Goal: Task Accomplishment & Management: Complete application form

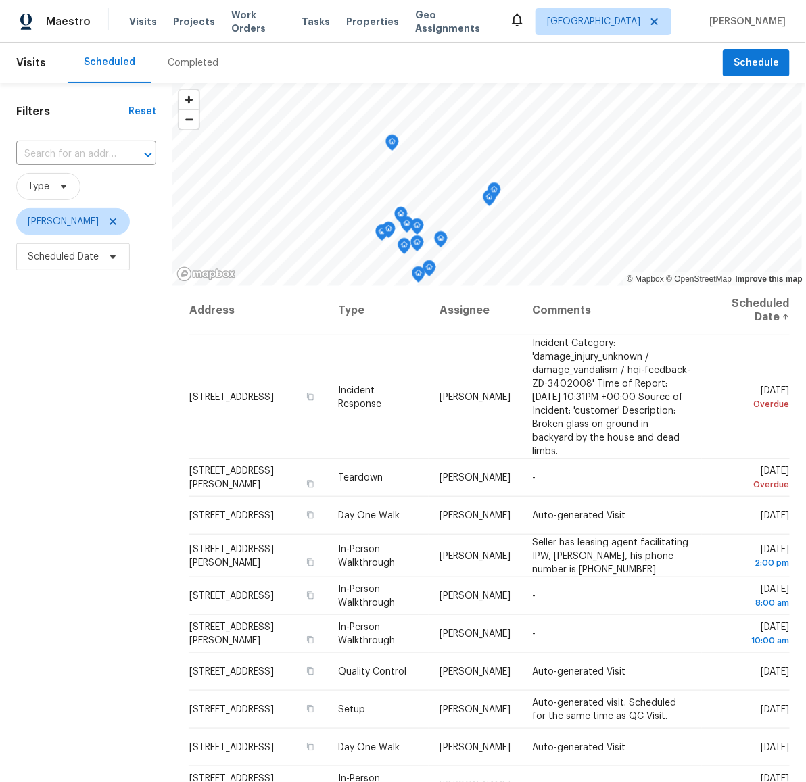
scroll to position [44, 0]
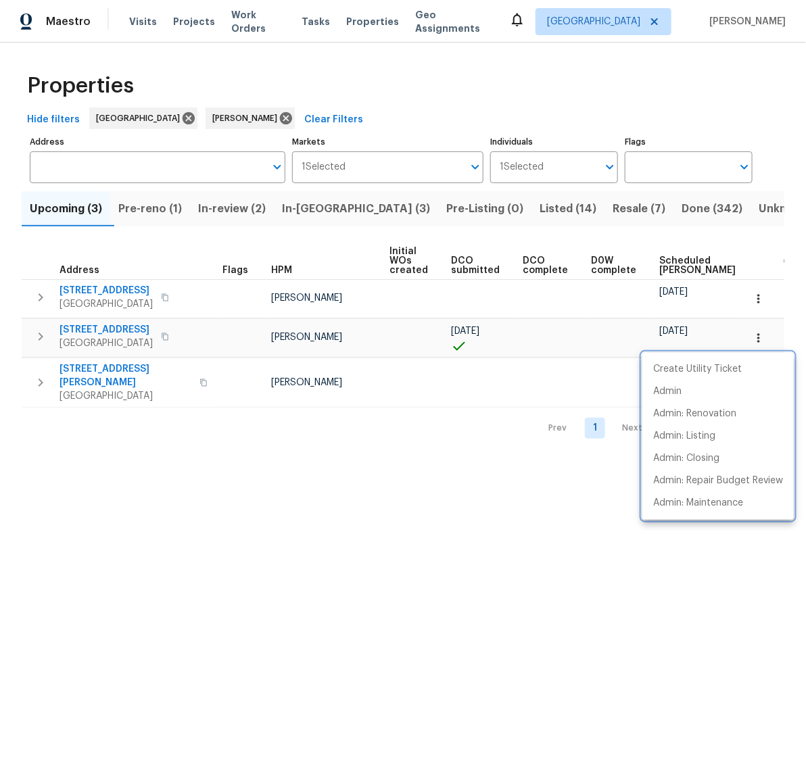
click at [265, 495] on div at bounding box center [403, 391] width 806 height 782
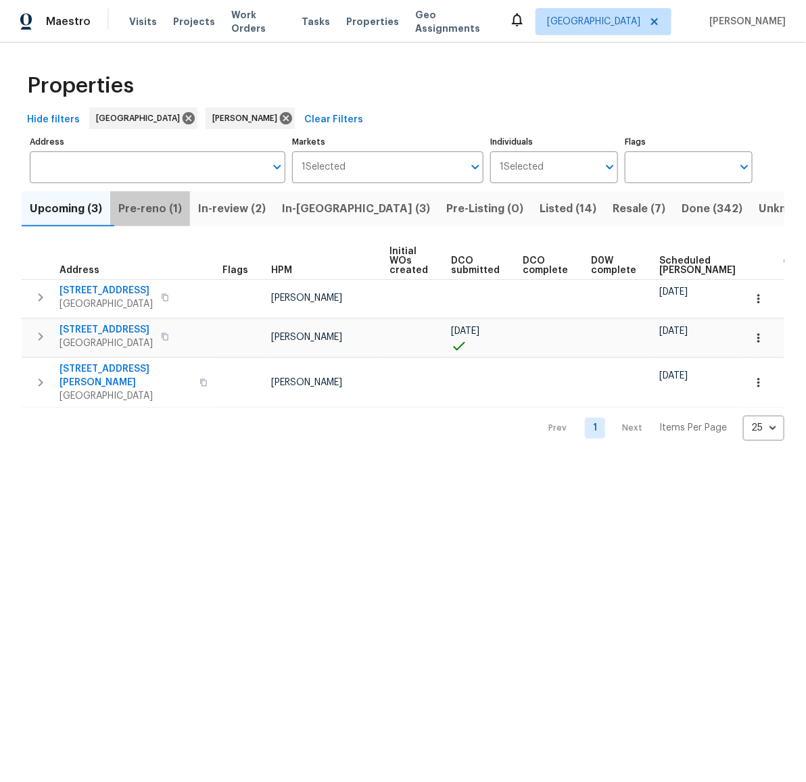
click at [160, 212] on span "Pre-reno (1)" at bounding box center [150, 208] width 64 height 19
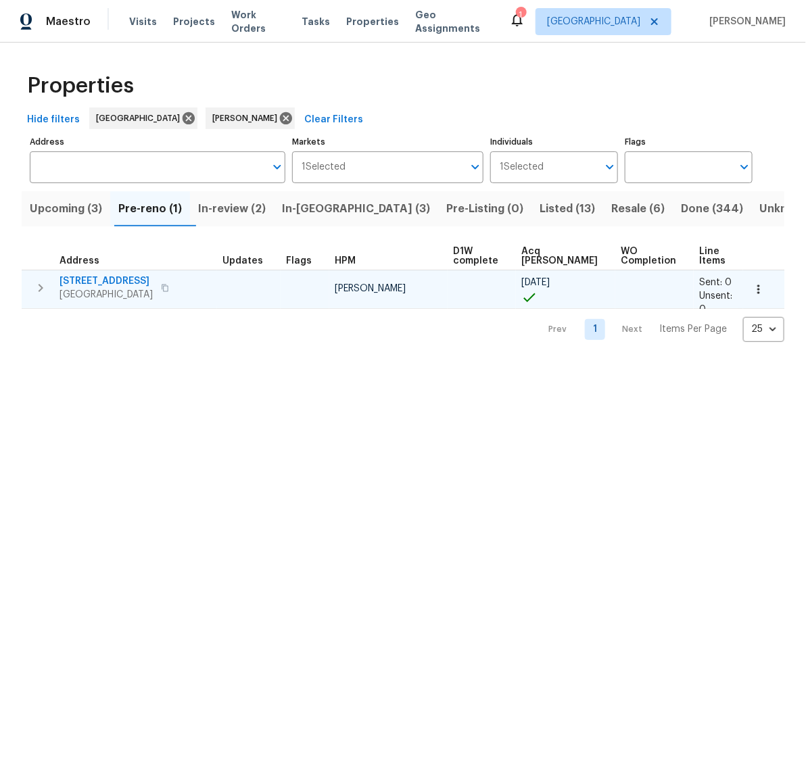
click at [91, 277] on span "6719 Trimstone Dr" at bounding box center [105, 281] width 93 height 14
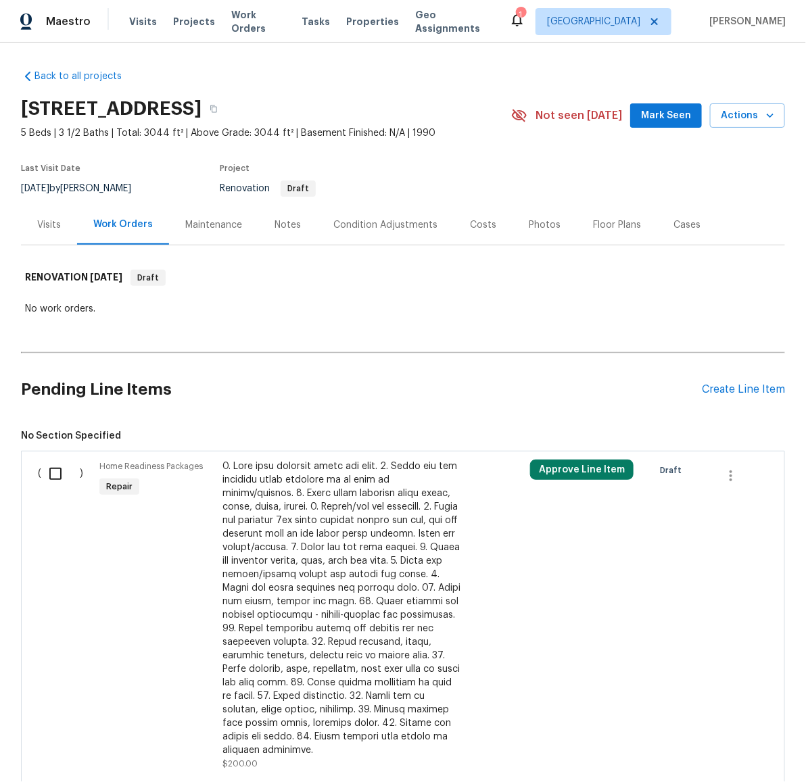
scroll to position [169, 0]
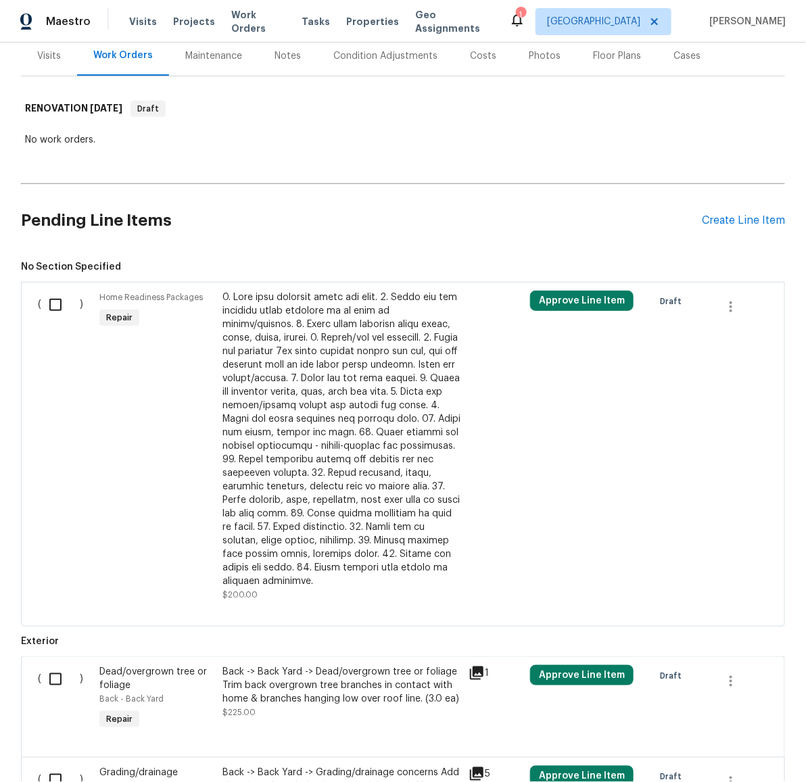
click at [365, 477] on div at bounding box center [341, 439] width 238 height 297
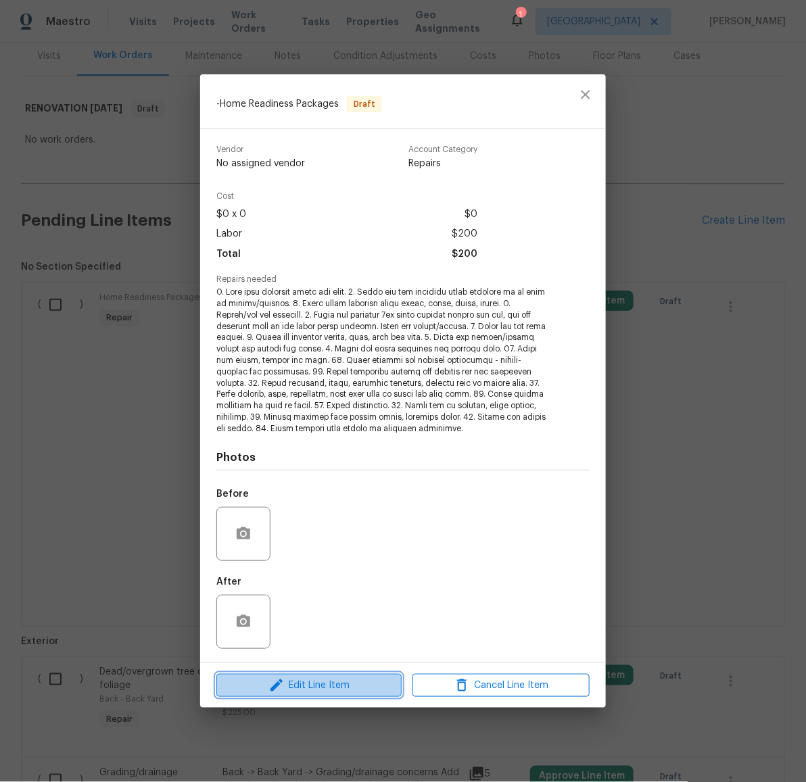
click at [312, 689] on span "Edit Line Item" at bounding box center [308, 685] width 177 height 17
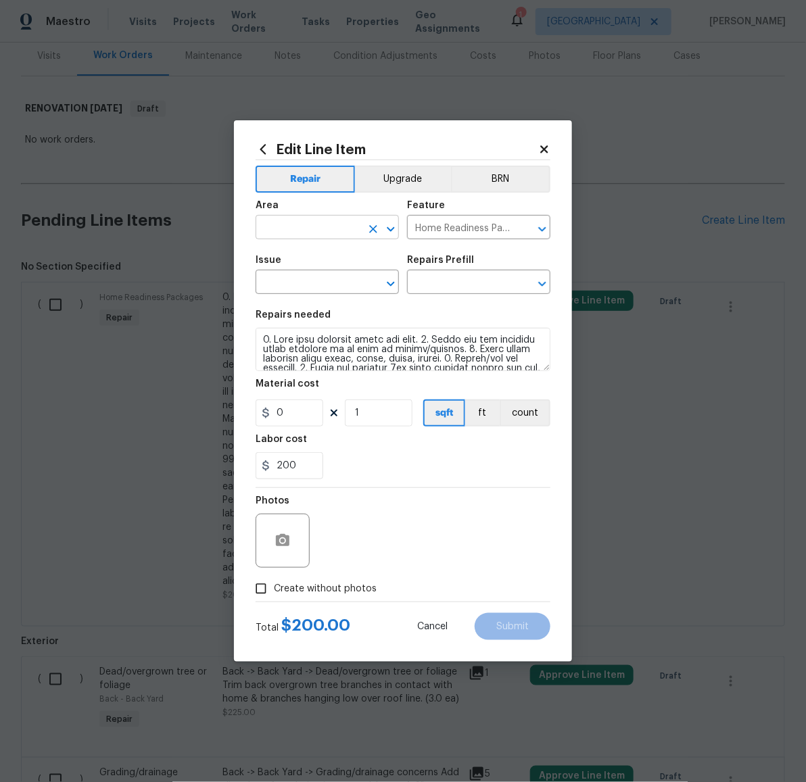
click at [314, 226] on input "text" at bounding box center [307, 228] width 105 height 21
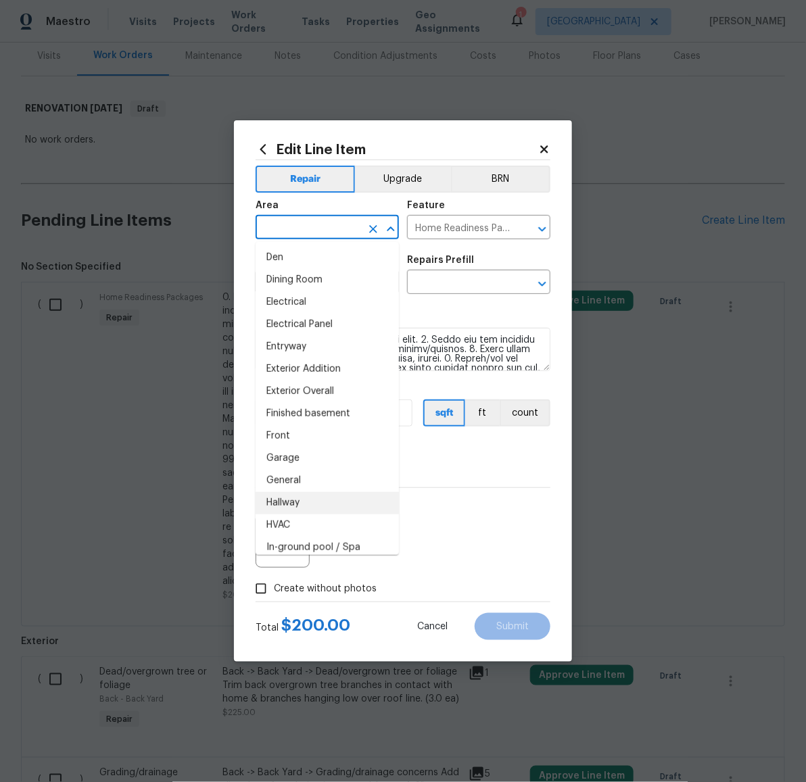
scroll to position [294, 0]
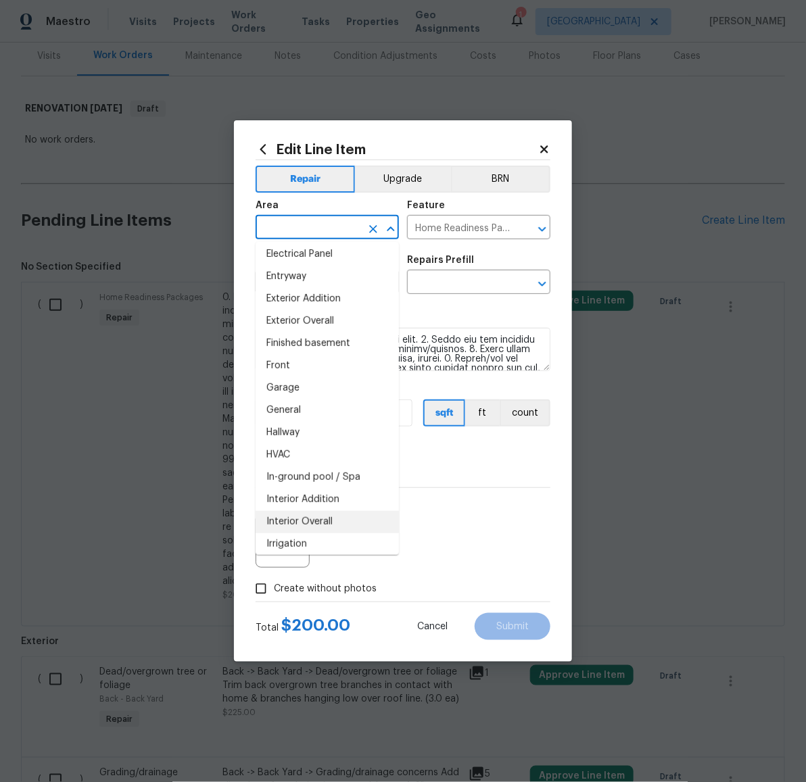
click at [328, 514] on li "Interior Overall" at bounding box center [326, 522] width 143 height 22
type input "Interior Overall"
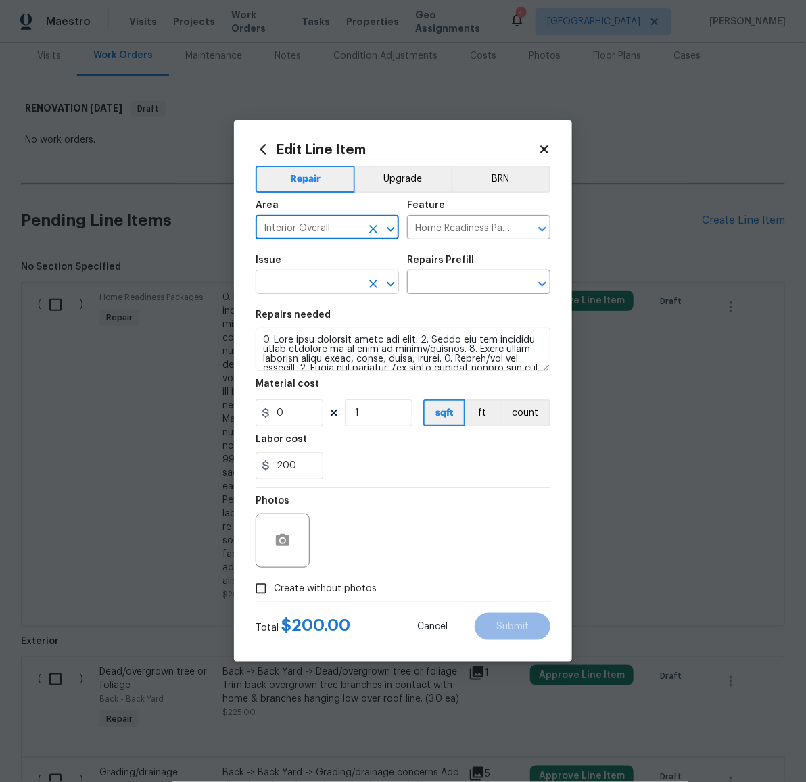
click at [312, 291] on input "text" at bounding box center [307, 283] width 105 height 21
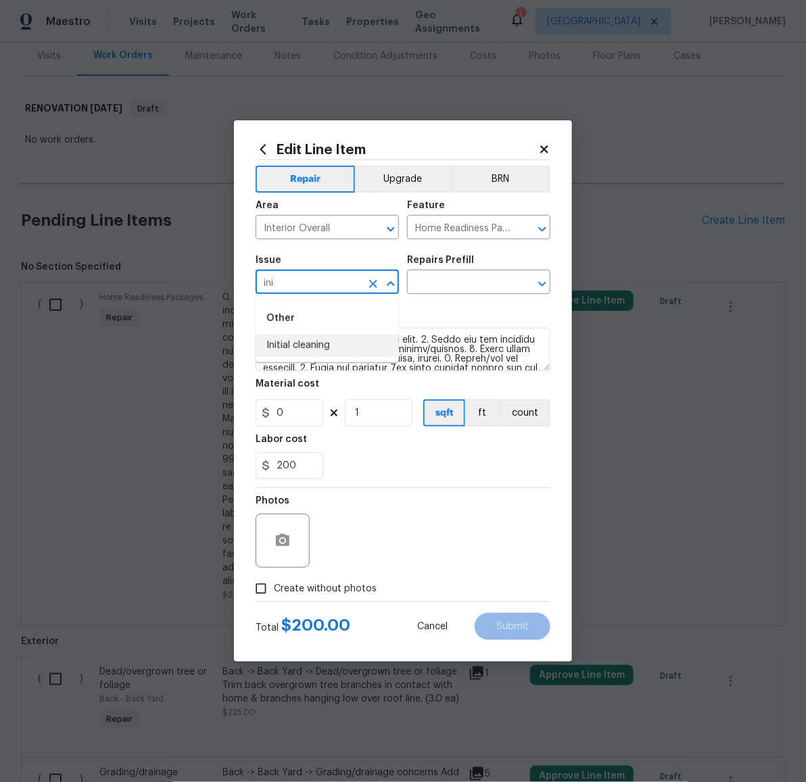
click at [305, 341] on li "Initial cleaning" at bounding box center [326, 346] width 143 height 22
type input "Initial cleaning"
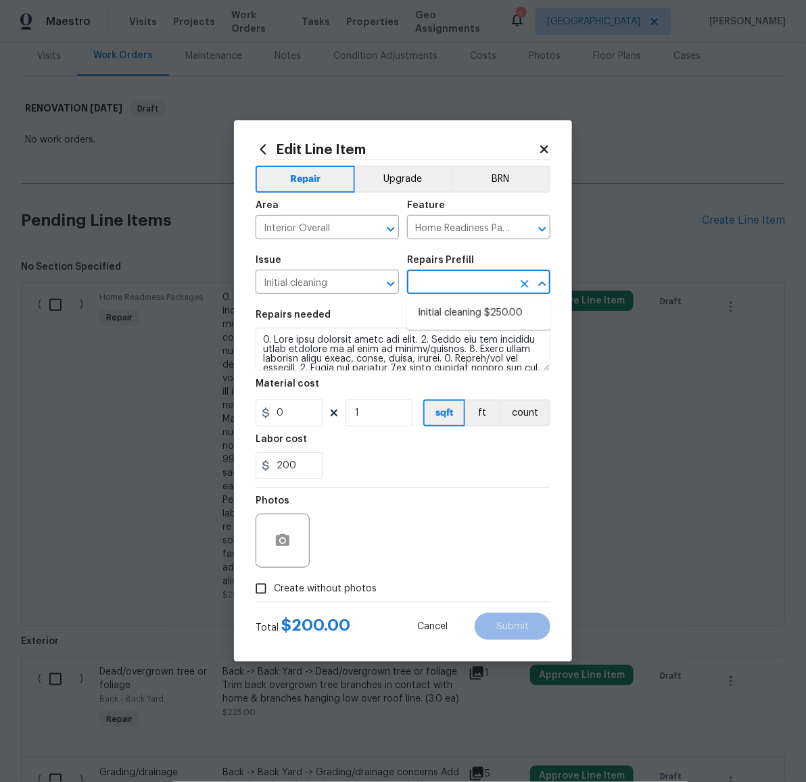
click at [454, 283] on input "text" at bounding box center [459, 283] width 105 height 21
click at [460, 316] on li "Initial cleaning $250.00" at bounding box center [478, 313] width 143 height 22
type input "Initial cleaning $250.00"
type textarea "1. Wipe down exterior doors and trim. 2. Clean out all exterior light fixtures …"
type input "250"
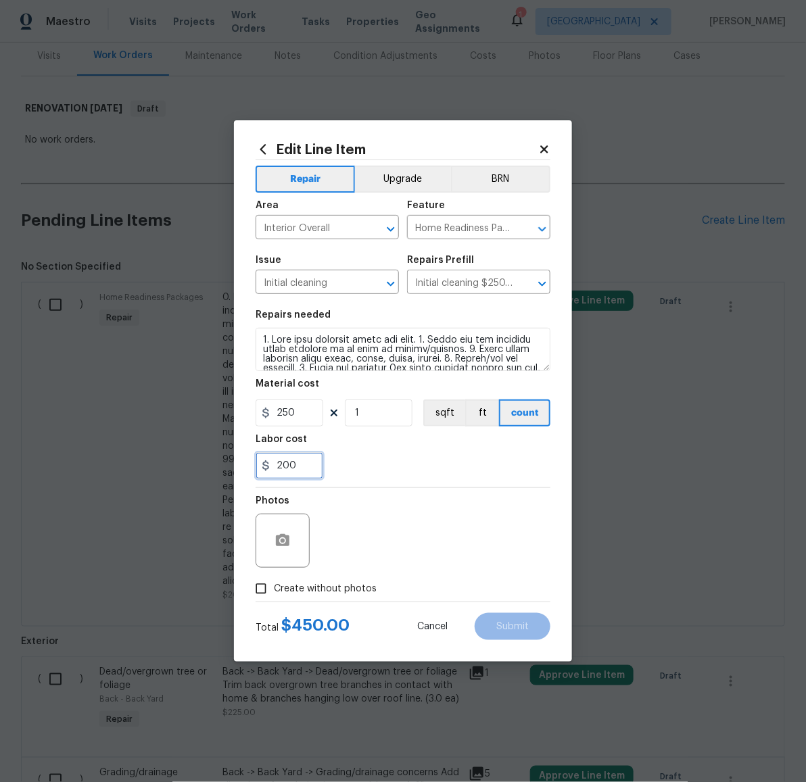
drag, startPoint x: 287, startPoint y: 464, endPoint x: 264, endPoint y: 466, distance: 23.8
click at [264, 466] on div "200" at bounding box center [289, 465] width 68 height 27
type input "0"
click at [322, 599] on label "Create without photos" at bounding box center [312, 589] width 128 height 26
click at [274, 599] on input "Create without photos" at bounding box center [261, 589] width 26 height 26
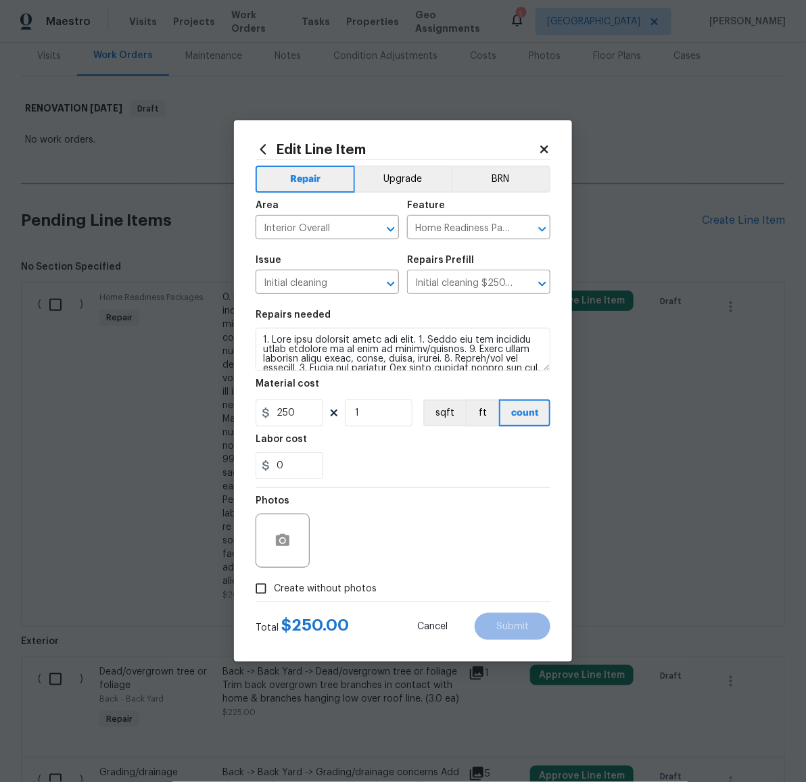
checkbox input "true"
click at [412, 547] on textarea at bounding box center [435, 541] width 230 height 54
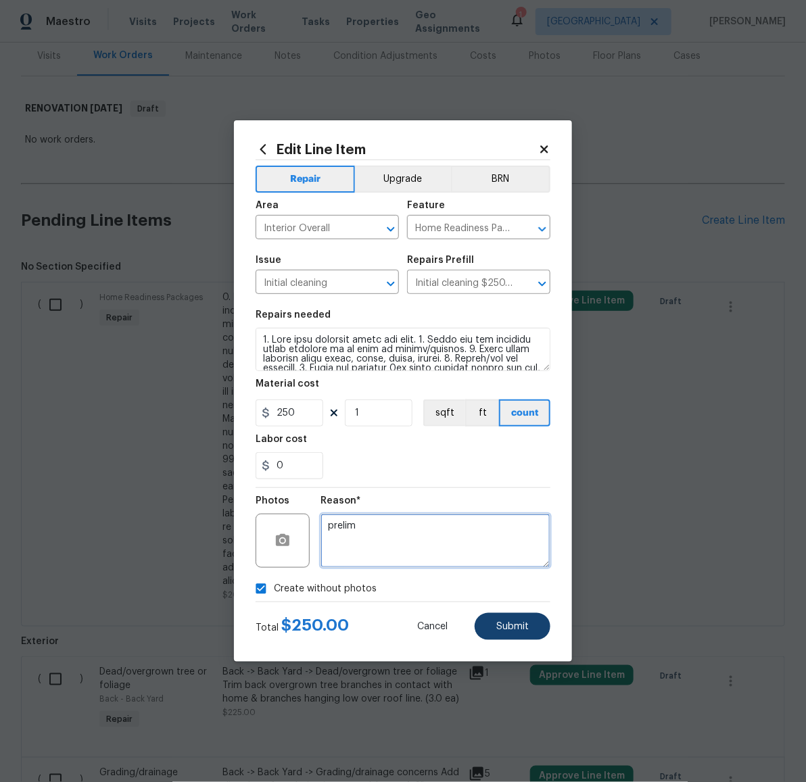
type textarea "prelim"
click at [489, 623] on button "Submit" at bounding box center [512, 626] width 76 height 27
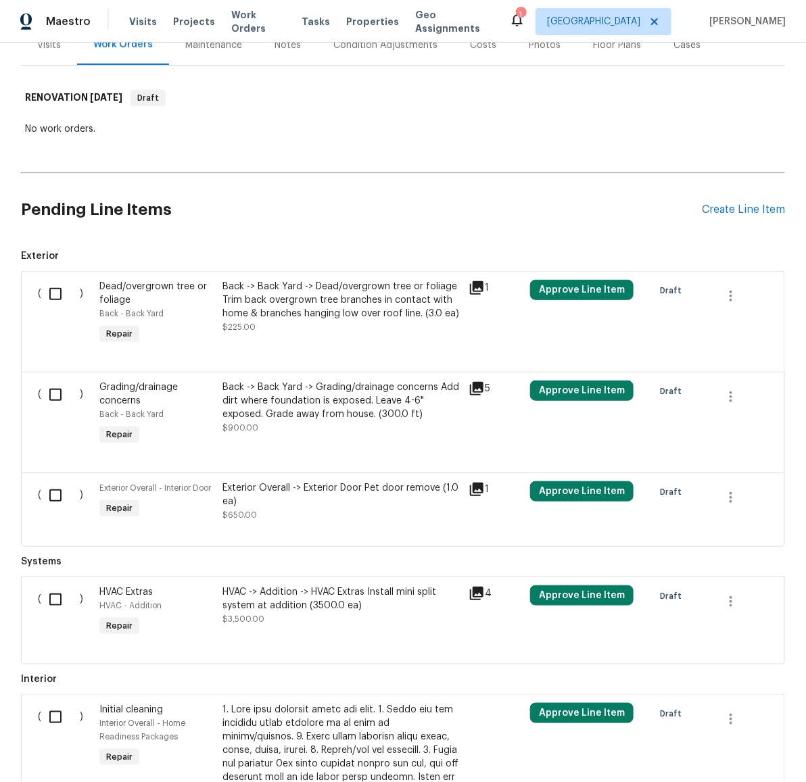
scroll to position [191, 0]
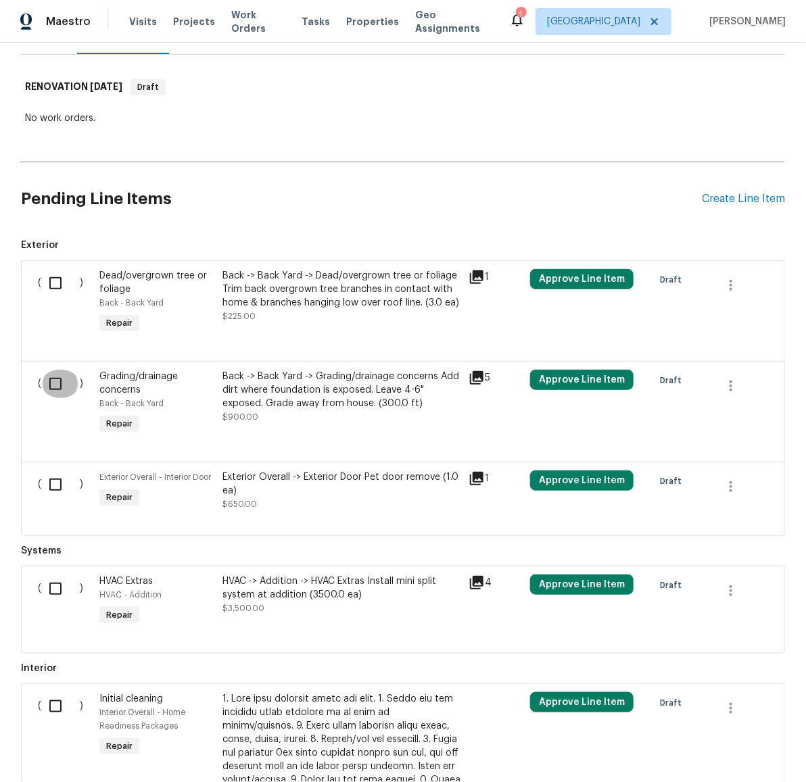
click at [51, 384] on input "checkbox" at bounding box center [60, 384] width 39 height 28
checkbox input "true"
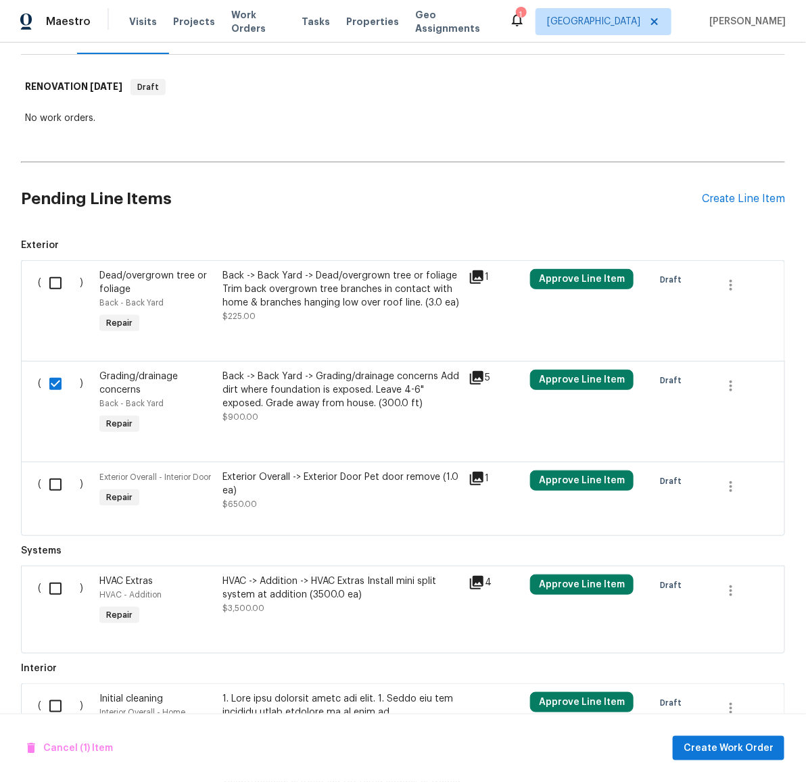
click at [51, 281] on input "checkbox" at bounding box center [60, 283] width 39 height 28
checkbox input "true"
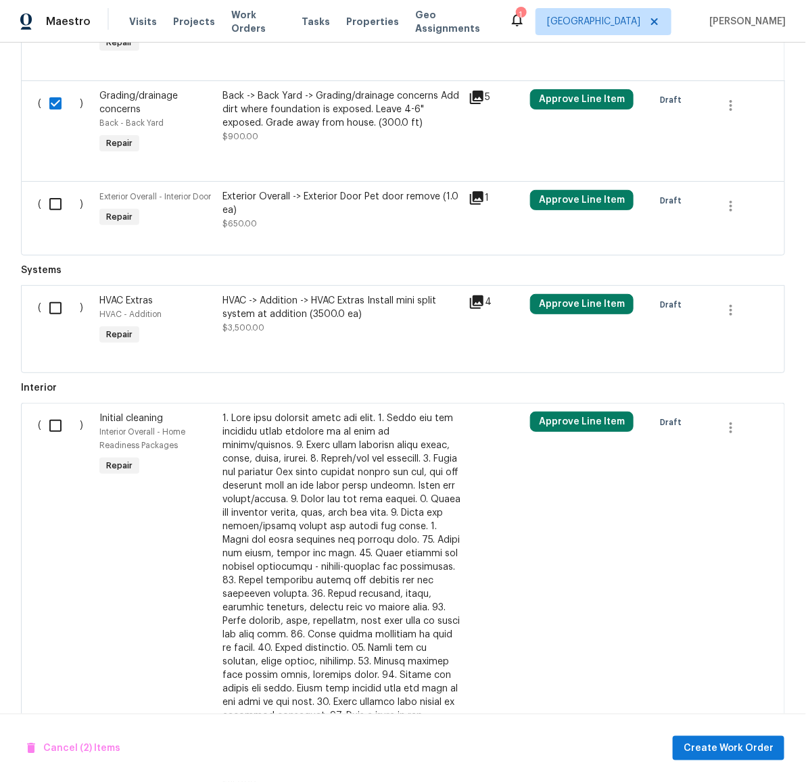
scroll to position [0, 0]
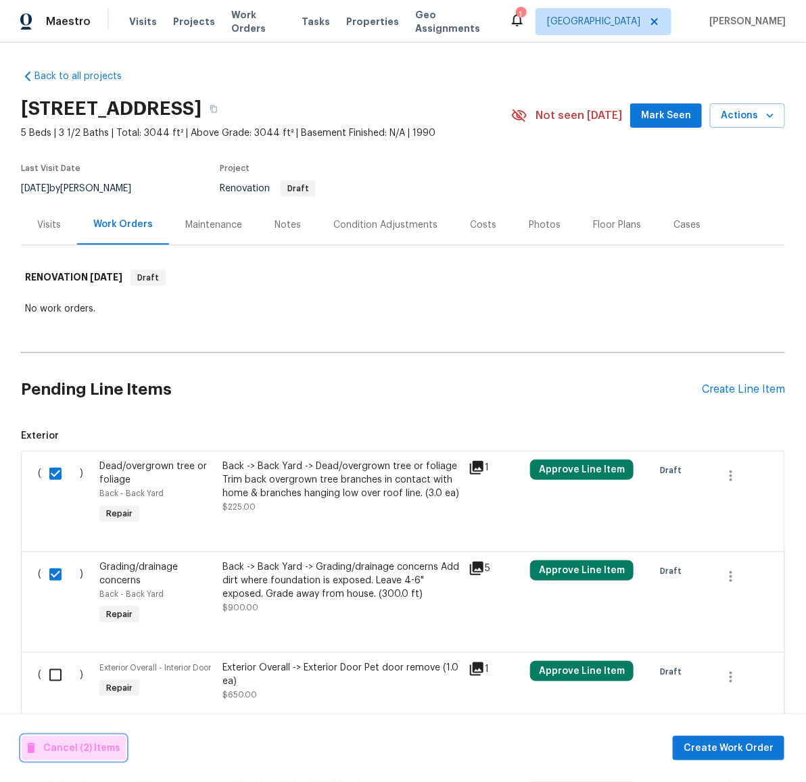
click at [78, 744] on span "Cancel (2) Items" at bounding box center [73, 748] width 93 height 17
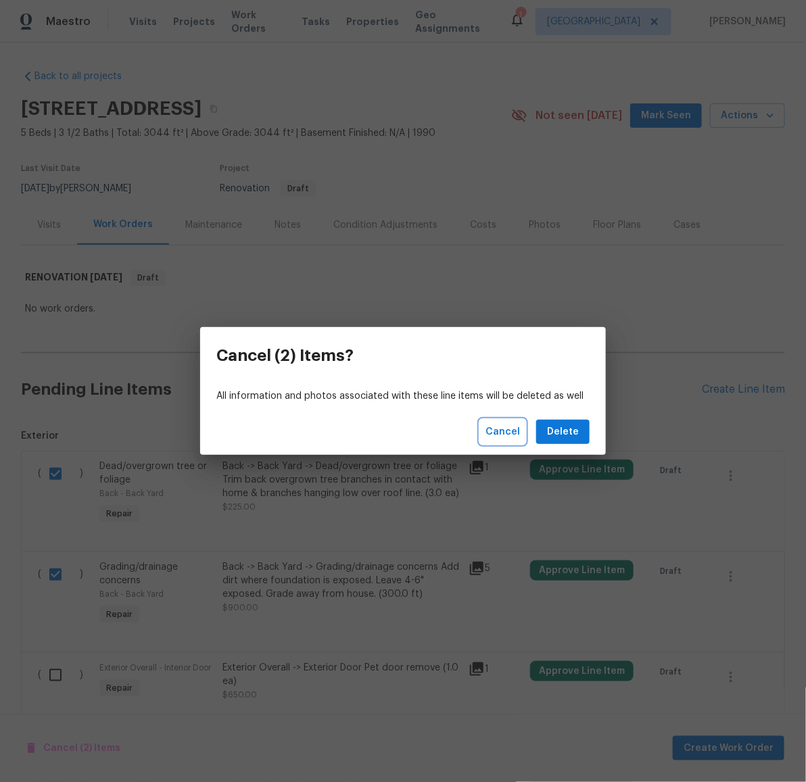
click at [508, 426] on span "Cancel" at bounding box center [502, 432] width 34 height 17
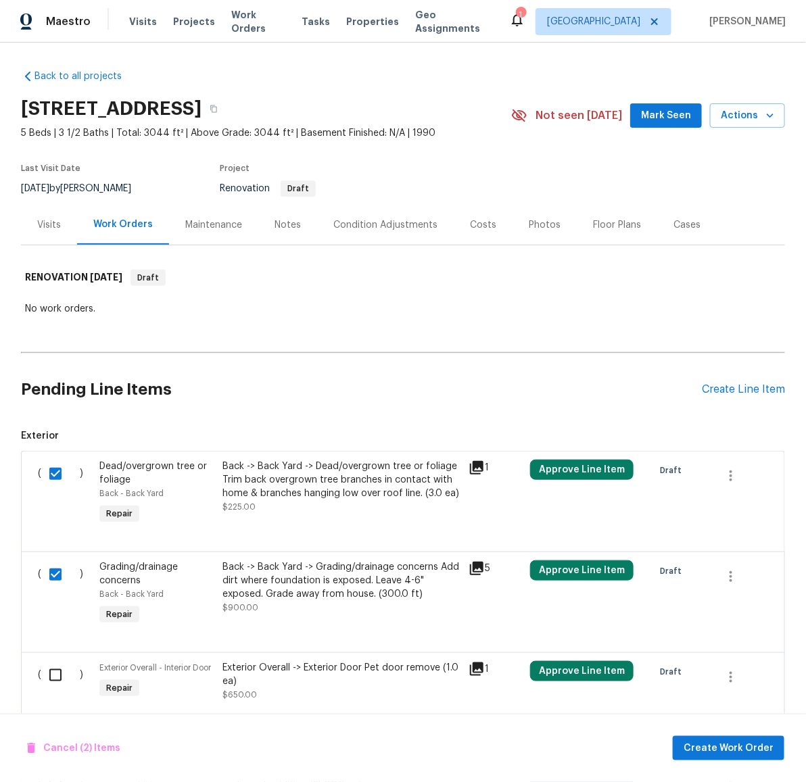
click at [312, 379] on h2 "Pending Line Items" at bounding box center [361, 389] width 681 height 63
click at [747, 387] on div "Create Line Item" at bounding box center [743, 389] width 83 height 13
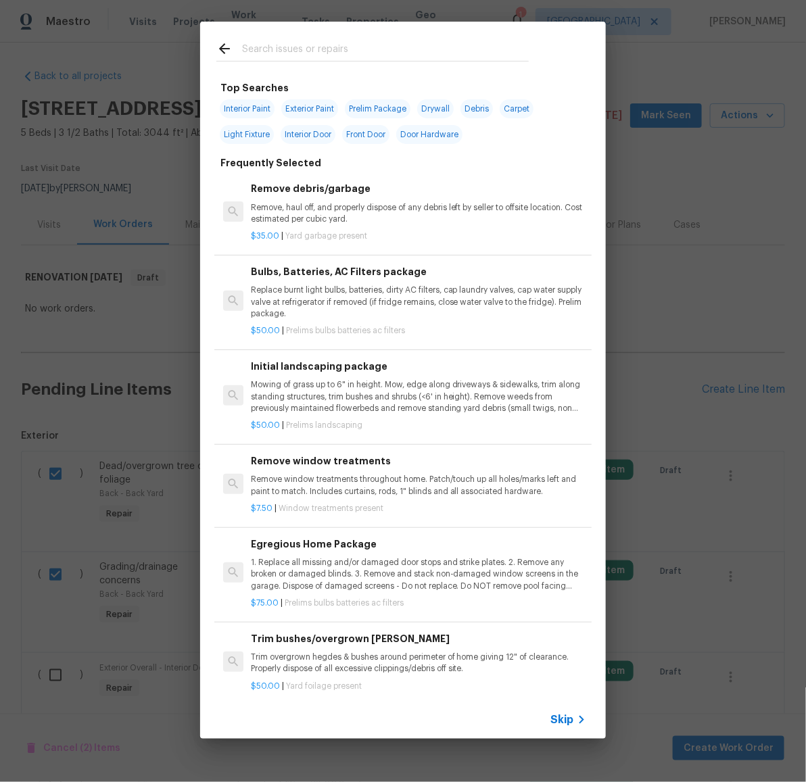
click at [371, 375] on div "Initial landscaping package Mowing of grass up to 6" in height. Mow, edge along…" at bounding box center [418, 386] width 335 height 55
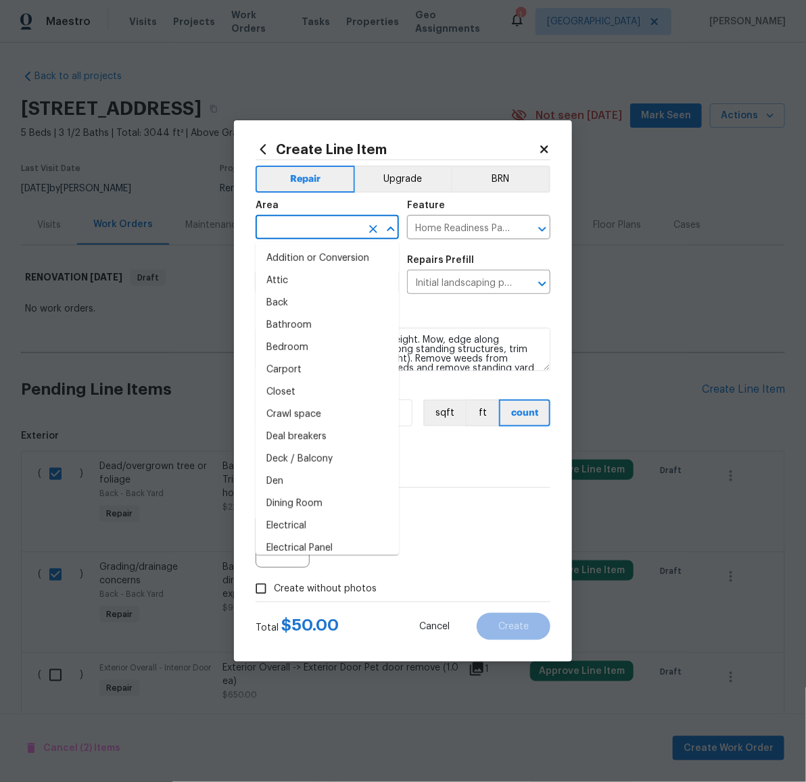
click at [331, 225] on input "text" at bounding box center [307, 228] width 105 height 21
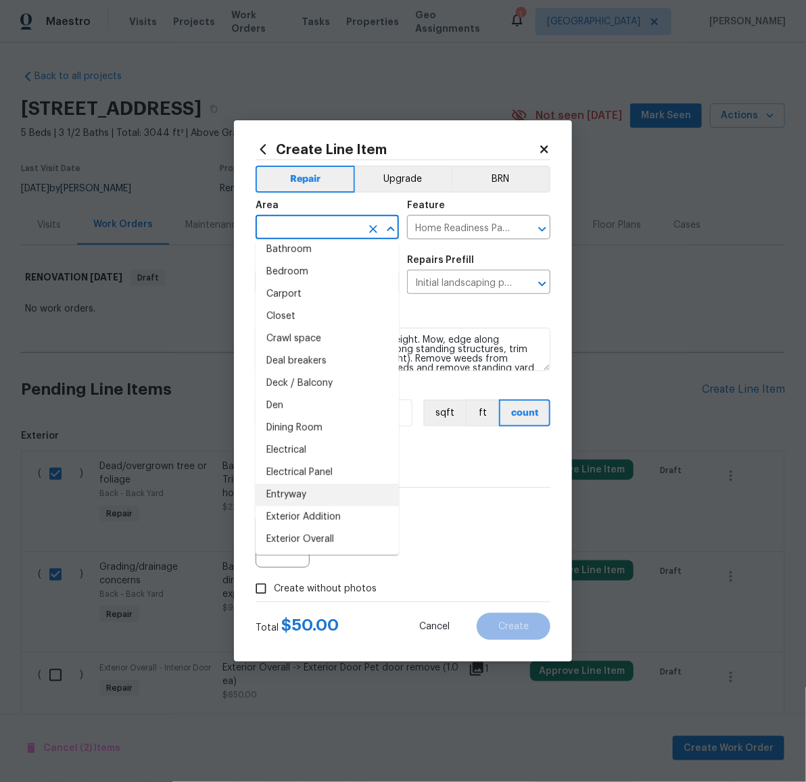
scroll to position [87, 0]
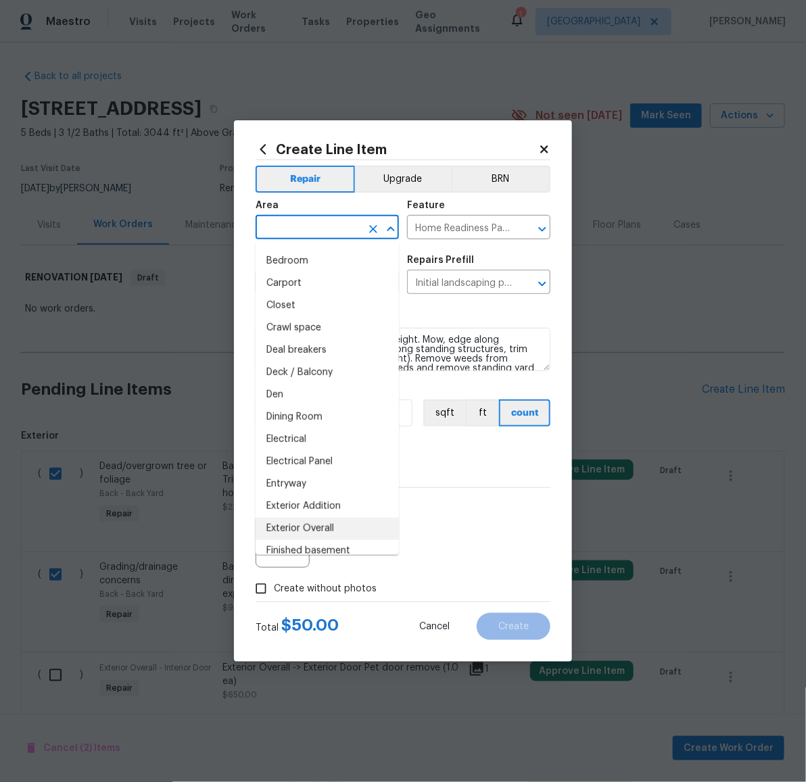
click at [339, 526] on li "Exterior Overall" at bounding box center [326, 529] width 143 height 22
type input "Exterior Overall"
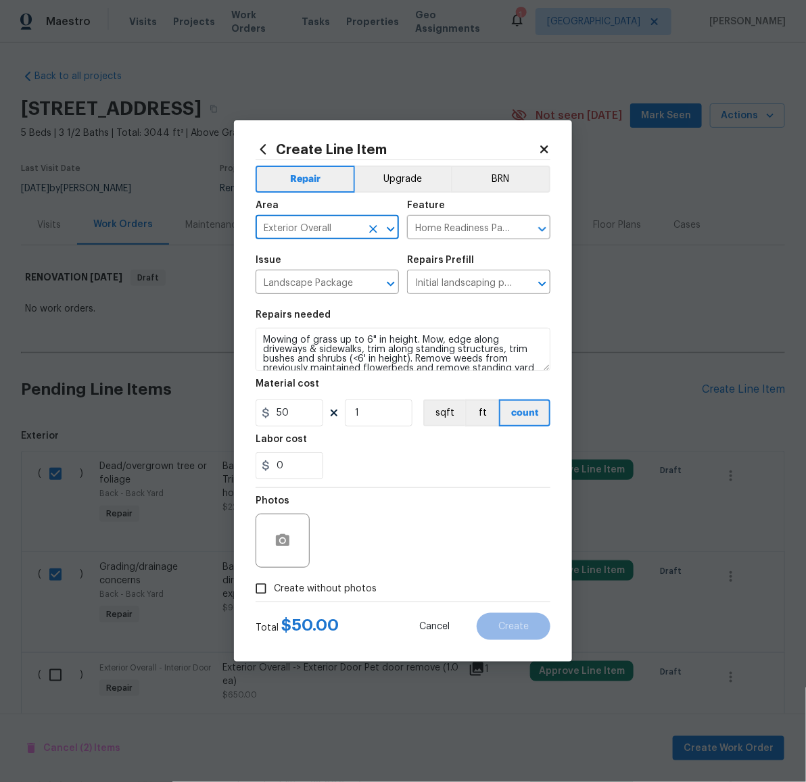
click at [347, 589] on span "Create without photos" at bounding box center [325, 589] width 103 height 14
click at [274, 589] on input "Create without photos" at bounding box center [261, 589] width 26 height 26
checkbox input "true"
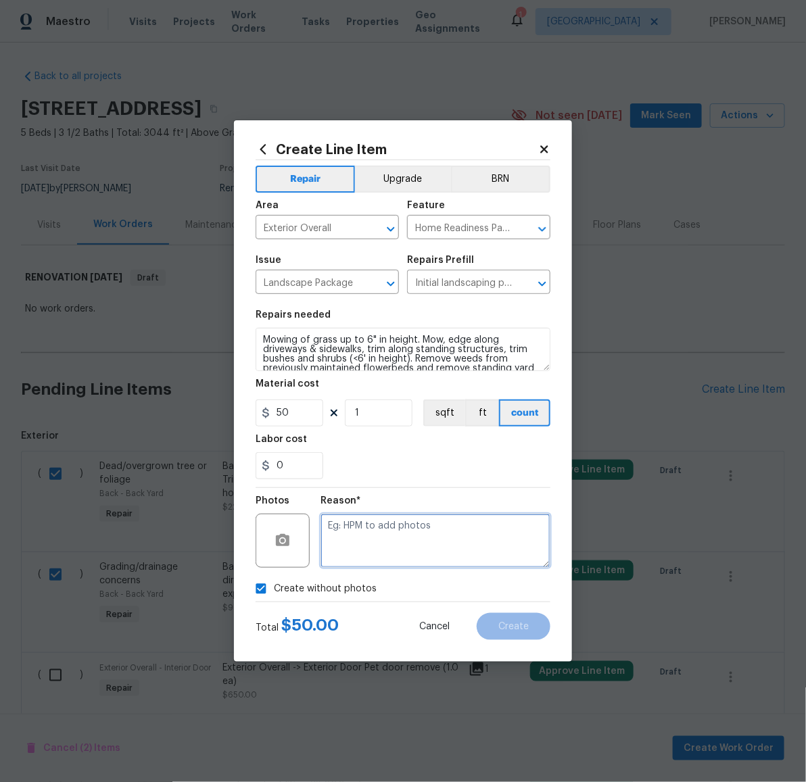
click at [380, 558] on textarea at bounding box center [435, 541] width 230 height 54
type textarea "prelim"
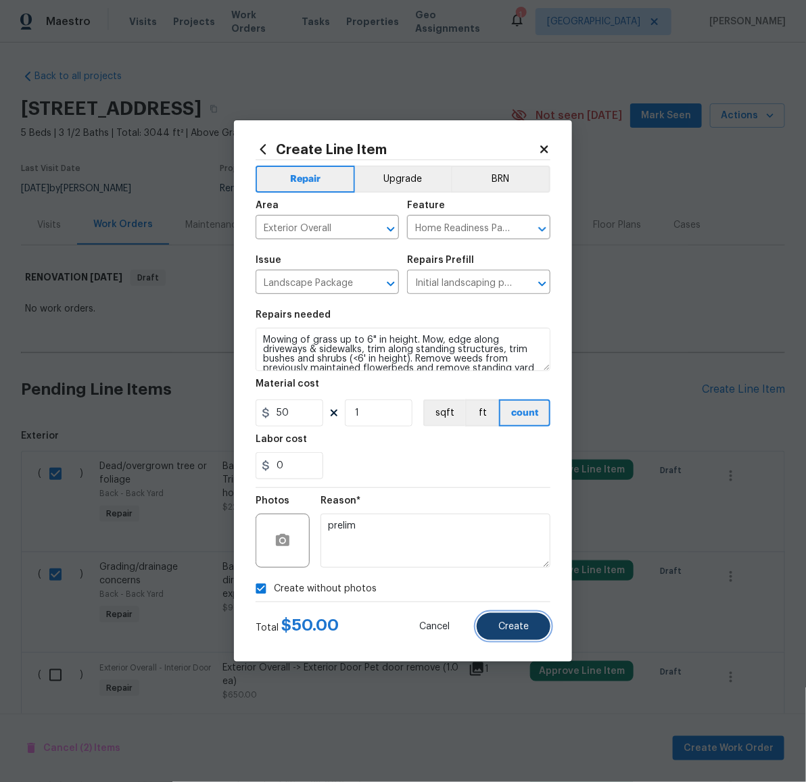
click at [515, 614] on button "Create" at bounding box center [513, 626] width 74 height 27
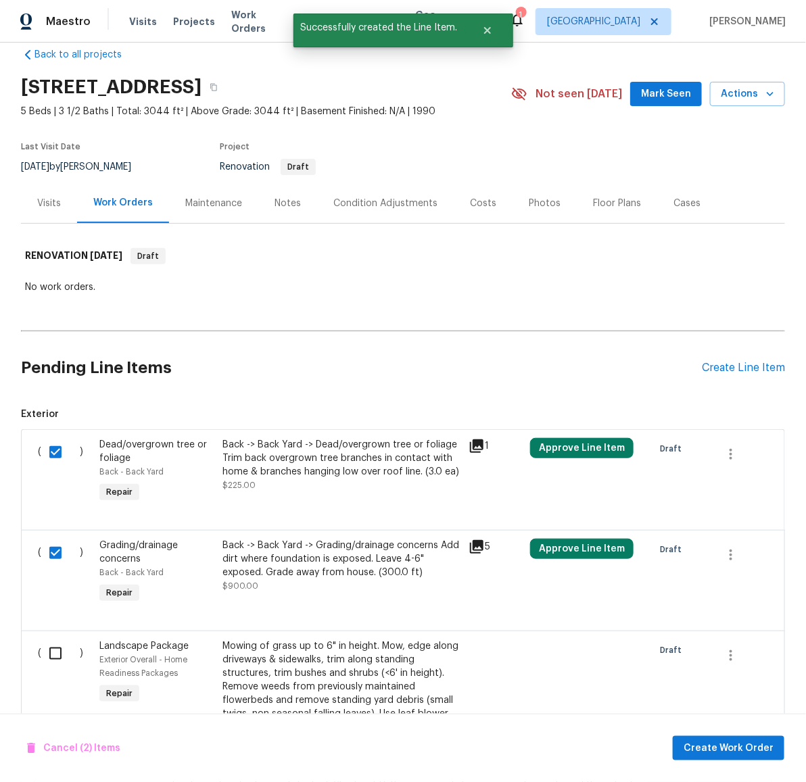
scroll to position [32, 0]
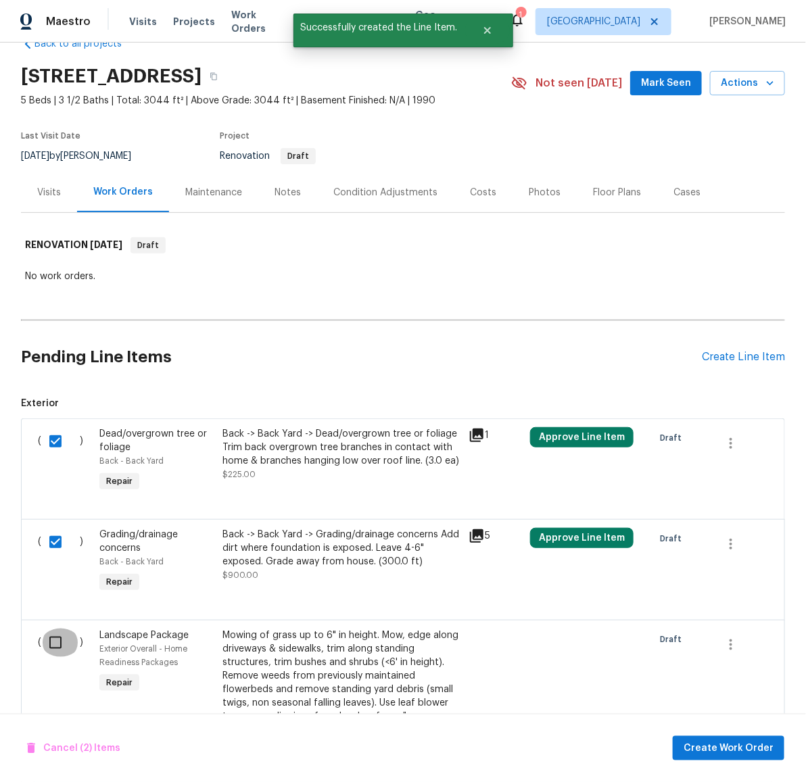
click at [49, 641] on input "checkbox" at bounding box center [60, 643] width 39 height 28
checkbox input "true"
click at [727, 745] on span "Create Work Order" at bounding box center [728, 748] width 90 height 17
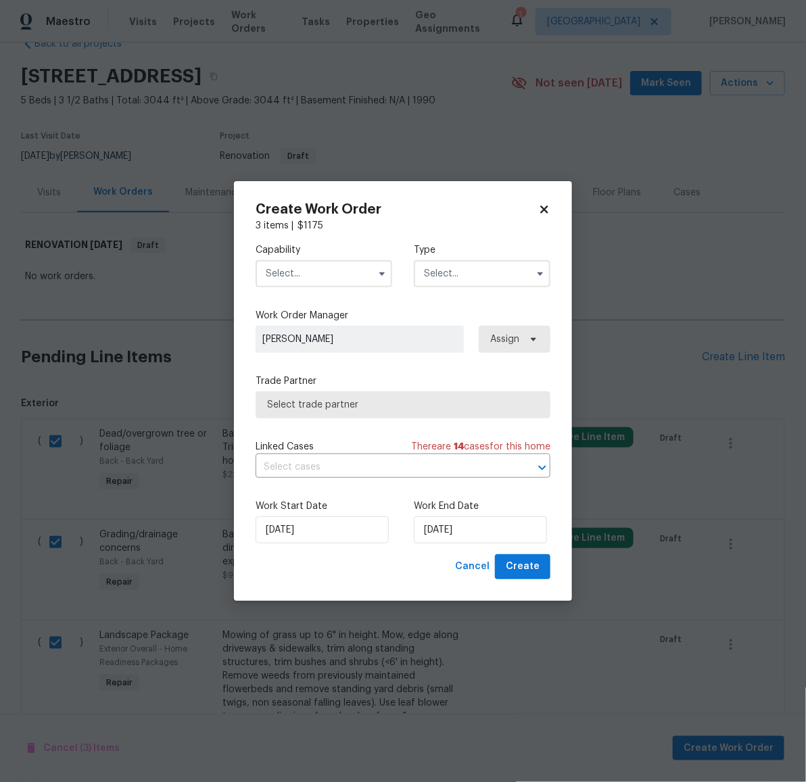
click at [314, 272] on input "text" at bounding box center [323, 273] width 137 height 27
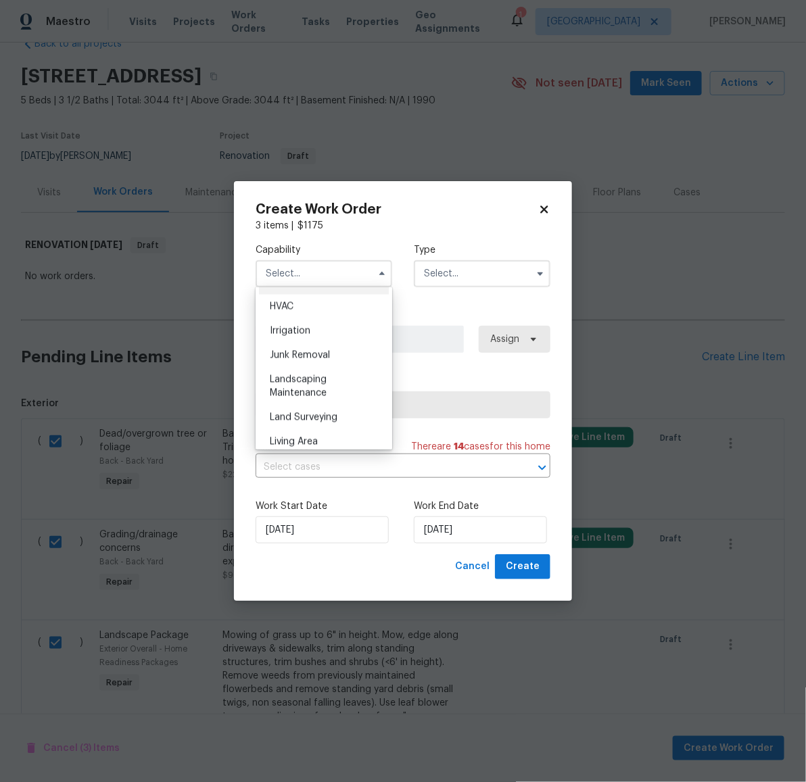
scroll to position [823, 0]
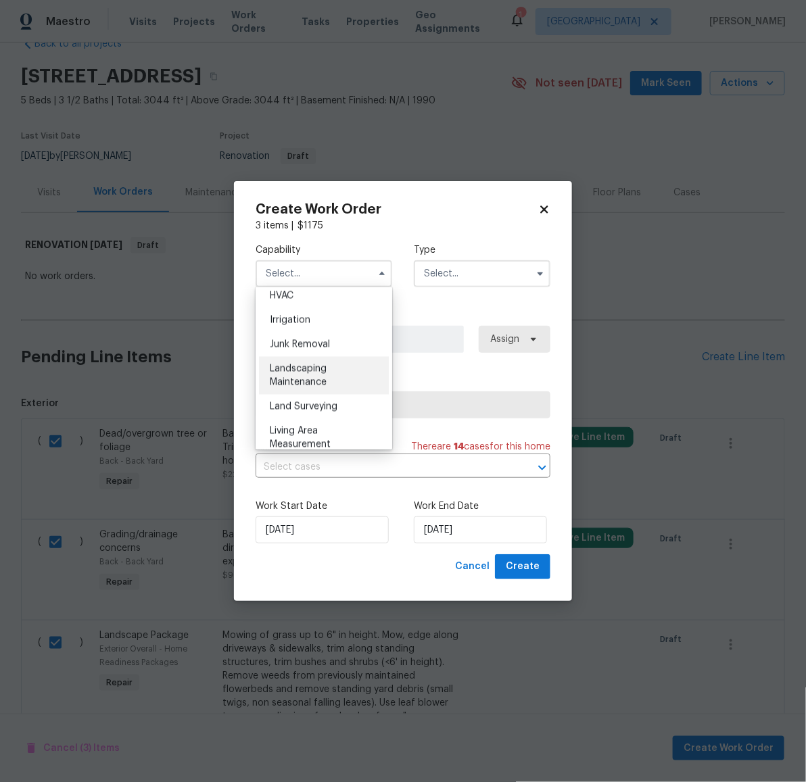
click at [313, 387] on span "Landscaping Maintenance" at bounding box center [298, 375] width 57 height 23
type input "Landscaping Maintenance"
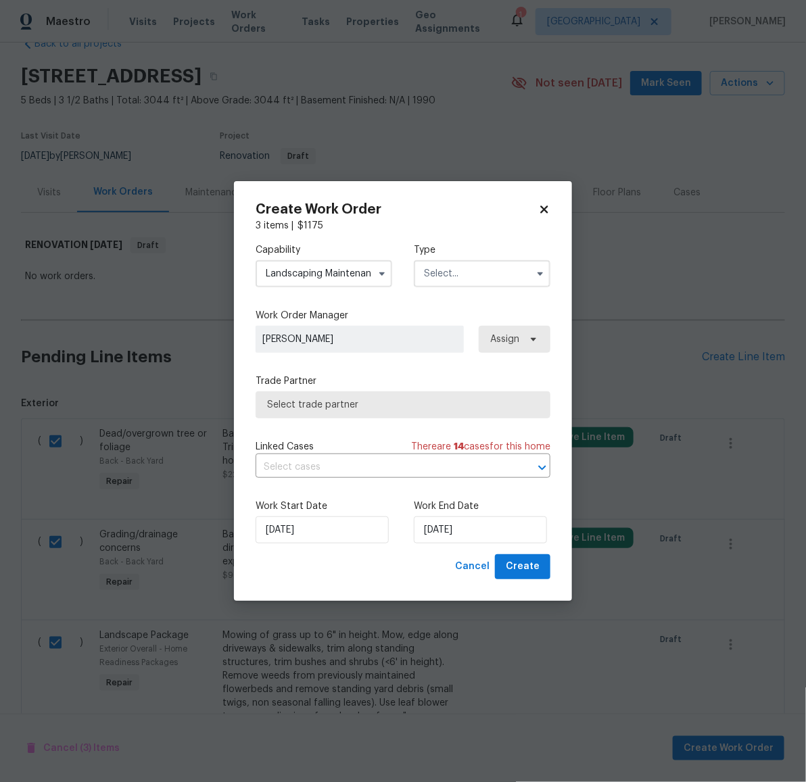
click at [450, 271] on input "text" at bounding box center [482, 273] width 137 height 27
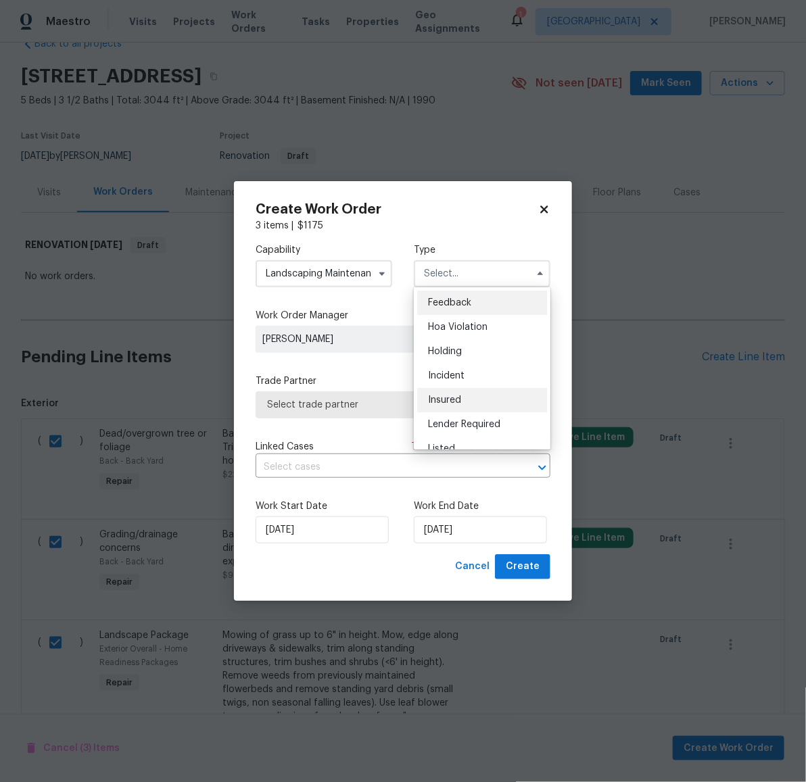
scroll to position [306, 0]
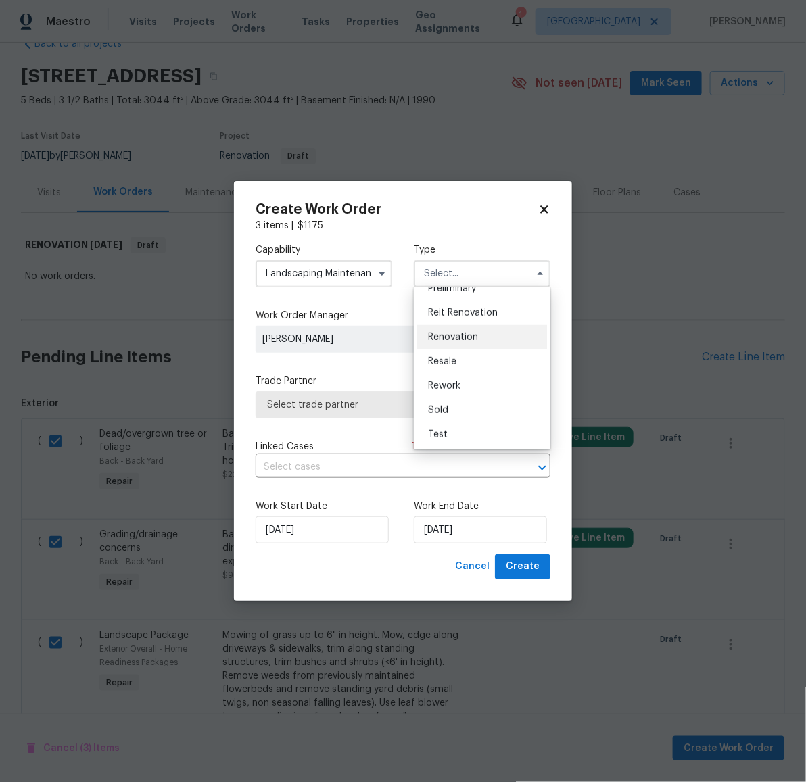
click at [454, 339] on span "Renovation" at bounding box center [453, 337] width 50 height 9
type input "Renovation"
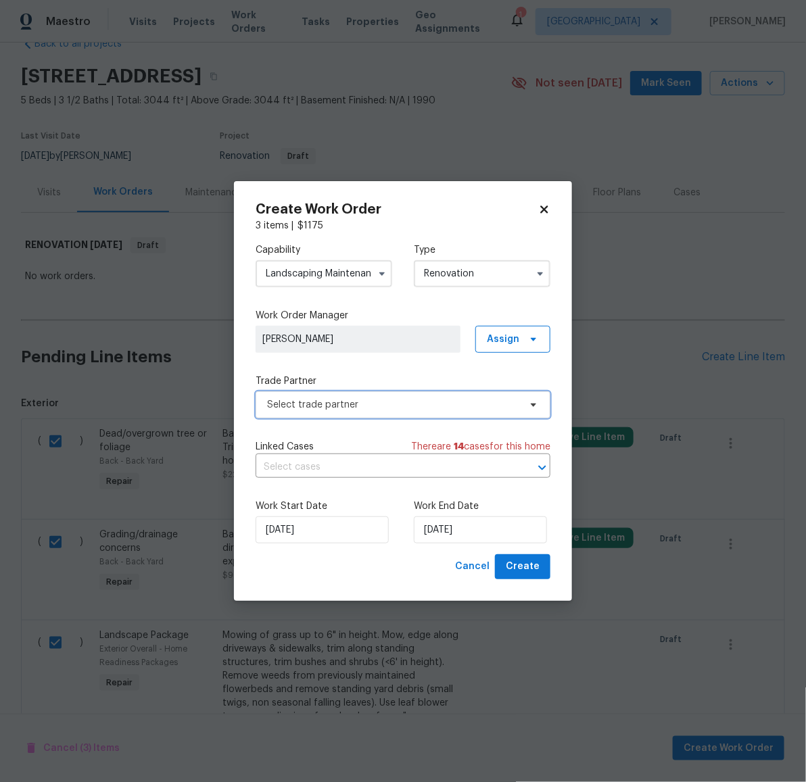
click at [383, 401] on span "Select trade partner" at bounding box center [393, 405] width 252 height 14
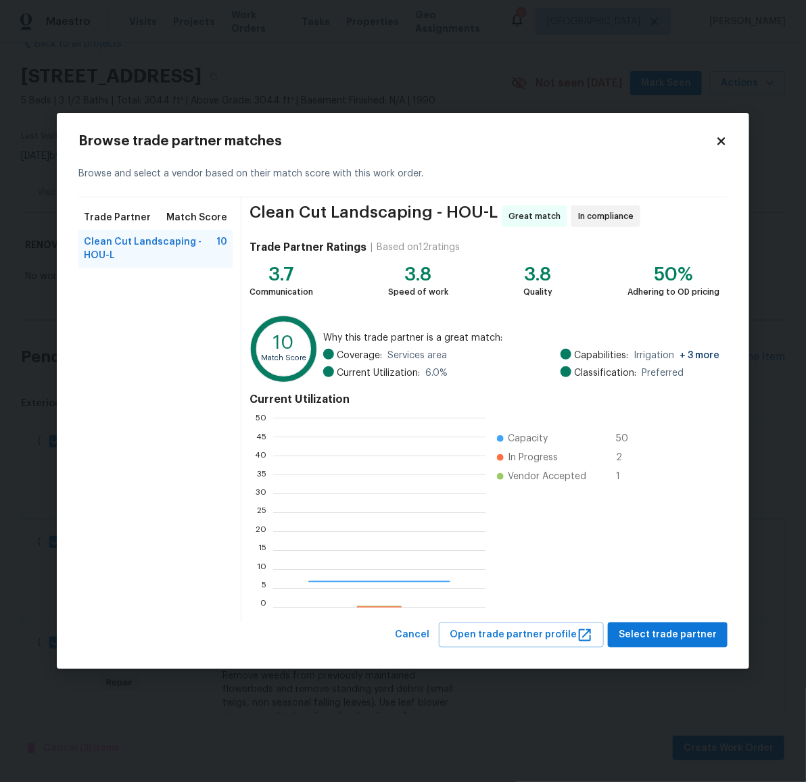
scroll to position [176, 199]
click at [668, 639] on span "Select trade partner" at bounding box center [667, 635] width 98 height 17
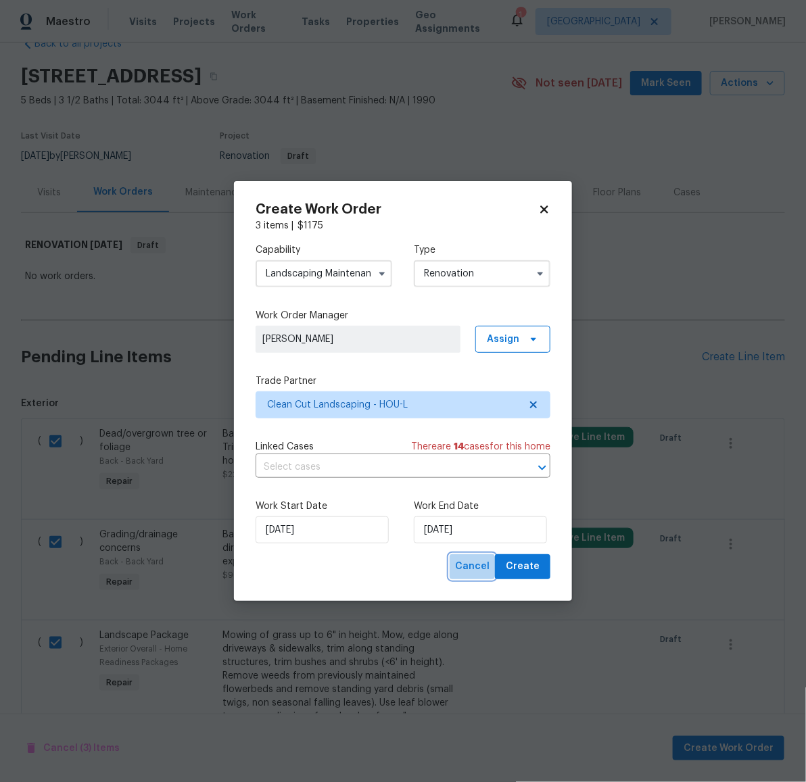
click at [474, 567] on span "Cancel" at bounding box center [472, 566] width 34 height 17
checkbox input "false"
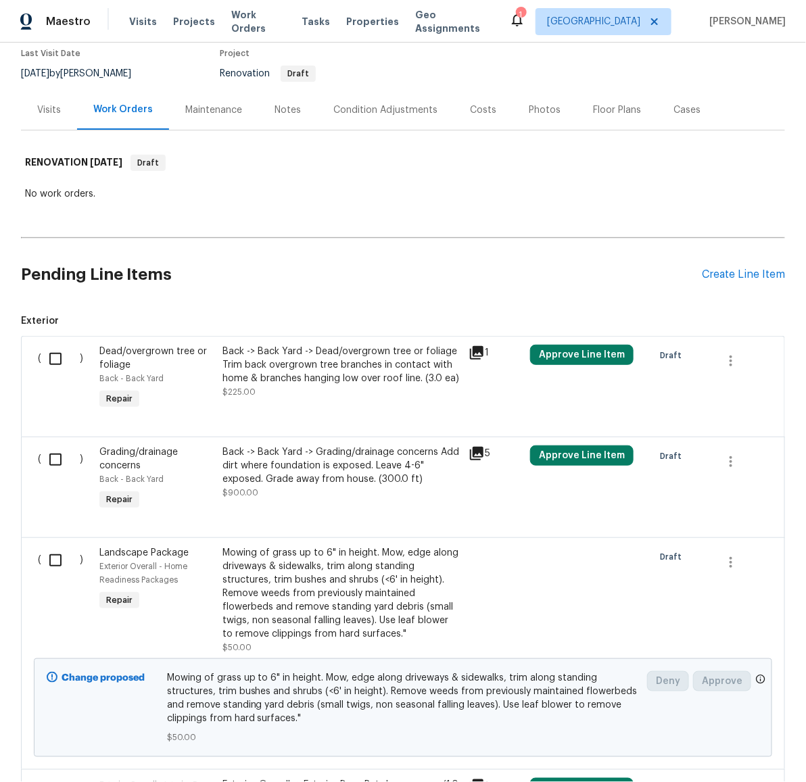
scroll to position [18, 0]
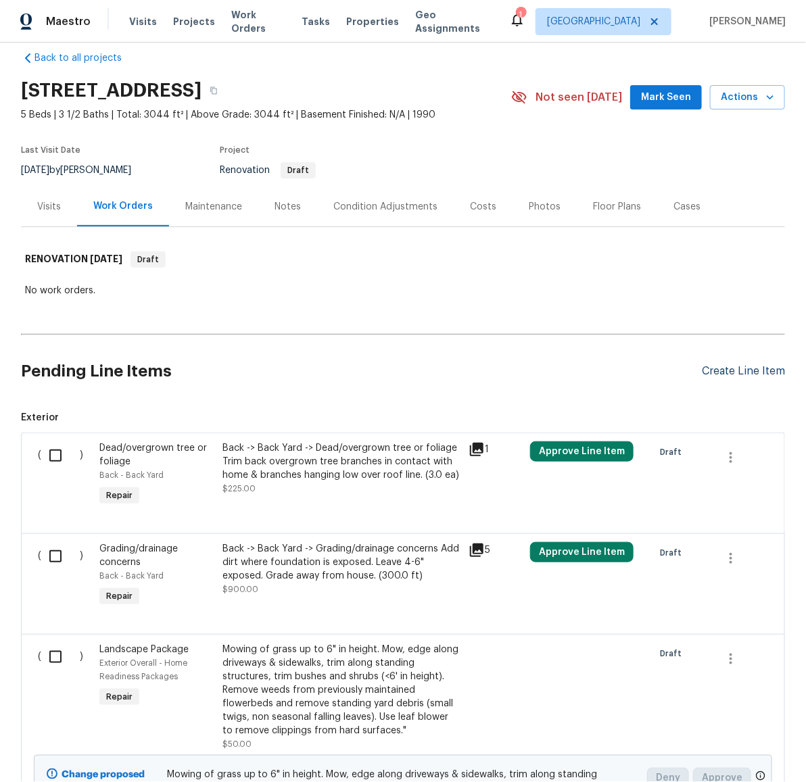
click at [710, 370] on div "Create Line Item" at bounding box center [743, 371] width 83 height 13
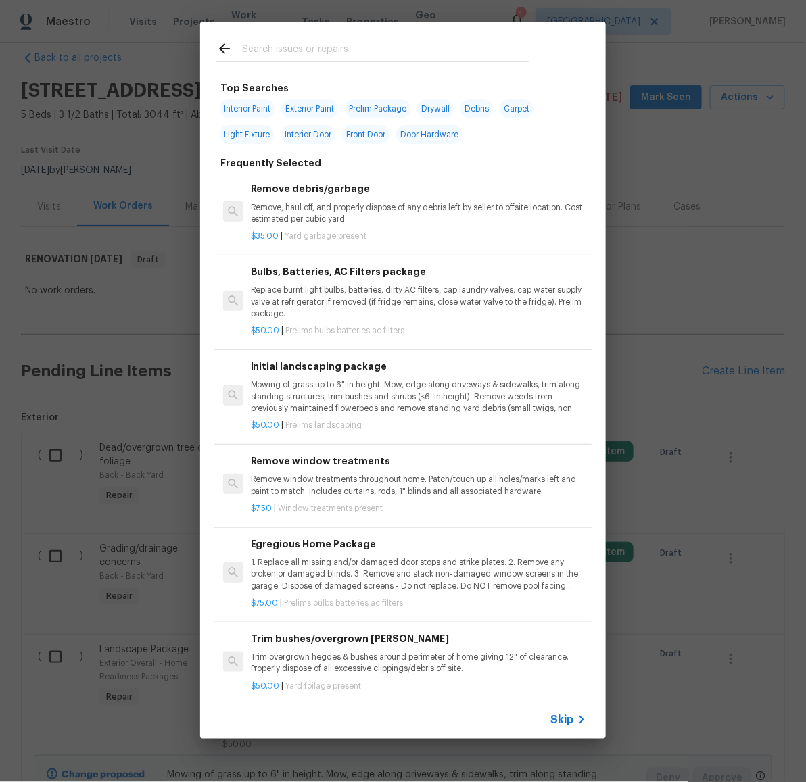
click at [324, 207] on p "Remove, haul off, and properly dispose of any debris left by seller to offsite …" at bounding box center [418, 213] width 335 height 23
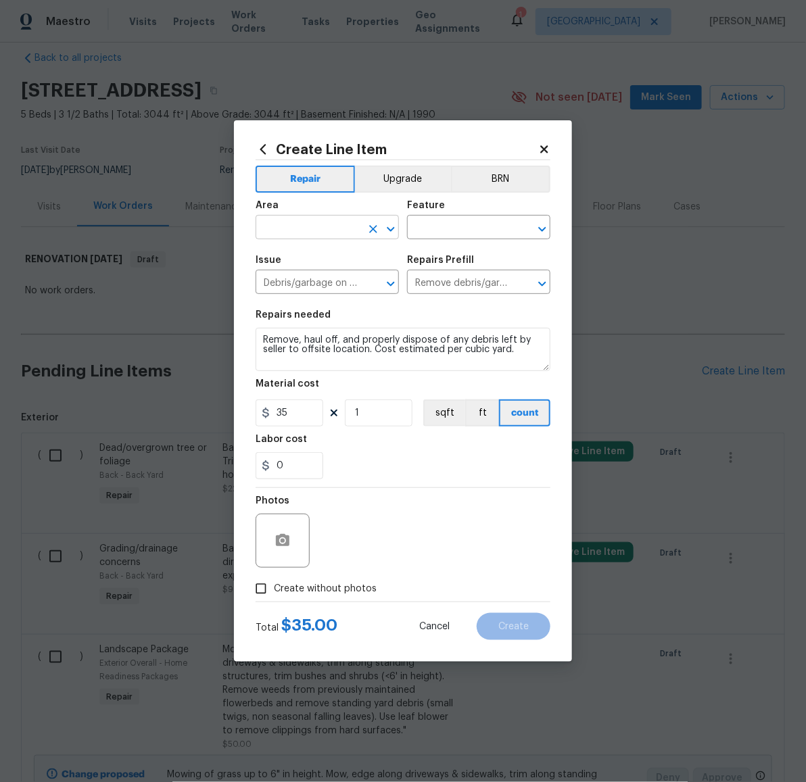
click at [310, 221] on input "text" at bounding box center [307, 228] width 105 height 21
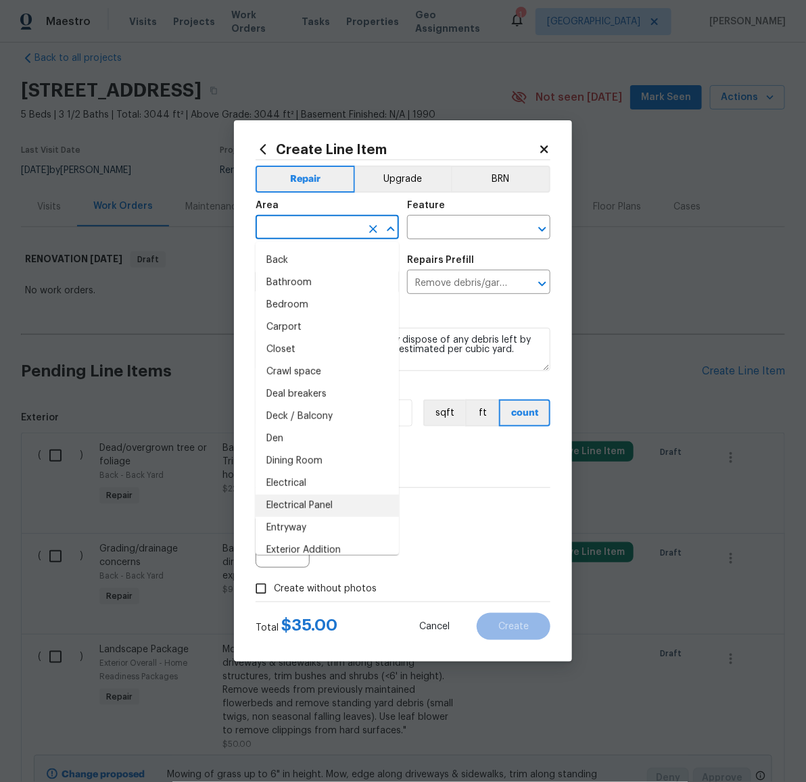
scroll to position [82, 0]
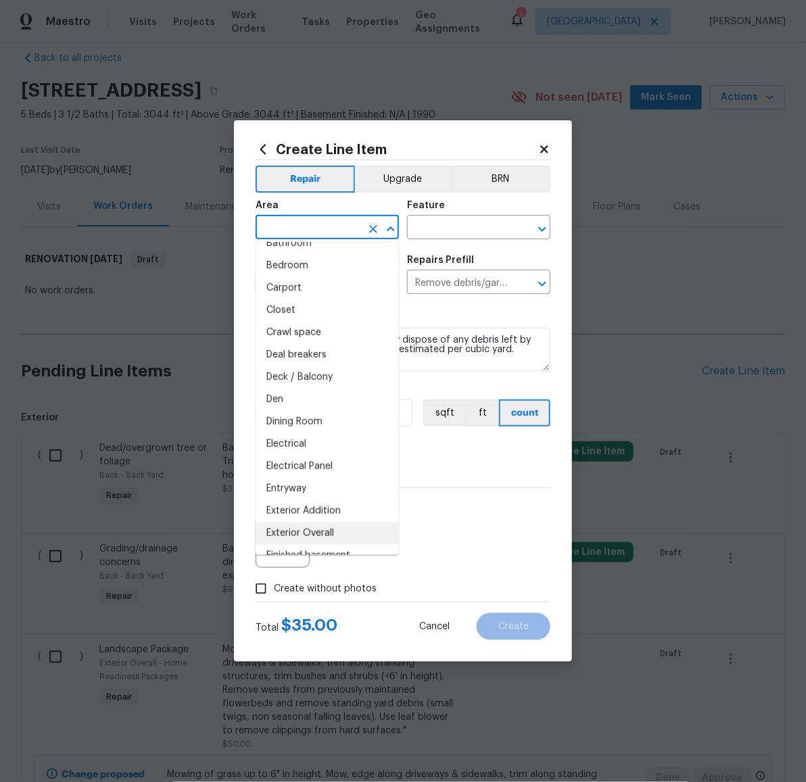
click at [332, 527] on li "Exterior Overall" at bounding box center [326, 533] width 143 height 22
type input "Exterior Overall"
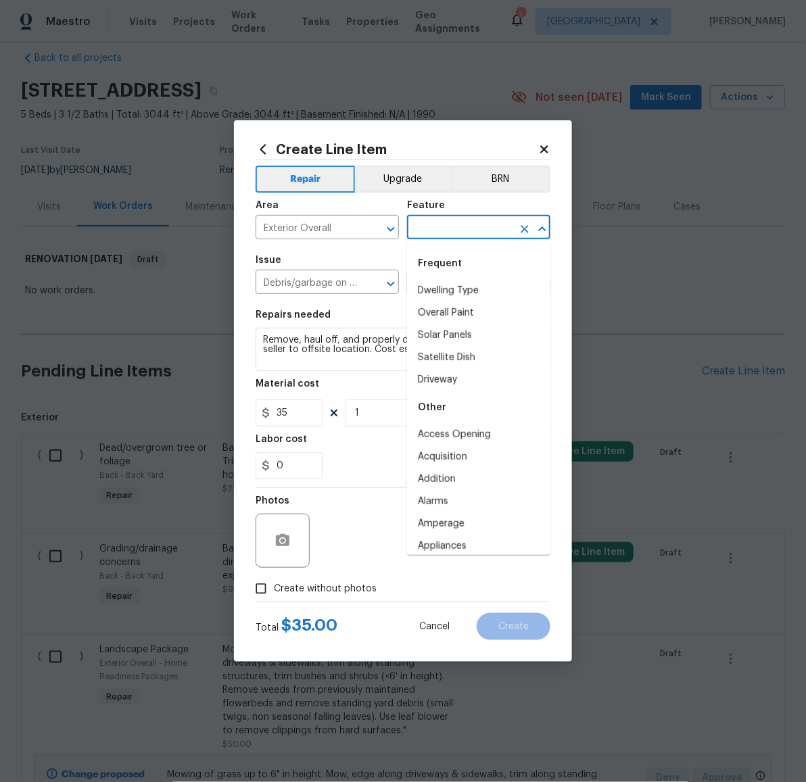
click at [451, 219] on input "text" at bounding box center [459, 228] width 105 height 21
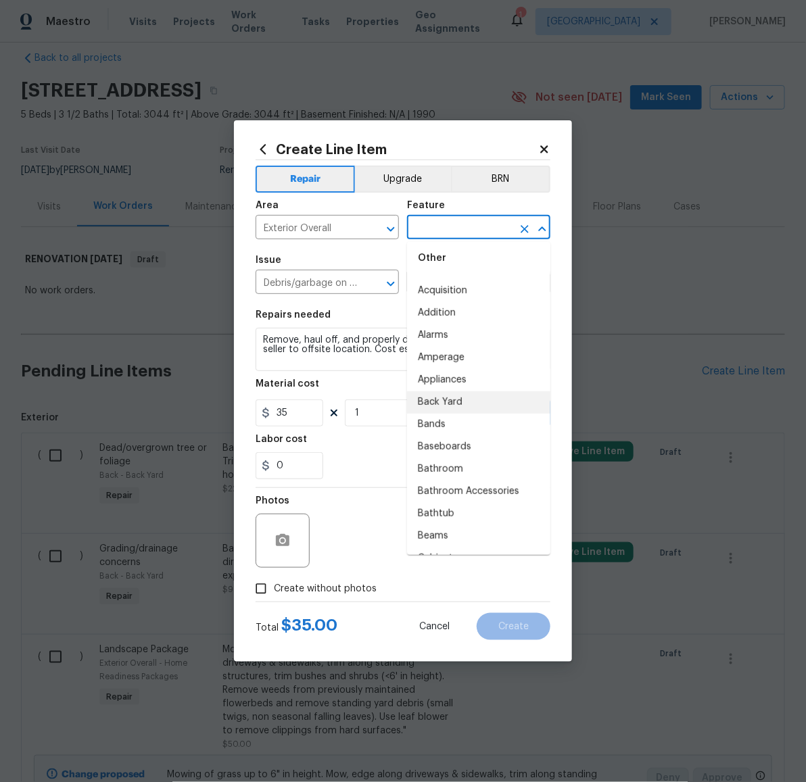
click at [471, 399] on li "Back Yard" at bounding box center [478, 402] width 143 height 22
type input "Back Yard"
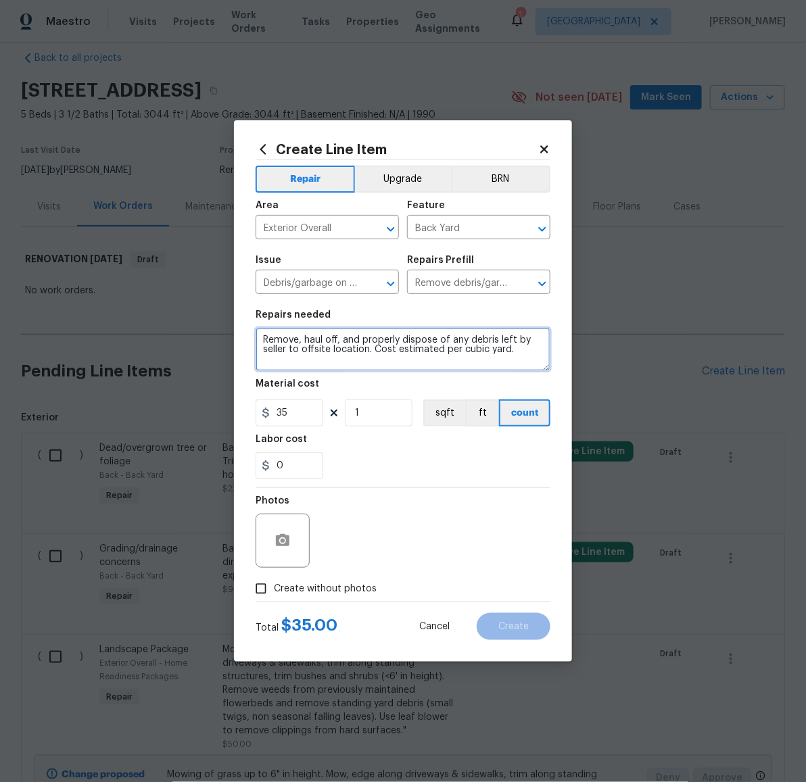
click at [524, 357] on textarea "Remove, haul off, and properly dispose of any debris left by seller to offsite …" at bounding box center [402, 349] width 295 height 43
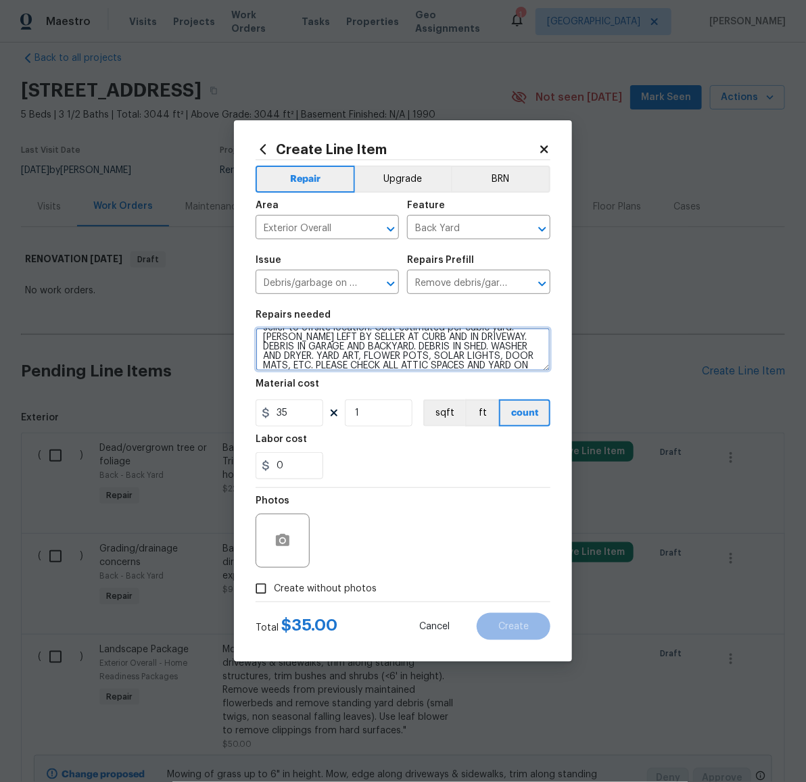
scroll to position [32, 0]
type textarea "Remove, haul off, and properly dispose of any debris left by seller to offsite …"
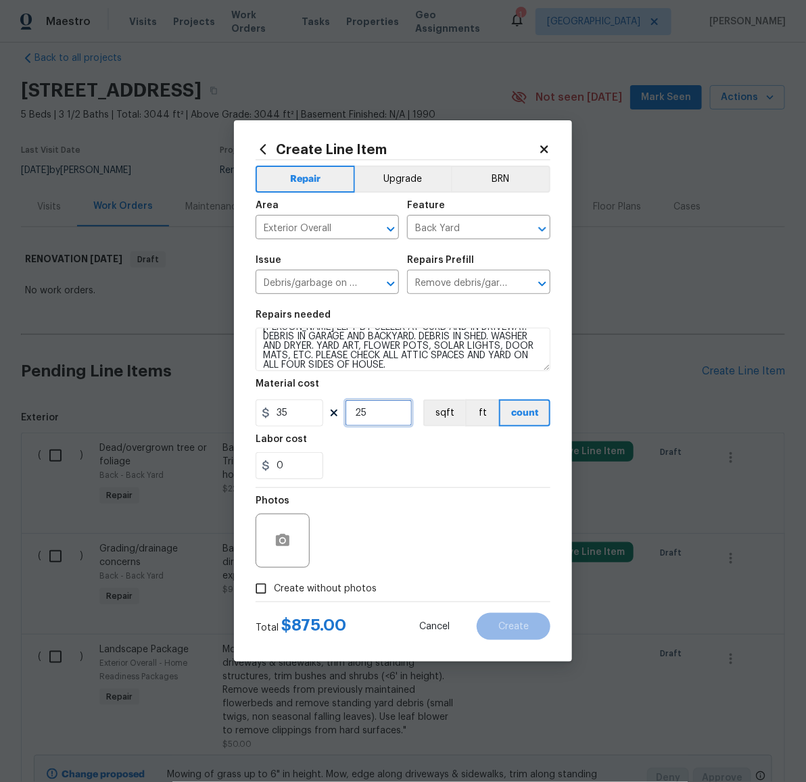
type input "25"
click at [340, 589] on span "Create without photos" at bounding box center [325, 589] width 103 height 14
click at [274, 589] on input "Create without photos" at bounding box center [261, 589] width 26 height 26
checkbox input "true"
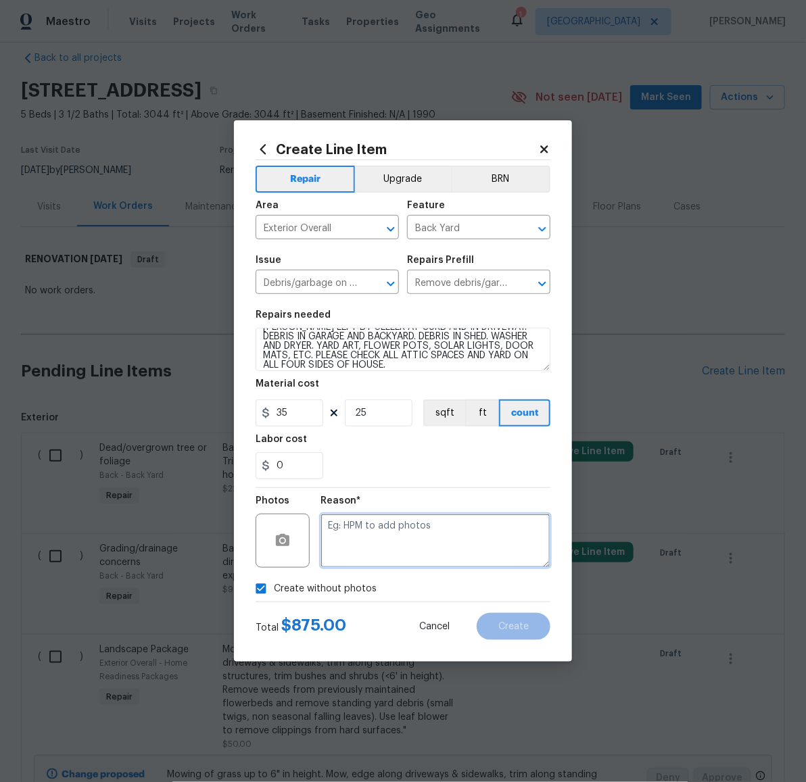
click at [357, 559] on textarea at bounding box center [435, 541] width 230 height 54
click at [340, 522] on textarea "LATER" at bounding box center [435, 541] width 230 height 54
type textarea "LATER"
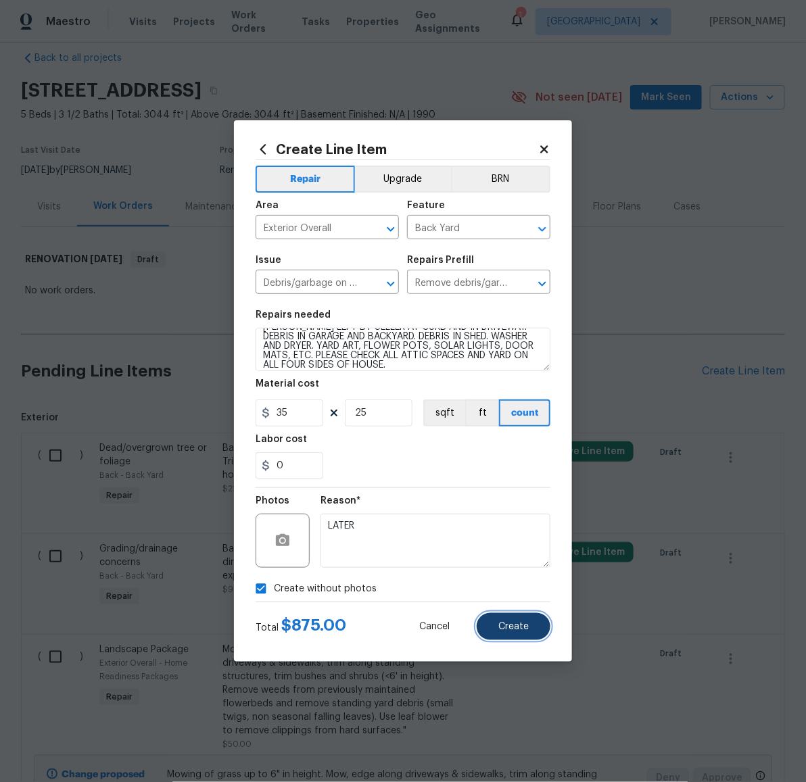
click at [514, 630] on span "Create" at bounding box center [513, 627] width 30 height 10
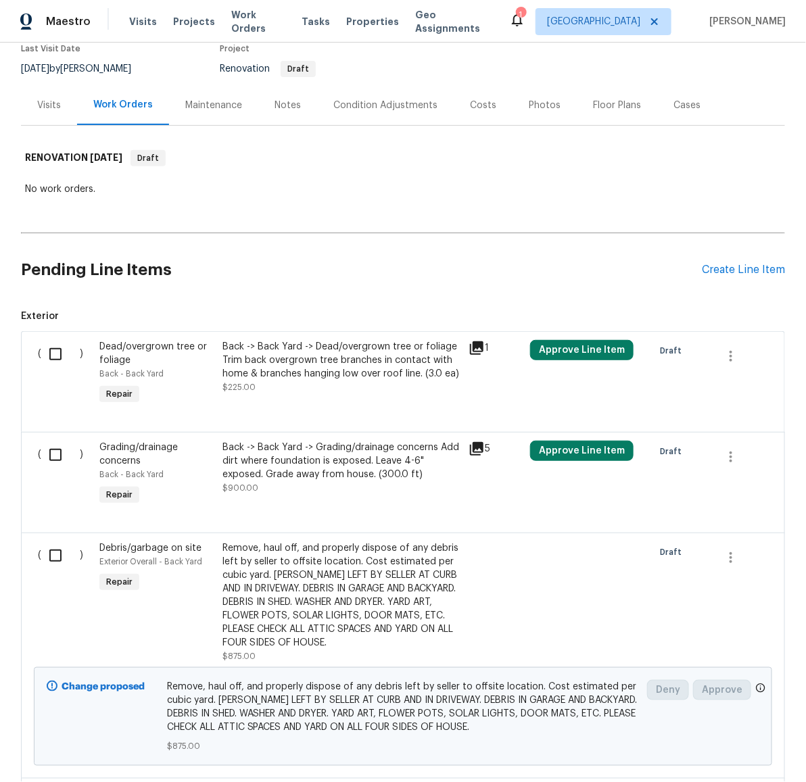
scroll to position [0, 0]
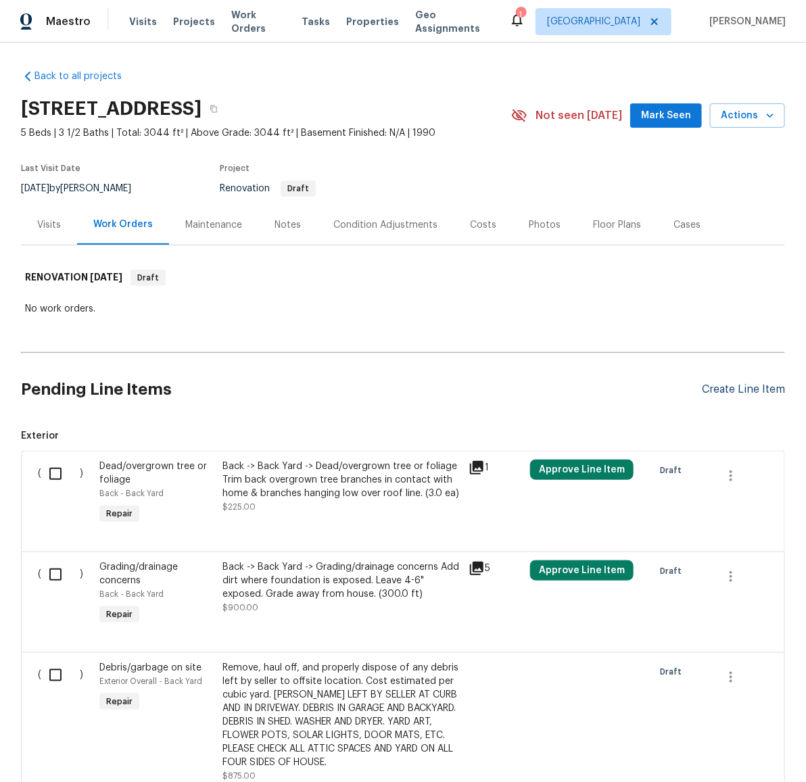
click at [722, 391] on div "Create Line Item" at bounding box center [743, 389] width 83 height 13
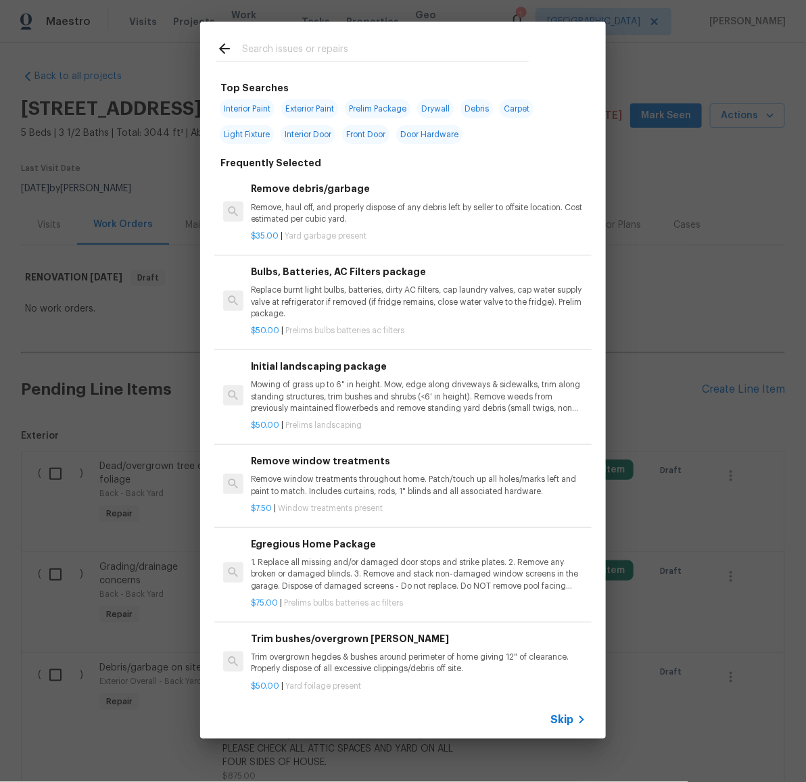
click at [339, 48] on input "text" at bounding box center [385, 51] width 287 height 20
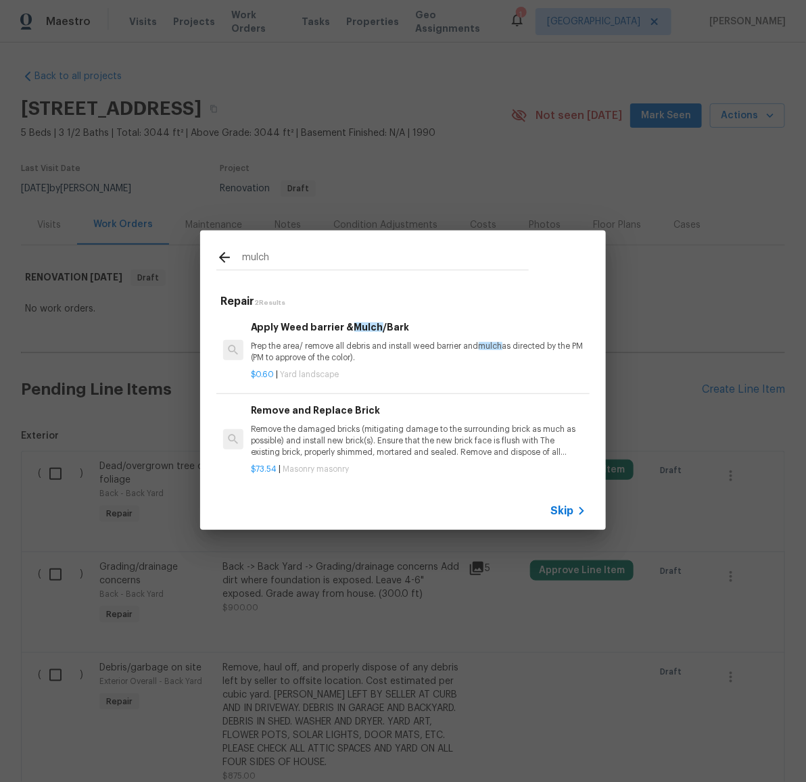
type input "mulch"
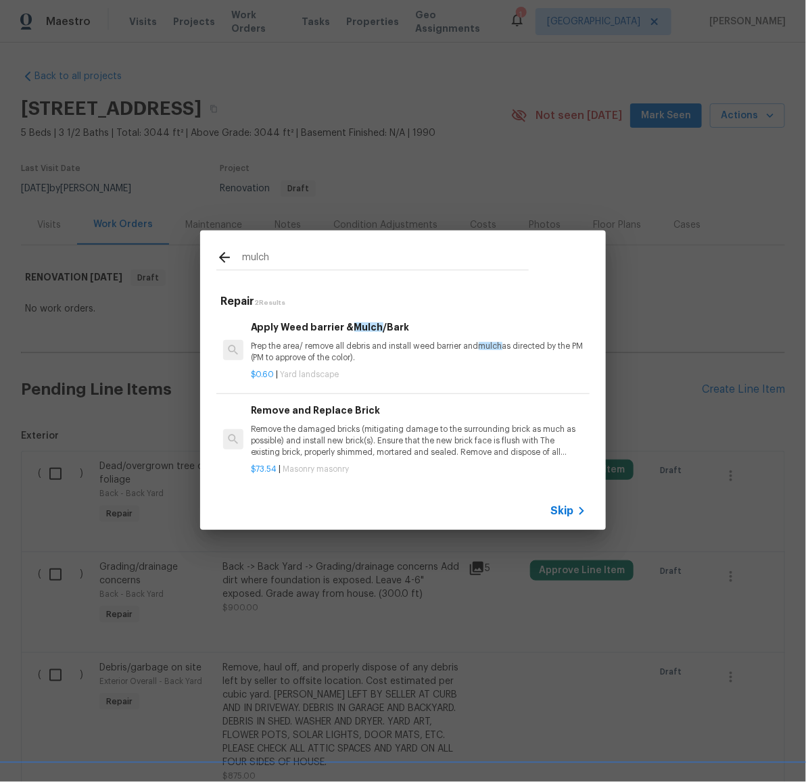
click at [296, 342] on p "Prep the area/ remove all debris and install weed barrier and mulch as directed…" at bounding box center [418, 352] width 335 height 23
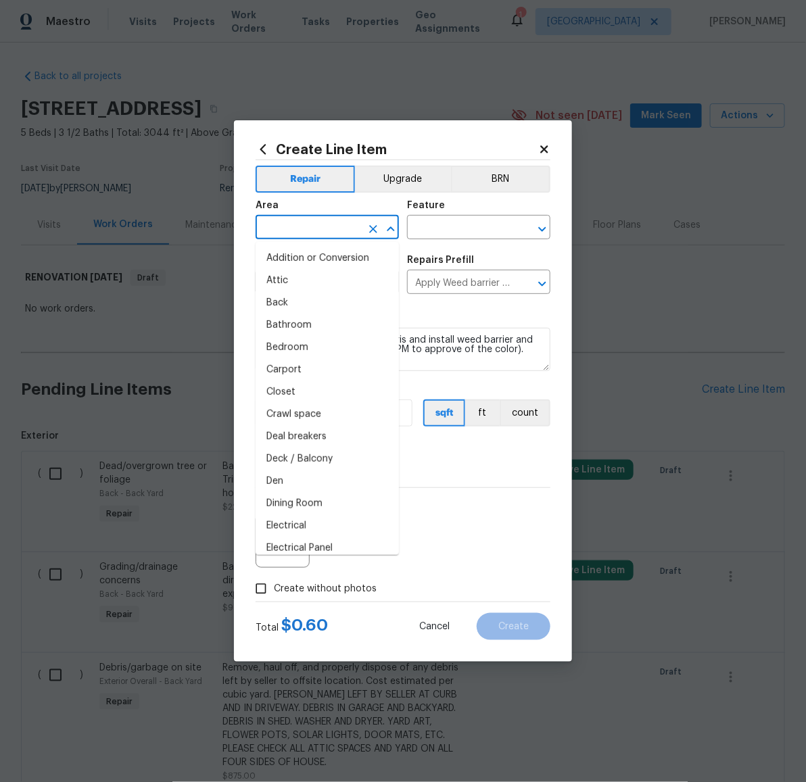
click at [312, 221] on input "text" at bounding box center [307, 228] width 105 height 21
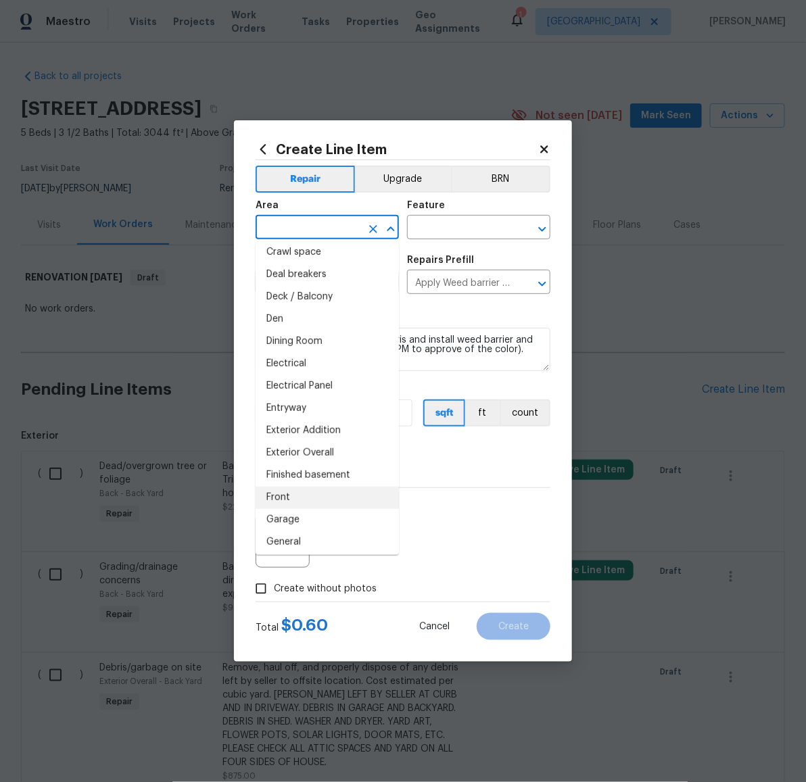
scroll to position [173, 0]
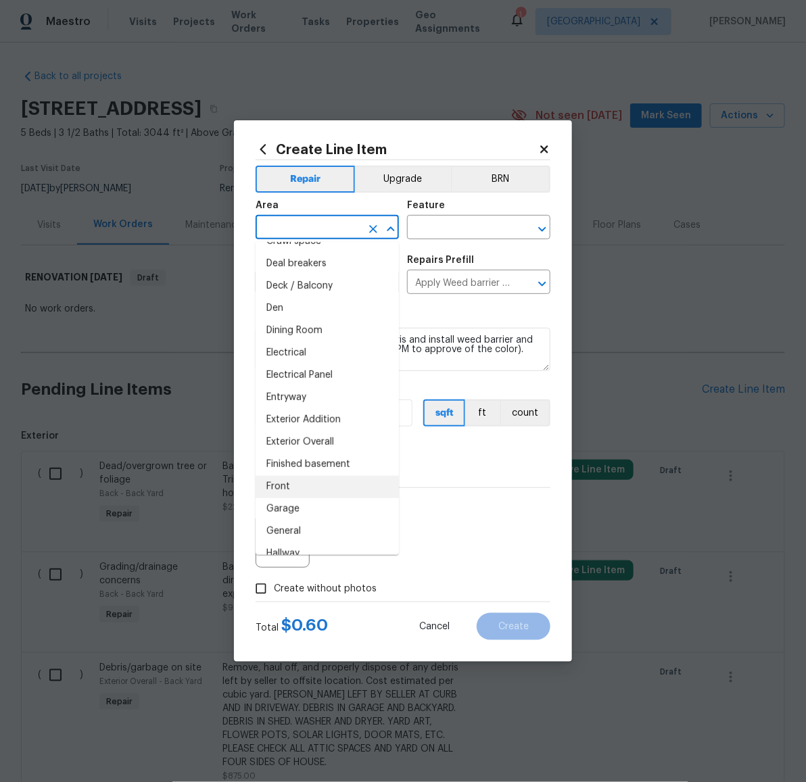
click at [297, 480] on li "Front" at bounding box center [326, 487] width 143 height 22
type input "Front"
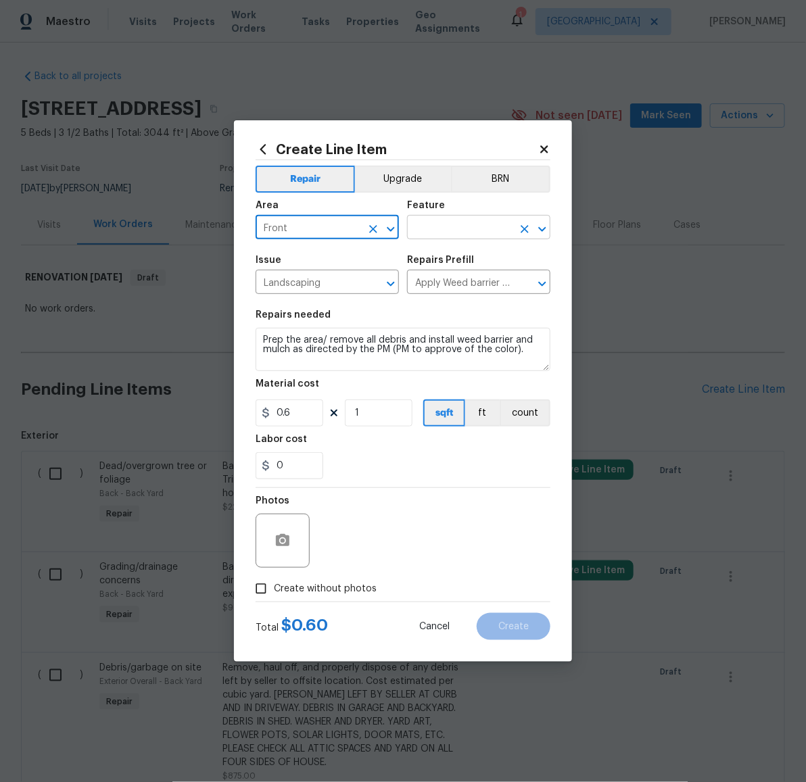
click at [437, 229] on input "text" at bounding box center [459, 228] width 105 height 21
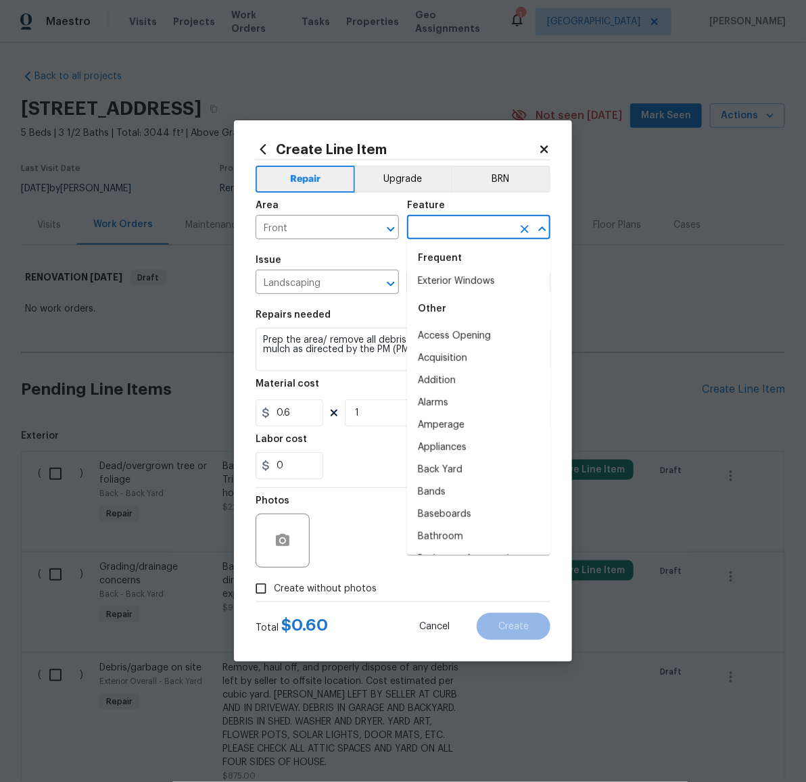
scroll to position [0, 0]
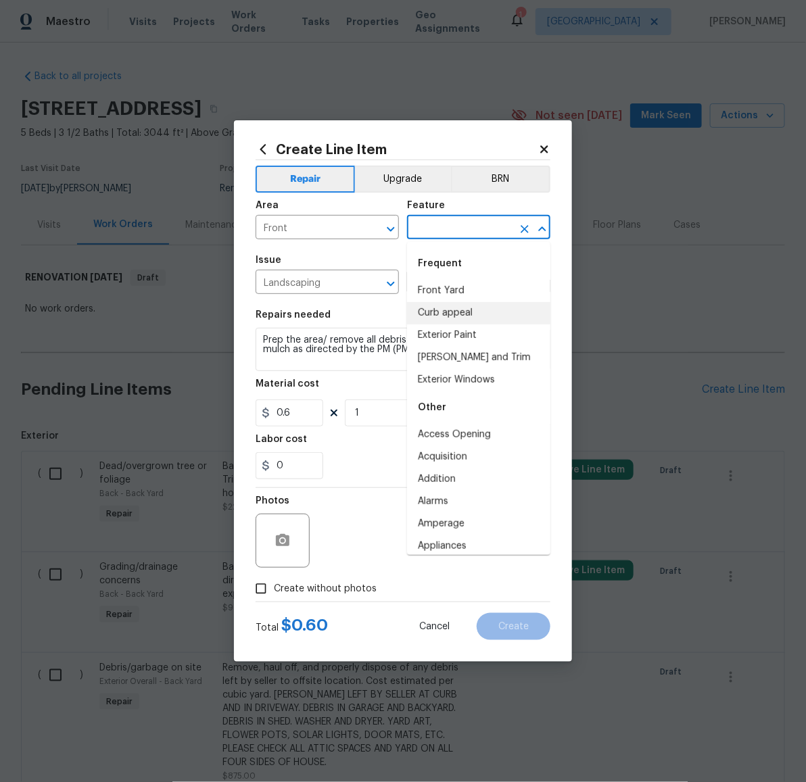
click at [454, 308] on li "Curb appeal" at bounding box center [478, 313] width 143 height 22
type input "Curb appeal"
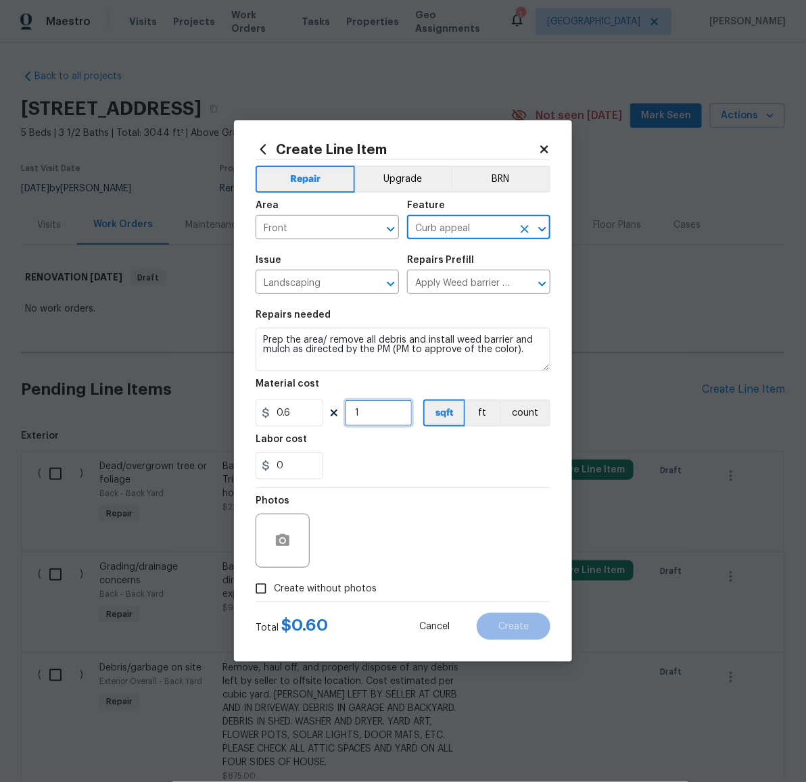
click at [370, 416] on input "1" at bounding box center [379, 412] width 68 height 27
type input "300"
click at [496, 557] on div "Photos" at bounding box center [402, 532] width 295 height 88
click at [351, 582] on span "Create without photos" at bounding box center [325, 589] width 103 height 14
click at [274, 582] on input "Create without photos" at bounding box center [261, 589] width 26 height 26
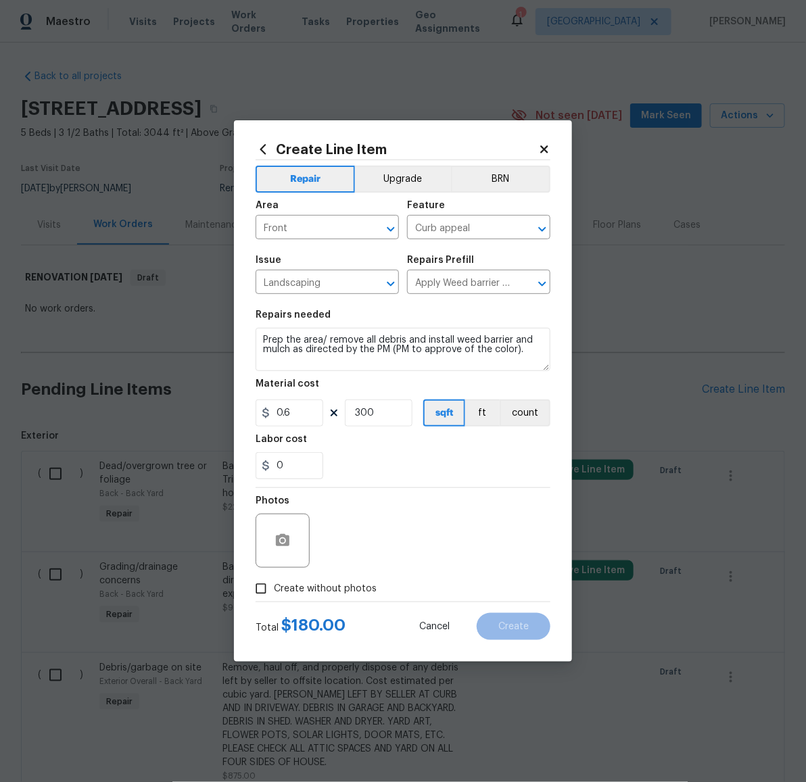
checkbox input "true"
click at [392, 539] on textarea at bounding box center [435, 541] width 230 height 54
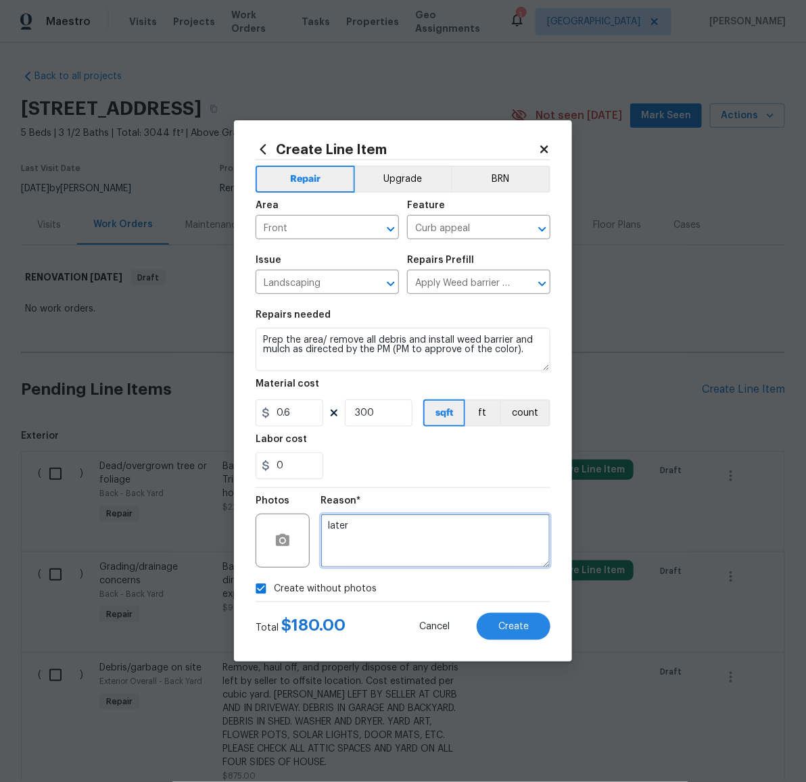
drag, startPoint x: 481, startPoint y: 525, endPoint x: 304, endPoint y: 519, distance: 177.2
click at [304, 519] on div "Photos Reason* later" at bounding box center [402, 532] width 295 height 88
paste textarea "LATER"
type textarea "LATER"
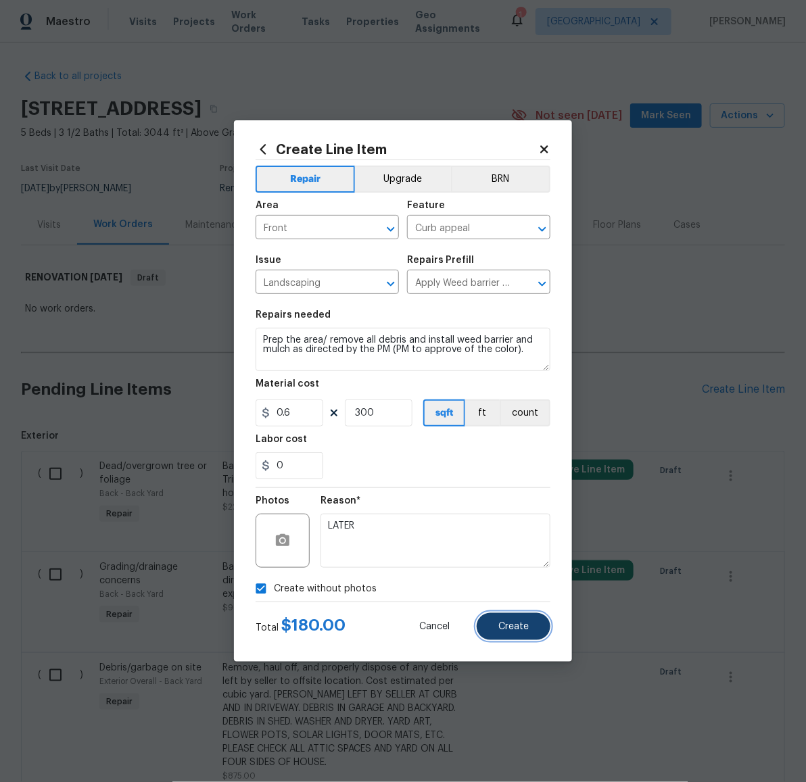
click at [507, 618] on button "Create" at bounding box center [513, 626] width 74 height 27
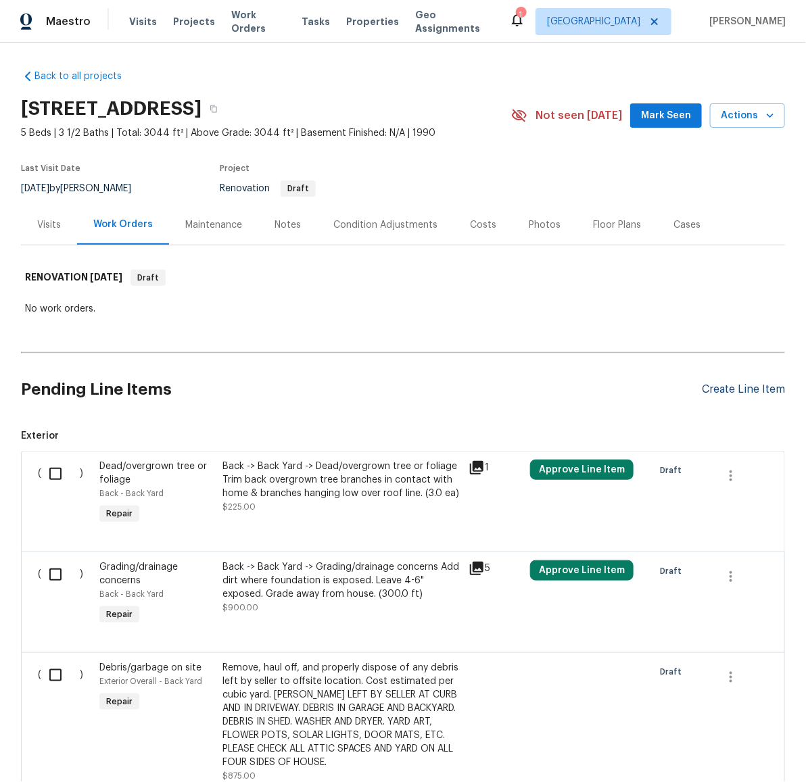
click at [729, 391] on div "Create Line Item" at bounding box center [743, 389] width 83 height 13
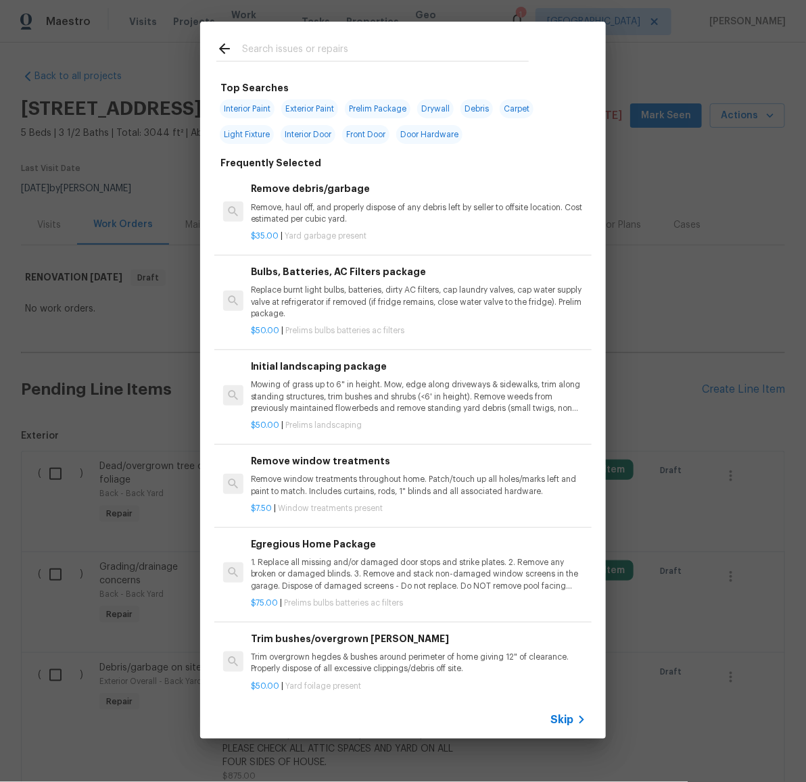
click at [301, 45] on input "text" at bounding box center [385, 51] width 287 height 20
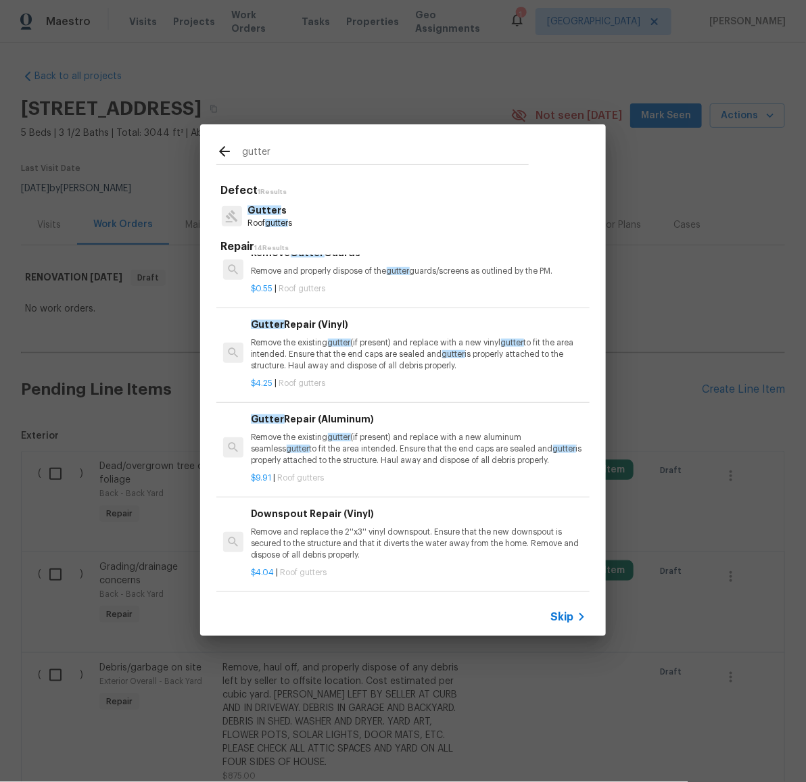
scroll to position [212, 0]
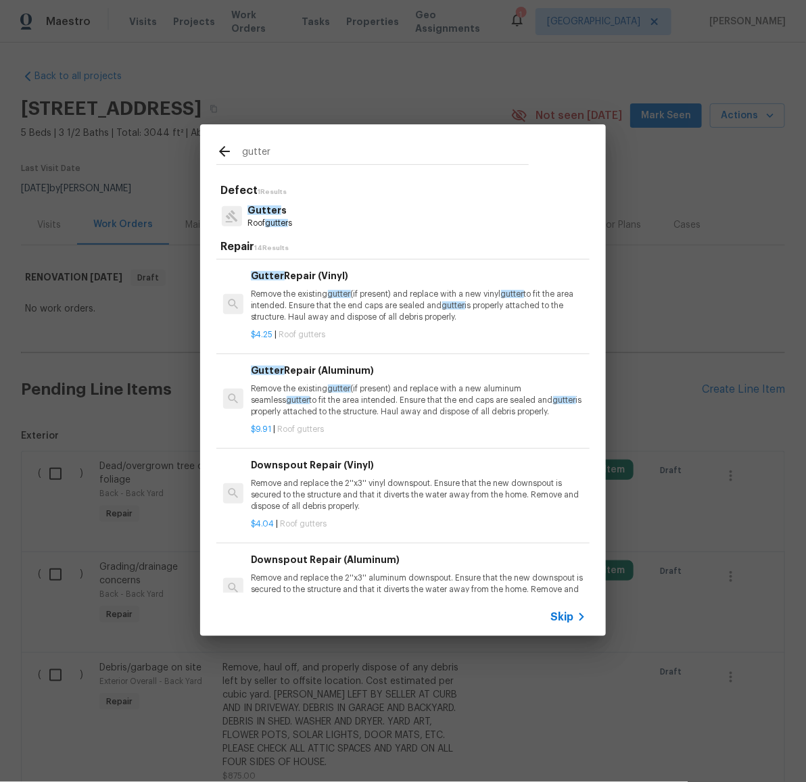
type input "gutter"
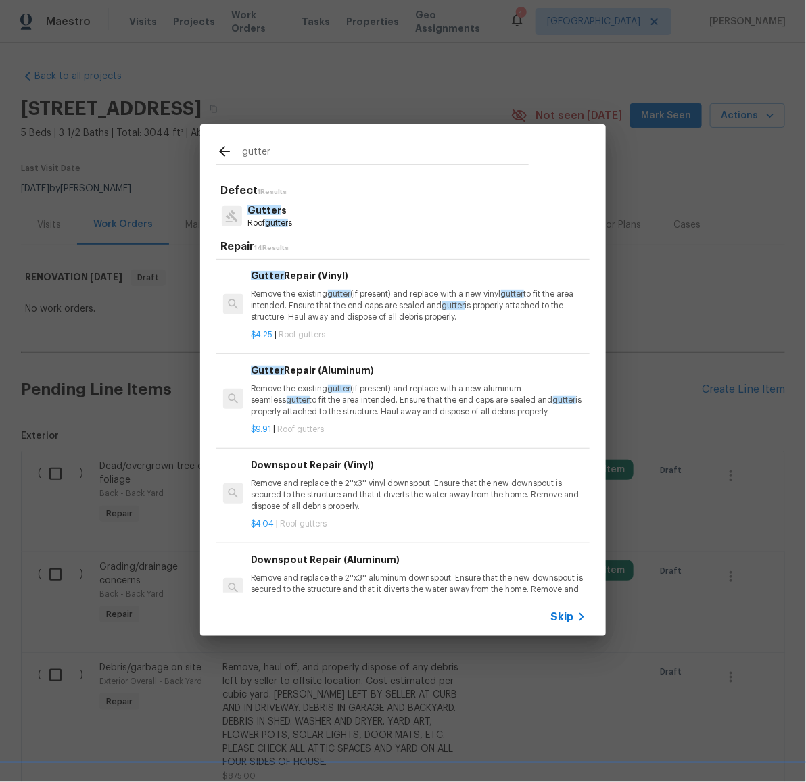
click at [433, 415] on p "Remove the existing gutter (if present) and replace with a new aluminum seamles…" at bounding box center [418, 400] width 335 height 34
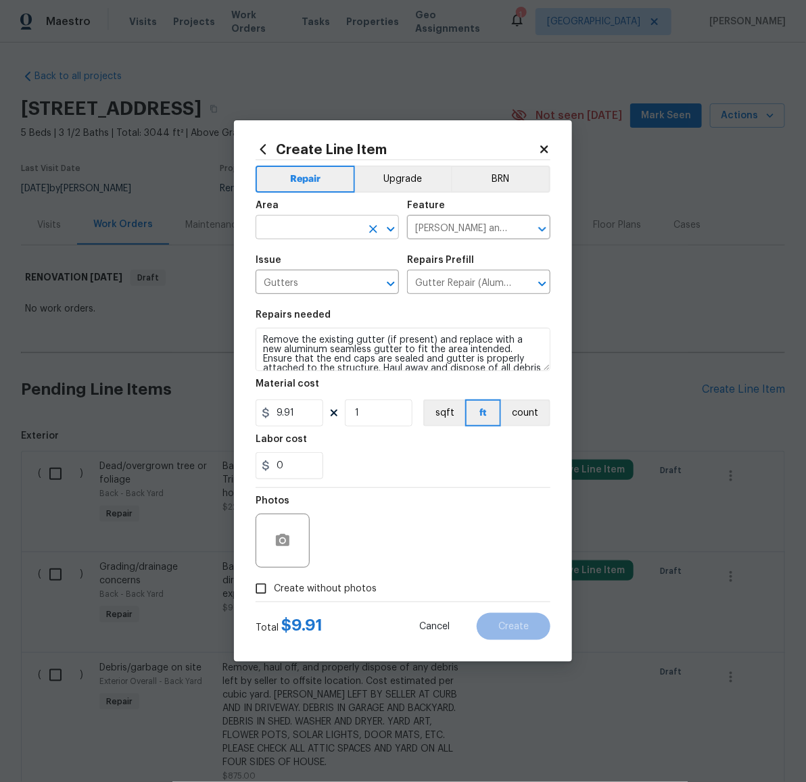
click at [312, 227] on input "text" at bounding box center [307, 228] width 105 height 21
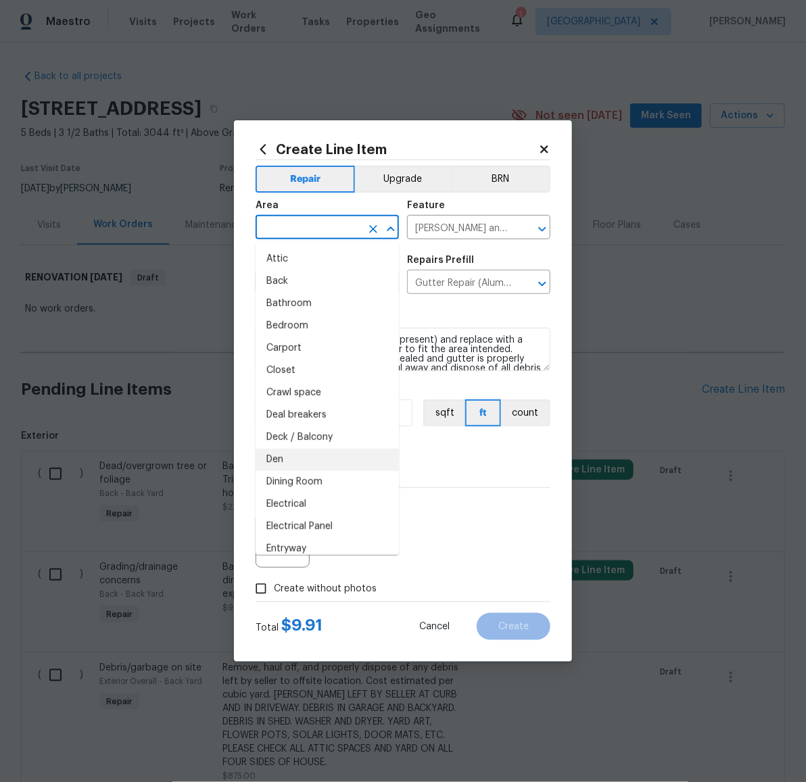
scroll to position [88, 0]
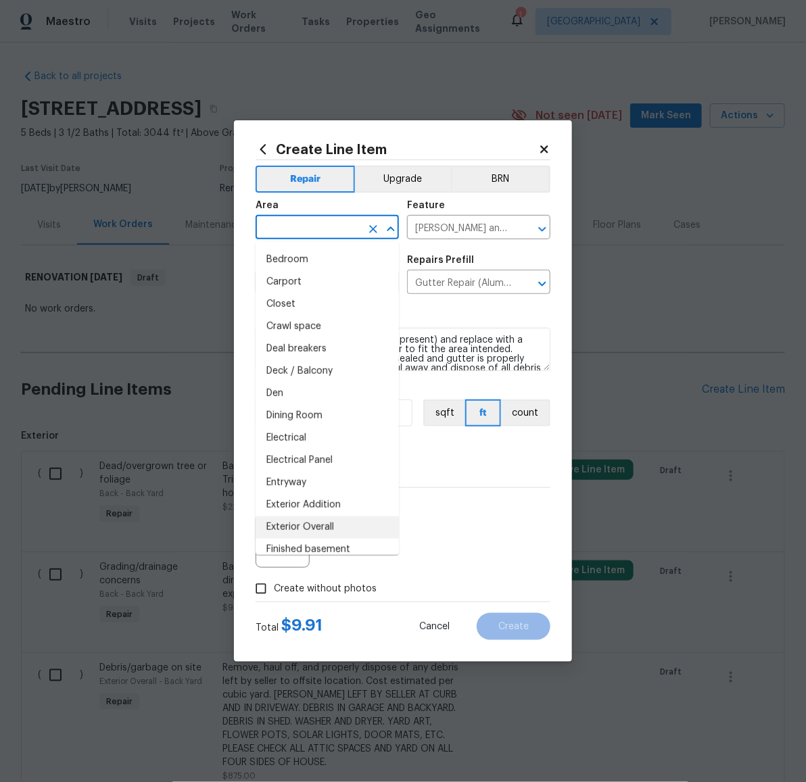
click at [335, 520] on li "Exterior Overall" at bounding box center [326, 527] width 143 height 22
type input "Exterior Overall"
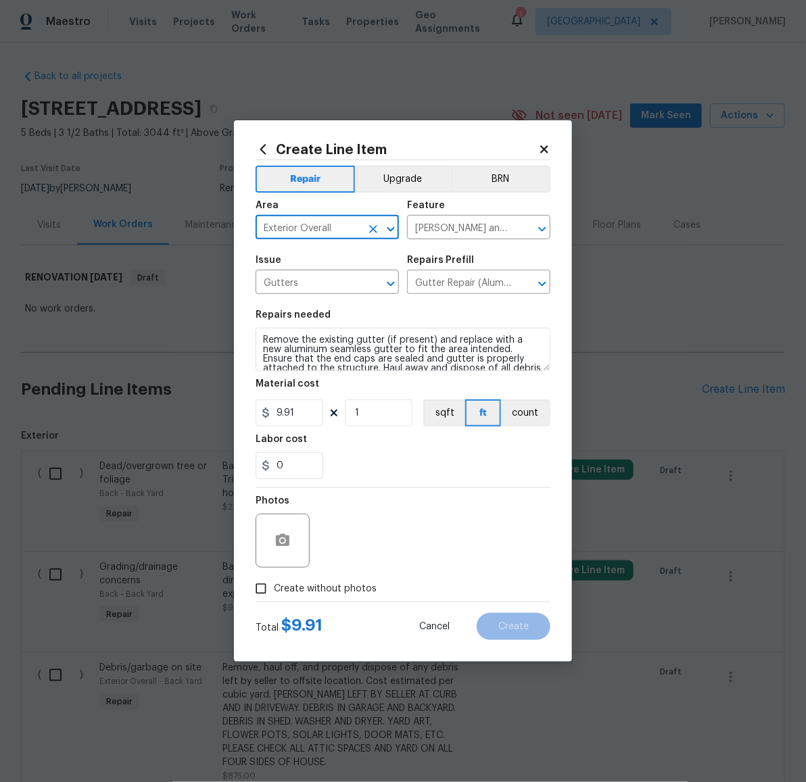
scroll to position [18, 0]
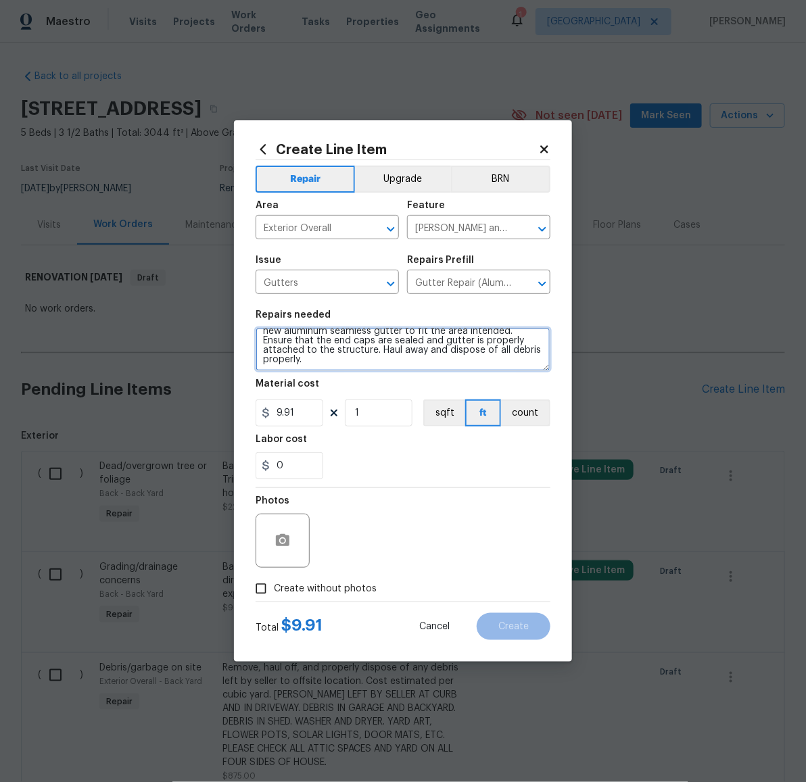
click at [398, 356] on textarea "Remove the existing gutter (if present) and replace with a new aluminum seamles…" at bounding box center [402, 349] width 295 height 43
type textarea "i"
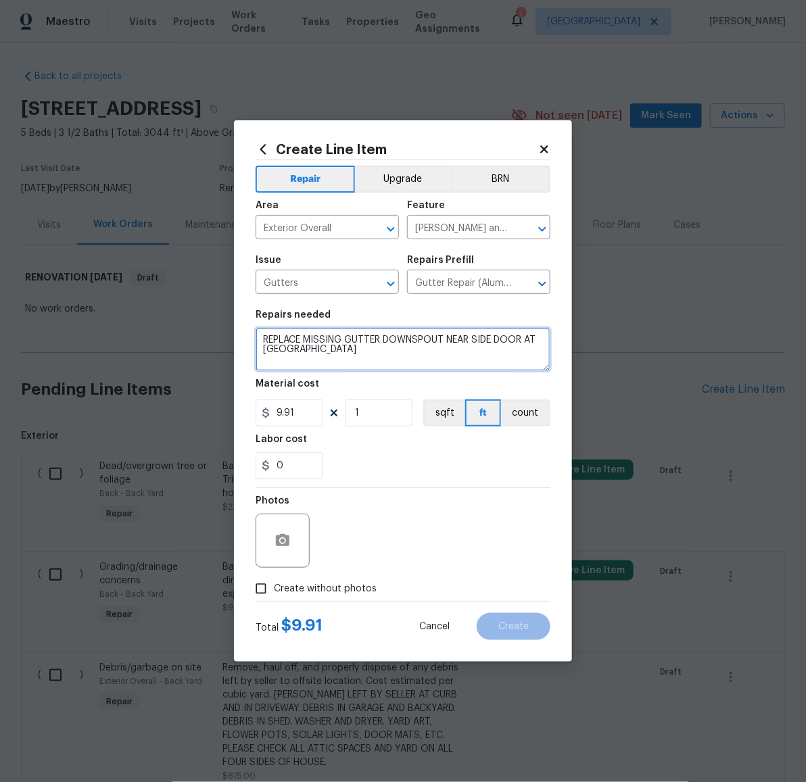
type textarea "REPLACE MISSING GUTTER DOWNSPOUT NEAR SIDE DOOR AT [GEOGRAPHIC_DATA]"
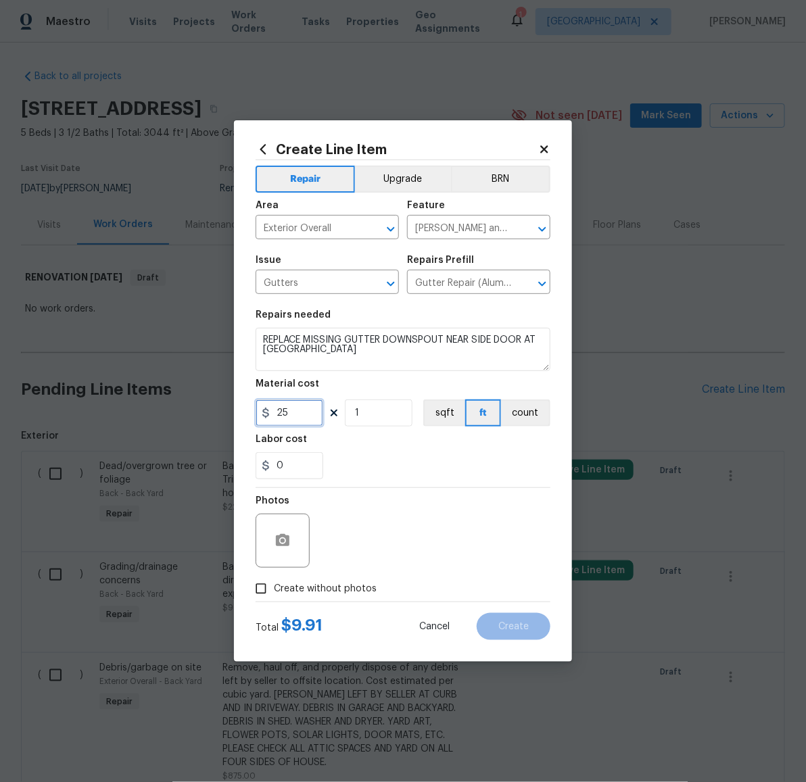
type input "25"
click at [320, 589] on span "Create without photos" at bounding box center [325, 589] width 103 height 14
click at [274, 589] on input "Create without photos" at bounding box center [261, 589] width 26 height 26
checkbox input "true"
drag, startPoint x: 341, startPoint y: 570, endPoint x: 348, endPoint y: 564, distance: 9.2
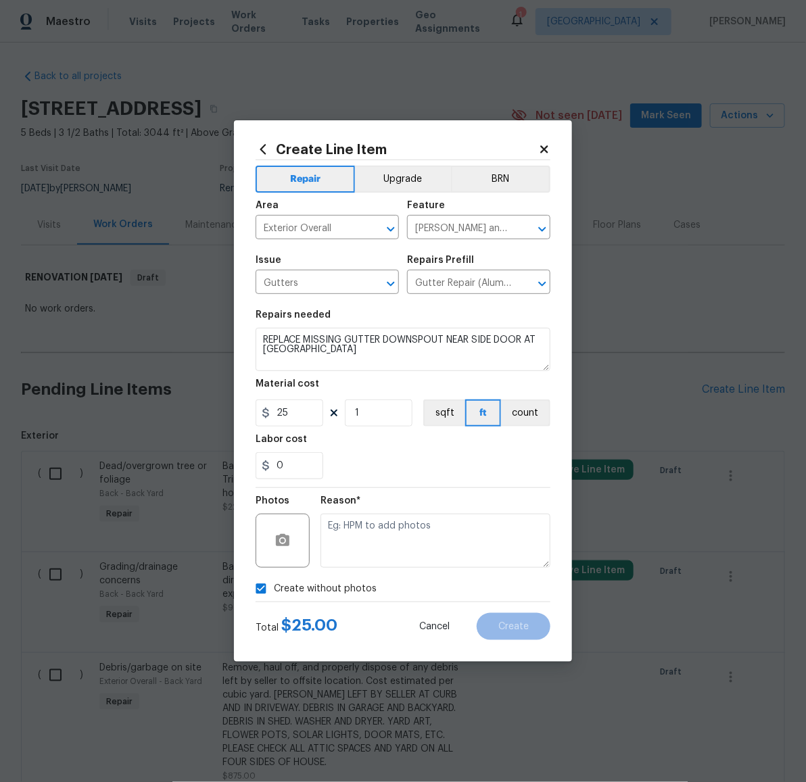
click at [344, 568] on div "Reason*" at bounding box center [435, 532] width 230 height 88
click at [352, 556] on textarea at bounding box center [435, 541] width 230 height 54
paste textarea "LATER"
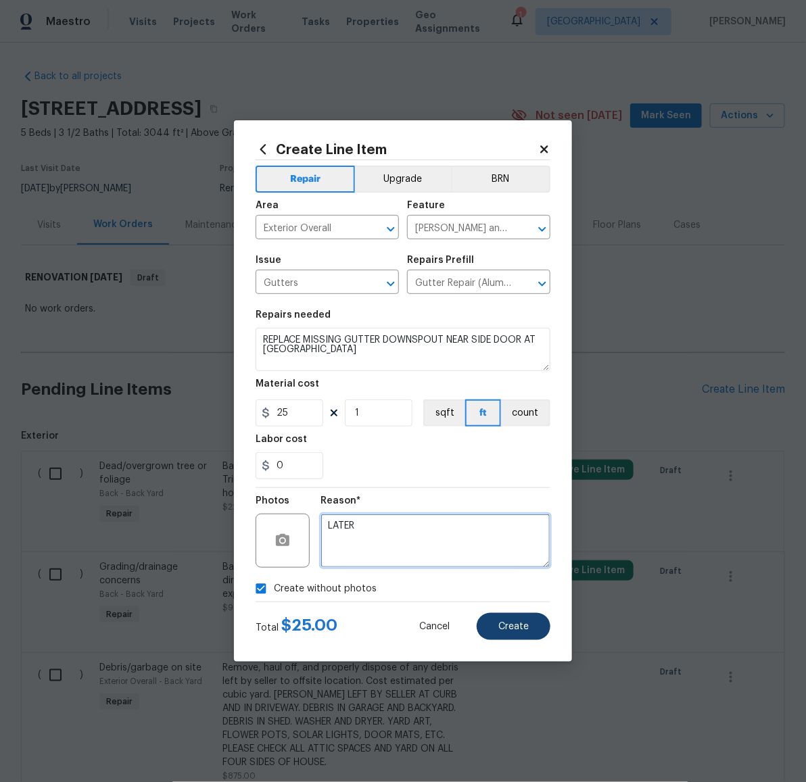
type textarea "LATER"
click at [518, 632] on span "Create" at bounding box center [513, 627] width 30 height 10
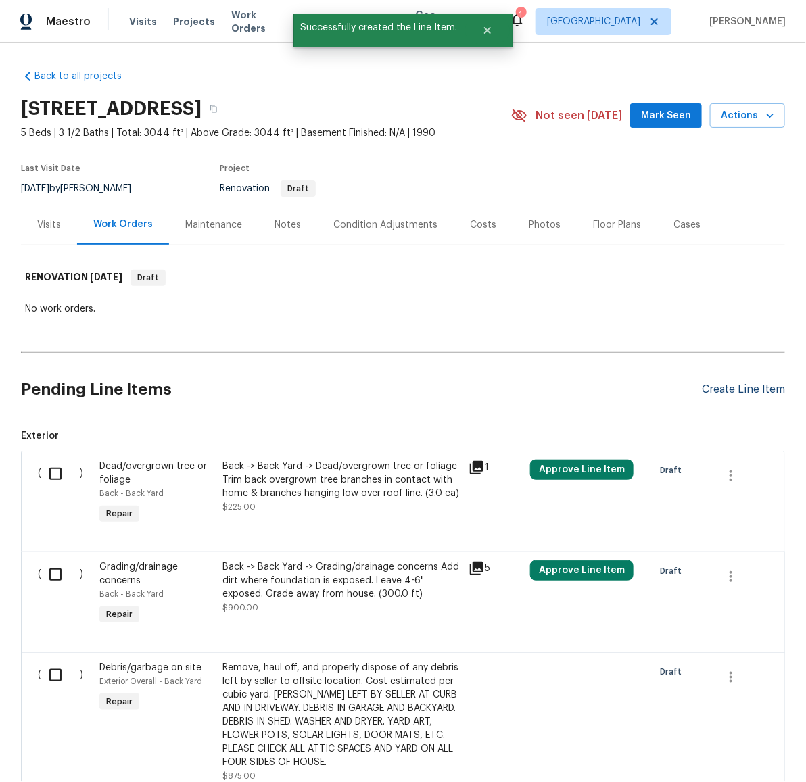
click at [735, 389] on div "Create Line Item" at bounding box center [743, 389] width 83 height 13
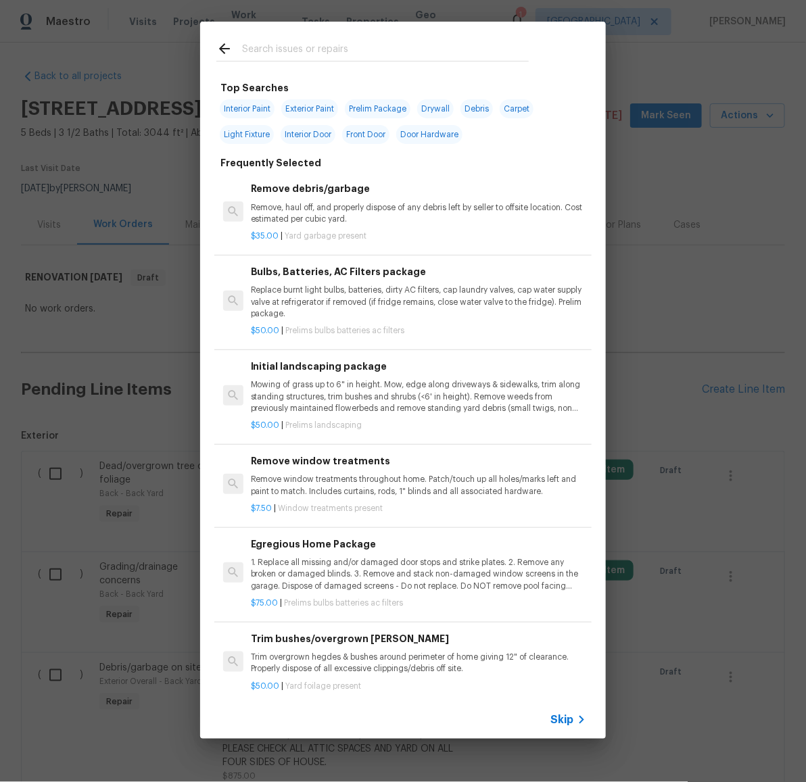
click at [320, 53] on input "text" at bounding box center [385, 51] width 287 height 20
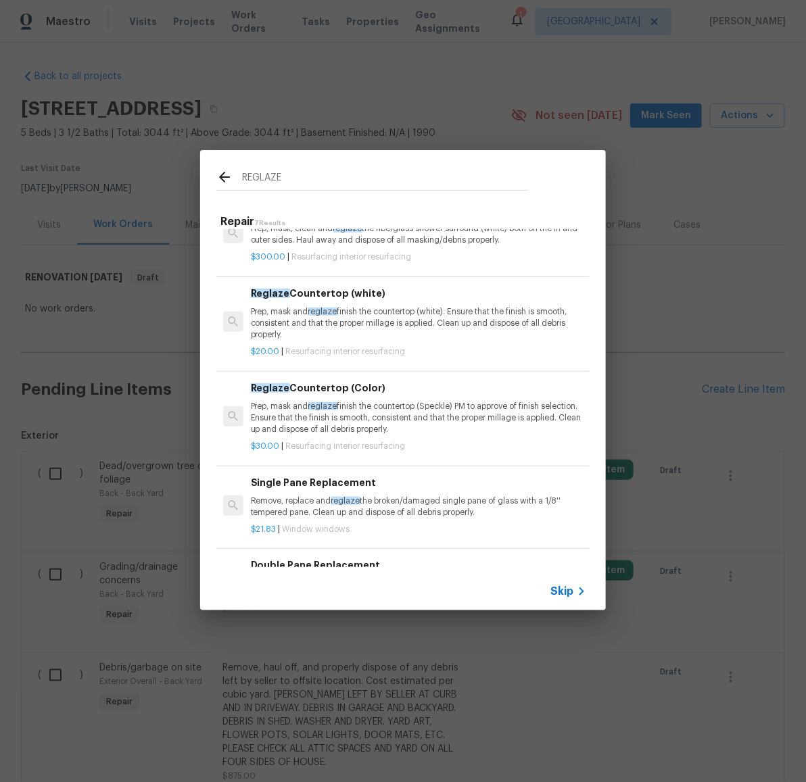
scroll to position [248, 0]
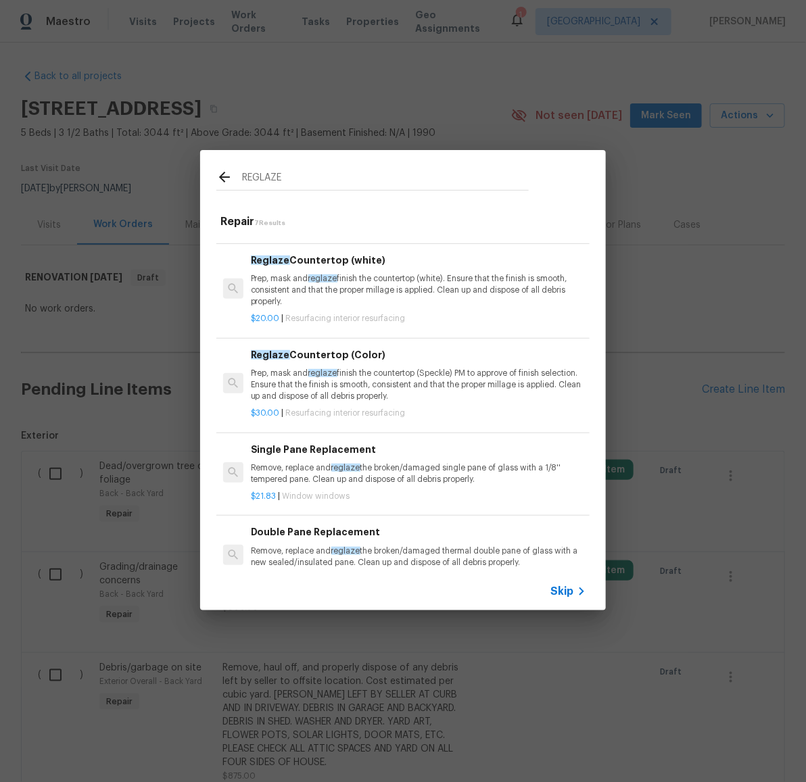
type input "REGLAZE"
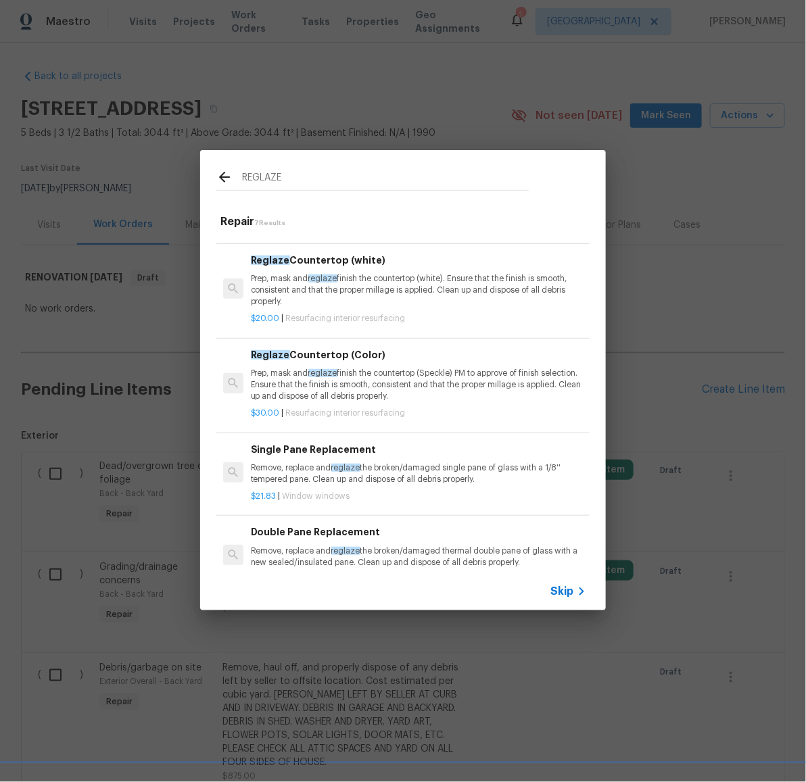
click at [437, 476] on p "Remove, replace and reglaze the broken/damaged single pane of glass with a 1/8'…" at bounding box center [418, 473] width 335 height 23
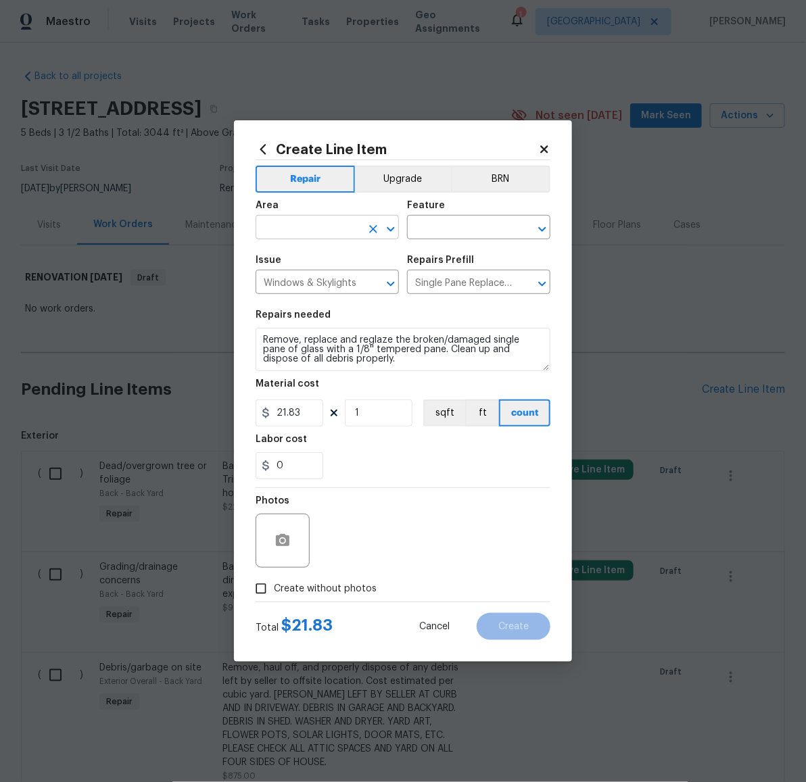
click at [325, 230] on input "text" at bounding box center [307, 228] width 105 height 21
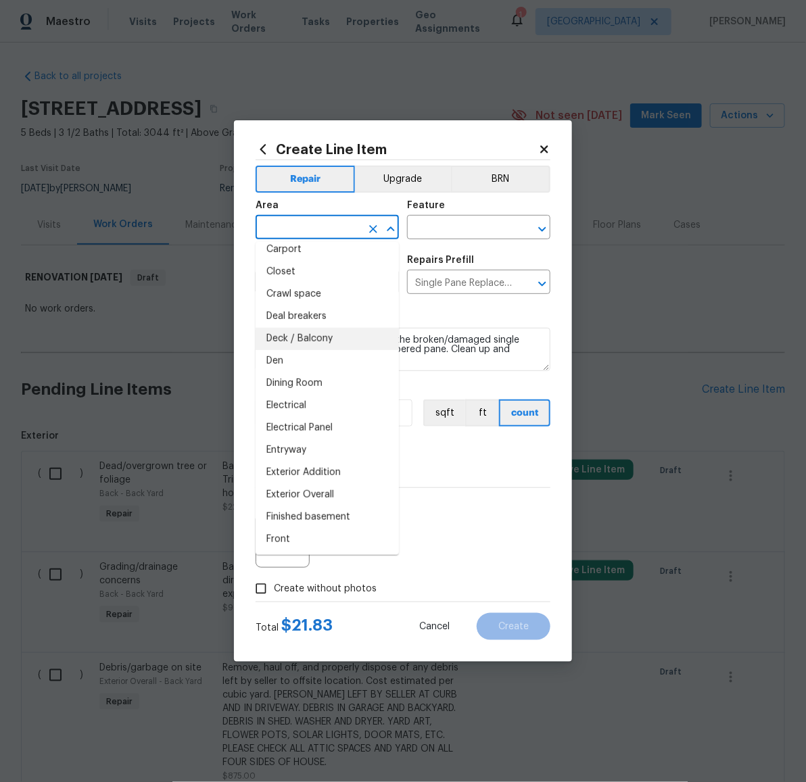
scroll to position [132, 0]
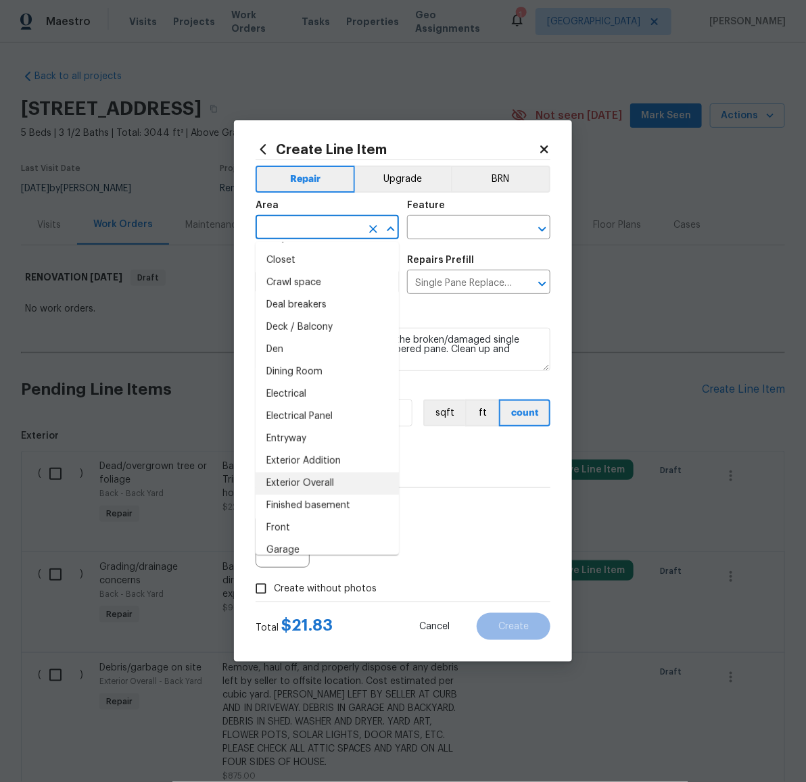
click at [335, 485] on li "Exterior Overall" at bounding box center [326, 483] width 143 height 22
type input "Exterior Overall"
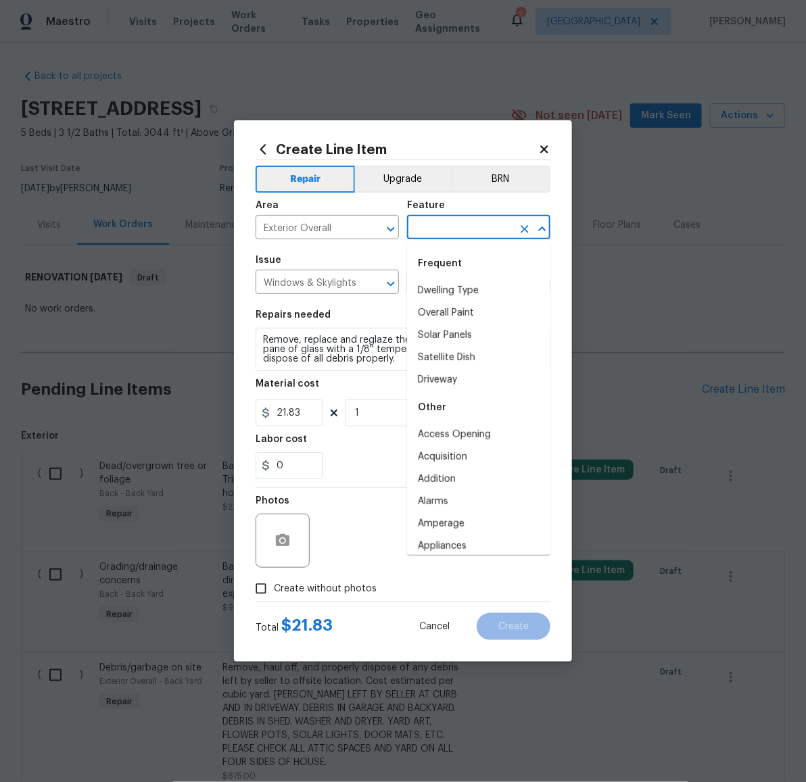
click at [461, 235] on input "text" at bounding box center [459, 228] width 105 height 21
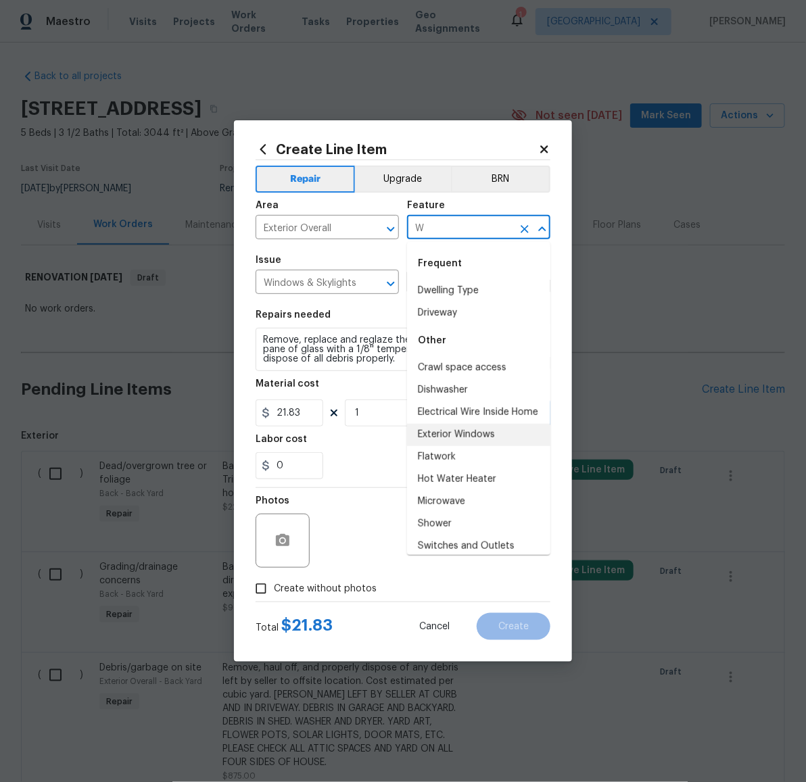
click at [472, 440] on li "Exterior Windows" at bounding box center [478, 435] width 143 height 22
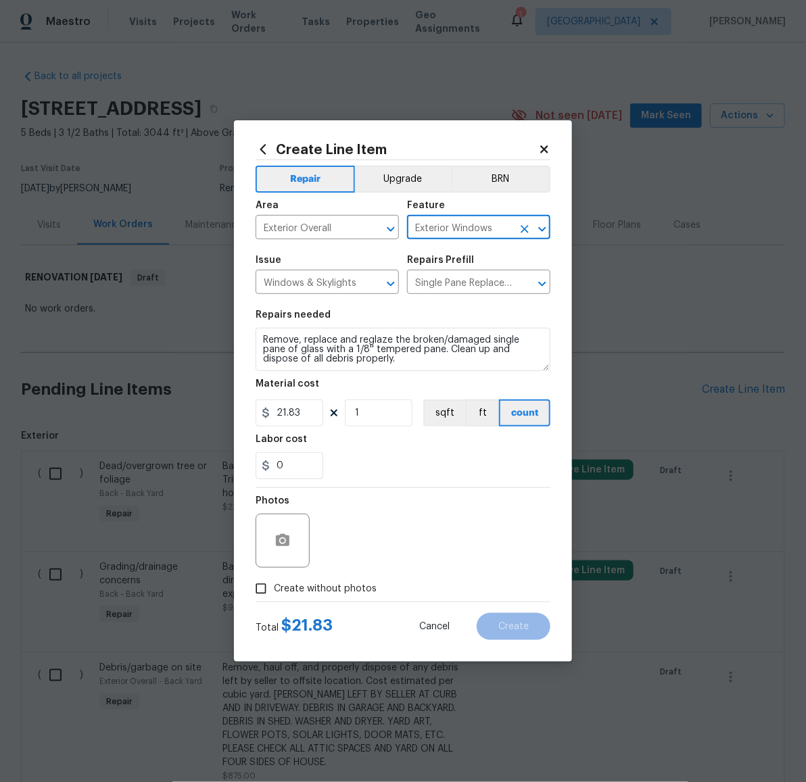
type input "Exterior Windows"
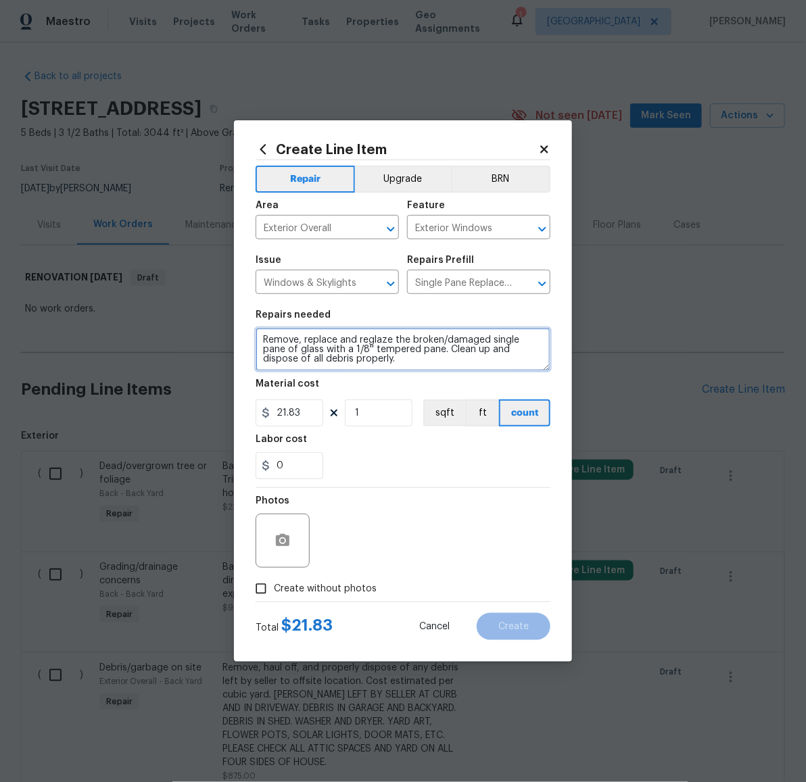
drag, startPoint x: 390, startPoint y: 361, endPoint x: 368, endPoint y: 360, distance: 22.3
click at [368, 360] on textarea "Remove, replace and reglaze the broken/damaged single pane of glass with a 1/8'…" at bounding box center [402, 349] width 295 height 43
type textarea "Remove, replace and reglaze the broken/damaged single pane of glass with a 1/8'…"
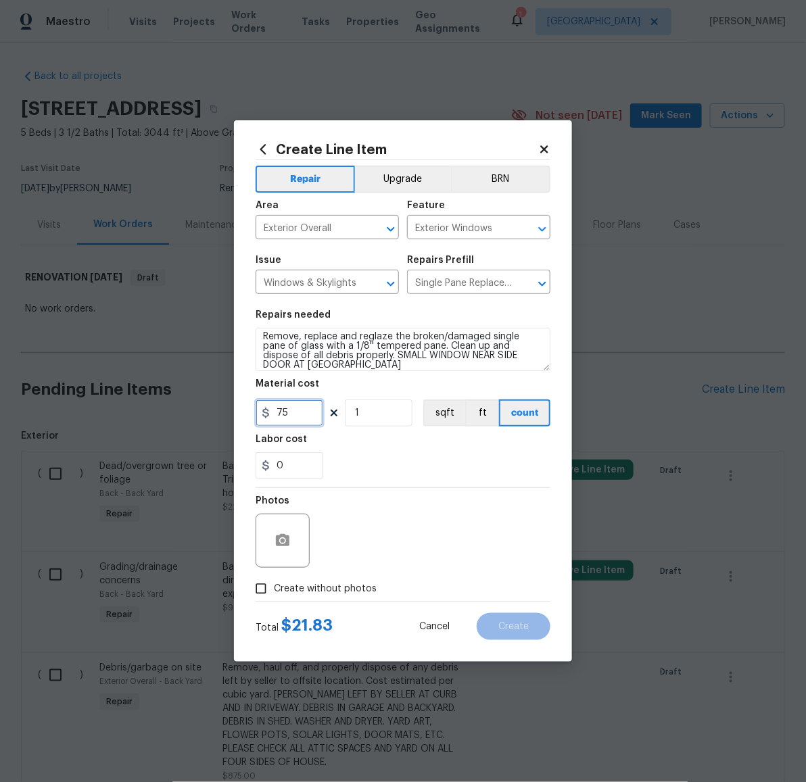
type input "75"
click at [328, 576] on label "Create without photos" at bounding box center [312, 589] width 128 height 26
click at [274, 576] on input "Create without photos" at bounding box center [261, 589] width 26 height 26
checkbox input "true"
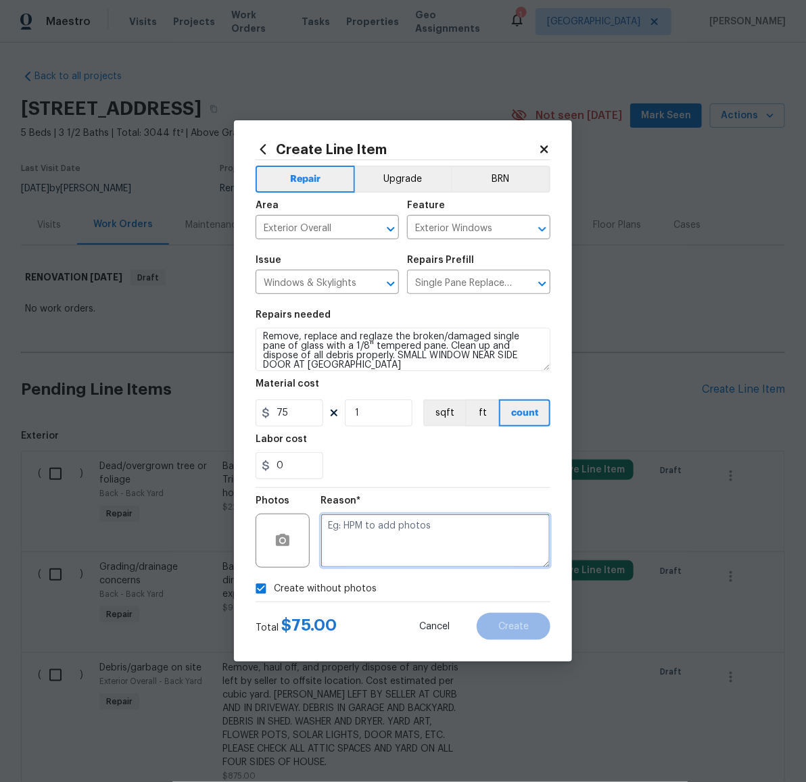
click at [368, 558] on textarea at bounding box center [435, 541] width 230 height 54
paste textarea "LATER"
type textarea "LATER"
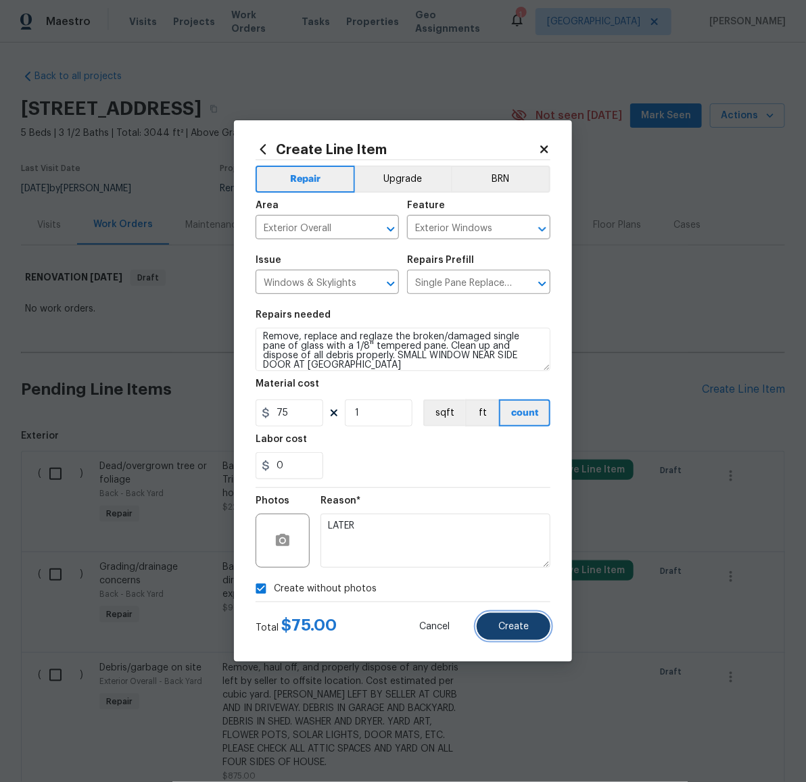
click at [529, 638] on button "Create" at bounding box center [513, 626] width 74 height 27
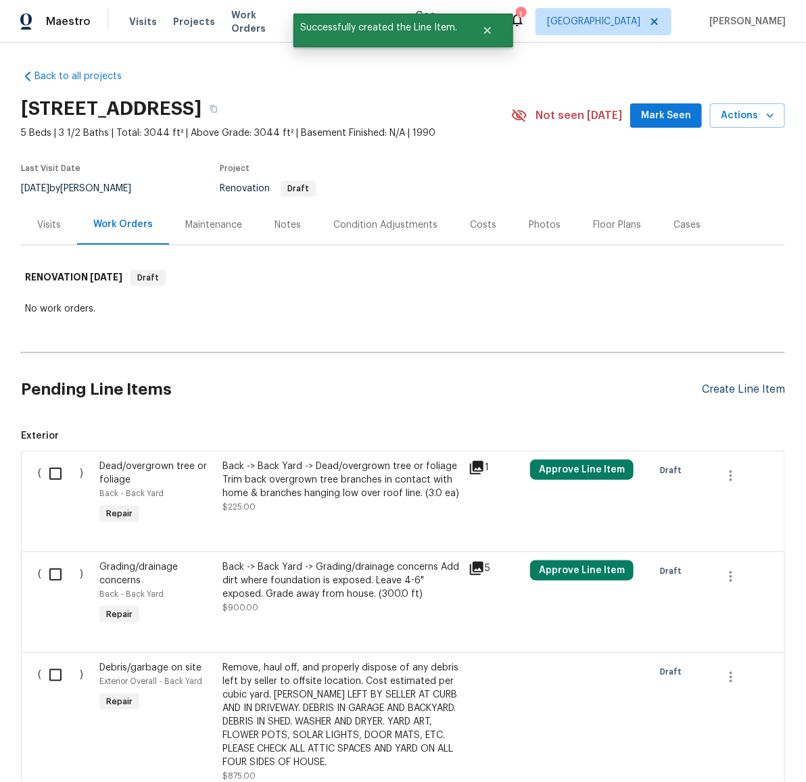
click at [750, 389] on div "Create Line Item" at bounding box center [743, 389] width 83 height 13
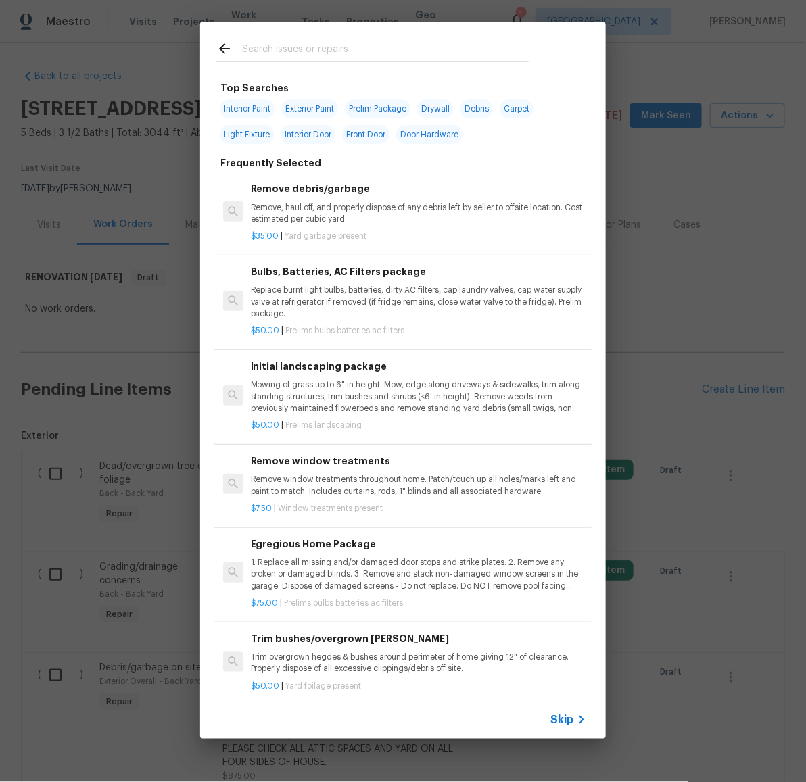
click at [437, 41] on div at bounding box center [372, 51] width 312 height 20
click at [440, 45] on input "text" at bounding box center [385, 51] width 287 height 20
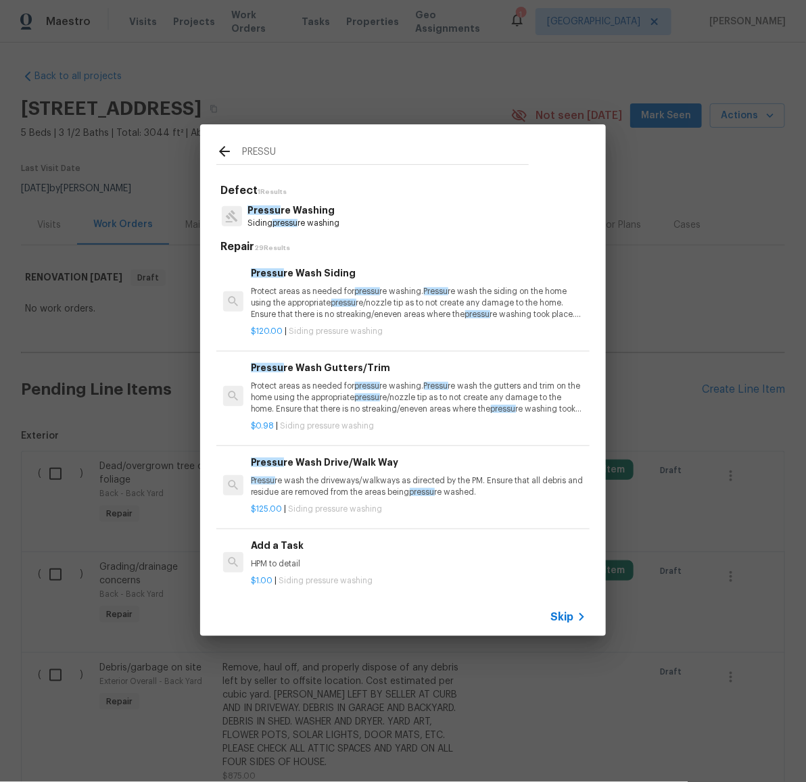
type input "PRESSU"
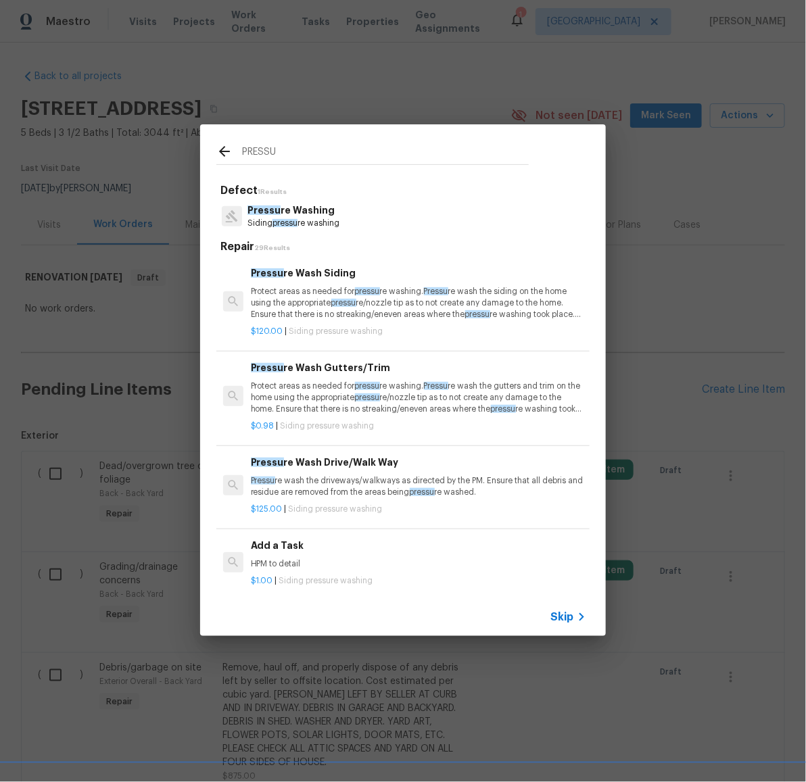
click at [358, 486] on p "Pressu re wash the driveways/walkways as directed by the PM. Ensure that all de…" at bounding box center [418, 486] width 335 height 23
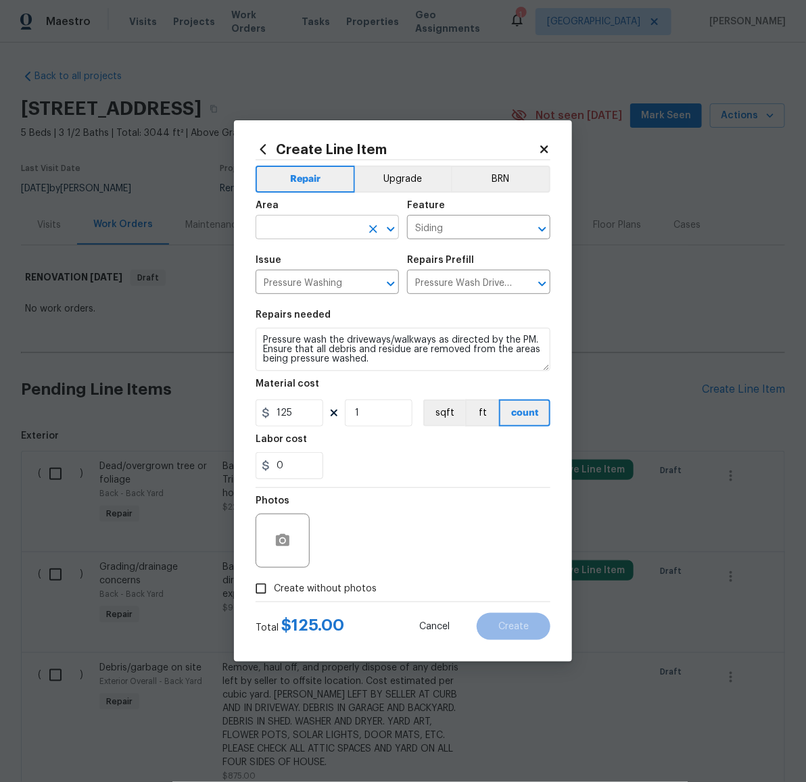
click at [329, 230] on input "text" at bounding box center [307, 228] width 105 height 21
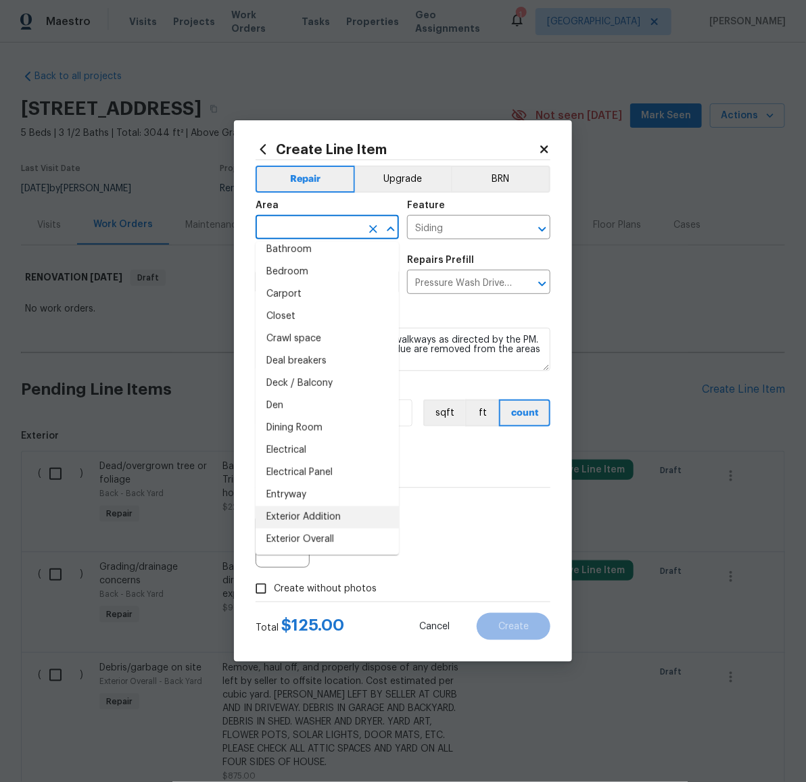
scroll to position [87, 0]
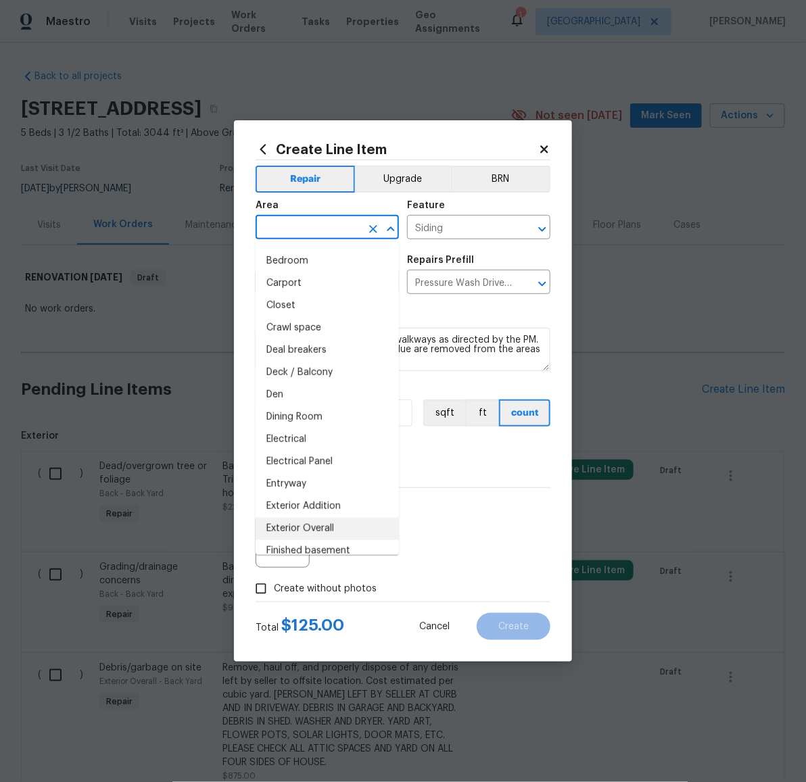
click at [321, 530] on li "Exterior Overall" at bounding box center [326, 529] width 143 height 22
type input "Exterior Overall"
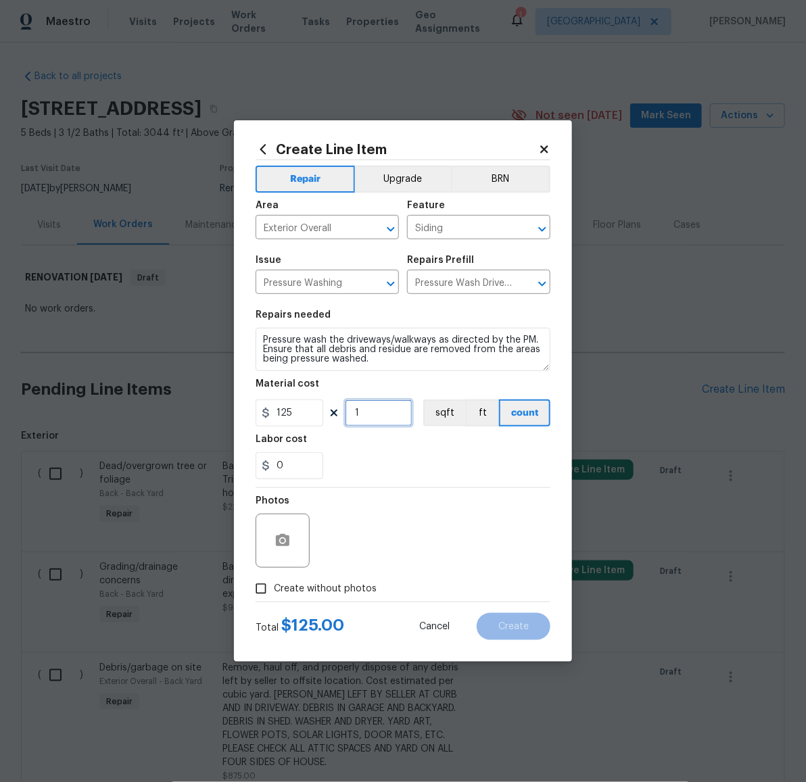
drag, startPoint x: 366, startPoint y: 416, endPoint x: 355, endPoint y: 409, distance: 12.8
click at [355, 409] on input "1" at bounding box center [379, 412] width 68 height 27
type input "2"
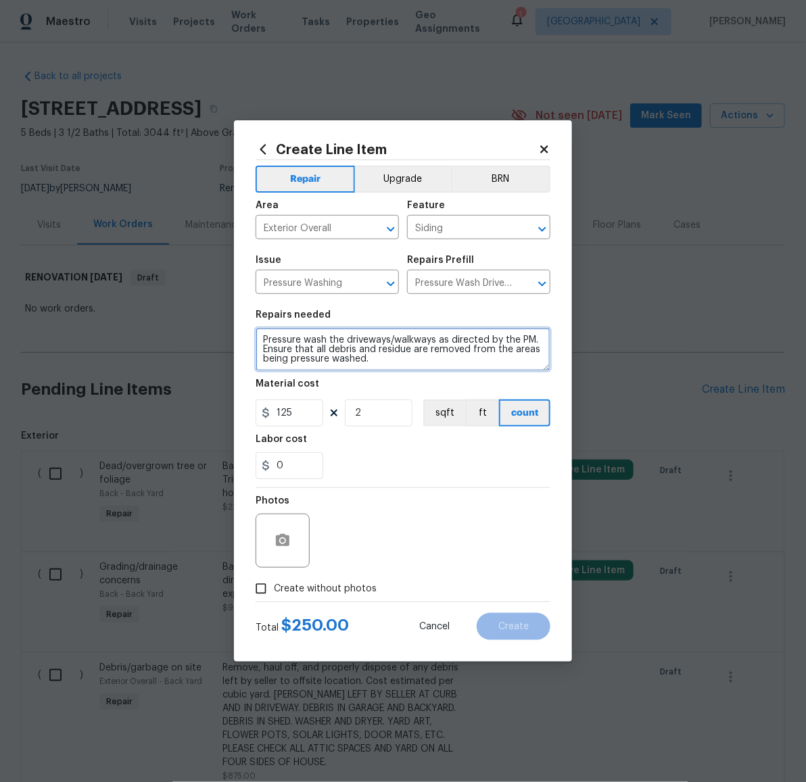
click at [413, 359] on textarea "Pressure wash the driveways/walkways as directed by the PM. Ensure that all deb…" at bounding box center [402, 349] width 295 height 43
type textarea "Pressure wash the driveways/walkways as directed by the PM. Ensure that all deb…"
click at [384, 606] on div "Total $ 250.00 Cancel Create" at bounding box center [402, 621] width 295 height 38
drag, startPoint x: 350, startPoint y: 591, endPoint x: 351, endPoint y: 583, distance: 8.2
click at [350, 591] on span "Create without photos" at bounding box center [325, 589] width 103 height 14
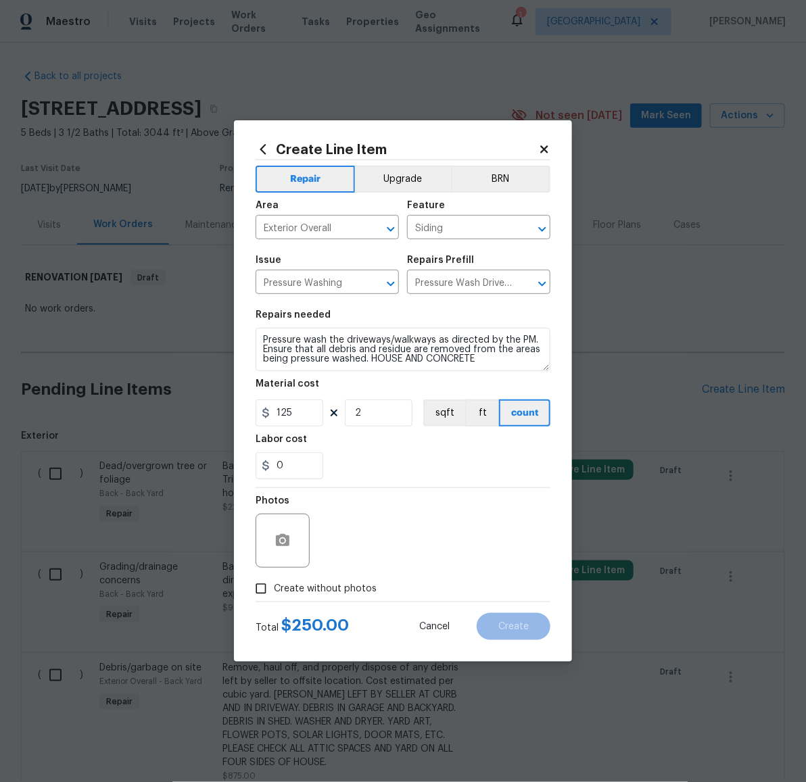
click at [274, 591] on input "Create without photos" at bounding box center [261, 589] width 26 height 26
checkbox input "true"
click at [374, 542] on textarea at bounding box center [435, 541] width 230 height 54
paste textarea "LATER"
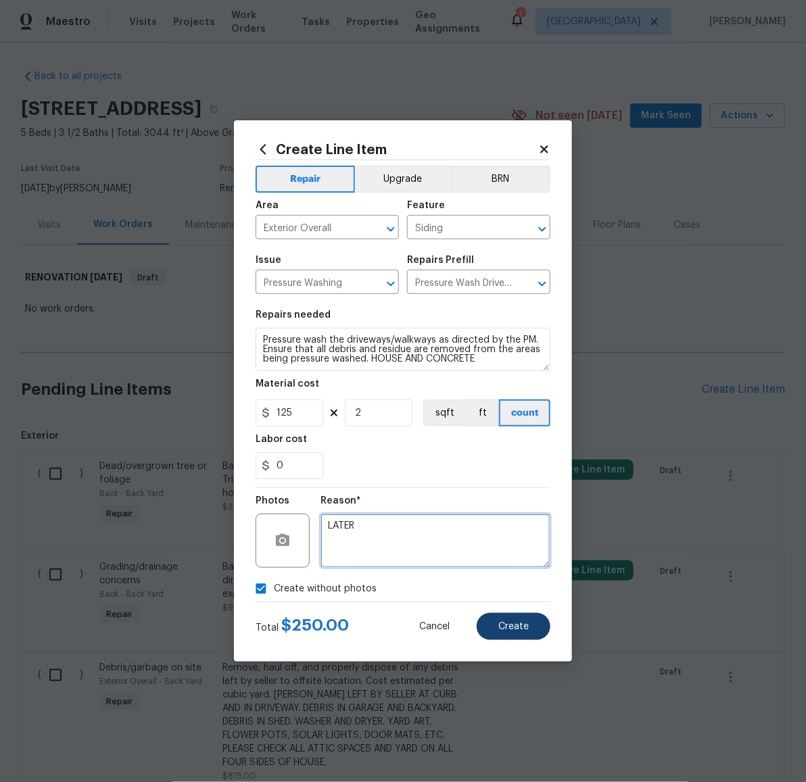
type textarea "LATER"
click at [524, 629] on span "Create" at bounding box center [513, 627] width 30 height 10
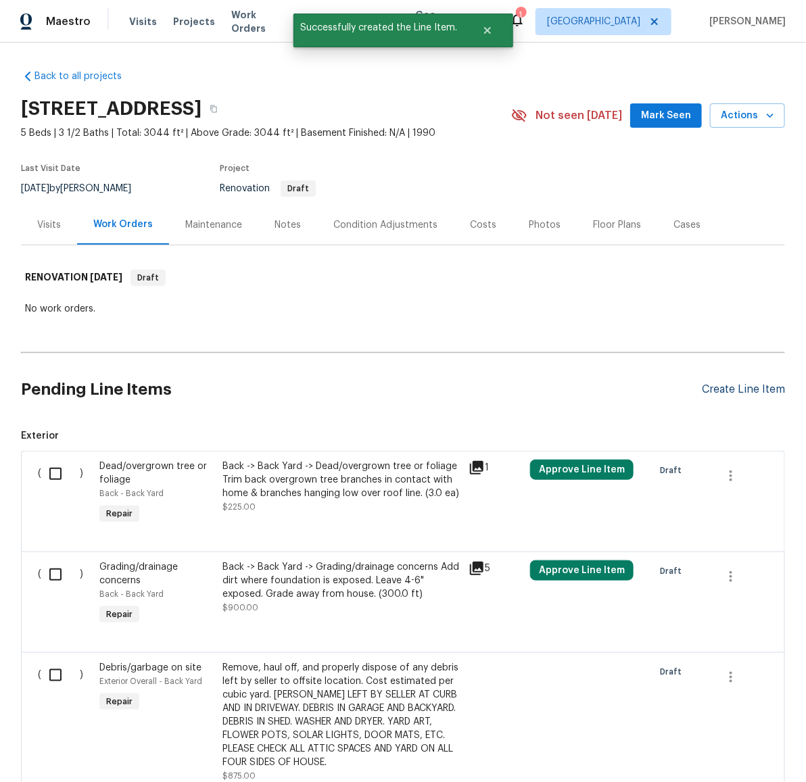
click at [723, 393] on div "Create Line Item" at bounding box center [743, 389] width 83 height 13
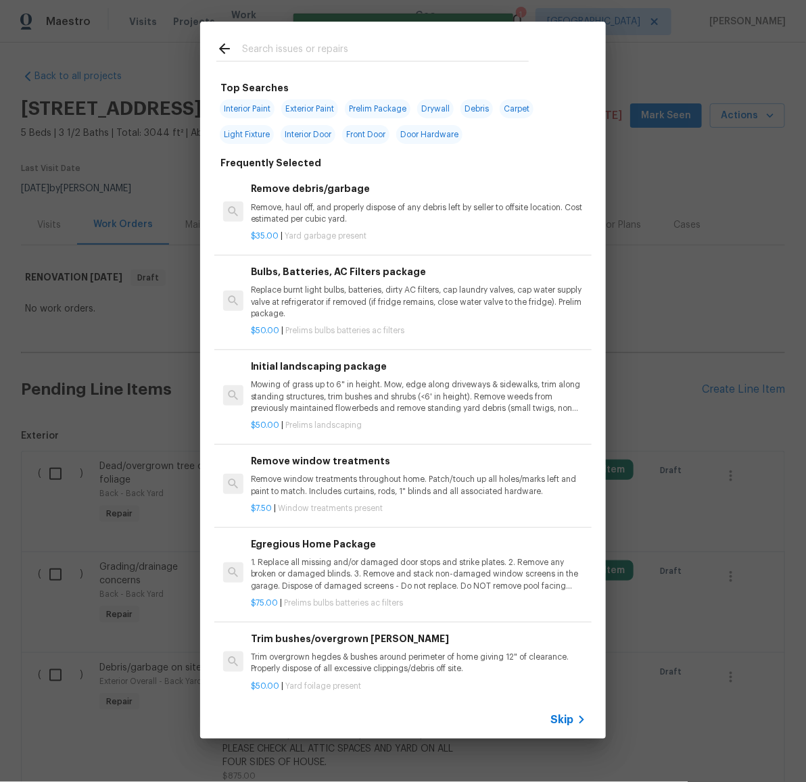
click at [380, 50] on input "text" at bounding box center [385, 51] width 287 height 20
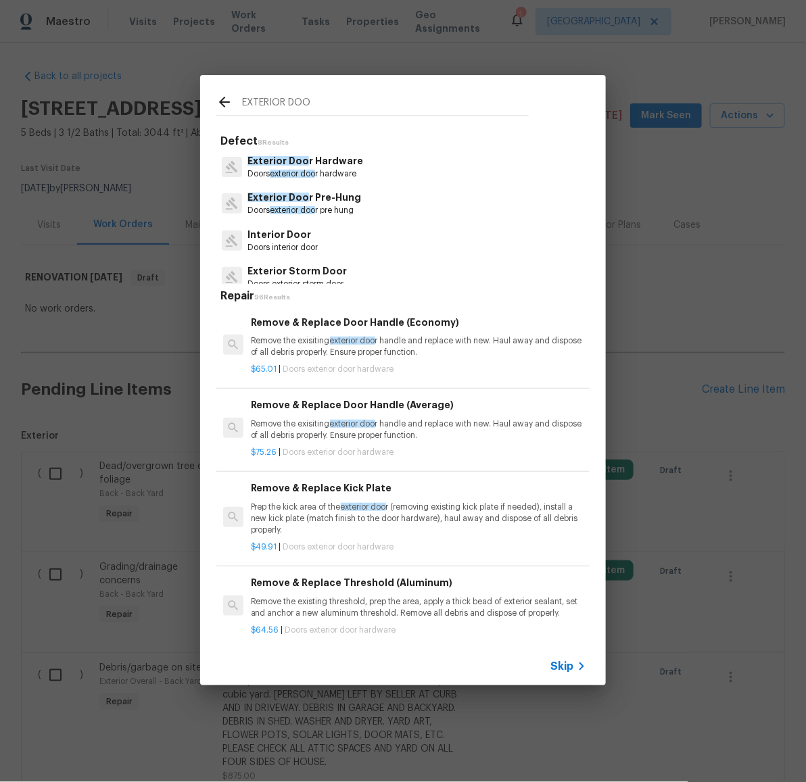
type input "EXTERIOR DOO"
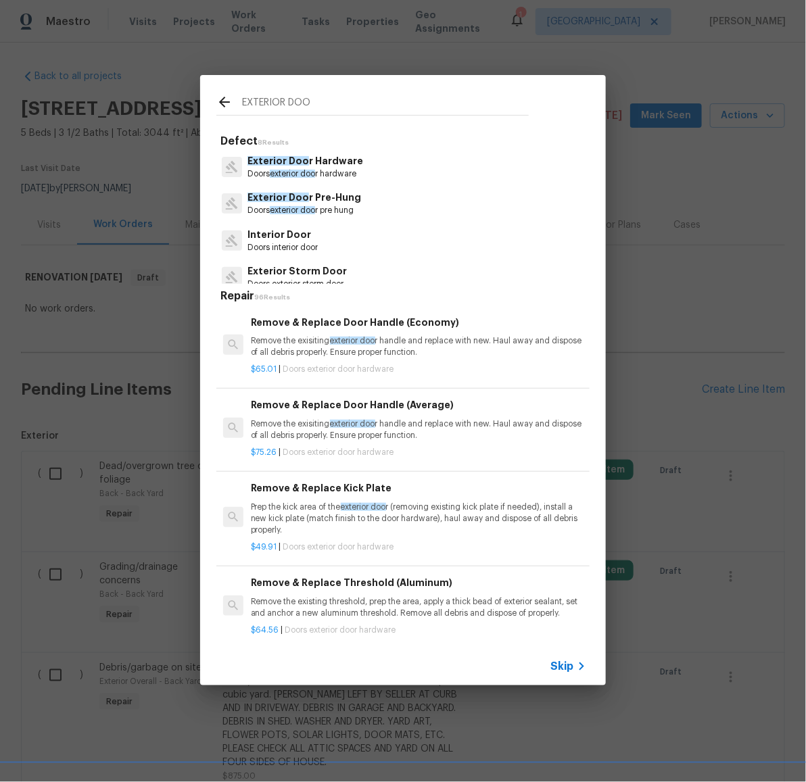
click at [305, 160] on p "Exterior Doo r Hardware" at bounding box center [305, 161] width 116 height 14
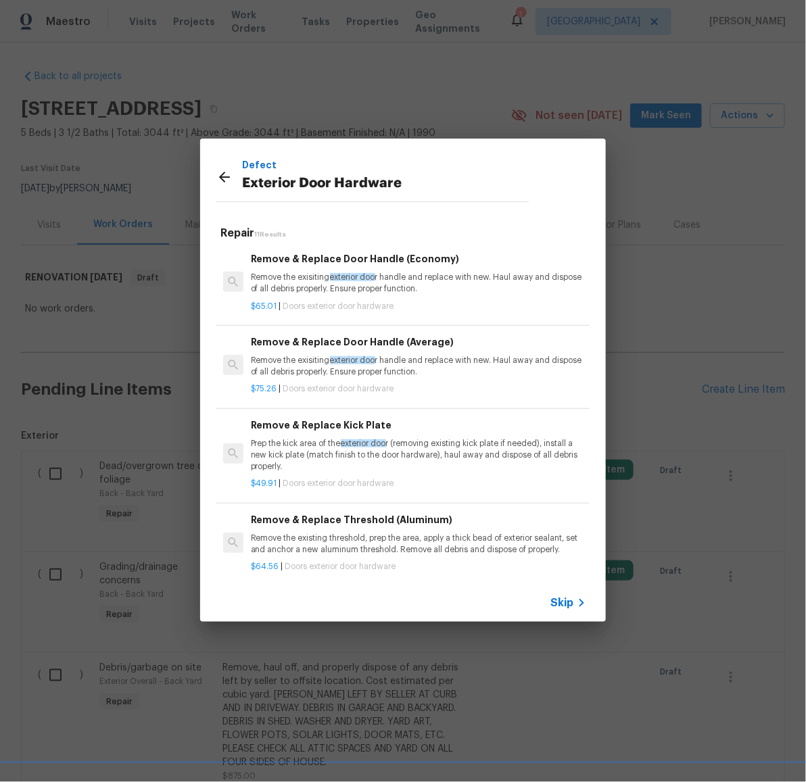
click at [285, 274] on p "Remove the exisiting exterior doo r handle and replace with new. Haul away and …" at bounding box center [418, 283] width 335 height 23
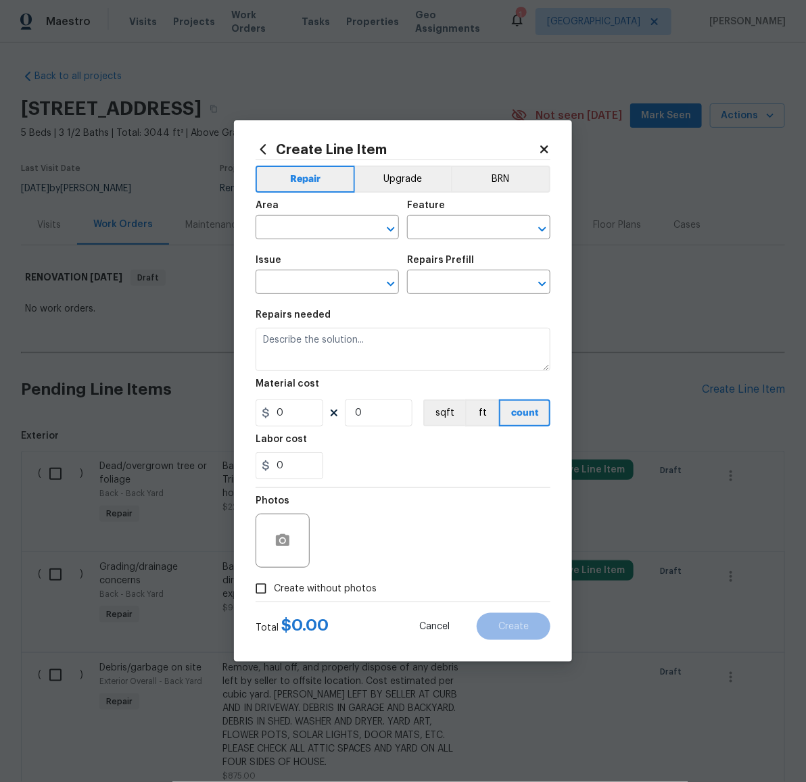
type input "Interior Door"
type input "Exterior Door Hardware"
type input "Remove & Replace Door Handle (Economy) $65.01"
type textarea "Remove the exisiting exterior door handle and replace with new. Haul away and d…"
type input "65.01"
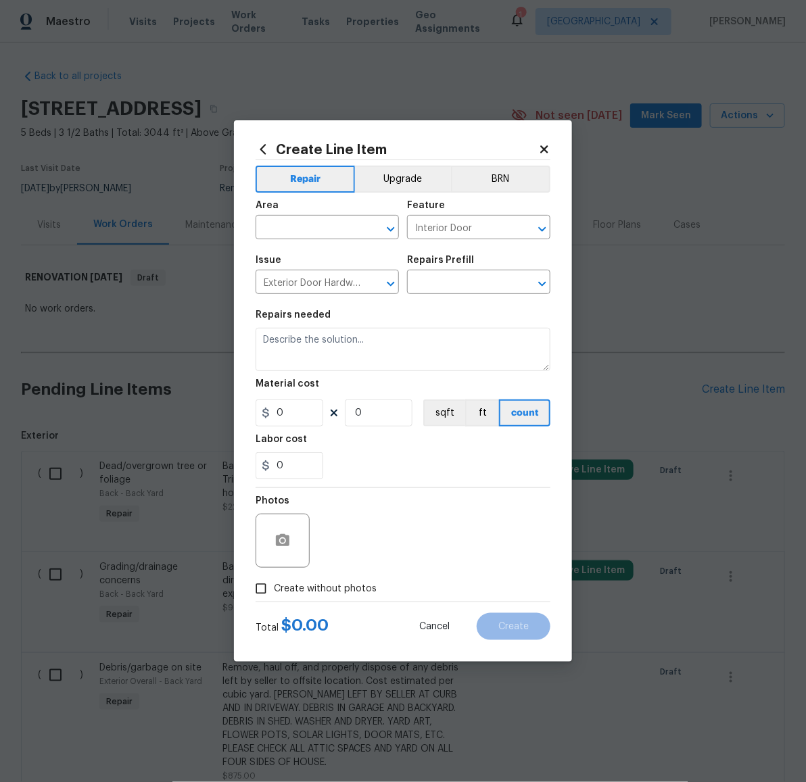
type input "1"
click at [334, 233] on input "text" at bounding box center [307, 228] width 105 height 21
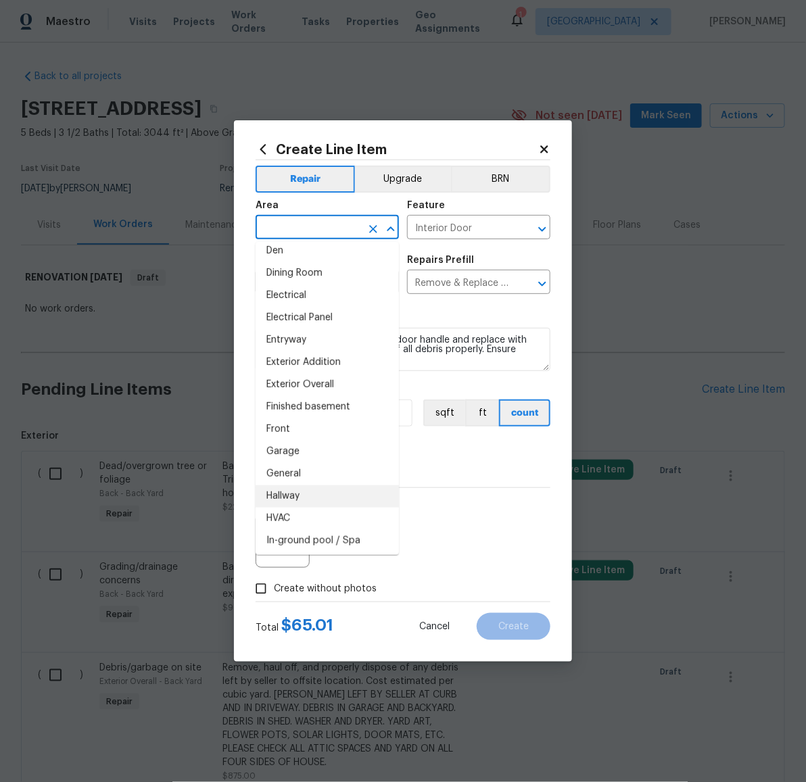
scroll to position [422, 0]
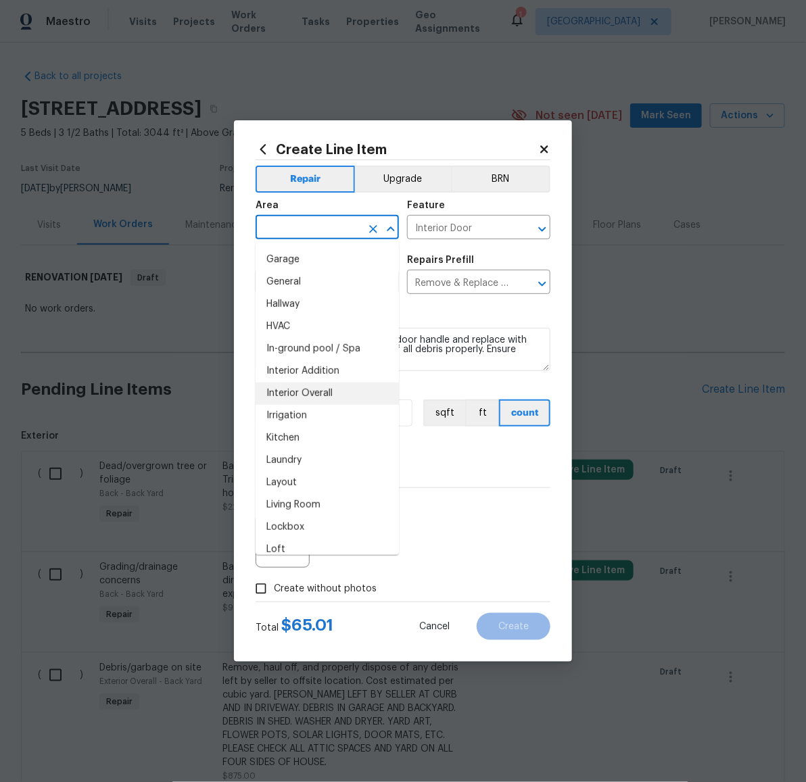
click at [321, 395] on li "Interior Overall" at bounding box center [326, 394] width 143 height 22
type input "Interior Overall"
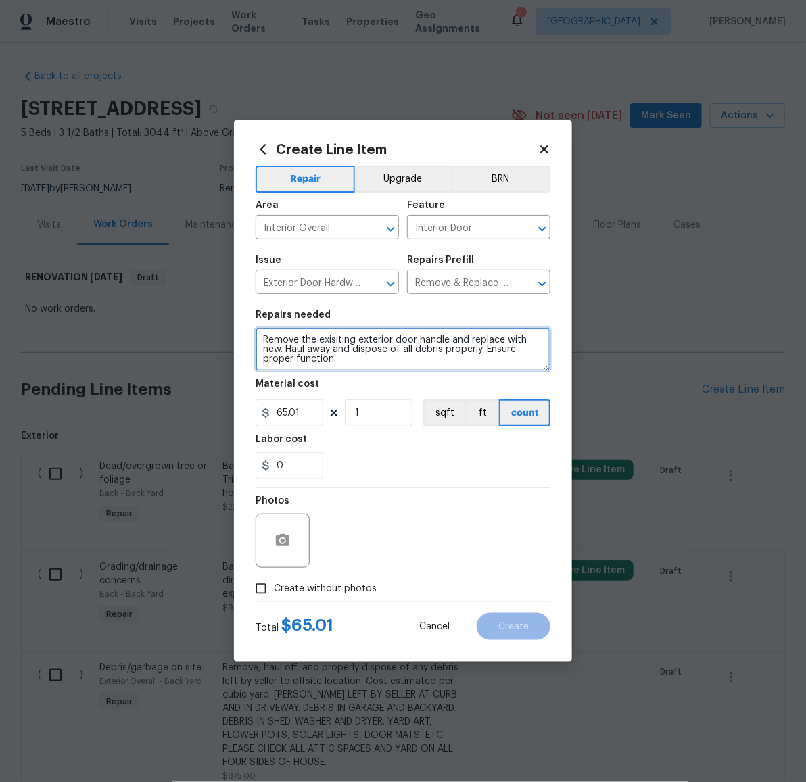
drag, startPoint x: 401, startPoint y: 361, endPoint x: 256, endPoint y: 337, distance: 146.7
click at [256, 337] on textarea "Remove the exisiting exterior door handle and replace with new. Haul away and d…" at bounding box center [402, 349] width 295 height 43
type textarea "REPLACE DEADBOLT AT FRONT DOOR AND BOTH EXTERIOR DOORS IN THE ADDITION (THE ONE…"
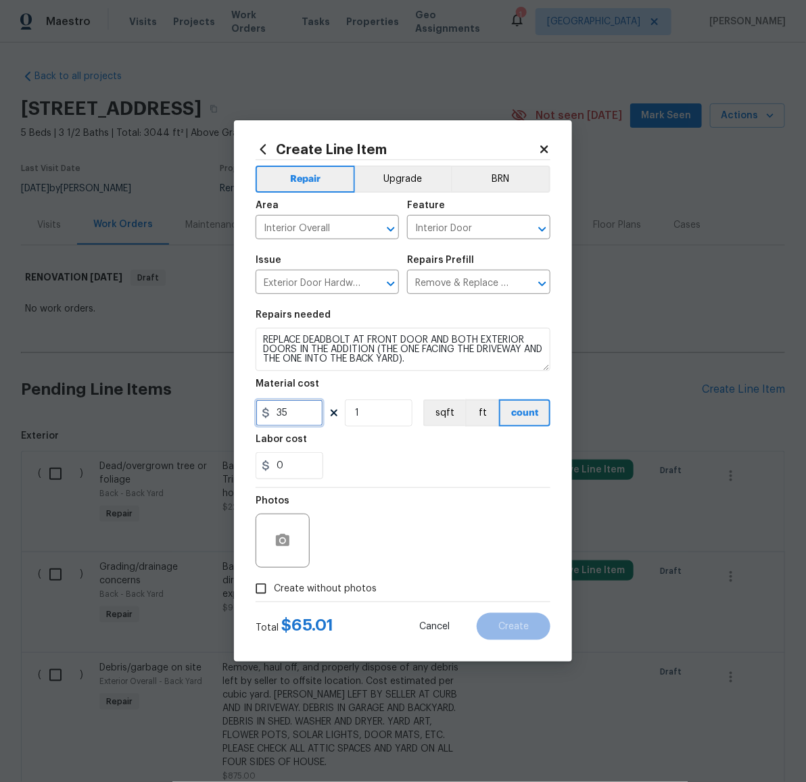
type input "35"
type input "3"
click at [339, 583] on span "Create without photos" at bounding box center [325, 589] width 103 height 14
click at [274, 583] on input "Create without photos" at bounding box center [261, 589] width 26 height 26
checkbox input "true"
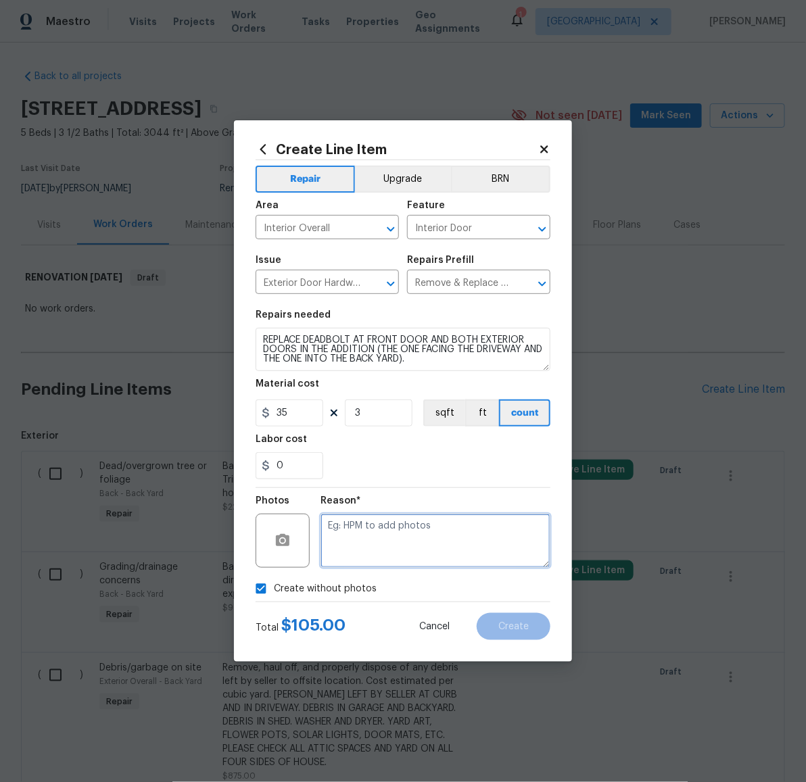
click at [354, 552] on textarea at bounding box center [435, 541] width 230 height 54
paste textarea "LATER"
type textarea "LATER"
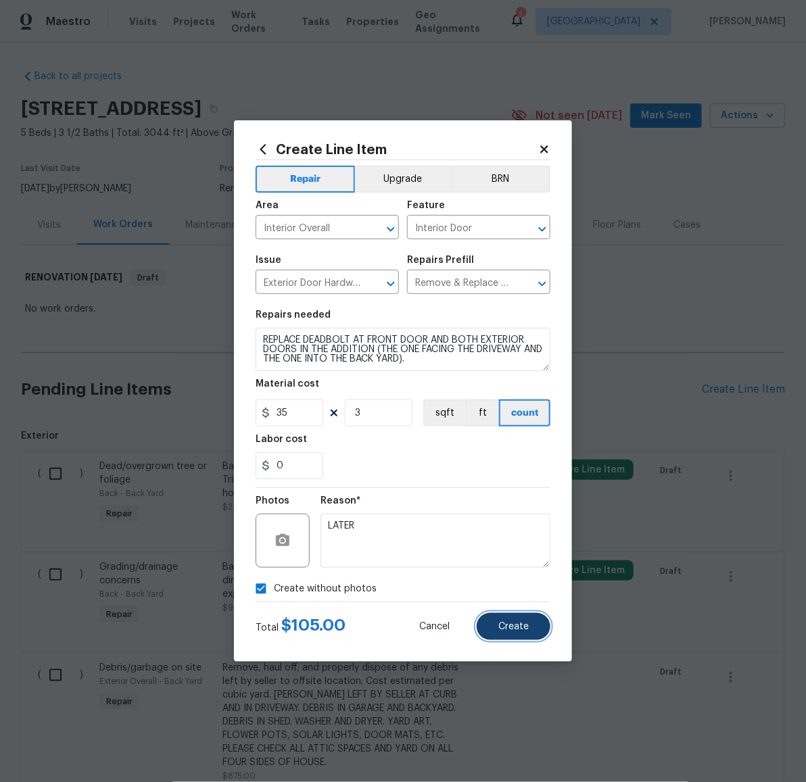
click at [522, 628] on span "Create" at bounding box center [513, 627] width 30 height 10
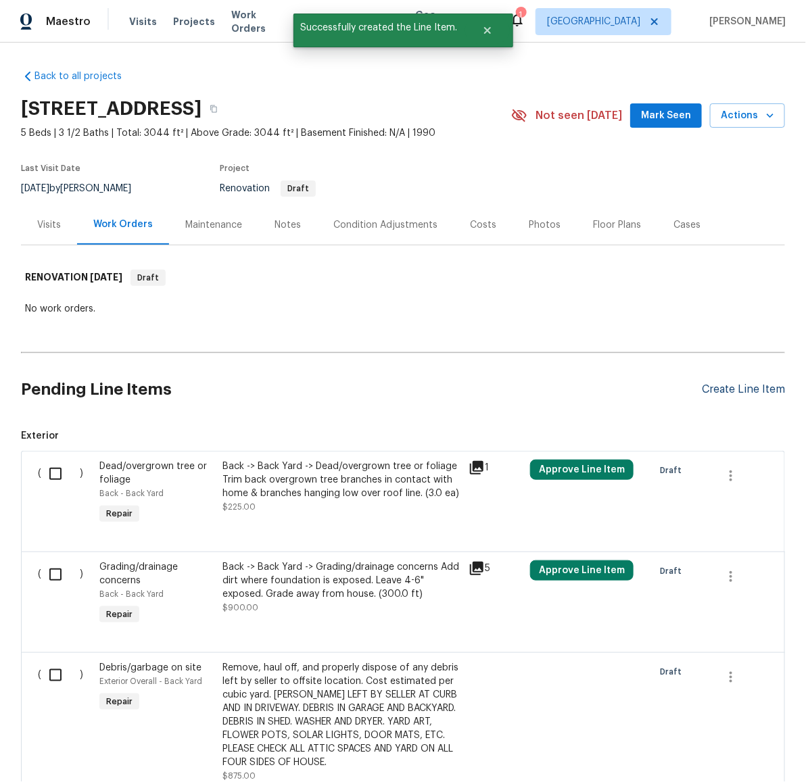
click at [748, 385] on div "Create Line Item" at bounding box center [743, 389] width 83 height 13
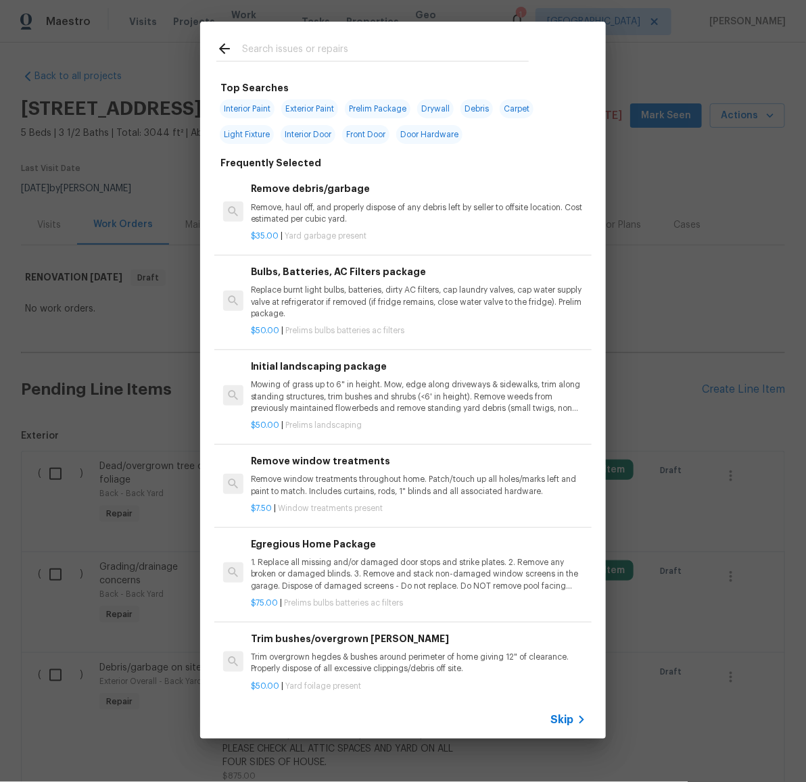
click at [333, 47] on input "text" at bounding box center [385, 51] width 287 height 20
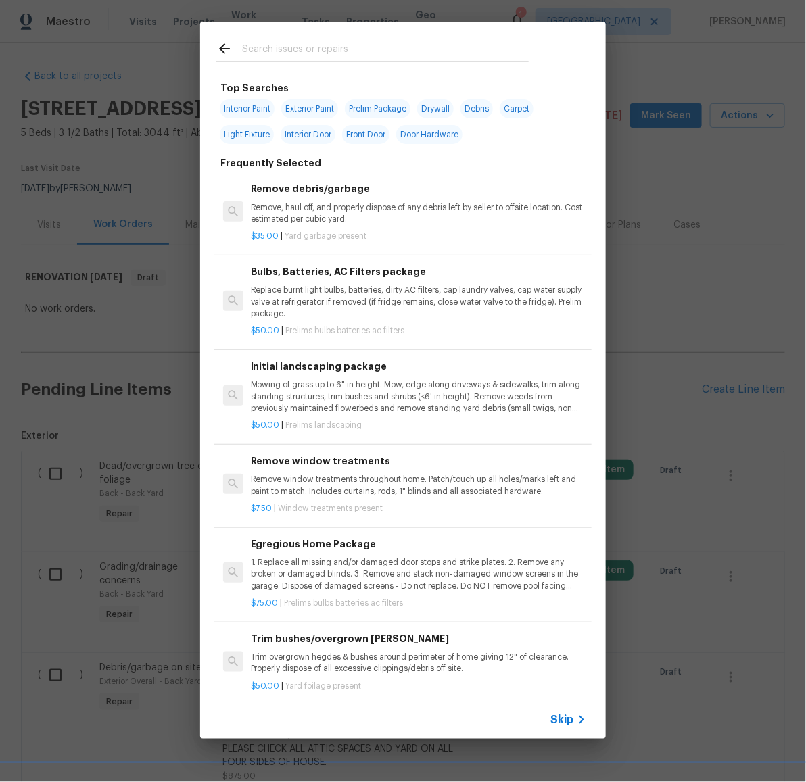
click at [315, 109] on span "Exterior Paint" at bounding box center [309, 108] width 57 height 19
type input "Exterior Paint"
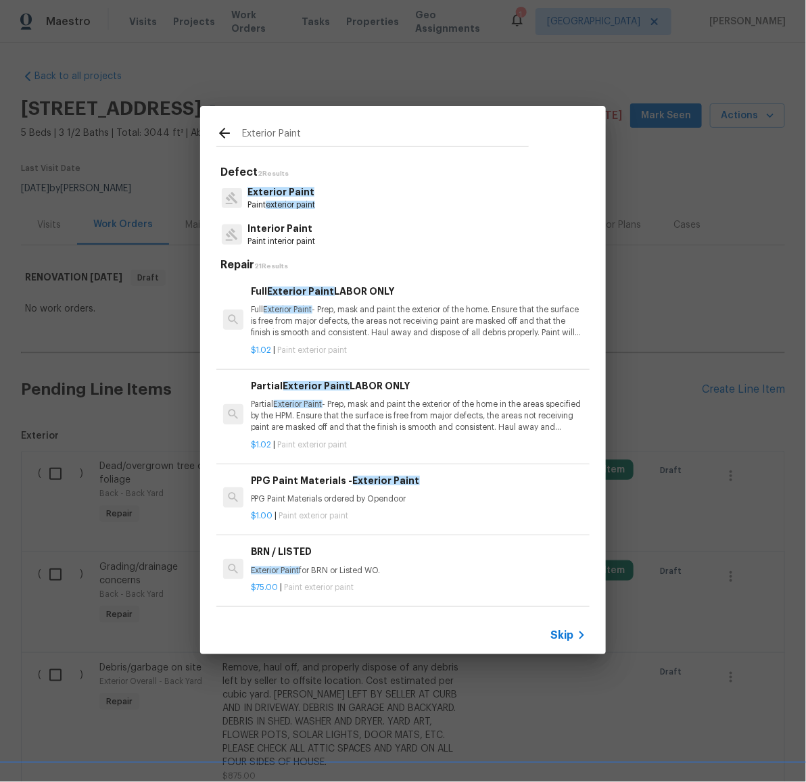
scroll to position [320, 0]
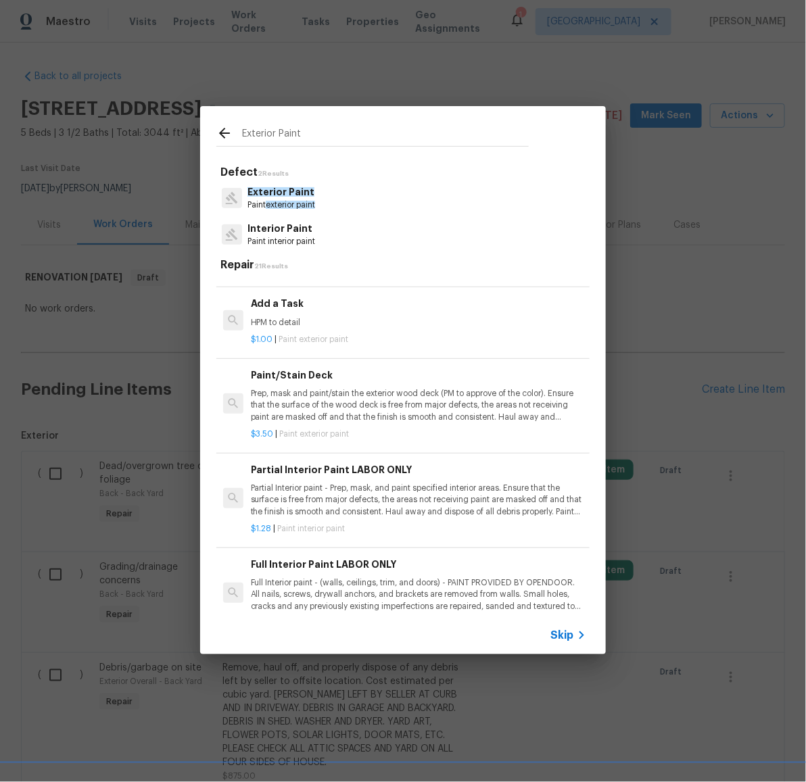
click at [295, 323] on p "HPM to detail" at bounding box center [418, 322] width 335 height 11
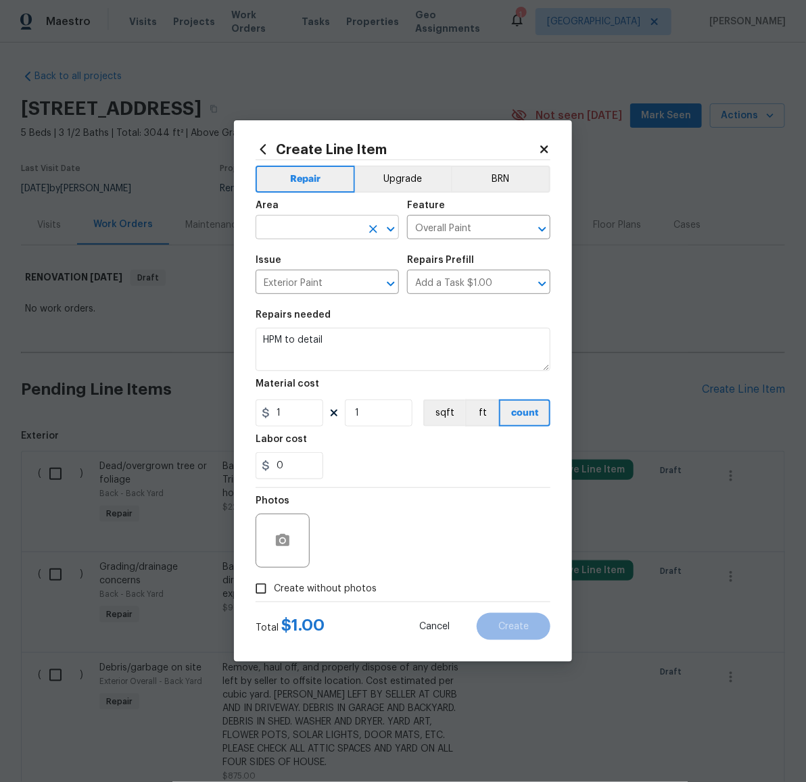
click at [334, 226] on input "text" at bounding box center [307, 228] width 105 height 21
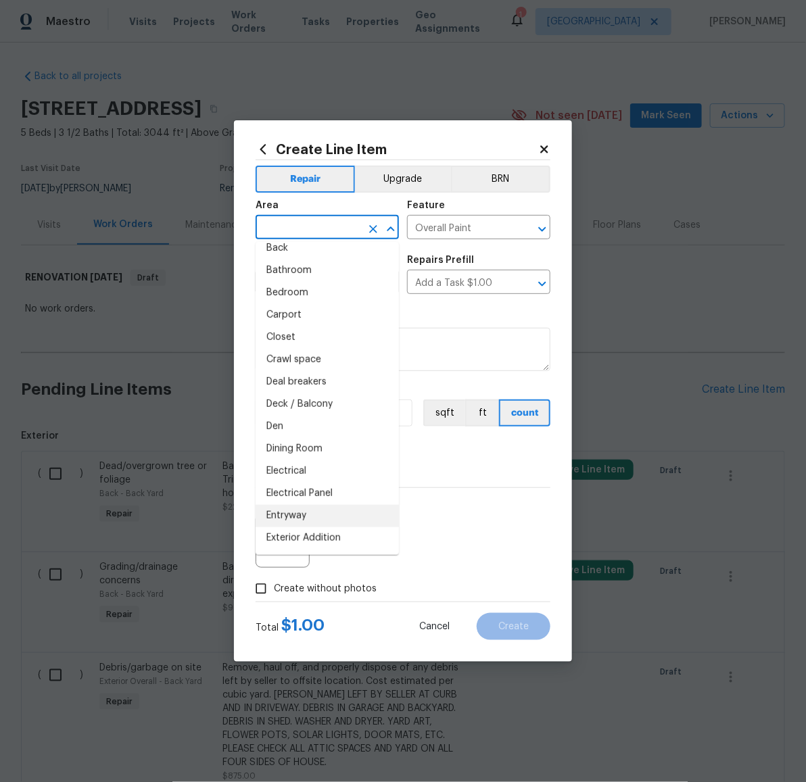
scroll to position [105, 0]
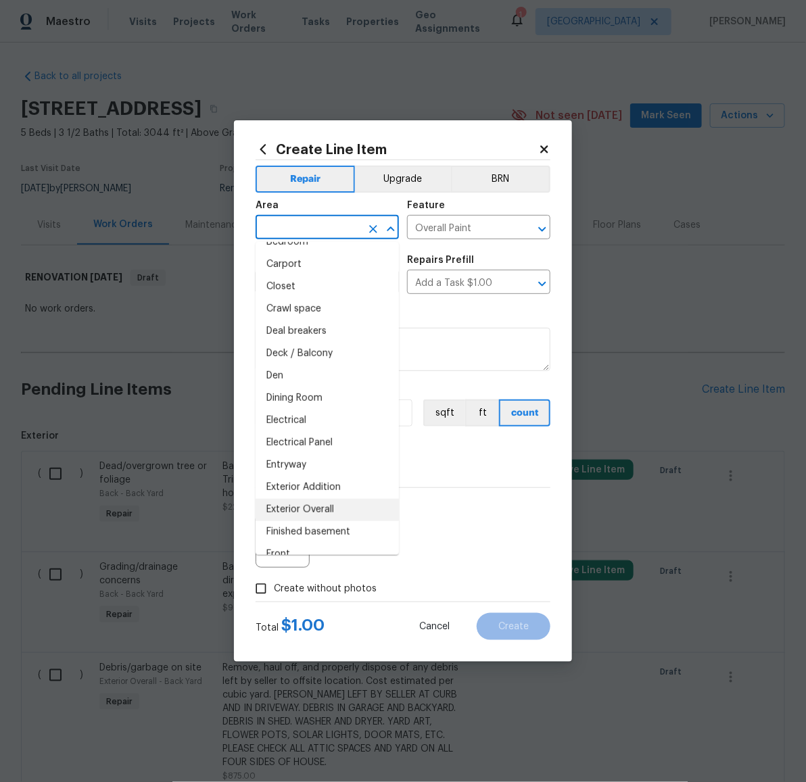
click at [335, 511] on li "Exterior Overall" at bounding box center [326, 510] width 143 height 22
type input "Exterior Overall"
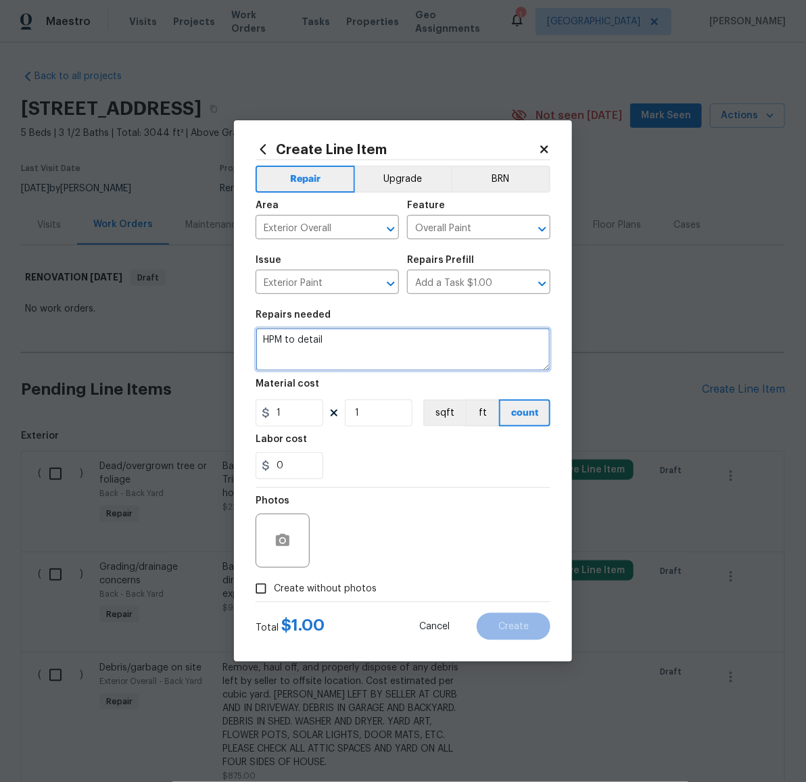
drag, startPoint x: 364, startPoint y: 348, endPoint x: 230, endPoint y: 328, distance: 134.7
click at [230, 328] on div "Create Line Item Repair Upgrade BRN Area Exterior Overall ​ Feature Overall Pai…" at bounding box center [403, 391] width 806 height 782
type textarea "PAINT SIDE DOOR AND TRIM AT DRIVEWAY ENTRANCE"
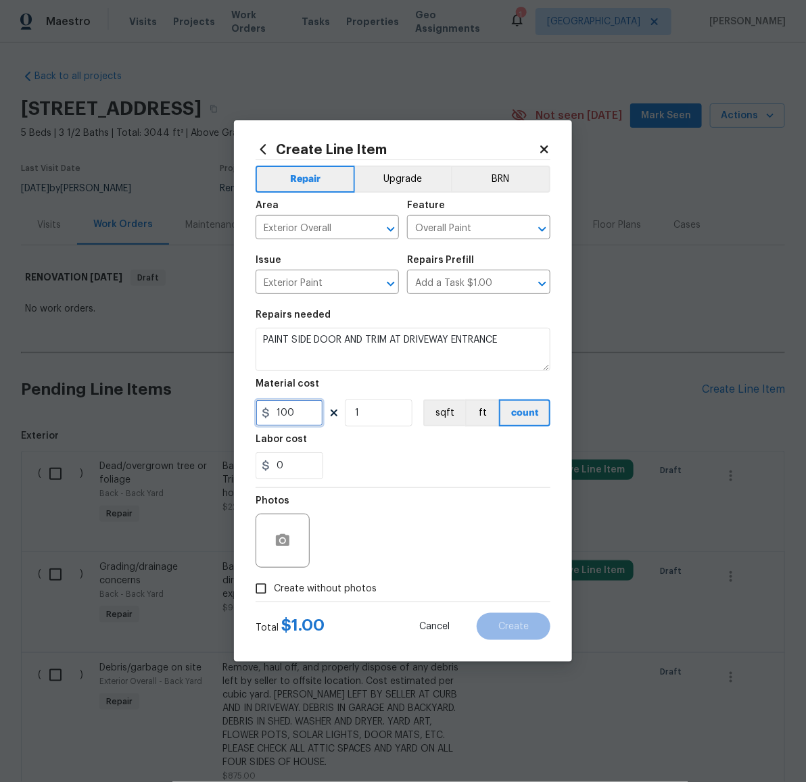
type input "100"
click at [319, 586] on span "Create without photos" at bounding box center [325, 589] width 103 height 14
click at [274, 586] on input "Create without photos" at bounding box center [261, 589] width 26 height 26
checkbox input "true"
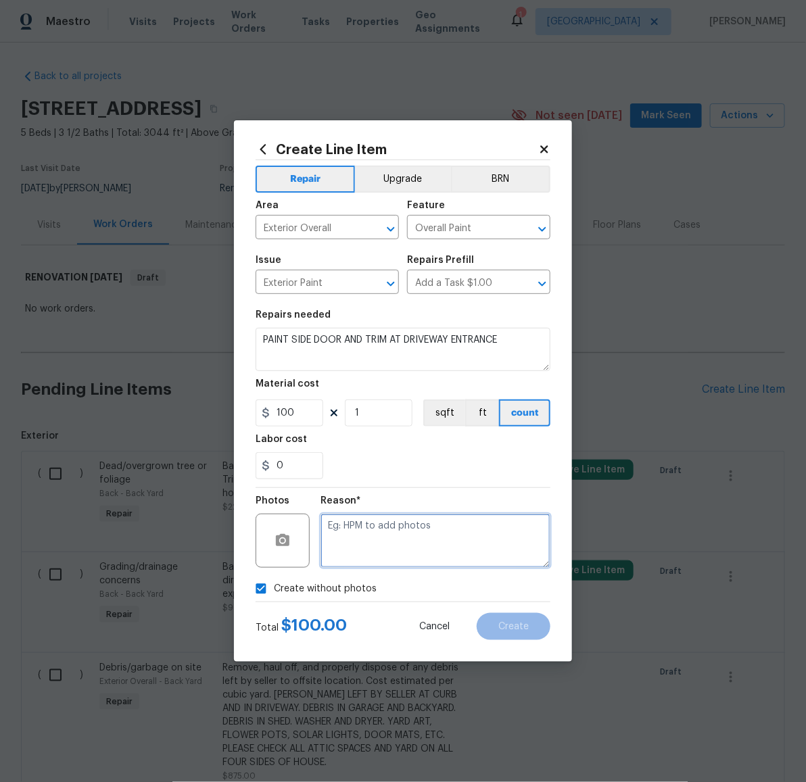
click at [345, 561] on textarea at bounding box center [435, 541] width 230 height 54
paste textarea "LATER"
type textarea "LATER"
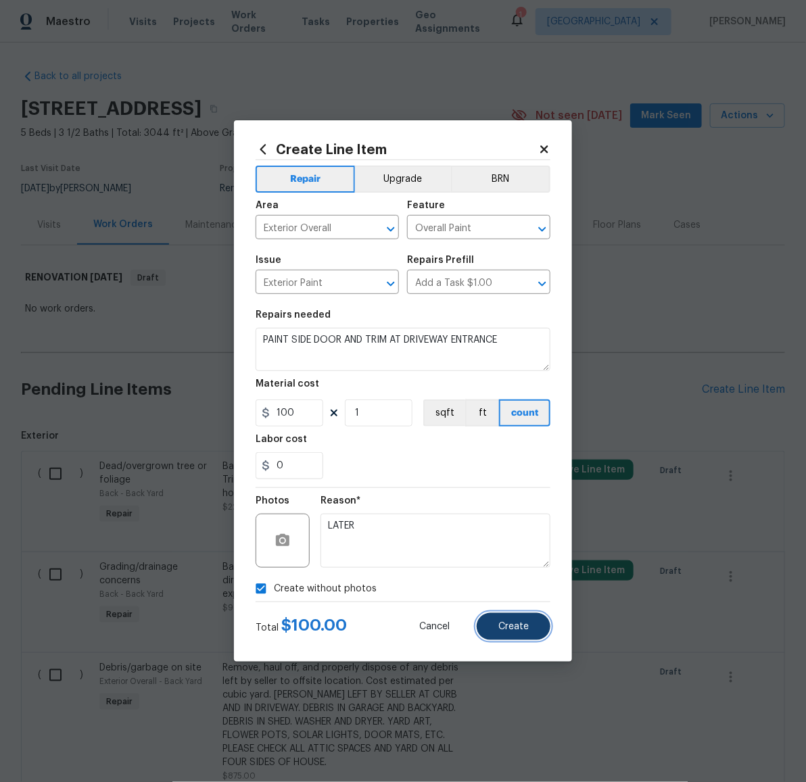
click at [518, 627] on span "Create" at bounding box center [513, 627] width 30 height 10
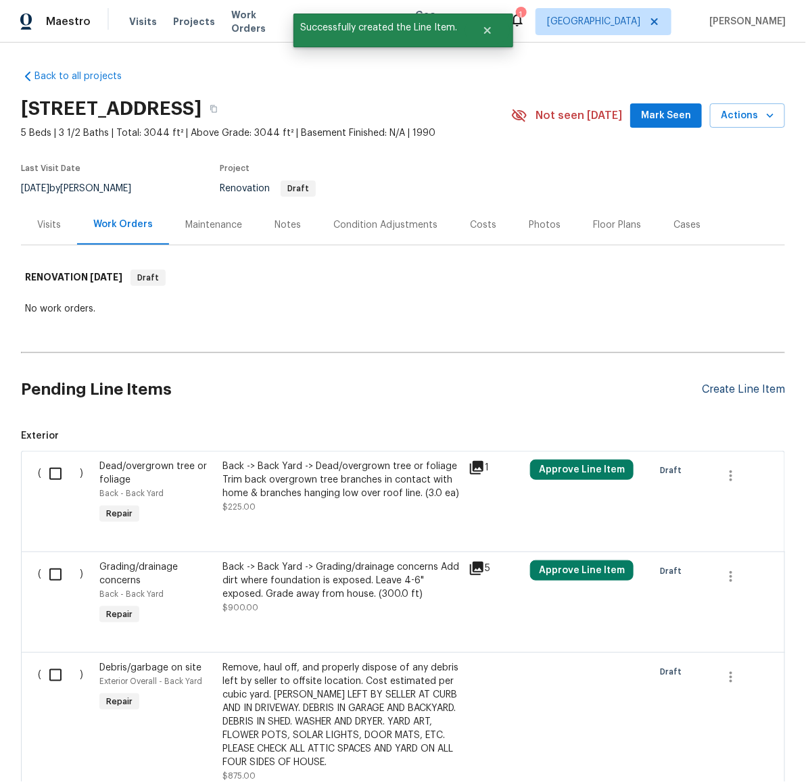
click at [733, 387] on div "Create Line Item" at bounding box center [743, 389] width 83 height 13
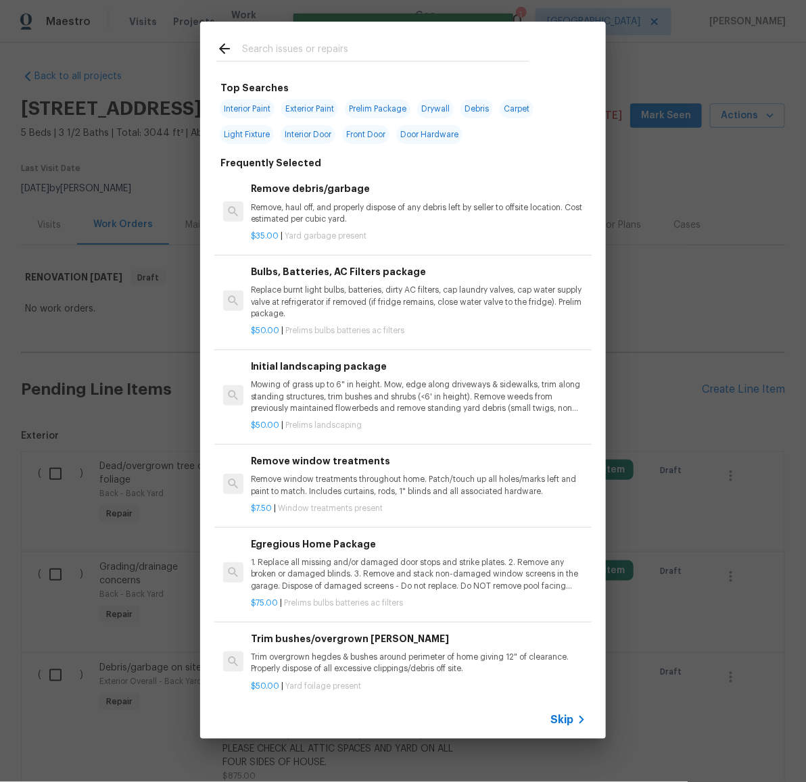
click at [322, 53] on input "text" at bounding box center [385, 51] width 287 height 20
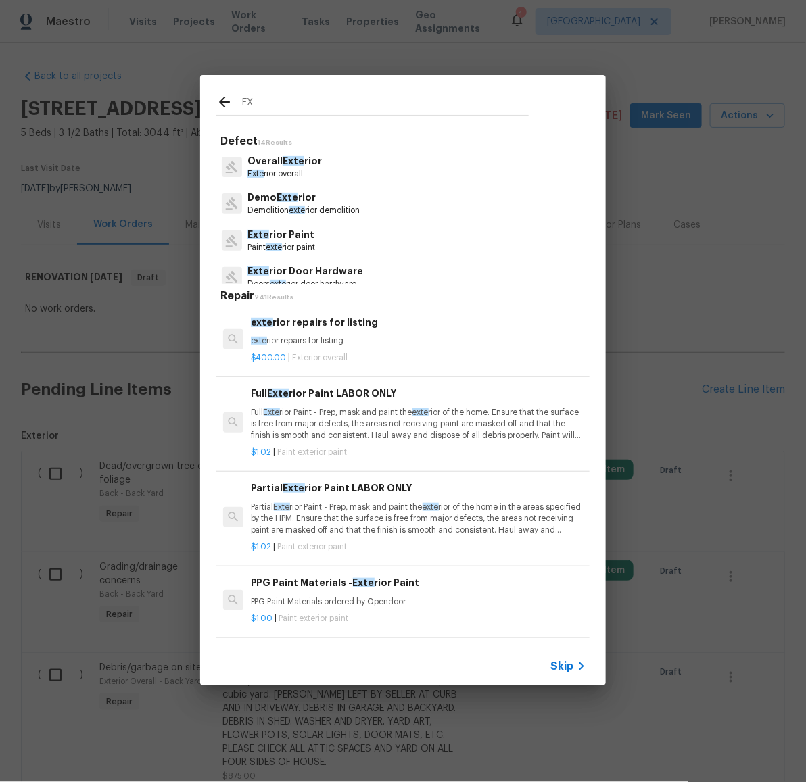
type input "E"
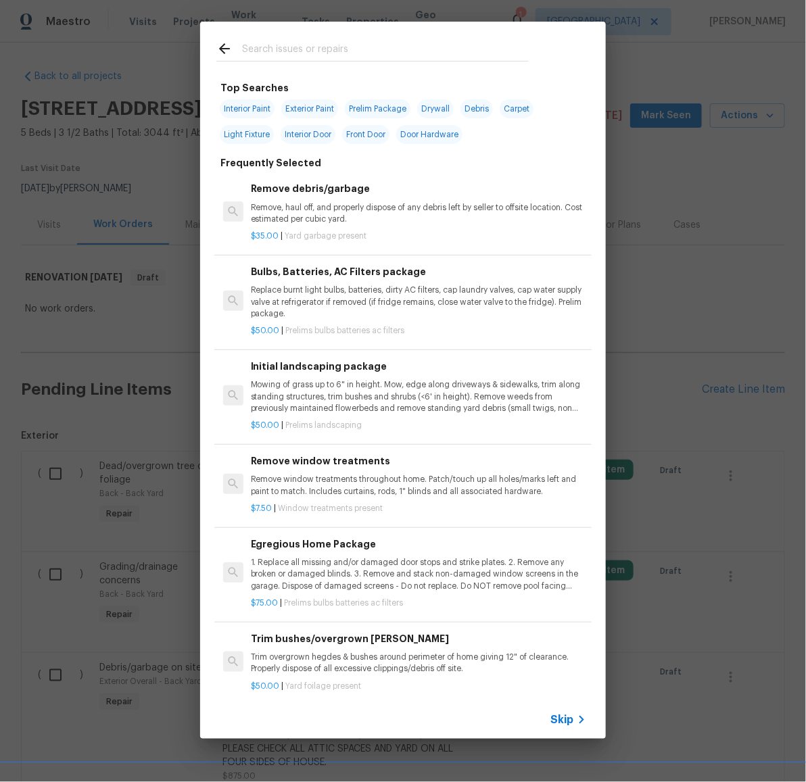
click at [668, 476] on div "Top Searches Interior Paint Exterior Paint Prelim Package Drywall Debris Carpet…" at bounding box center [403, 380] width 806 height 760
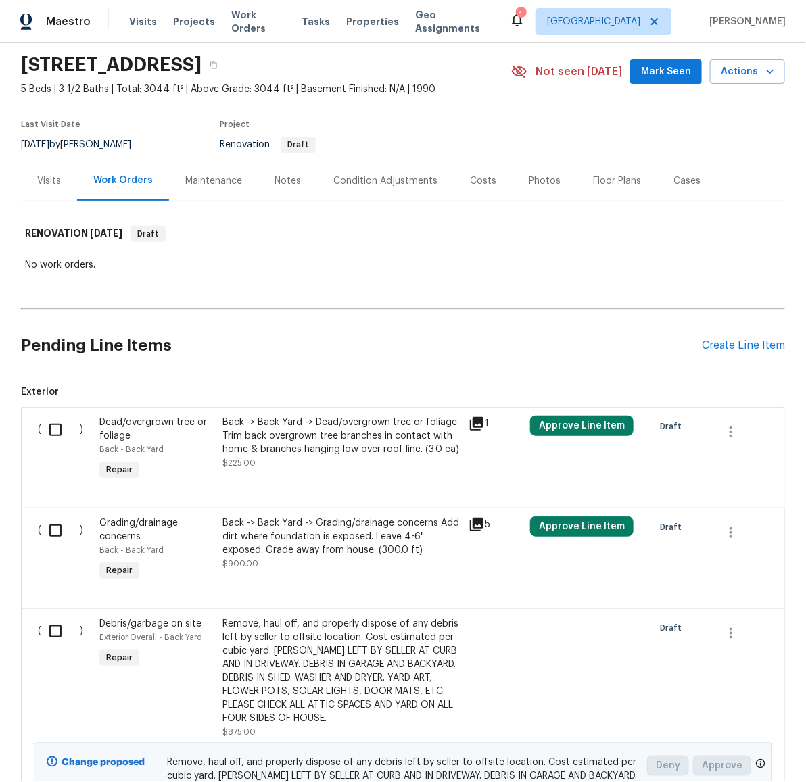
scroll to position [72, 0]
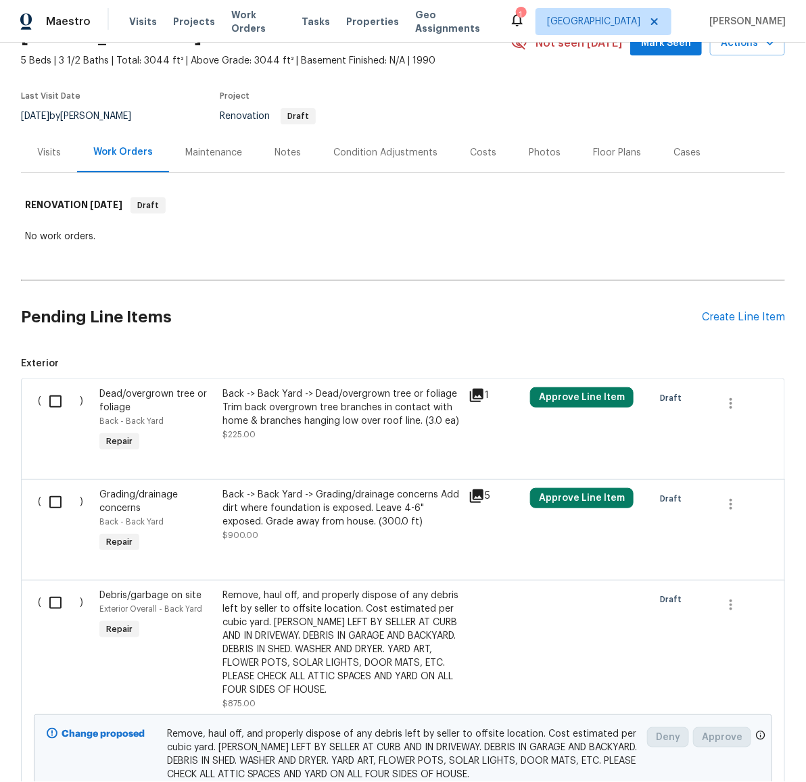
click at [44, 398] on input "checkbox" at bounding box center [60, 401] width 39 height 28
checkbox input "true"
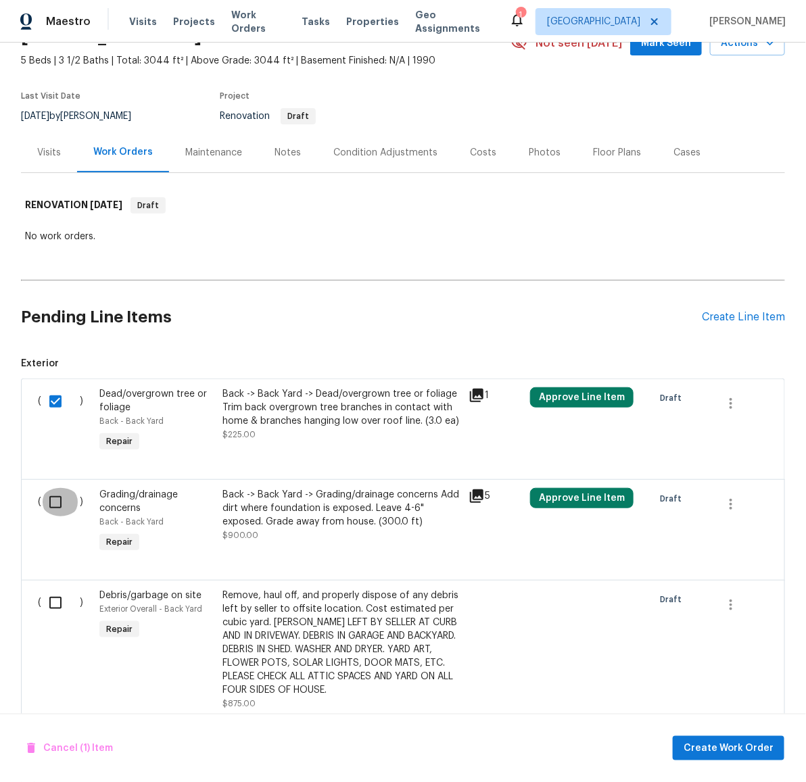
click at [49, 501] on input "checkbox" at bounding box center [60, 502] width 39 height 28
checkbox input "true"
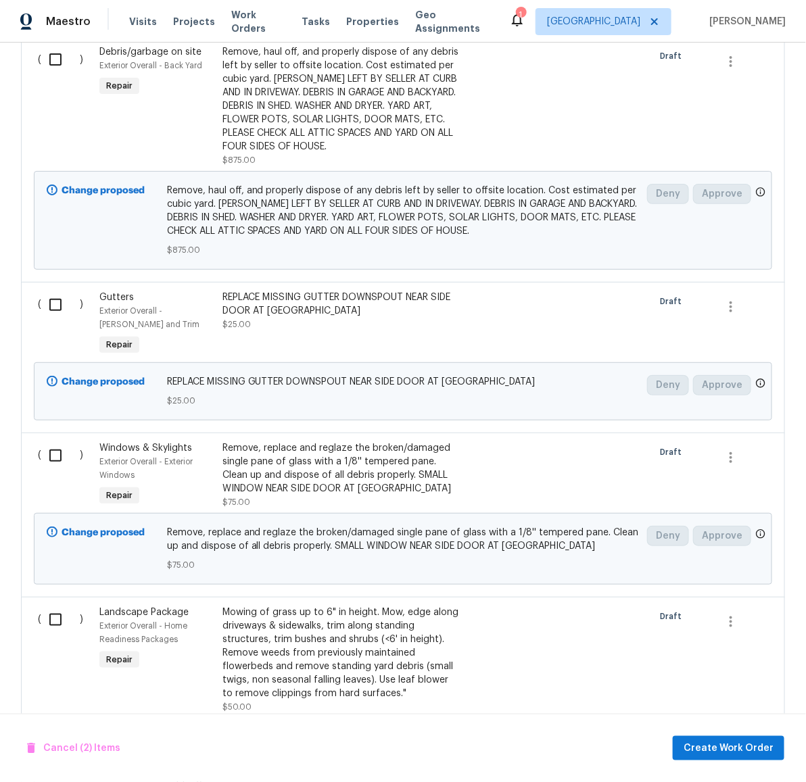
scroll to position [627, 0]
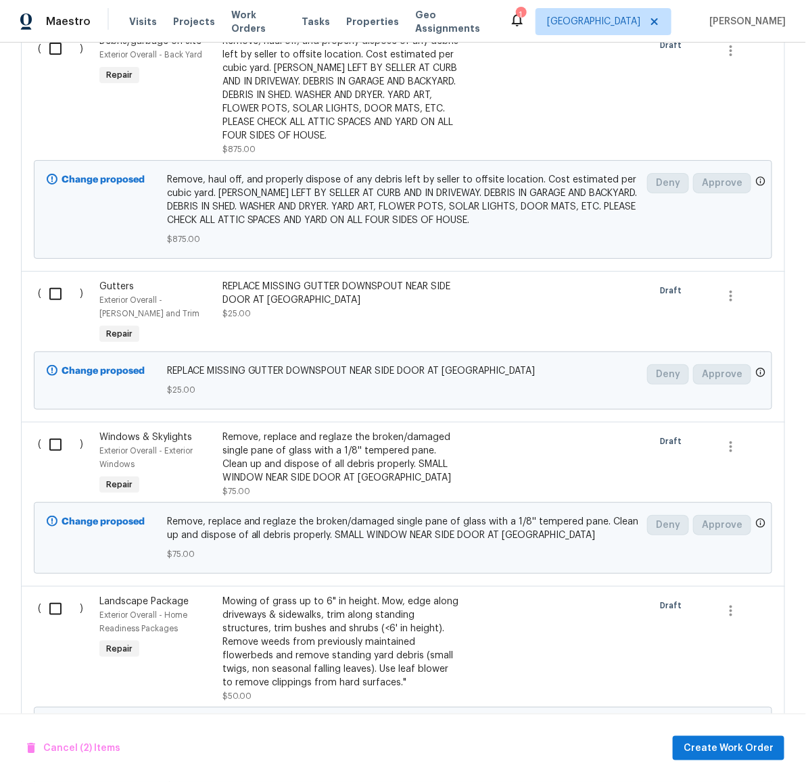
click at [49, 611] on input "checkbox" at bounding box center [60, 609] width 39 height 28
checkbox input "true"
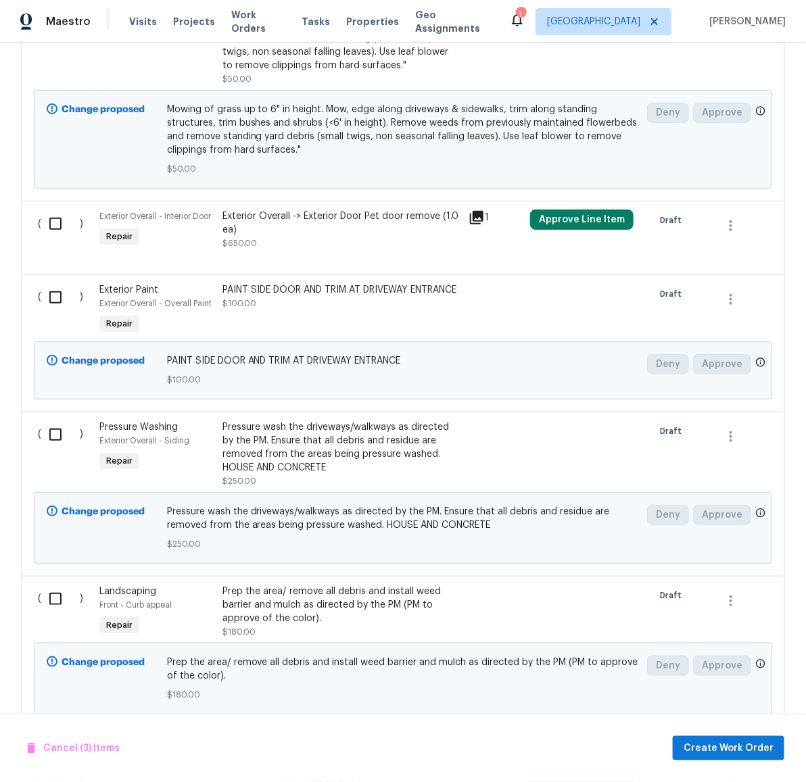
scroll to position [1325, 0]
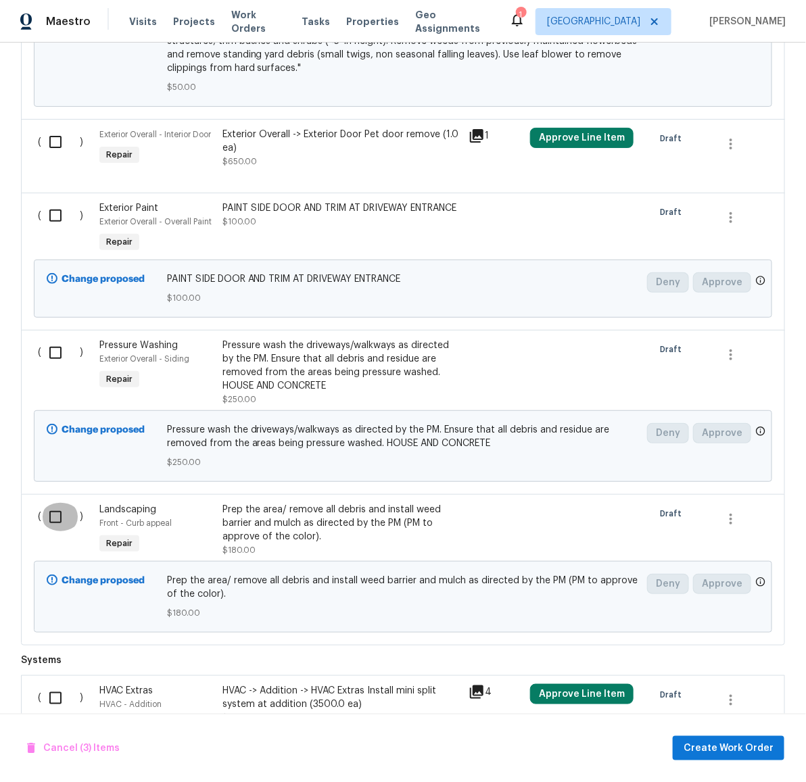
click at [47, 523] on input "checkbox" at bounding box center [60, 517] width 39 height 28
checkbox input "true"
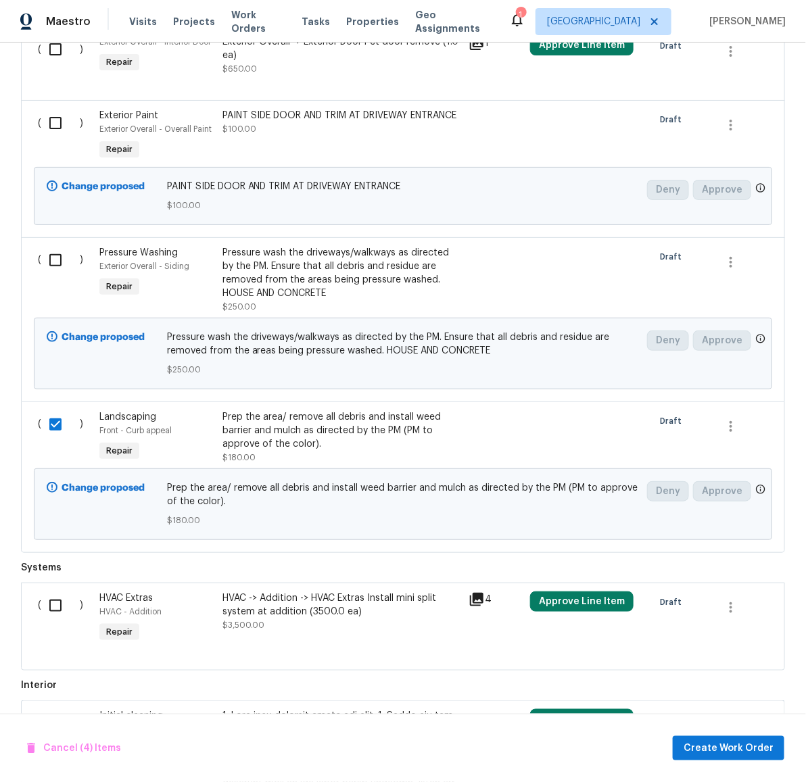
scroll to position [1592, 0]
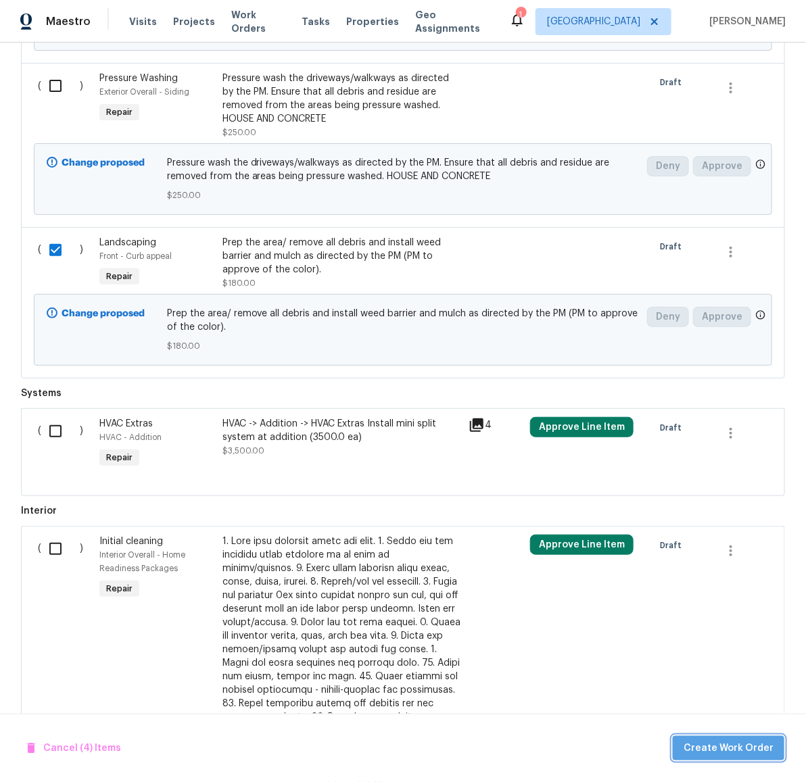
click at [741, 748] on span "Create Work Order" at bounding box center [728, 748] width 90 height 17
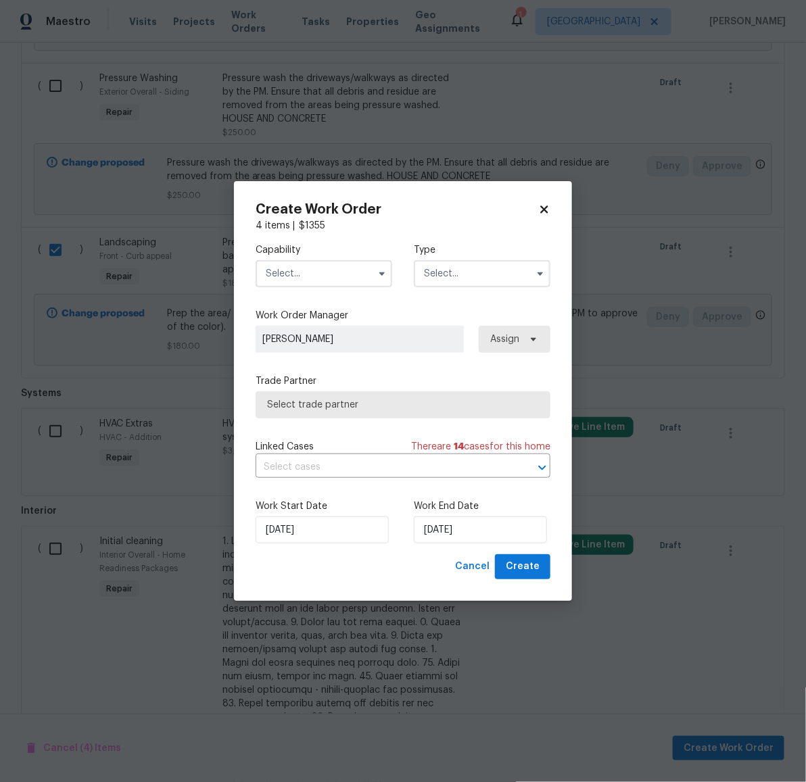
click at [330, 272] on input "text" at bounding box center [323, 273] width 137 height 27
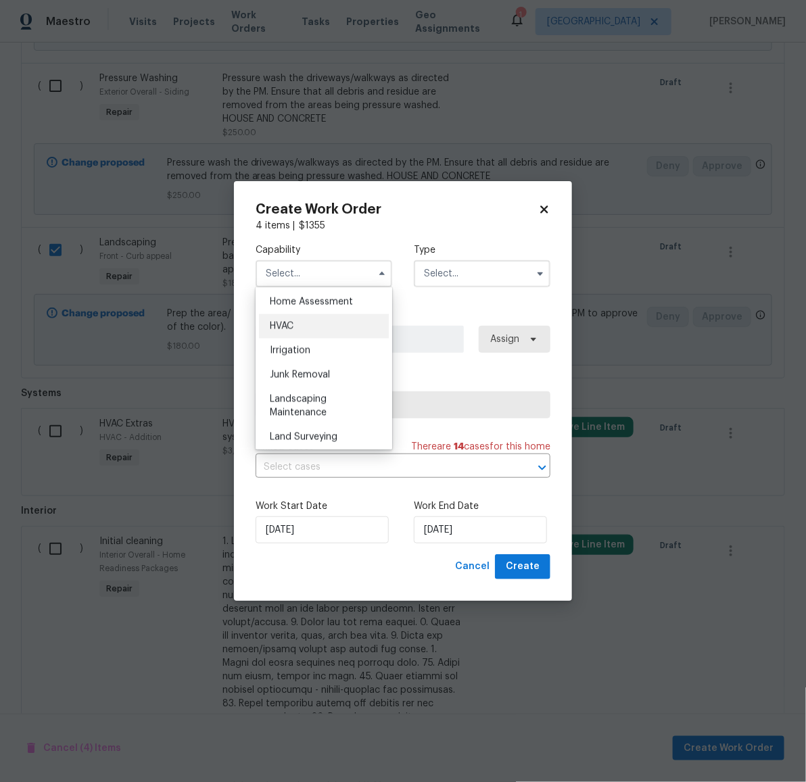
scroll to position [815, 0]
click at [312, 395] on span "Landscaping Maintenance" at bounding box center [298, 383] width 57 height 23
type input "Landscaping Maintenance"
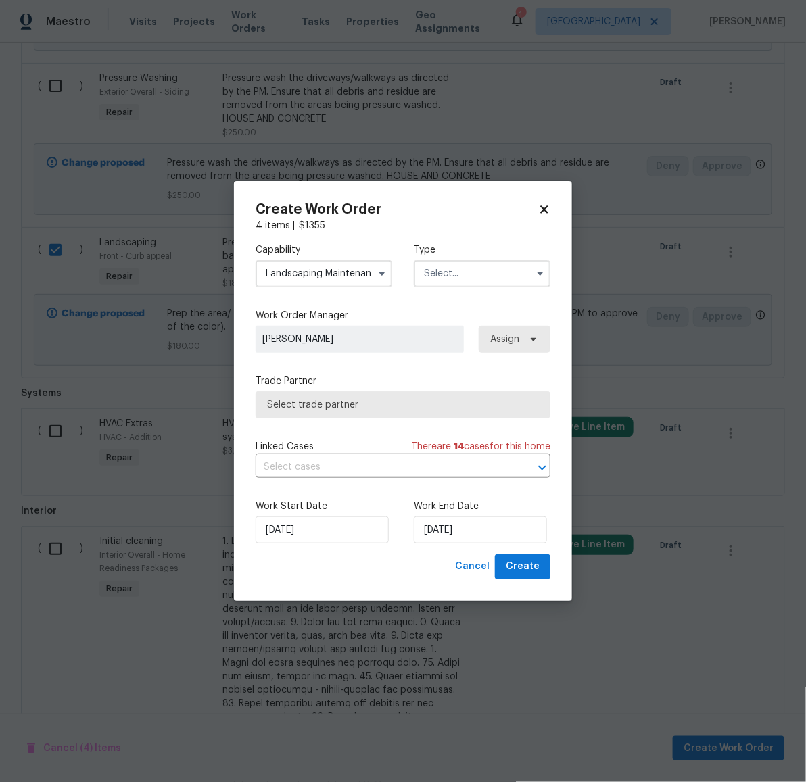
click at [462, 272] on input "text" at bounding box center [482, 273] width 137 height 27
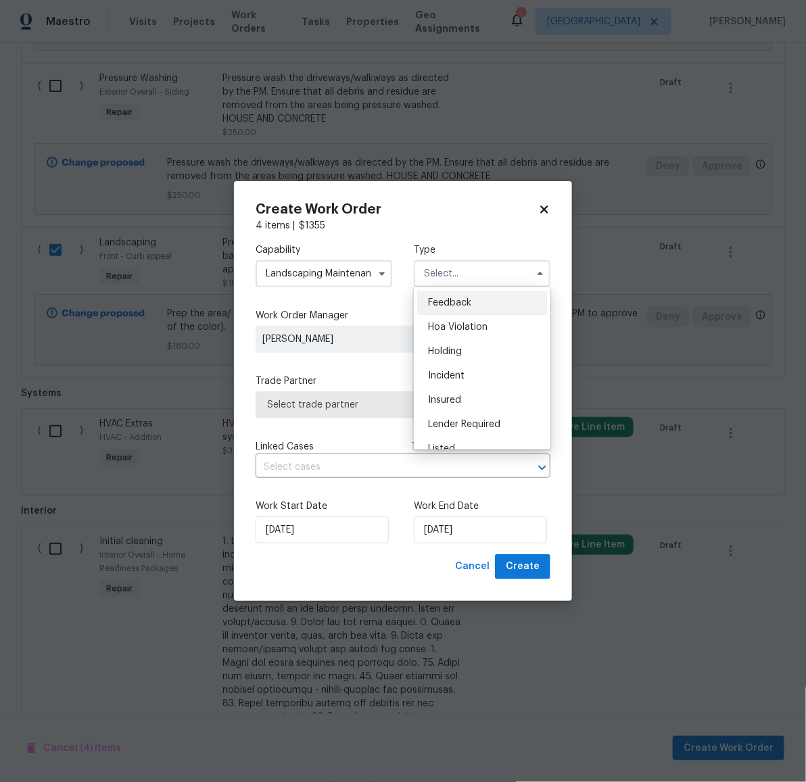
scroll to position [306, 0]
click at [470, 333] on span "Renovation" at bounding box center [453, 337] width 50 height 9
type input "Renovation"
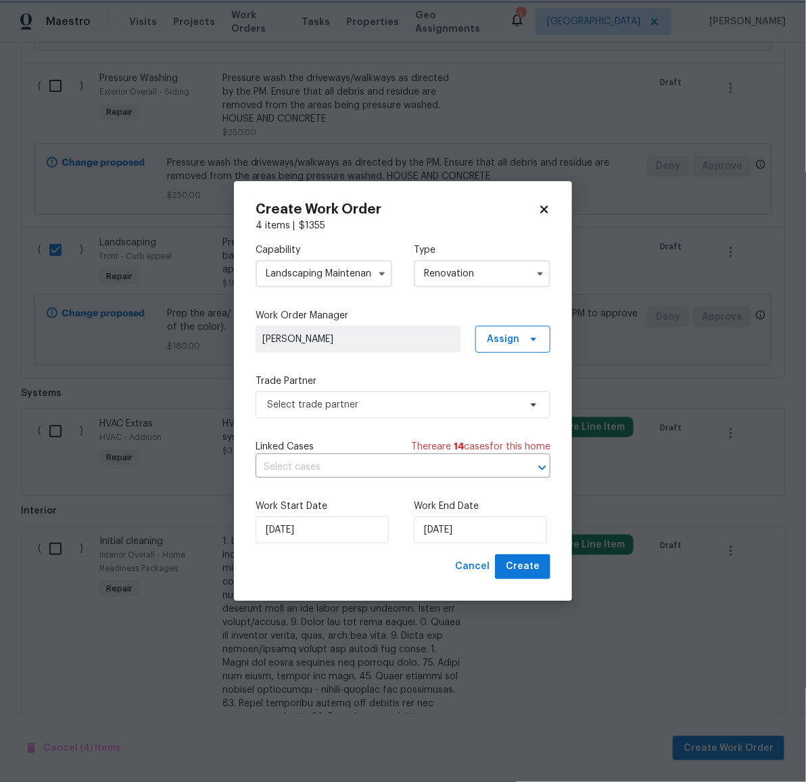
scroll to position [0, 0]
click at [424, 407] on span "Select trade partner" at bounding box center [393, 405] width 252 height 14
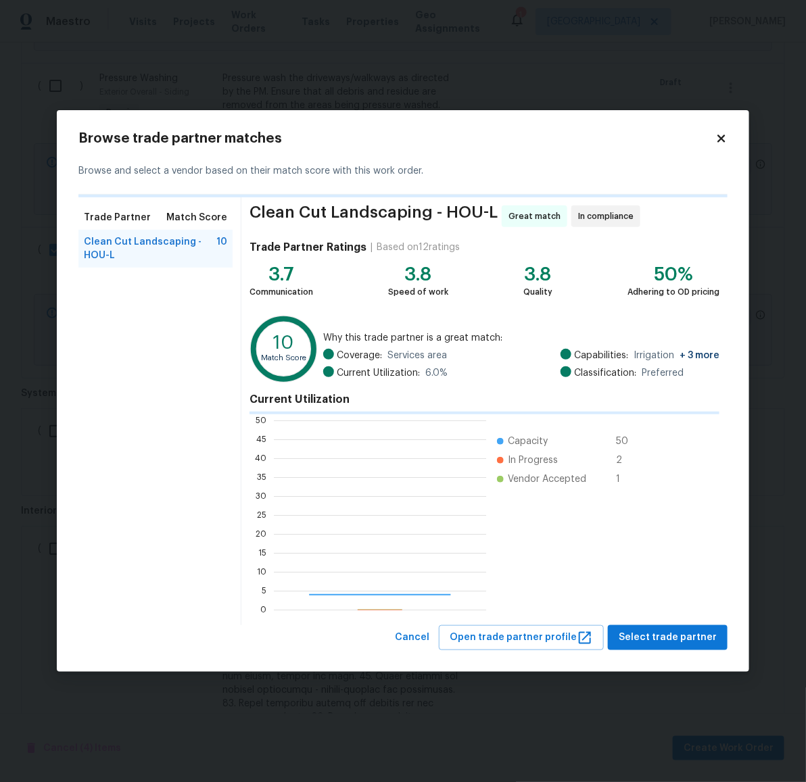
scroll to position [176, 199]
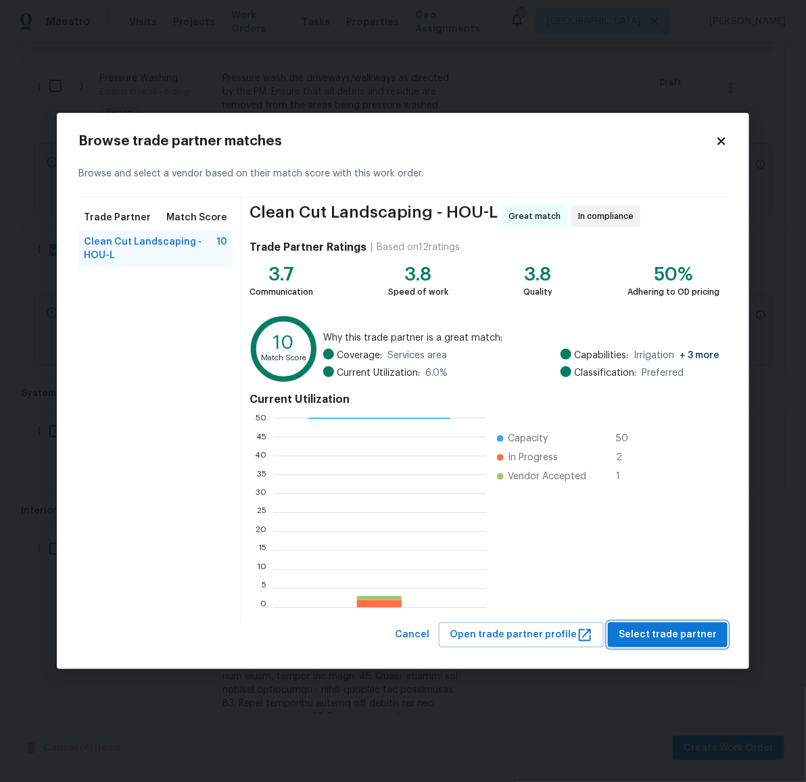
click at [672, 636] on span "Select trade partner" at bounding box center [667, 635] width 98 height 17
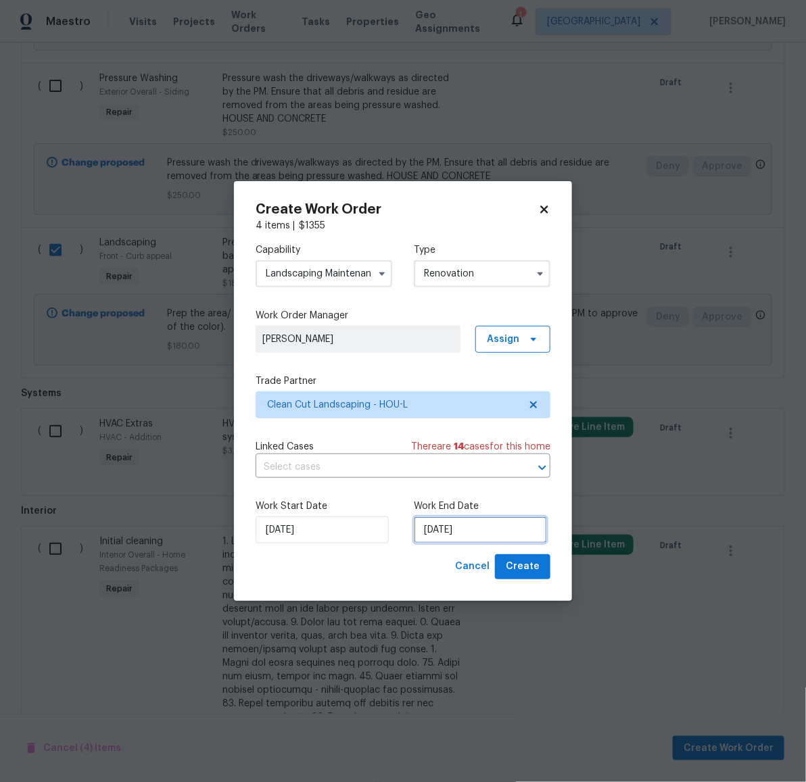
click at [433, 529] on input "[DATE]" at bounding box center [480, 529] width 133 height 27
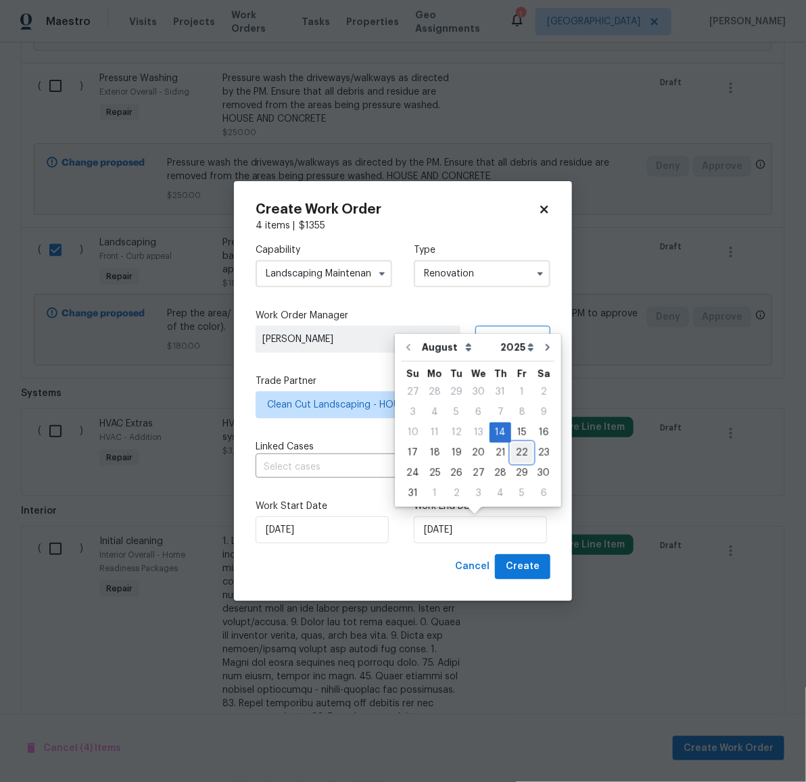
click at [515, 451] on div "22" at bounding box center [522, 452] width 22 height 19
type input "[DATE]"
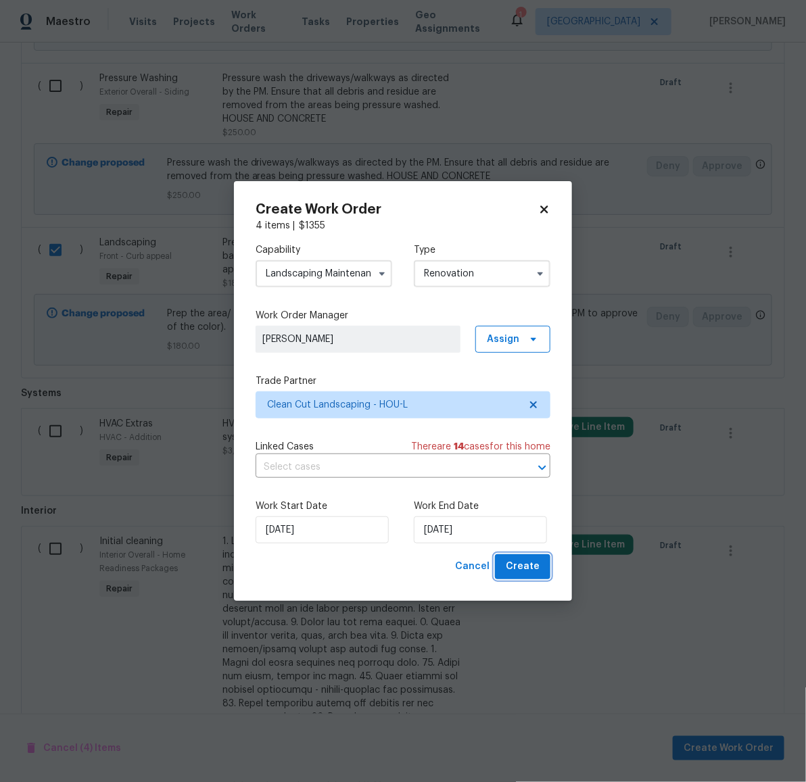
click at [528, 562] on span "Create" at bounding box center [523, 566] width 34 height 17
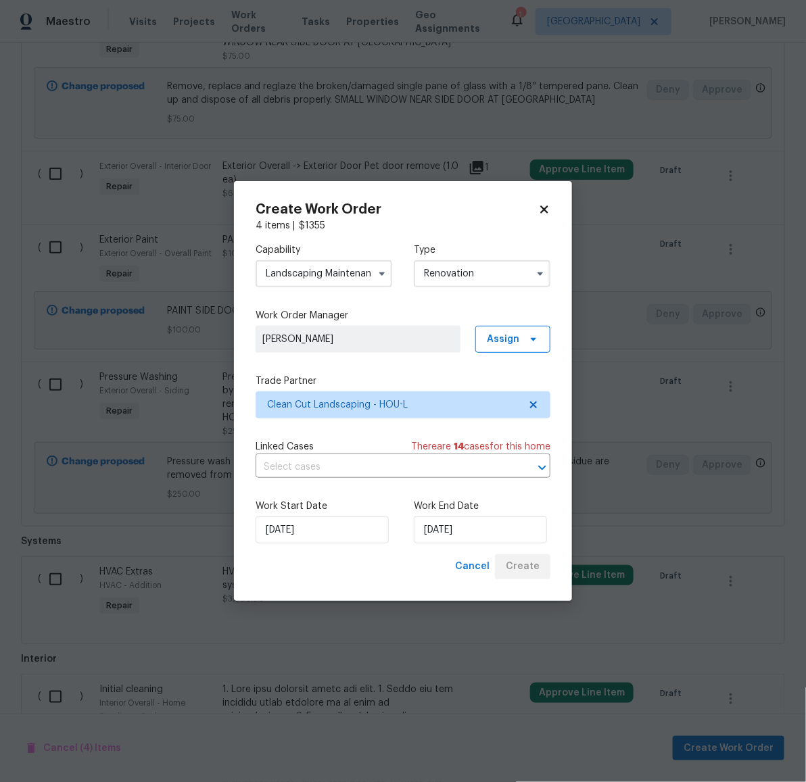
scroll to position [1629, 0]
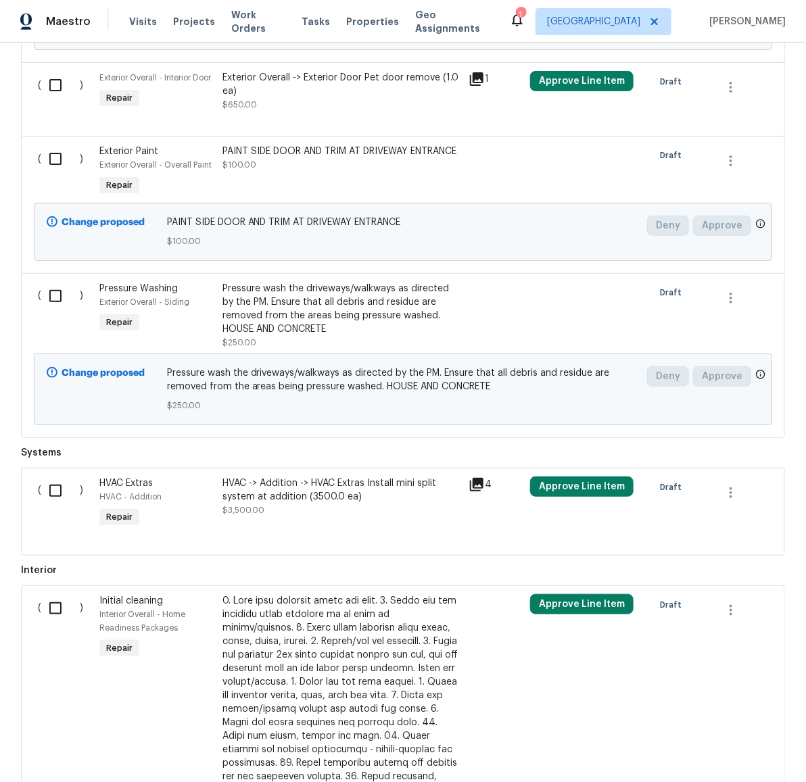
scroll to position [1177, 0]
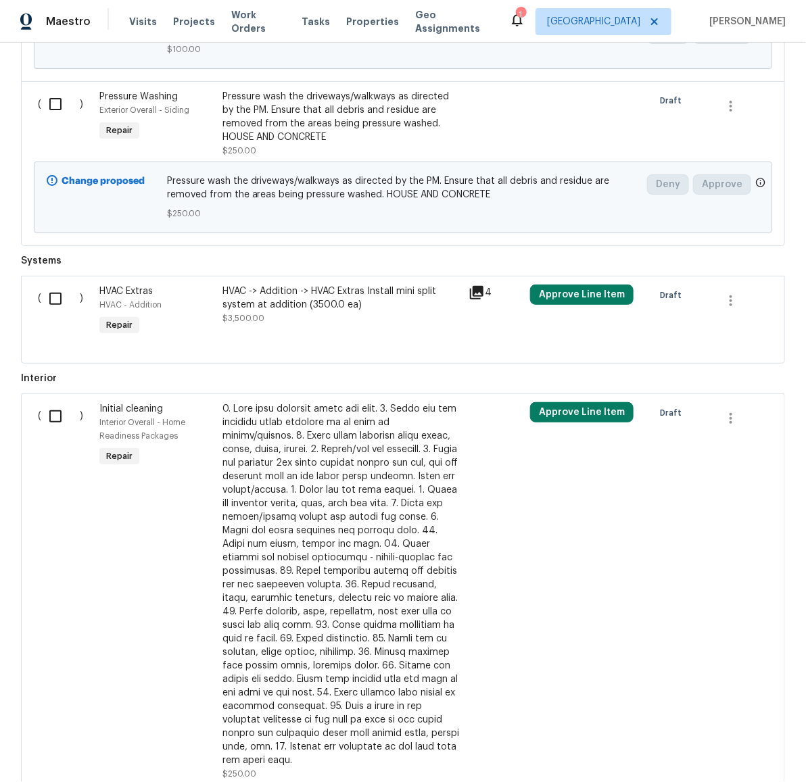
click at [44, 299] on input "checkbox" at bounding box center [60, 299] width 39 height 28
checkbox input "true"
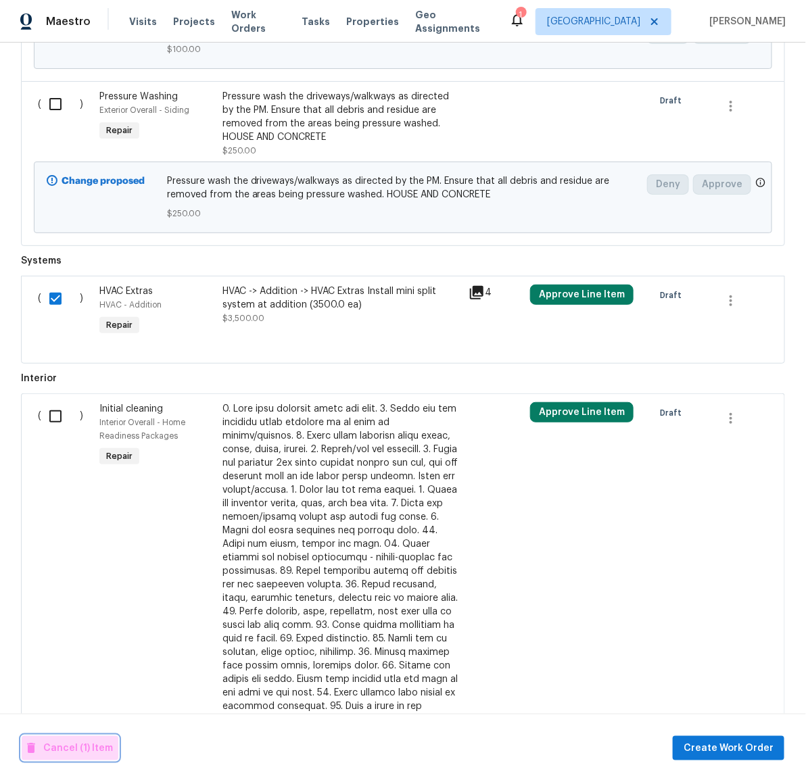
click at [81, 746] on span "Cancel (1) Item" at bounding box center [70, 748] width 86 height 17
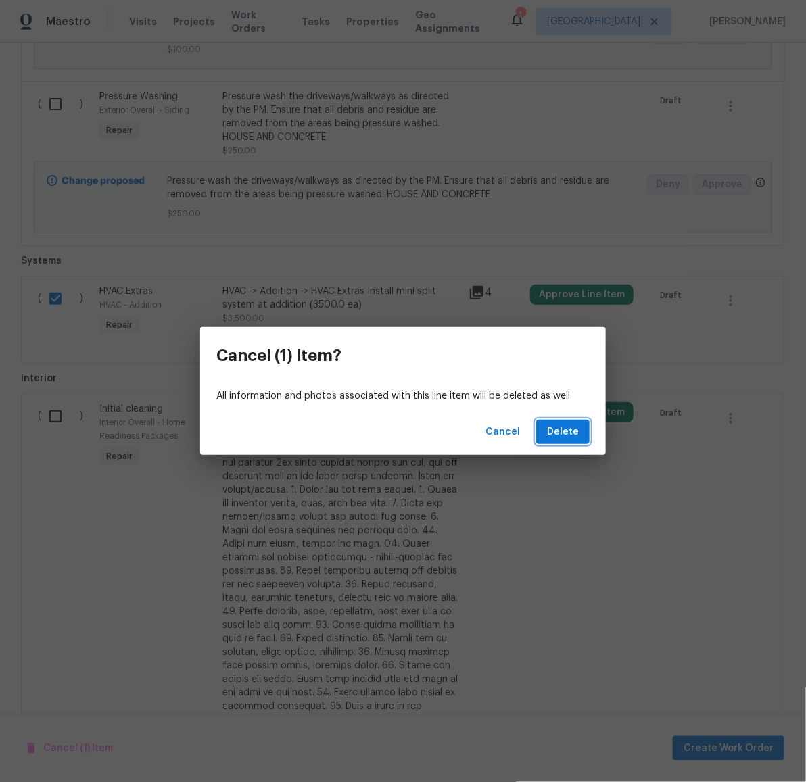
click at [568, 433] on span "Delete" at bounding box center [563, 432] width 32 height 17
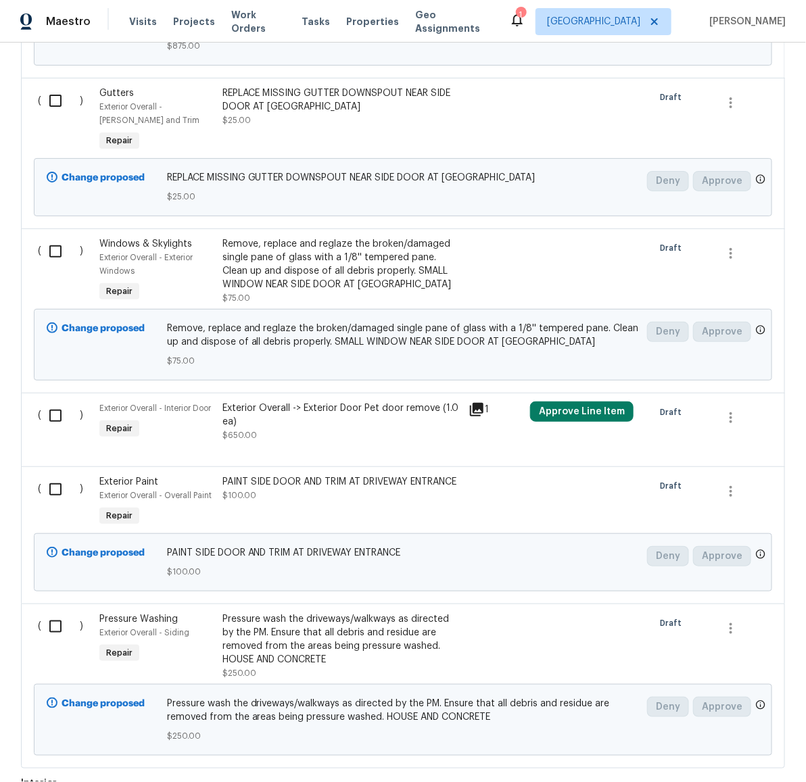
scroll to position [142, 0]
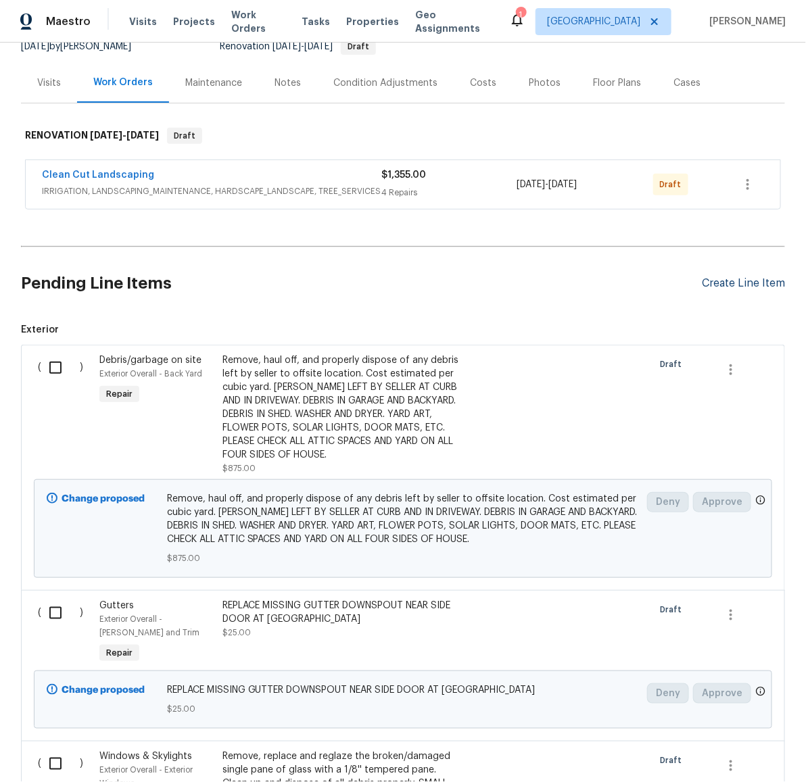
click at [727, 285] on div "Create Line Item" at bounding box center [743, 283] width 83 height 13
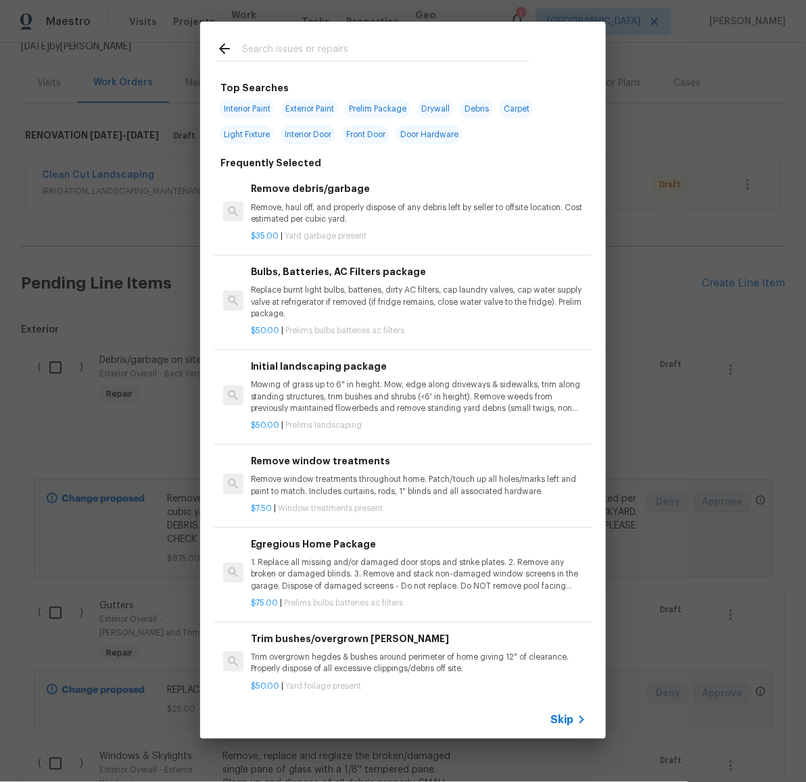
click at [253, 112] on span "Interior Paint" at bounding box center [247, 108] width 55 height 19
type input "Interior Paint"
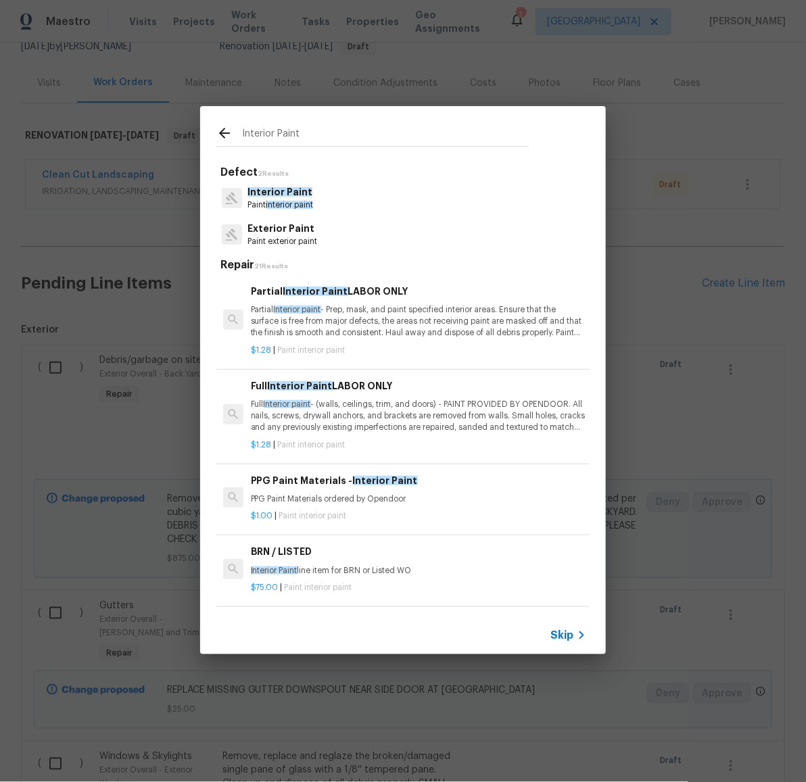
click at [365, 315] on p "Partial Interior paint - Prep, mask, and paint specified interior areas. Ensure…" at bounding box center [418, 321] width 335 height 34
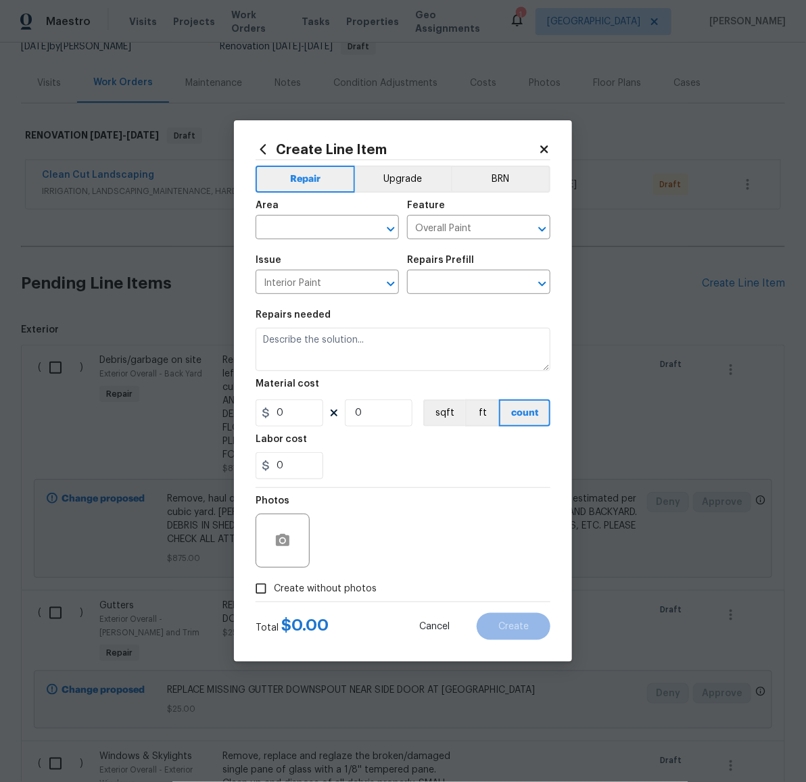
type input "Partial Interior Paint LABOR ONLY $1.28"
type textarea "Partial Interior paint - Prep, mask, and paint specified interior areas. Ensure…"
type input "1.28"
type input "1"
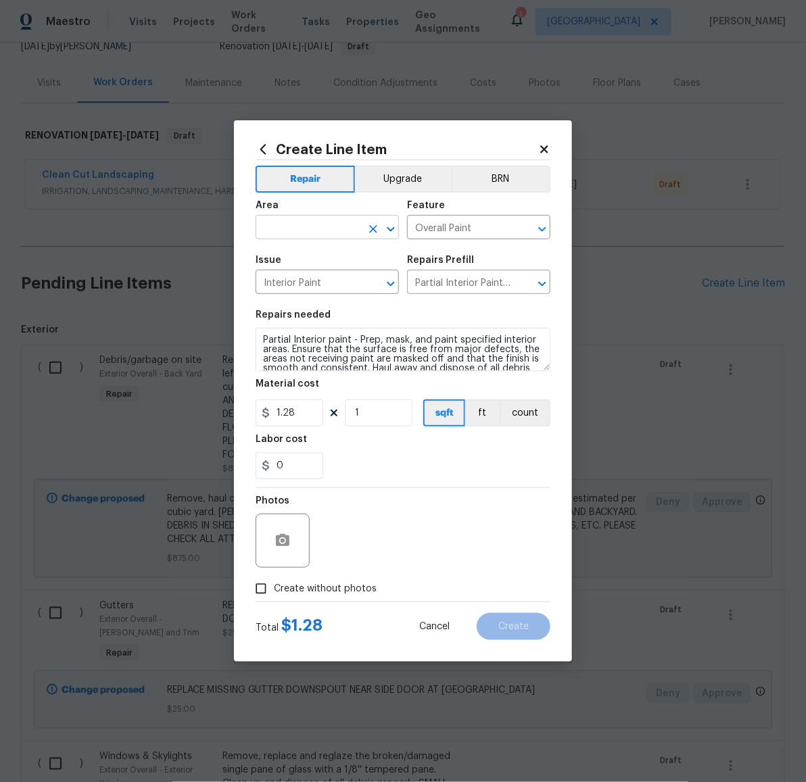
click at [337, 232] on input "text" at bounding box center [307, 228] width 105 height 21
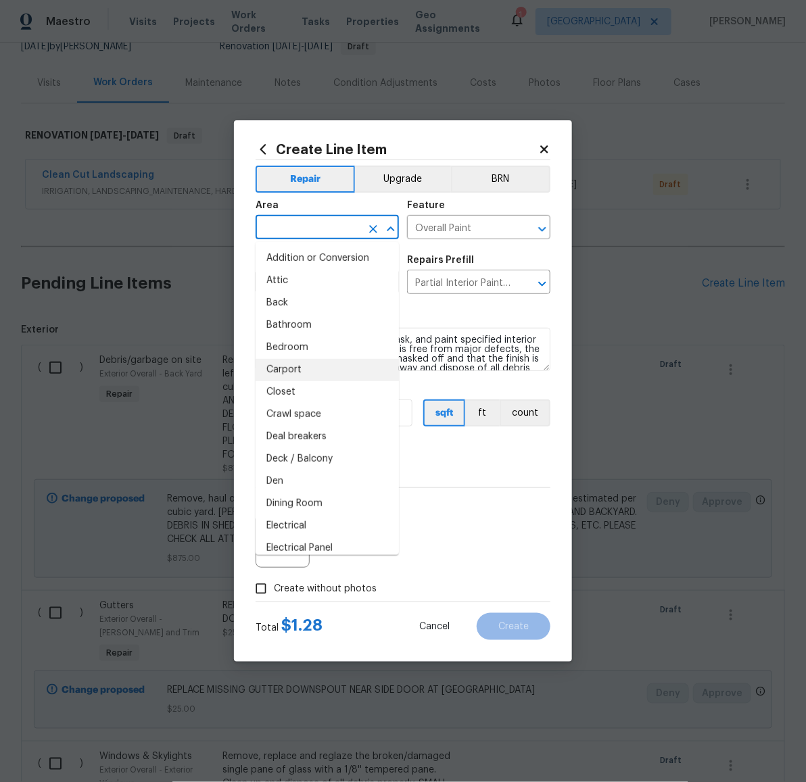
scroll to position [294, 0]
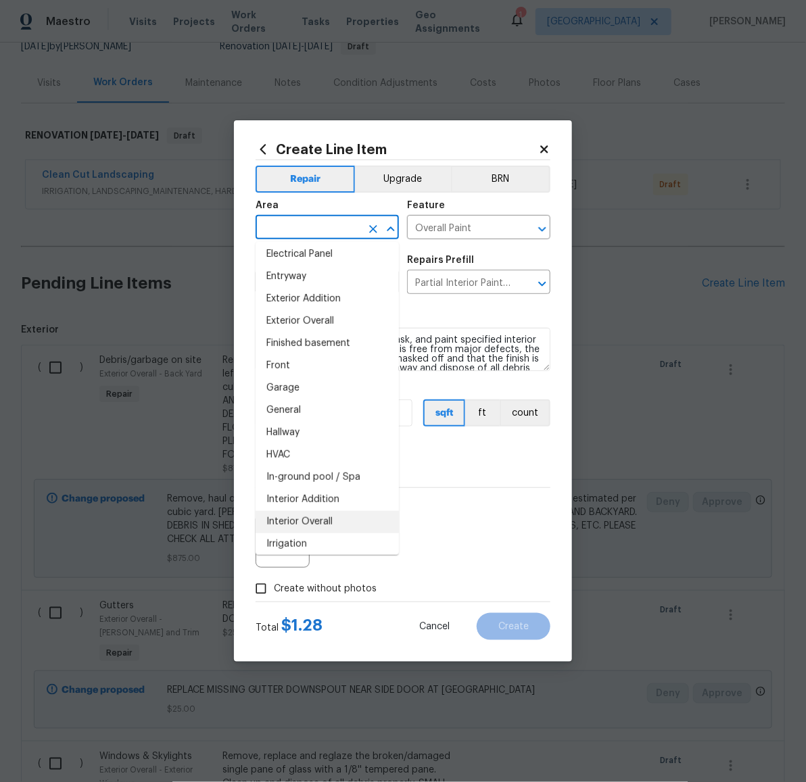
click at [323, 520] on li "Interior Overall" at bounding box center [326, 522] width 143 height 22
type input "Interior Overall"
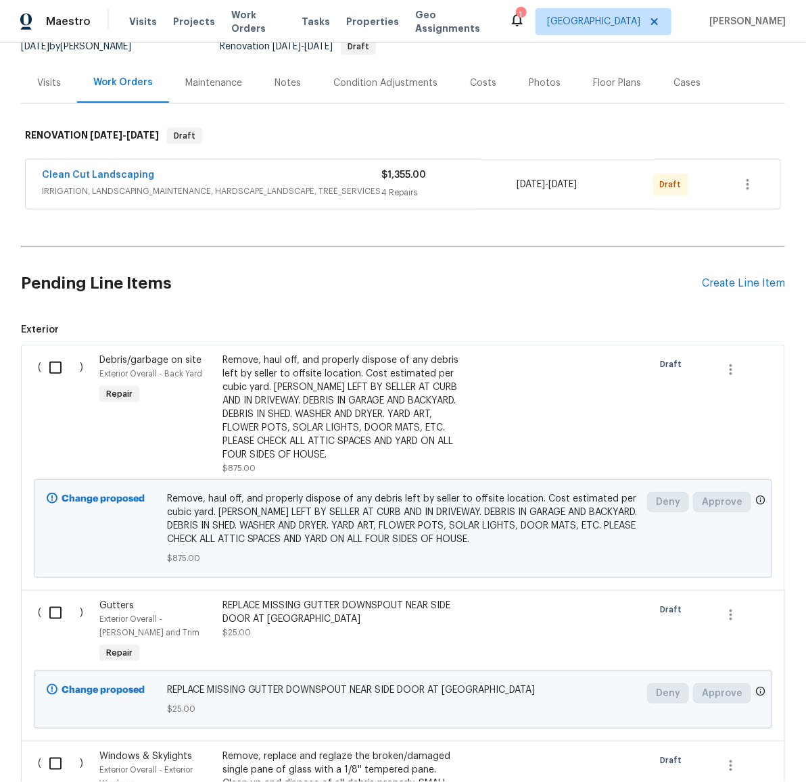
scroll to position [0, 0]
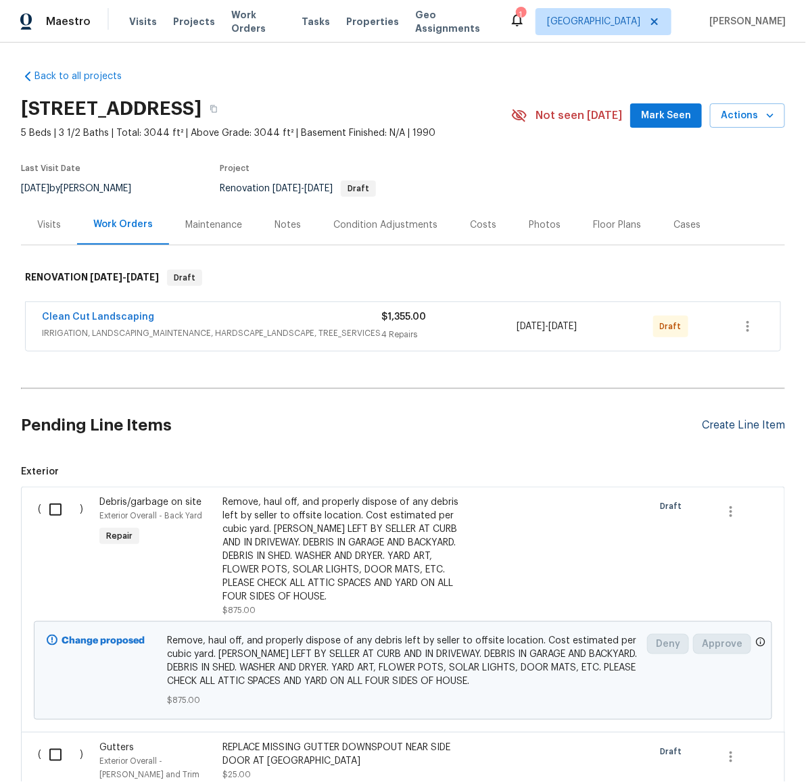
click at [728, 424] on div "Create Line Item" at bounding box center [743, 425] width 83 height 13
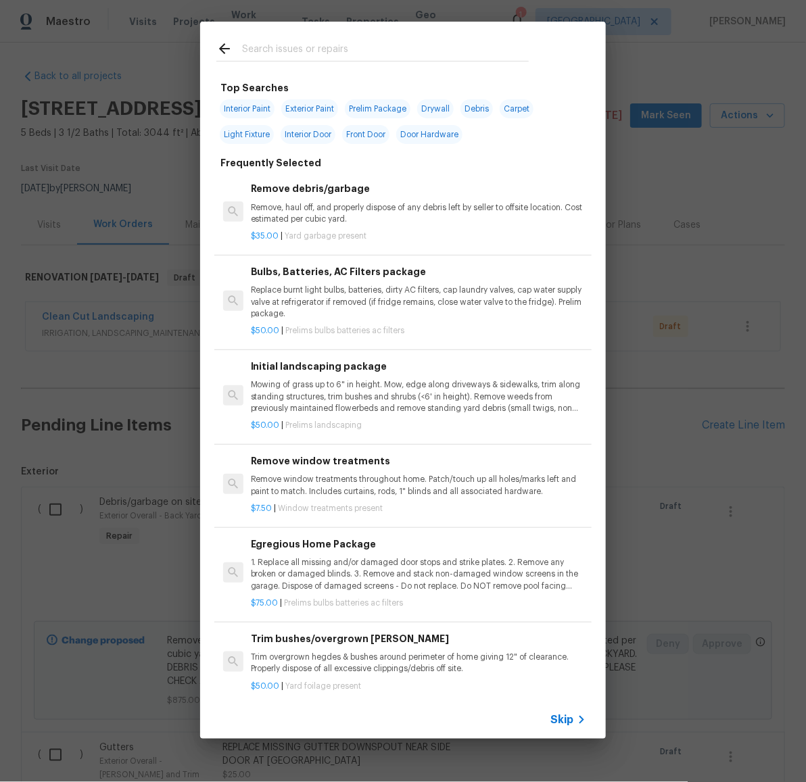
click at [255, 105] on span "Interior Paint" at bounding box center [247, 108] width 55 height 19
type input "Interior Paint"
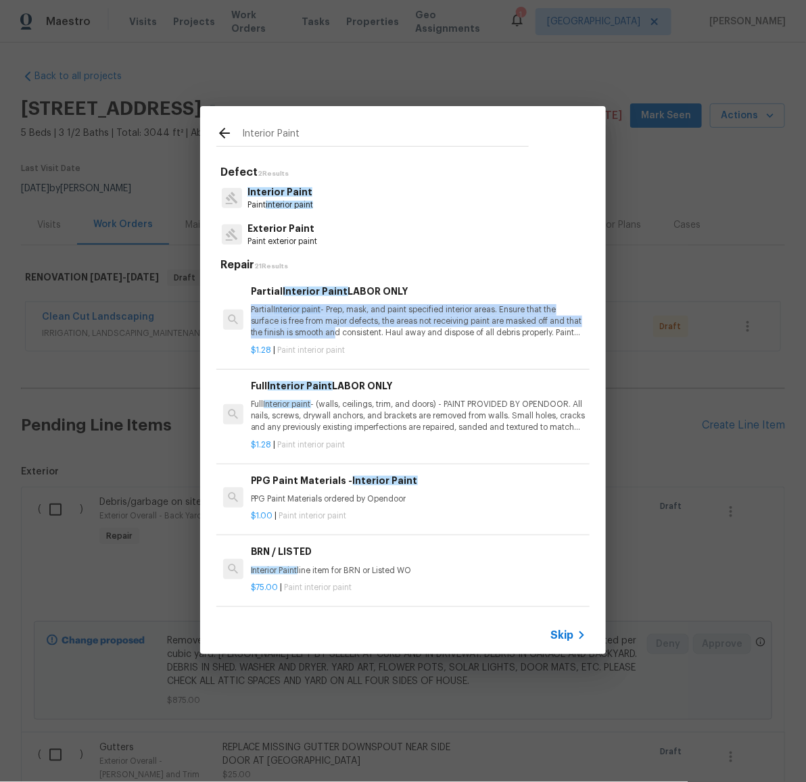
drag, startPoint x: 342, startPoint y: 303, endPoint x: 347, endPoint y: 339, distance: 36.2
click at [347, 339] on div "Partial Interior Paint LABOR ONLY Partial Interior paint - Prep, mask, and pain…" at bounding box center [418, 320] width 339 height 76
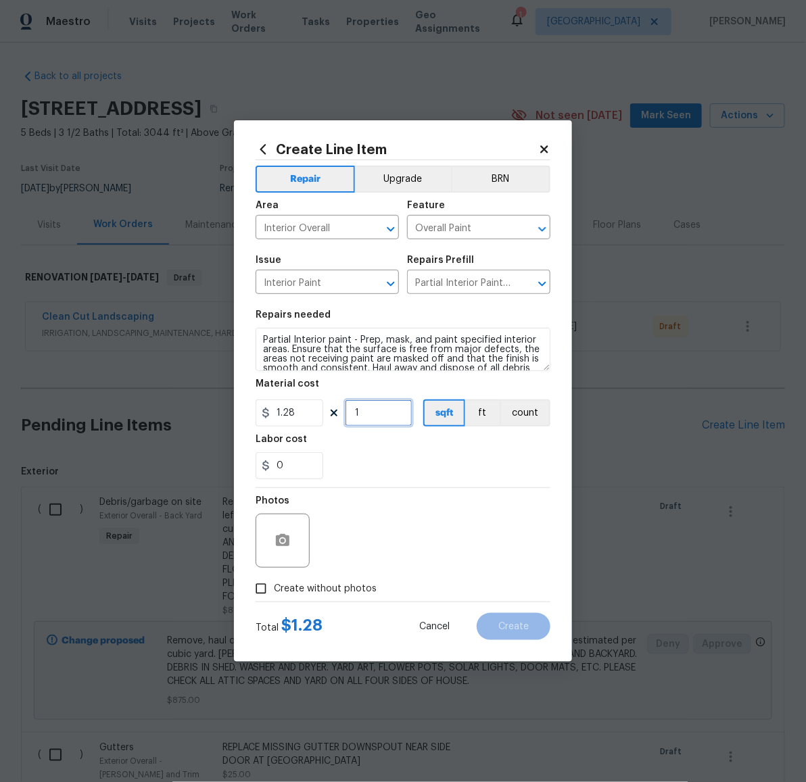
drag, startPoint x: 378, startPoint y: 412, endPoint x: 330, endPoint y: 411, distance: 48.7
click at [332, 412] on div "1.28 1 sqft ft count" at bounding box center [402, 412] width 295 height 27
type input "3044"
click at [462, 497] on div "Photos" at bounding box center [402, 532] width 295 height 88
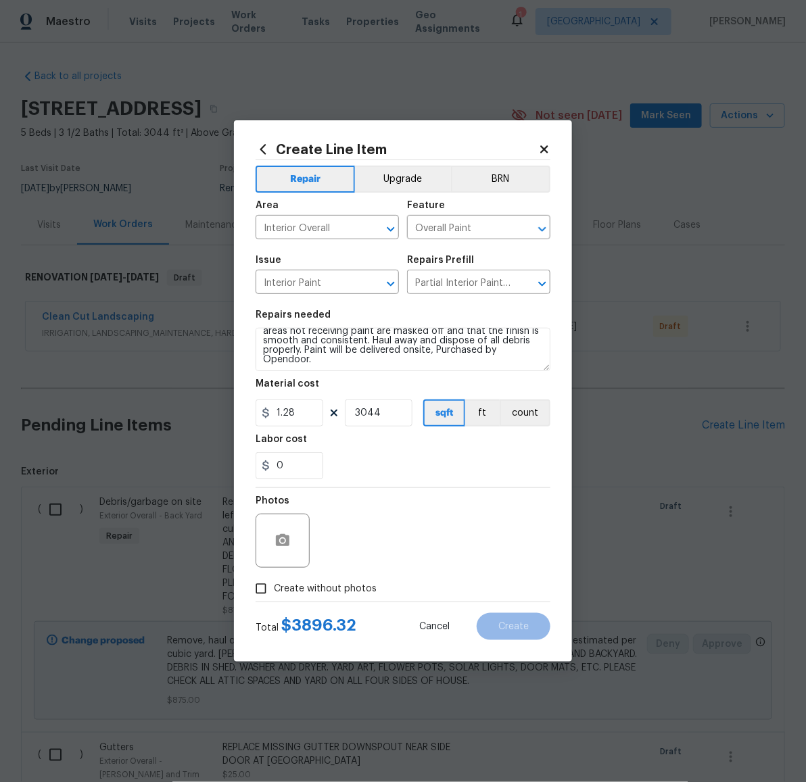
click at [299, 579] on label "Create without photos" at bounding box center [312, 589] width 128 height 26
click at [274, 579] on input "Create without photos" at bounding box center [261, 589] width 26 height 26
checkbox input "true"
click at [374, 543] on textarea at bounding box center [435, 541] width 230 height 54
paste textarea "LATER"
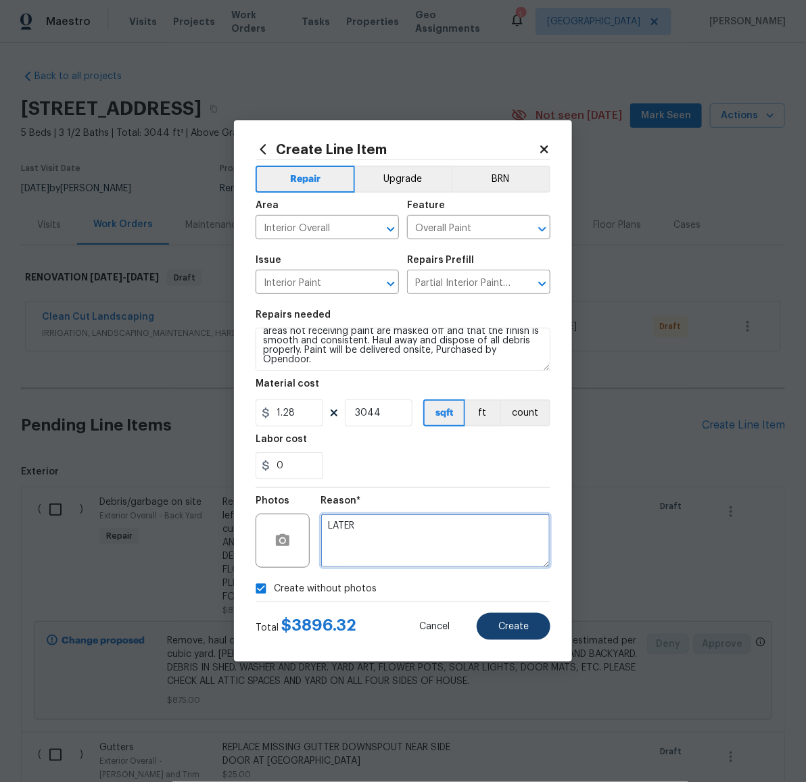
type textarea "LATER"
click at [514, 625] on span "Create" at bounding box center [513, 627] width 30 height 10
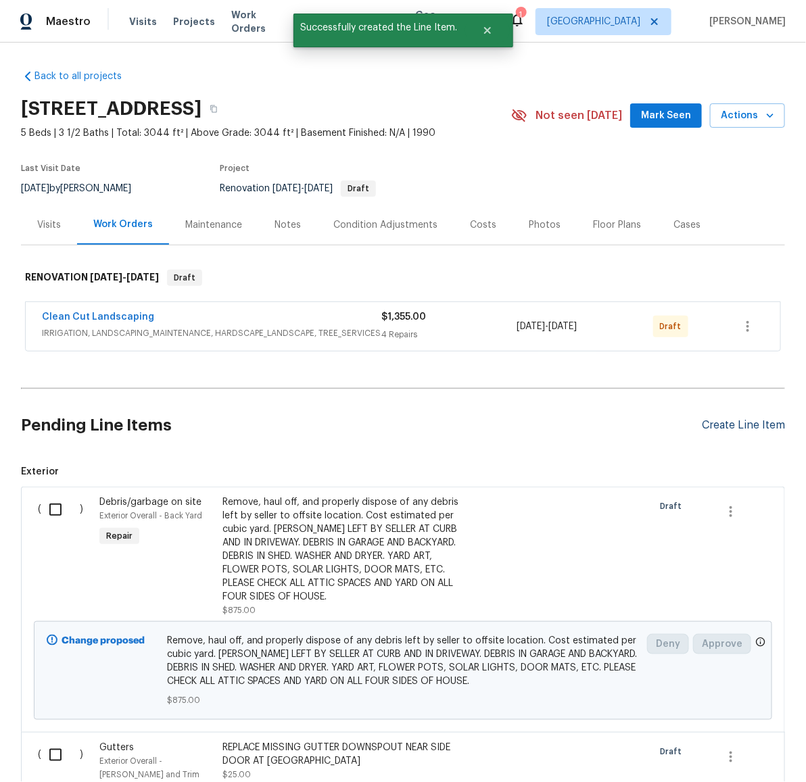
click at [732, 424] on div "Create Line Item" at bounding box center [743, 425] width 83 height 13
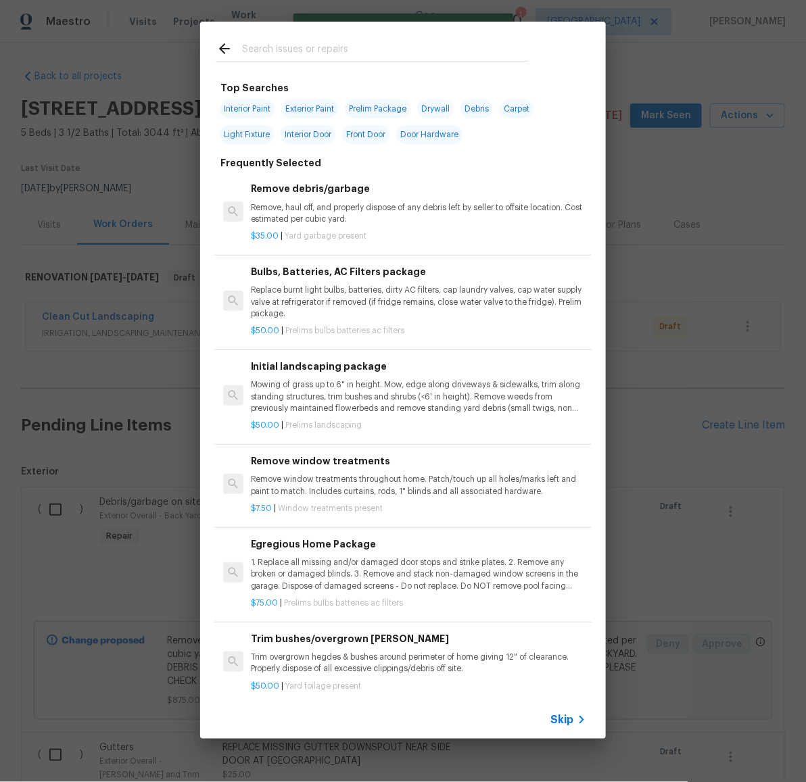
click at [249, 107] on span "Interior Paint" at bounding box center [247, 108] width 55 height 19
type input "Interior Paint"
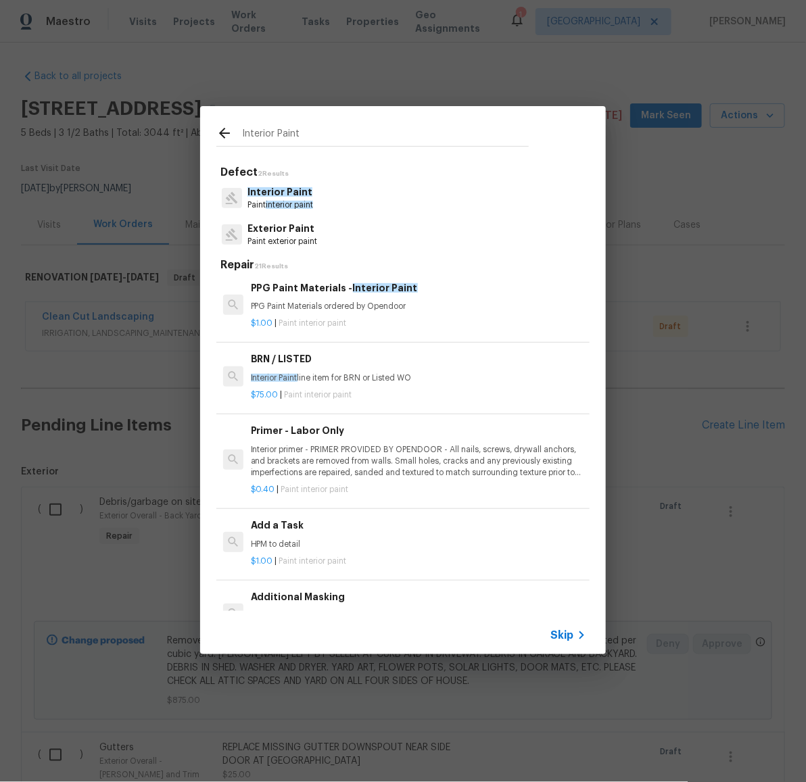
scroll to position [203, 0]
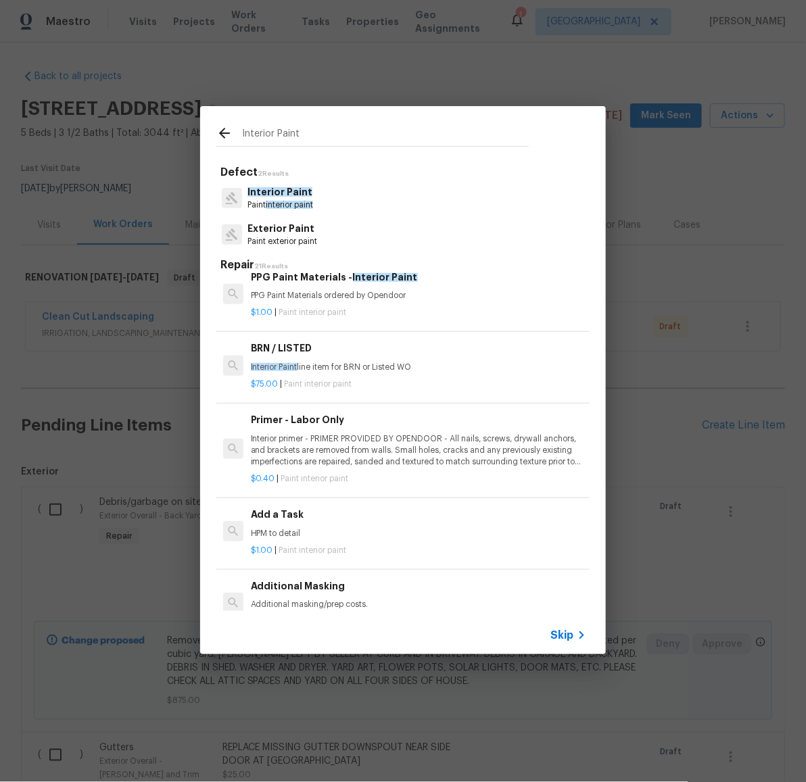
click at [351, 438] on p "Interior primer - PRIMER PROVIDED BY OPENDOOR - All nails, screws, drywall anch…" at bounding box center [418, 450] width 335 height 34
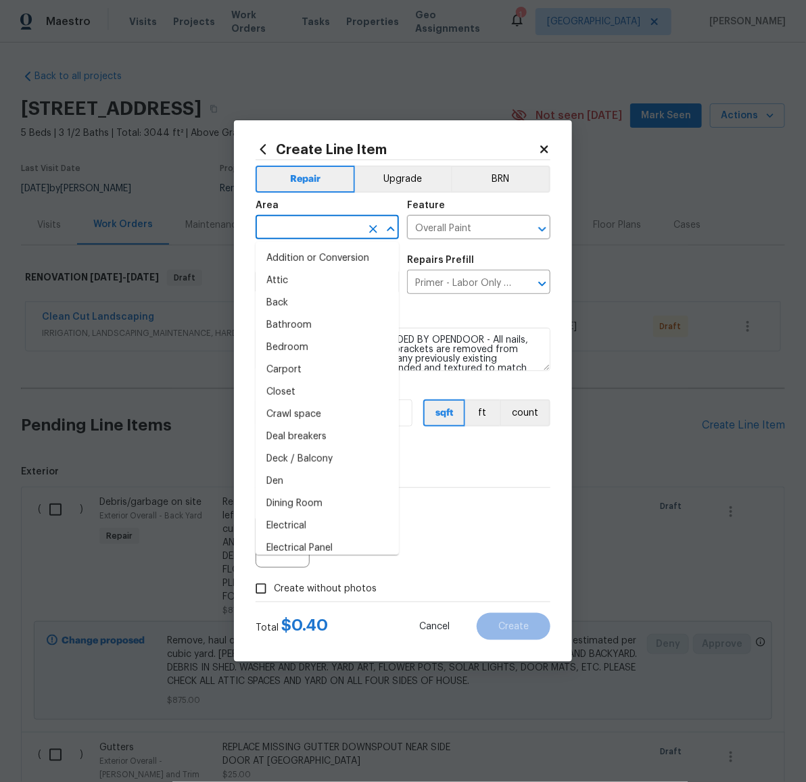
click at [304, 224] on input "text" at bounding box center [307, 228] width 105 height 21
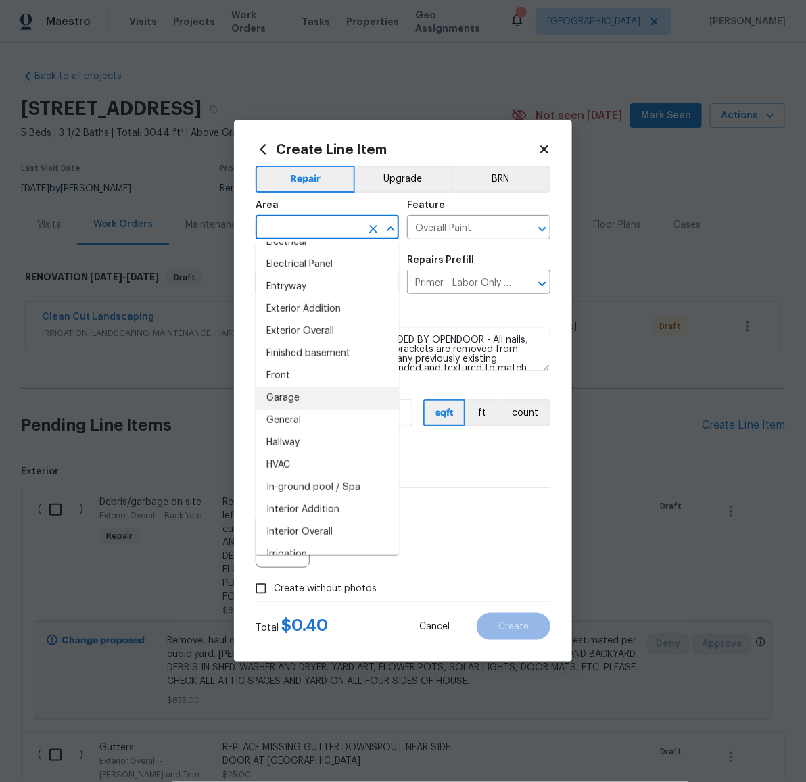
scroll to position [335, 0]
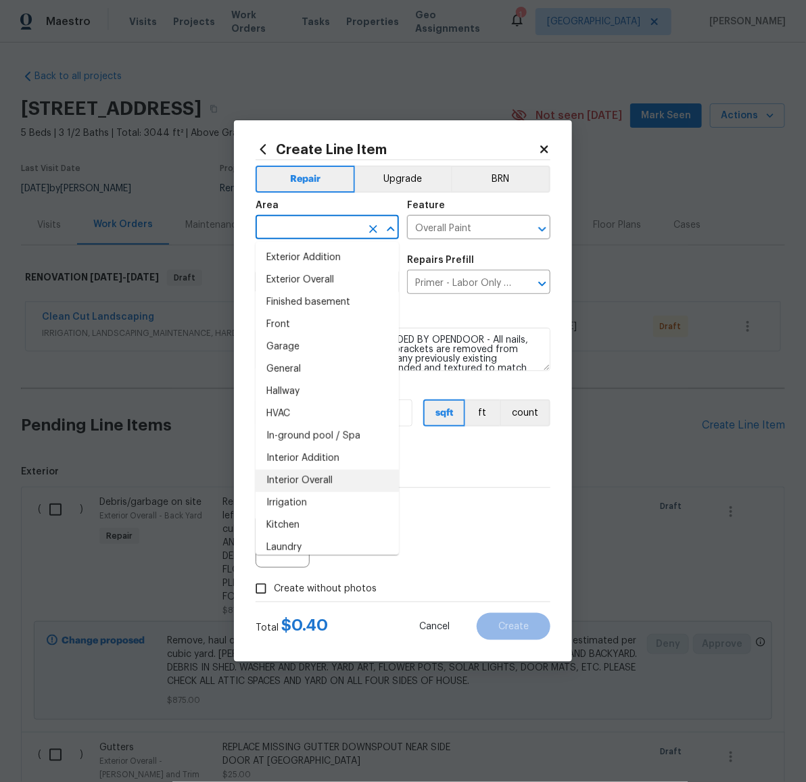
click at [326, 479] on li "Interior Overall" at bounding box center [326, 481] width 143 height 22
type input "Interior Overall"
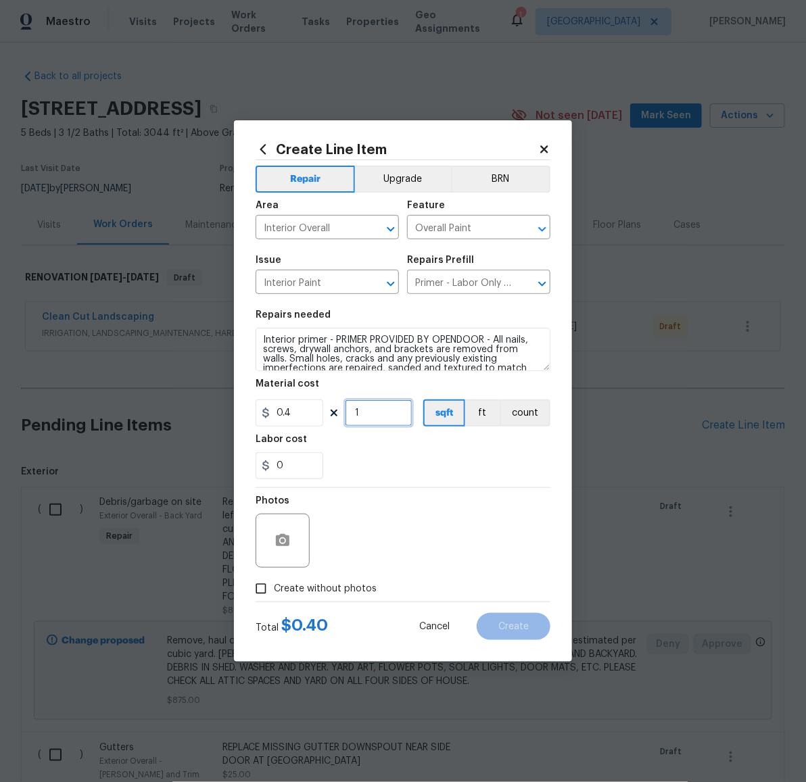
drag, startPoint x: 376, startPoint y: 416, endPoint x: 351, endPoint y: 412, distance: 24.8
click at [351, 412] on input "1" at bounding box center [379, 412] width 68 height 27
drag, startPoint x: 387, startPoint y: 415, endPoint x: 338, endPoint y: 414, distance: 49.4
click at [338, 414] on div "0.4 1000 sqft ft count" at bounding box center [402, 412] width 295 height 27
type input "2000"
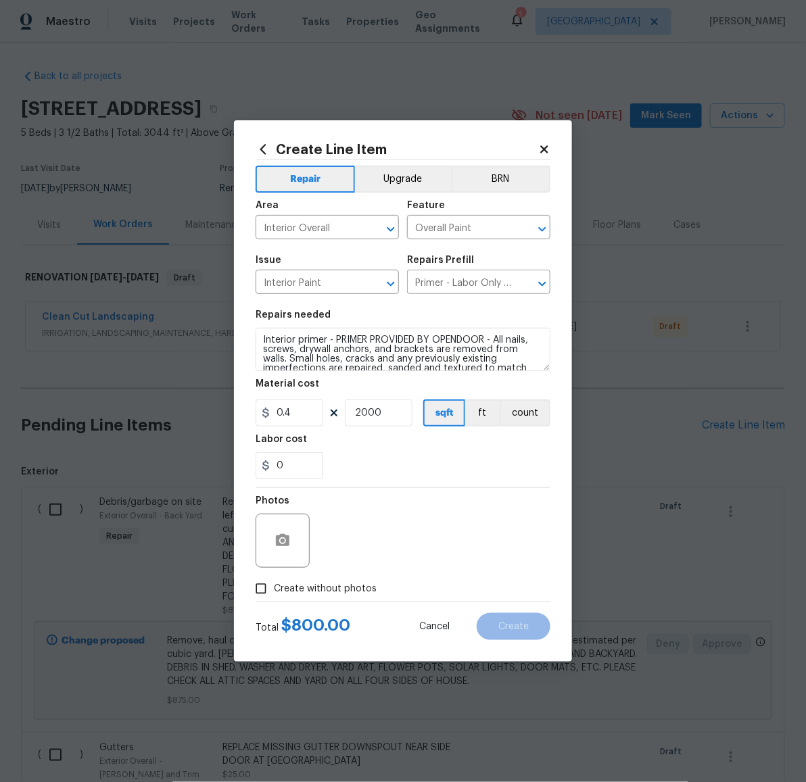
click at [512, 499] on div "Photos" at bounding box center [402, 532] width 295 height 88
click at [372, 583] on span "Create without photos" at bounding box center [325, 589] width 103 height 14
click at [274, 583] on input "Create without photos" at bounding box center [261, 589] width 26 height 26
checkbox input "true"
click at [407, 553] on textarea at bounding box center [435, 541] width 230 height 54
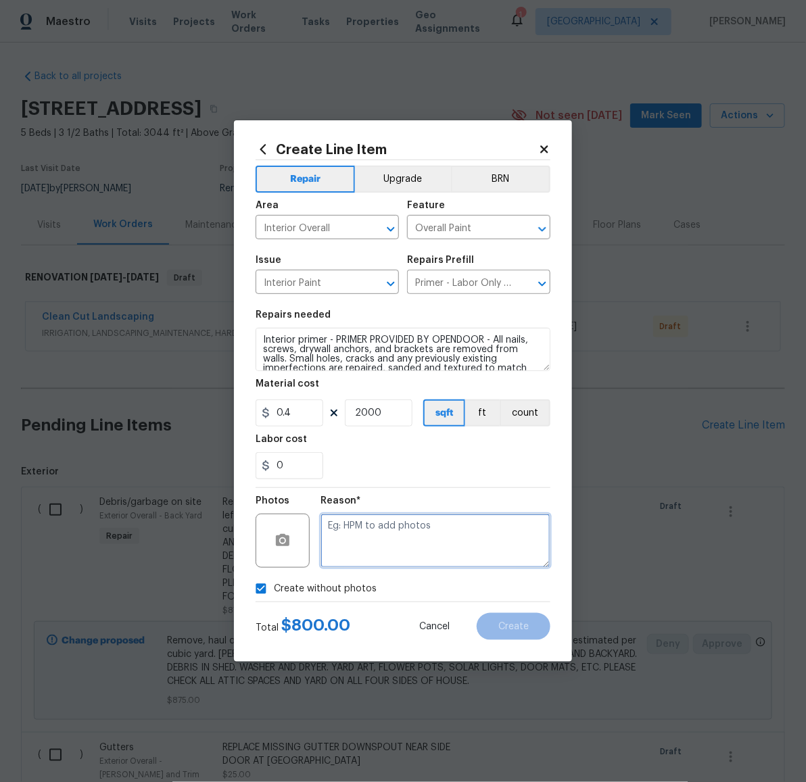
paste textarea "LATER"
type textarea "LATER"
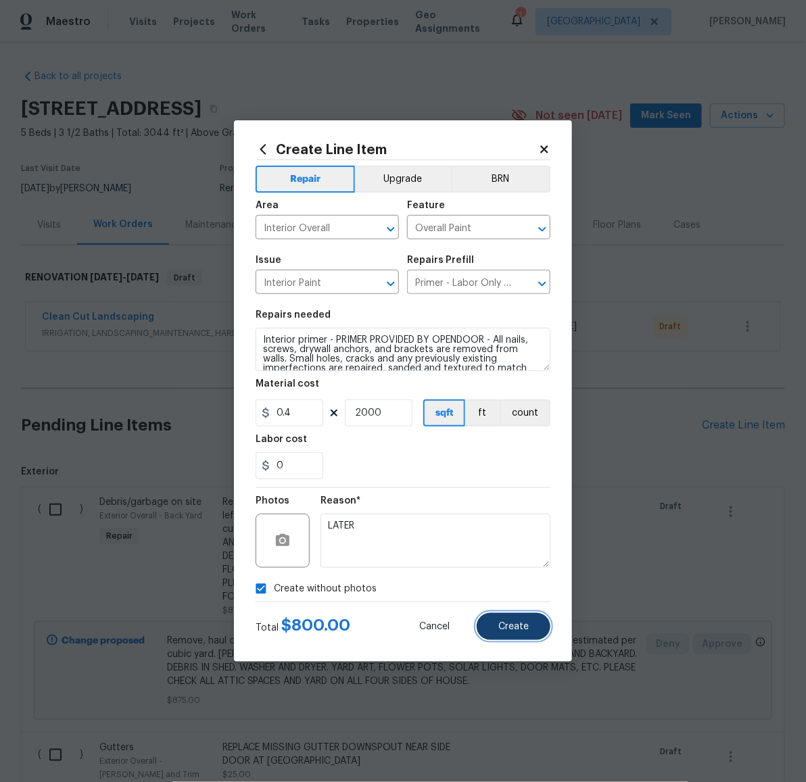
click at [520, 625] on span "Create" at bounding box center [513, 627] width 30 height 10
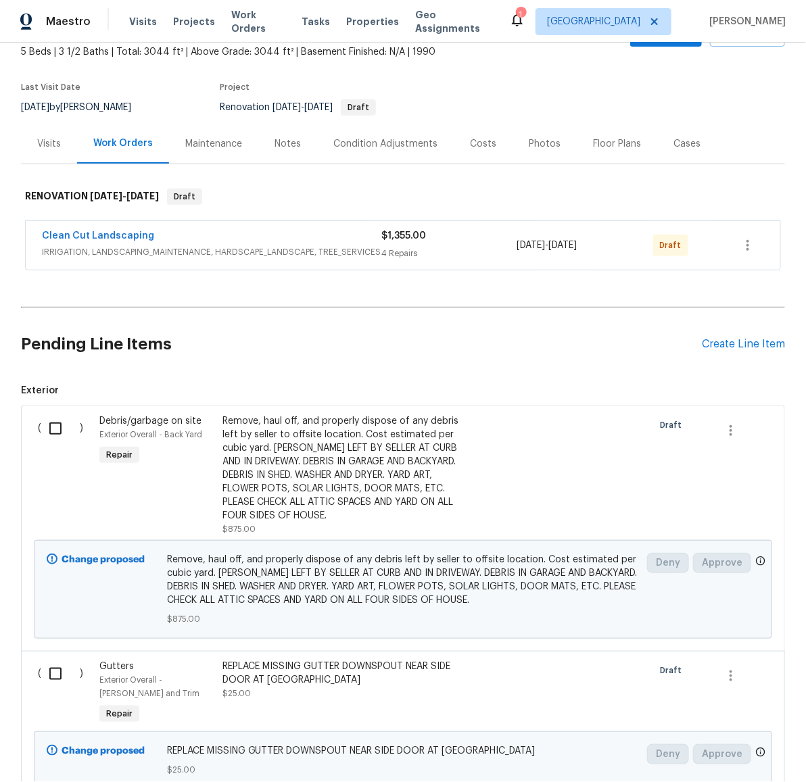
scroll to position [0, 0]
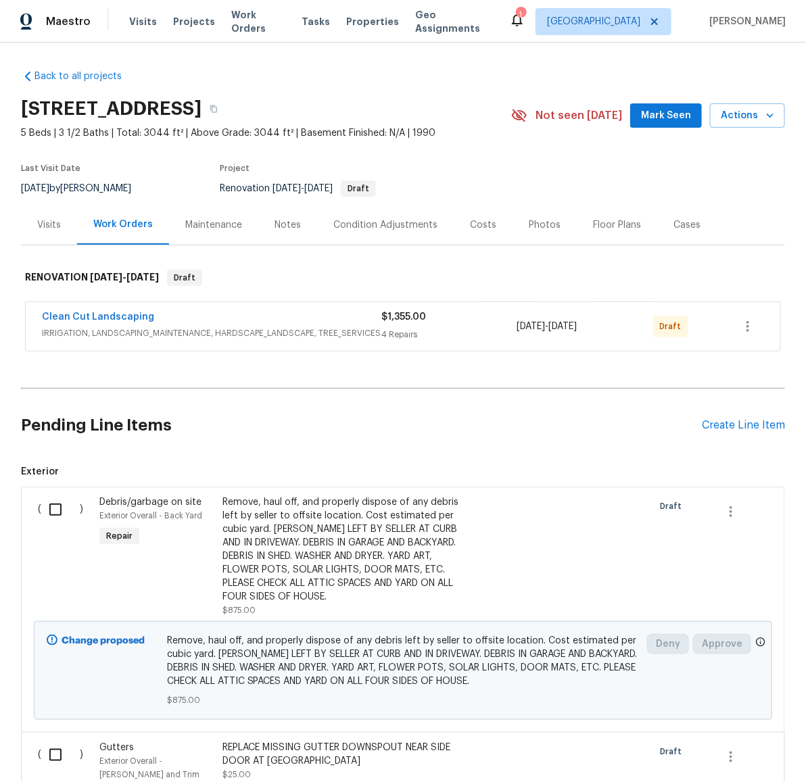
click at [274, 222] on div "Notes" at bounding box center [287, 225] width 26 height 14
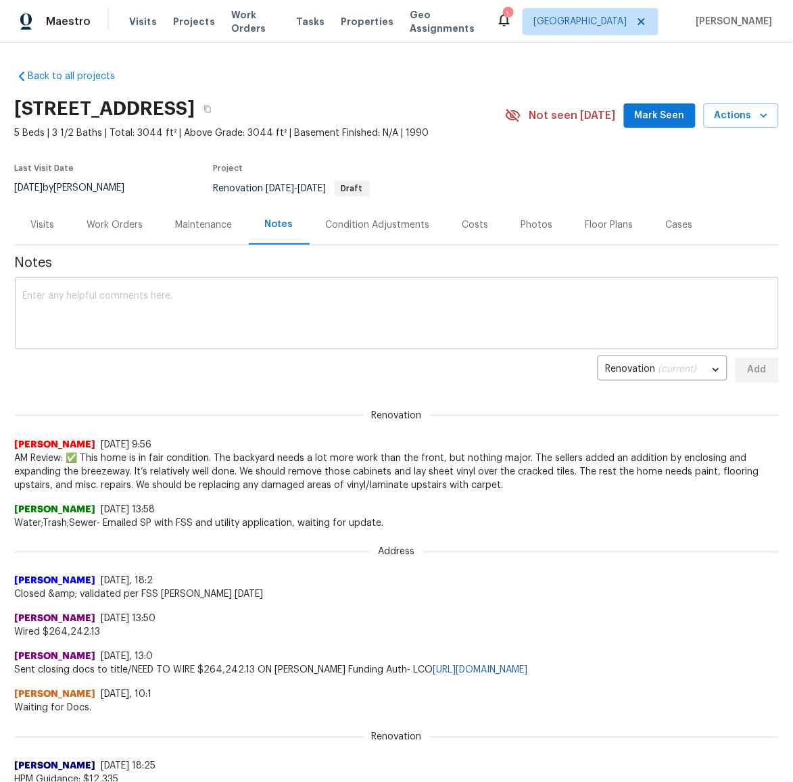
click at [314, 291] on textarea at bounding box center [397, 314] width 748 height 47
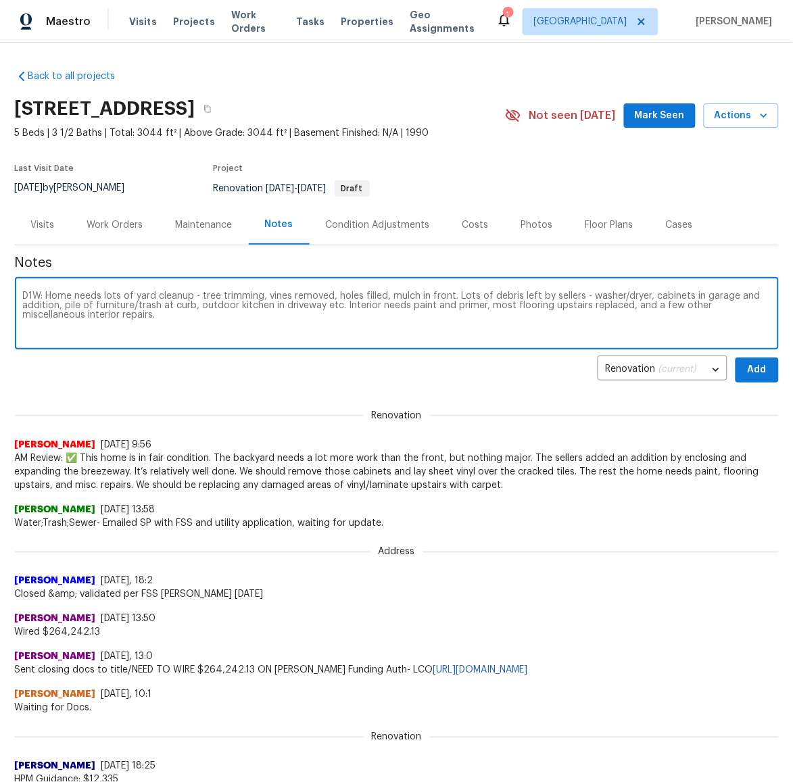
type textarea "D1W: Home needs lots of yard cleanup - tree trimming, vines removed, holes fill…"
click at [738, 366] on button "Add" at bounding box center [756, 370] width 43 height 25
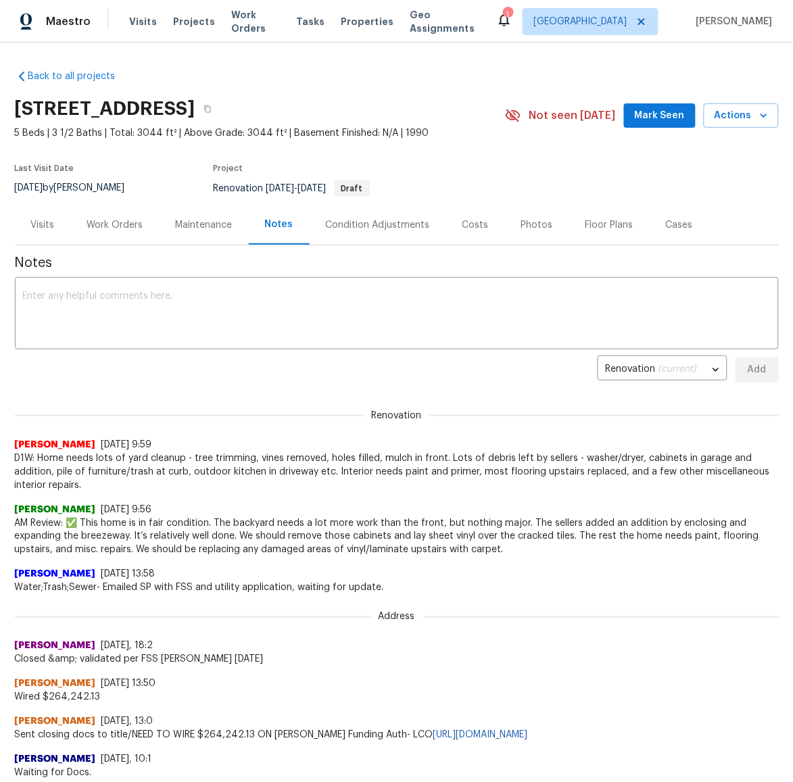
click at [106, 226] on div "Work Orders" at bounding box center [115, 225] width 56 height 14
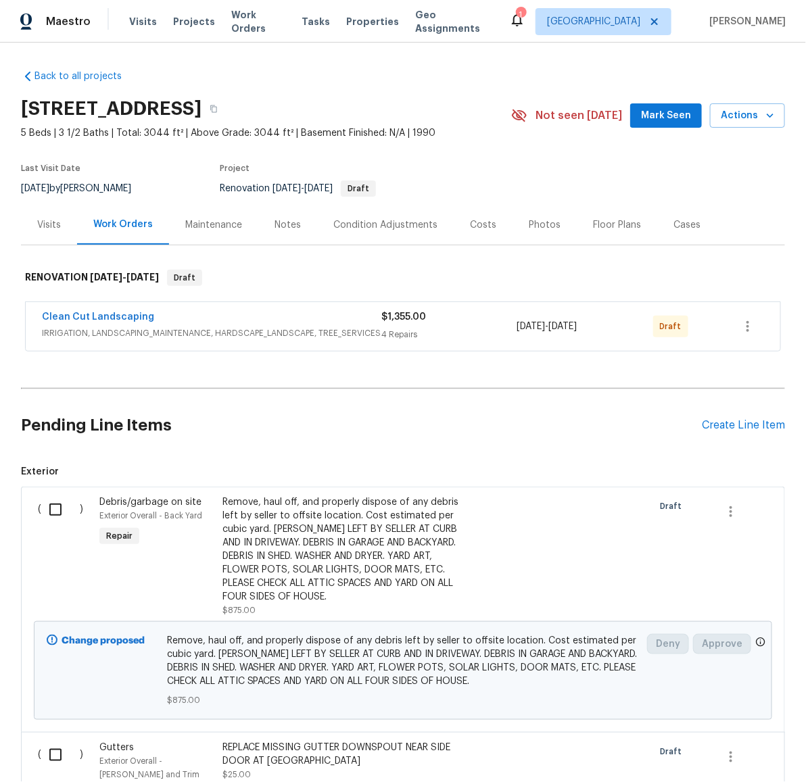
click at [274, 222] on div "Notes" at bounding box center [287, 225] width 26 height 14
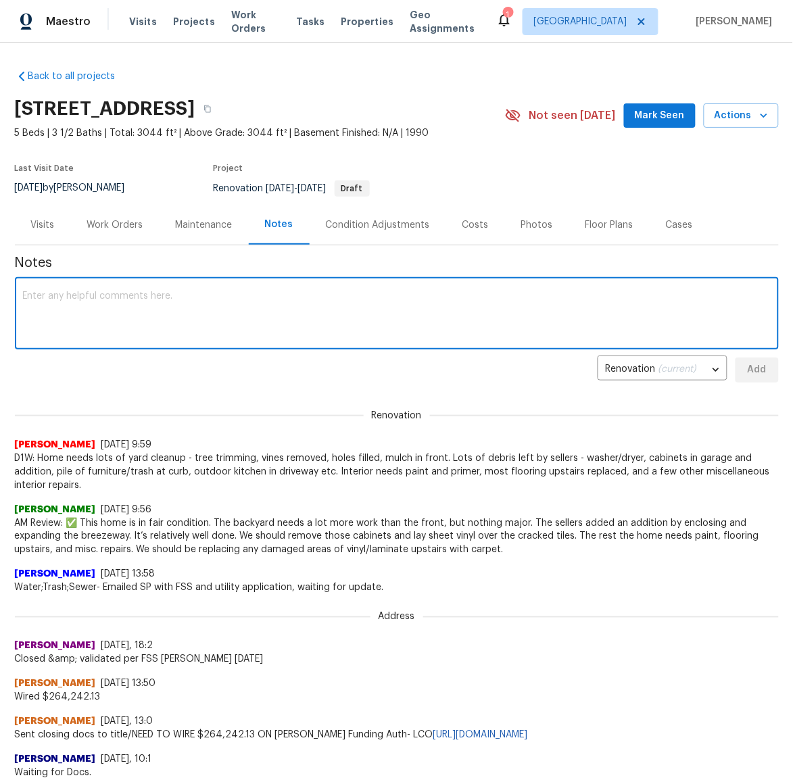
click at [360, 316] on textarea at bounding box center [397, 314] width 748 height 47
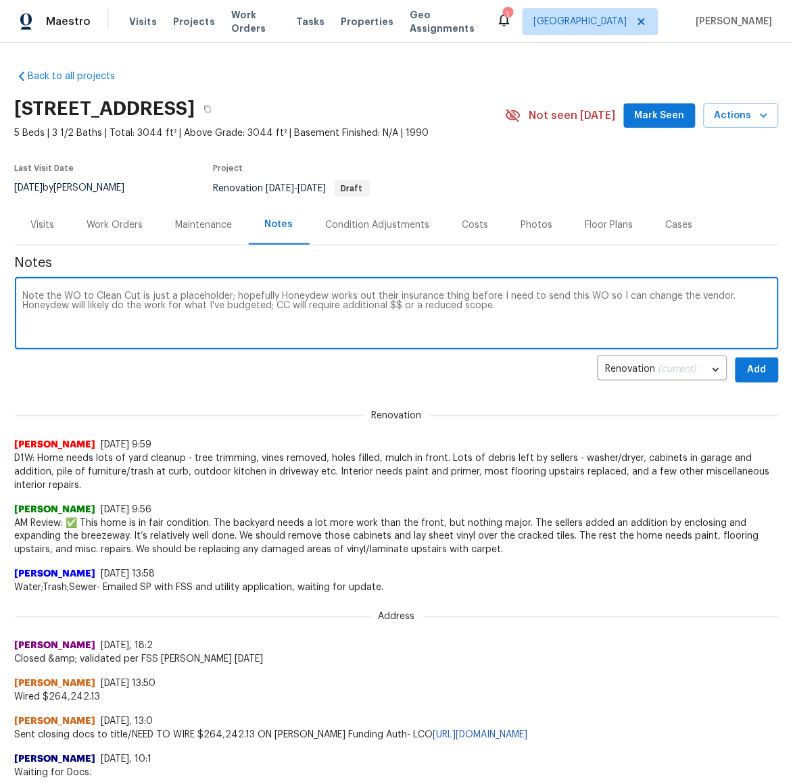
type textarea "Note the WO to Clean Cut is just a placeholder; hopefully Honeydew works out th…"
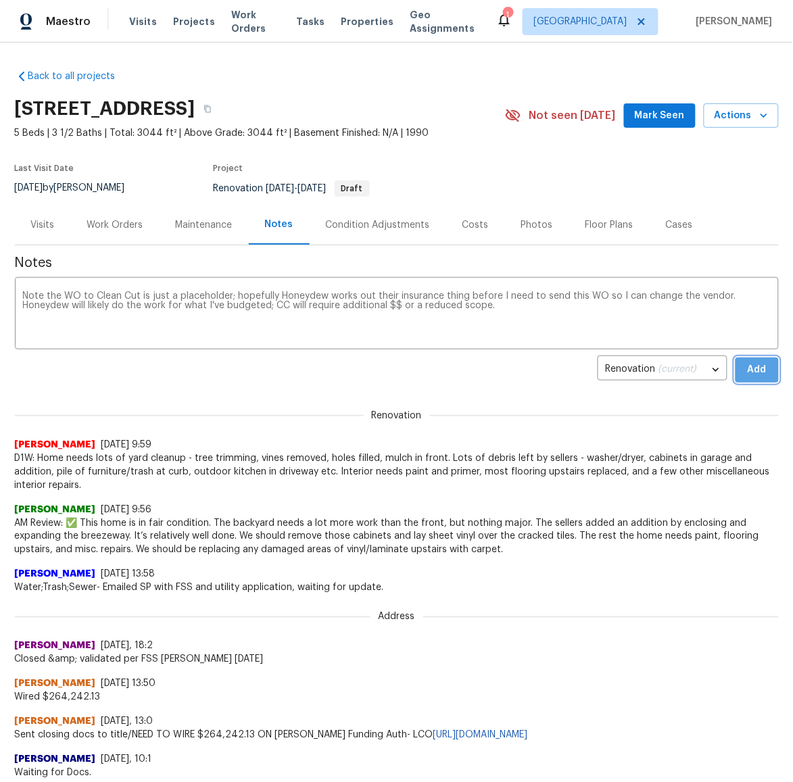
click at [753, 376] on span "Add" at bounding box center [757, 370] width 22 height 17
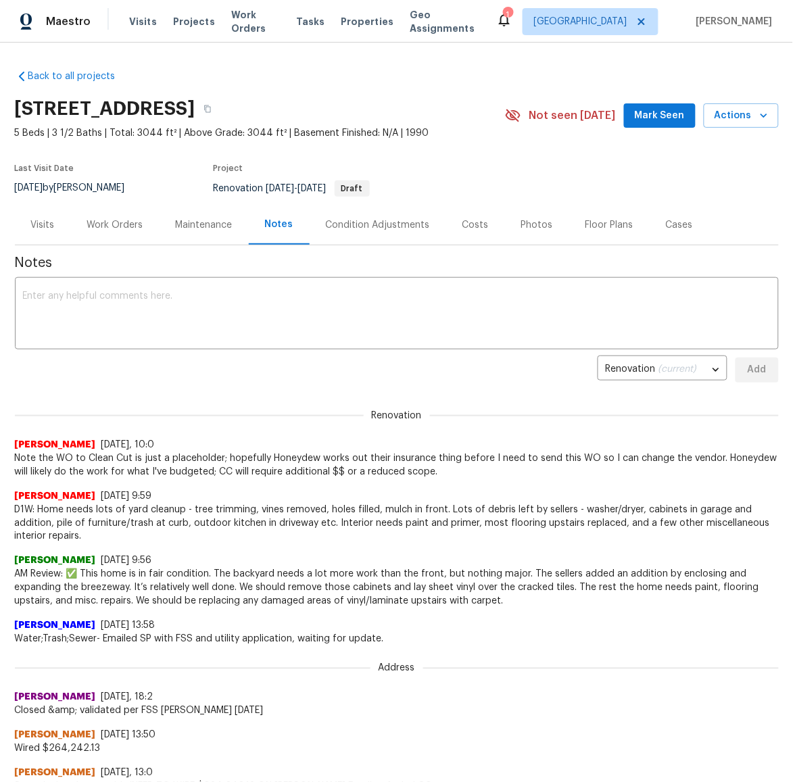
click at [105, 230] on div "Work Orders" at bounding box center [115, 225] width 56 height 14
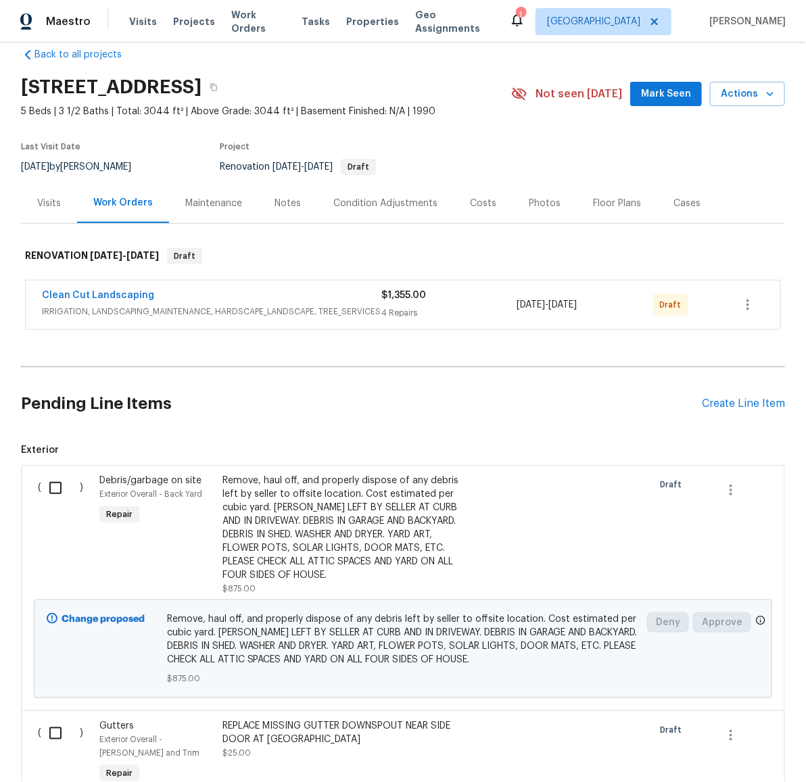
scroll to position [32, 0]
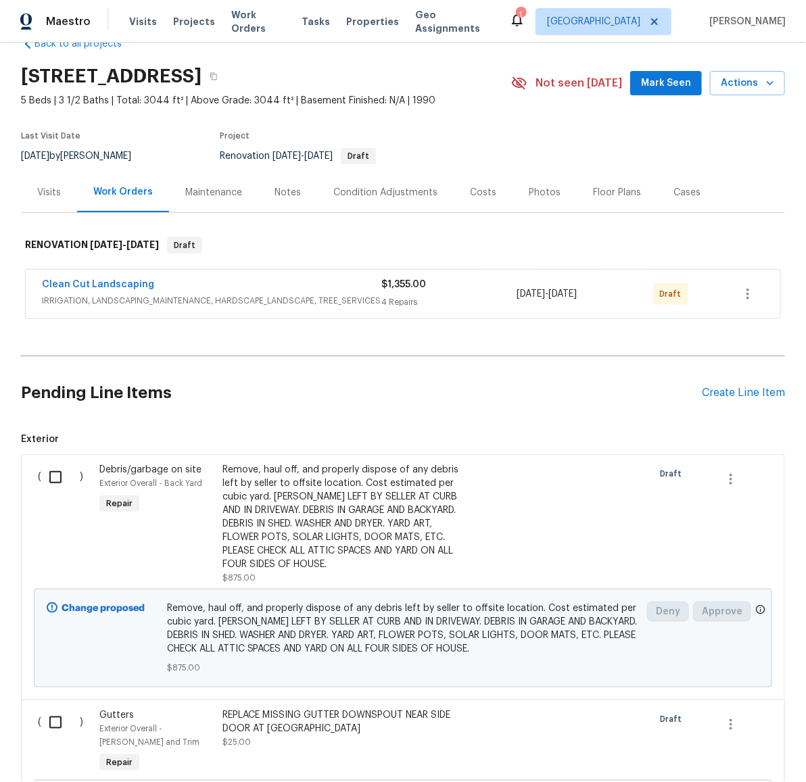
click at [730, 407] on div "Pending Line Items Create Line Item" at bounding box center [403, 393] width 764 height 63
click at [736, 396] on div "Create Line Item" at bounding box center [743, 393] width 83 height 13
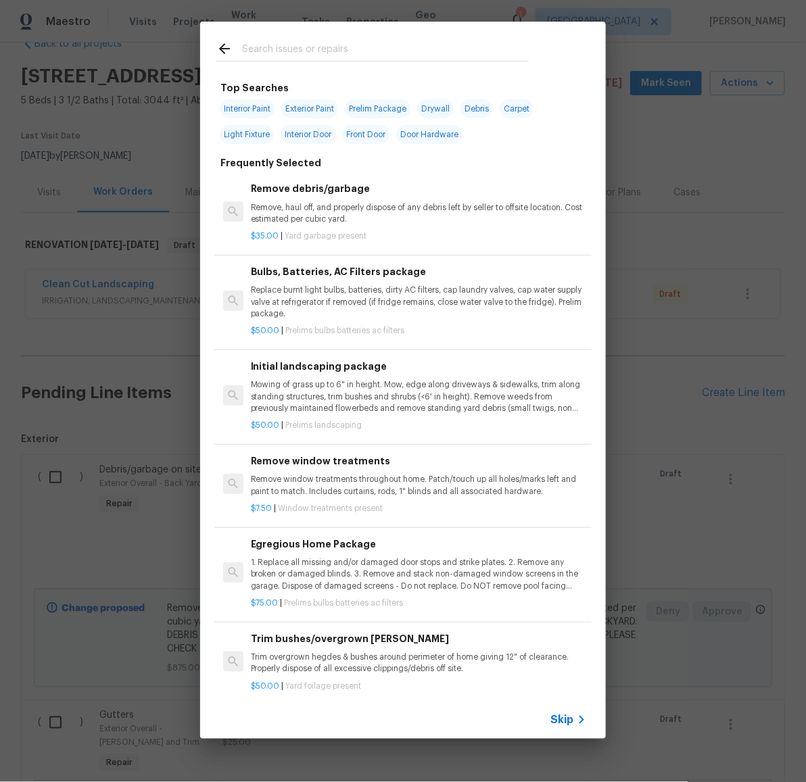
click at [376, 57] on input "text" at bounding box center [385, 51] width 287 height 20
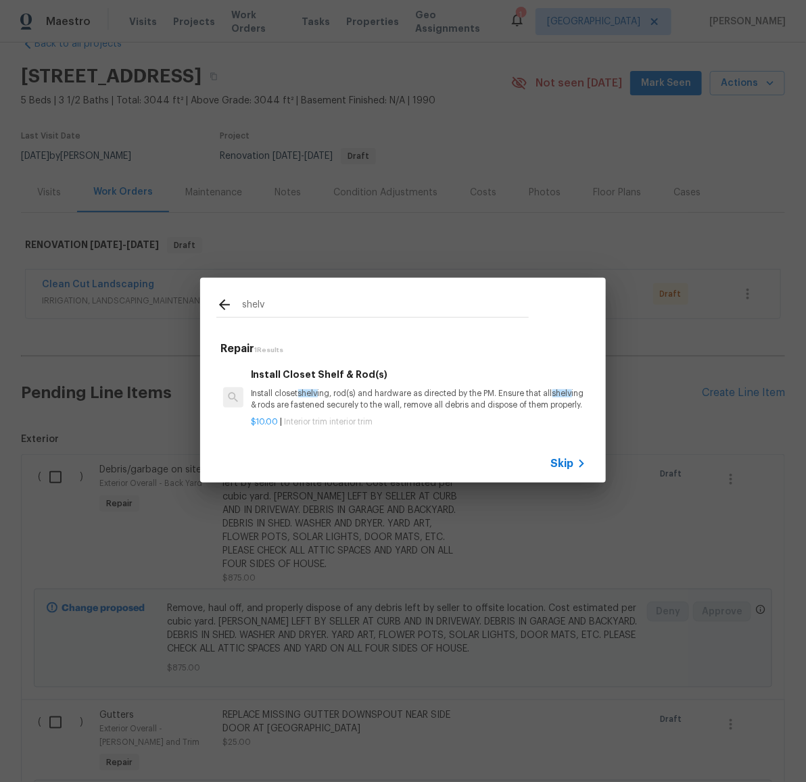
type input "shelv"
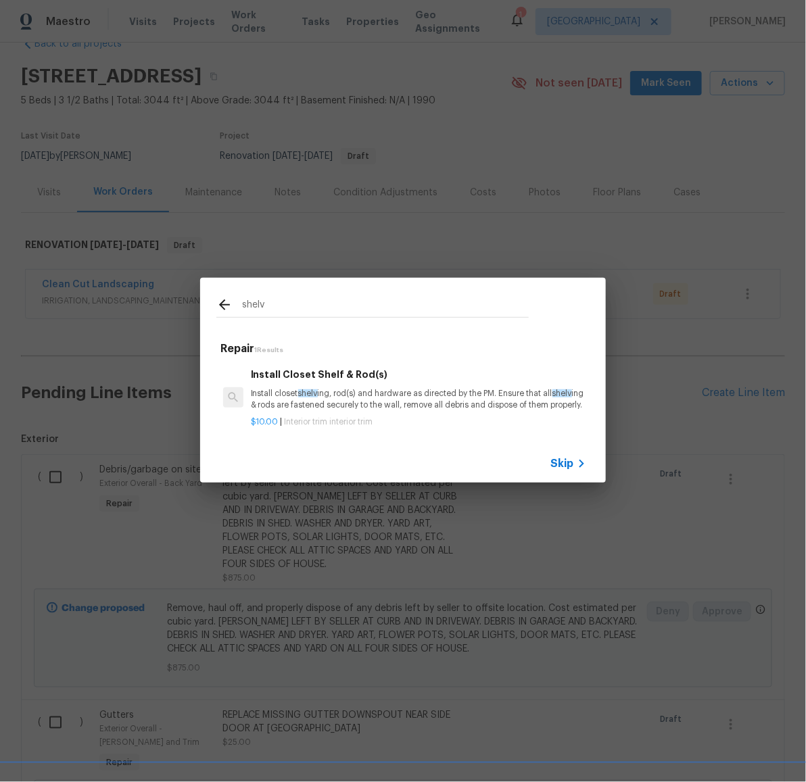
click at [353, 392] on p "Install closet shelv ing, rod(s) and hardware as directed by the PM. Ensure tha…" at bounding box center [418, 399] width 335 height 23
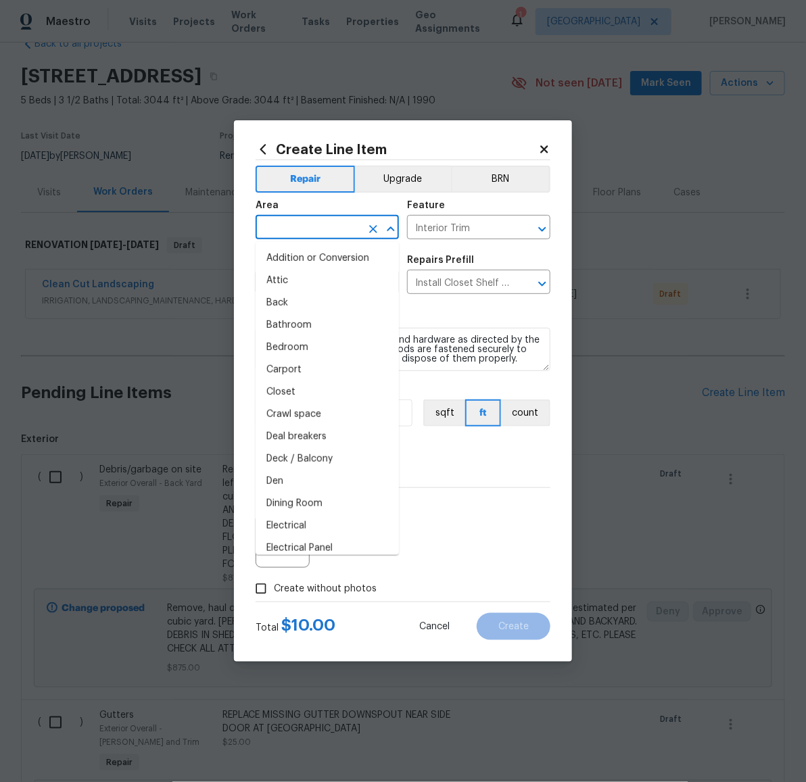
click at [314, 230] on input "text" at bounding box center [307, 228] width 105 height 21
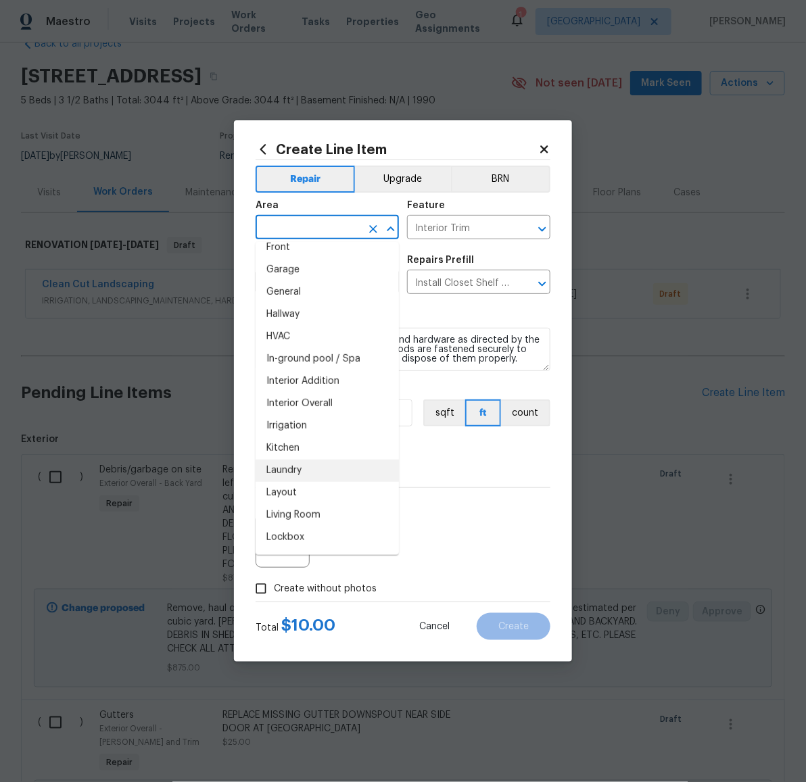
scroll to position [474, 0]
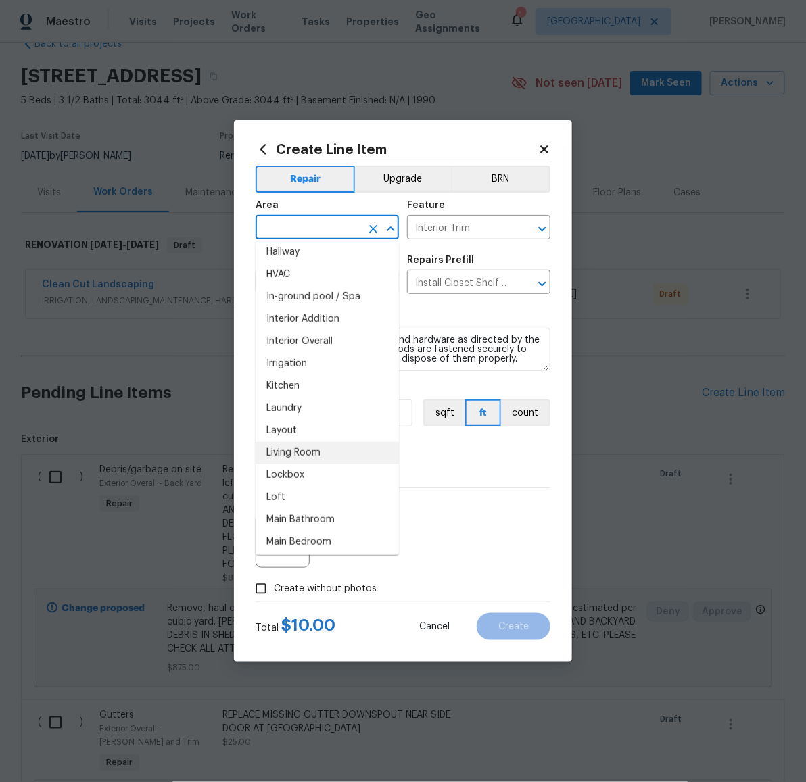
click at [320, 453] on li "Living Room" at bounding box center [326, 453] width 143 height 22
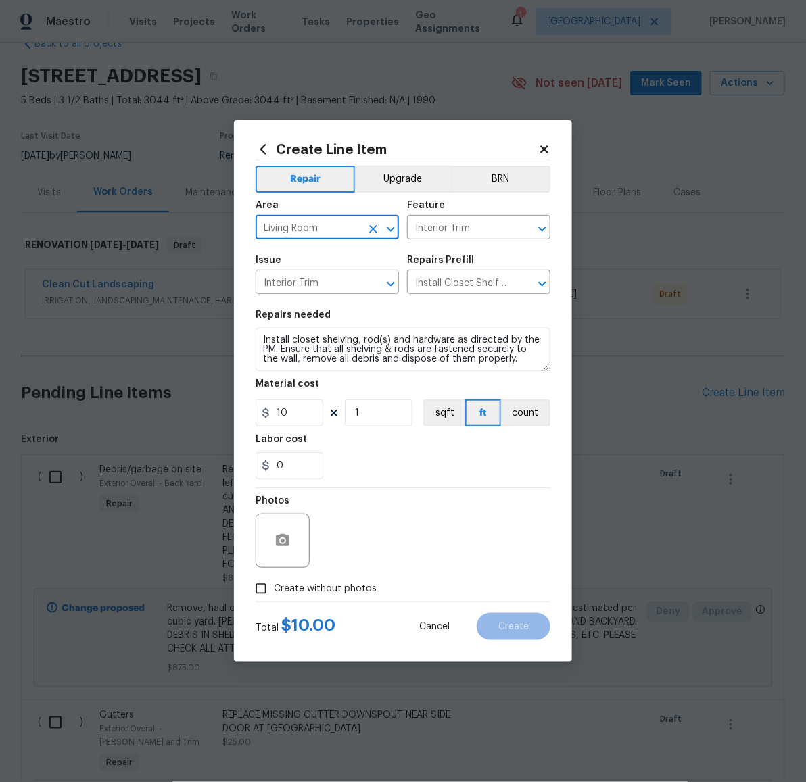
type input "Living Room"
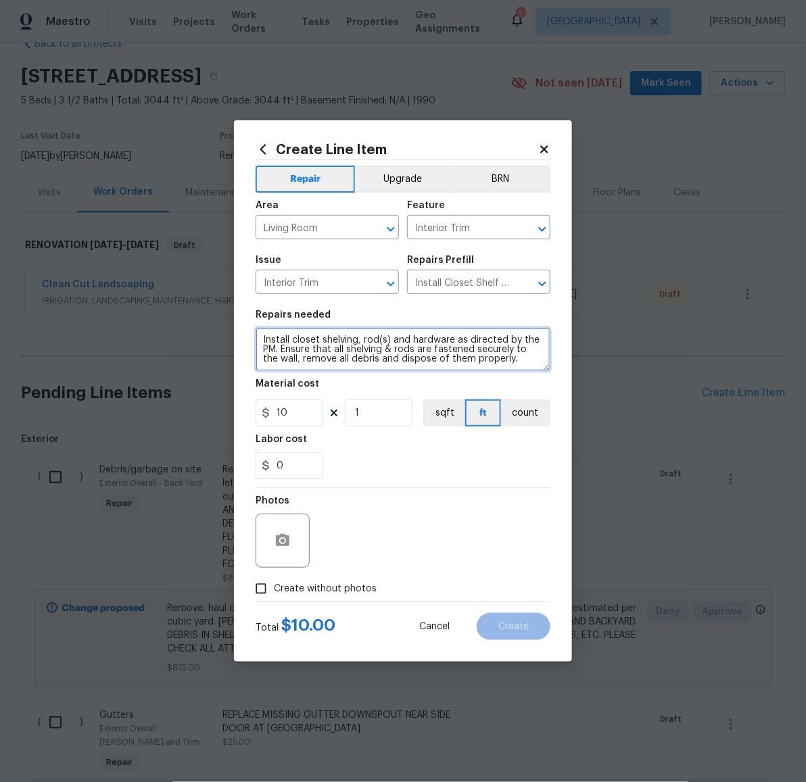
click at [406, 363] on textarea "Install closet shelving, rod(s) and hardware as directed by the PM. Ensure that…" at bounding box center [402, 349] width 295 height 43
click at [406, 362] on textarea "Install closet shelving, rod(s) and hardware as directed by the PM. Ensure that…" at bounding box center [402, 349] width 295 height 43
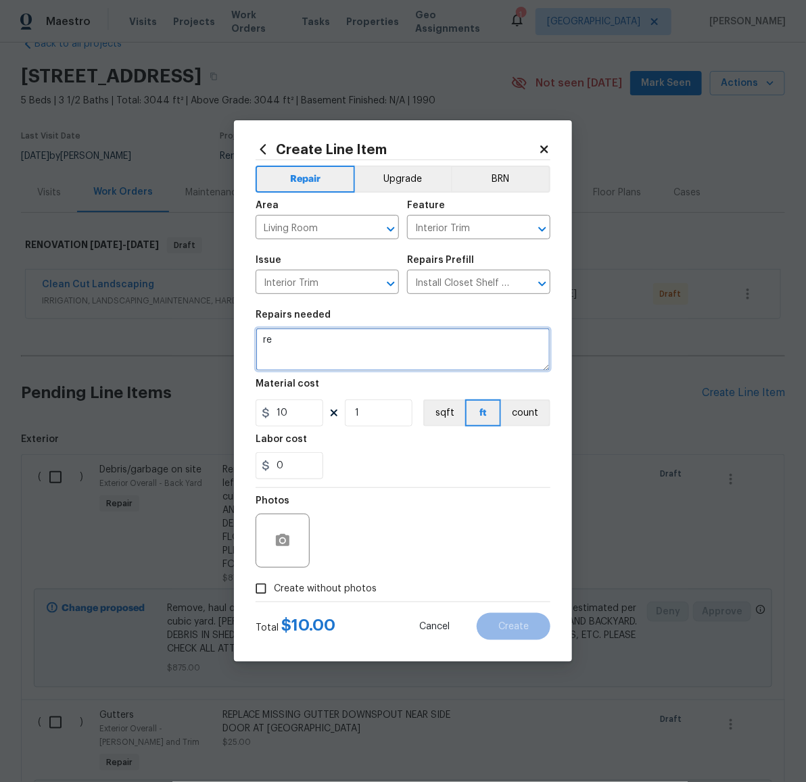
type textarea "r"
type textarea "REPLACE [PERSON_NAME] AS NEEDED IN THE SMALL CLOSET BETWEEN THE DOWNSTAIRS BEDR…"
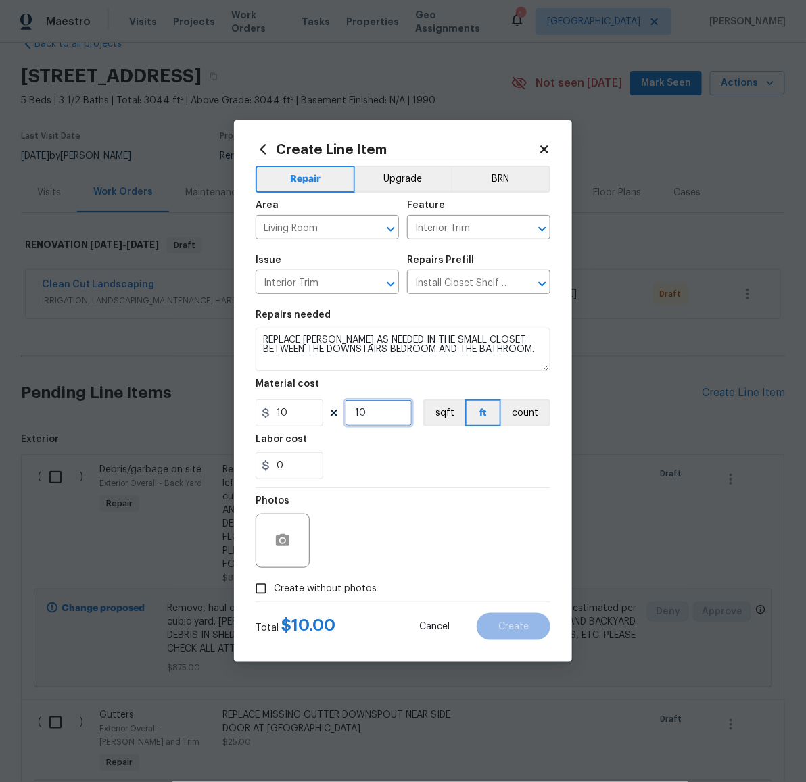
type input "10"
click at [353, 590] on span "Create without photos" at bounding box center [325, 589] width 103 height 14
click at [274, 590] on input "Create without photos" at bounding box center [261, 589] width 26 height 26
checkbox input "true"
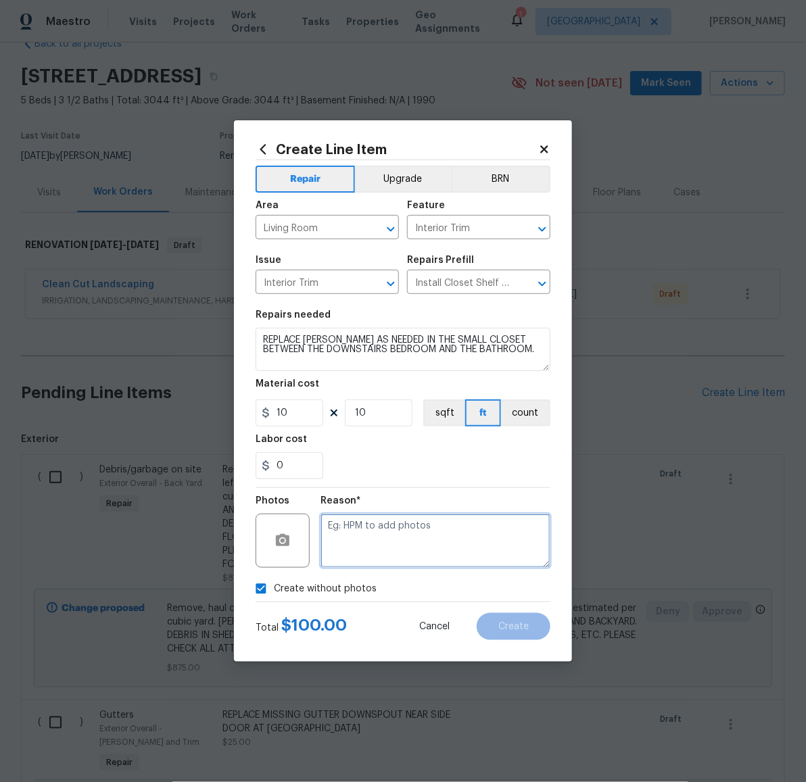
click at [393, 550] on textarea at bounding box center [435, 541] width 230 height 54
paste textarea "LATER"
type textarea "LATER"
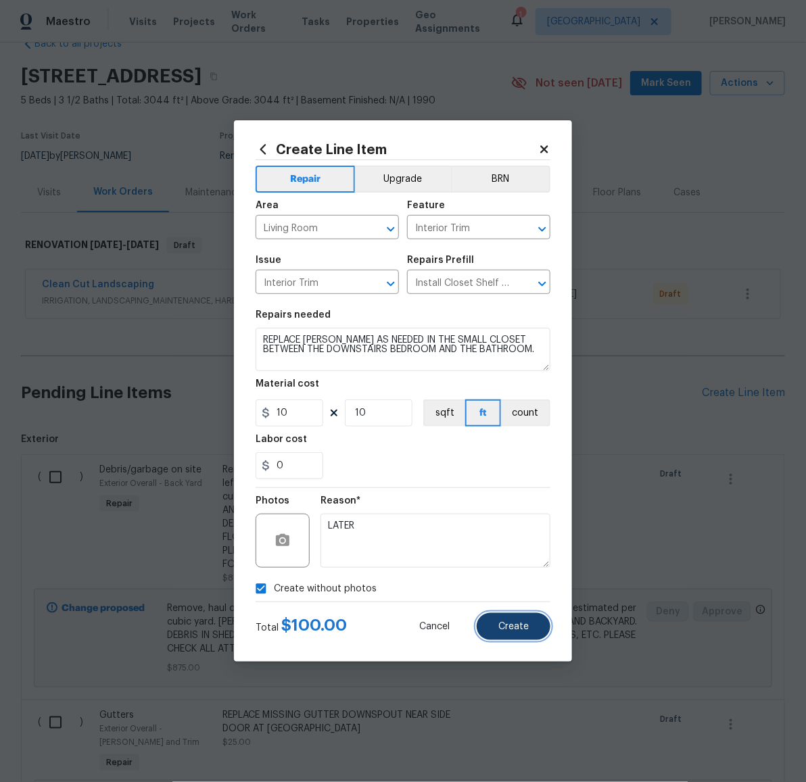
click at [528, 627] on span "Create" at bounding box center [513, 627] width 30 height 10
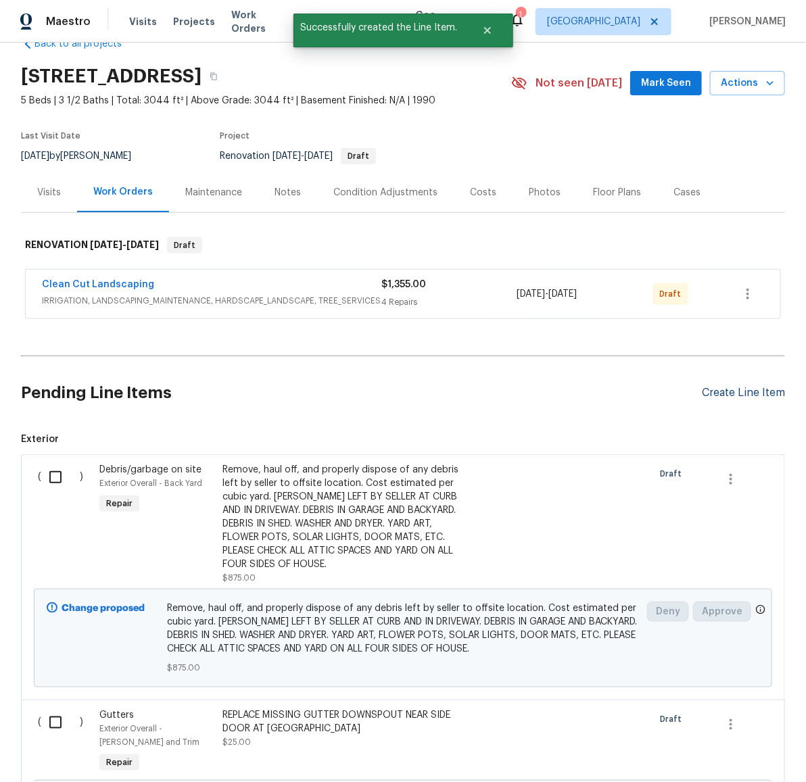
click at [741, 393] on div "Create Line Item" at bounding box center [743, 393] width 83 height 13
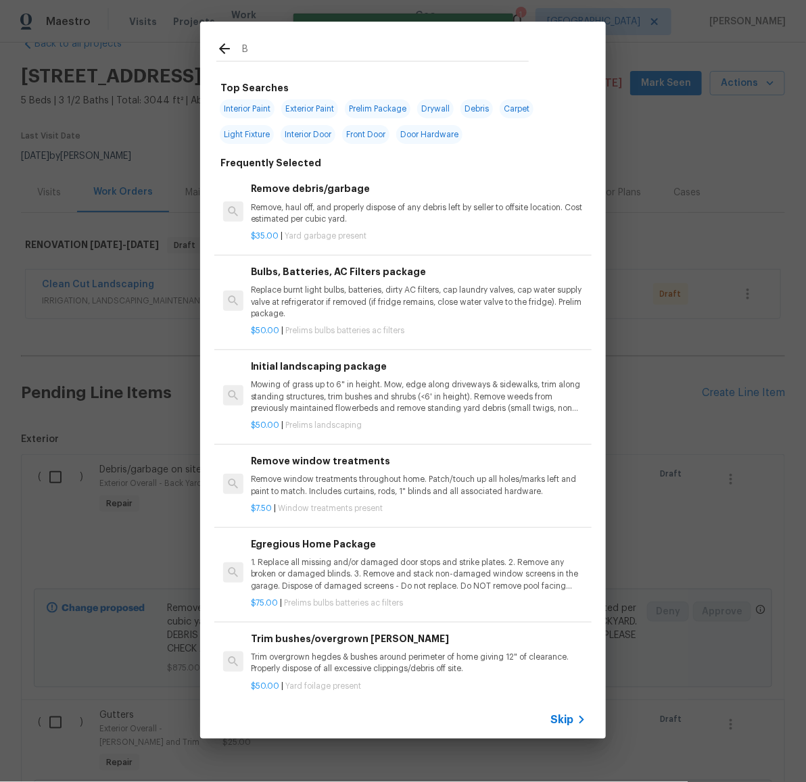
click at [346, 50] on input "B" at bounding box center [385, 51] width 287 height 20
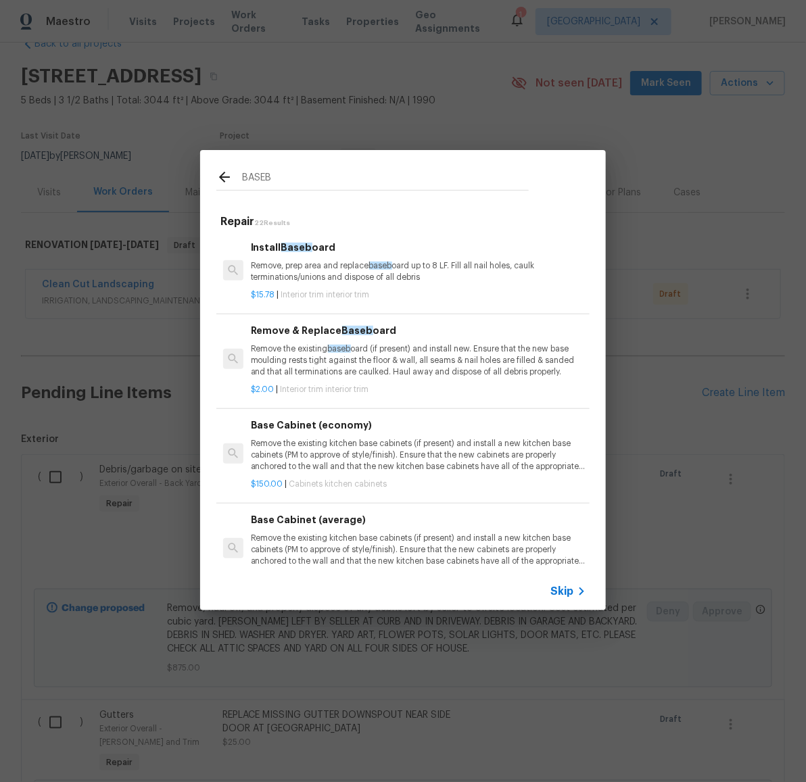
type input "BASEB"
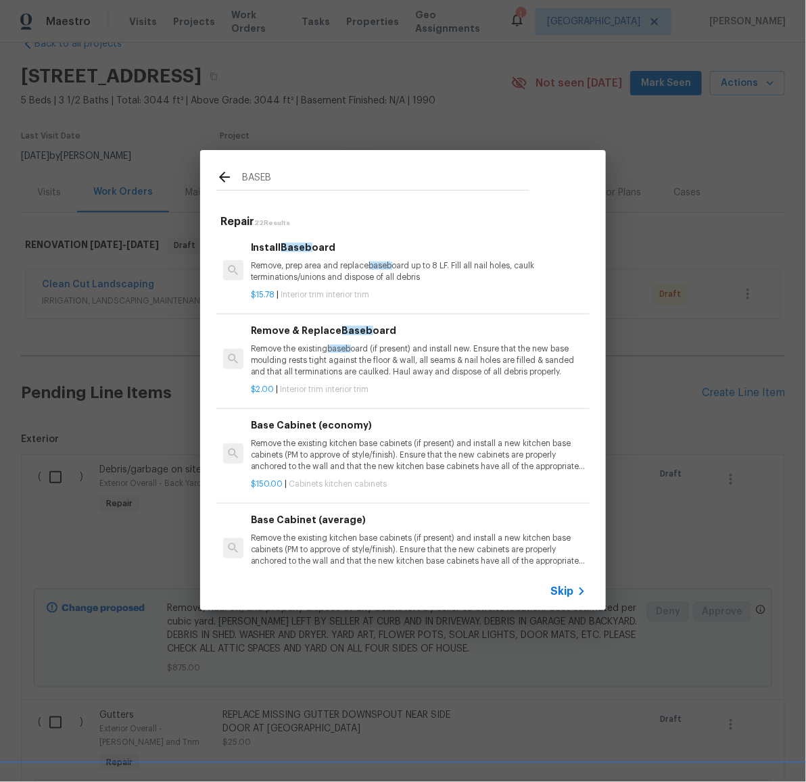
click at [310, 256] on div "Install Baseb oard Remove, prep area and replace baseb oard up to 8 LF. Fill al…" at bounding box center [418, 262] width 335 height 44
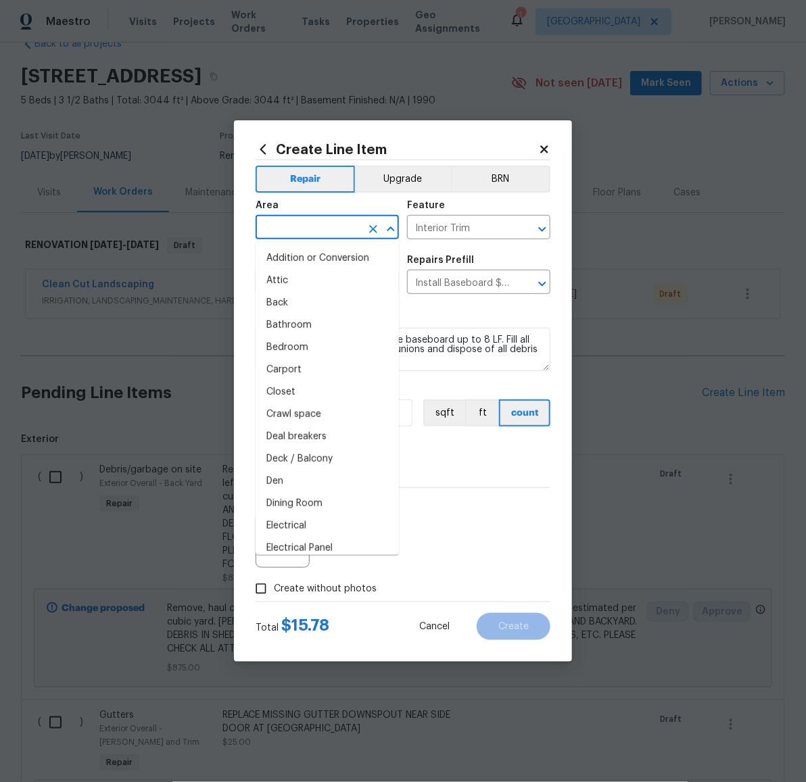
click at [337, 232] on input "text" at bounding box center [307, 228] width 105 height 21
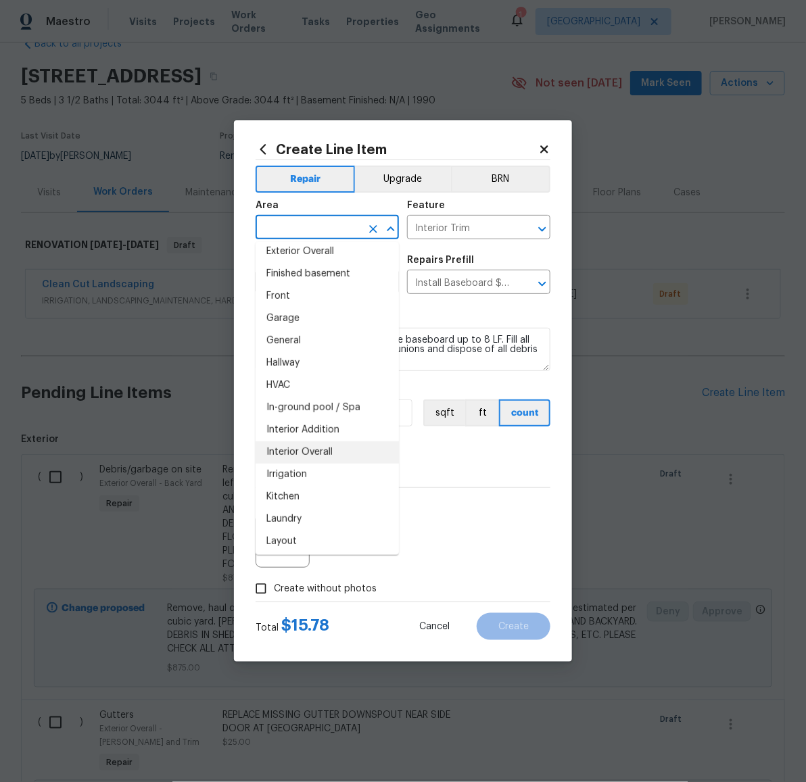
click at [334, 441] on li "Interior Overall" at bounding box center [326, 452] width 143 height 22
type input "Interior Overall"
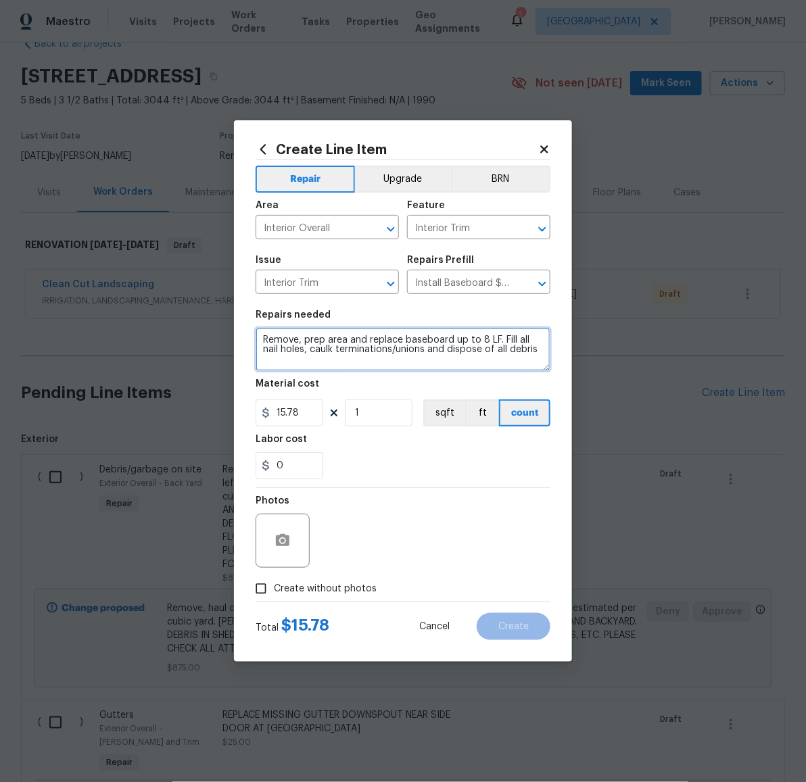
click at [543, 349] on textarea "Remove, prep area and replace baseboard up to 8 LF. Fill all nail holes, caulk …" at bounding box center [402, 349] width 295 height 43
type textarea "Remove, prep area and replace baseboard up to 8 LF. Fill all nail holes, caulk …"
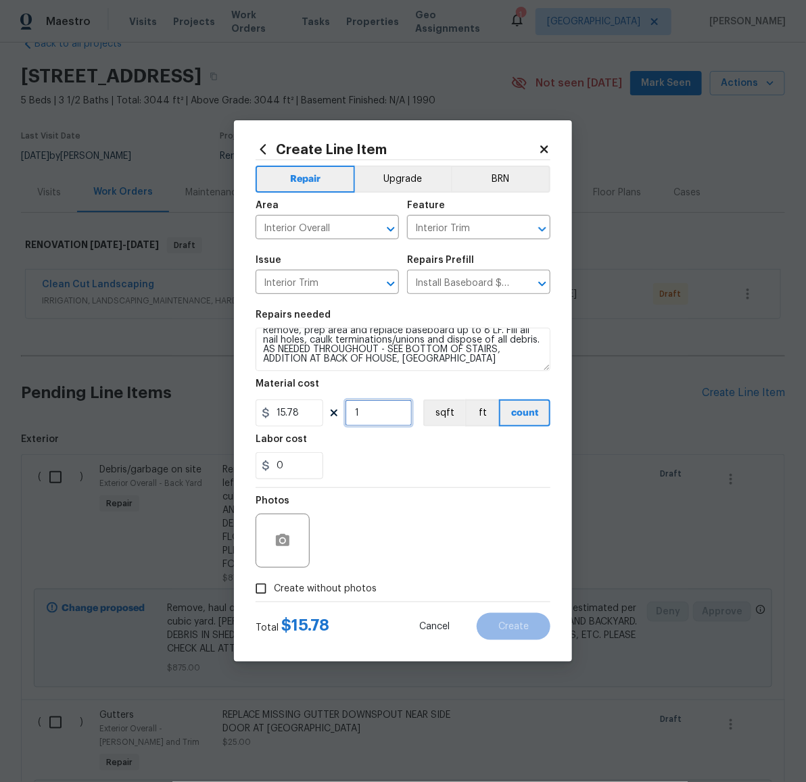
click at [385, 412] on input "1" at bounding box center [379, 412] width 68 height 27
type input "10"
click at [335, 582] on span "Create without photos" at bounding box center [325, 589] width 103 height 14
click at [274, 582] on input "Create without photos" at bounding box center [261, 589] width 26 height 26
checkbox input "true"
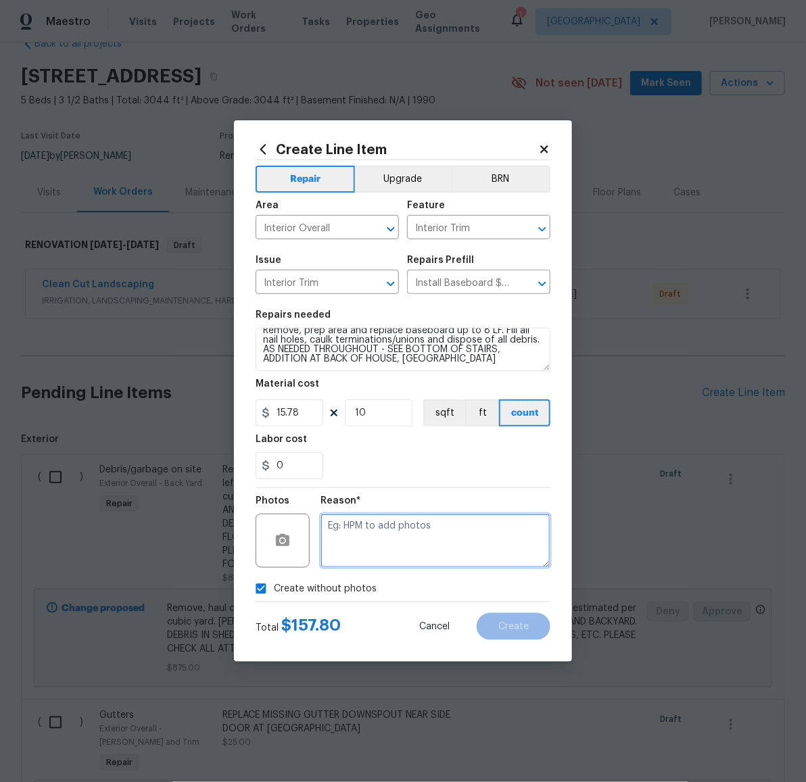
click at [400, 558] on textarea at bounding box center [435, 541] width 230 height 54
paste textarea "LATER"
type textarea "LATER"
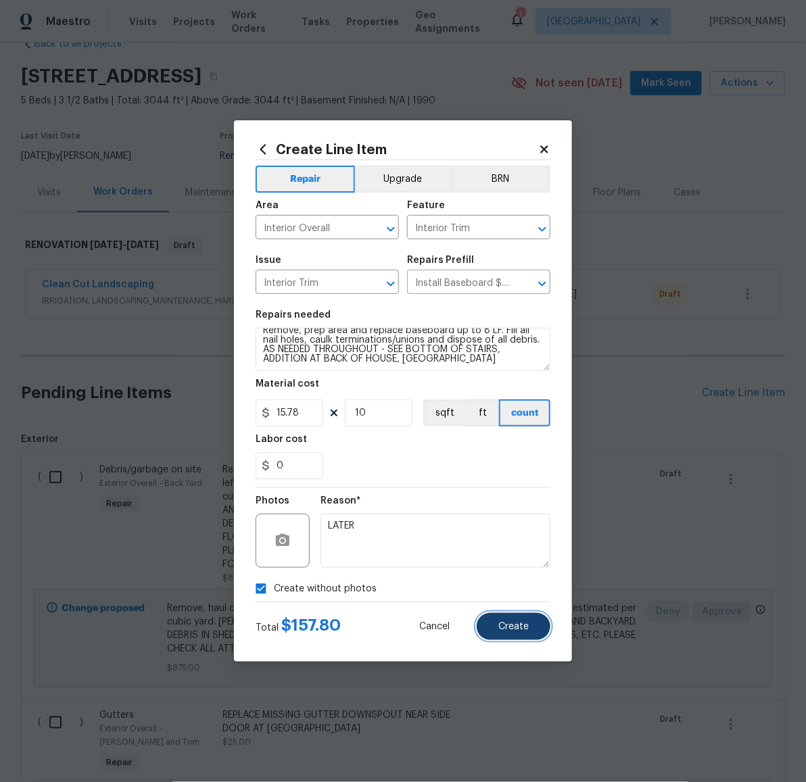
click at [516, 625] on span "Create" at bounding box center [513, 627] width 30 height 10
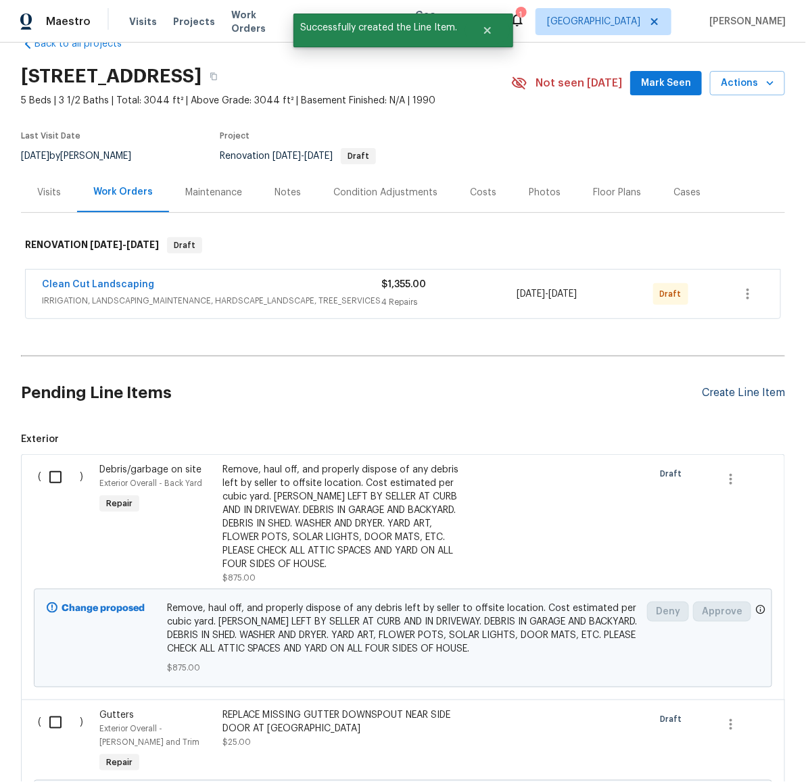
click at [735, 391] on div "Create Line Item" at bounding box center [743, 393] width 83 height 13
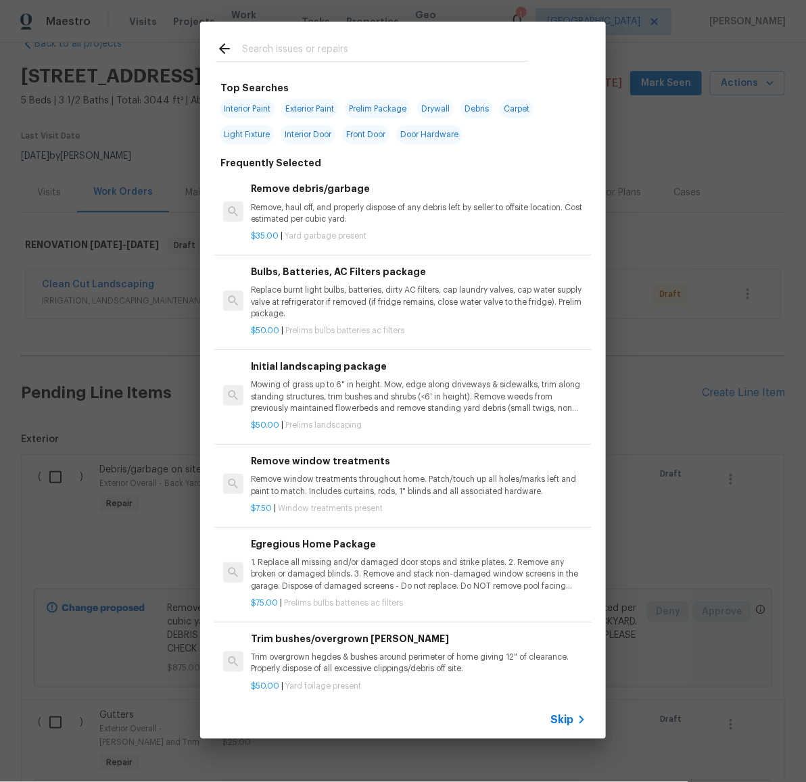
click at [356, 51] on input "text" at bounding box center [385, 51] width 287 height 20
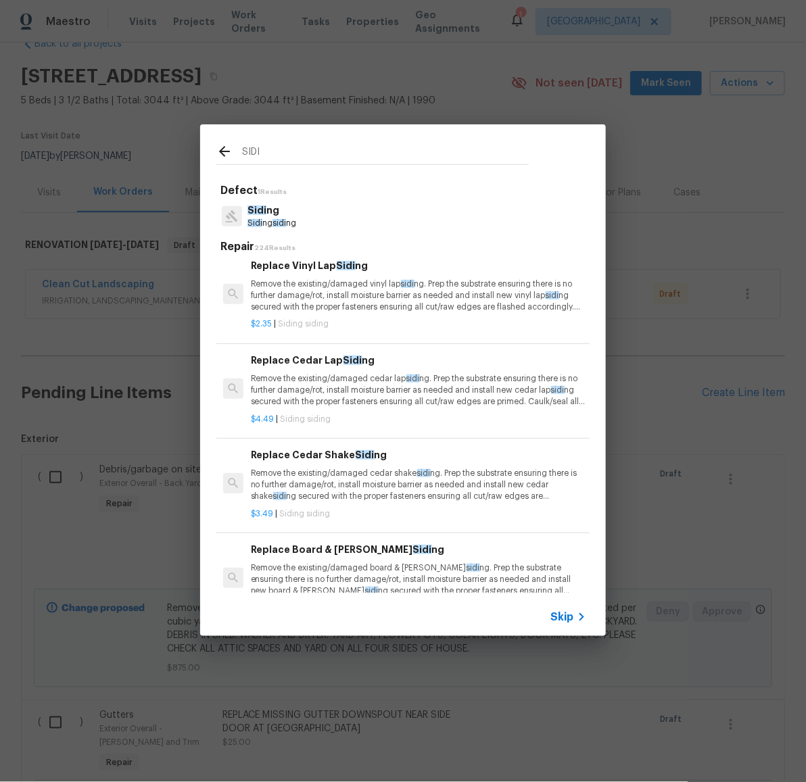
scroll to position [271, 0]
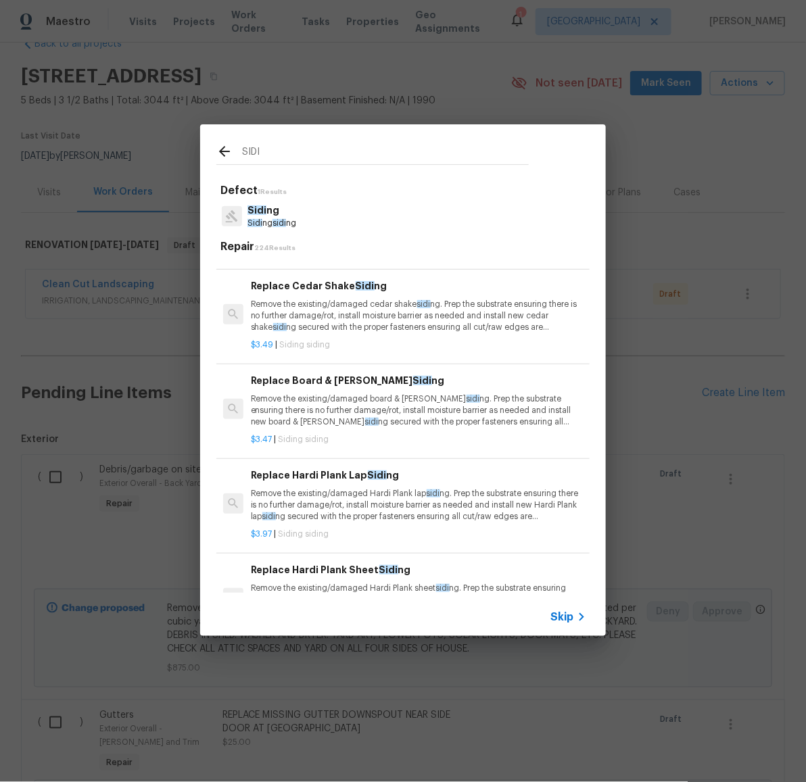
type input "SIDI"
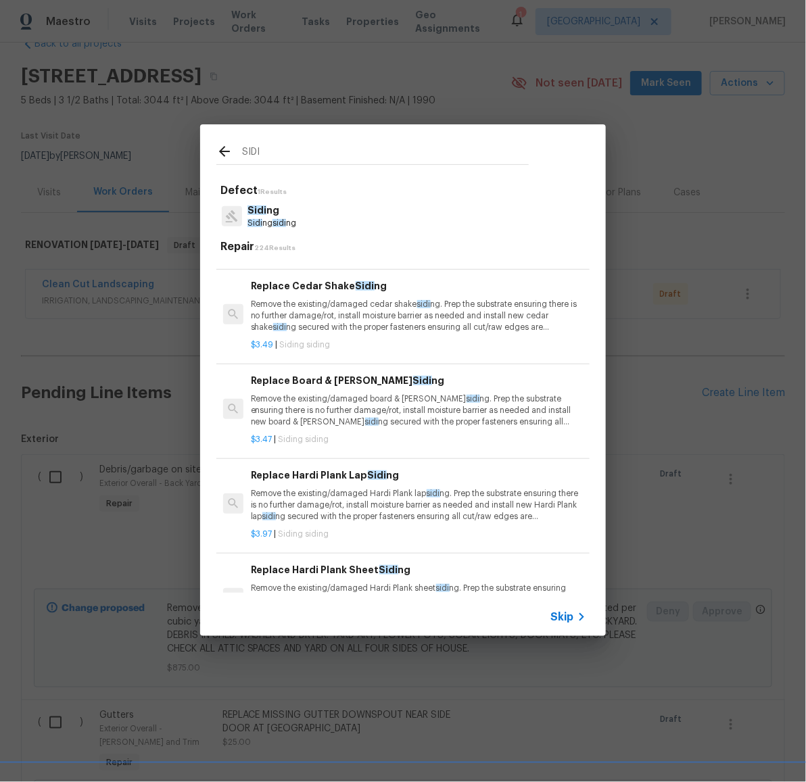
click at [387, 508] on p "Remove the existing/damaged Hardi Plank lap sidi ng. Prep the substrate ensurin…" at bounding box center [418, 505] width 335 height 34
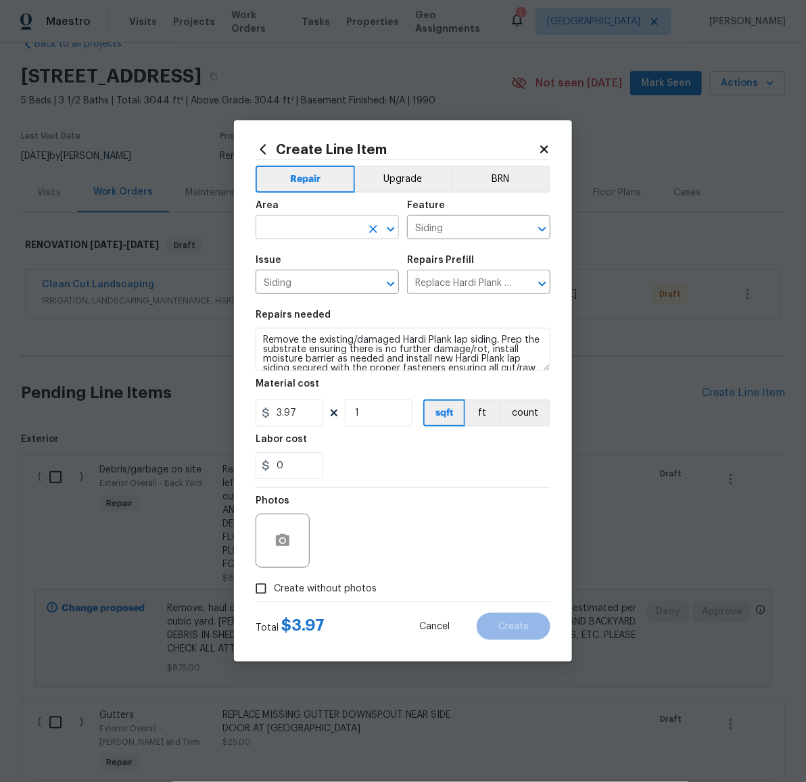
click at [339, 233] on input "text" at bounding box center [307, 228] width 105 height 21
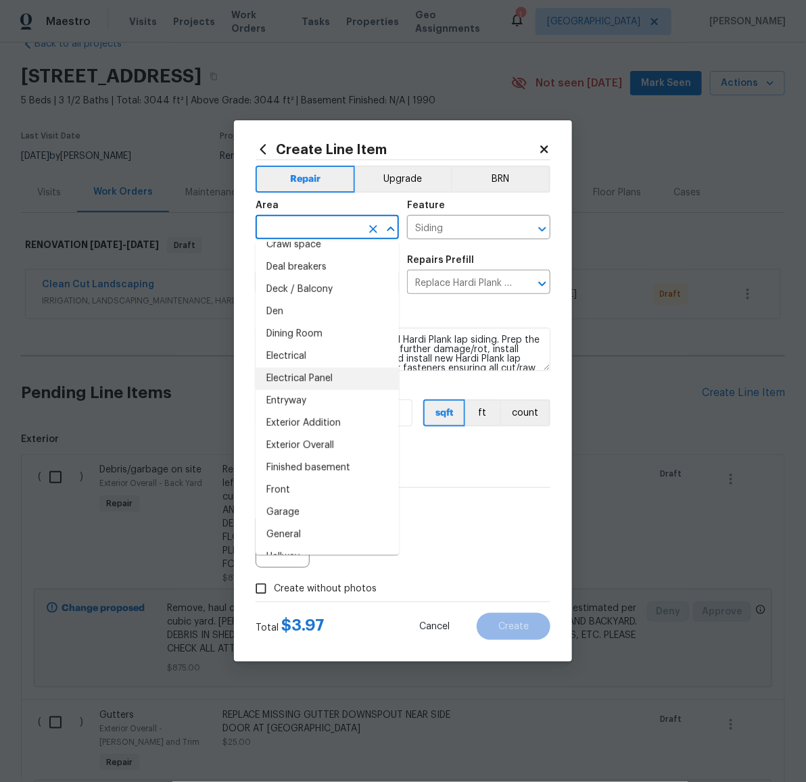
scroll to position [329, 0]
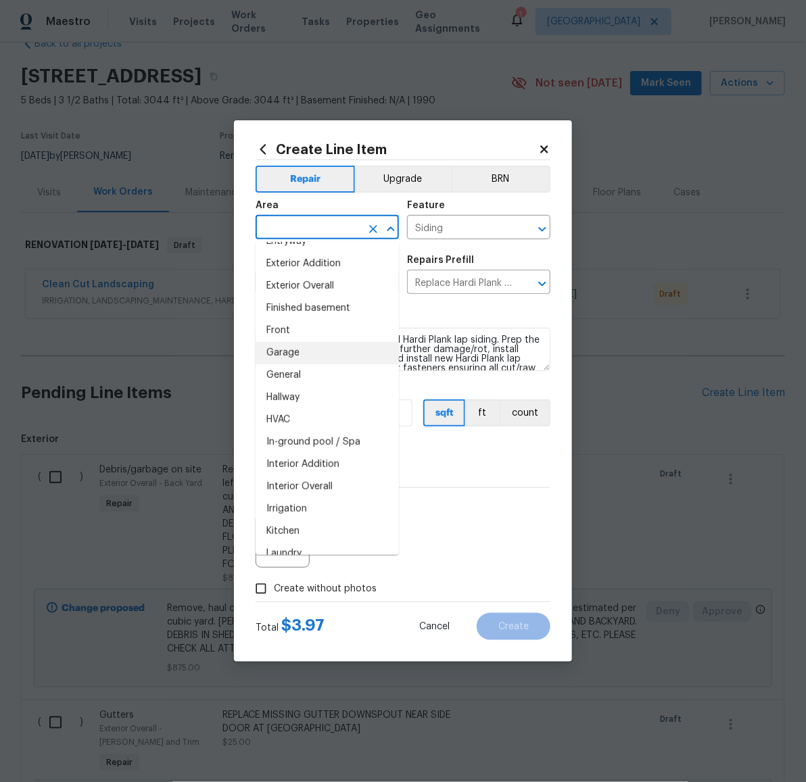
click at [324, 348] on li "Garage" at bounding box center [326, 353] width 143 height 22
type input "Garage"
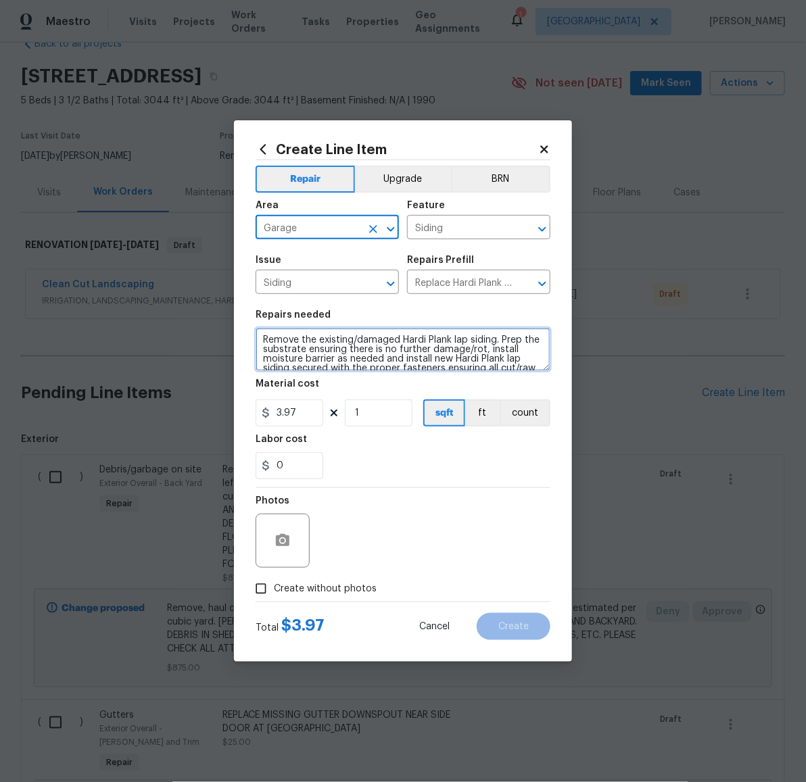
click at [414, 355] on textarea "Remove the existing/damaged Hardi Plank lap siding. Prep the substrate ensuring…" at bounding box center [402, 349] width 295 height 43
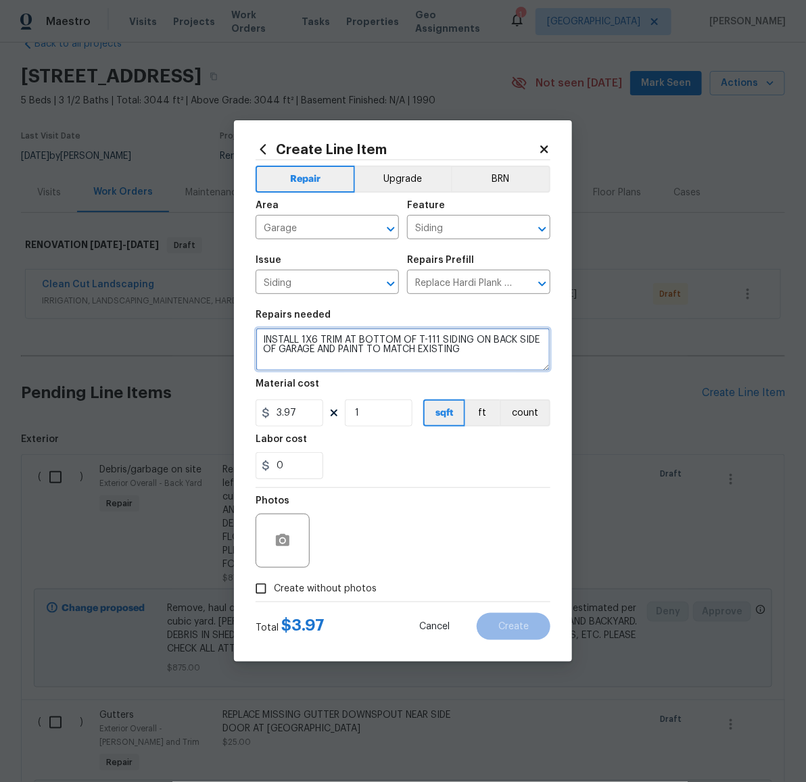
type textarea "INSTALL 1X6 TRIM AT BOTTOM OF T-111 SIDING ON BACK SIDE OF GARAGE AND PAINT TO …"
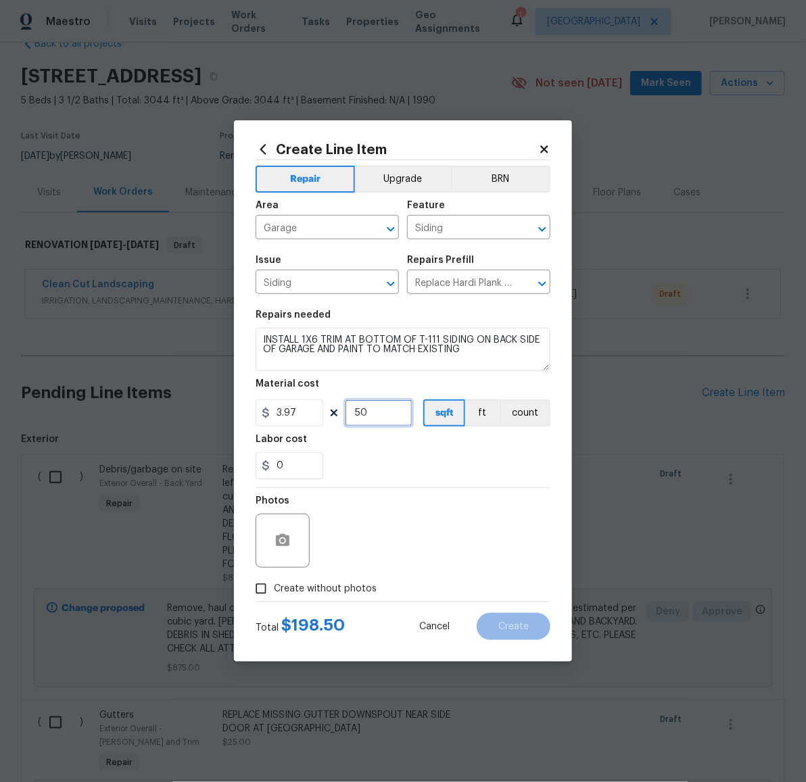
type input "50"
click at [355, 584] on span "Create without photos" at bounding box center [325, 589] width 103 height 14
click at [274, 584] on input "Create without photos" at bounding box center [261, 589] width 26 height 26
checkbox input "true"
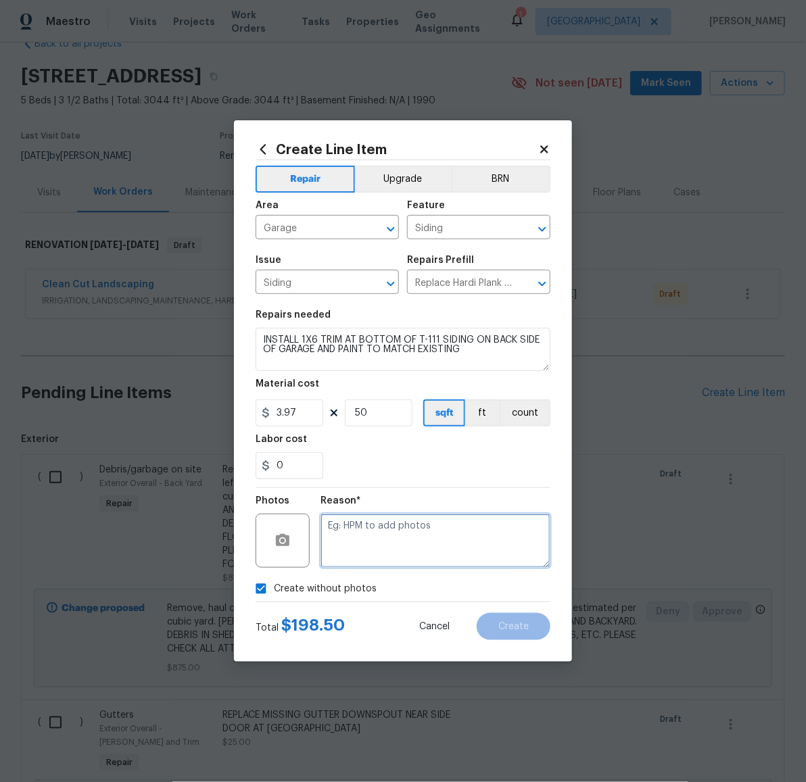
click at [384, 558] on textarea at bounding box center [435, 541] width 230 height 54
paste textarea "LATER"
type textarea "LATER"
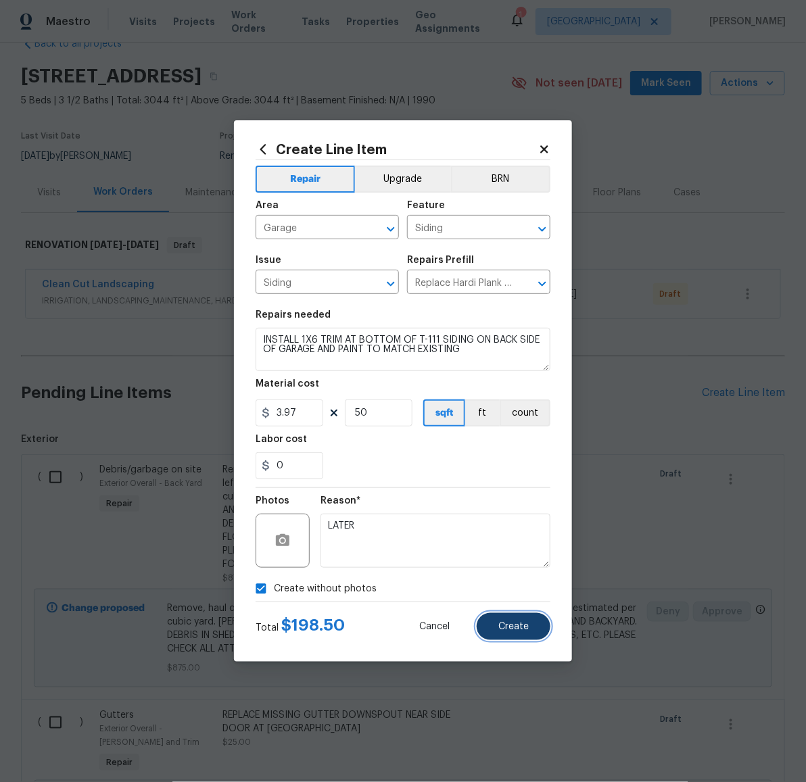
click at [518, 627] on span "Create" at bounding box center [513, 627] width 30 height 10
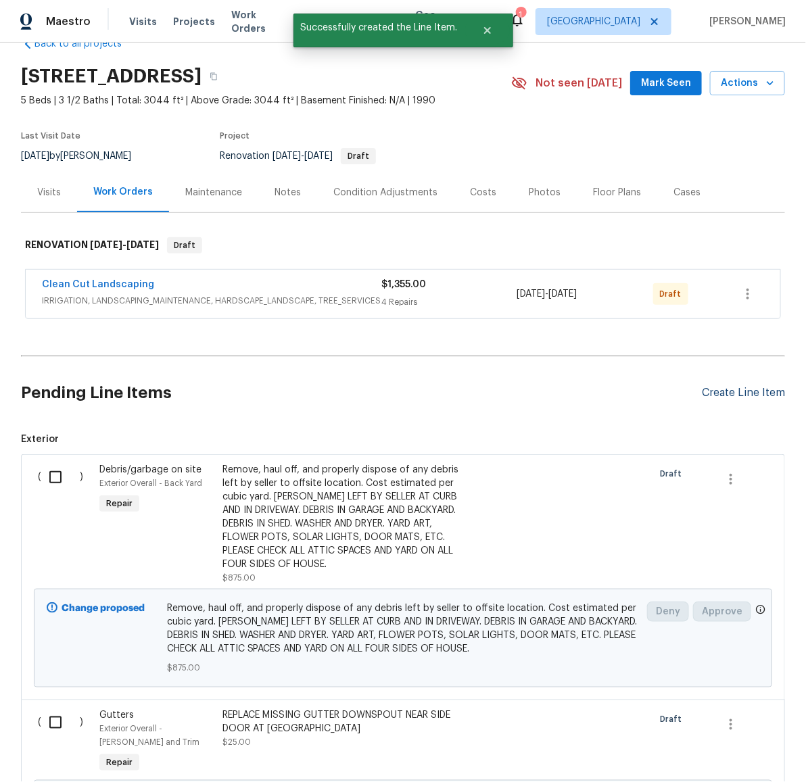
click at [723, 391] on div "Create Line Item" at bounding box center [743, 393] width 83 height 13
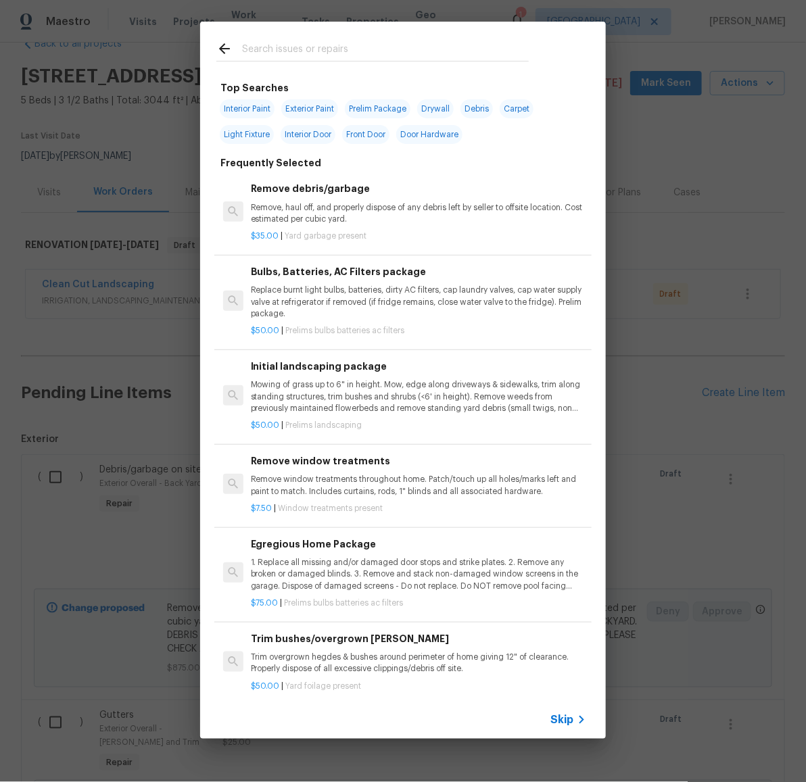
click at [353, 49] on input "text" at bounding box center [385, 51] width 287 height 20
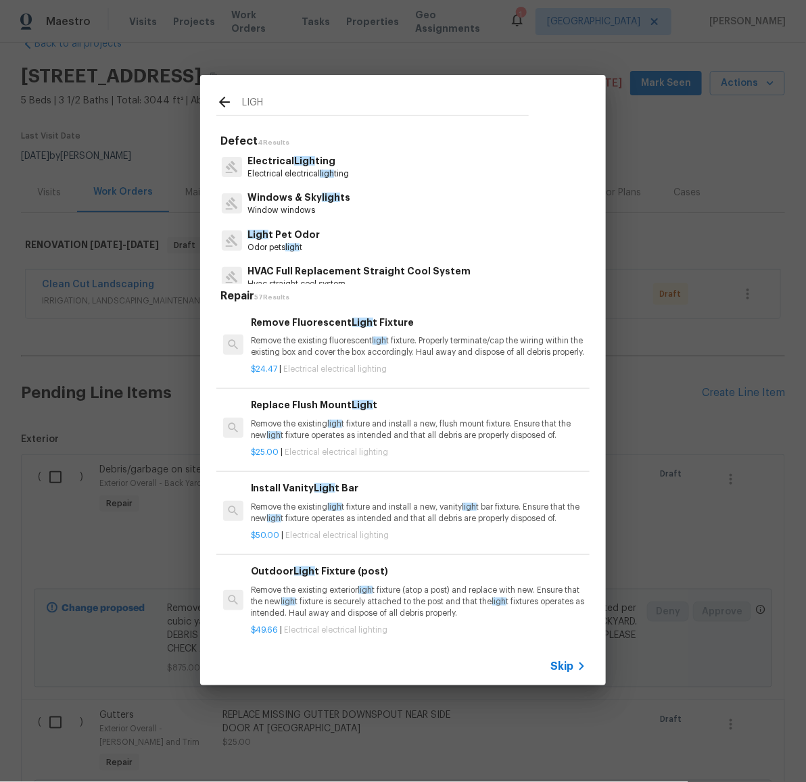
type input "LIGH"
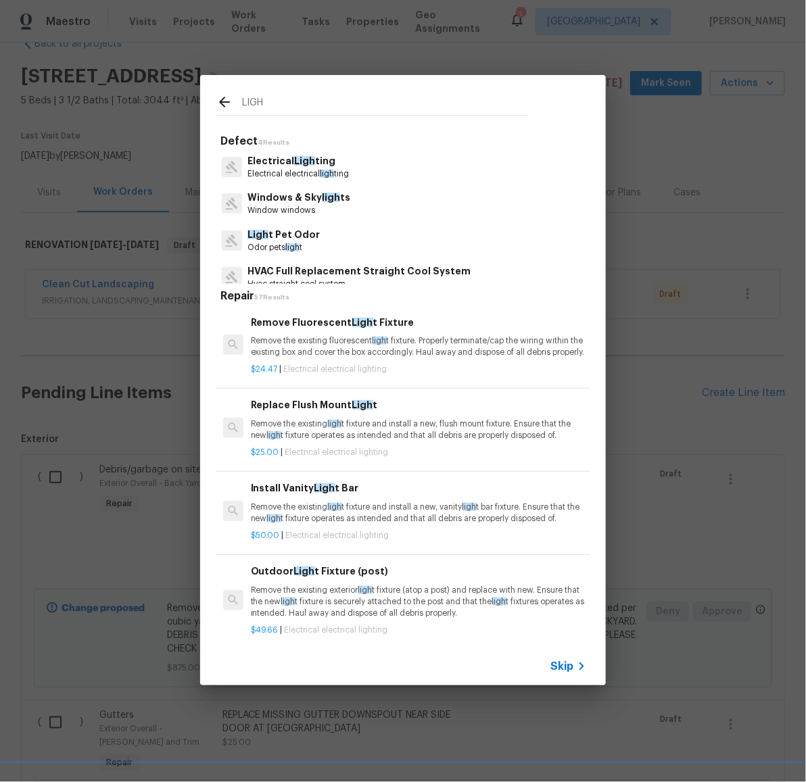
click at [282, 167] on p "Electrical Ligh ting" at bounding box center [297, 161] width 101 height 14
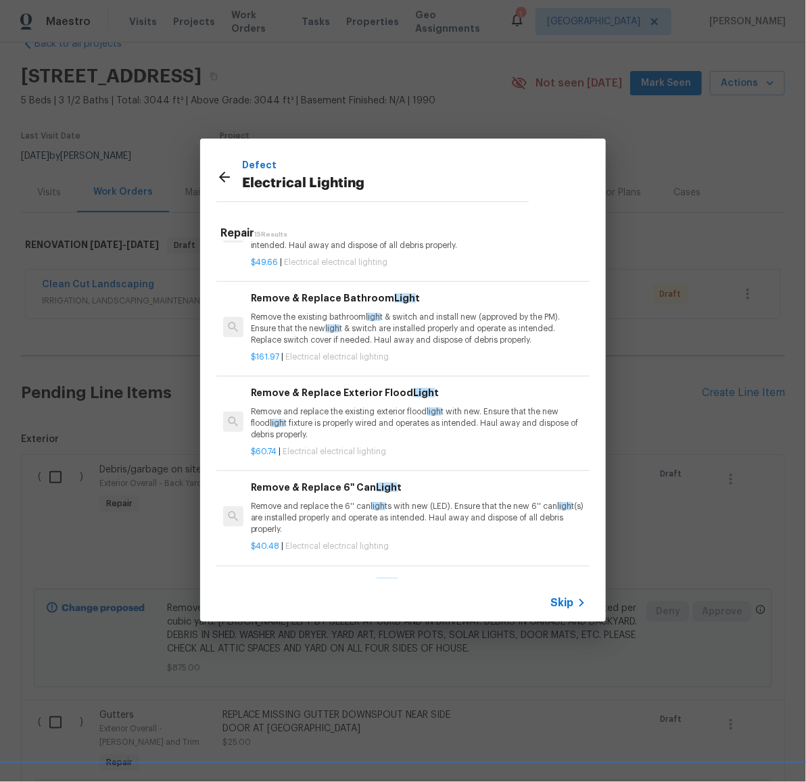
scroll to position [326, 0]
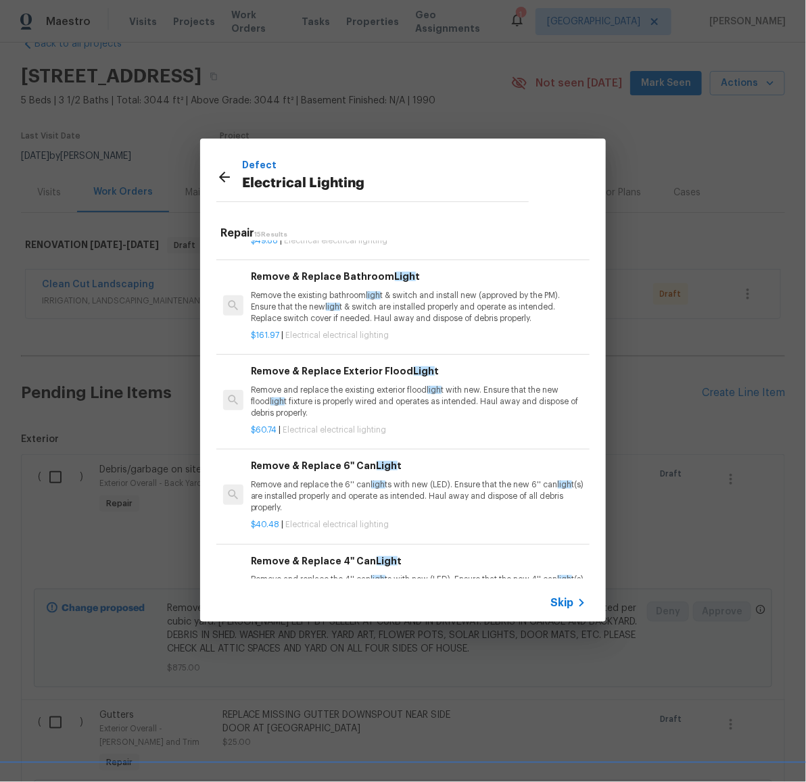
click at [391, 419] on p "Remove and replace the existing exterior flood ligh t with new. Ensure that the…" at bounding box center [418, 402] width 335 height 34
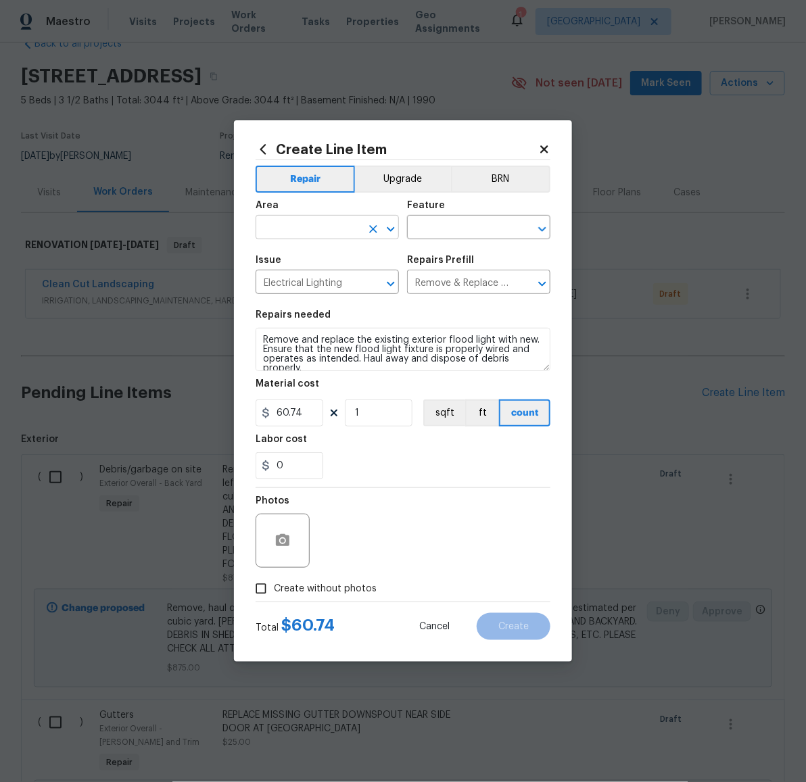
click at [320, 221] on input "text" at bounding box center [307, 228] width 105 height 21
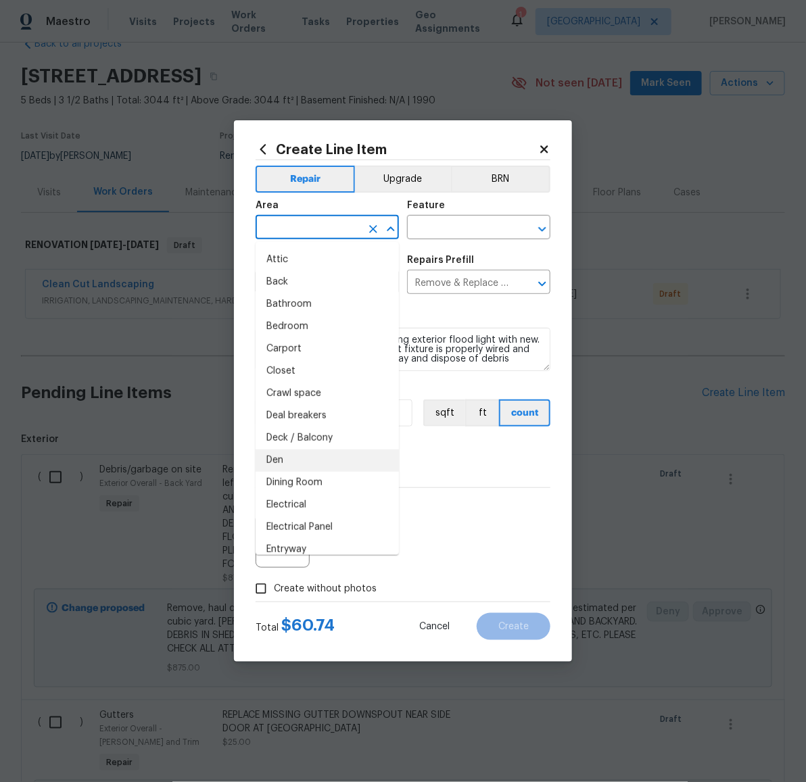
scroll to position [66, 0]
click at [332, 547] on li "Exterior Overall" at bounding box center [326, 550] width 143 height 22
type input "Exterior Overall"
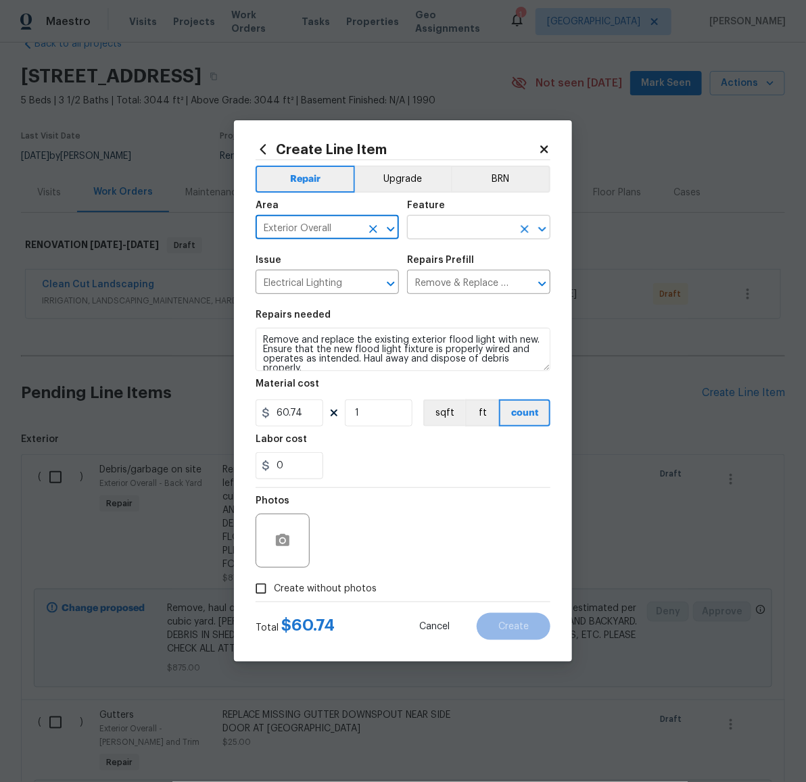
click at [466, 233] on input "text" at bounding box center [459, 228] width 105 height 21
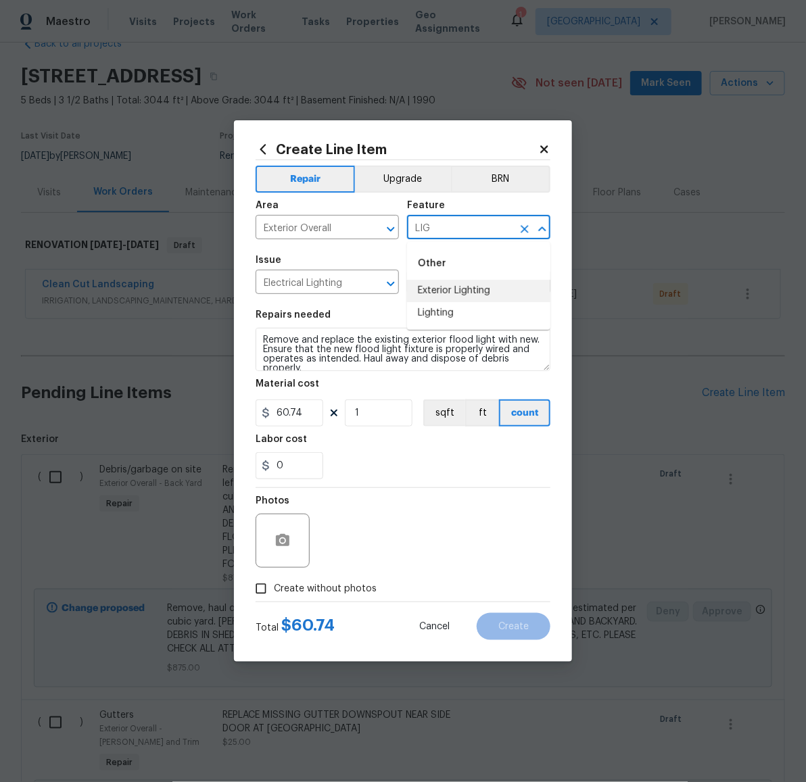
click at [467, 298] on li "Exterior Lighting" at bounding box center [478, 291] width 143 height 22
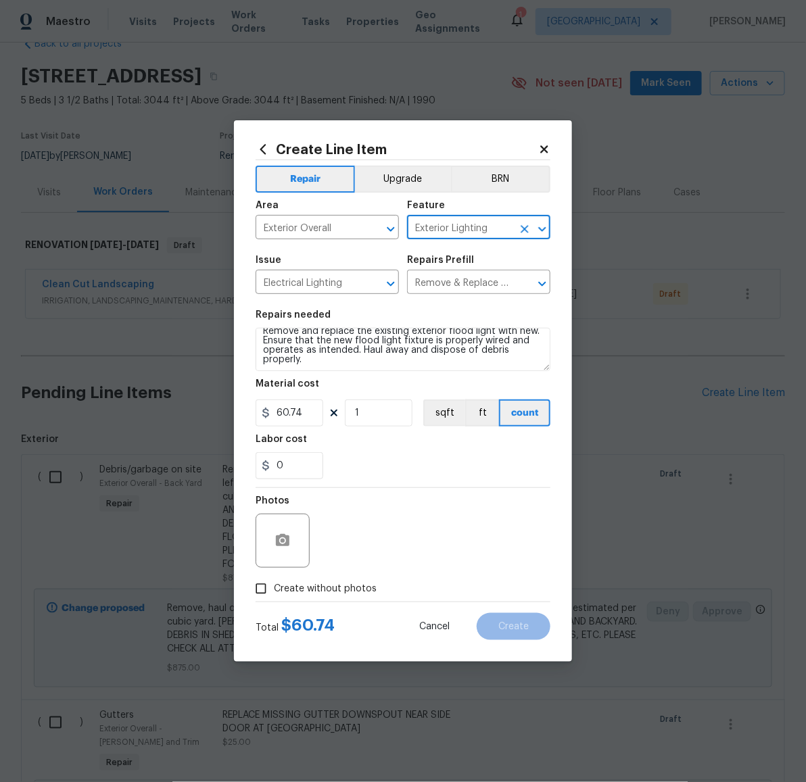
type input "Exterior Lighting"
click at [387, 360] on textarea "Remove and replace the existing exterior flood light with new. Ensure that the …" at bounding box center [402, 349] width 295 height 43
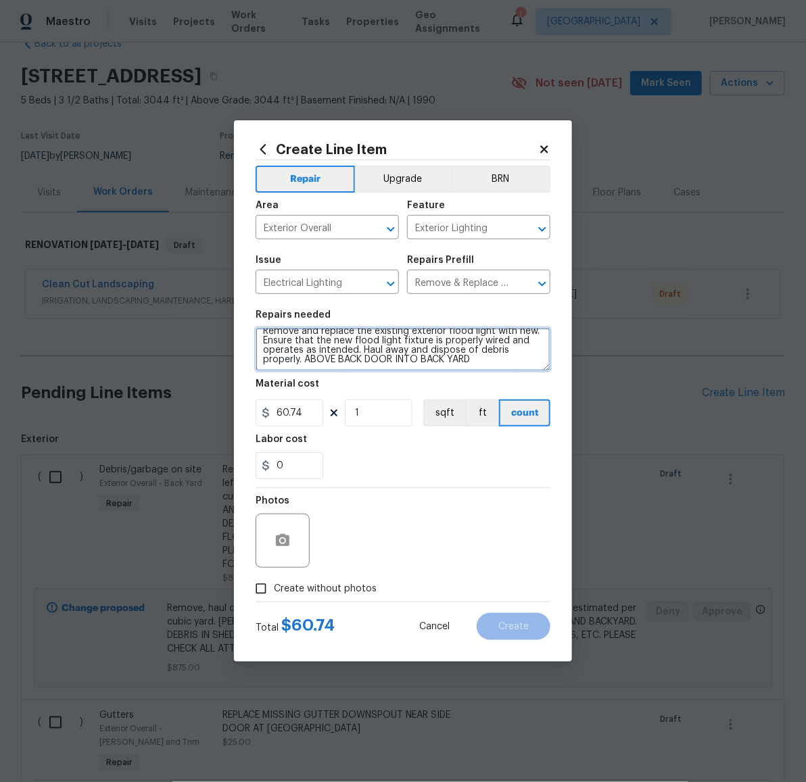
type textarea "Remove and replace the existing exterior flood light with new. Ensure that the …"
click at [345, 582] on span "Create without photos" at bounding box center [325, 589] width 103 height 14
click at [274, 582] on input "Create without photos" at bounding box center [261, 589] width 26 height 26
checkbox input "true"
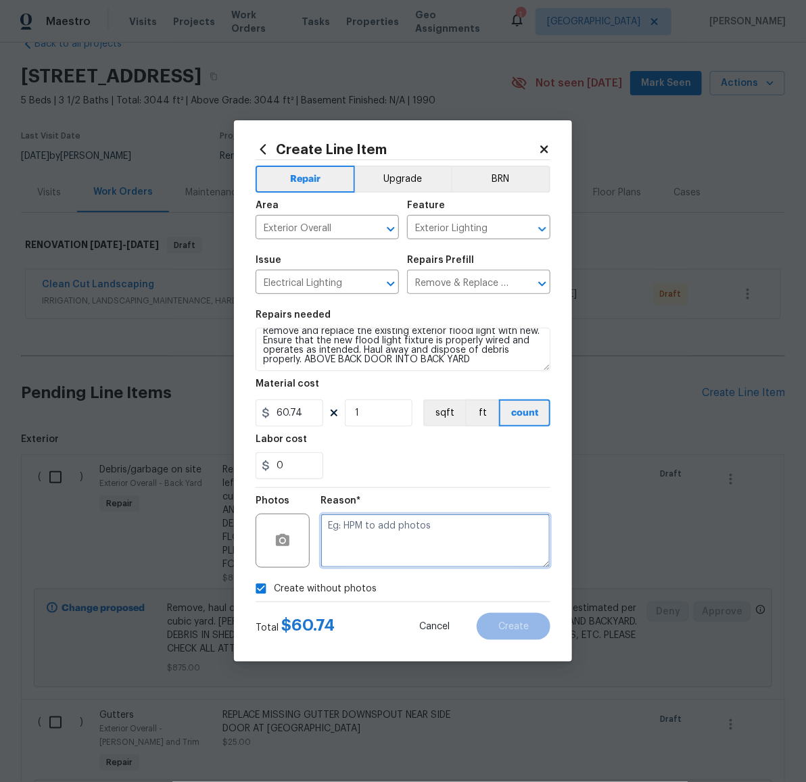
click at [382, 550] on textarea at bounding box center [435, 541] width 230 height 54
paste textarea "LATER"
type textarea "LATER"
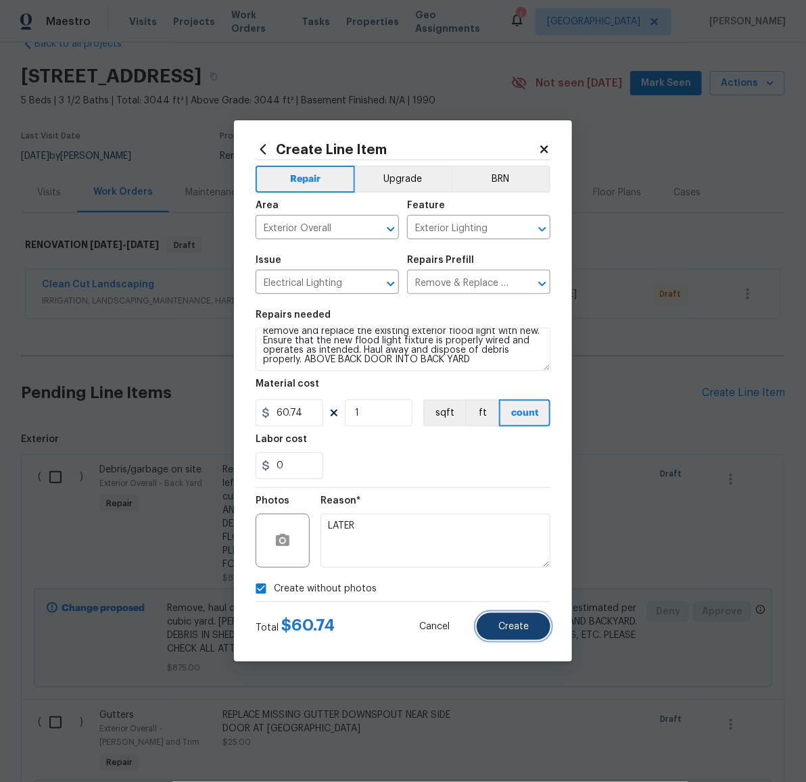
click at [522, 625] on span "Create" at bounding box center [513, 627] width 30 height 10
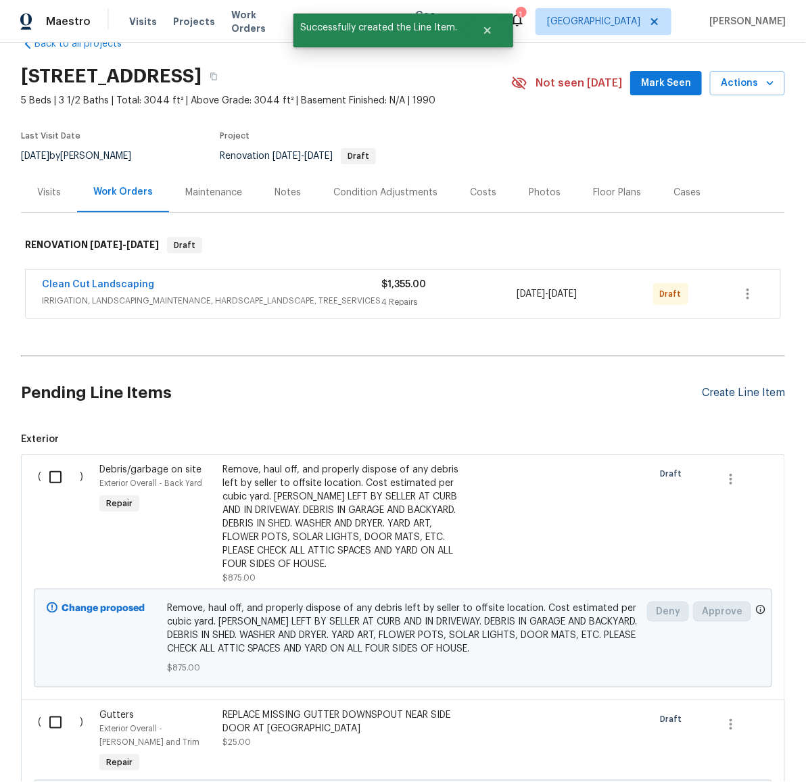
click at [727, 395] on div "Create Line Item" at bounding box center [743, 393] width 83 height 13
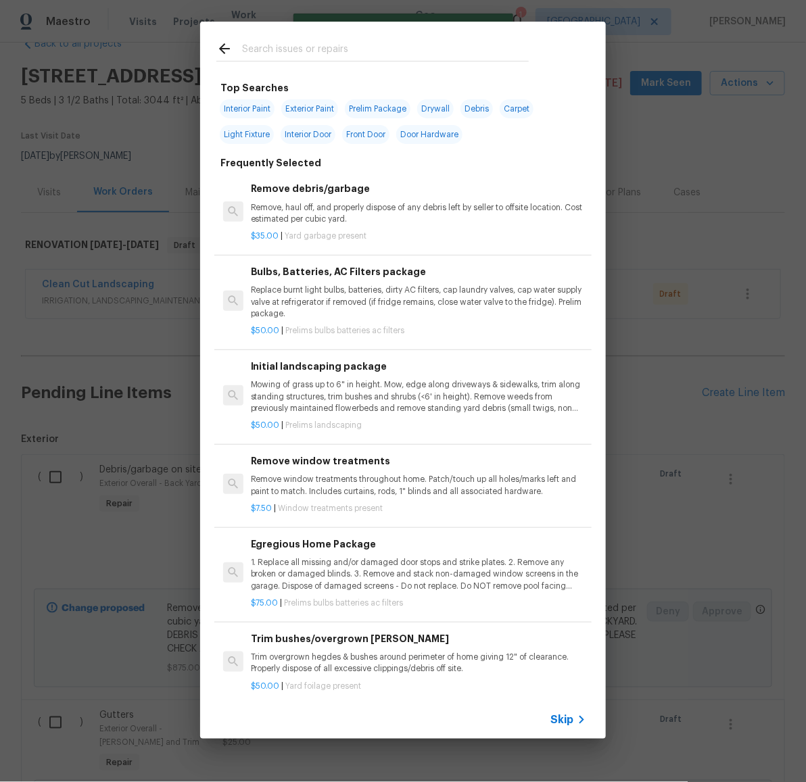
click at [287, 53] on input "text" at bounding box center [385, 51] width 287 height 20
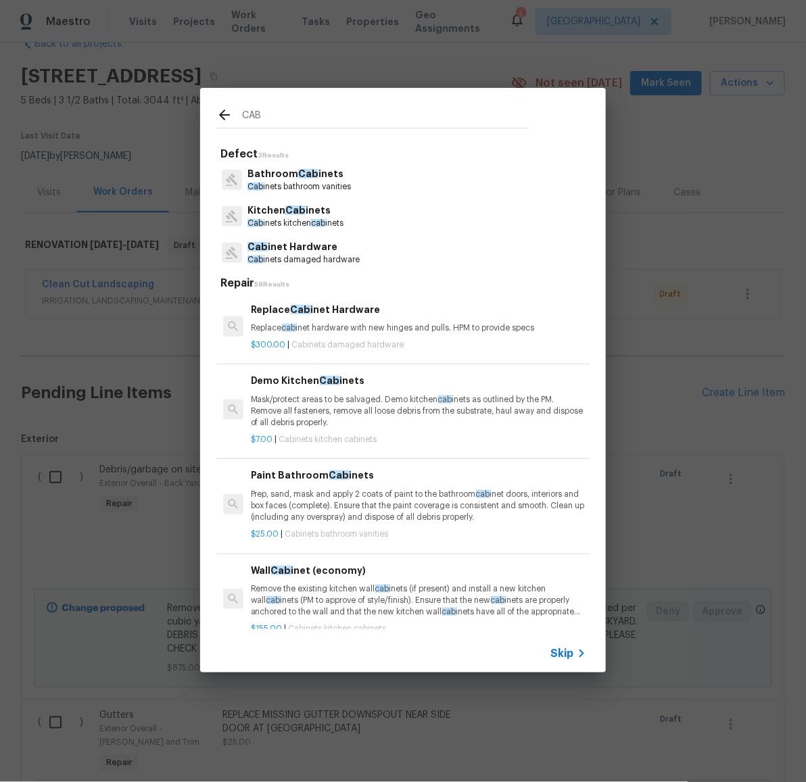
type input "CAB"
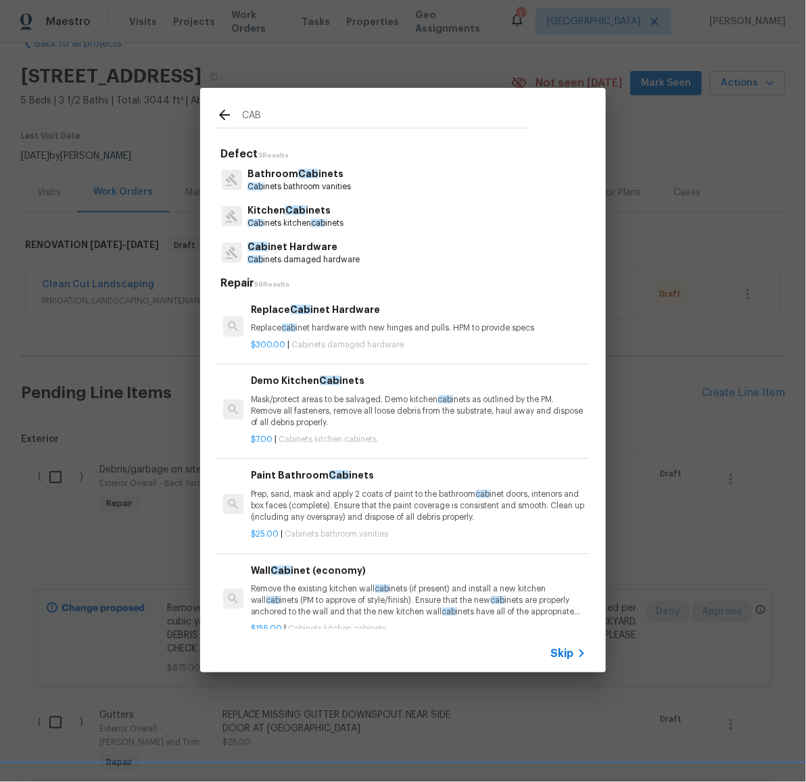
click at [280, 175] on p "Bathroom Cab inets" at bounding box center [298, 174] width 103 height 14
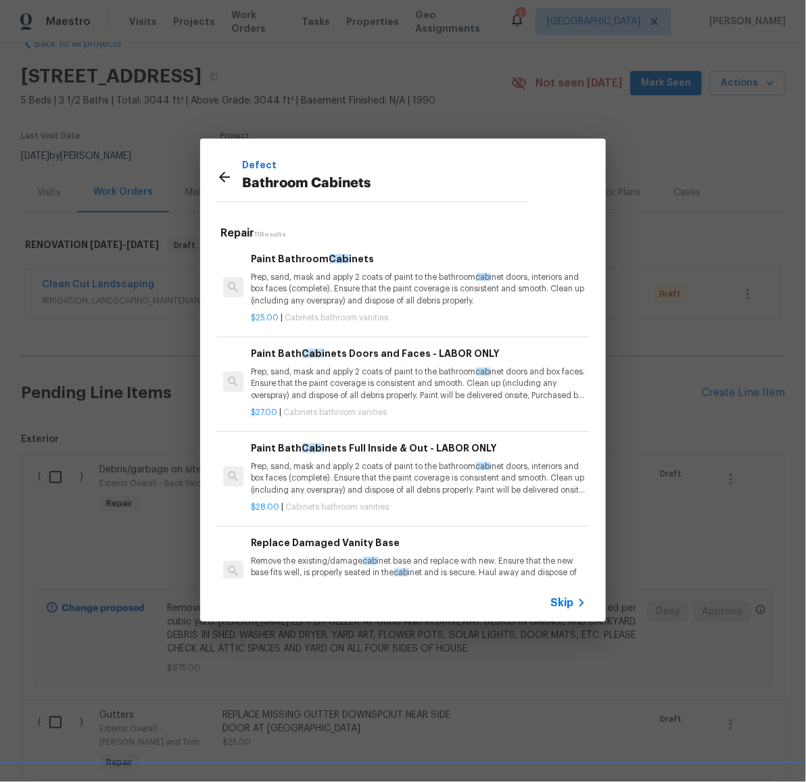
click at [394, 285] on p "Prep, sand, mask and apply 2 coats of paint to the bathroom cab inet doors, int…" at bounding box center [418, 289] width 335 height 34
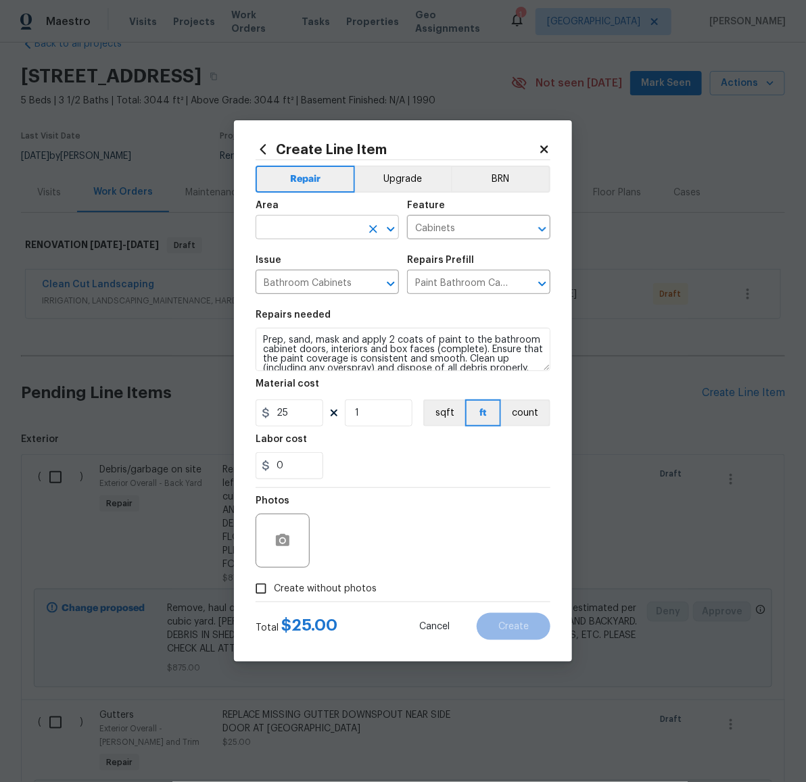
click at [334, 226] on input "text" at bounding box center [307, 228] width 105 height 21
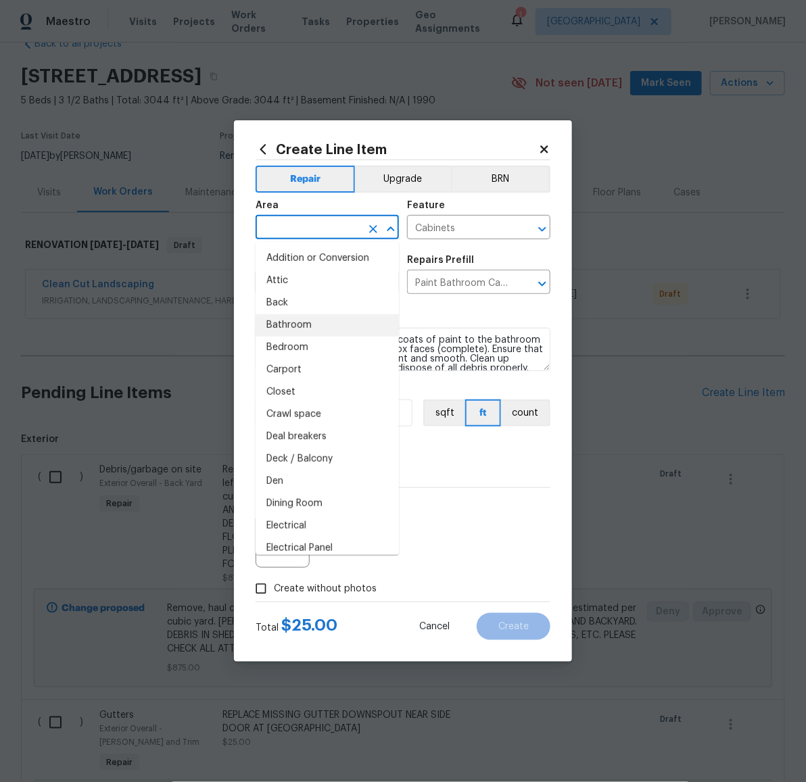
click at [326, 326] on li "Bathroom" at bounding box center [326, 325] width 143 height 22
type input "Bathroom"
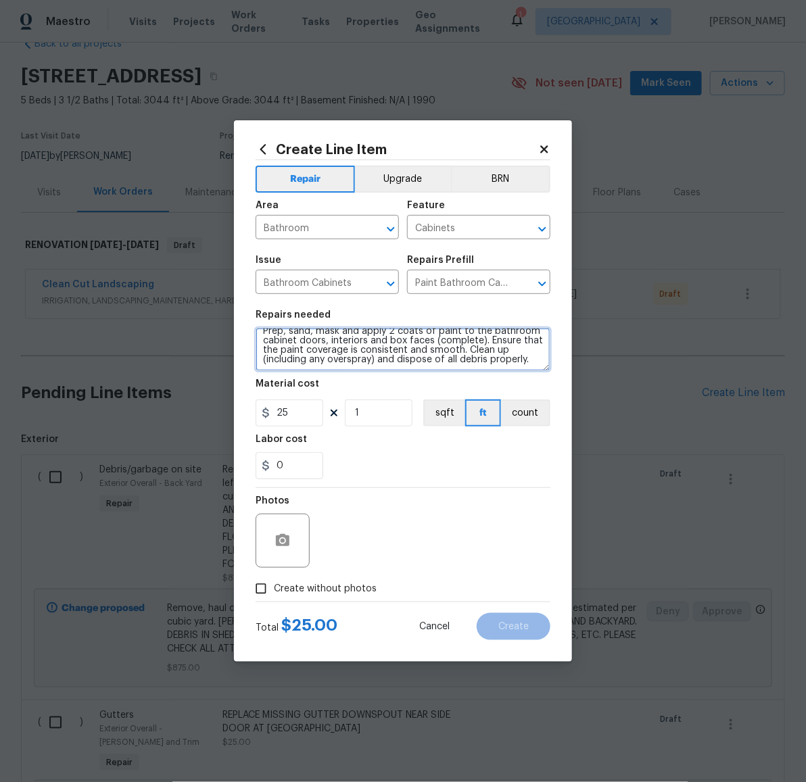
click at [529, 356] on textarea "Prep, sand, mask and apply 2 coats of paint to the bathroom cabinet doors, inte…" at bounding box center [402, 349] width 295 height 43
type textarea "Prep, sand, mask and apply 2 coats of paint to the bathroom cabinet doors, inte…"
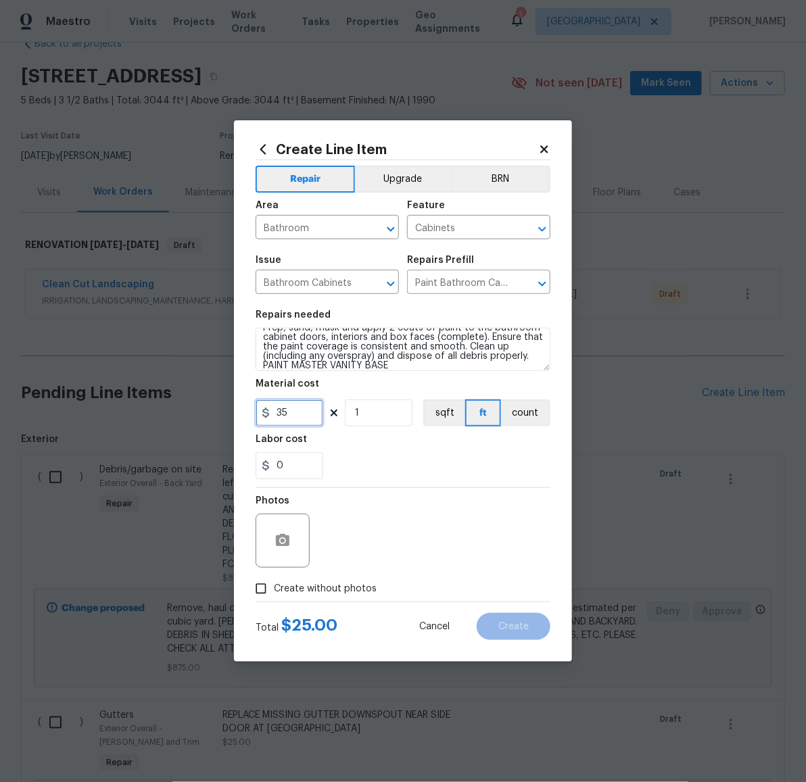
type input "35"
click at [311, 583] on span "Create without photos" at bounding box center [325, 589] width 103 height 14
click at [274, 583] on input "Create without photos" at bounding box center [261, 589] width 26 height 26
checkbox input "true"
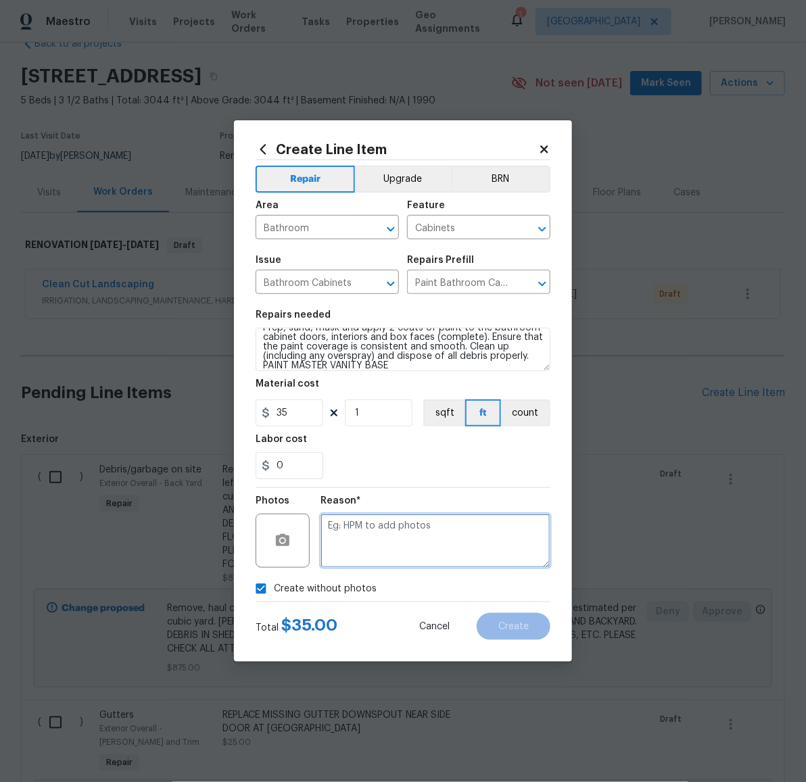
click at [420, 544] on textarea at bounding box center [435, 541] width 230 height 54
paste textarea "LATER"
type textarea "LATER"
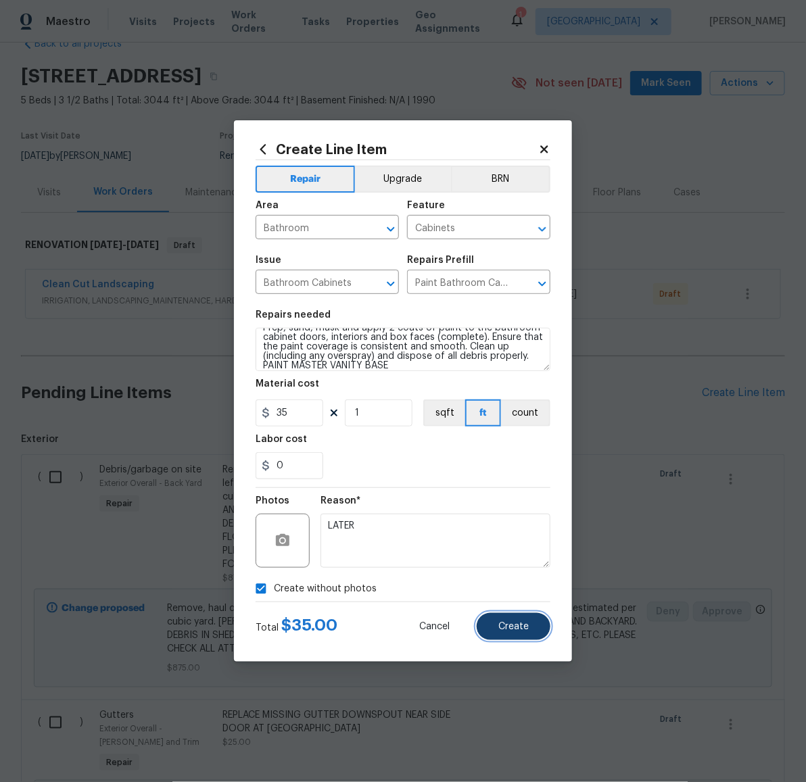
click at [527, 622] on span "Create" at bounding box center [513, 627] width 30 height 10
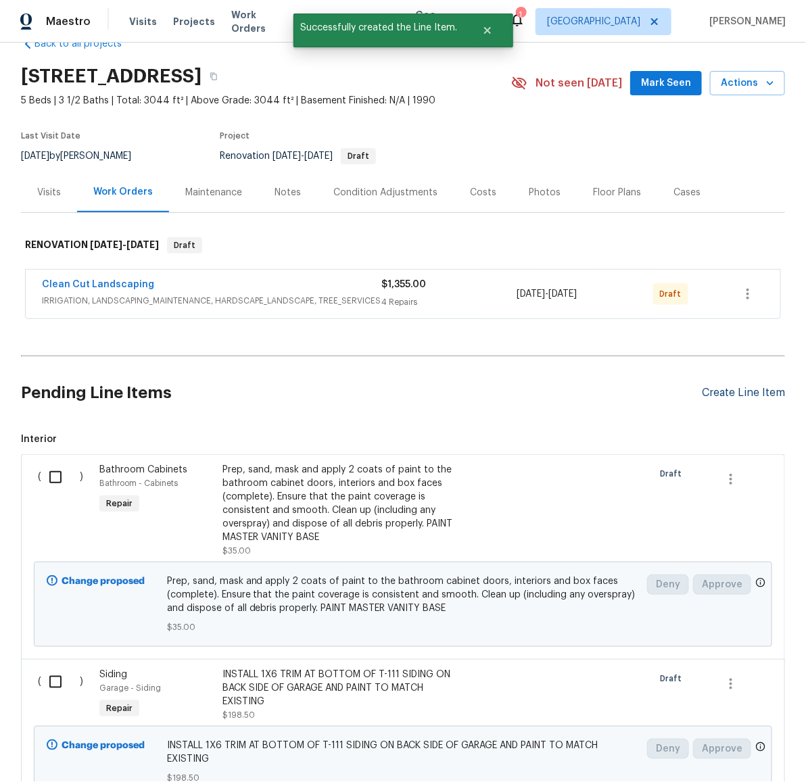
click at [716, 392] on div "Create Line Item" at bounding box center [743, 393] width 83 height 13
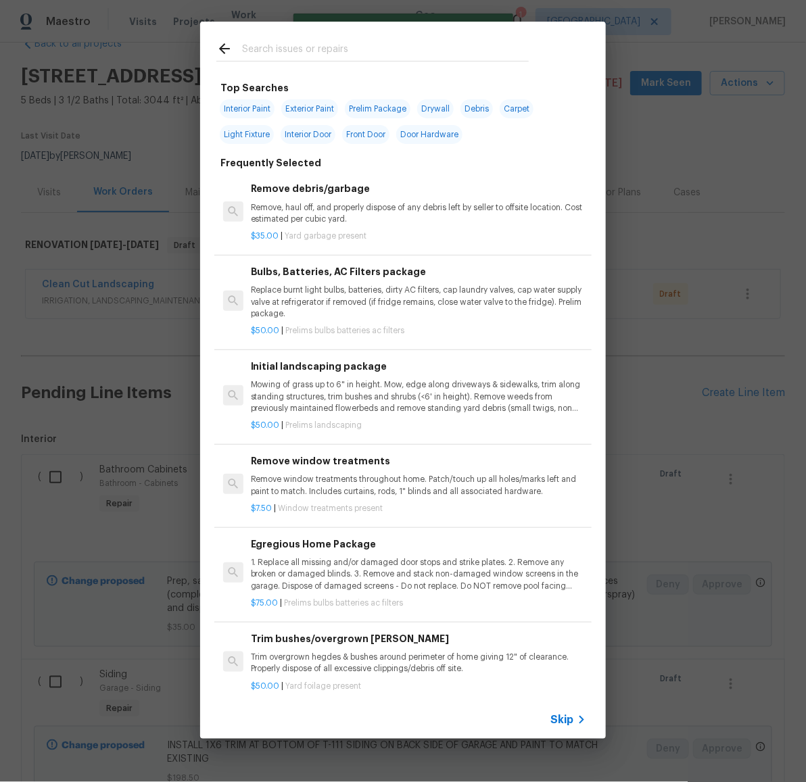
click at [351, 49] on input "text" at bounding box center [385, 51] width 287 height 20
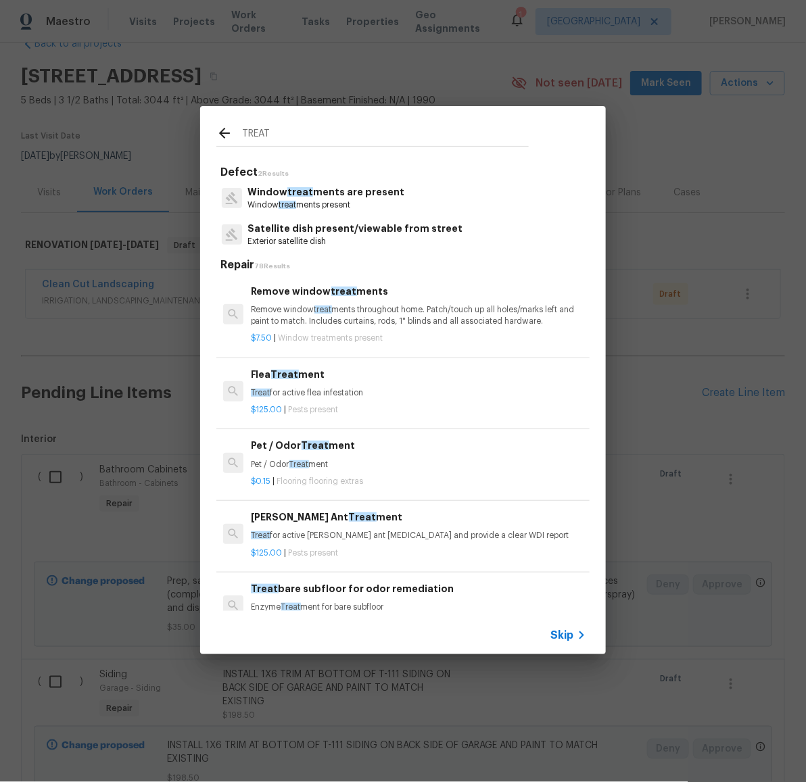
type input "TREAT"
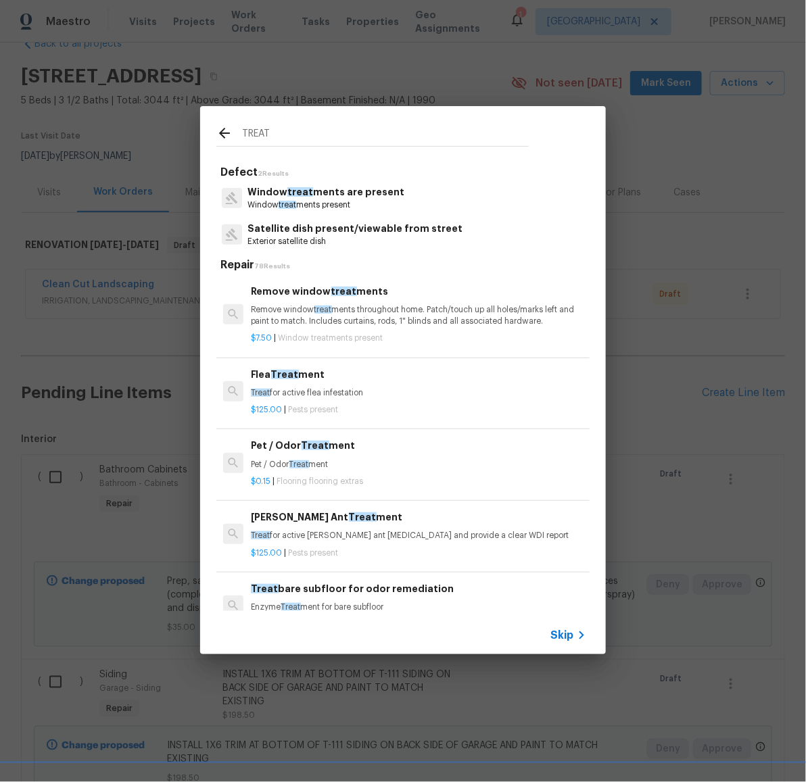
click at [324, 192] on p "Window treat ments are present" at bounding box center [325, 192] width 157 height 14
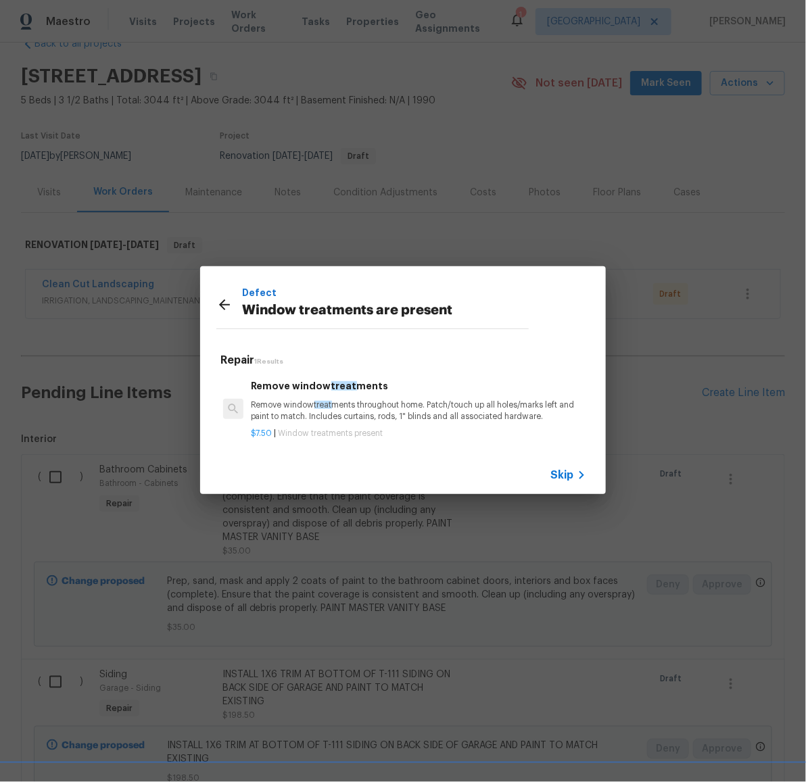
click at [319, 395] on div "Remove window treat ments Remove window treat ments throughout home. Patch/touc…" at bounding box center [418, 400] width 335 height 44
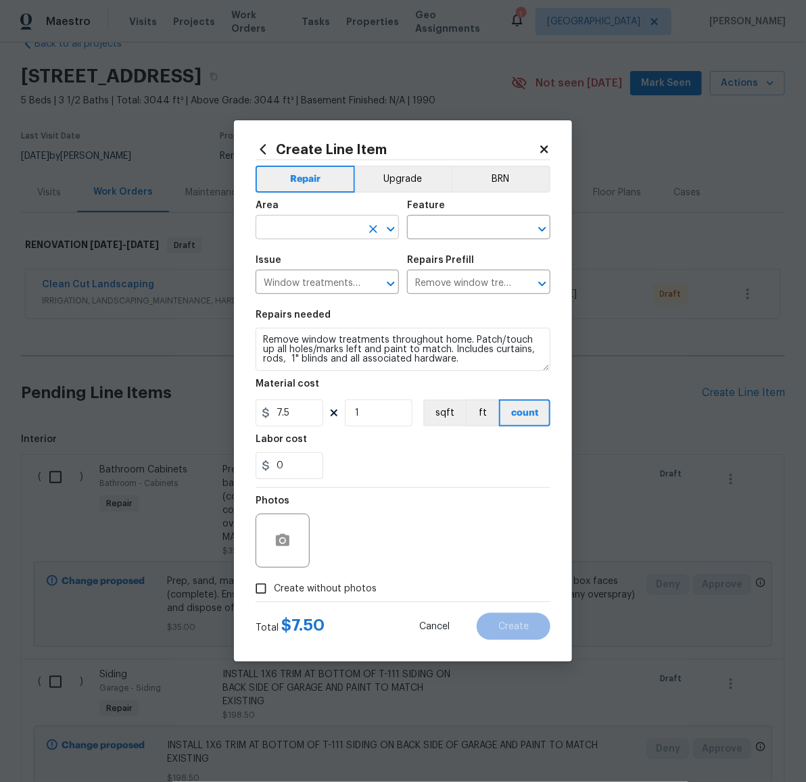
click at [345, 230] on input "text" at bounding box center [307, 228] width 105 height 21
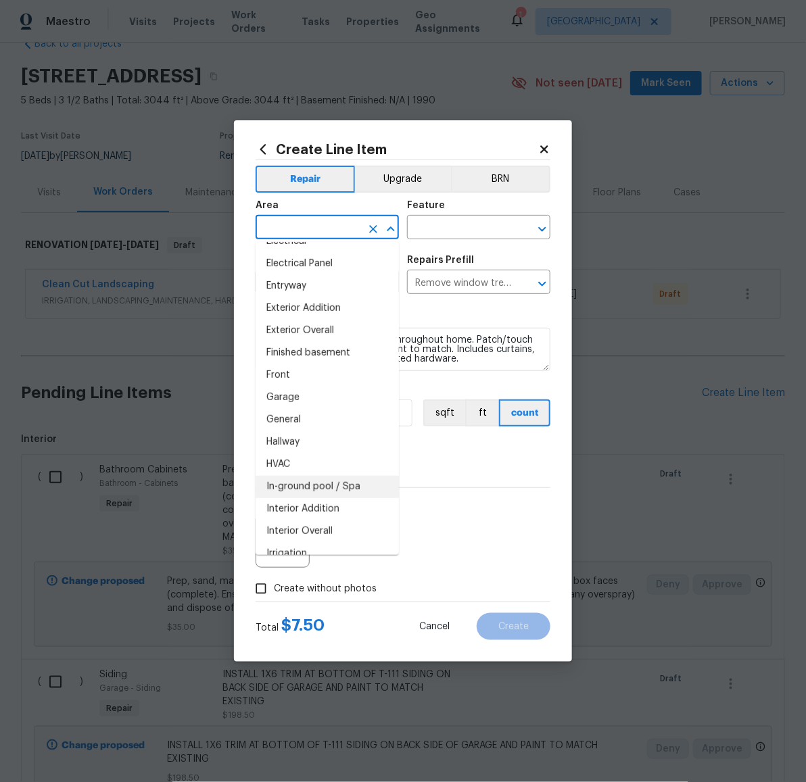
scroll to position [295, 0]
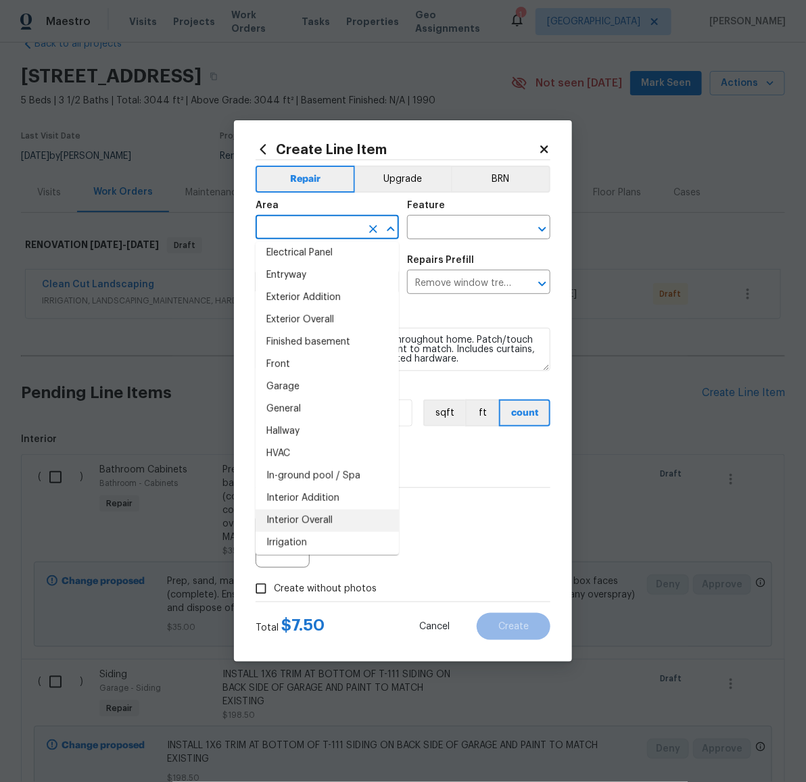
click at [328, 520] on li "Interior Overall" at bounding box center [326, 521] width 143 height 22
type input "Interior Overall"
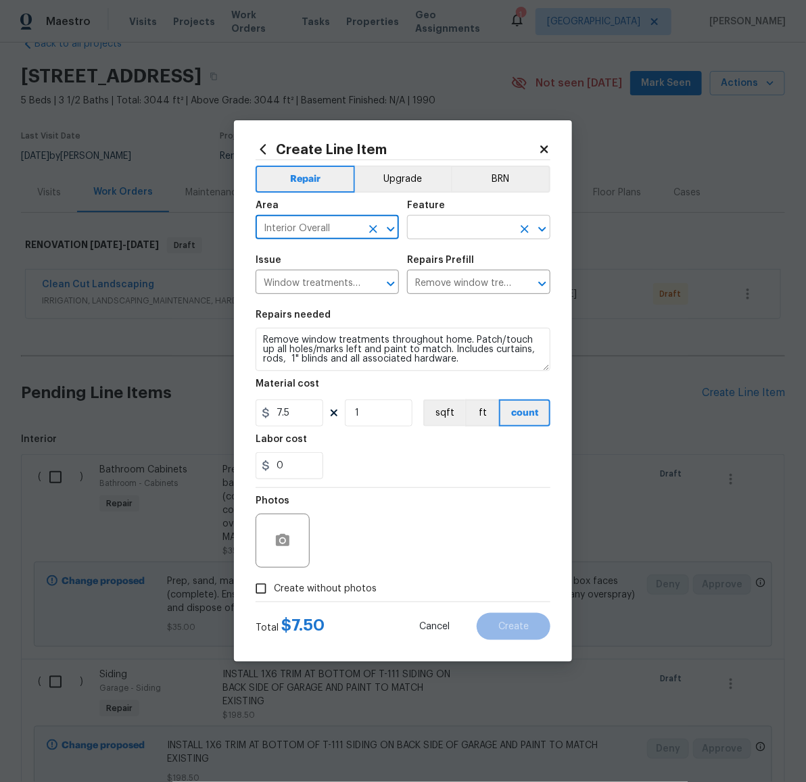
click at [436, 232] on input "text" at bounding box center [459, 228] width 105 height 21
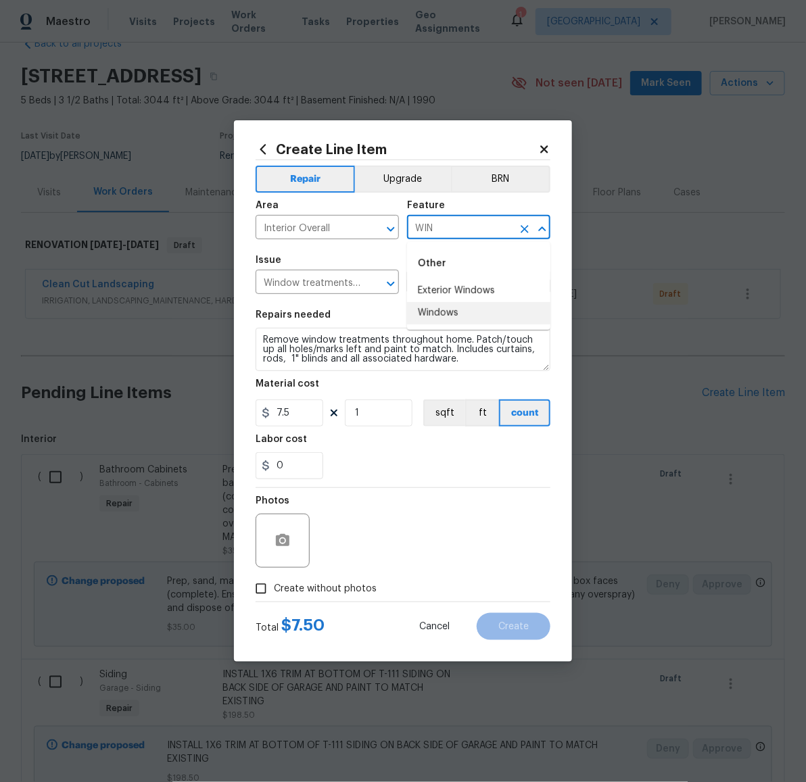
click at [441, 310] on li "Windows" at bounding box center [478, 313] width 143 height 22
type input "Windows"
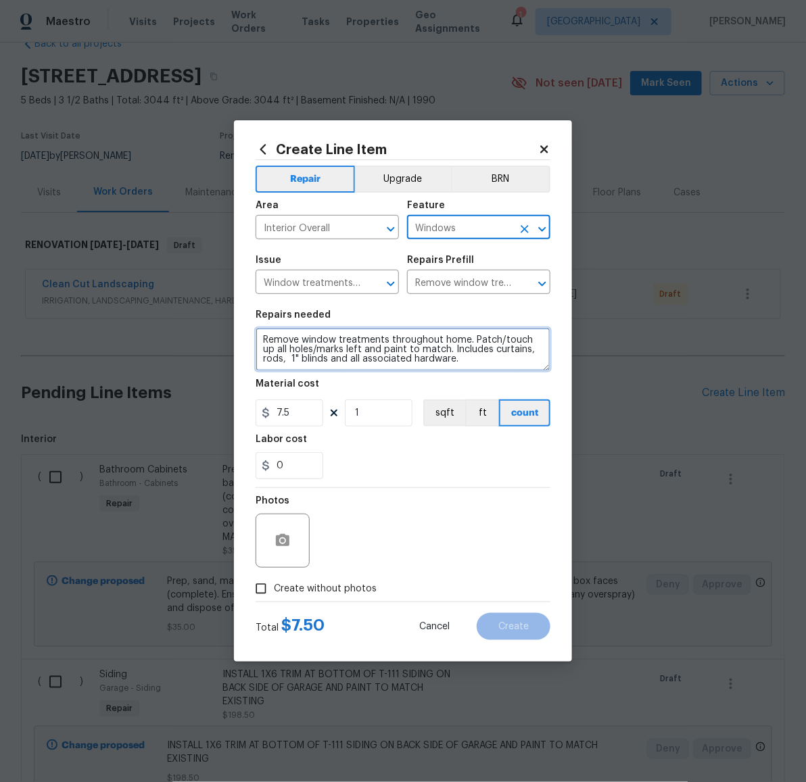
click at [466, 360] on textarea "Remove window treatments throughout home. Patch/touch up all holes/marks left a…" at bounding box center [402, 349] width 295 height 43
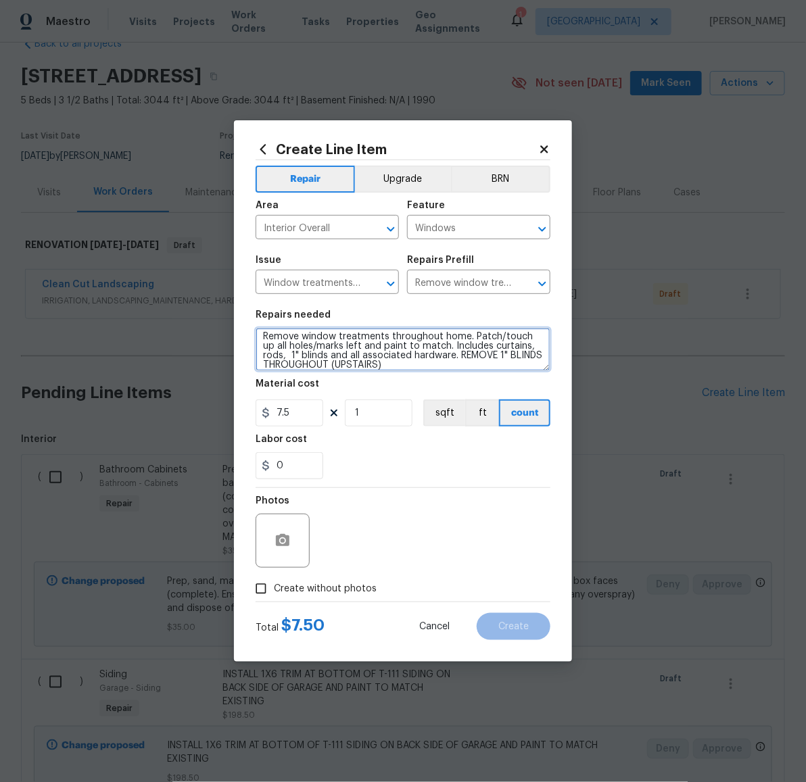
type textarea "Remove window treatments throughout home. Patch/touch up all holes/marks left a…"
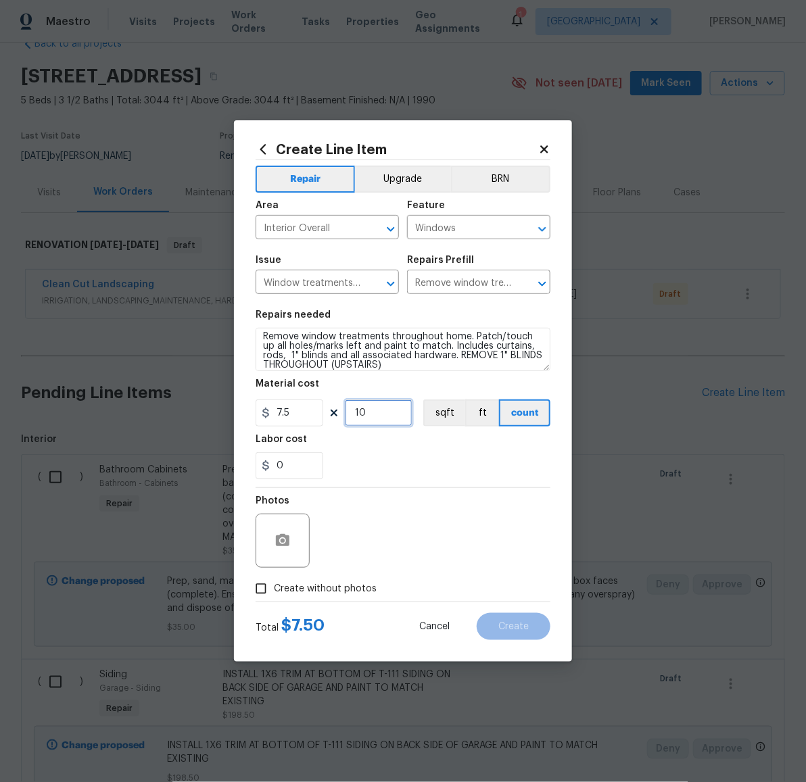
type input "10"
click at [341, 582] on span "Create without photos" at bounding box center [325, 589] width 103 height 14
click at [274, 582] on input "Create without photos" at bounding box center [261, 589] width 26 height 26
checkbox input "true"
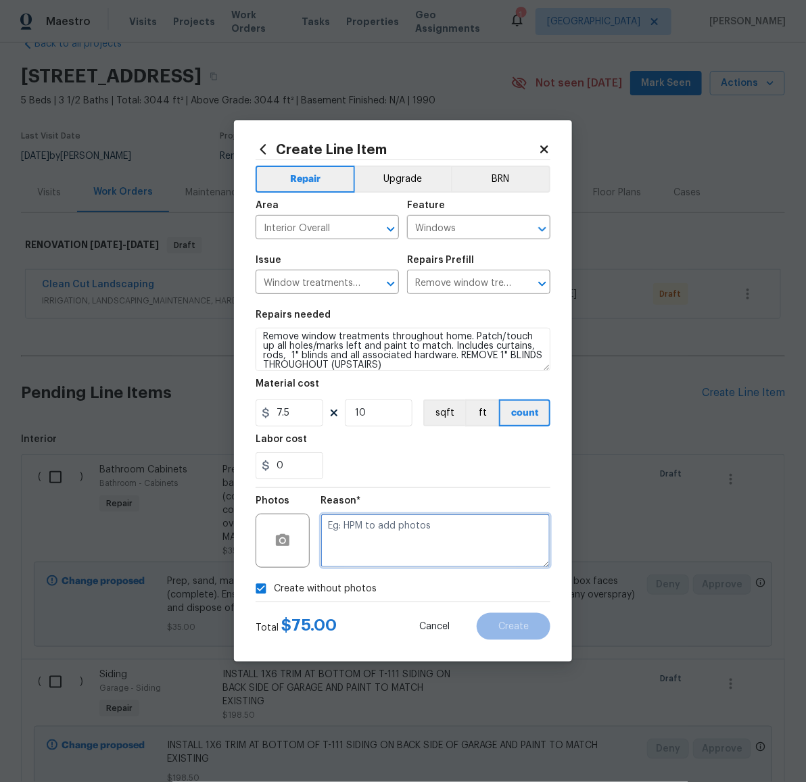
click at [390, 551] on textarea at bounding box center [435, 541] width 230 height 54
paste textarea "LATER"
type textarea "LATER"
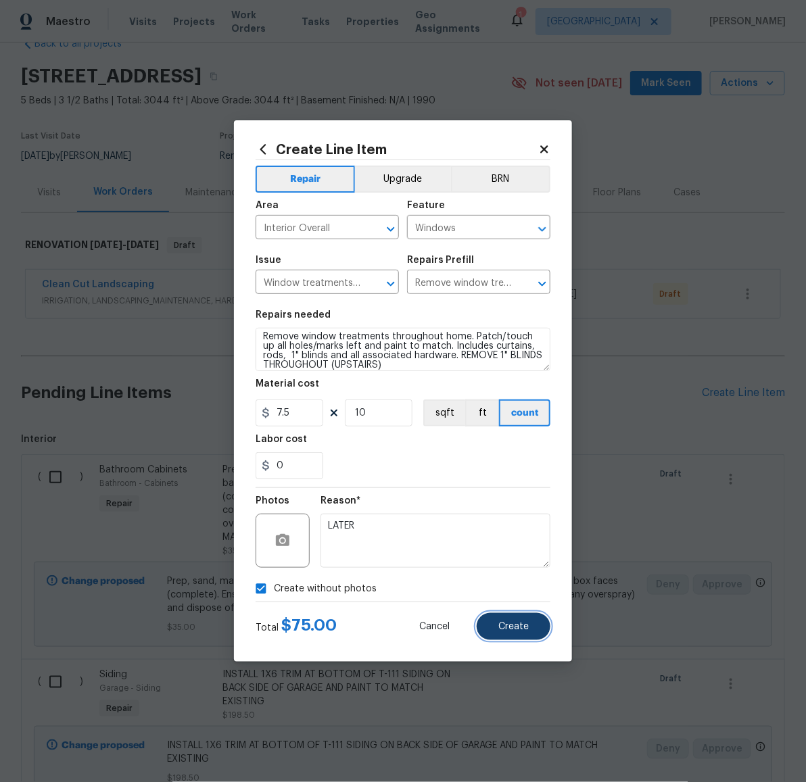
click at [523, 618] on button "Create" at bounding box center [513, 626] width 74 height 27
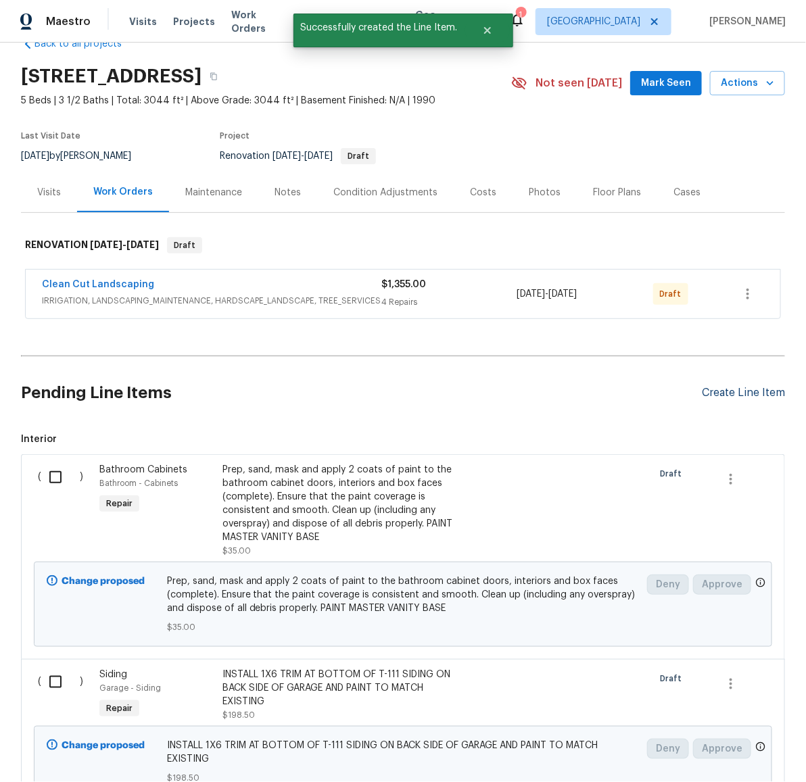
click at [735, 396] on div "Create Line Item" at bounding box center [743, 393] width 83 height 13
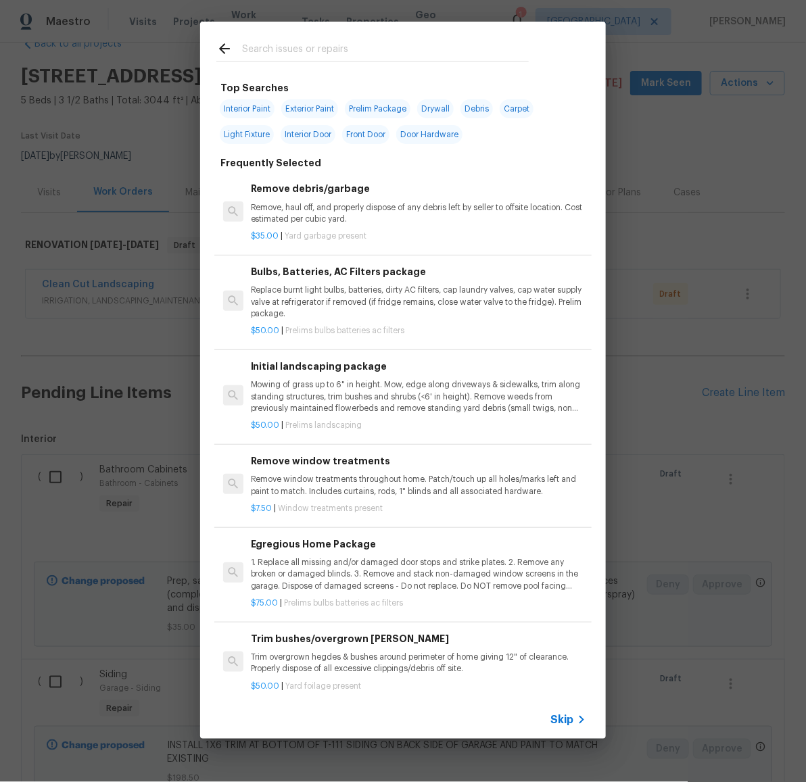
click at [339, 49] on input "text" at bounding box center [385, 51] width 287 height 20
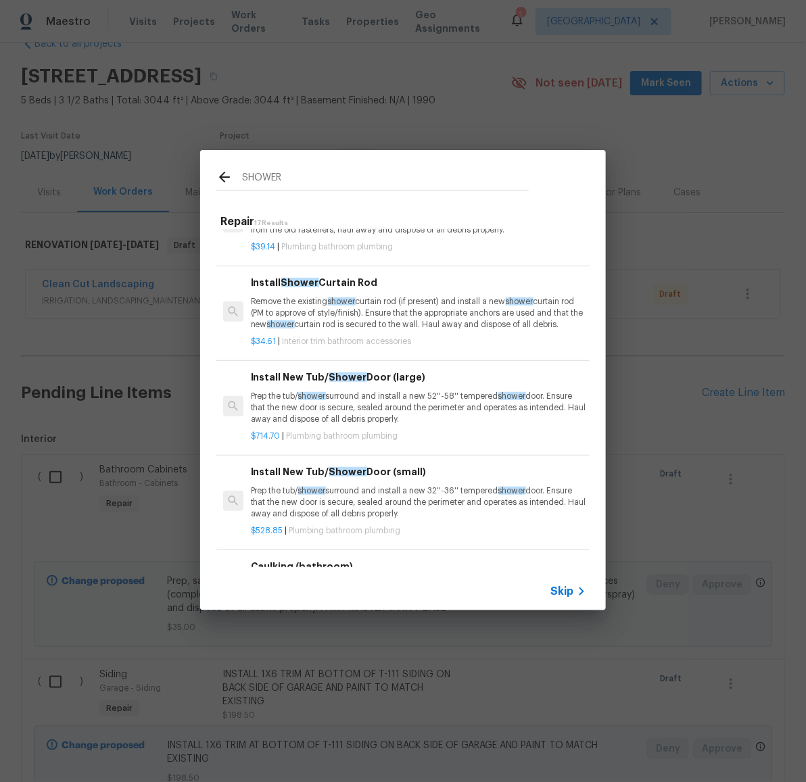
scroll to position [591, 0]
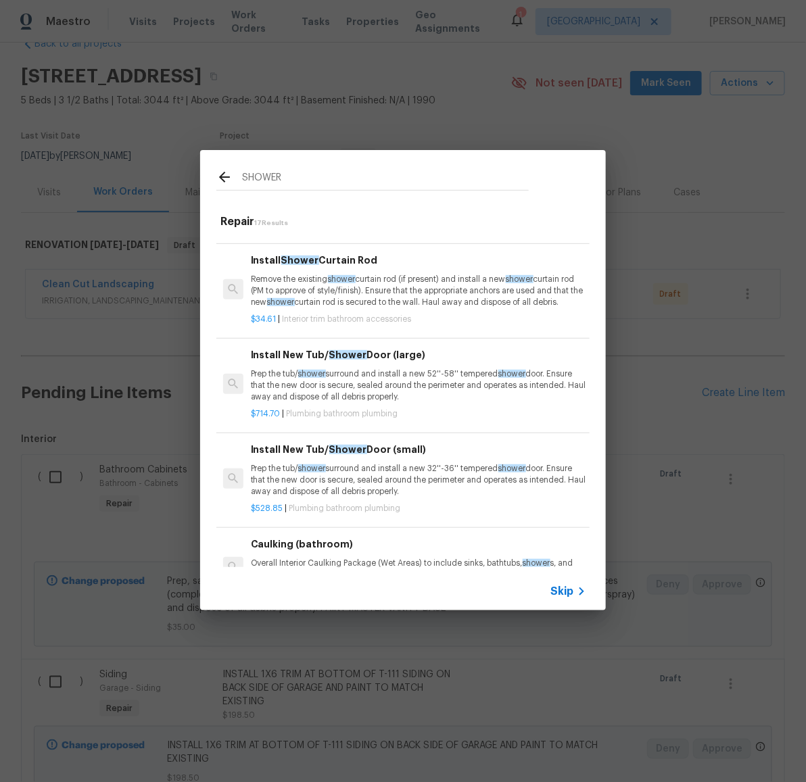
type input "SHOWER"
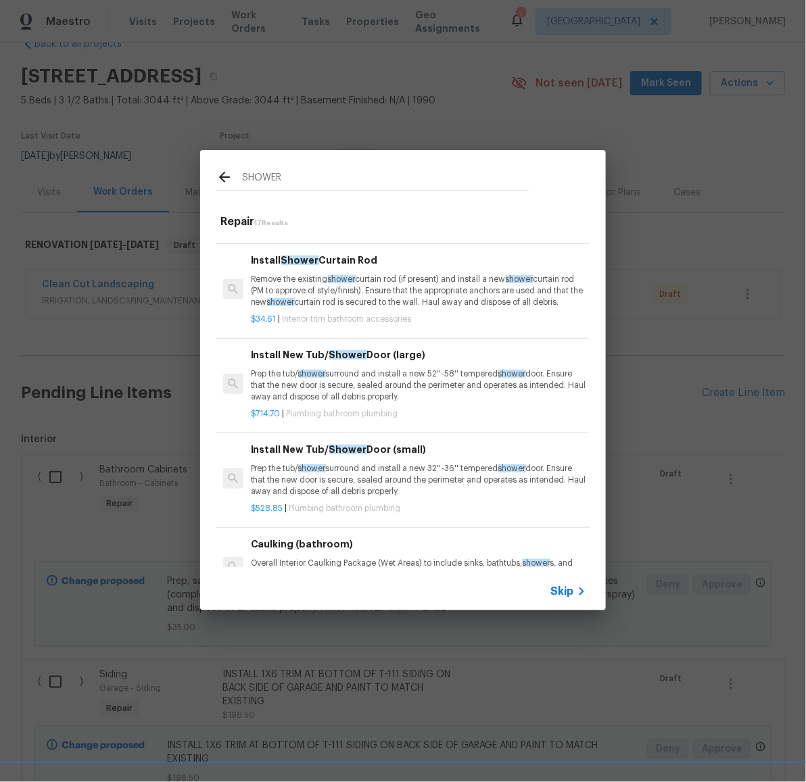
click at [391, 477] on p "Prep the tub/ shower surround and install a new 32''-36'' tempered shower door.…" at bounding box center [418, 480] width 335 height 34
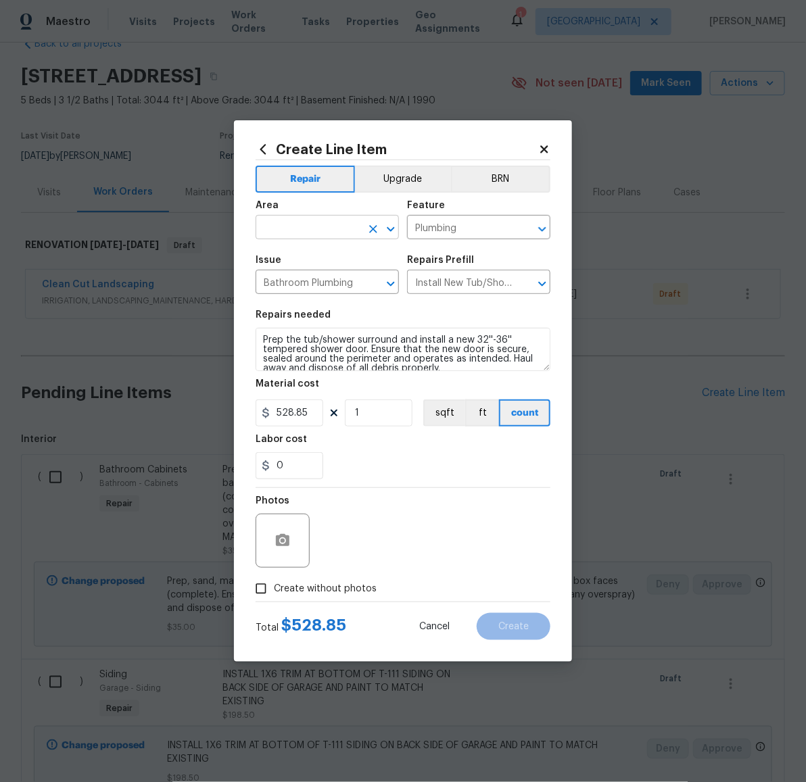
click at [320, 231] on input "text" at bounding box center [307, 228] width 105 height 21
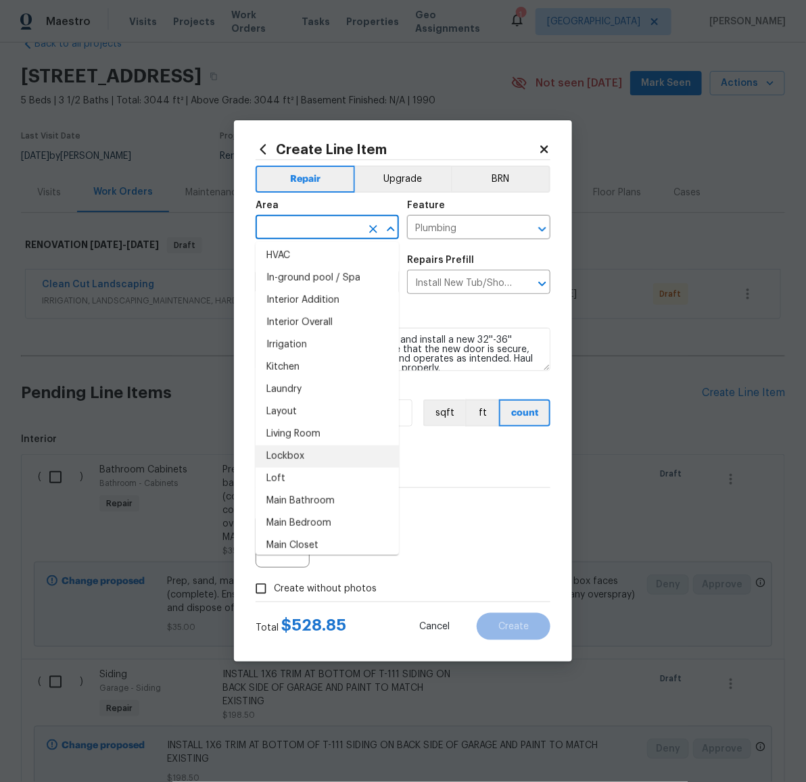
scroll to position [504, 0]
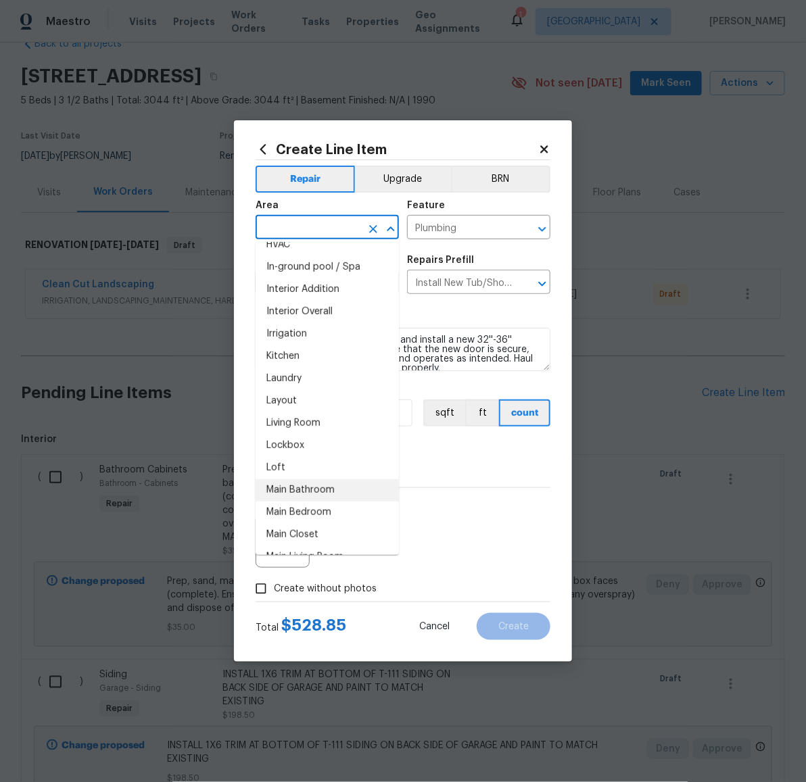
click at [337, 481] on li "Main Bathroom" at bounding box center [326, 490] width 143 height 22
type input "Main Bathroom"
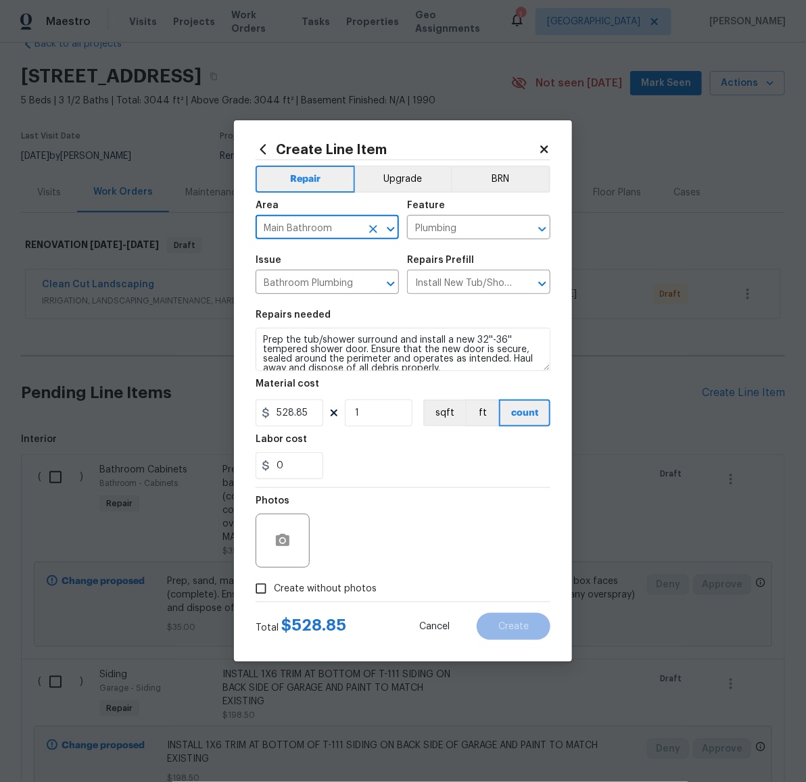
scroll to position [9, 0]
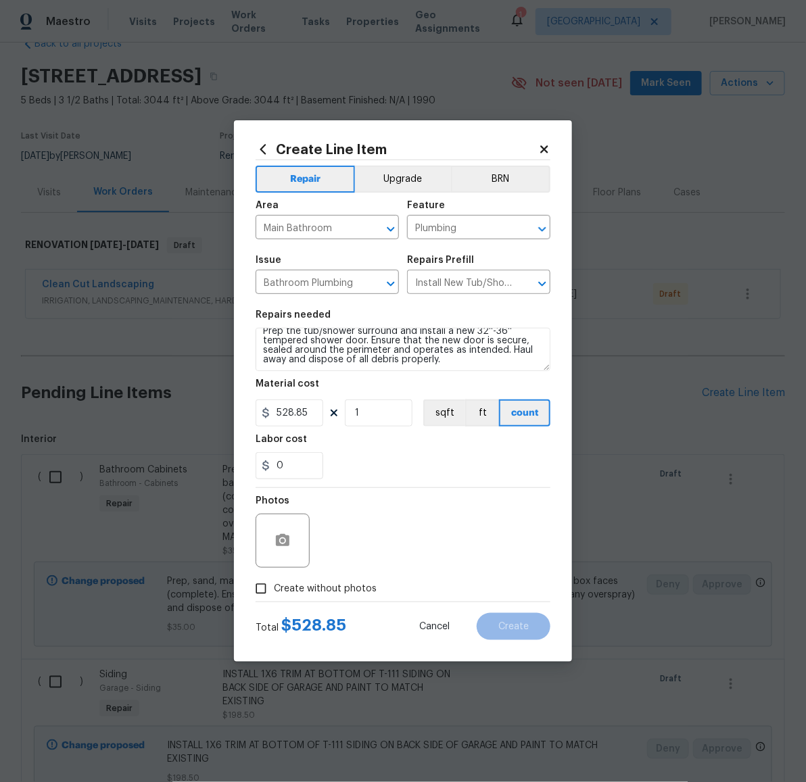
click at [341, 583] on span "Create without photos" at bounding box center [325, 589] width 103 height 14
click at [274, 583] on input "Create without photos" at bounding box center [261, 589] width 26 height 26
checkbox input "true"
click at [376, 543] on textarea at bounding box center [435, 541] width 230 height 54
paste textarea "LATER"
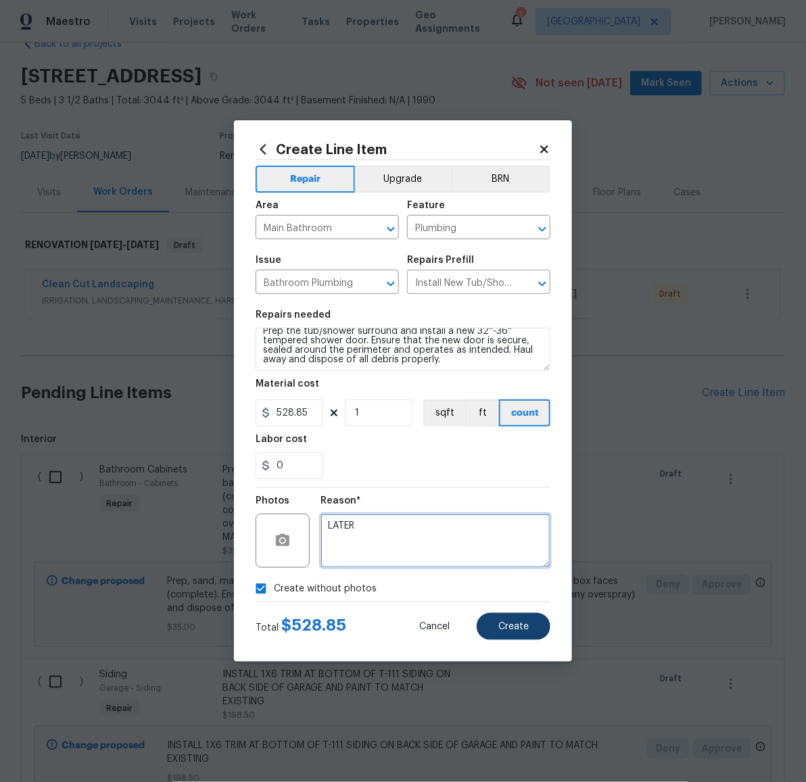
type textarea "LATER"
click at [501, 623] on span "Create" at bounding box center [513, 627] width 30 height 10
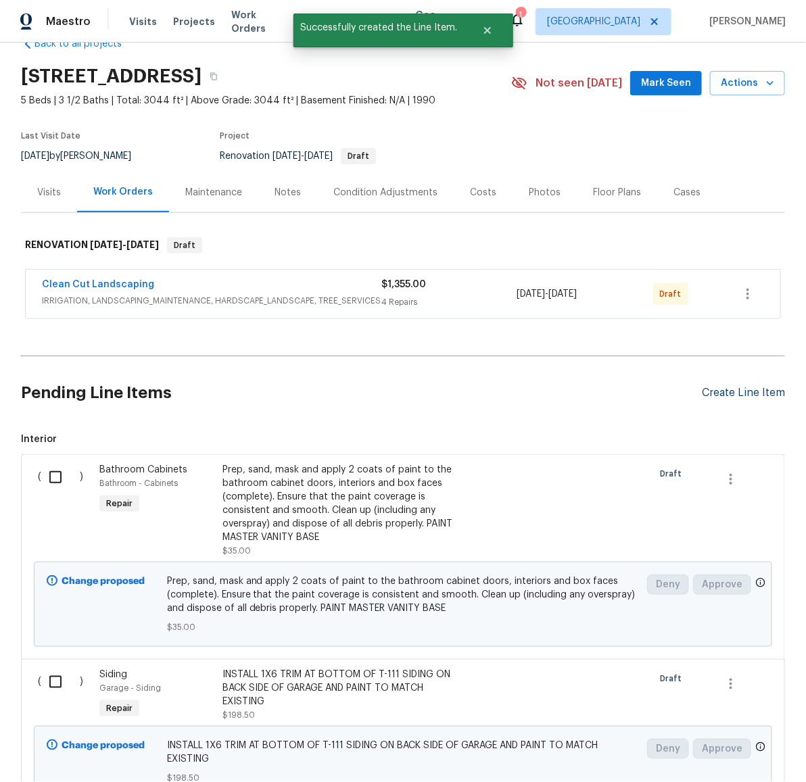
click at [715, 387] on div "Create Line Item" at bounding box center [743, 393] width 83 height 13
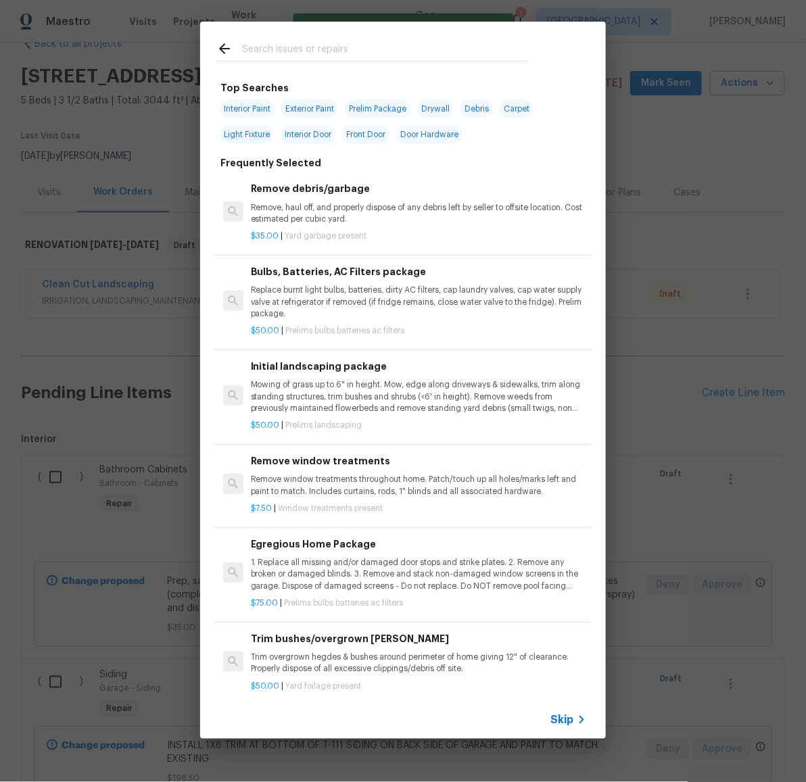
click at [349, 47] on input "text" at bounding box center [385, 51] width 287 height 20
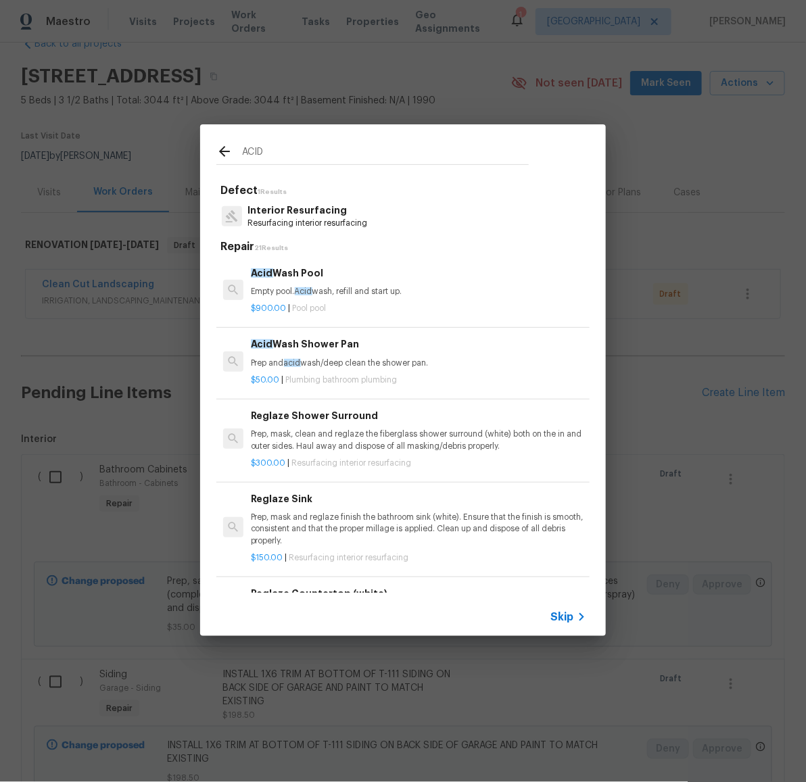
type input "ACID"
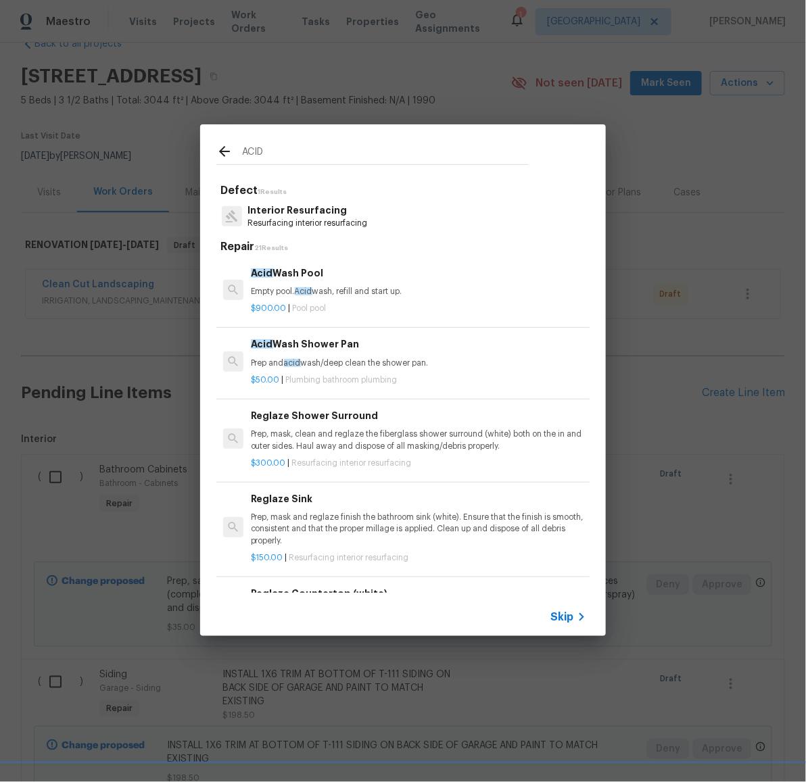
click at [337, 358] on p "Prep and acid wash/deep clean the shower pan." at bounding box center [418, 363] width 335 height 11
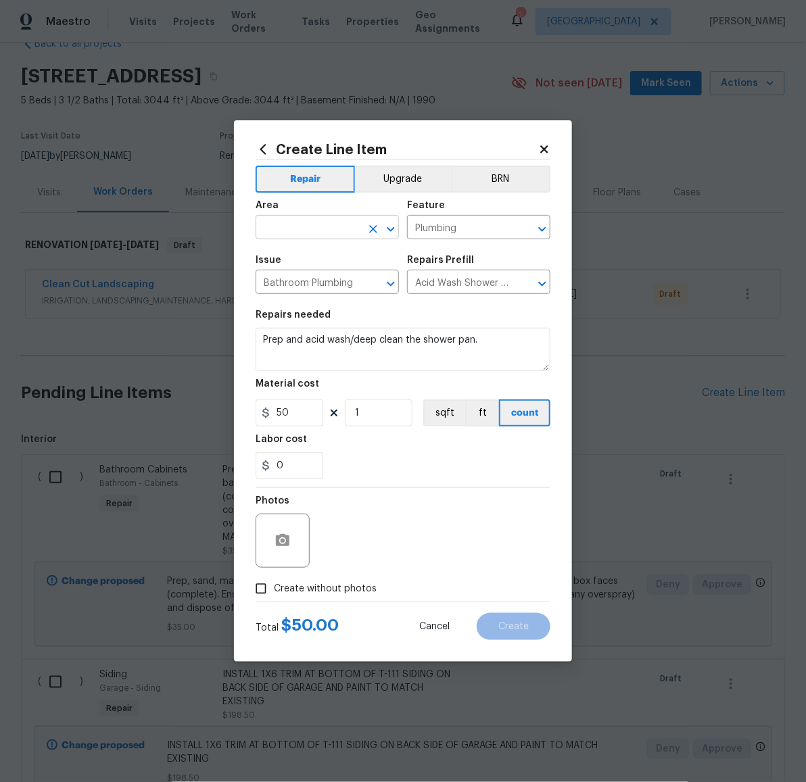
click at [320, 222] on input "text" at bounding box center [307, 228] width 105 height 21
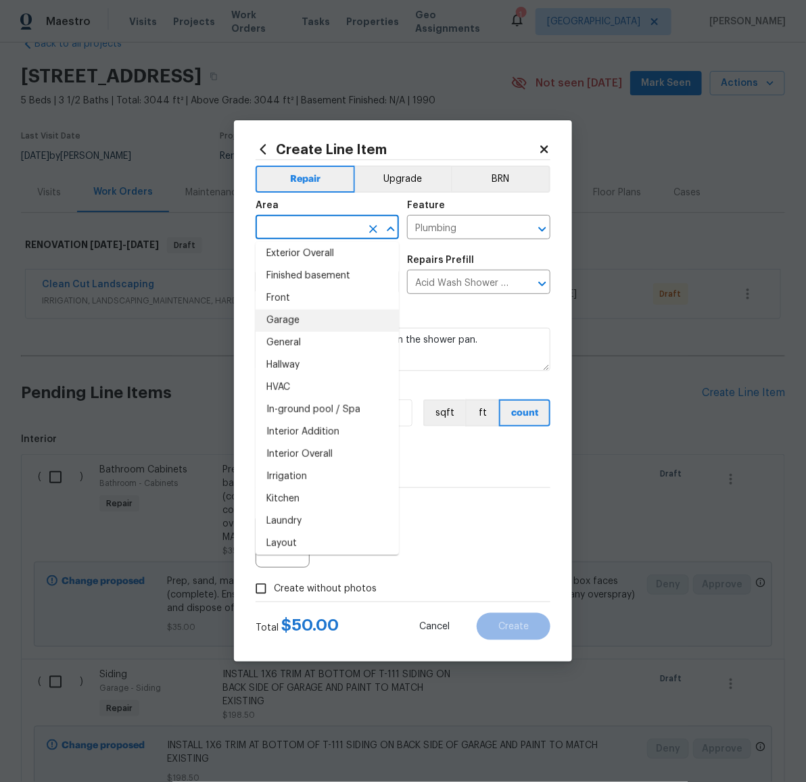
scroll to position [552, 0]
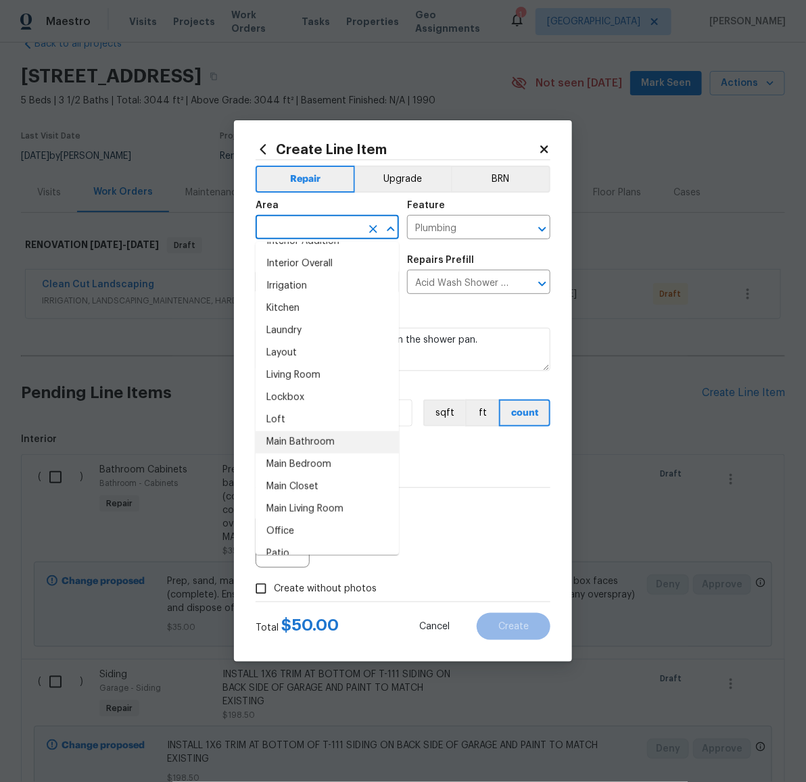
click at [335, 446] on li "Main Bathroom" at bounding box center [326, 442] width 143 height 22
type input "Main Bathroom"
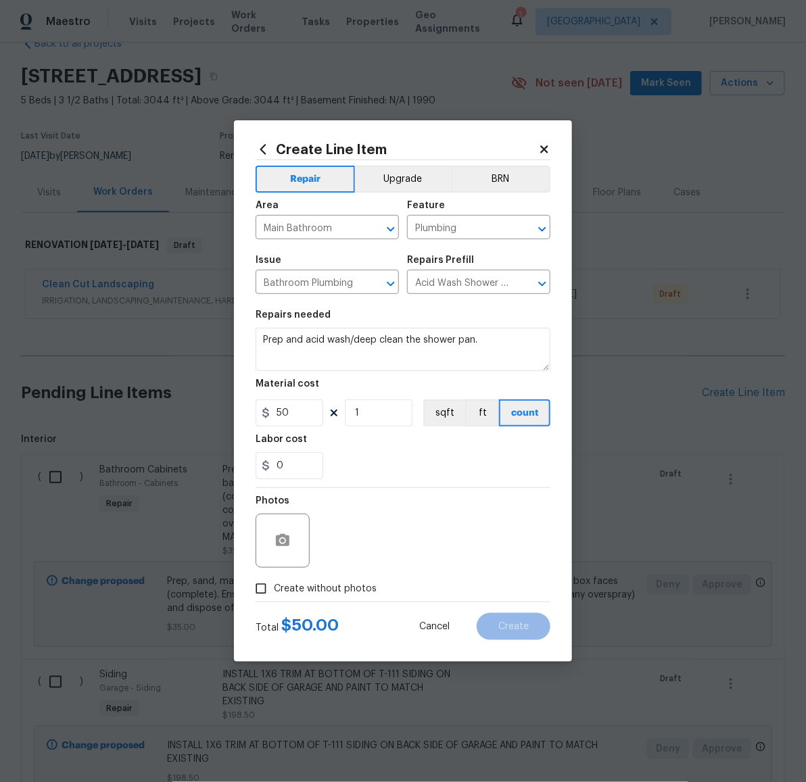
click at [326, 588] on span "Create without photos" at bounding box center [325, 589] width 103 height 14
click at [274, 588] on input "Create without photos" at bounding box center [261, 589] width 26 height 26
checkbox input "true"
drag, startPoint x: 338, startPoint y: 578, endPoint x: 376, endPoint y: 545, distance: 50.3
click at [376, 544] on textarea at bounding box center [435, 541] width 230 height 54
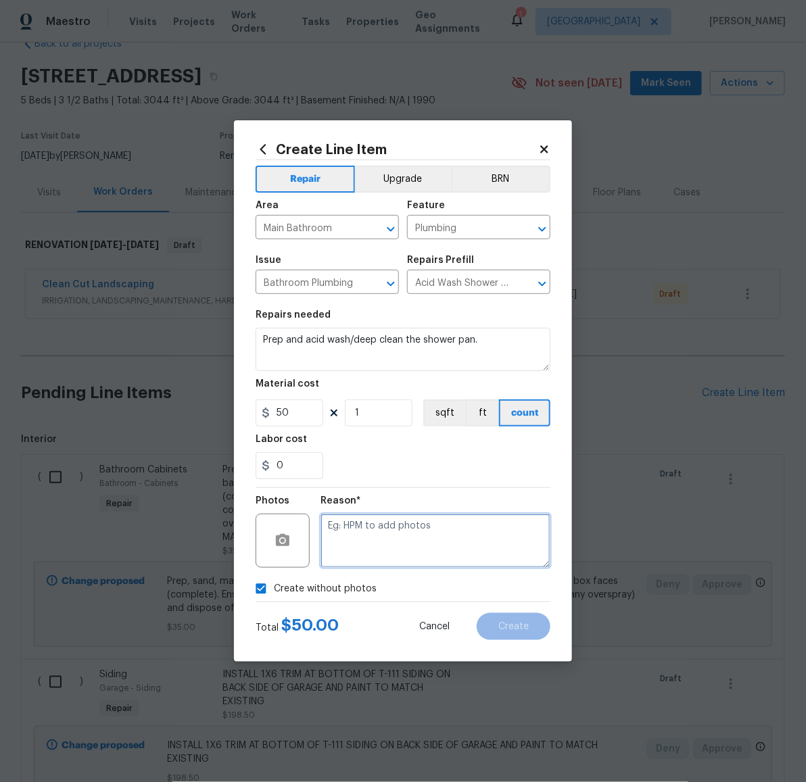
paste textarea "LATER"
type textarea "LATER"
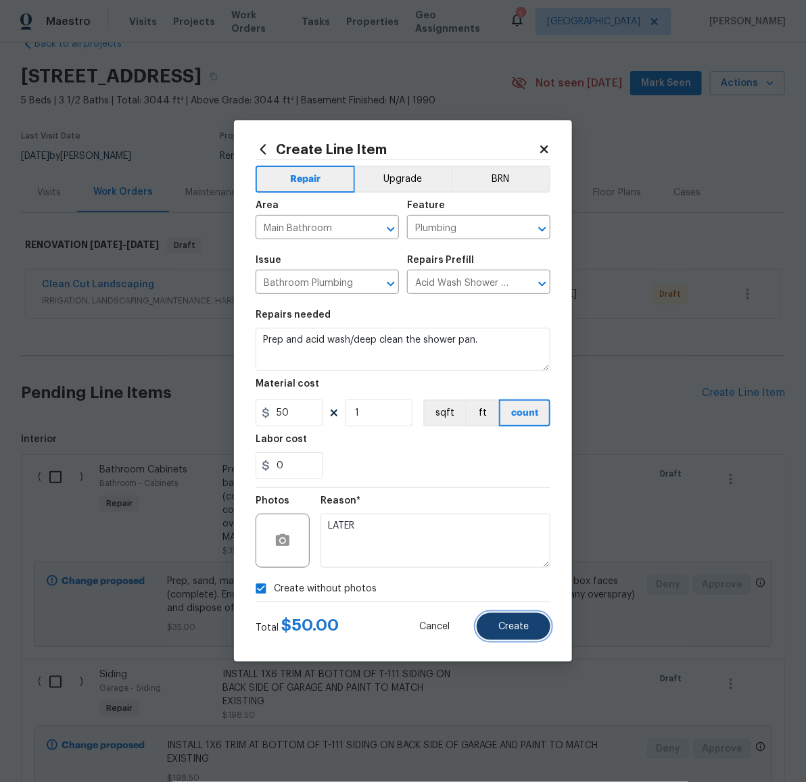
click at [512, 624] on span "Create" at bounding box center [513, 627] width 30 height 10
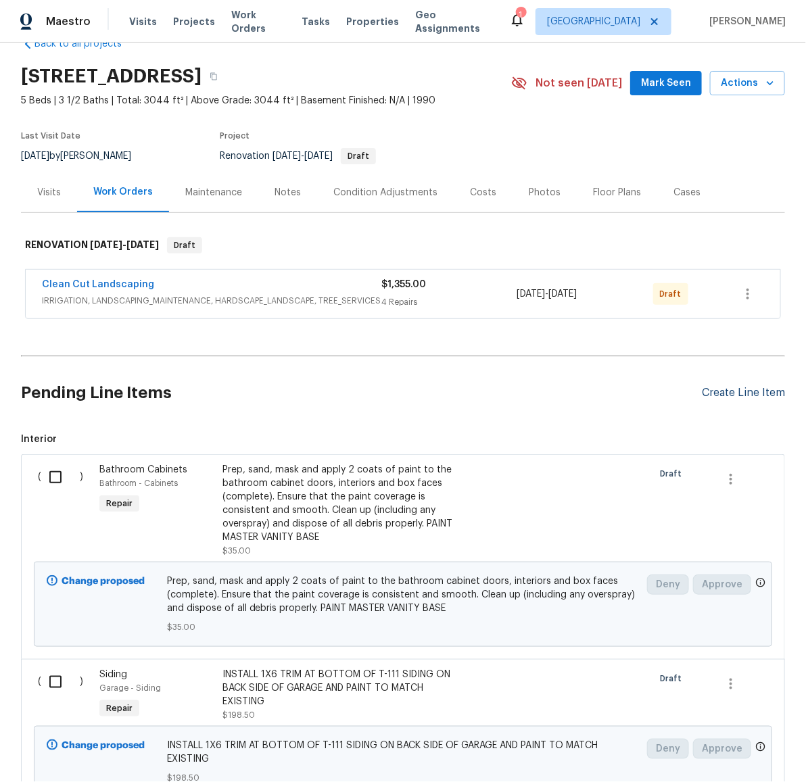
click at [735, 391] on div "Create Line Item" at bounding box center [743, 393] width 83 height 13
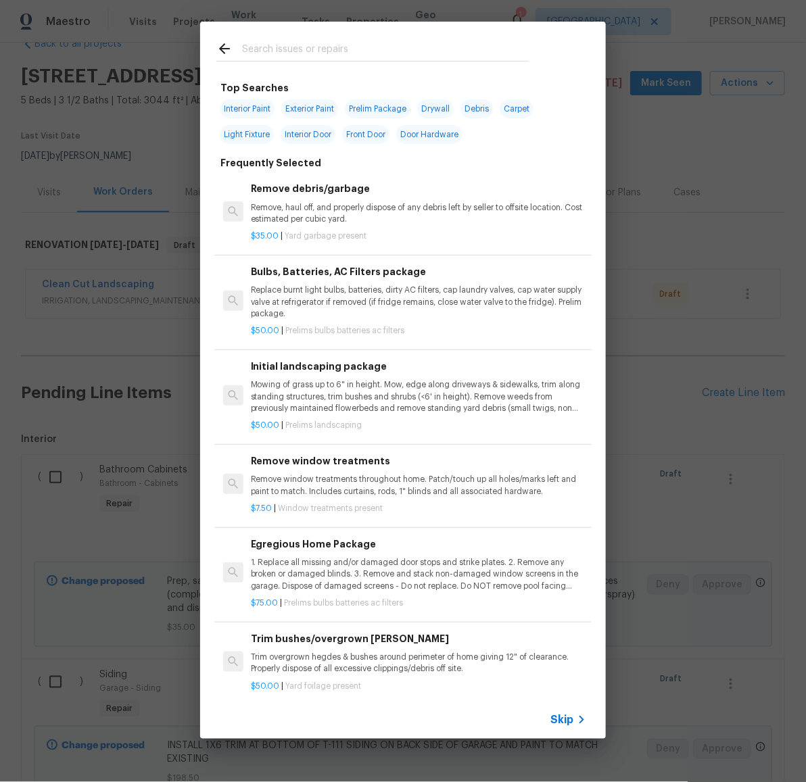
click at [390, 49] on input "text" at bounding box center [385, 51] width 287 height 20
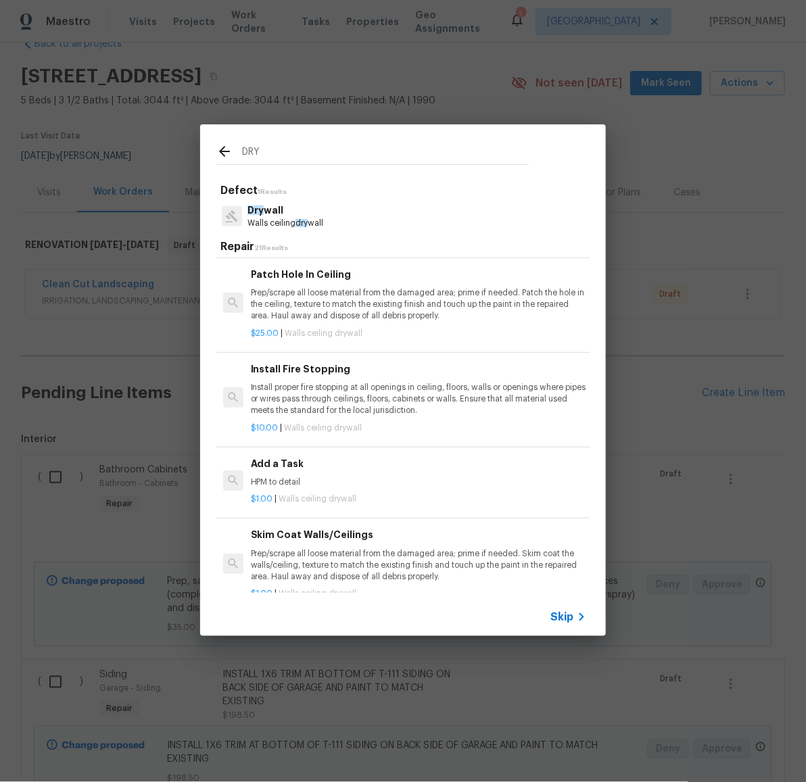
scroll to position [305, 0]
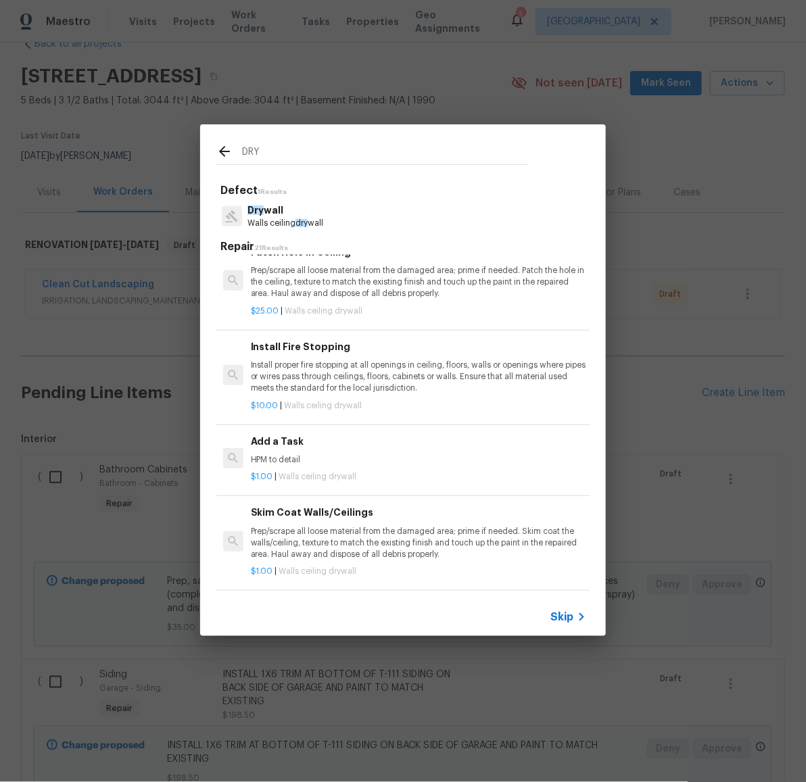
type input "DRY"
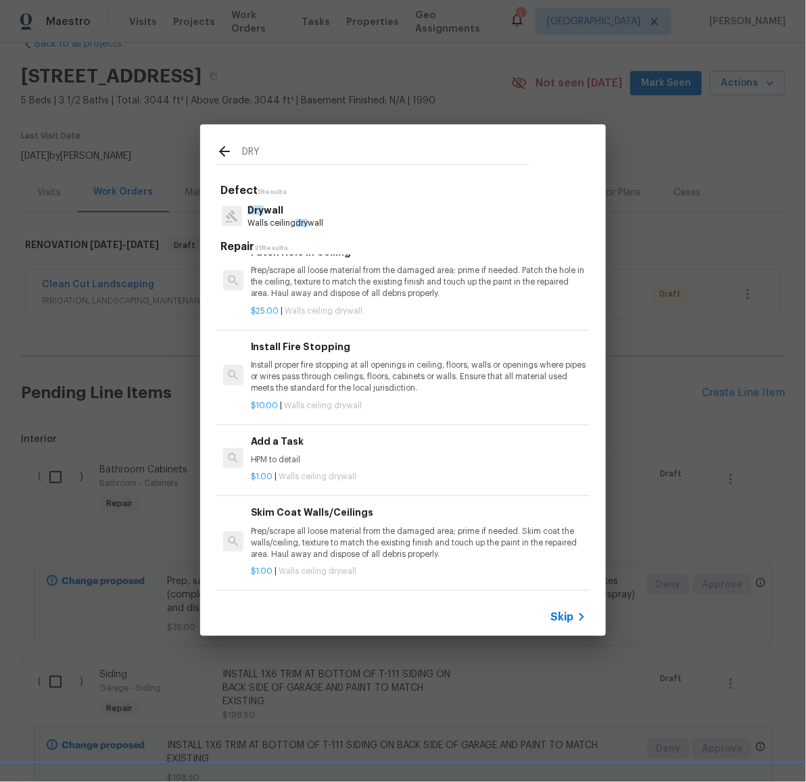
click at [331, 550] on p "Prep/scrape all loose material from the damaged area; prime if needed. Skim coa…" at bounding box center [418, 543] width 335 height 34
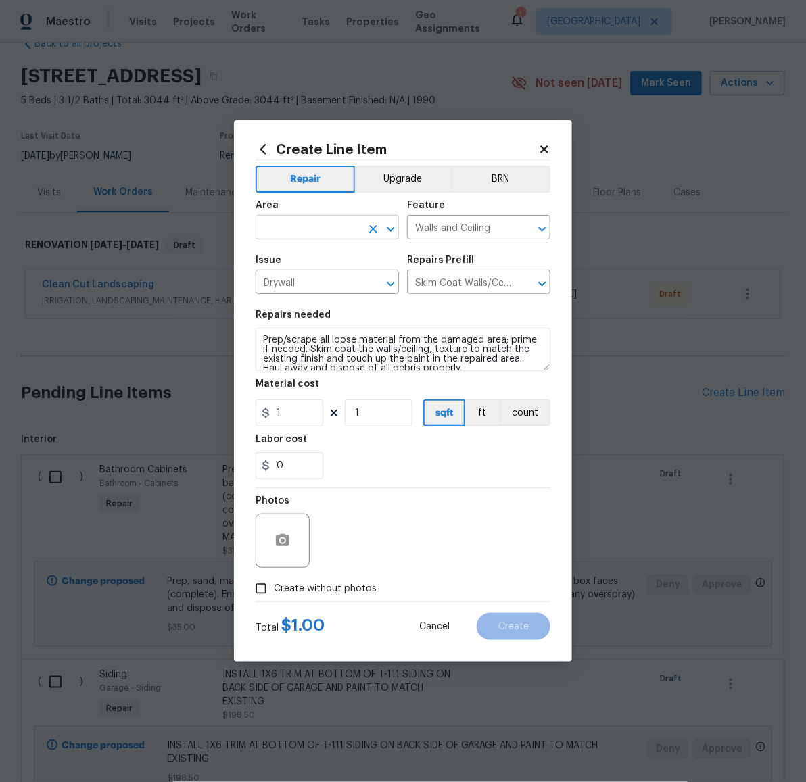
click at [347, 232] on input "text" at bounding box center [307, 228] width 105 height 21
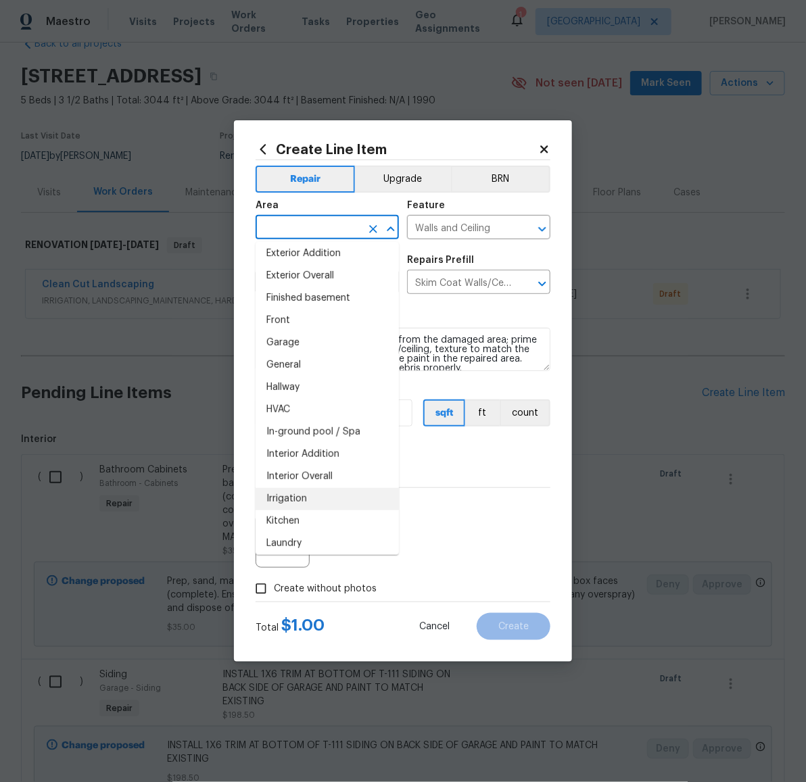
scroll to position [436, 0]
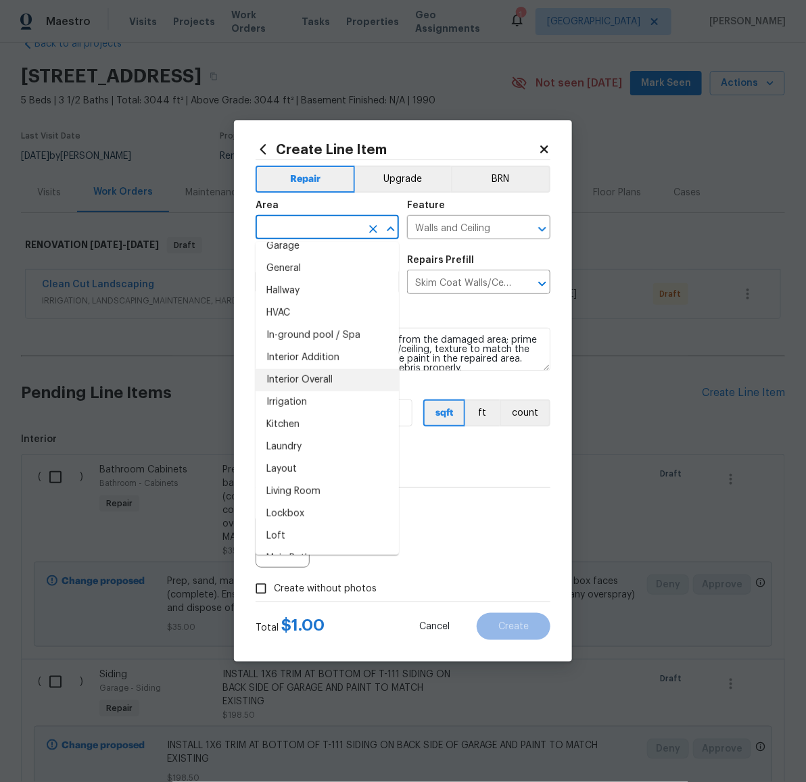
click at [331, 380] on li "Interior Overall" at bounding box center [326, 380] width 143 height 22
type input "Interior Overall"
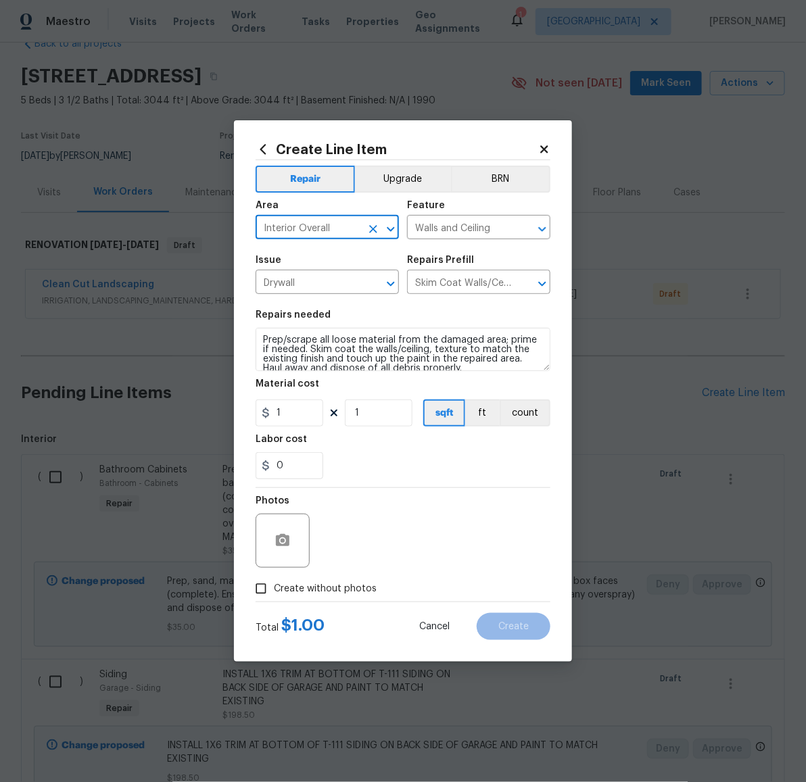
scroll to position [9, 0]
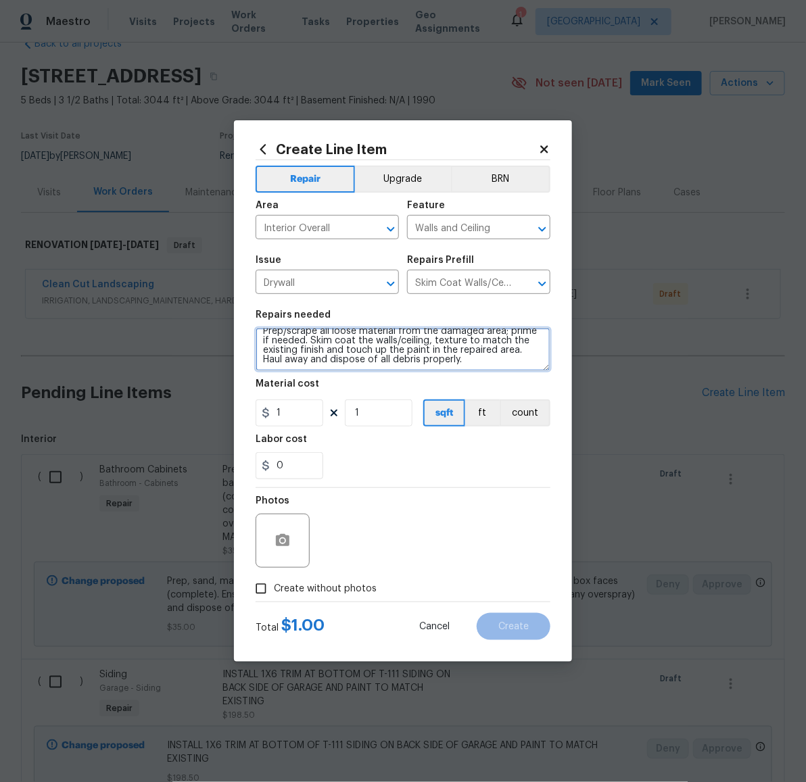
click at [532, 360] on textarea "Prep/scrape all loose material from the damaged area; prime if needed. Skim coa…" at bounding box center [402, 349] width 295 height 43
type textarea "Prep/scrape all loose material from the damaged area; prime if needed. Skim coa…"
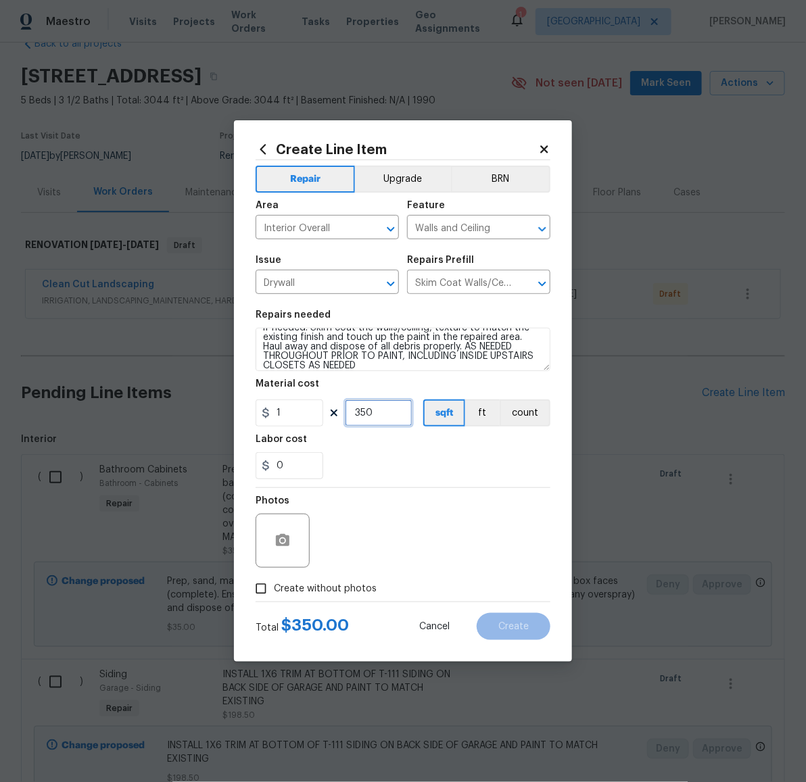
type input "350"
drag, startPoint x: 324, startPoint y: 587, endPoint x: 337, endPoint y: 576, distance: 17.3
click at [324, 587] on span "Create without photos" at bounding box center [325, 589] width 103 height 14
click at [274, 587] on input "Create without photos" at bounding box center [261, 589] width 26 height 26
checkbox input "true"
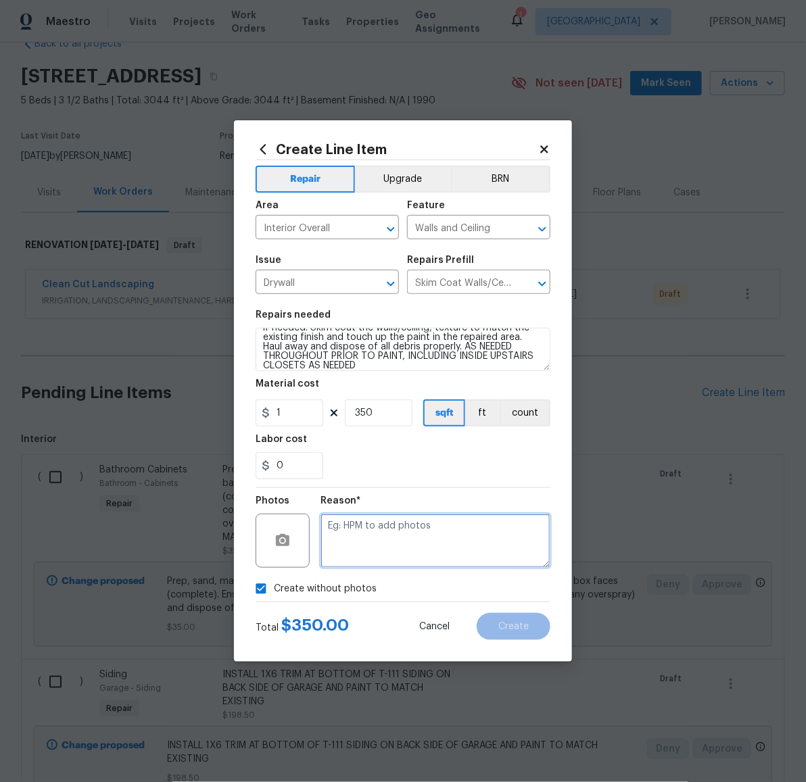
click at [366, 550] on textarea at bounding box center [435, 541] width 230 height 54
paste textarea "LATER"
type textarea "LATER"
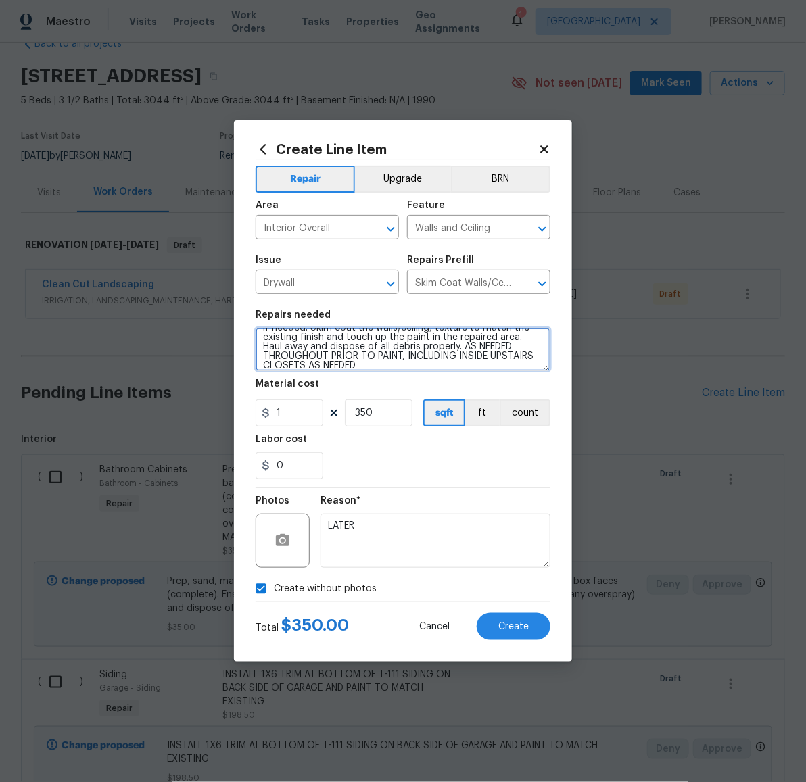
click at [472, 365] on textarea "Prep/scrape all loose material from the damaged area; prime if needed. Skim coa…" at bounding box center [402, 349] width 295 height 43
type textarea "Prep/scrape all loose material from the damaged area; prime if needed. Skim coa…"
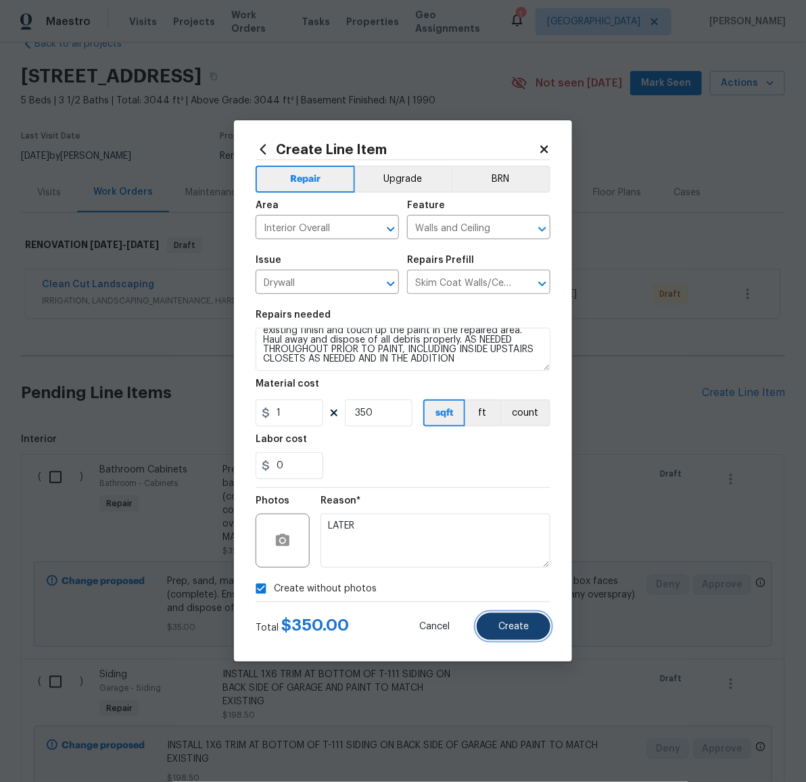
click at [528, 624] on span "Create" at bounding box center [513, 627] width 30 height 10
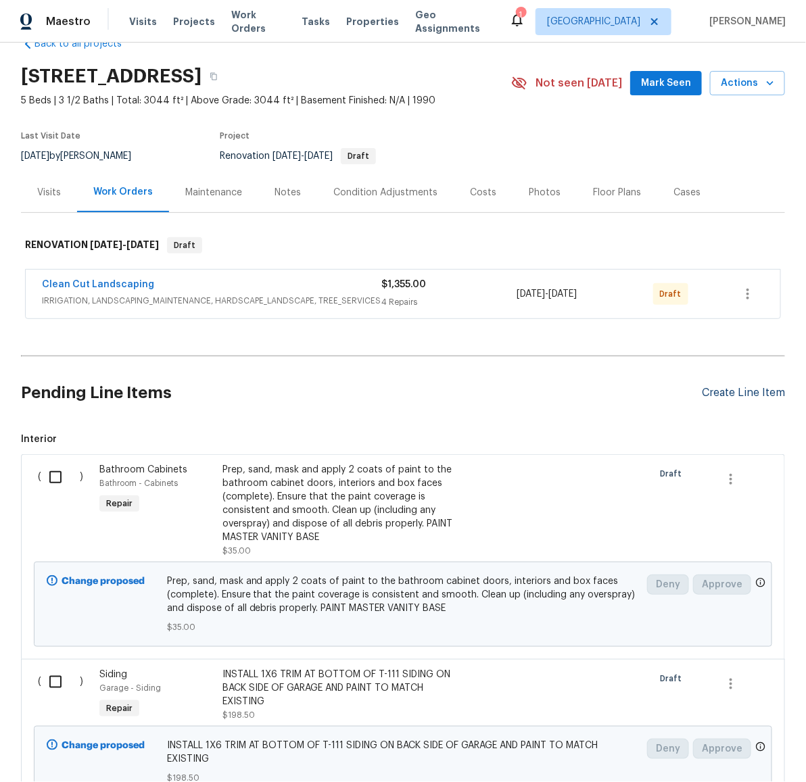
click at [738, 394] on div "Create Line Item" at bounding box center [743, 393] width 83 height 13
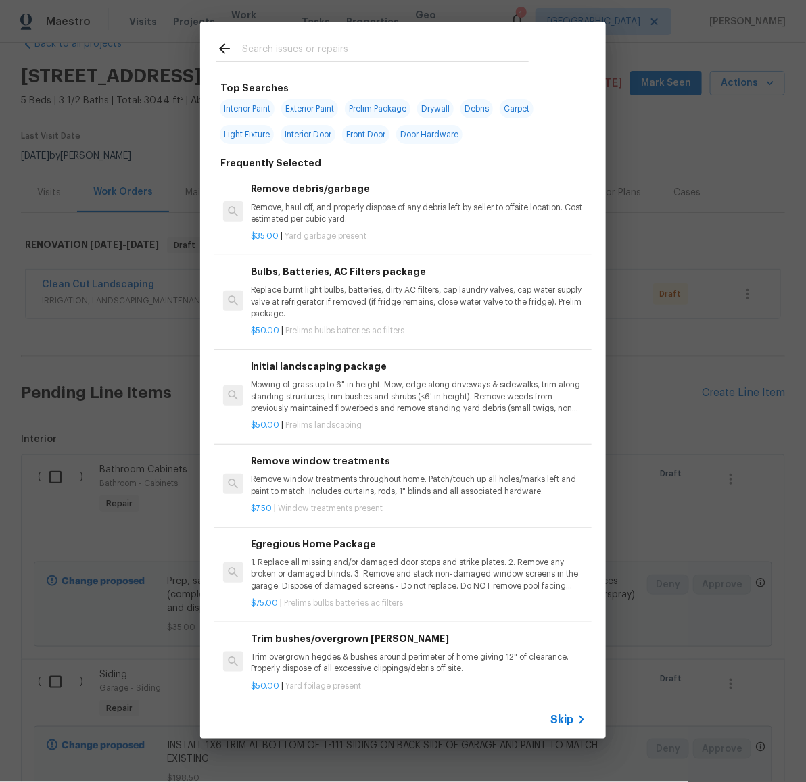
click at [358, 46] on input "text" at bounding box center [385, 51] width 287 height 20
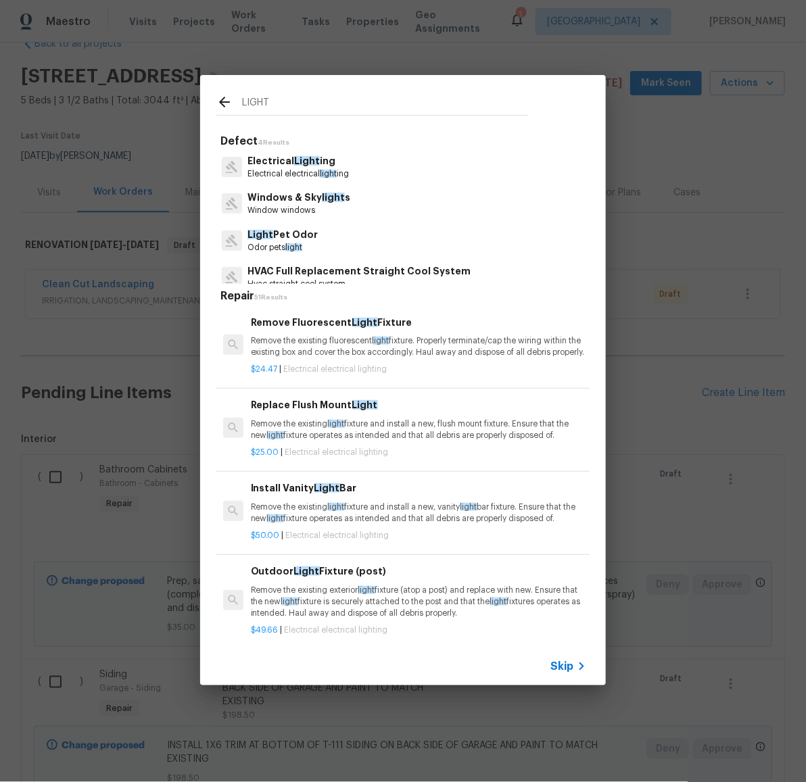
type input "LIGHT"
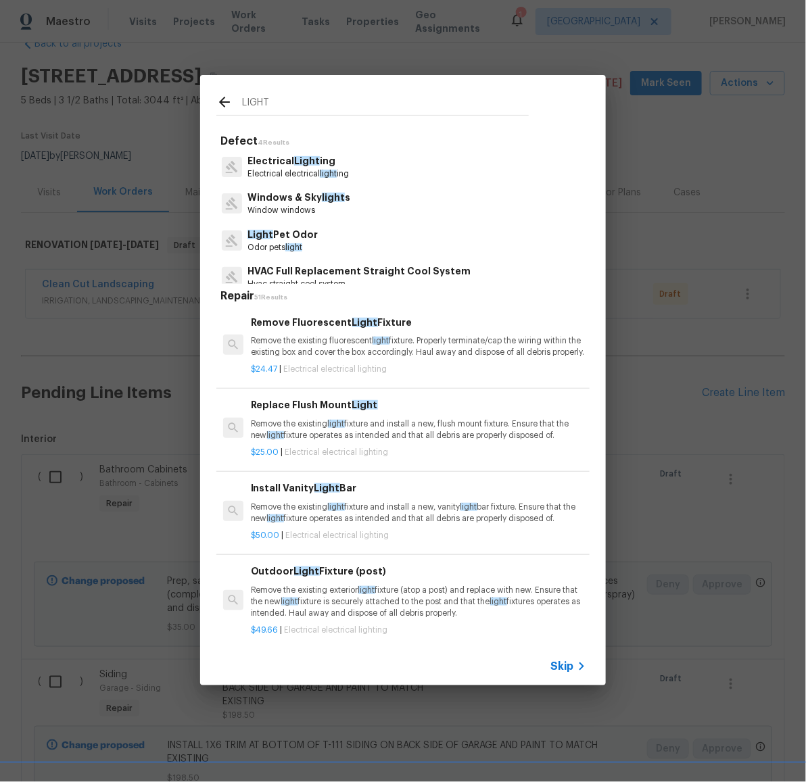
click at [268, 165] on p "Electrical Light ing" at bounding box center [297, 161] width 101 height 14
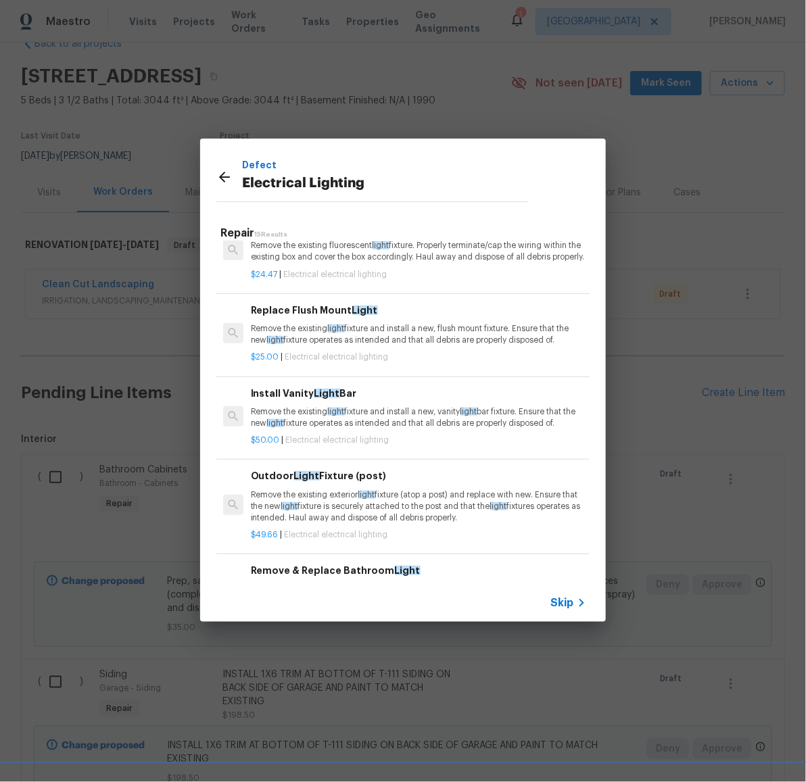
click at [410, 346] on p "Remove the existing light fixture and install a new, flush mount fixture. Ensur…" at bounding box center [418, 334] width 335 height 23
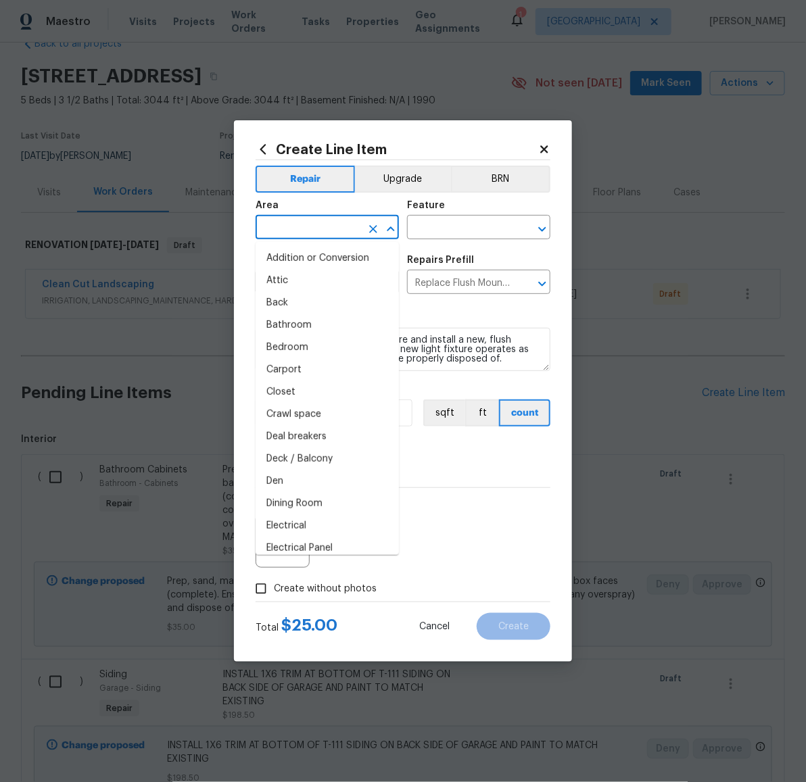
click at [340, 226] on input "text" at bounding box center [307, 228] width 105 height 21
click at [315, 353] on li "Bedroom" at bounding box center [326, 348] width 143 height 22
type input "Bedroom"
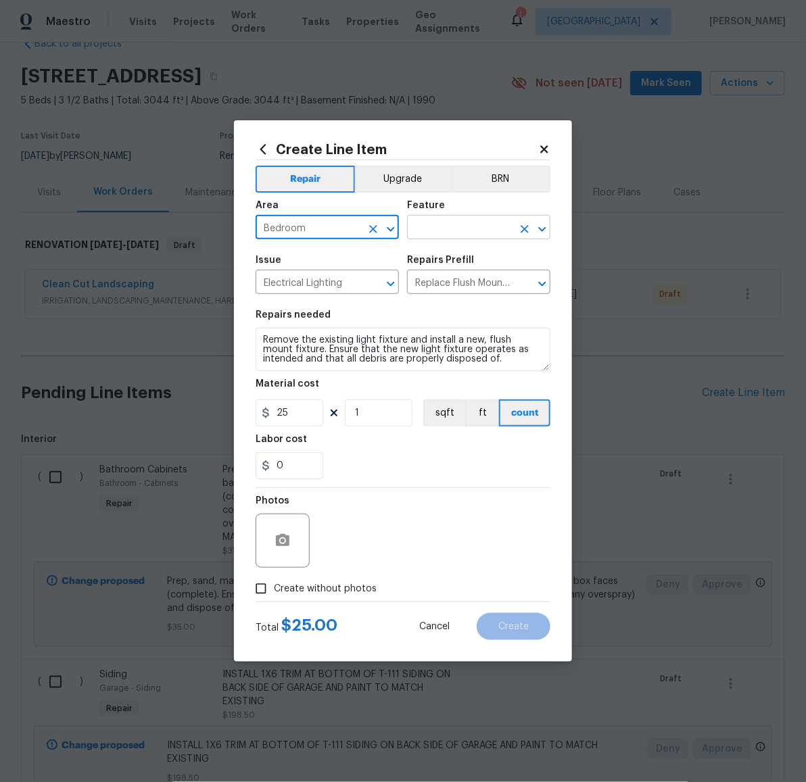
click at [439, 237] on input "text" at bounding box center [459, 228] width 105 height 21
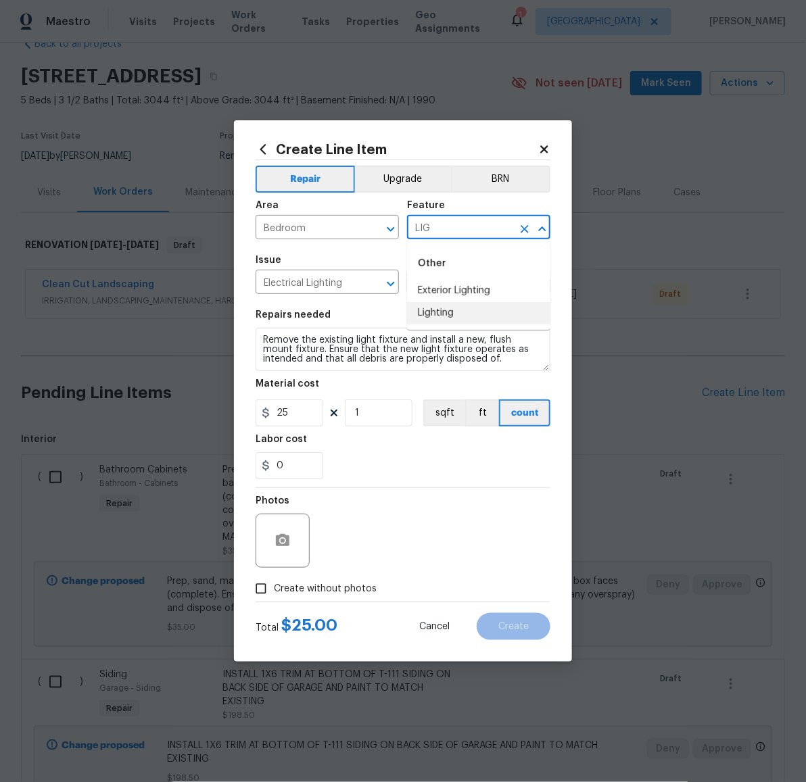
click at [448, 318] on li "Lighting" at bounding box center [478, 313] width 143 height 22
type input "Lighting"
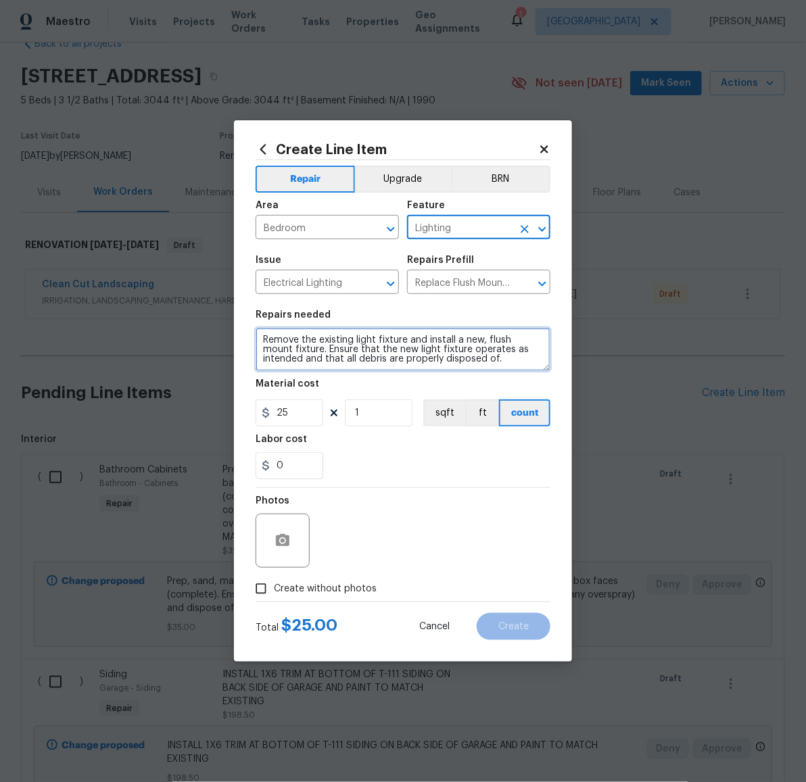
click at [478, 355] on textarea "Remove the existing light fixture and install a new, flush mount fixture. Ensur…" at bounding box center [402, 349] width 295 height 43
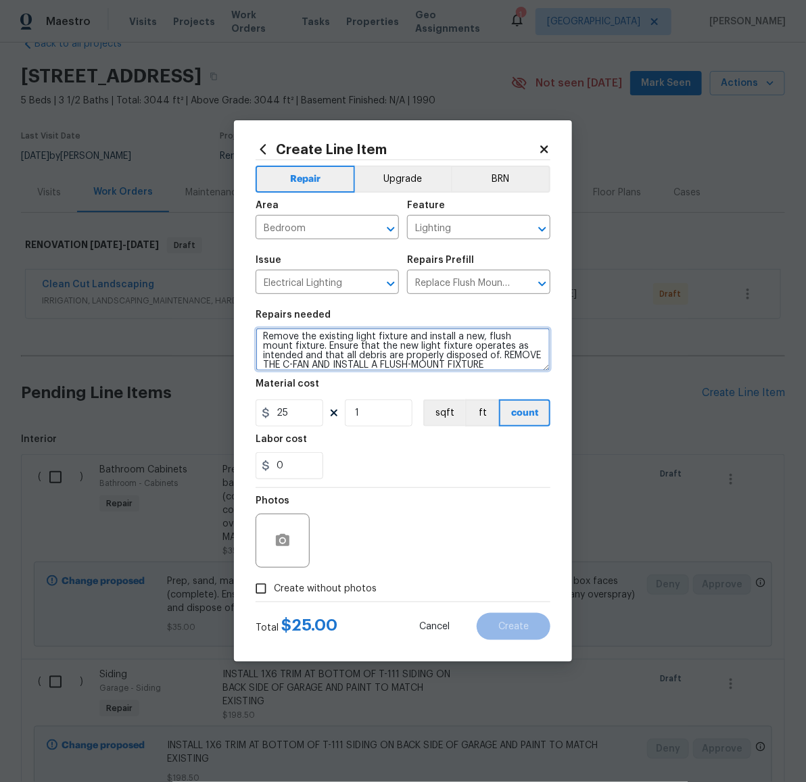
scroll to position [12, 0]
type textarea "Remove the existing light fixture and install a new, flush mount fixture. Ensur…"
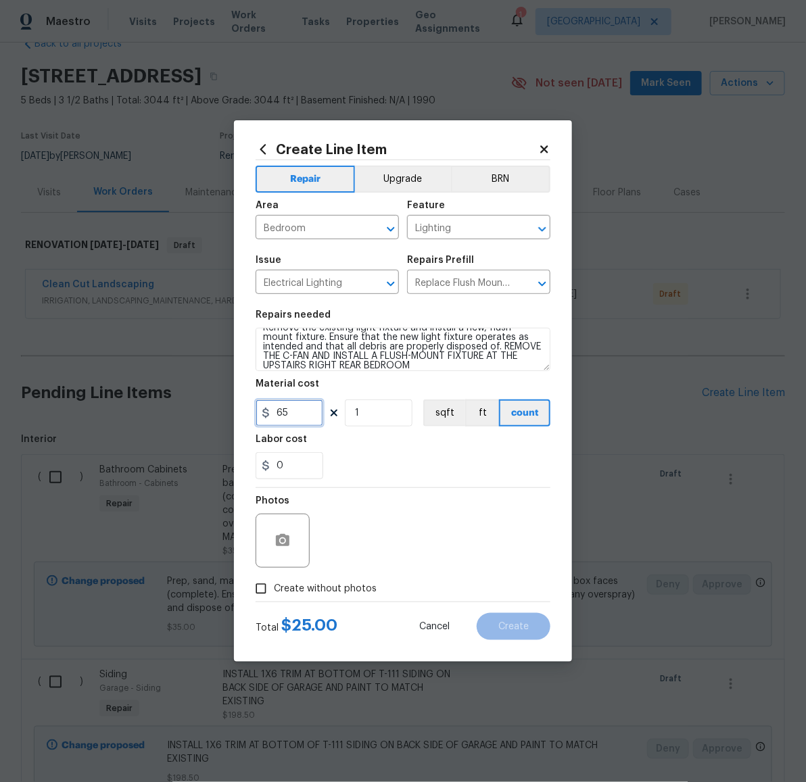
type input "65"
click at [291, 583] on span "Create without photos" at bounding box center [325, 589] width 103 height 14
click at [274, 583] on input "Create without photos" at bounding box center [261, 589] width 26 height 26
checkbox input "true"
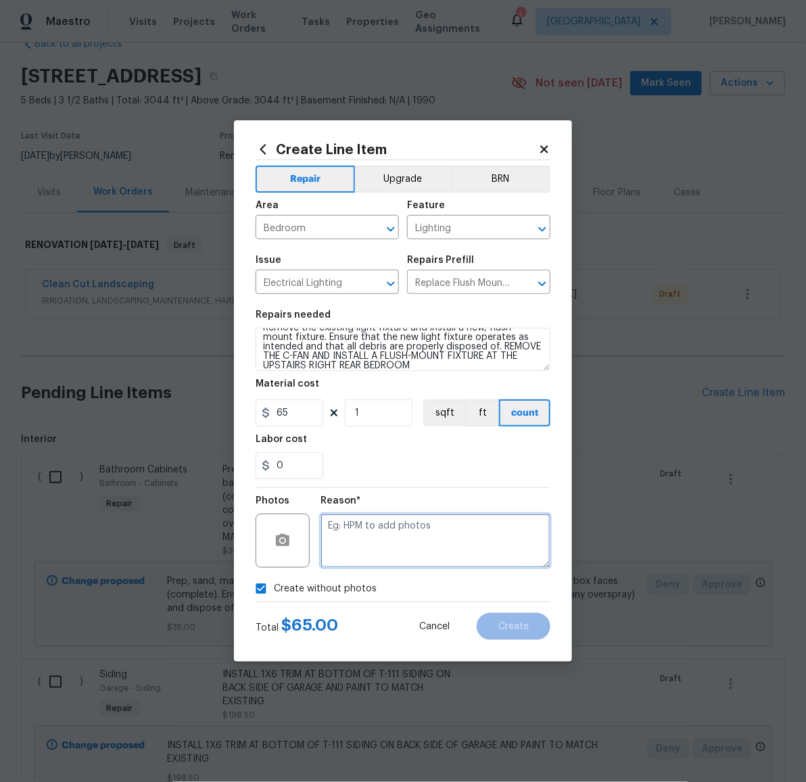
click at [392, 556] on textarea at bounding box center [435, 541] width 230 height 54
paste textarea "LATER"
type textarea "LATER"
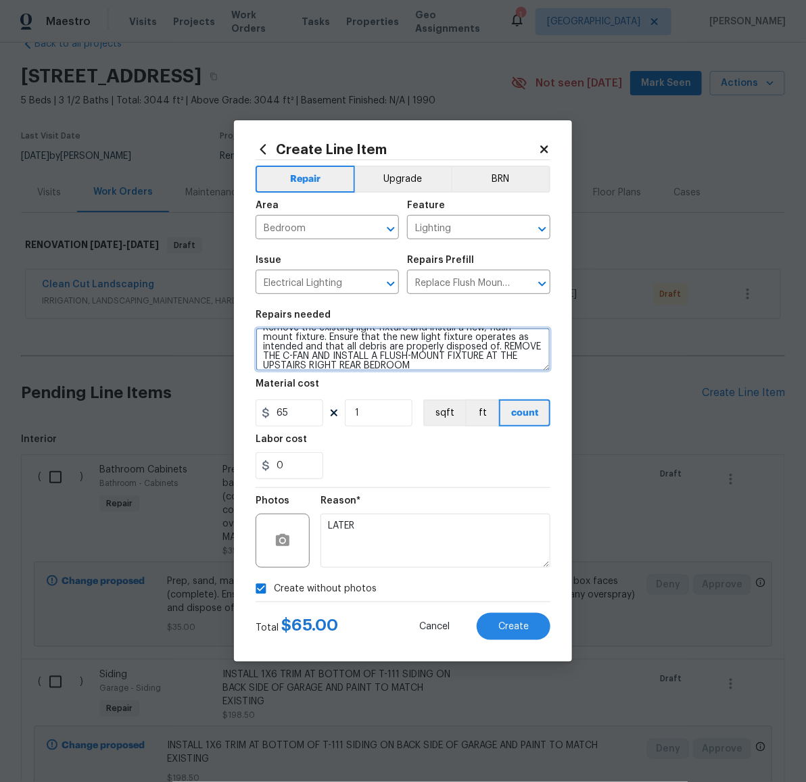
click at [514, 364] on textarea "Remove the existing light fixture and install a new, flush mount fixture. Ensur…" at bounding box center [402, 349] width 295 height 43
type textarea "Remove the existing light fixture and install a new, flush mount fixture. Ensur…"
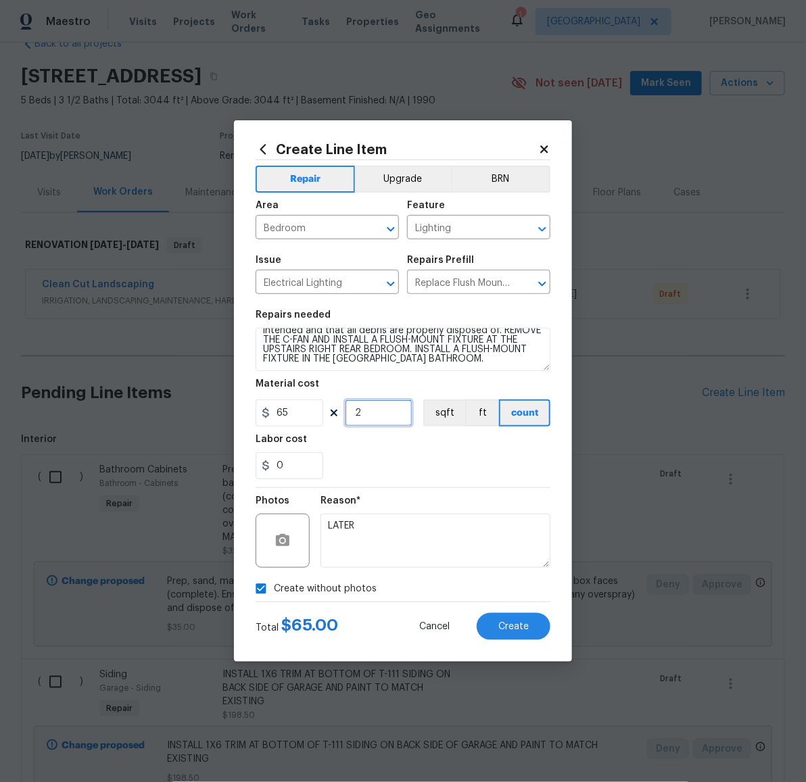
type input "2"
click at [493, 630] on button "Create" at bounding box center [513, 626] width 74 height 27
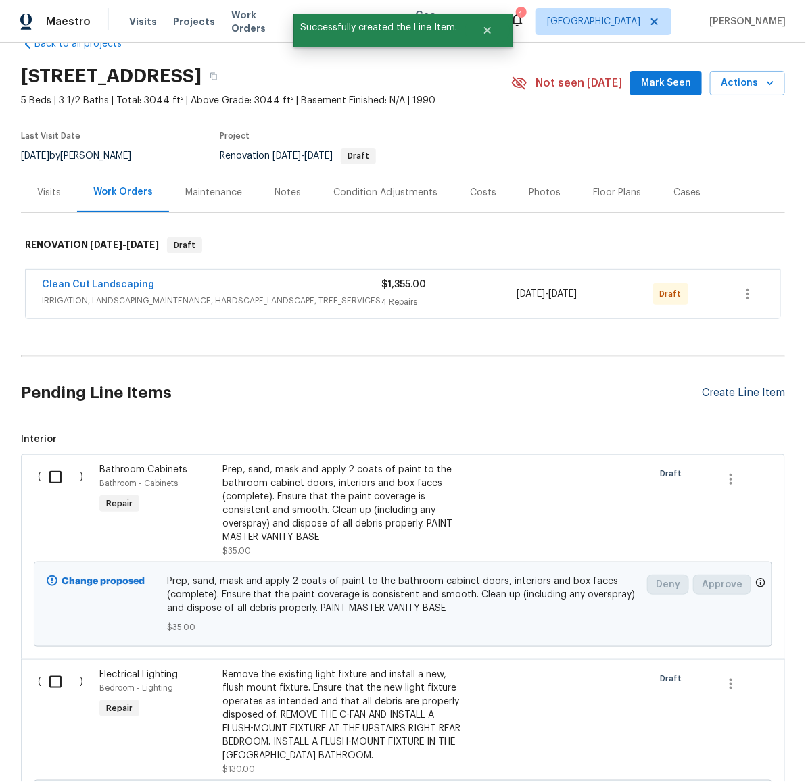
click at [718, 393] on div "Create Line Item" at bounding box center [743, 393] width 83 height 13
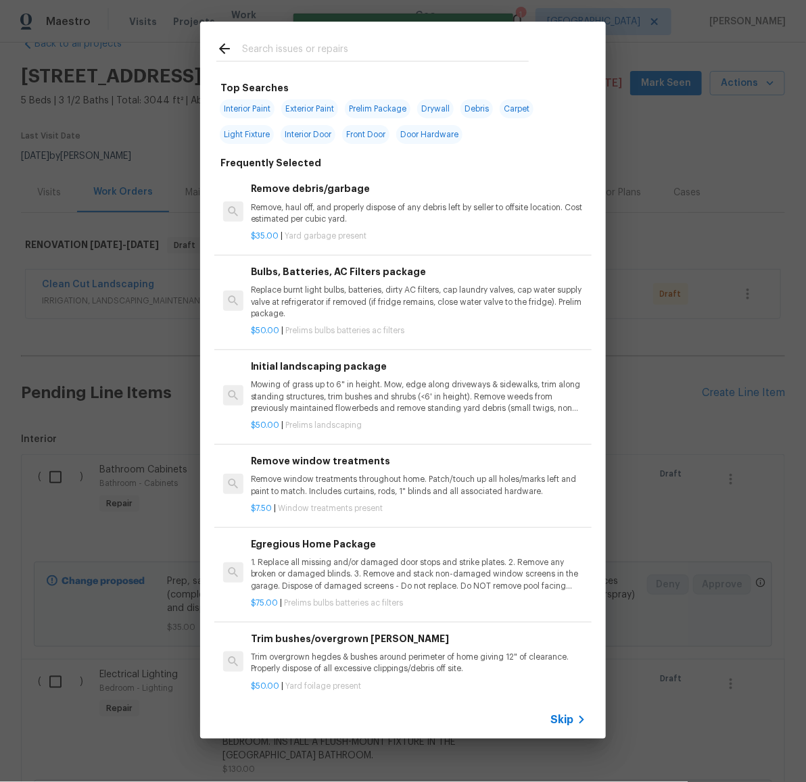
click at [385, 58] on input "text" at bounding box center [385, 51] width 287 height 20
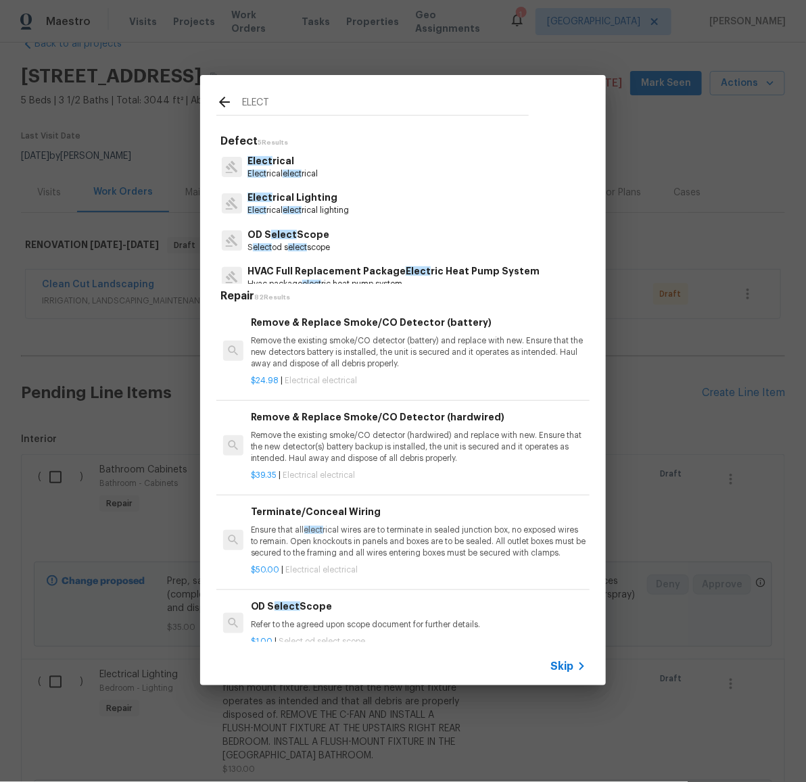
type input "ELECT"
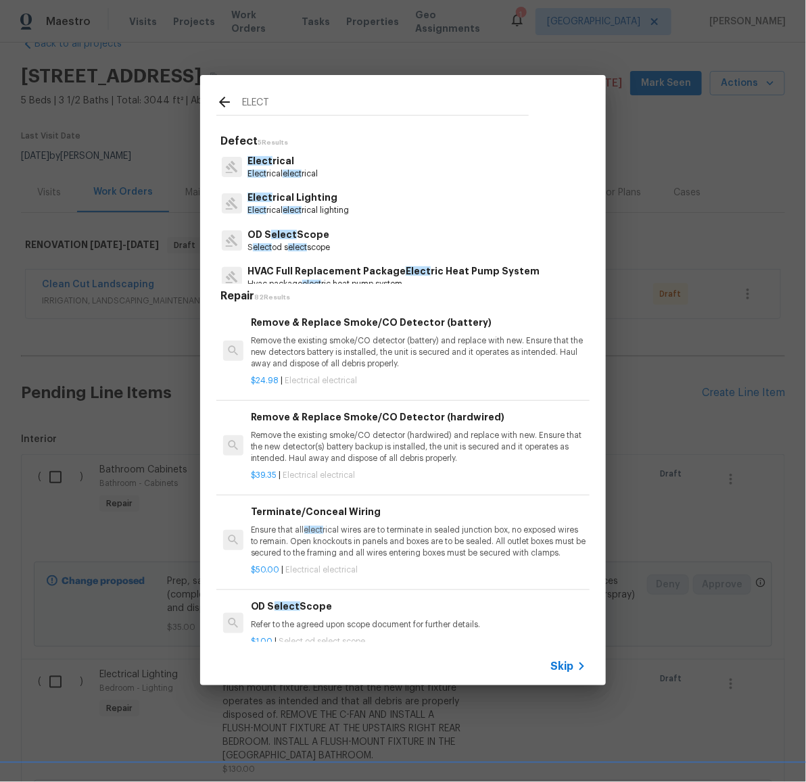
click at [281, 159] on p "Elect rical" at bounding box center [282, 161] width 70 height 14
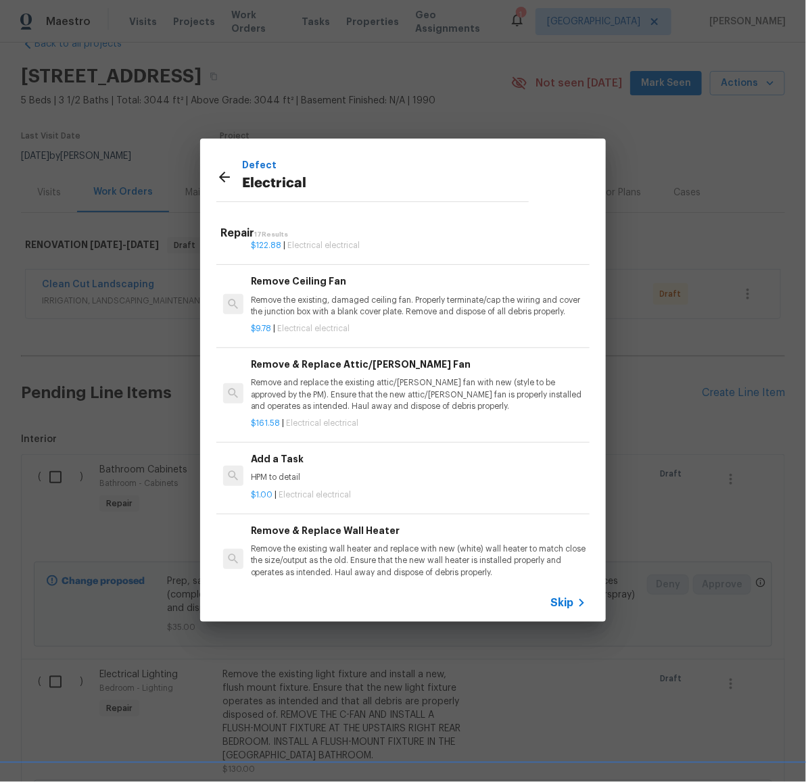
scroll to position [920, 0]
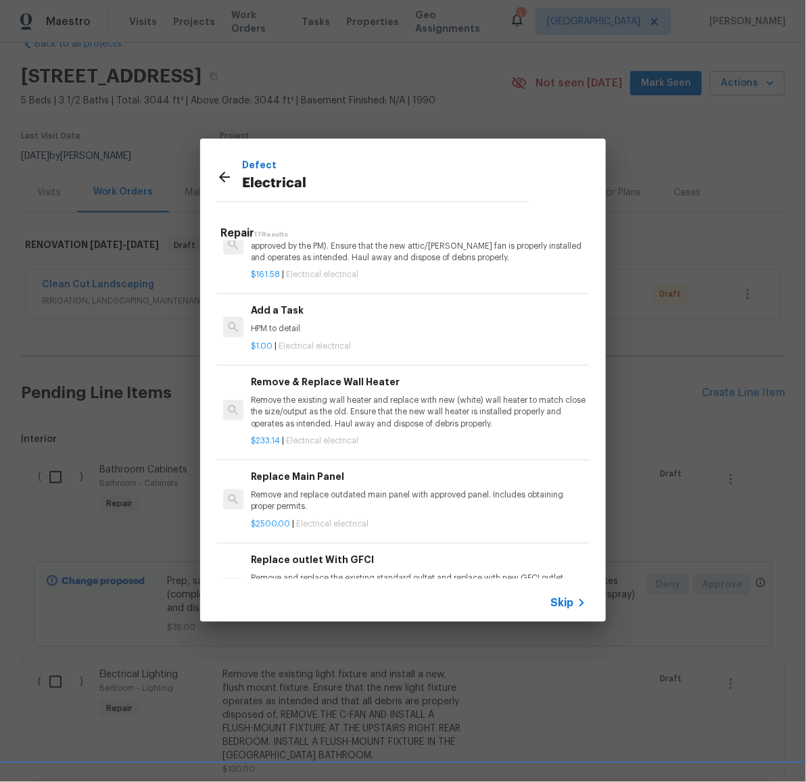
click at [331, 352] on div "$1.00 | Electrical electrical" at bounding box center [418, 343] width 335 height 17
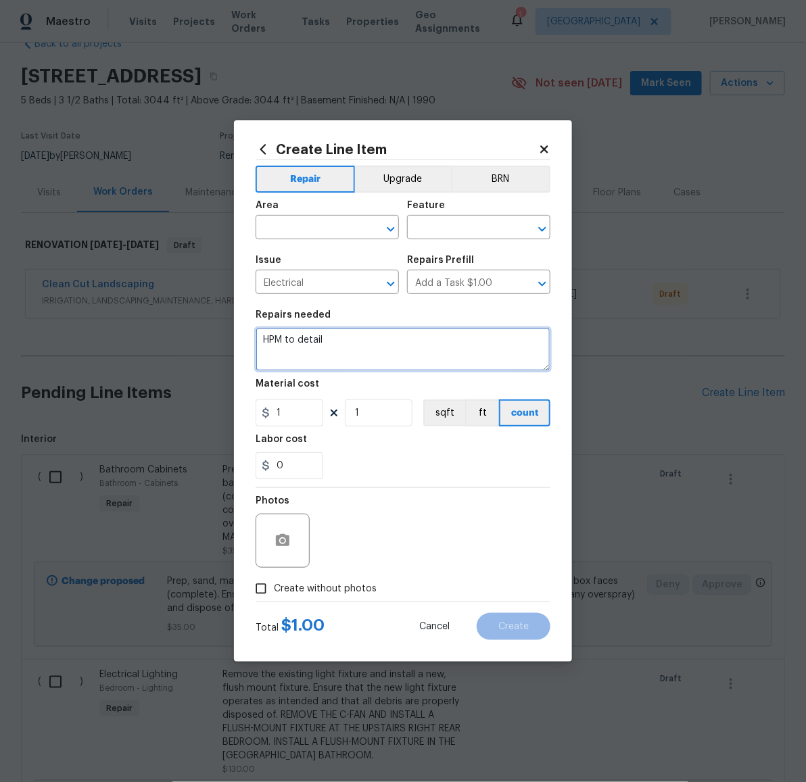
drag, startPoint x: 385, startPoint y: 351, endPoint x: 378, endPoint y: 350, distance: 6.8
click at [378, 350] on textarea "HPM to detail" at bounding box center [402, 349] width 295 height 43
click at [324, 228] on input "text" at bounding box center [307, 228] width 105 height 21
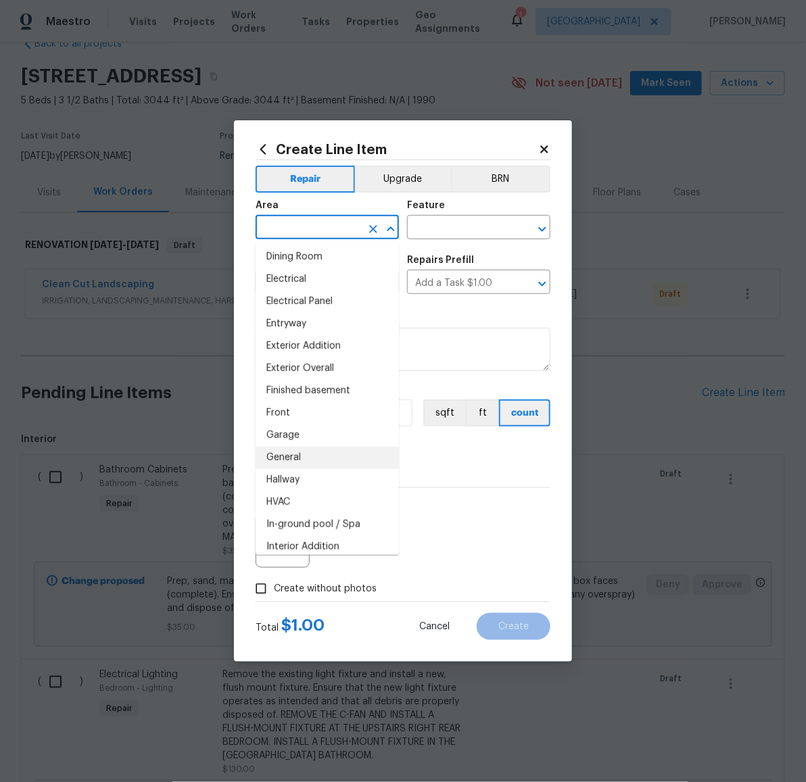
scroll to position [268, 0]
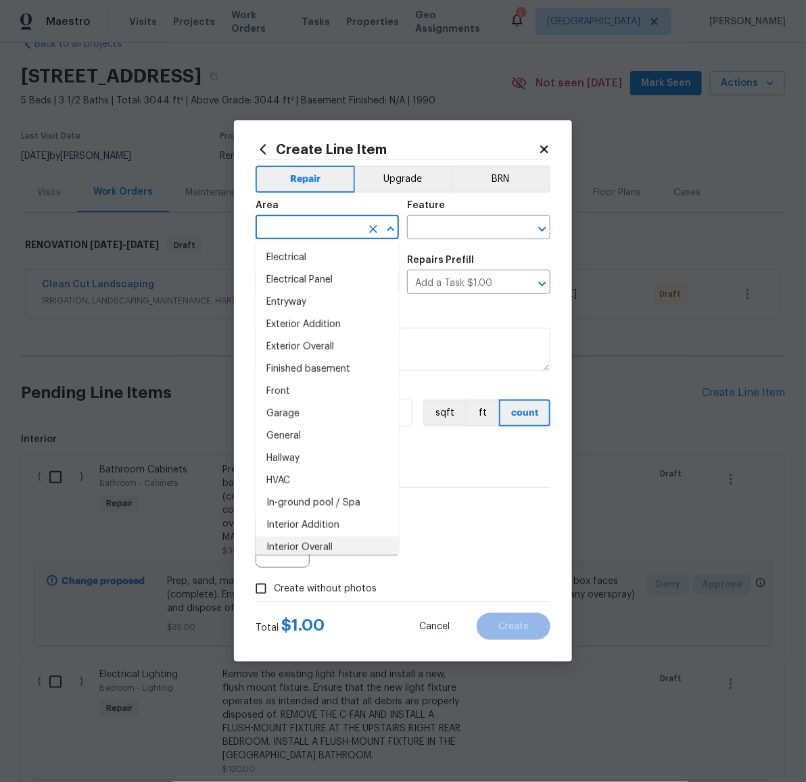
click at [334, 545] on li "Interior Overall" at bounding box center [326, 548] width 143 height 22
type input "Interior Overall"
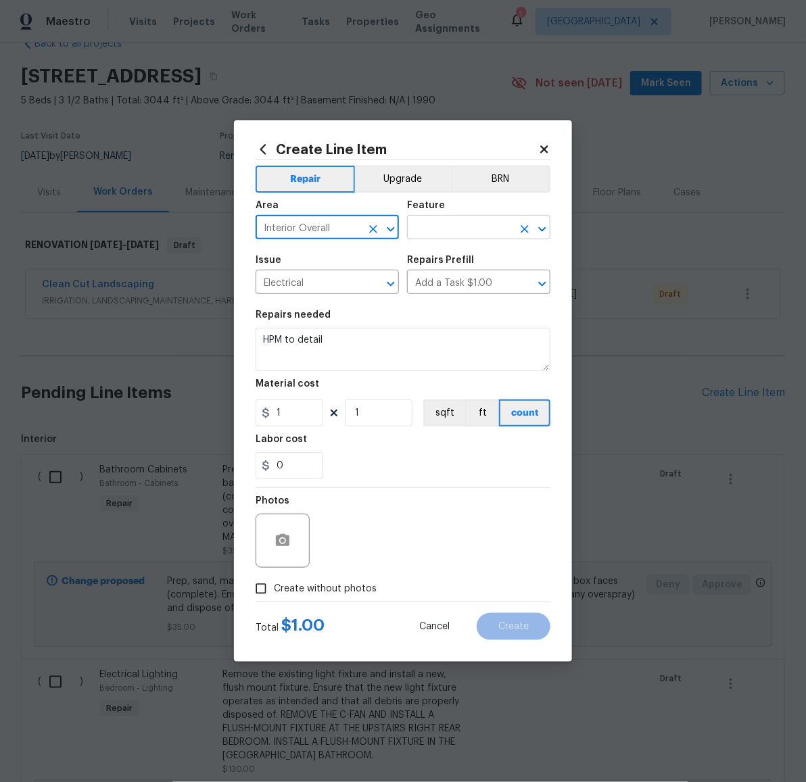
click at [440, 236] on input "text" at bounding box center [459, 228] width 105 height 21
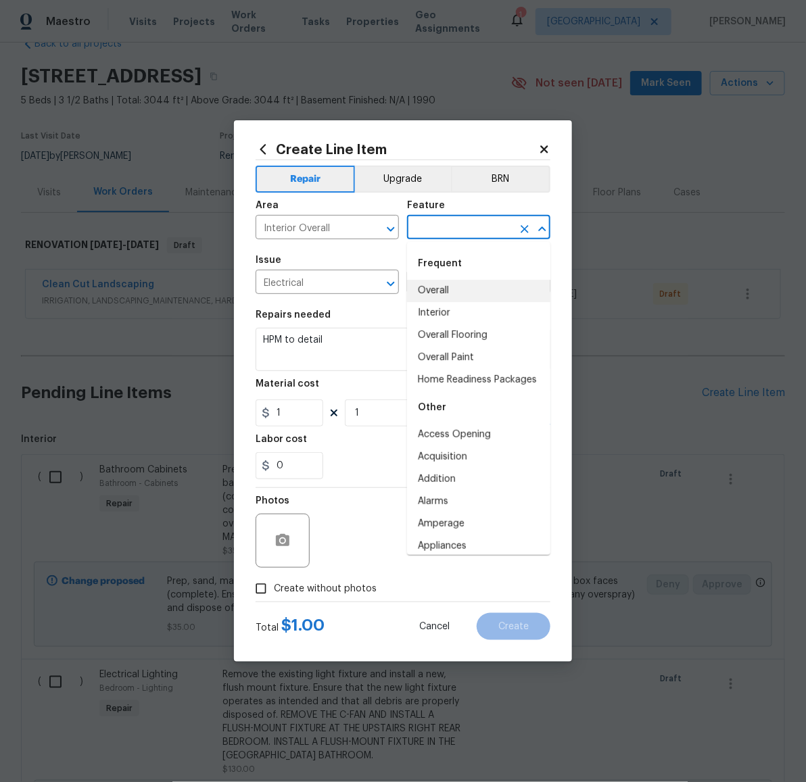
click at [450, 291] on li "Overall" at bounding box center [478, 291] width 143 height 22
type input "Overall"
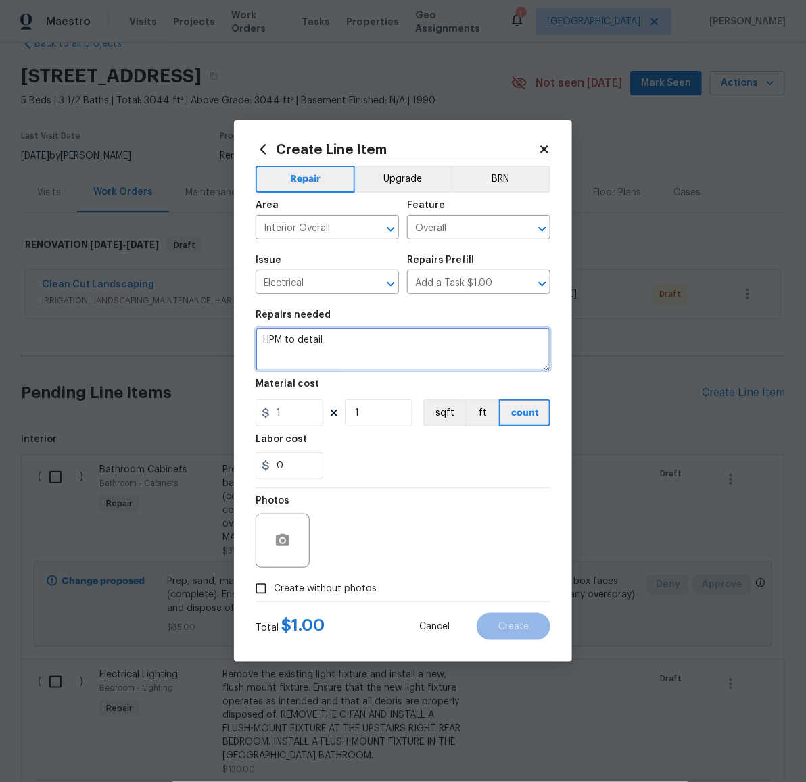
drag, startPoint x: 351, startPoint y: 345, endPoint x: 256, endPoint y: 339, distance: 95.5
click at [256, 339] on textarea "HPM to detail" at bounding box center [402, 349] width 295 height 43
type textarea "SEEMS TO BE AN ELECTRICAL ISSUE UPSTAIRS; INVESTIGATE AND ADVISE HPM. LOTS OF L…"
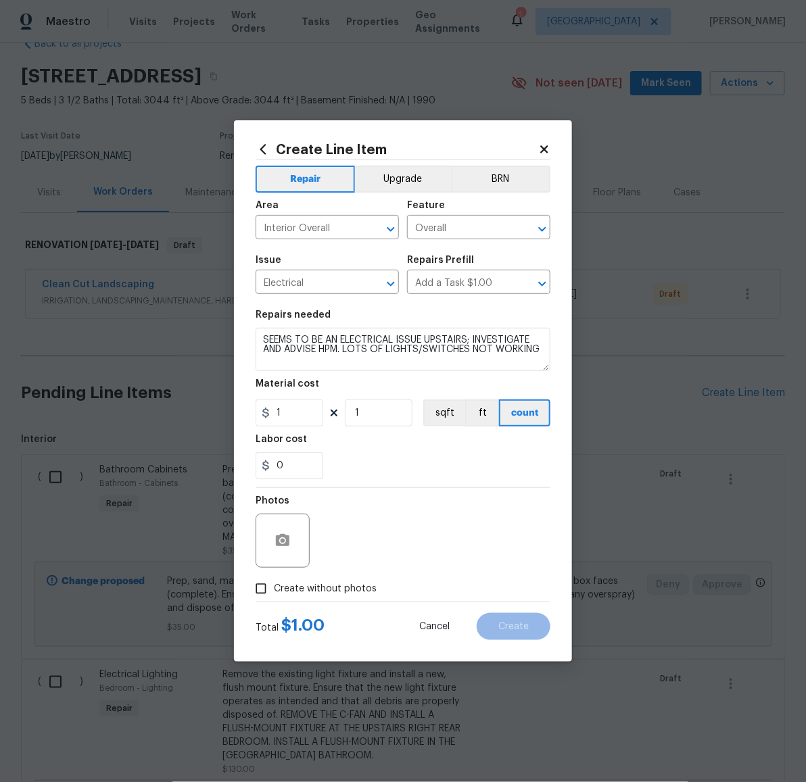
click at [314, 582] on span "Create without photos" at bounding box center [325, 589] width 103 height 14
click at [274, 581] on input "Create without photos" at bounding box center [261, 589] width 26 height 26
checkbox input "true"
click at [376, 547] on textarea at bounding box center [435, 541] width 230 height 54
paste textarea "LATER"
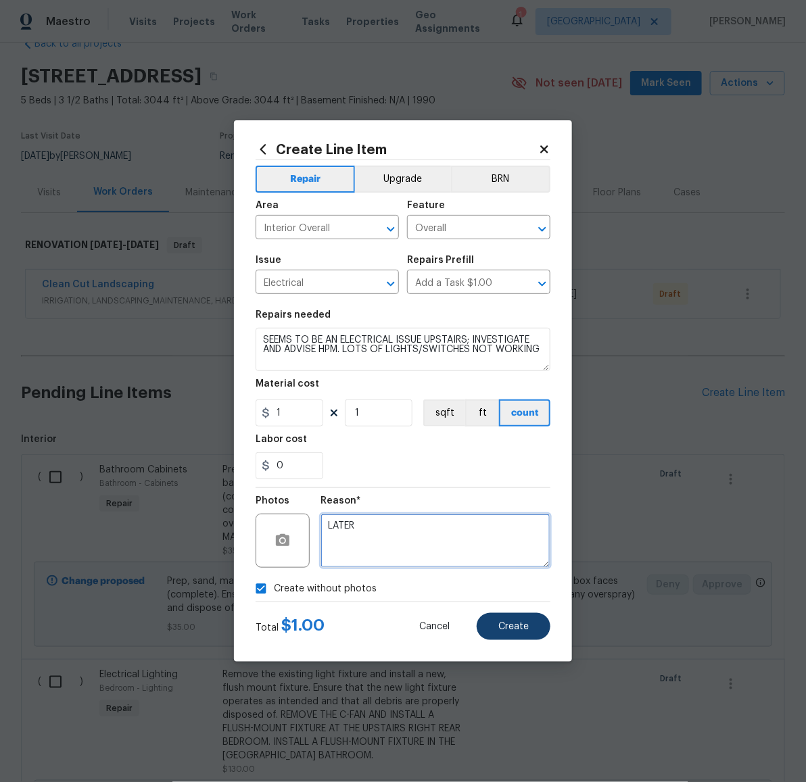
type textarea "LATER"
click at [520, 629] on span "Create" at bounding box center [513, 627] width 30 height 10
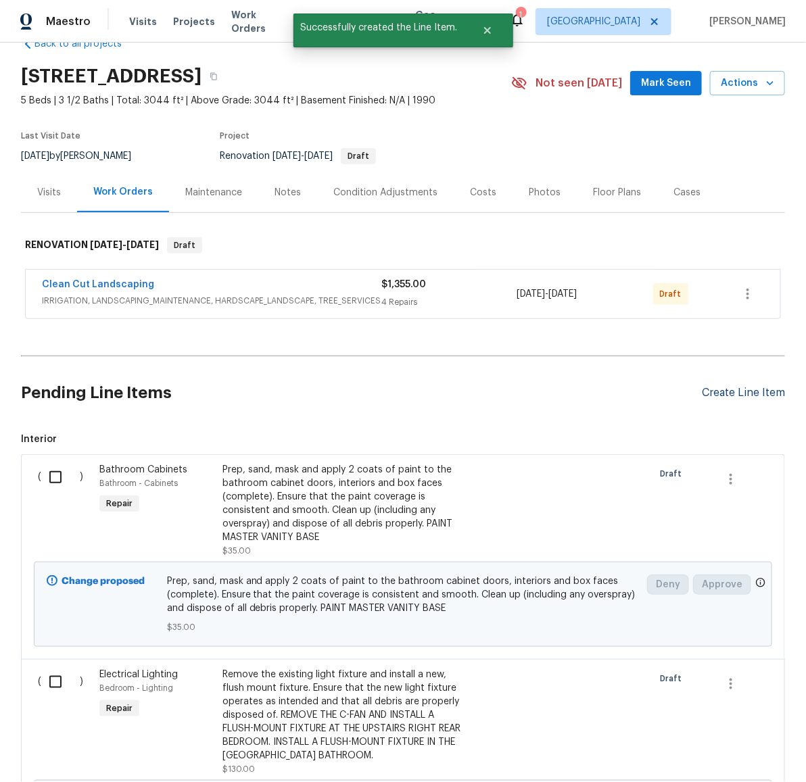
click at [733, 394] on div "Create Line Item" at bounding box center [743, 393] width 83 height 13
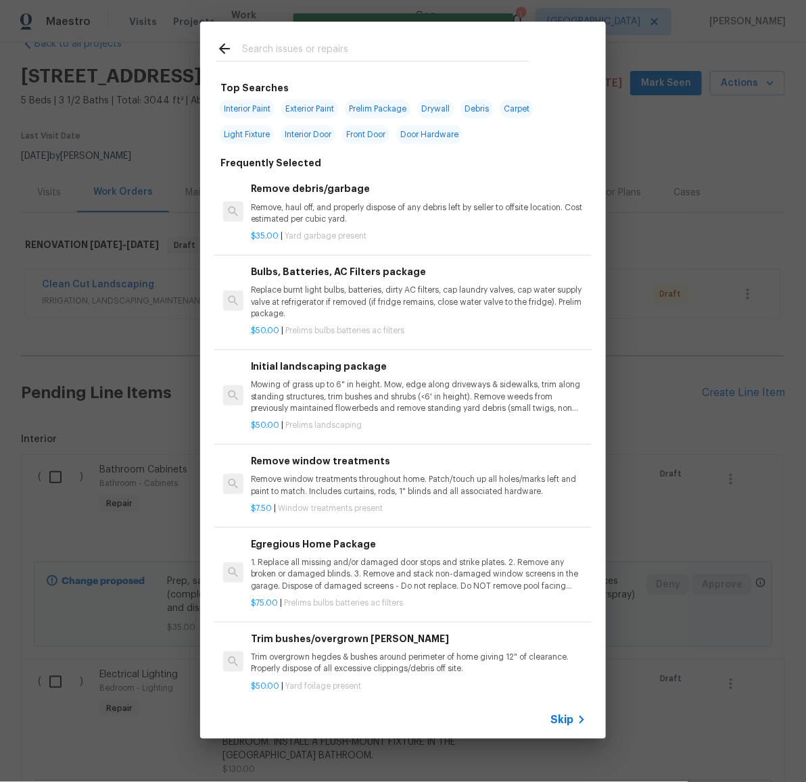
click at [313, 52] on input "text" at bounding box center [385, 51] width 287 height 20
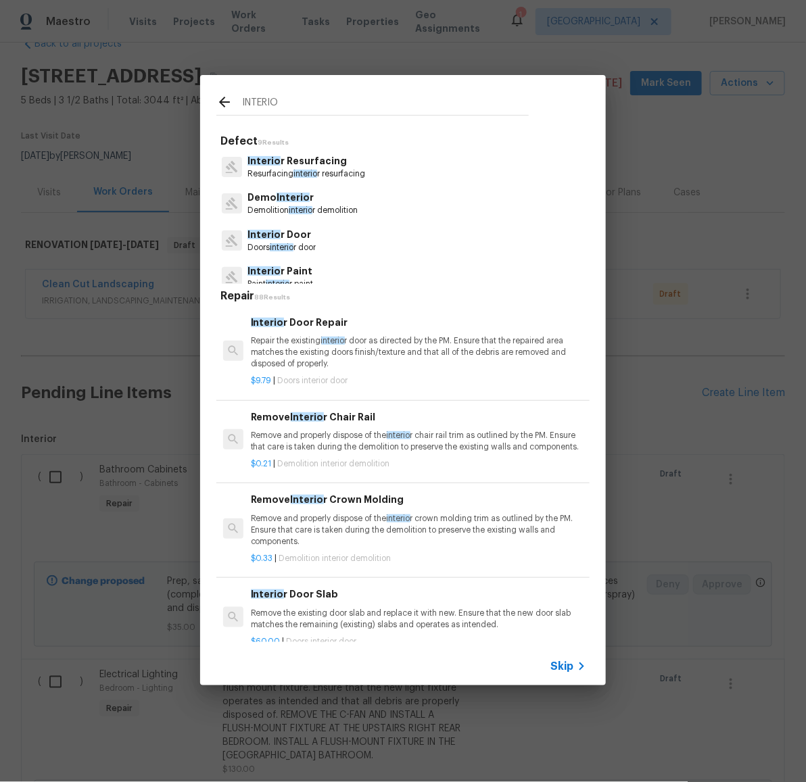
type input "INTERIO"
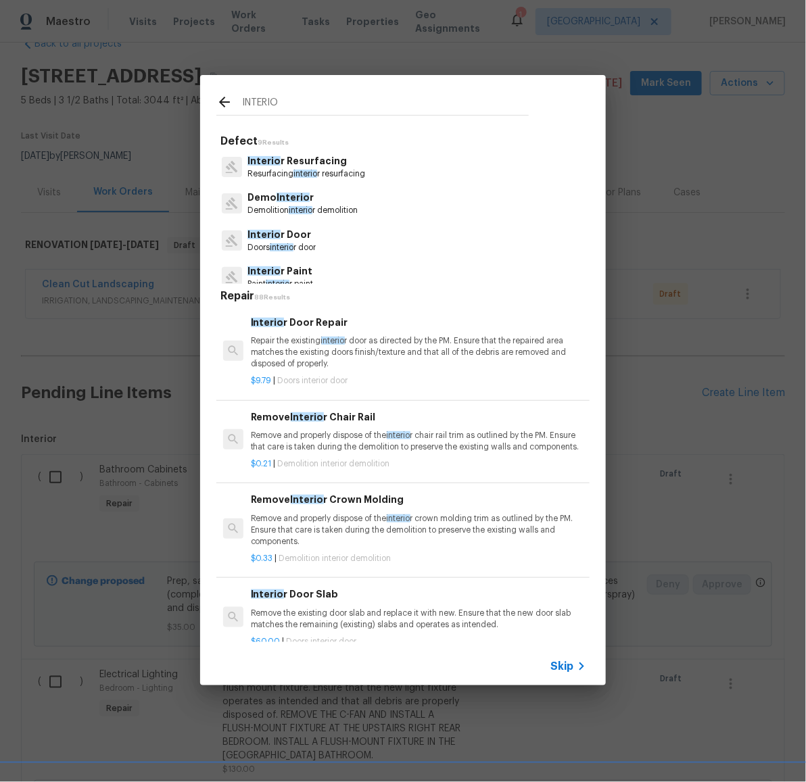
click at [297, 238] on p "Interio r Door" at bounding box center [281, 235] width 68 height 14
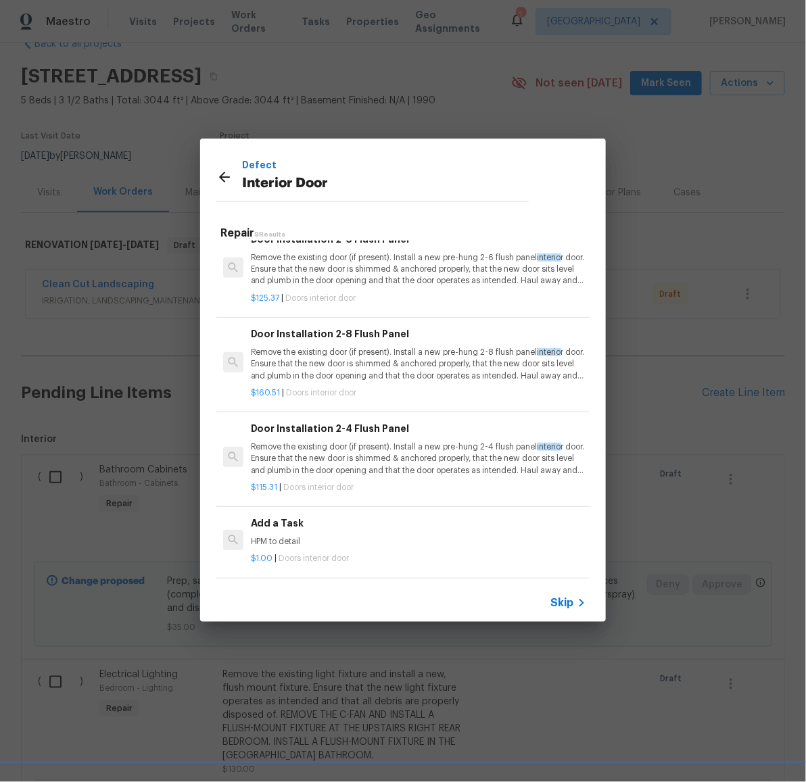
scroll to position [495, 0]
click at [282, 519] on div "Add a Task HPM to detail" at bounding box center [418, 532] width 335 height 32
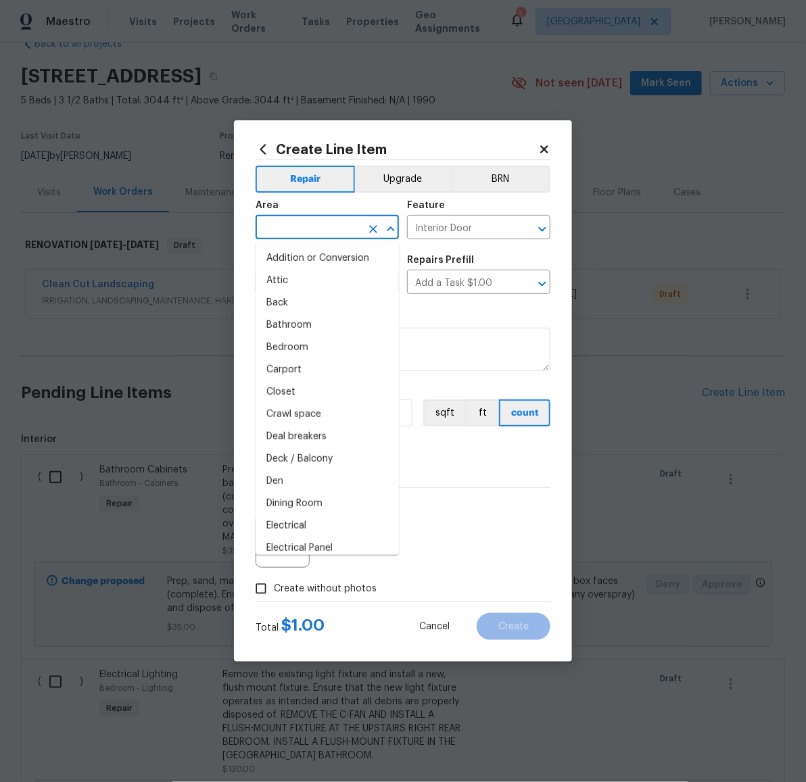
click at [319, 232] on input "text" at bounding box center [307, 228] width 105 height 21
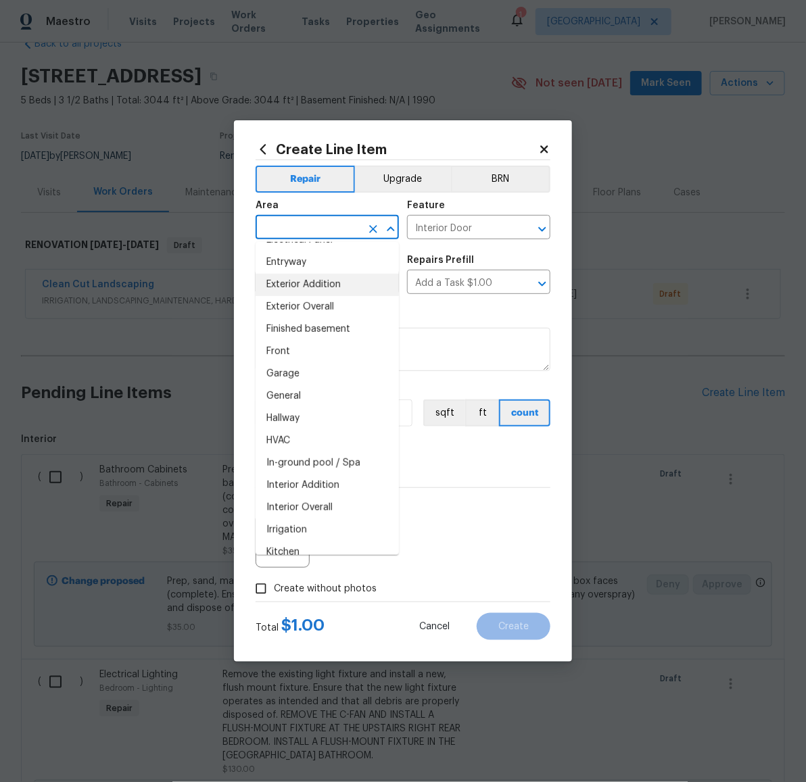
scroll to position [319, 0]
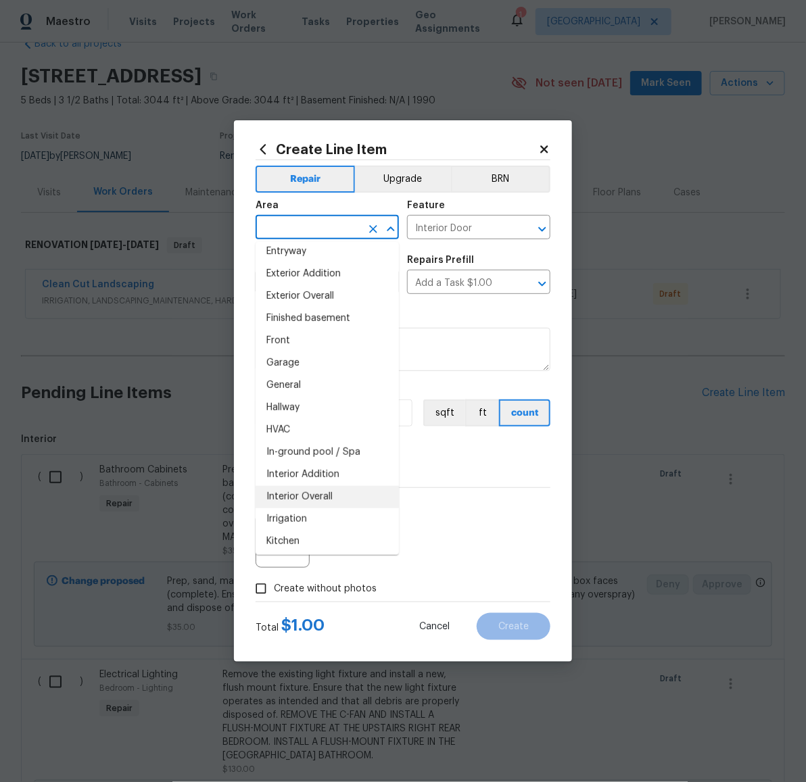
click at [330, 490] on li "Interior Overall" at bounding box center [326, 497] width 143 height 22
type input "Interior Overall"
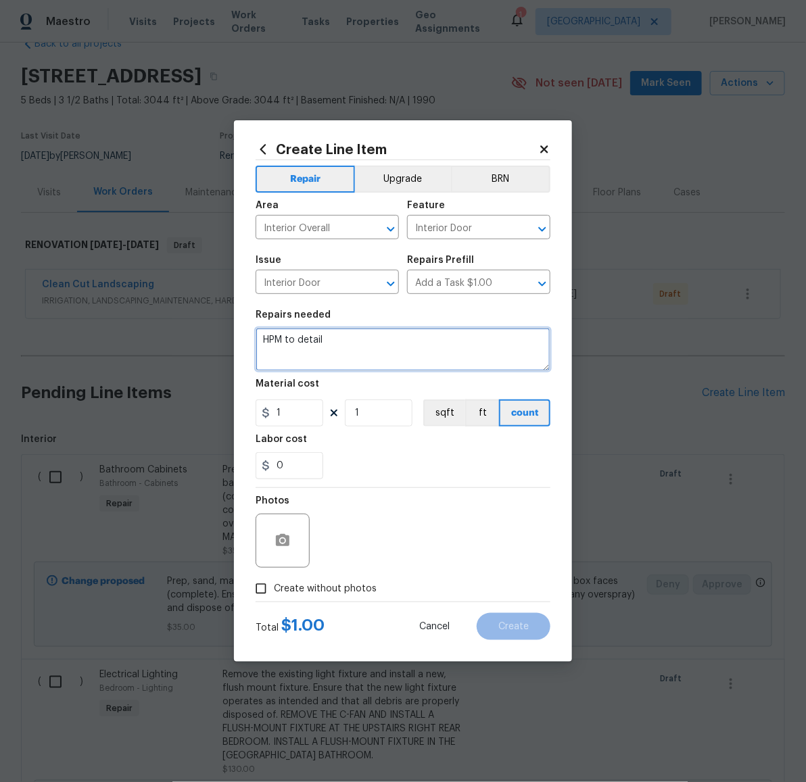
drag, startPoint x: 349, startPoint y: 349, endPoint x: 253, endPoint y: 331, distance: 97.2
click at [253, 331] on div "Create Line Item Repair Upgrade BRN Area Interior Overall ​ Feature Interior Do…" at bounding box center [403, 390] width 338 height 541
type textarea "SEVERAL DOORS UPSTAIRS WON'T STAY OPEN; PLEASE ADJUST SO THEY DO"
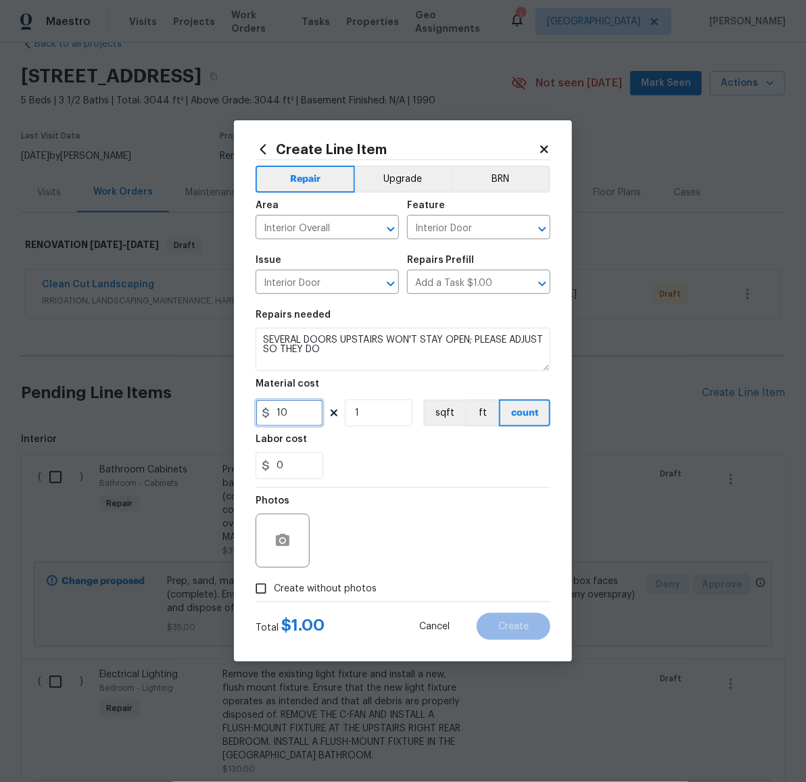
type input "10"
type input "3"
click at [347, 585] on span "Create without photos" at bounding box center [325, 589] width 103 height 14
click at [274, 585] on input "Create without photos" at bounding box center [261, 589] width 26 height 26
checkbox input "true"
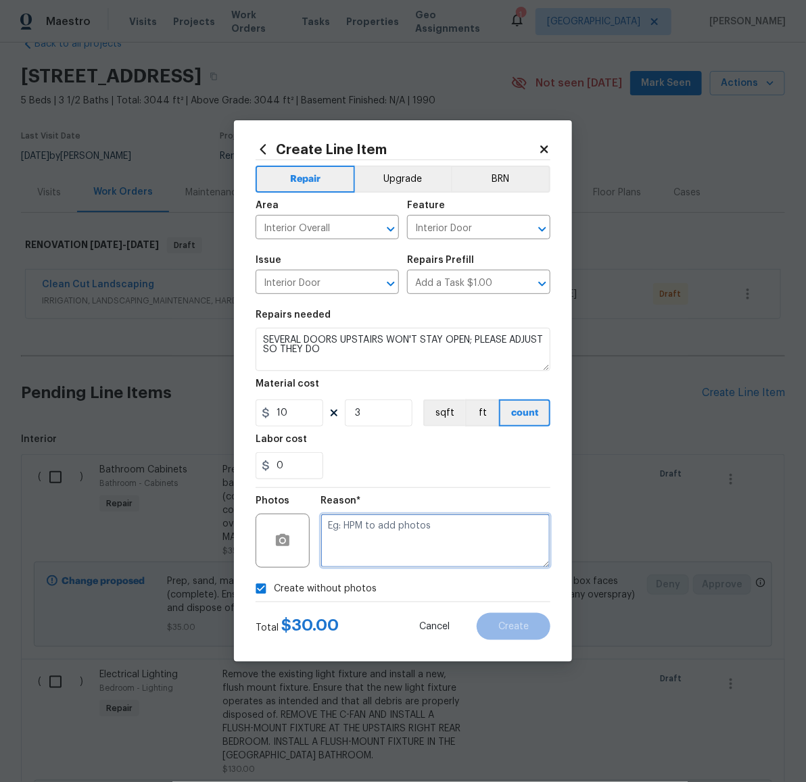
click at [383, 558] on textarea at bounding box center [435, 541] width 230 height 54
paste textarea "LATER"
type textarea "LATER"
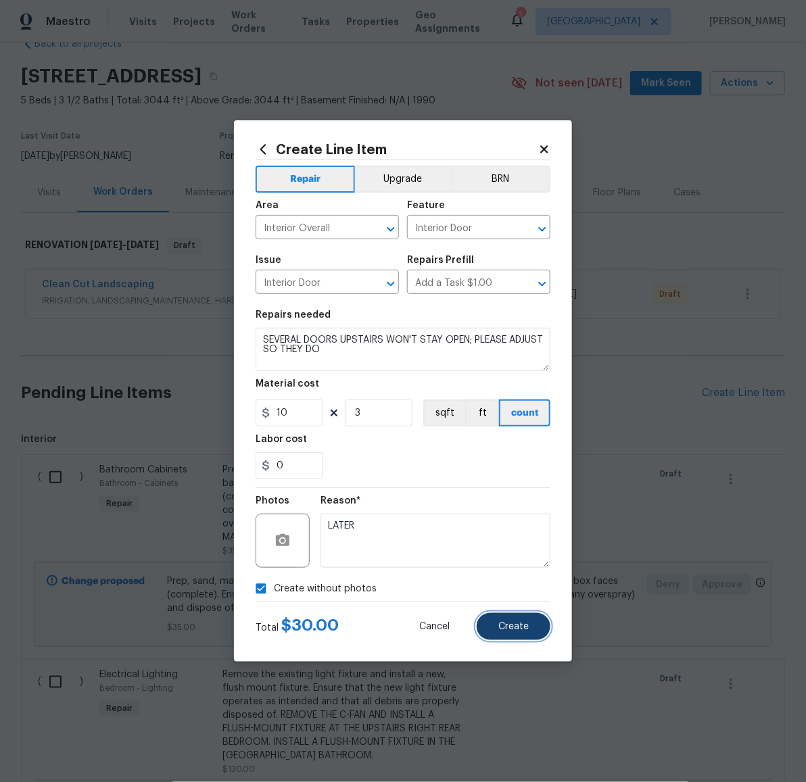
click at [520, 635] on button "Create" at bounding box center [513, 626] width 74 height 27
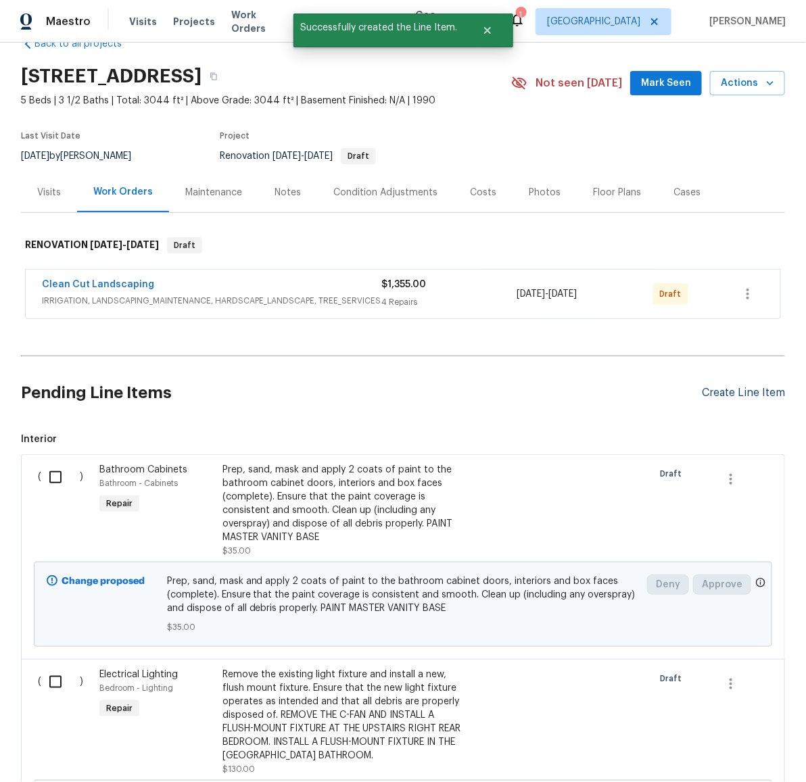
click at [723, 394] on div "Create Line Item" at bounding box center [743, 393] width 83 height 13
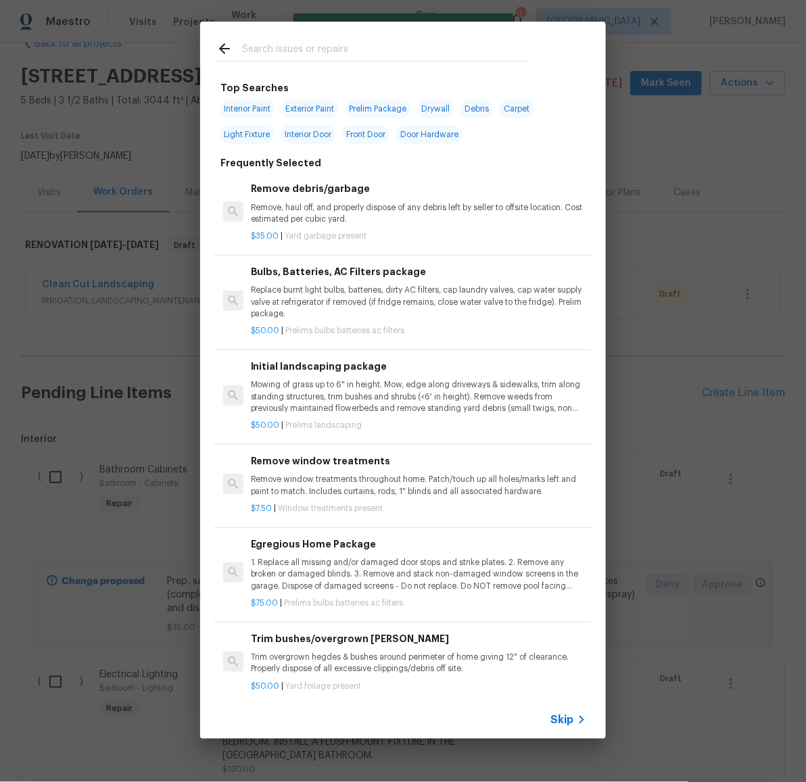
click at [381, 45] on input "text" at bounding box center [385, 51] width 287 height 20
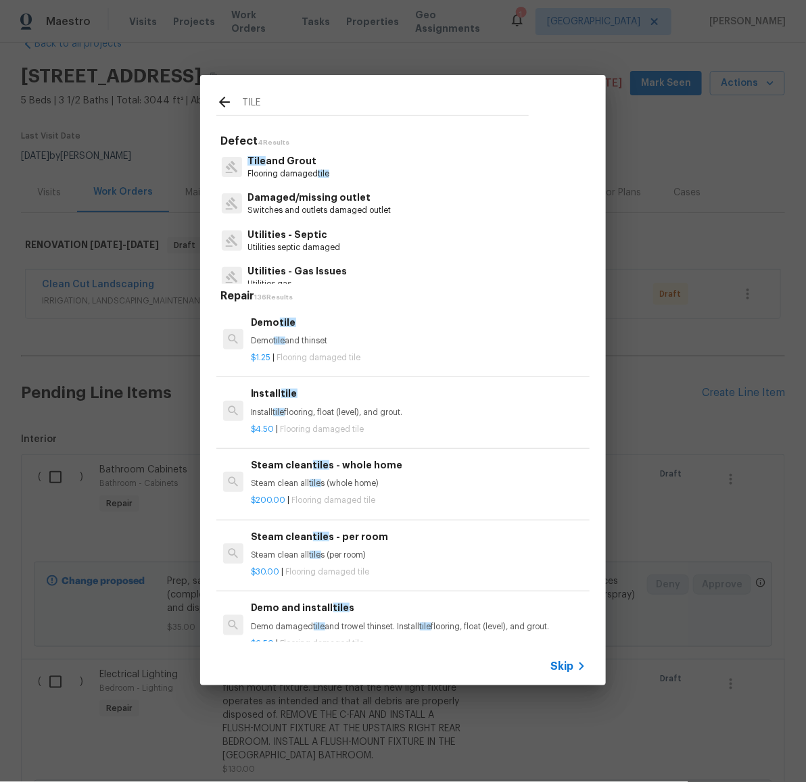
type input "TILE"
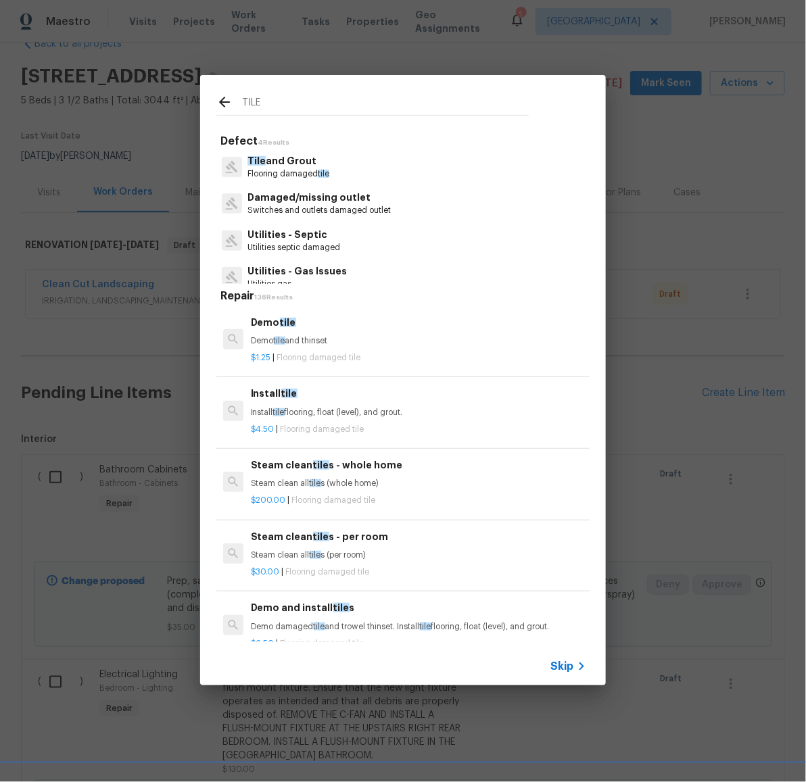
click at [299, 162] on p "Tile and Grout" at bounding box center [288, 161] width 82 height 14
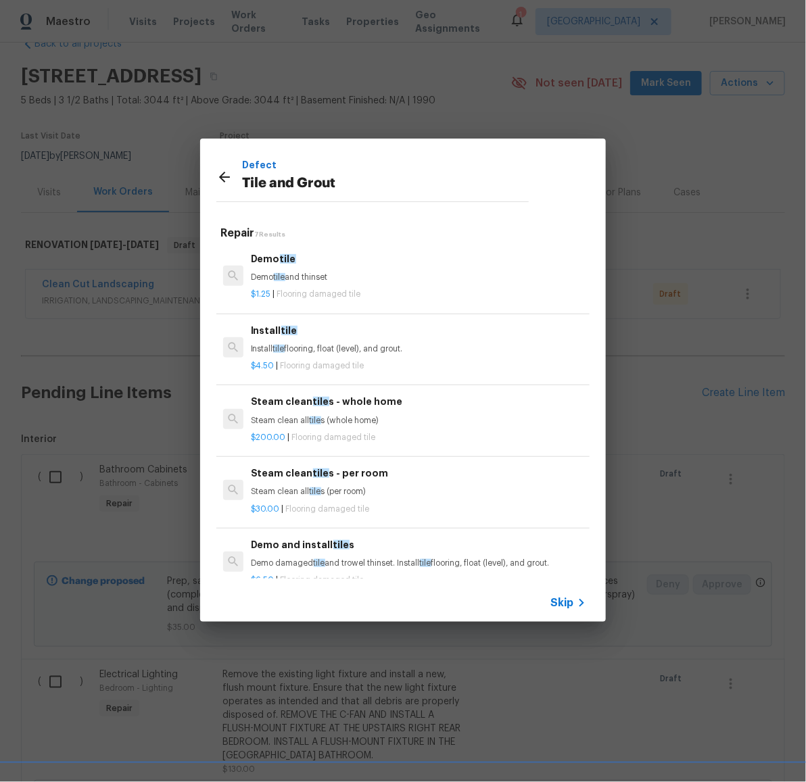
click at [323, 350] on p "Install tile flooring, float (level), and grout." at bounding box center [418, 348] width 335 height 11
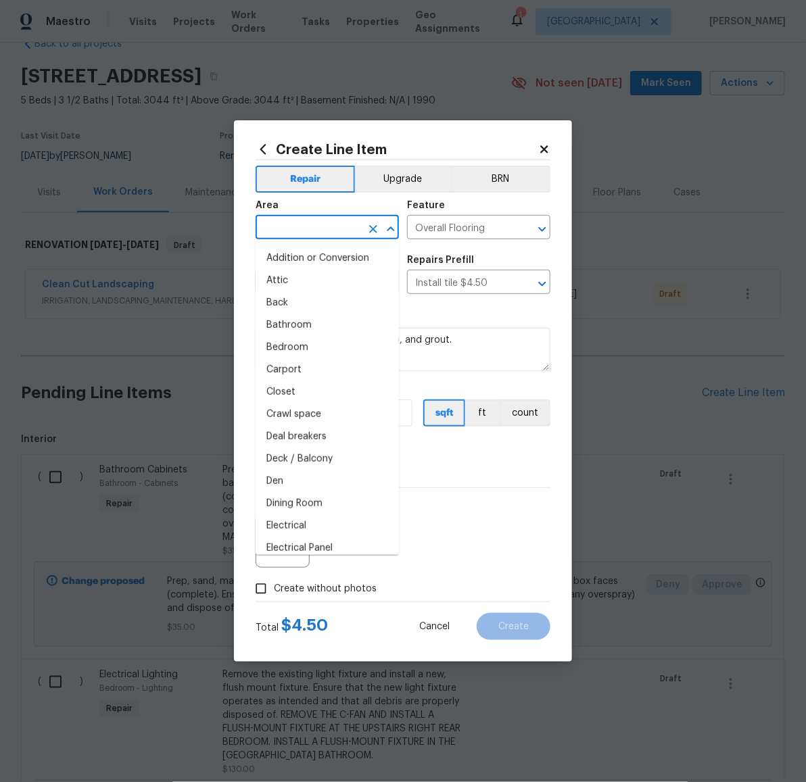
click at [316, 228] on input "text" at bounding box center [307, 228] width 105 height 21
click at [312, 326] on li "Bathroom" at bounding box center [326, 325] width 143 height 22
type input "Bathroom"
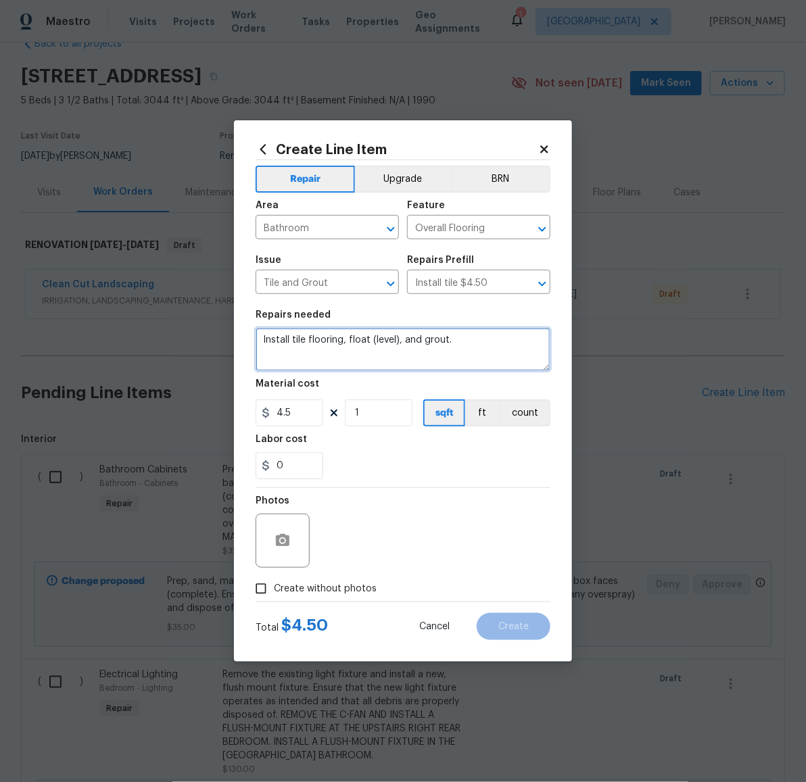
click at [468, 339] on textarea "Install tile flooring, float (level), and grout." at bounding box center [402, 349] width 295 height 43
type textarea "Install tile flooring, float (level), and grout. THERE IS EXTRA TILE IN THE GAR…"
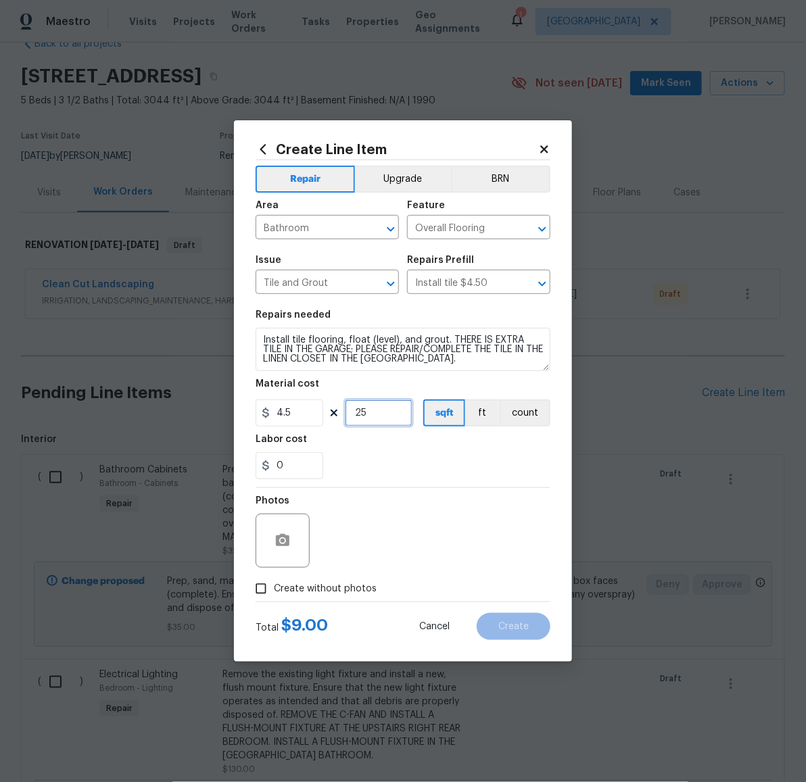
type input "25"
click at [326, 578] on label "Create without photos" at bounding box center [312, 589] width 128 height 26
click at [274, 578] on input "Create without photos" at bounding box center [261, 589] width 26 height 26
checkbox input "true"
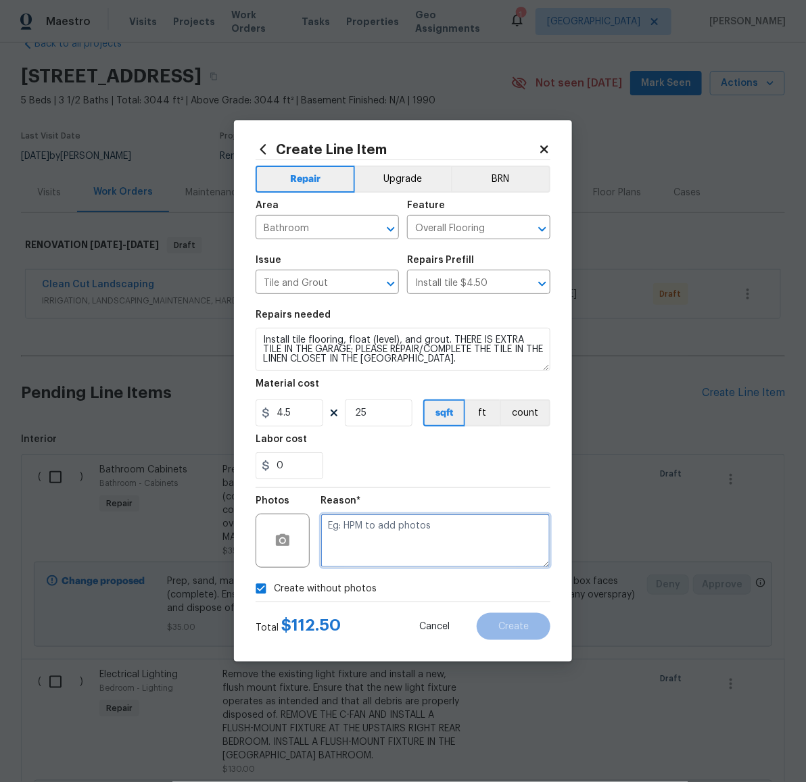
click at [377, 552] on textarea at bounding box center [435, 541] width 230 height 54
paste textarea "LATER"
type textarea "LATER"
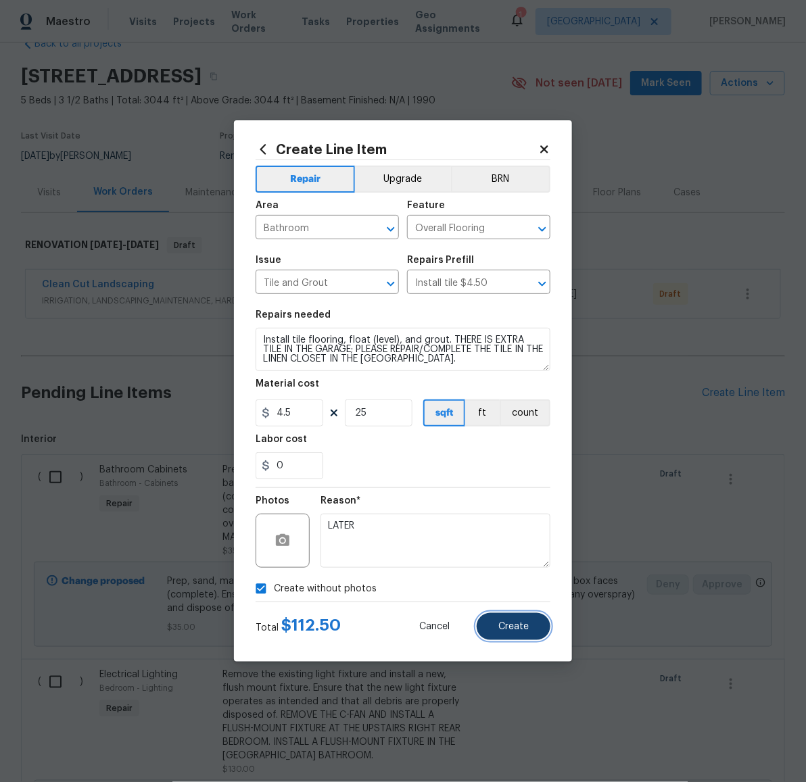
click at [512, 617] on button "Create" at bounding box center [513, 626] width 74 height 27
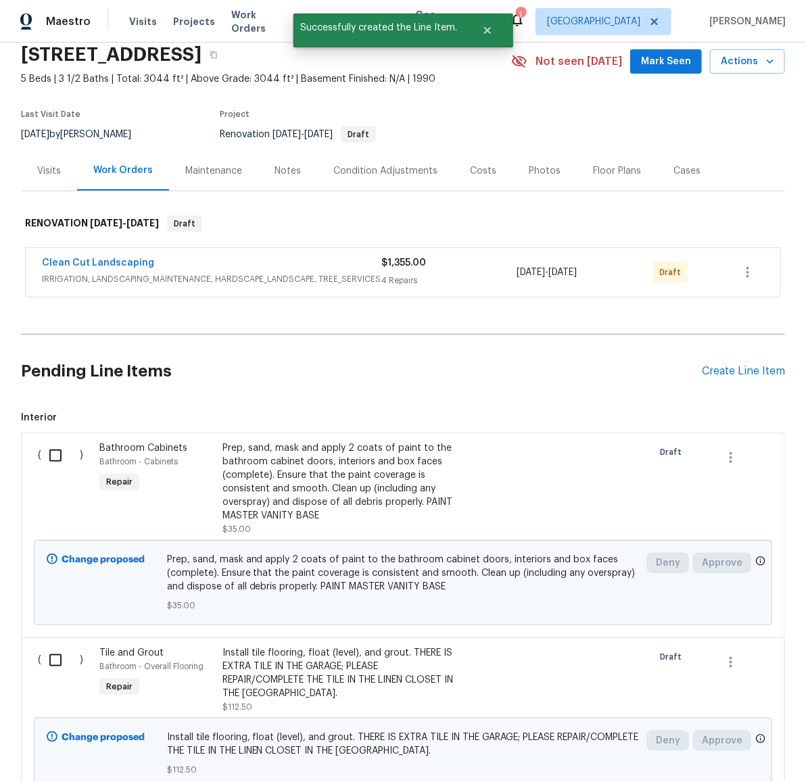
scroll to position [65, 0]
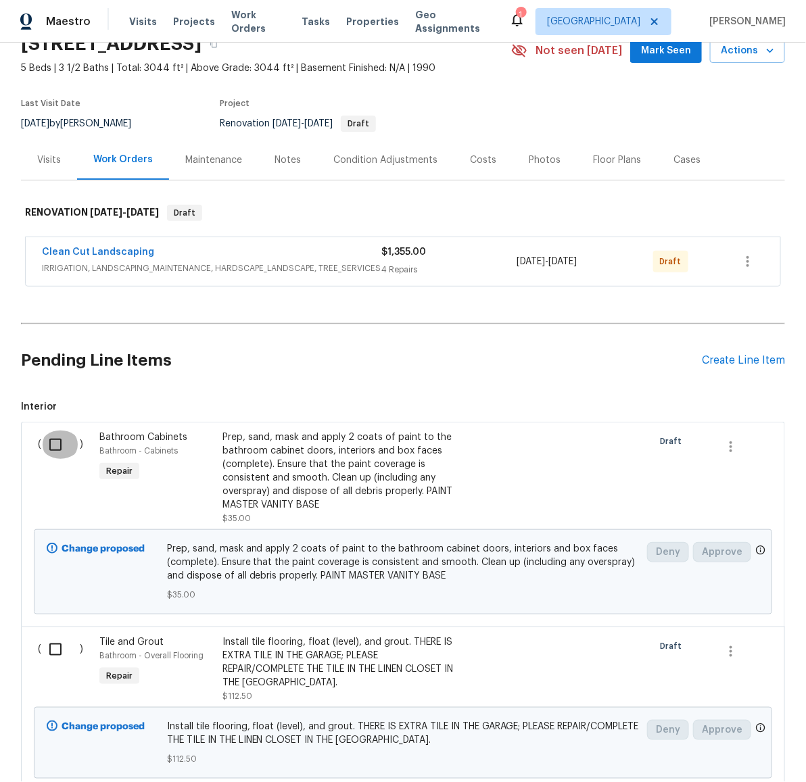
click at [49, 442] on input "checkbox" at bounding box center [60, 445] width 39 height 28
checkbox input "true"
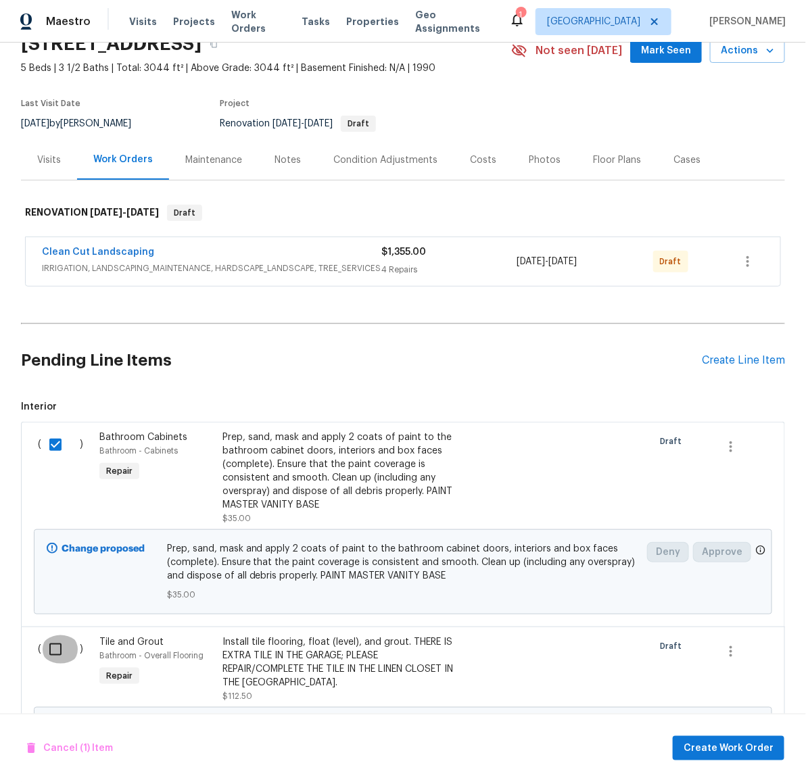
click at [45, 652] on input "checkbox" at bounding box center [60, 649] width 39 height 28
checkbox input "true"
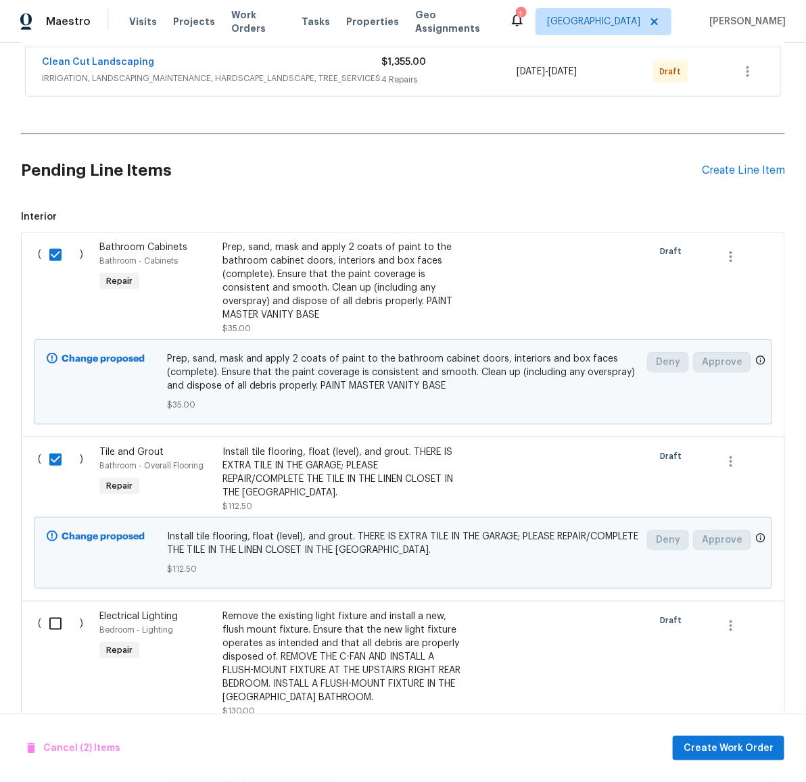
scroll to position [350, 0]
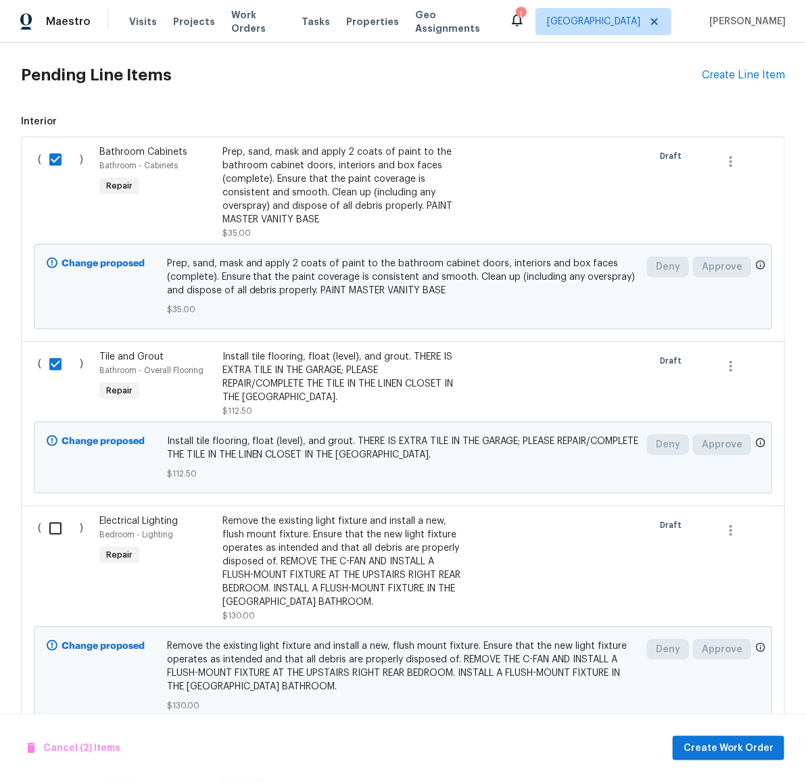
click at [52, 533] on input "checkbox" at bounding box center [60, 528] width 39 height 28
checkbox input "true"
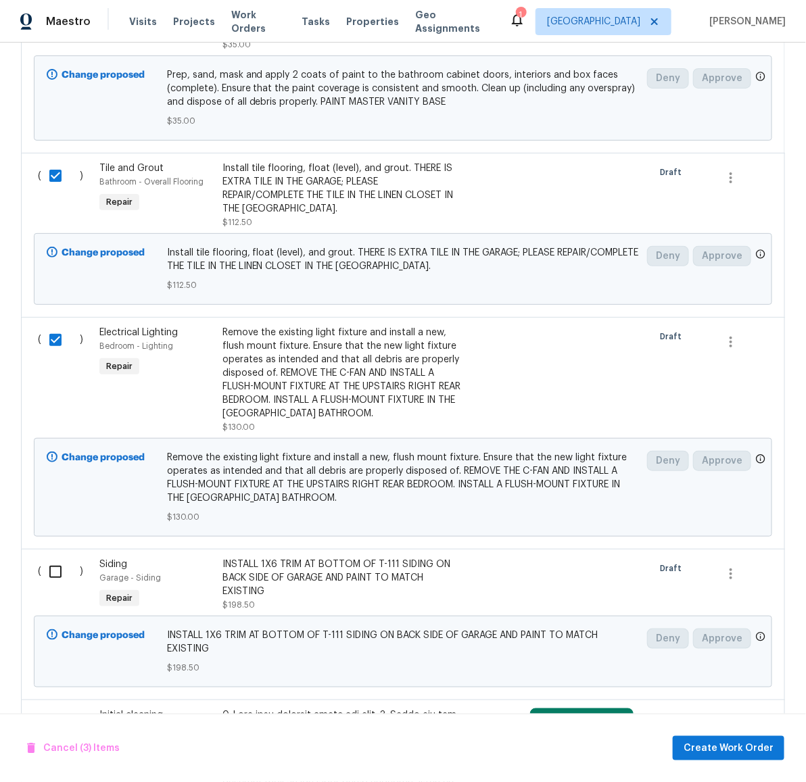
scroll to position [549, 0]
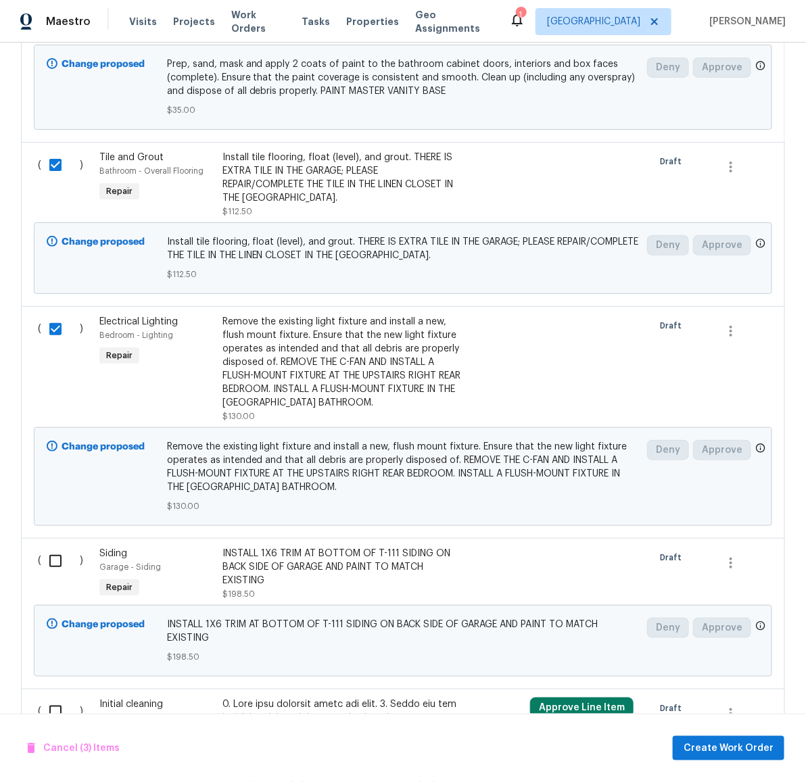
click at [47, 566] on input "checkbox" at bounding box center [60, 561] width 39 height 28
checkbox input "true"
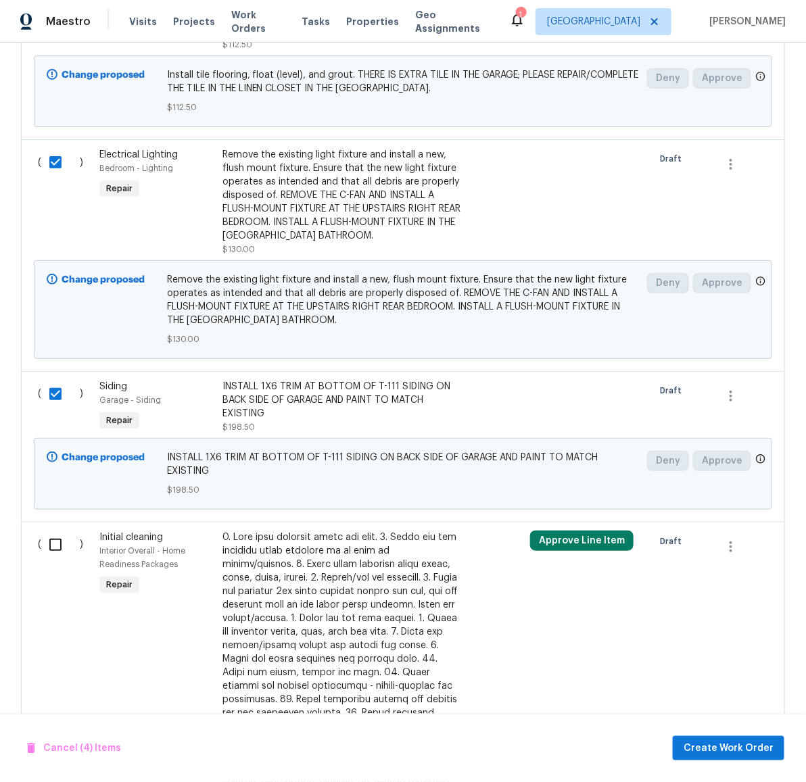
scroll to position [812, 0]
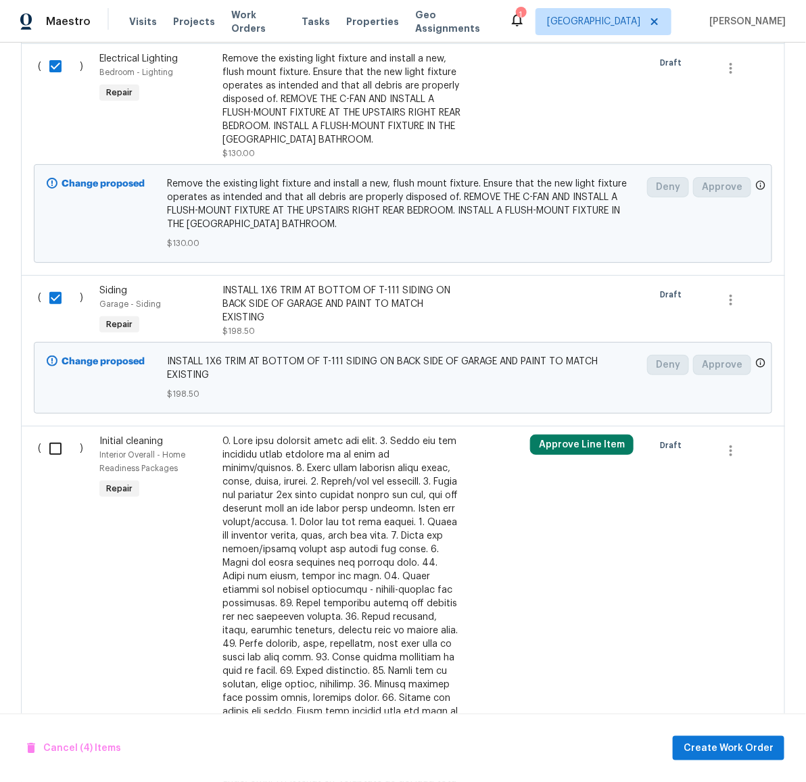
click at [48, 451] on input "checkbox" at bounding box center [60, 449] width 39 height 28
checkbox input "true"
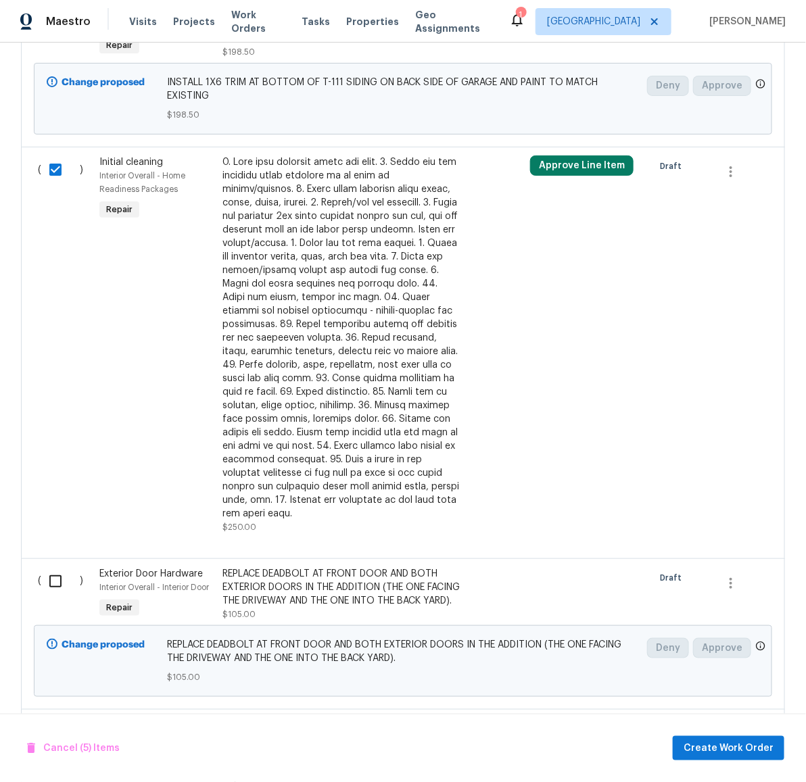
click at [43, 575] on input "checkbox" at bounding box center [60, 581] width 39 height 28
checkbox input "true"
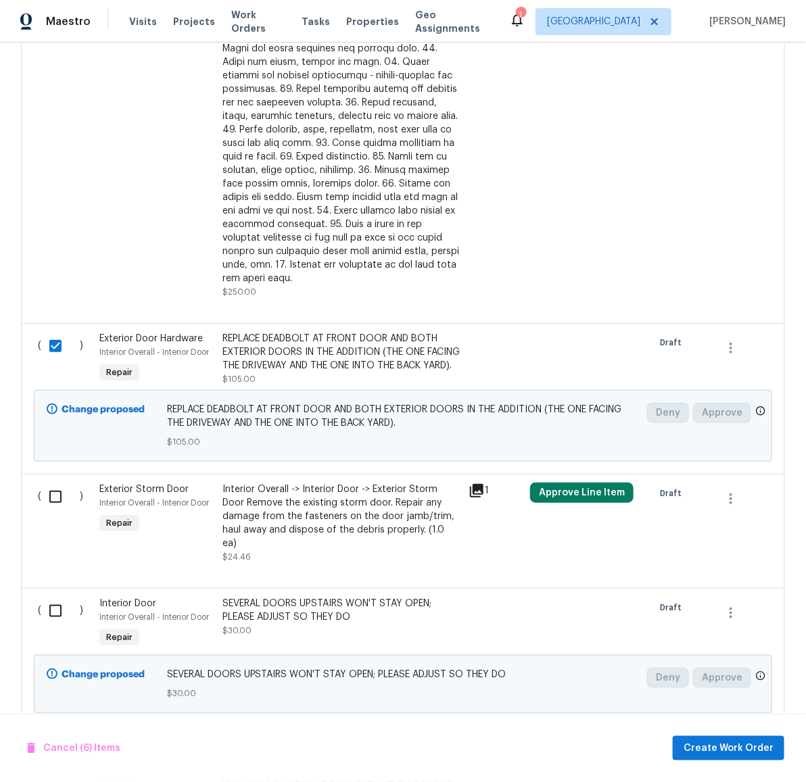
scroll to position [1519, 0]
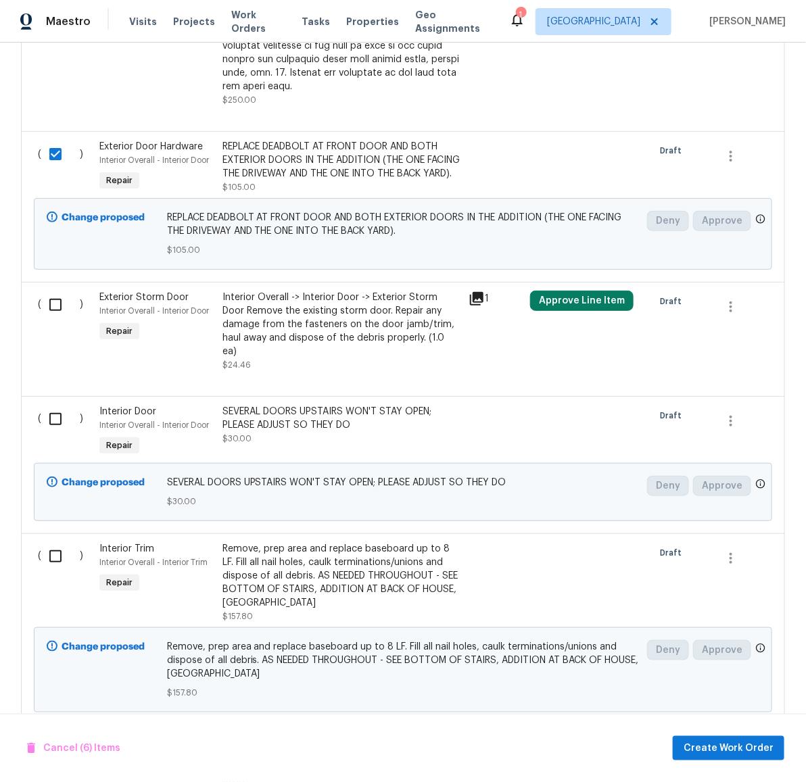
drag, startPoint x: 58, startPoint y: 305, endPoint x: 55, endPoint y: 353, distance: 48.1
click at [58, 305] on input "checkbox" at bounding box center [60, 305] width 39 height 28
checkbox input "true"
click at [52, 411] on input "checkbox" at bounding box center [60, 419] width 39 height 28
checkbox input "true"
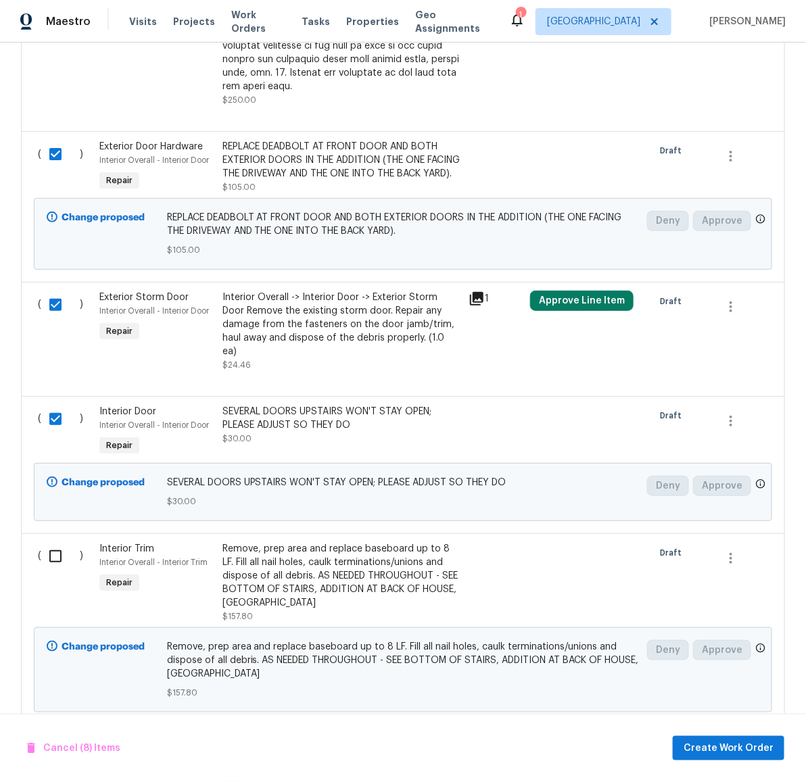
click at [46, 555] on input "checkbox" at bounding box center [60, 556] width 39 height 28
checkbox input "true"
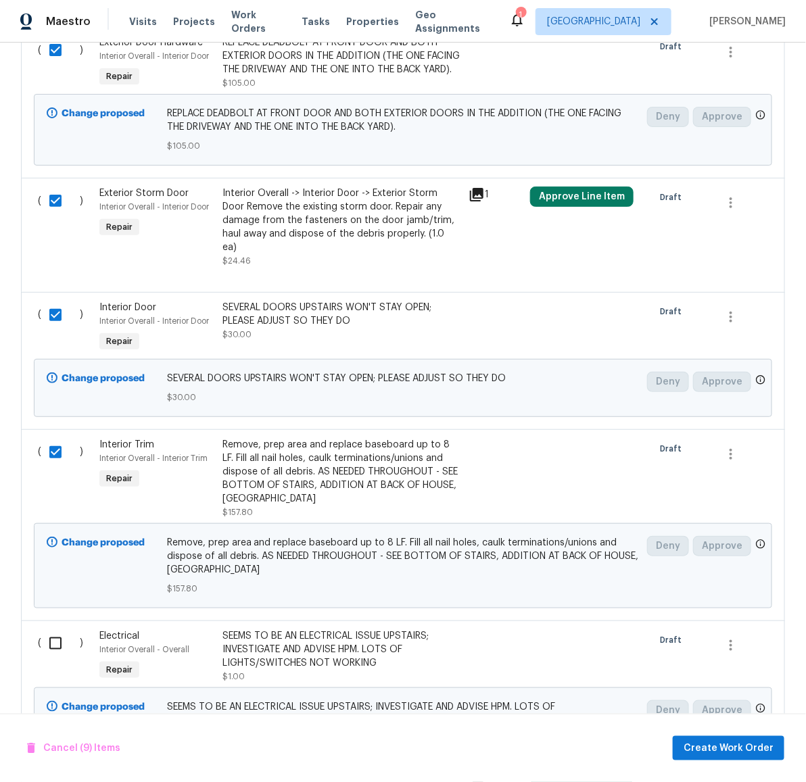
scroll to position [1644, 0]
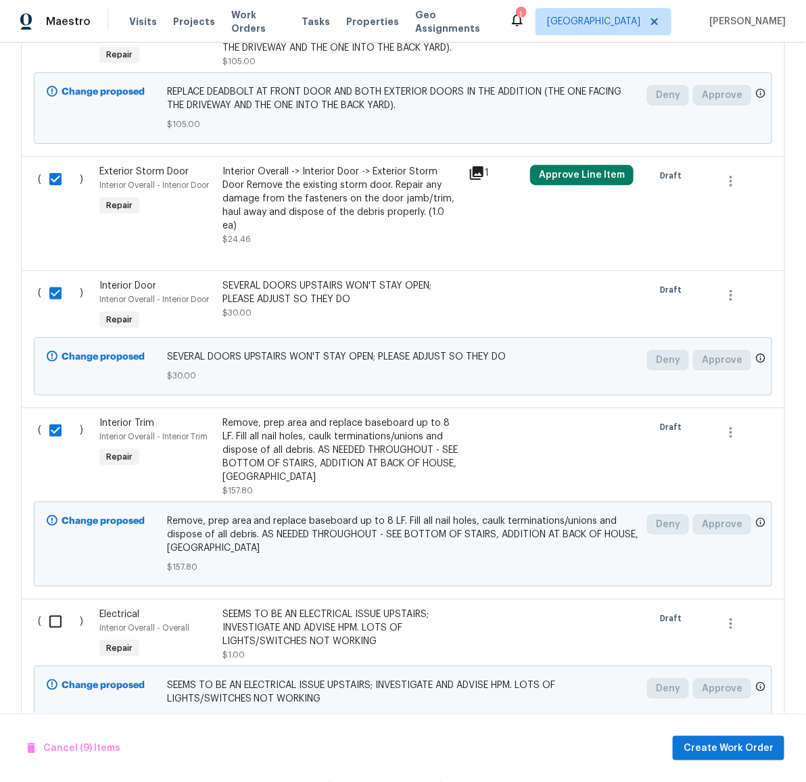
click at [53, 608] on input "checkbox" at bounding box center [60, 622] width 39 height 28
checkbox input "true"
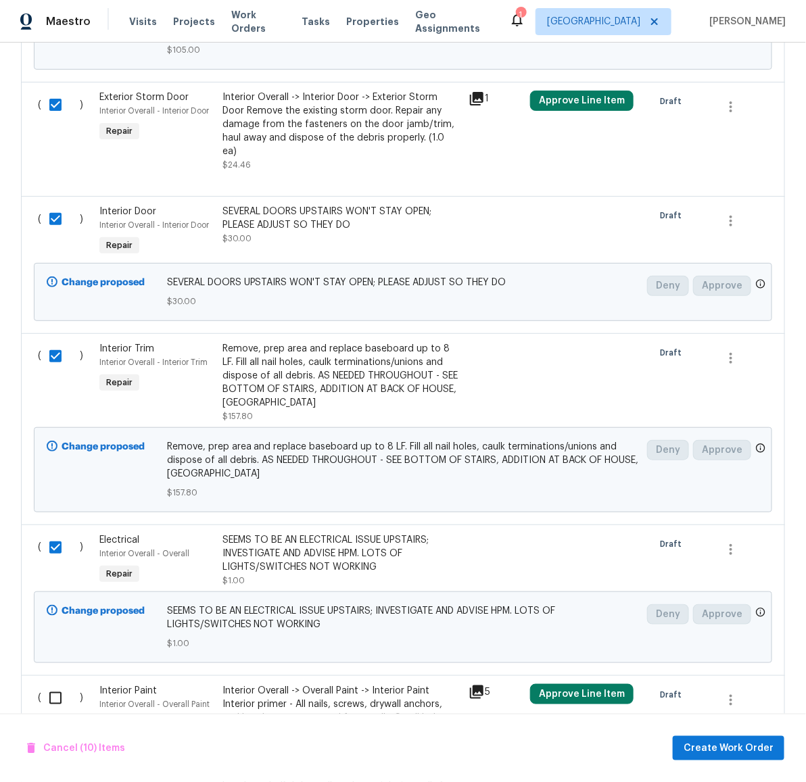
scroll to position [1730, 0]
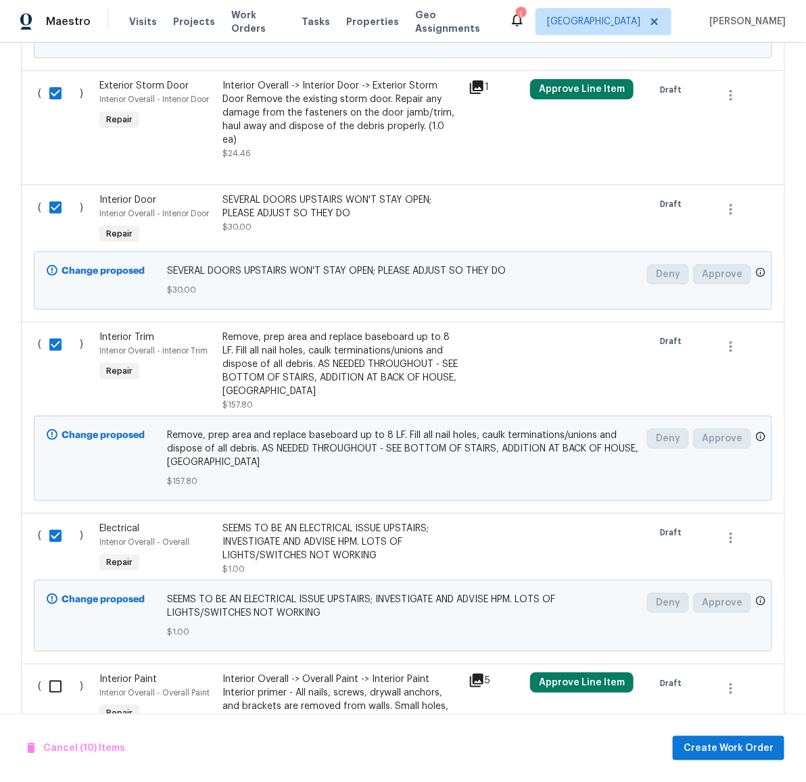
click at [53, 672] on input "checkbox" at bounding box center [60, 686] width 39 height 28
checkbox input "true"
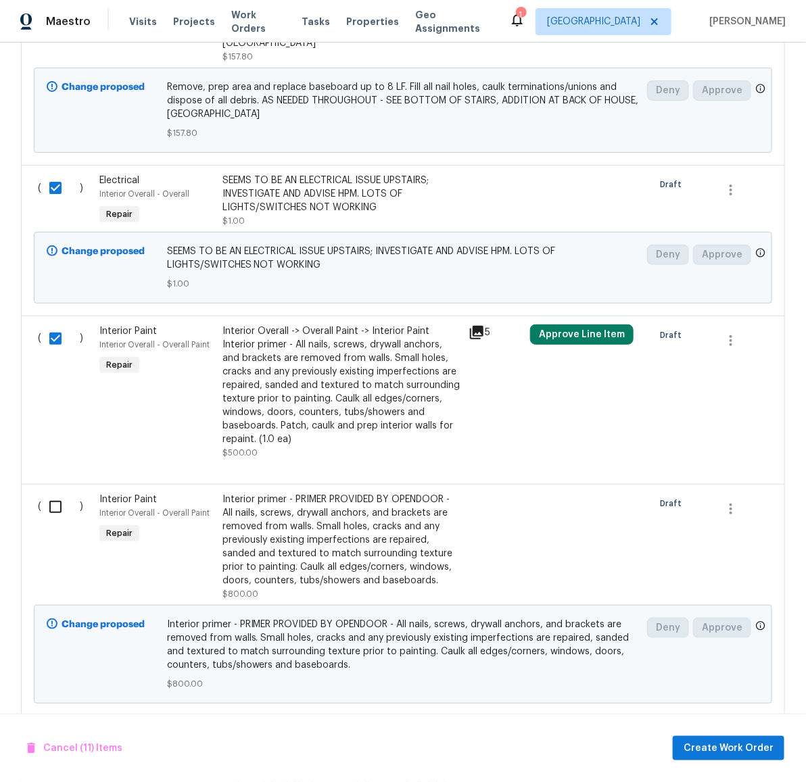
scroll to position [2174, 0]
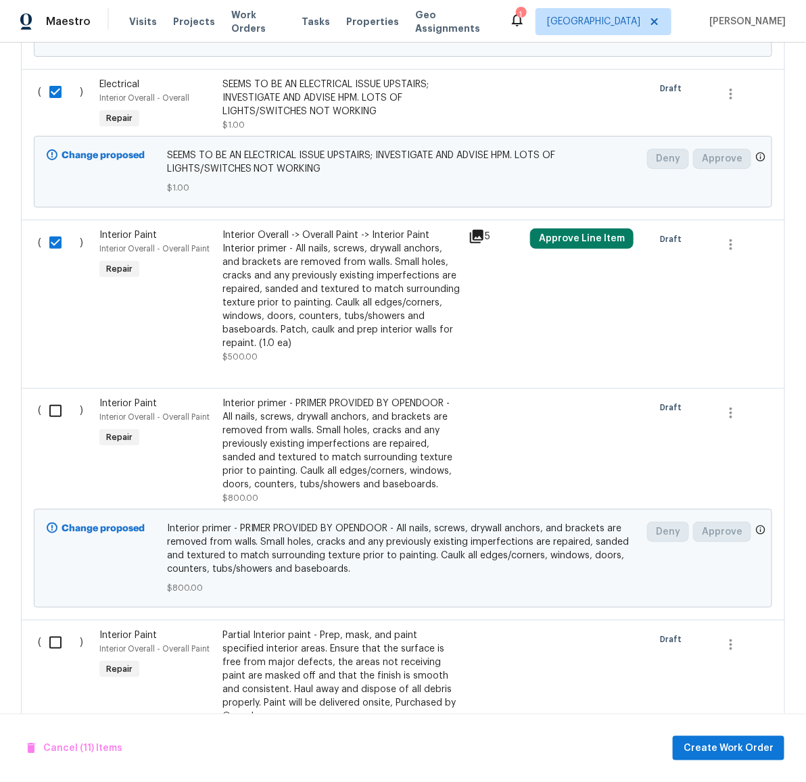
click at [53, 399] on input "checkbox" at bounding box center [60, 411] width 39 height 28
checkbox input "true"
click at [46, 636] on input "checkbox" at bounding box center [60, 643] width 39 height 28
checkbox input "true"
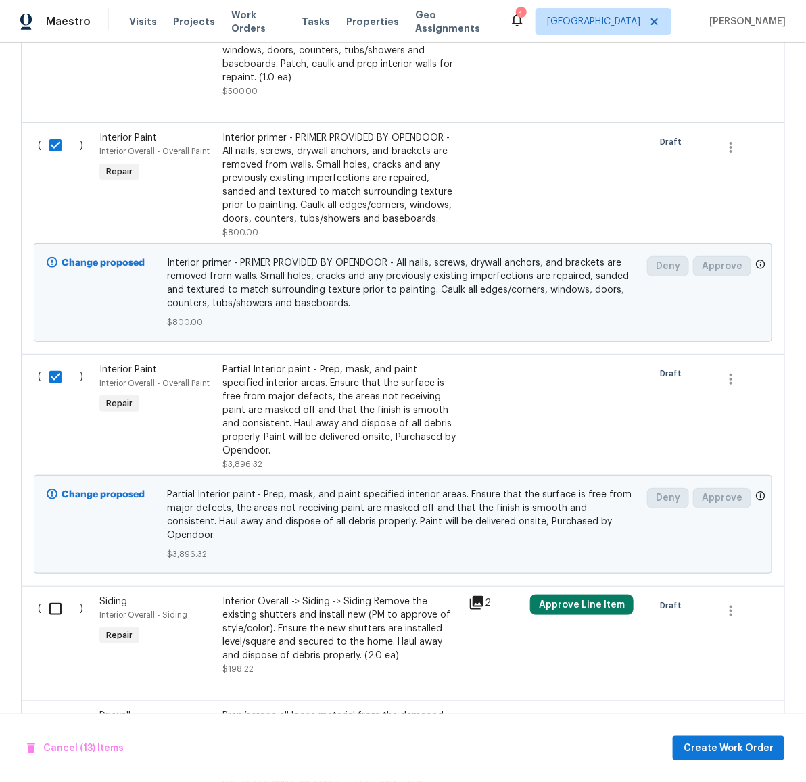
scroll to position [2535, 0]
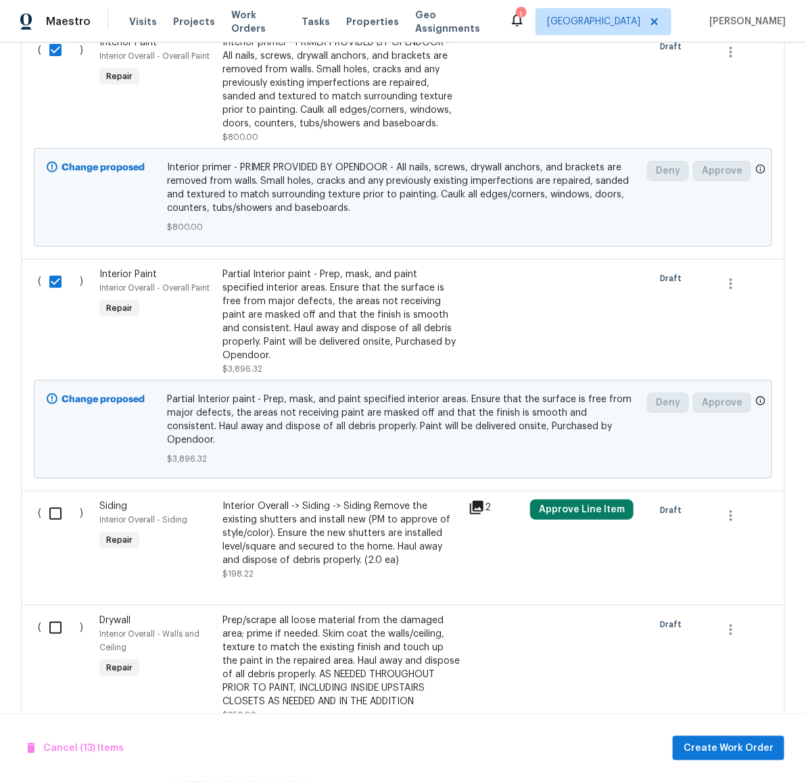
drag, startPoint x: 49, startPoint y: 491, endPoint x: 56, endPoint y: 587, distance: 96.3
click at [49, 499] on input "checkbox" at bounding box center [60, 513] width 39 height 28
checkbox input "true"
click at [53, 617] on input "checkbox" at bounding box center [60, 628] width 39 height 28
checkbox input "true"
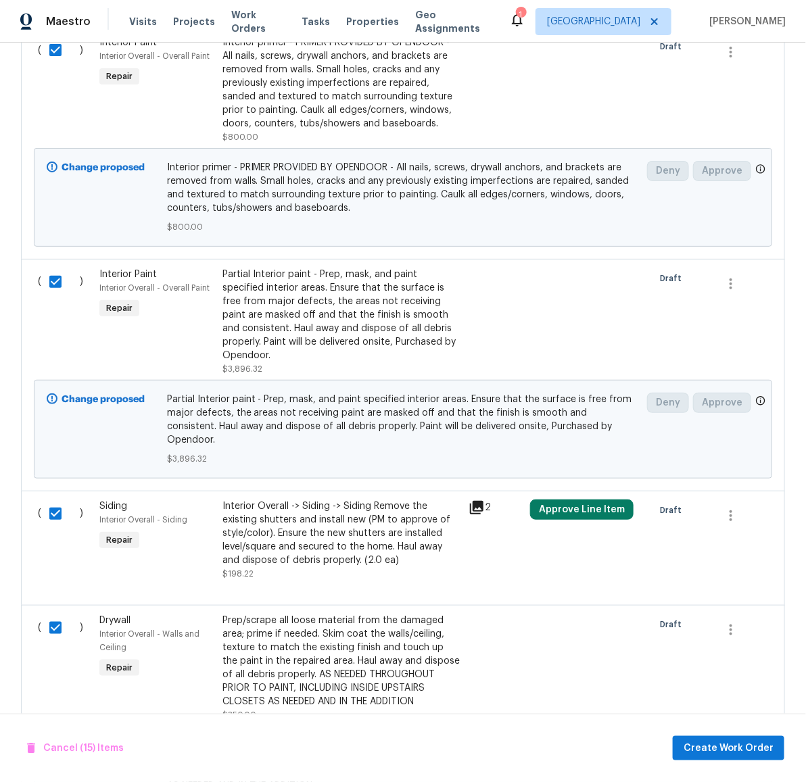
click at [49, 499] on input "checkbox" at bounding box center [60, 513] width 39 height 28
checkbox input "false"
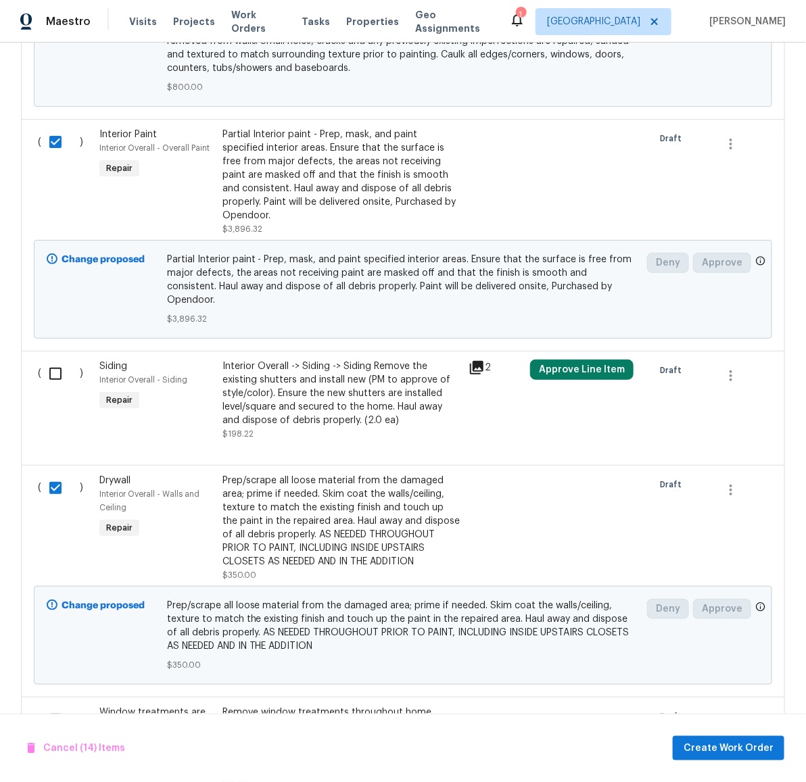
scroll to position [2708, 0]
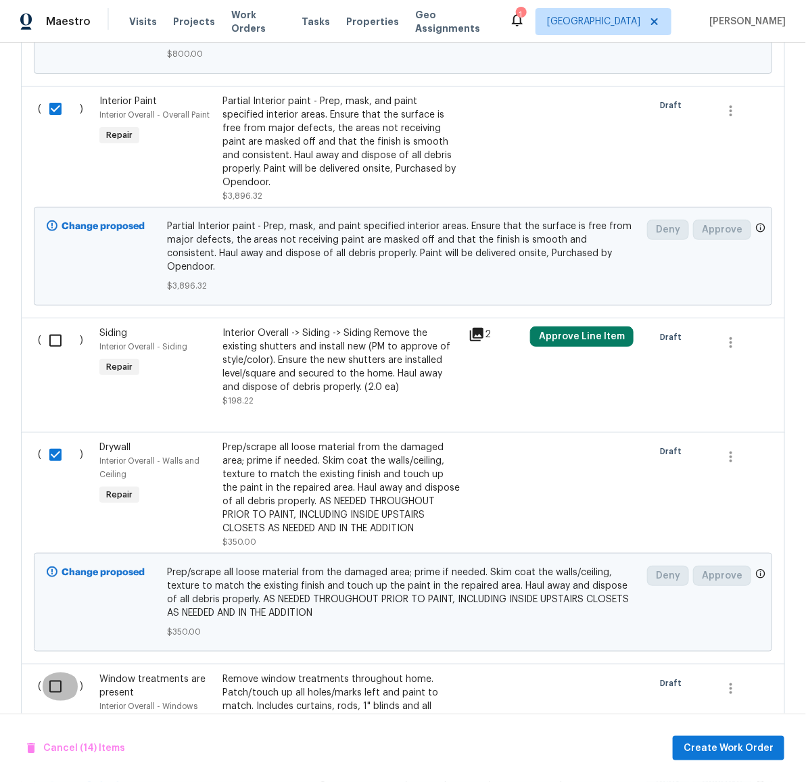
click at [52, 672] on input "checkbox" at bounding box center [60, 686] width 39 height 28
checkbox input "true"
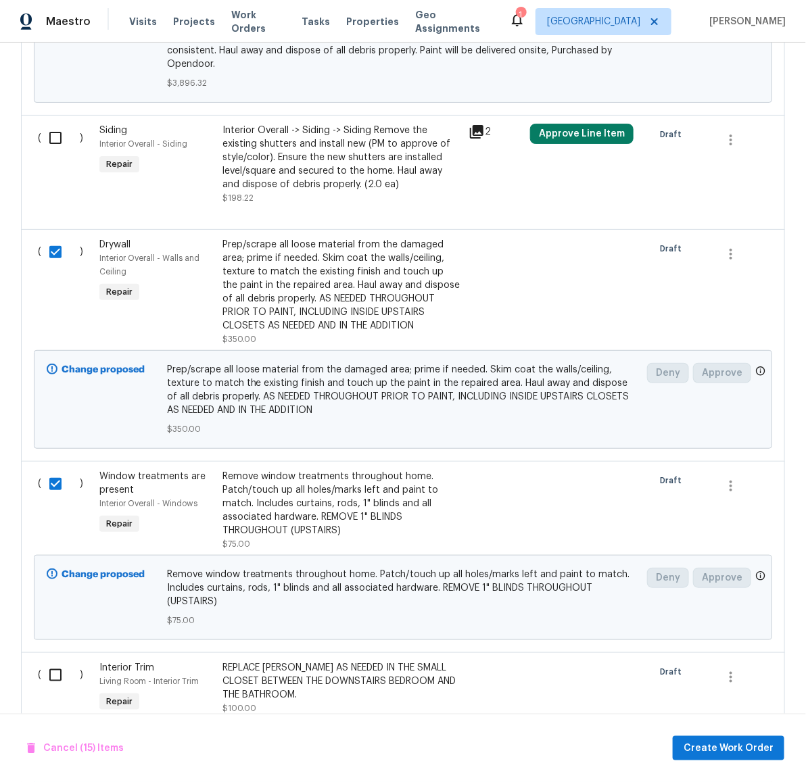
scroll to position [3103, 0]
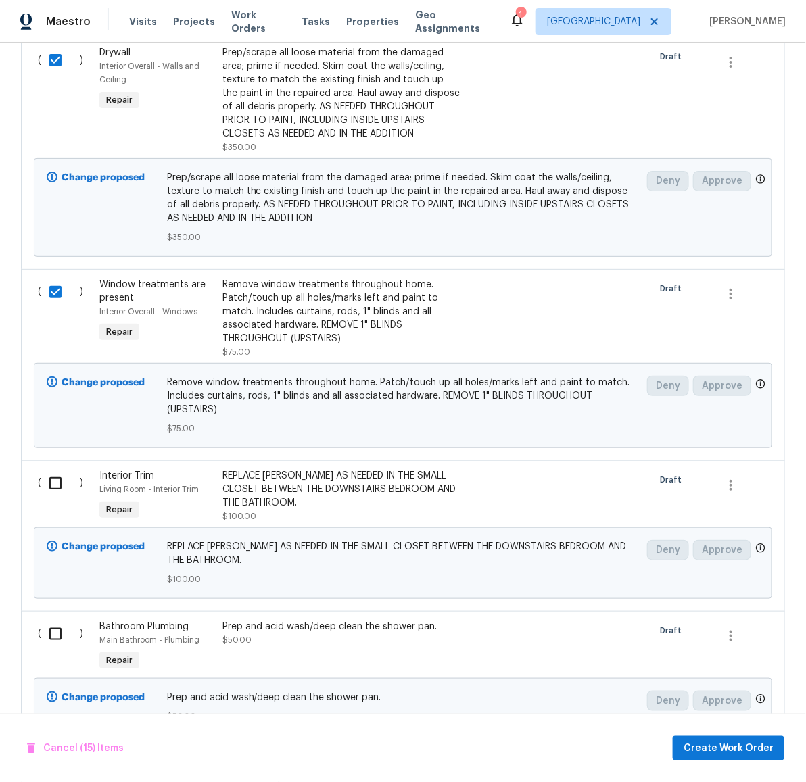
click at [49, 469] on input "checkbox" at bounding box center [60, 483] width 39 height 28
checkbox input "true"
click at [44, 620] on input "checkbox" at bounding box center [60, 634] width 39 height 28
checkbox input "true"
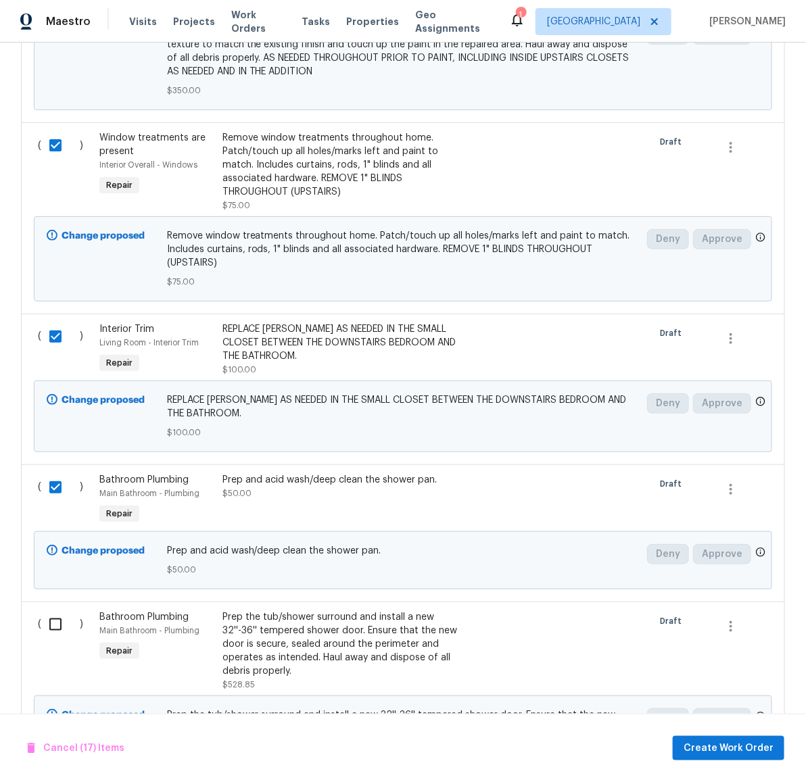
scroll to position [3333, 0]
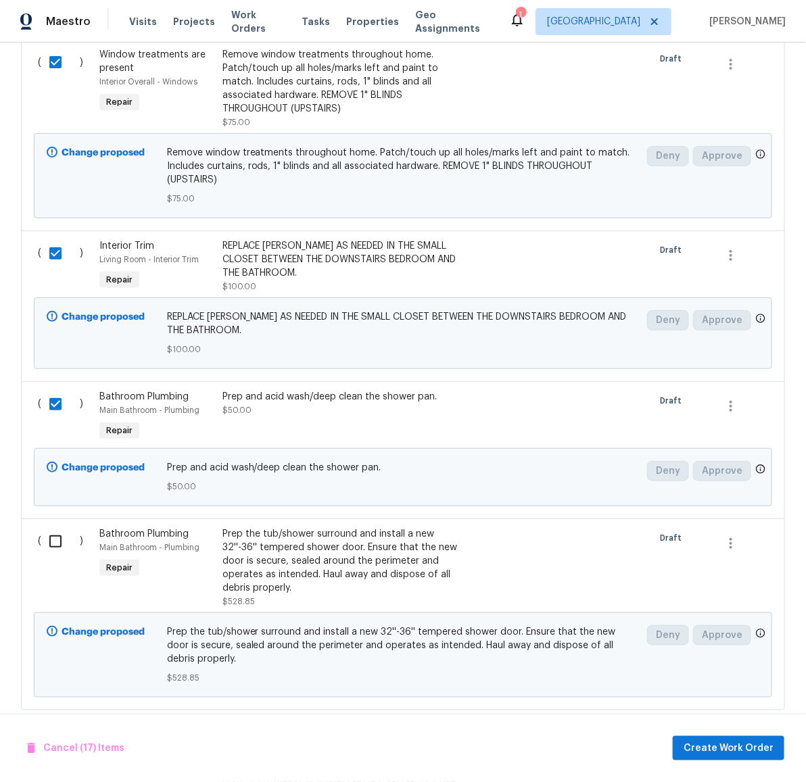
click at [51, 527] on input "checkbox" at bounding box center [60, 541] width 39 height 28
checkbox input "true"
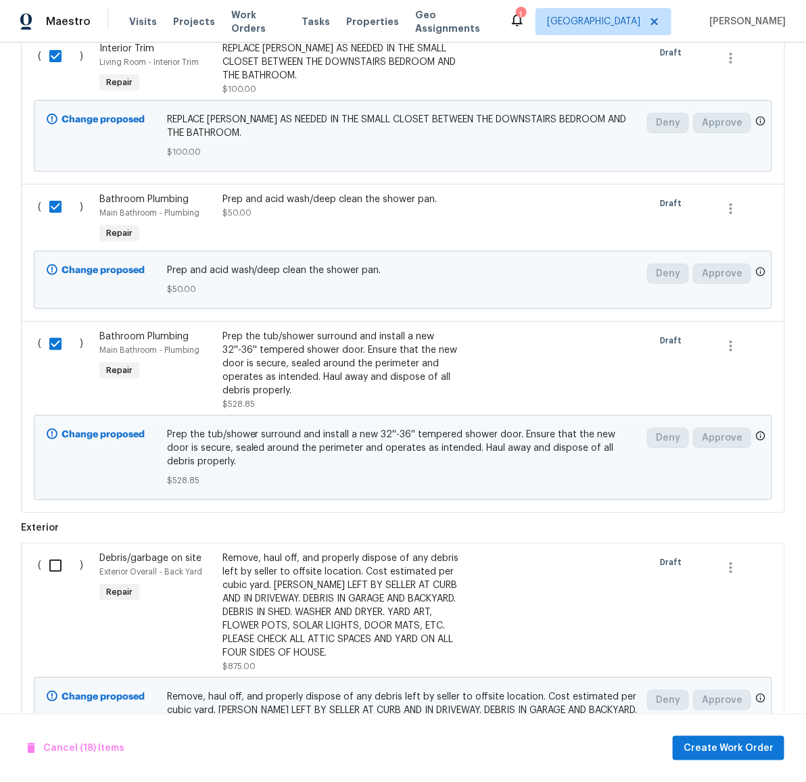
scroll to position [3723, 0]
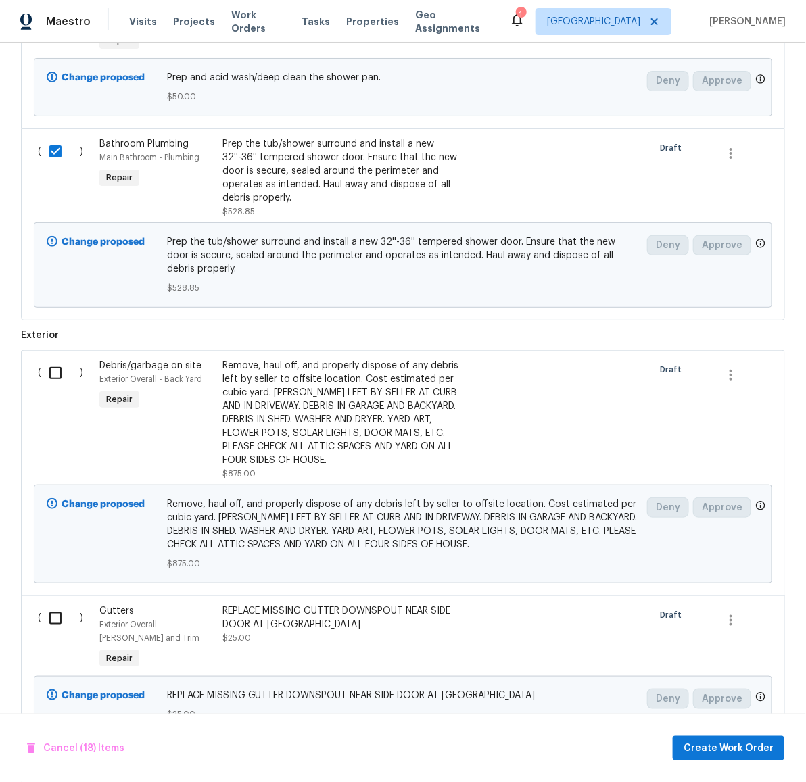
click at [51, 359] on input "checkbox" at bounding box center [60, 373] width 39 height 28
checkbox input "true"
click at [46, 604] on input "checkbox" at bounding box center [60, 618] width 39 height 28
checkbox input "true"
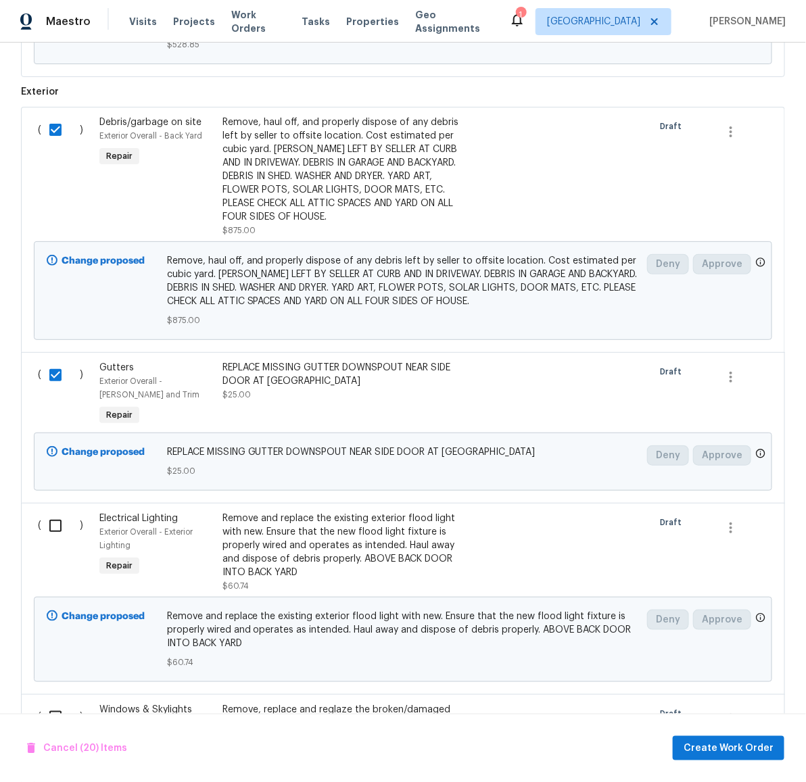
scroll to position [4063, 0]
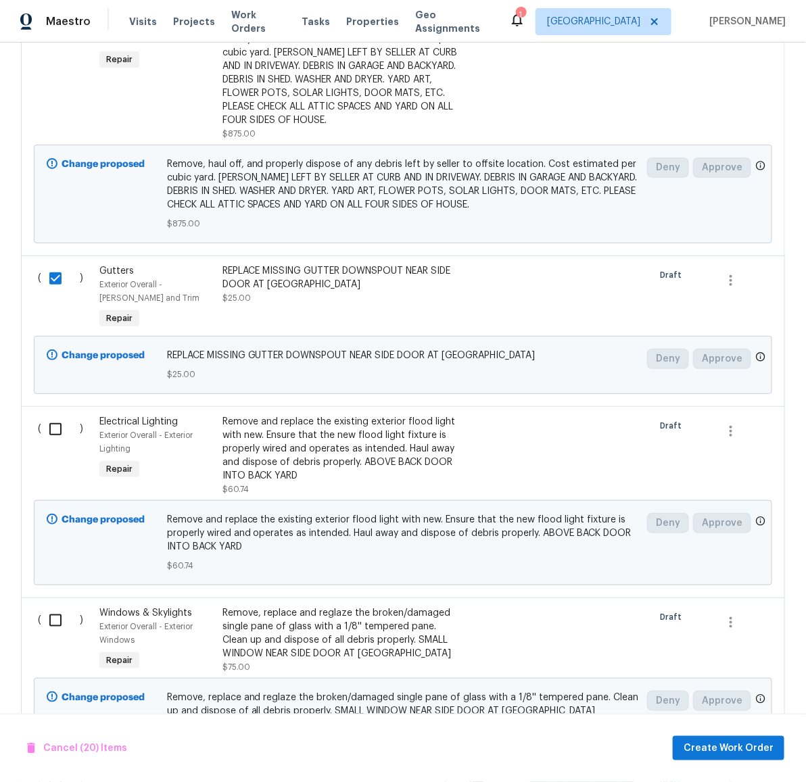
click at [50, 415] on input "checkbox" at bounding box center [60, 429] width 39 height 28
checkbox input "true"
click at [48, 606] on input "checkbox" at bounding box center [60, 620] width 39 height 28
checkbox input "true"
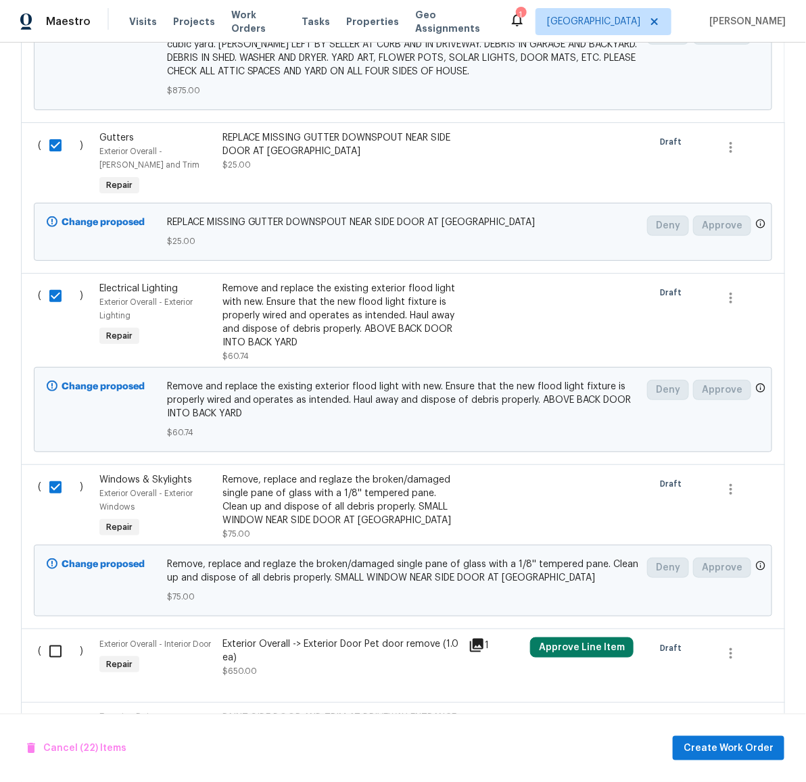
scroll to position [4384, 0]
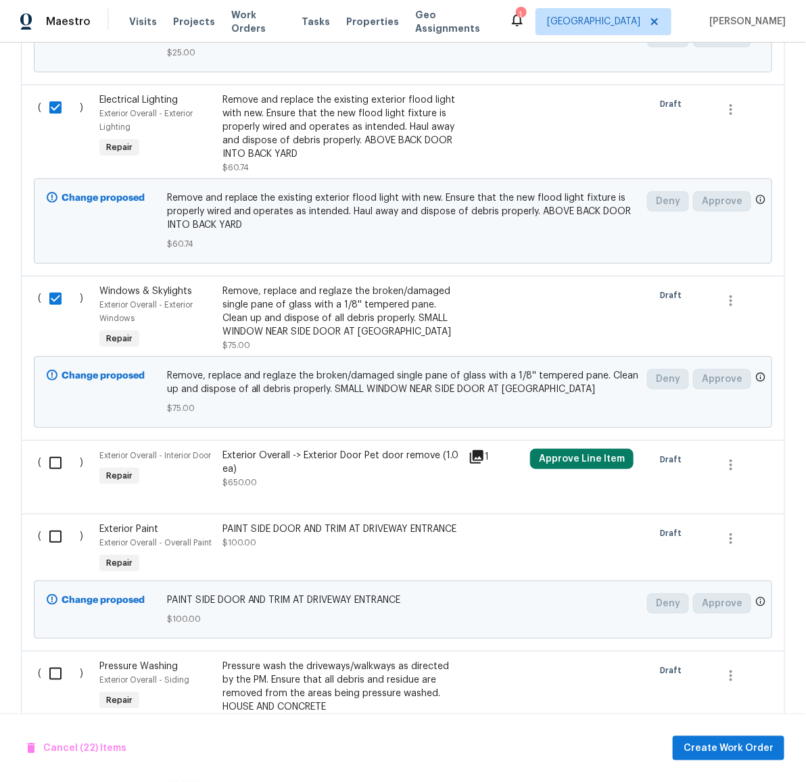
click at [49, 449] on input "checkbox" at bounding box center [60, 463] width 39 height 28
checkbox input "true"
click at [44, 522] on input "checkbox" at bounding box center [60, 536] width 39 height 28
checkbox input "true"
click at [50, 662] on input "checkbox" at bounding box center [60, 674] width 39 height 28
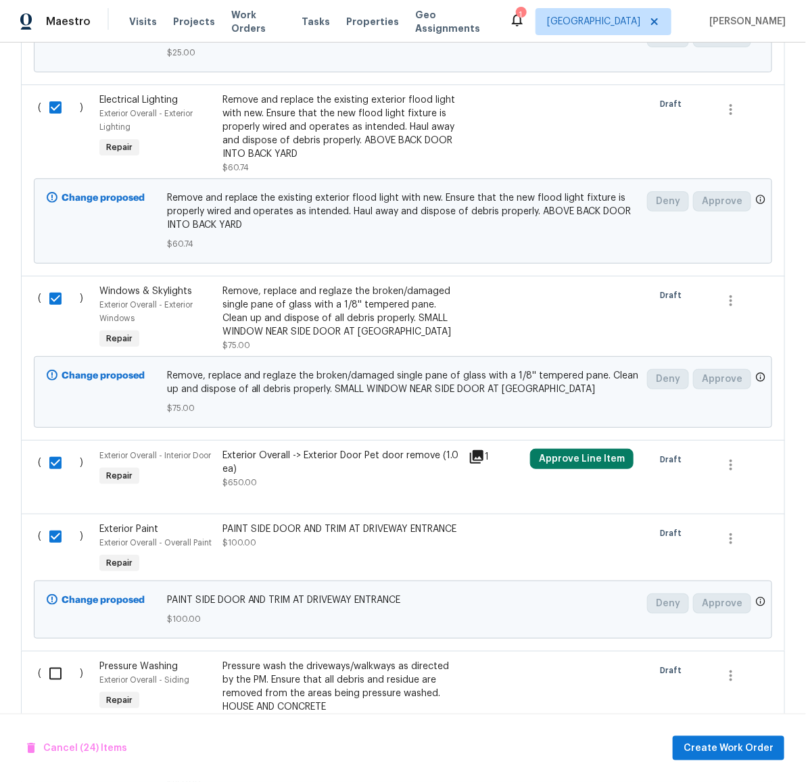
checkbox input "true"
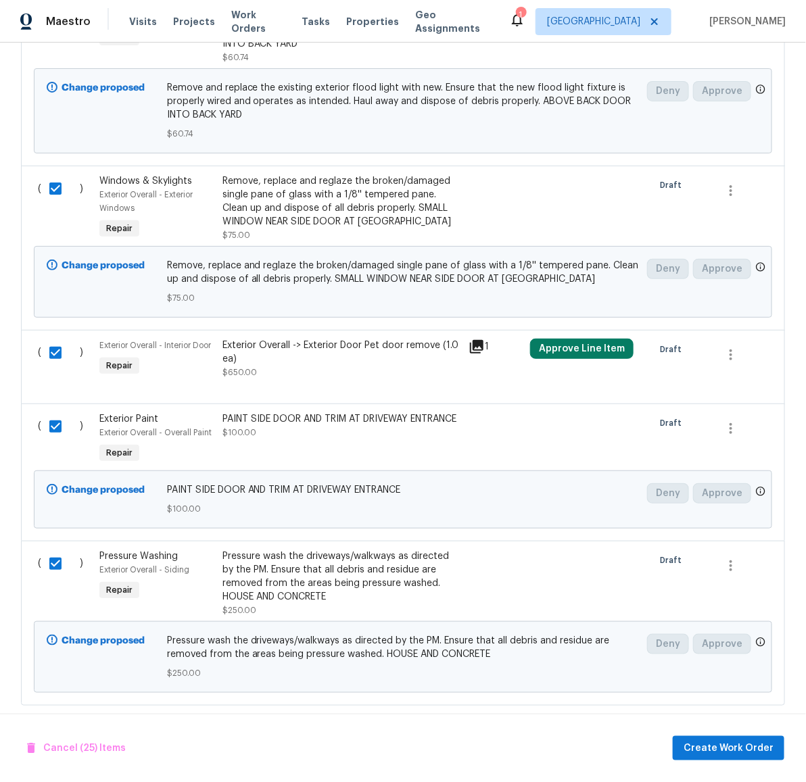
scroll to position [4506, 0]
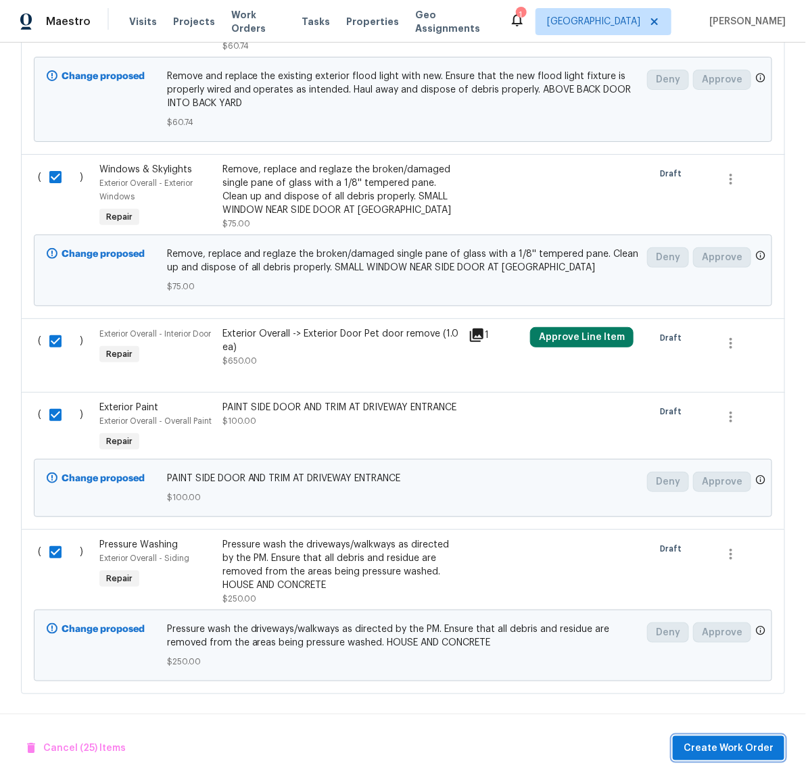
click at [715, 741] on span "Create Work Order" at bounding box center [728, 748] width 90 height 17
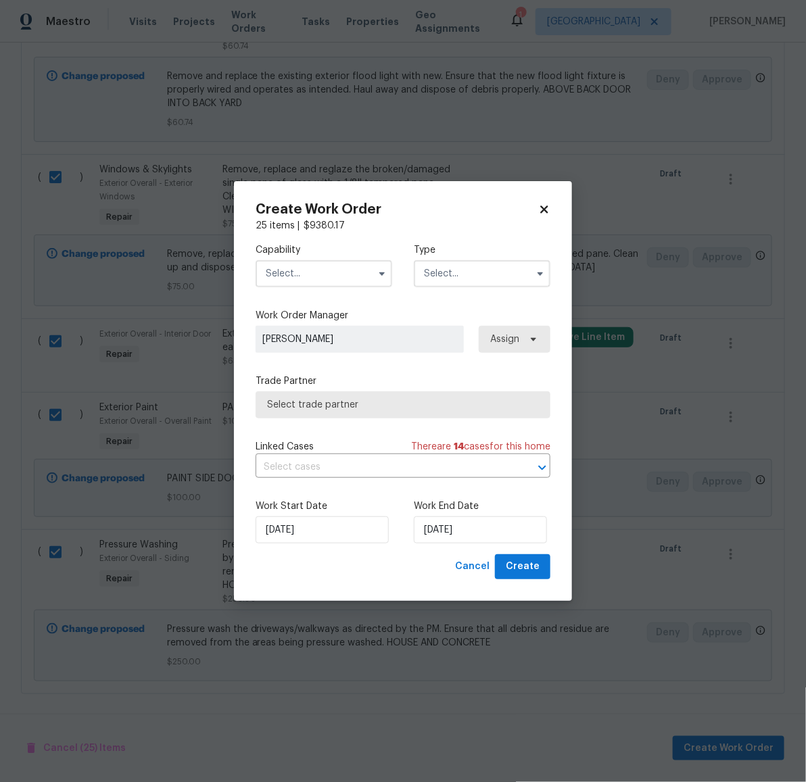
click at [323, 276] on input "text" at bounding box center [323, 273] width 137 height 27
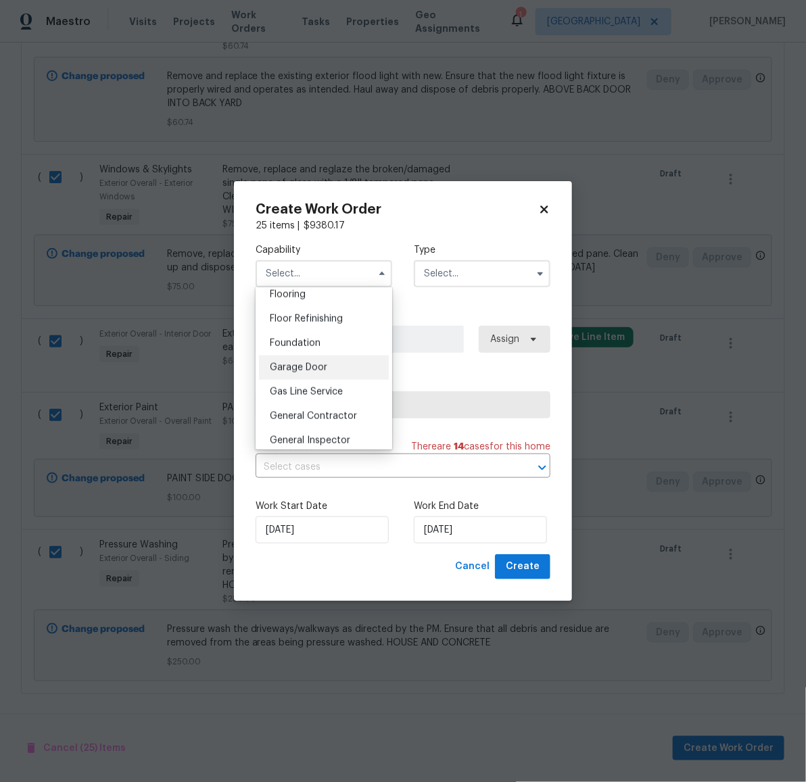
scroll to position [555, 0]
click at [325, 399] on span "General Contractor" at bounding box center [313, 393] width 87 height 9
type input "General Contractor"
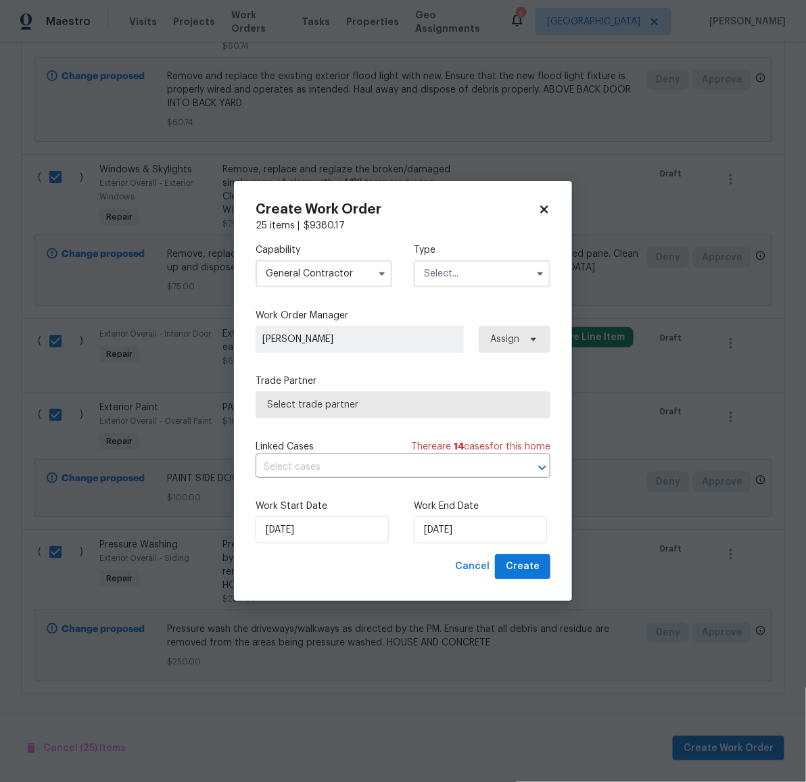
click at [443, 274] on input "text" at bounding box center [482, 273] width 137 height 27
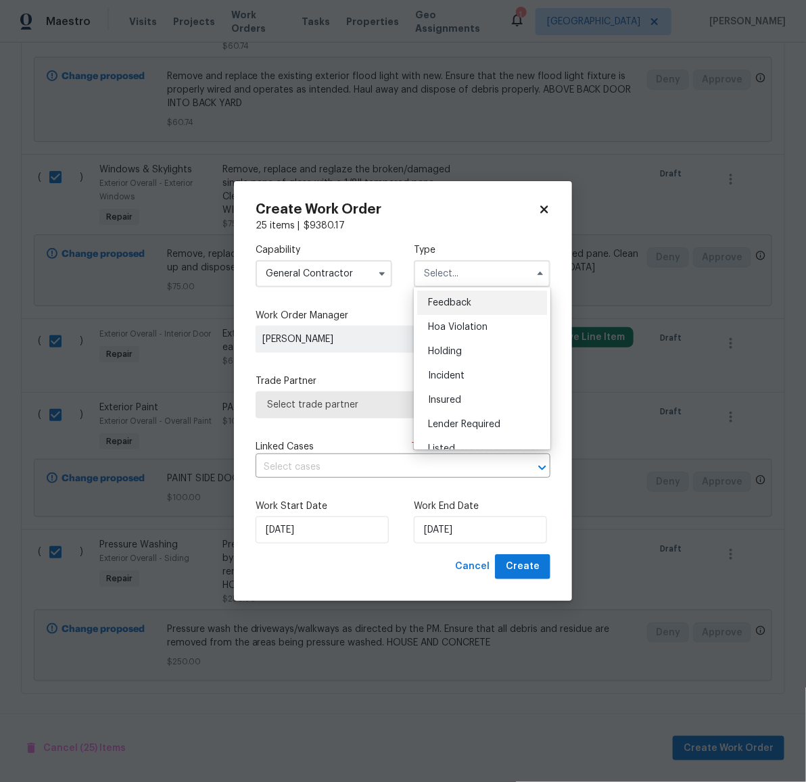
scroll to position [306, 0]
click at [449, 337] on span "Renovation" at bounding box center [453, 337] width 50 height 9
type input "Renovation"
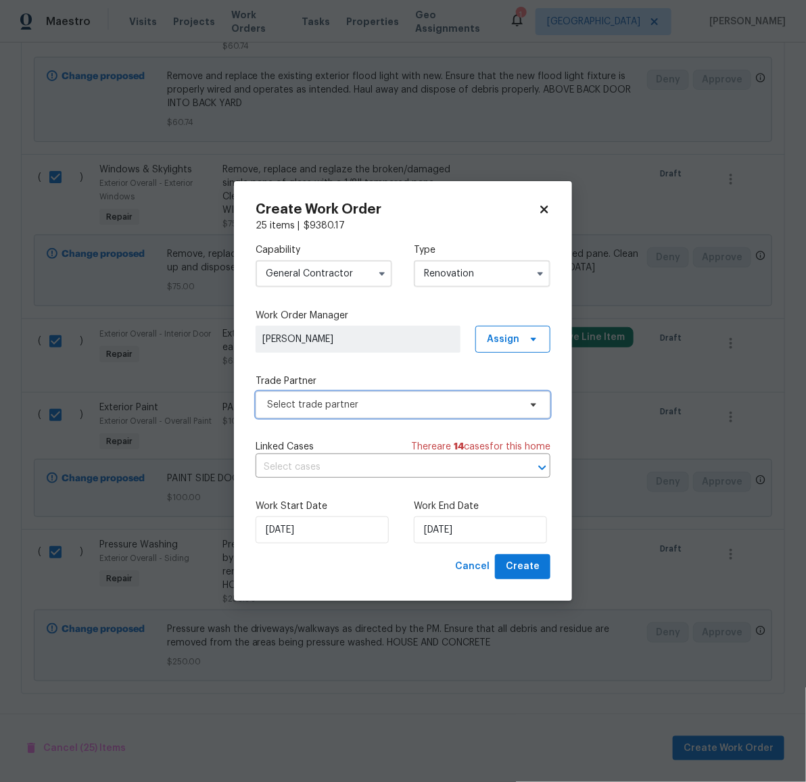
click at [375, 404] on span "Select trade partner" at bounding box center [393, 405] width 252 height 14
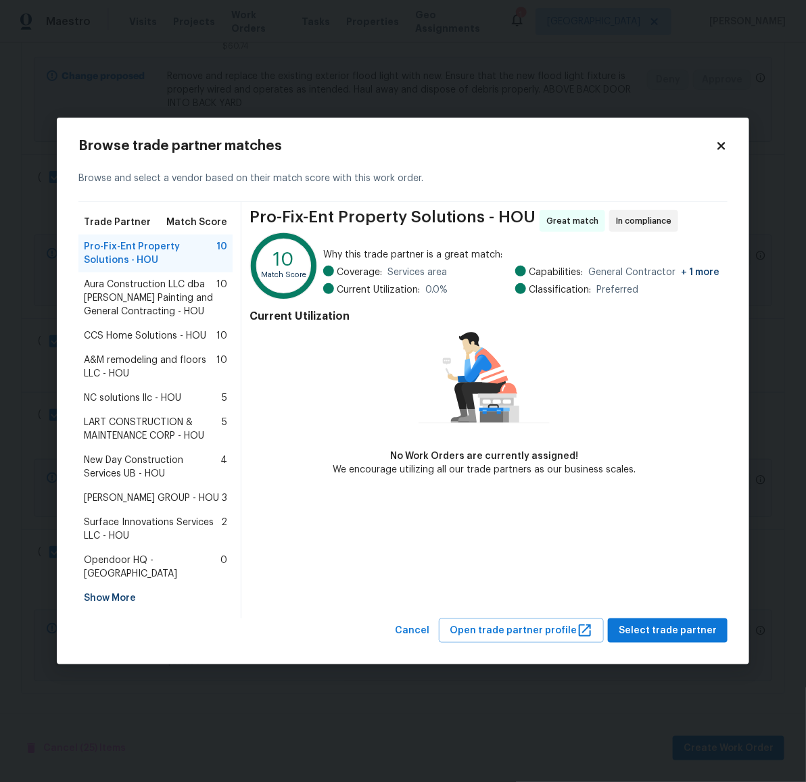
click at [142, 424] on span "LART CONSTRUCTION & MAINTENANCE CORP - HOU" at bounding box center [153, 429] width 138 height 27
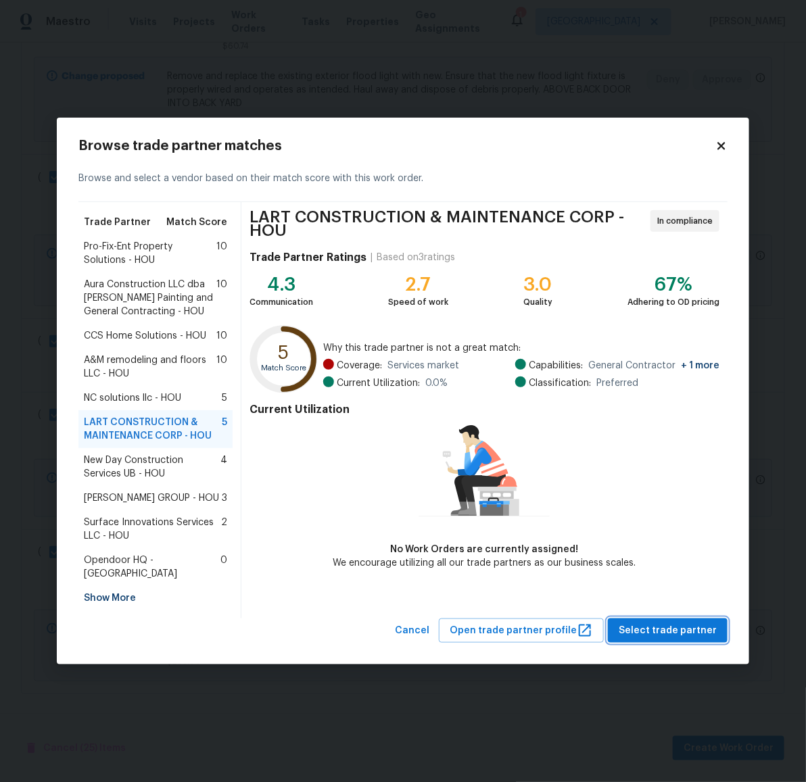
click at [663, 622] on span "Select trade partner" at bounding box center [667, 630] width 98 height 17
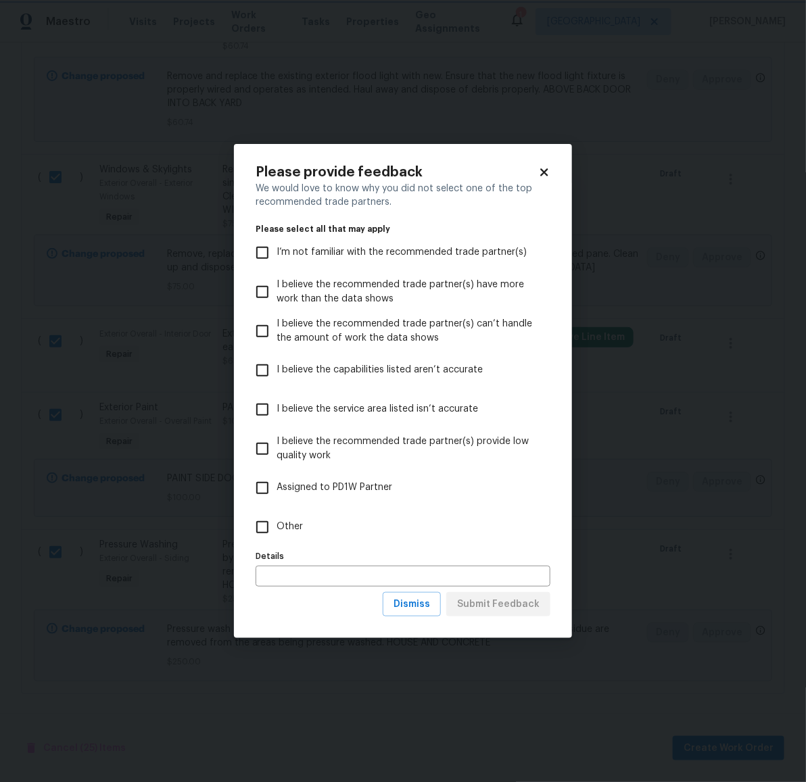
click at [662, 531] on body "Maestro Visits Projects Work Orders Tasks Properties Geo Assignments 1 Houston …" at bounding box center [403, 391] width 806 height 782
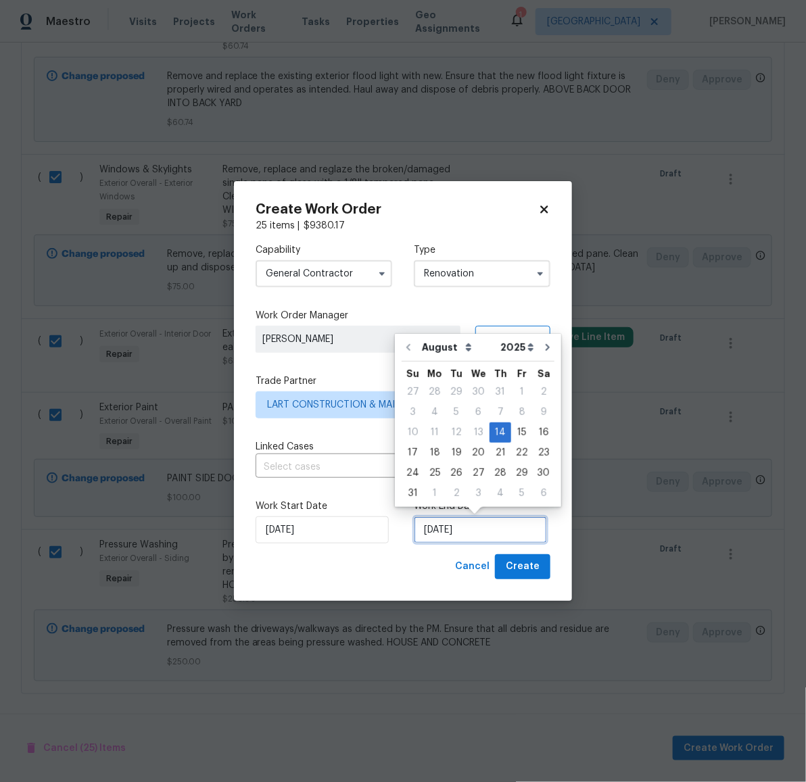
click at [470, 531] on input "[DATE]" at bounding box center [480, 529] width 133 height 27
click at [519, 452] on div "22" at bounding box center [522, 452] width 22 height 19
type input "[DATE]"
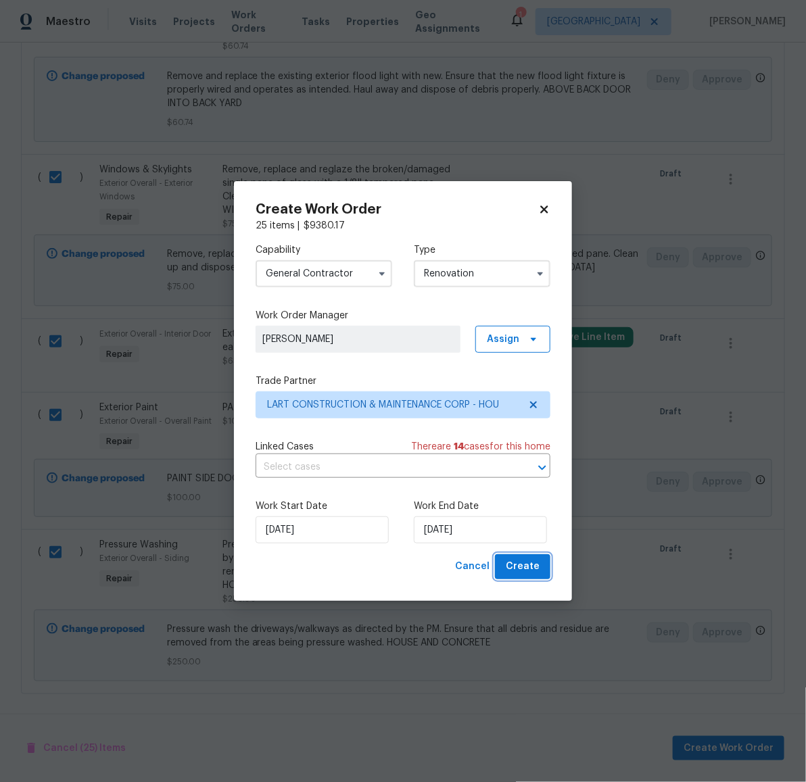
click at [526, 572] on span "Create" at bounding box center [523, 566] width 34 height 17
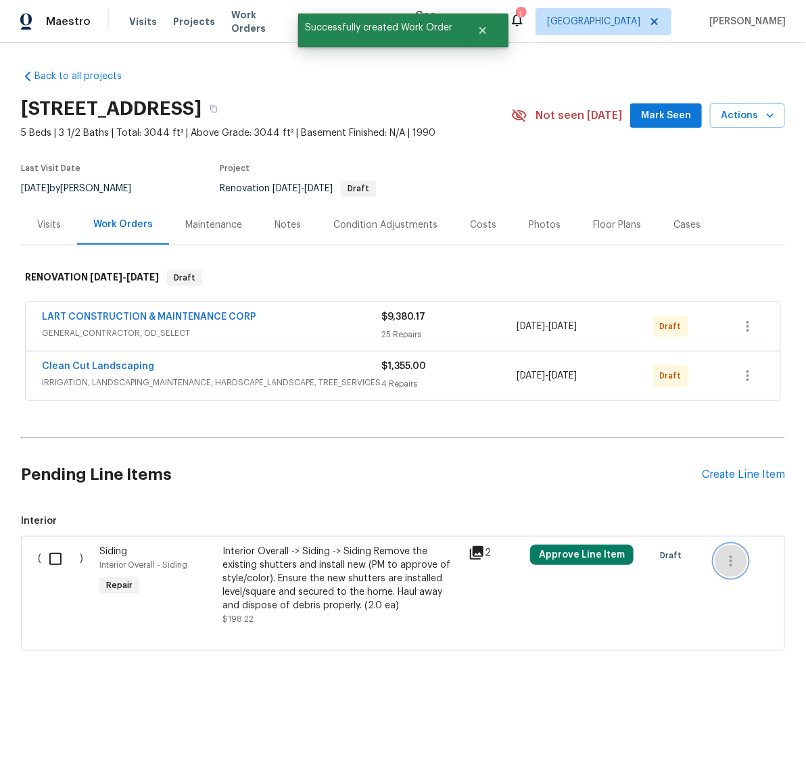
click at [731, 566] on icon "button" at bounding box center [731, 561] width 16 height 16
click at [731, 560] on li "Cancel" at bounding box center [734, 562] width 52 height 22
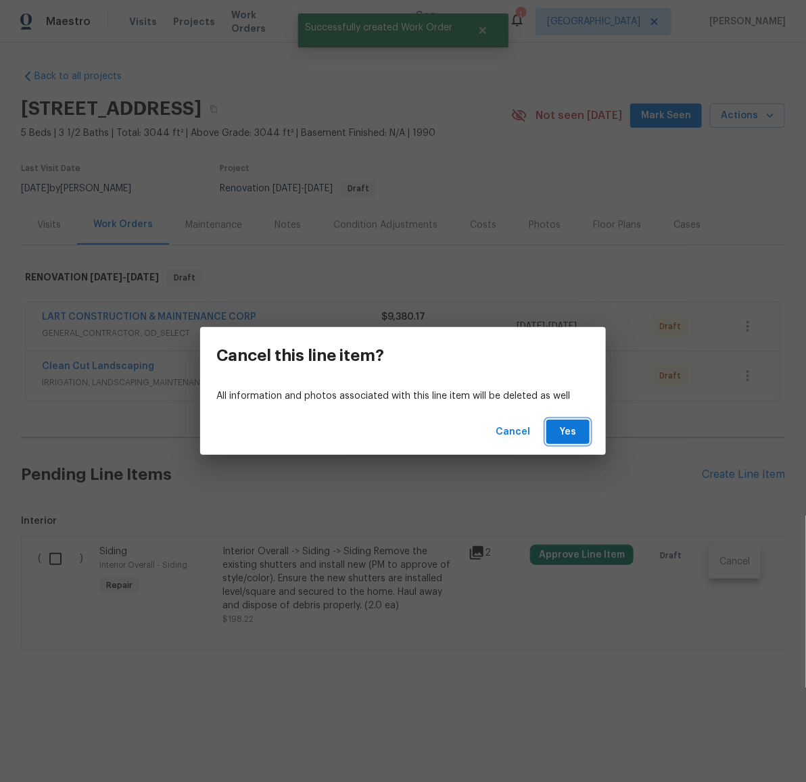
click at [564, 424] on span "Yes" at bounding box center [568, 432] width 22 height 17
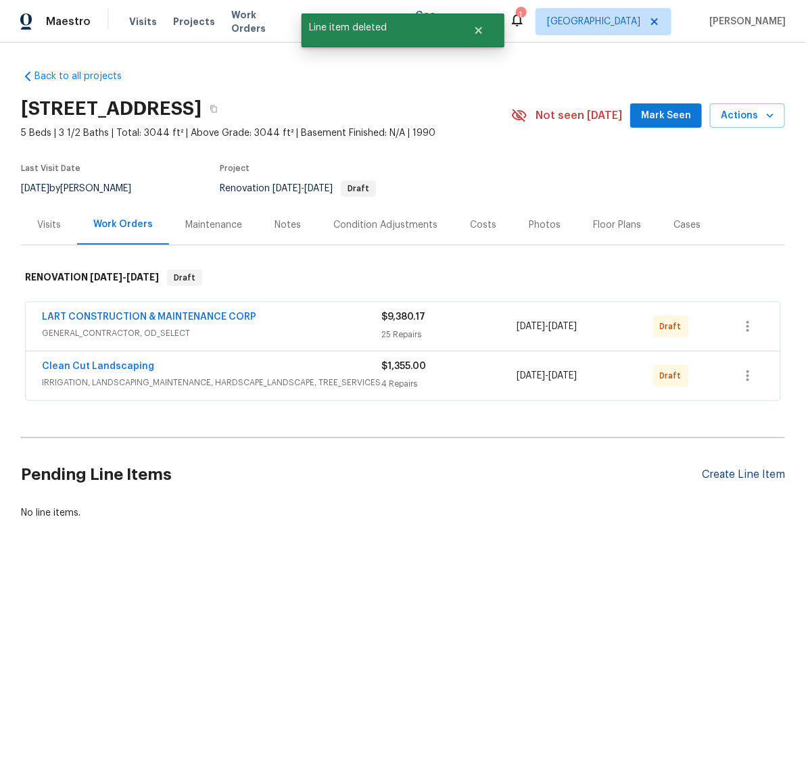
click at [731, 473] on div "Create Line Item" at bounding box center [743, 474] width 83 height 13
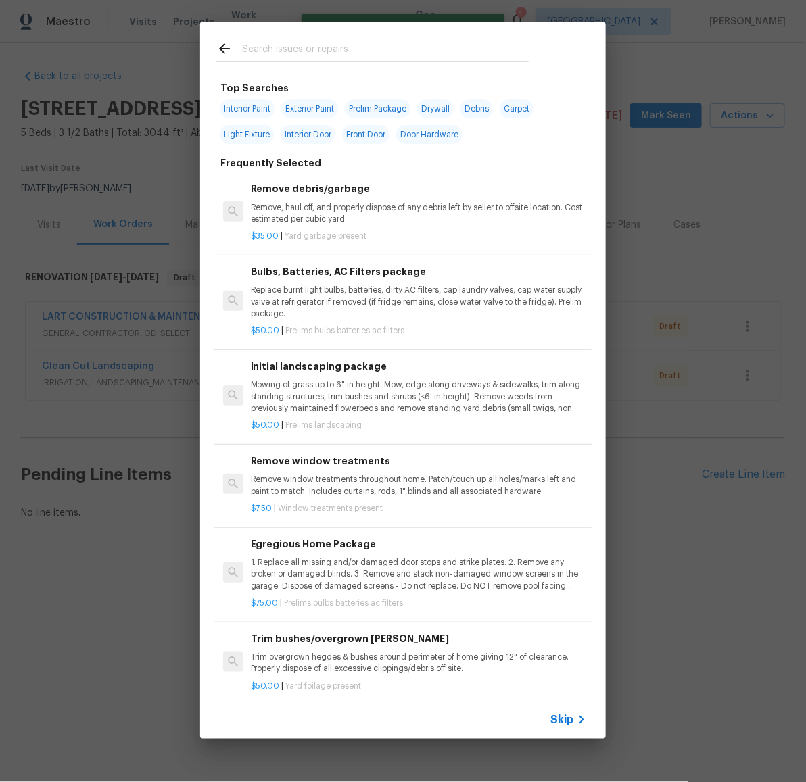
click at [289, 52] on input "text" at bounding box center [385, 51] width 287 height 20
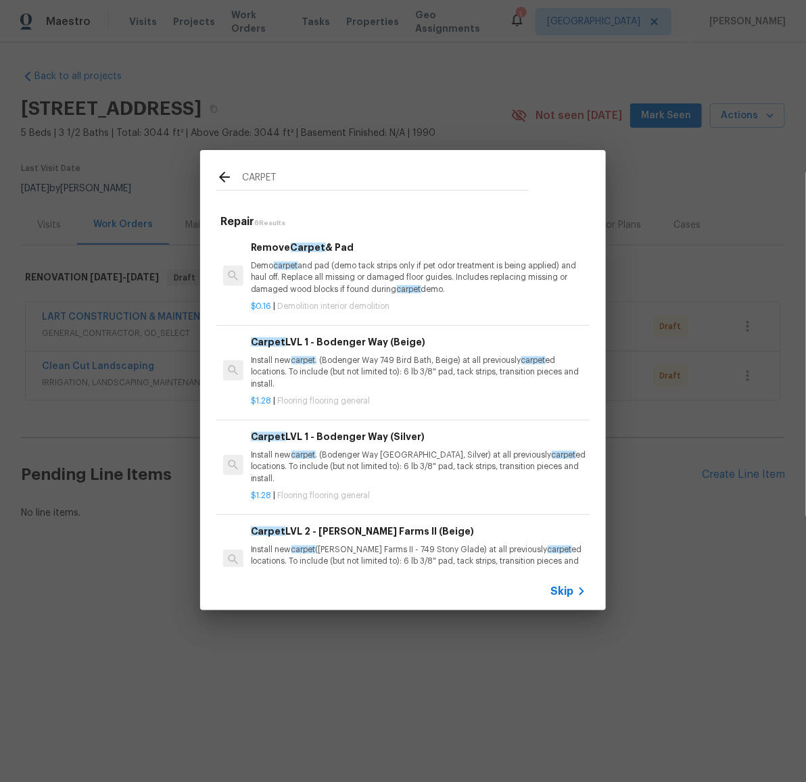
type input "CARPET"
click at [392, 366] on p "Install new carpet . (Bodenger Way 749 Bird Bath, Beige) at all previously carp…" at bounding box center [418, 372] width 335 height 34
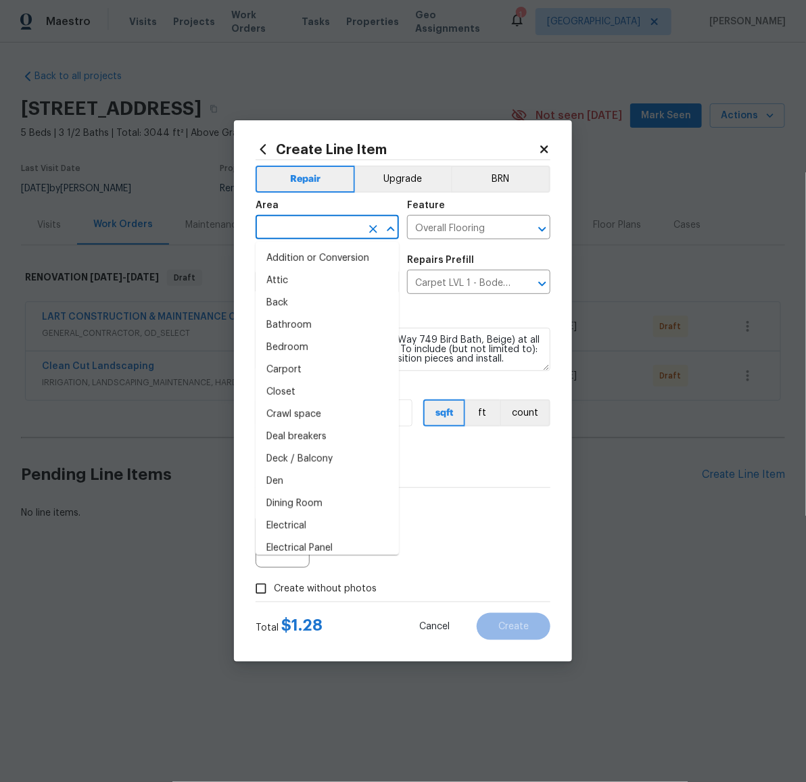
click at [324, 223] on input "text" at bounding box center [307, 228] width 105 height 21
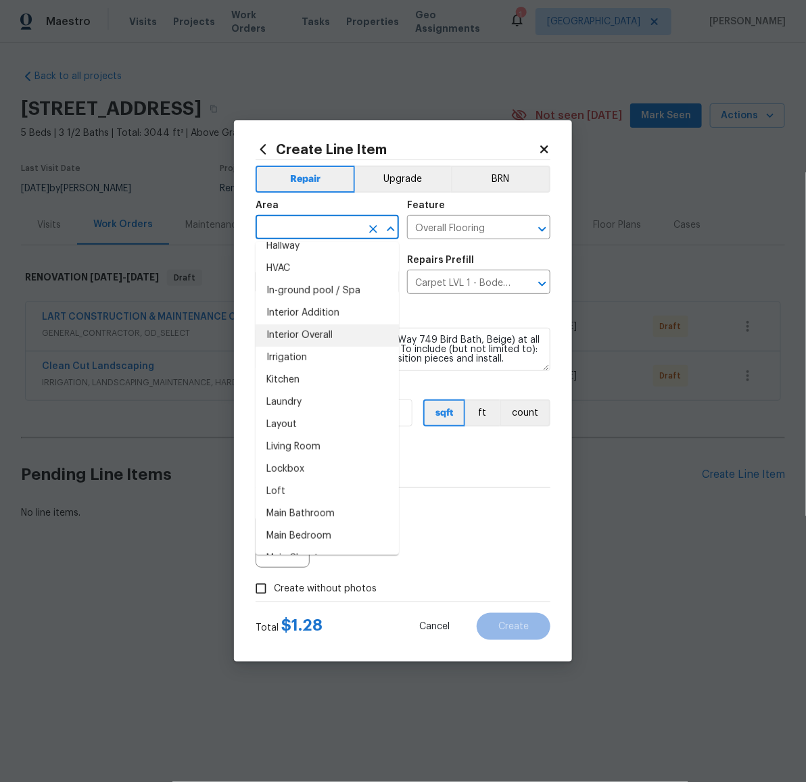
click at [321, 331] on li "Interior Overall" at bounding box center [326, 335] width 143 height 22
type input "Interior Overall"
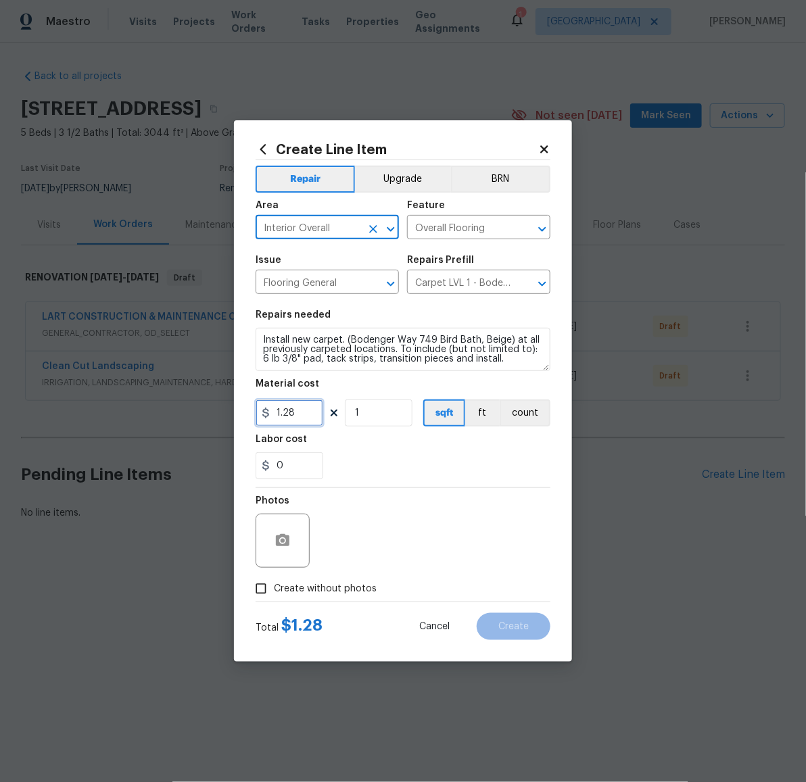
click at [304, 412] on input "1.28" at bounding box center [289, 412] width 68 height 27
type input "1.47"
click at [376, 420] on input "1" at bounding box center [379, 412] width 68 height 27
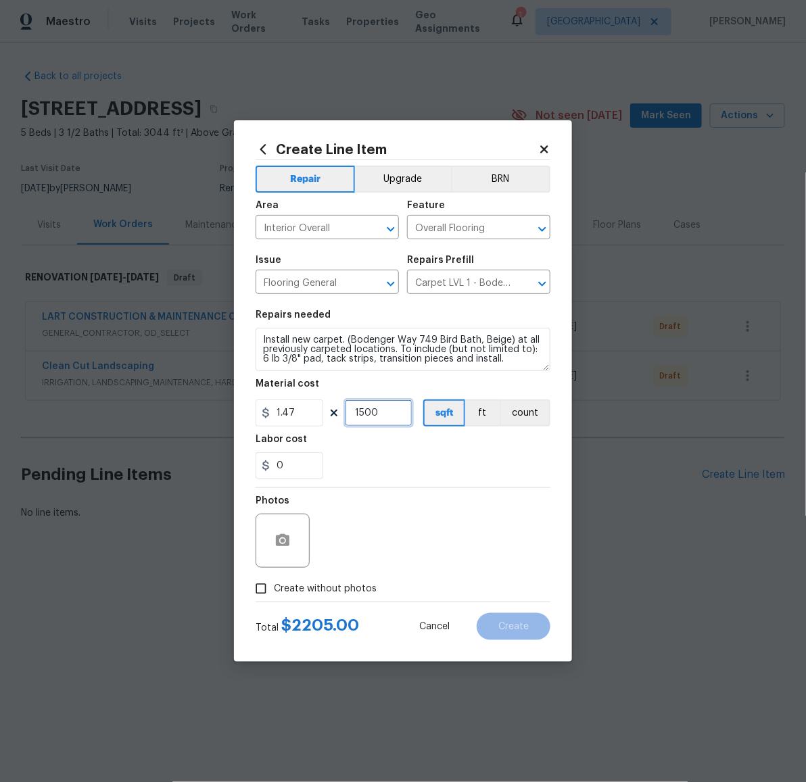
type input "1500"
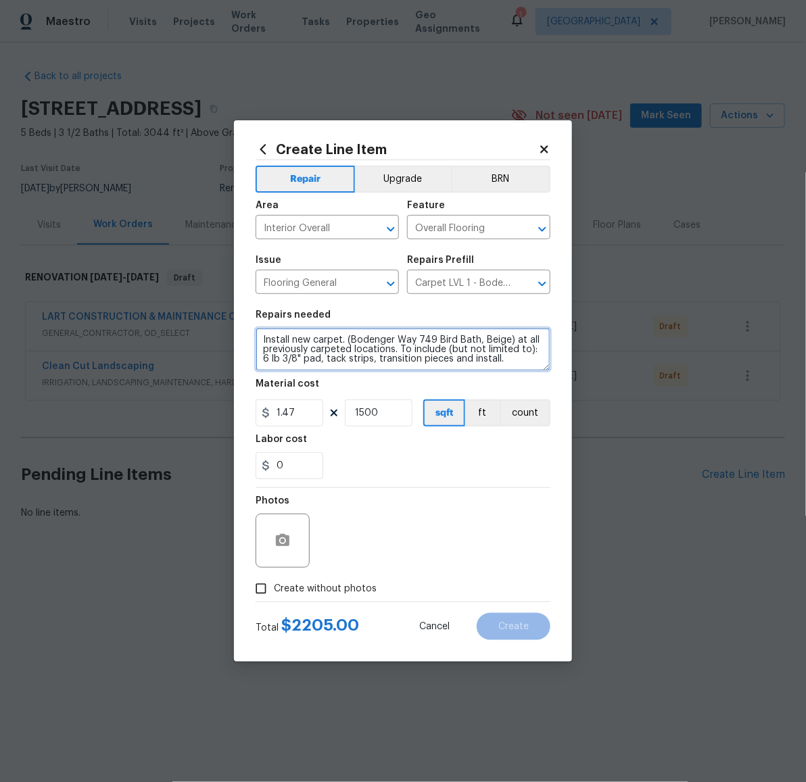
click at [511, 362] on textarea "Install new carpet. (Bodenger Way 749 Bird Bath, Beige) at all previously carpe…" at bounding box center [402, 349] width 295 height 43
type textarea "Install new carpet. (Bodenger Way 749 Bird Bath, Beige) at all previously carpe…"
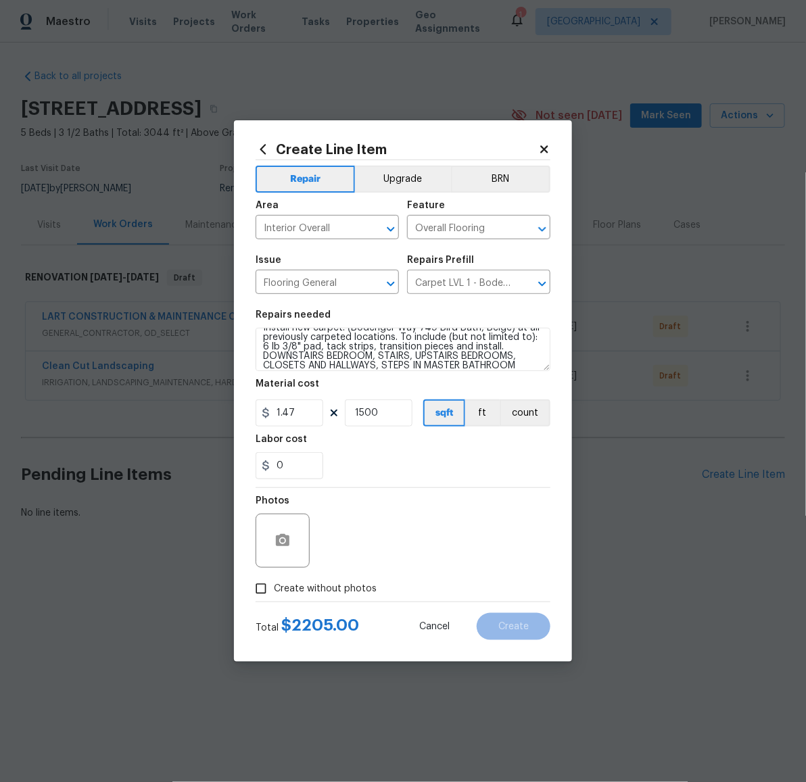
click at [325, 579] on label "Create without photos" at bounding box center [312, 589] width 128 height 26
click at [274, 579] on input "Create without photos" at bounding box center [261, 589] width 26 height 26
checkbox input "true"
click at [364, 555] on textarea at bounding box center [435, 541] width 230 height 54
paste textarea "LATER"
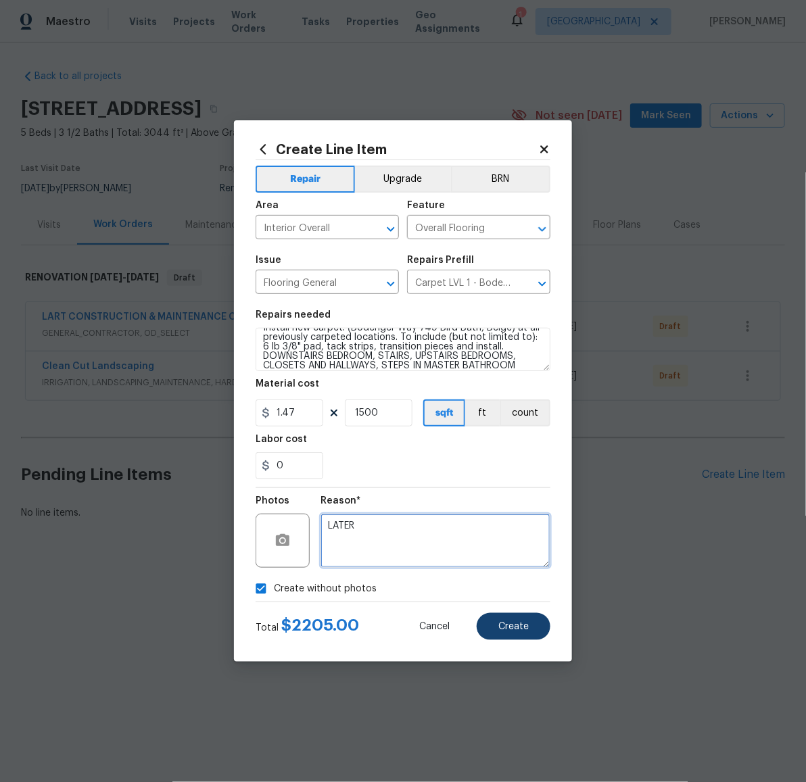
type textarea "LATER"
click at [508, 619] on button "Create" at bounding box center [513, 626] width 74 height 27
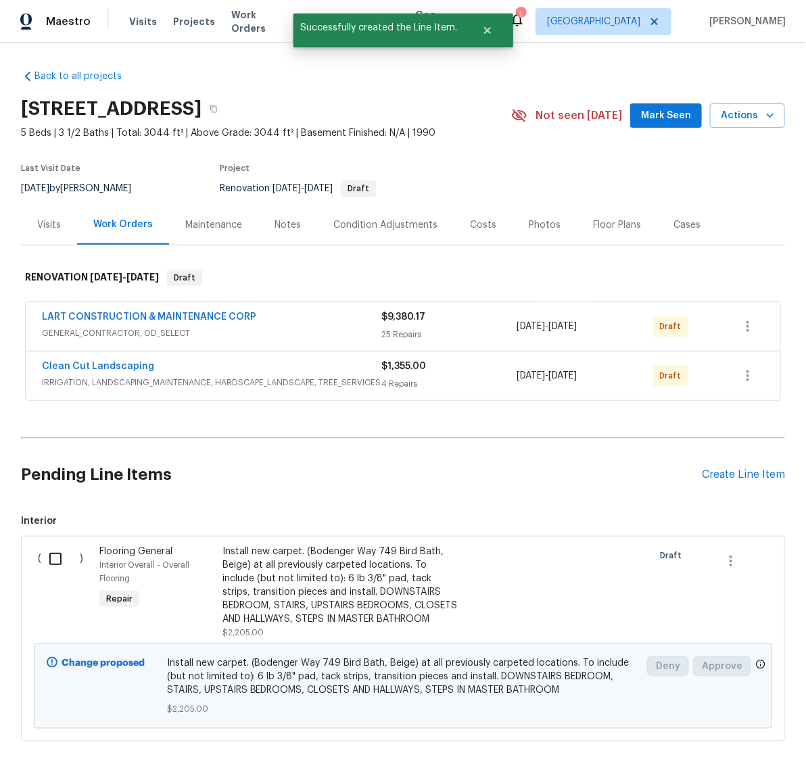
scroll to position [65, 0]
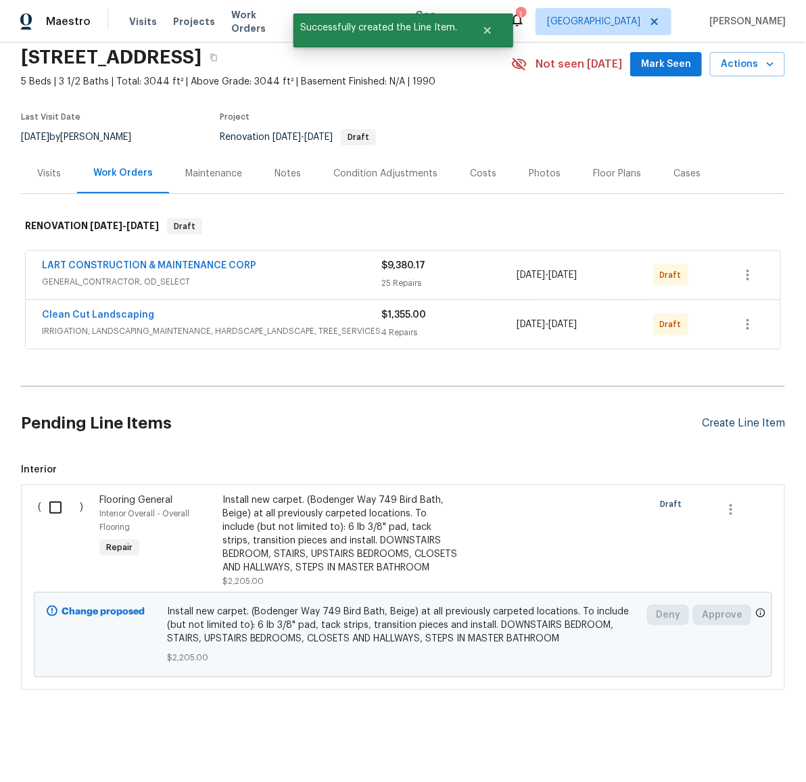
click at [728, 417] on div "Create Line Item" at bounding box center [743, 423] width 83 height 13
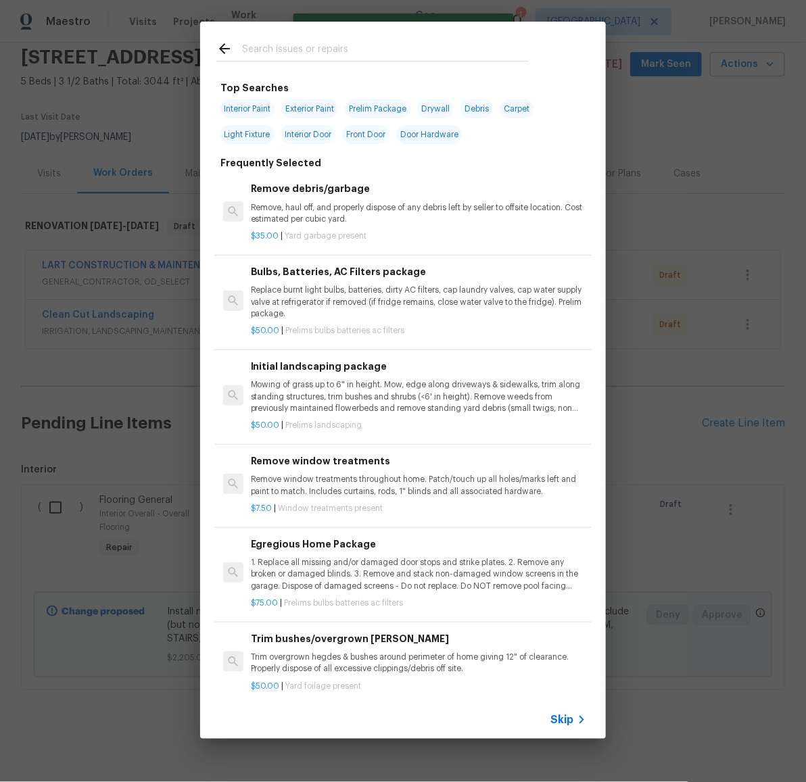
click at [368, 49] on input "text" at bounding box center [385, 51] width 287 height 20
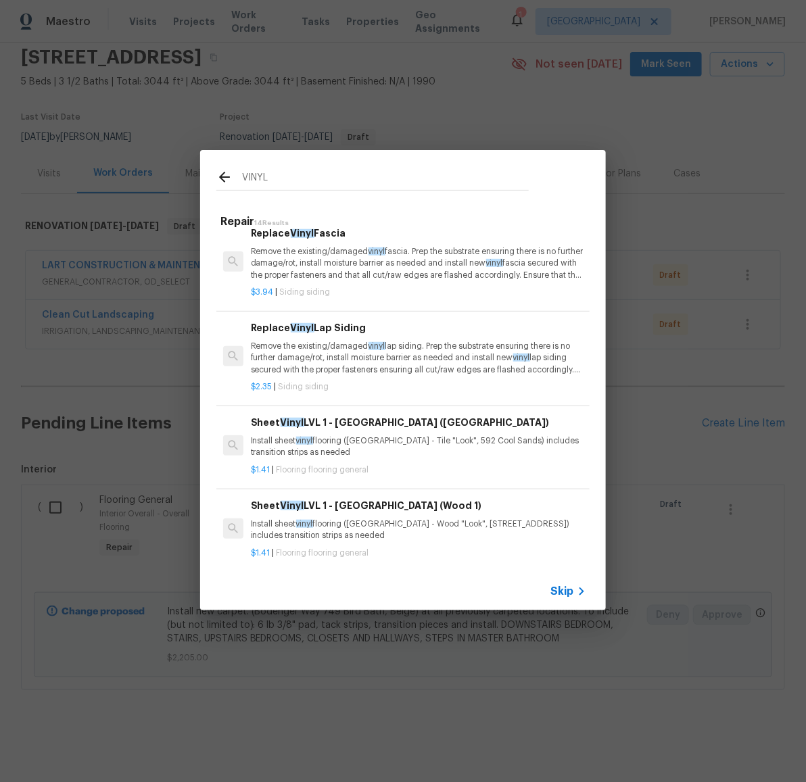
scroll to position [320, 0]
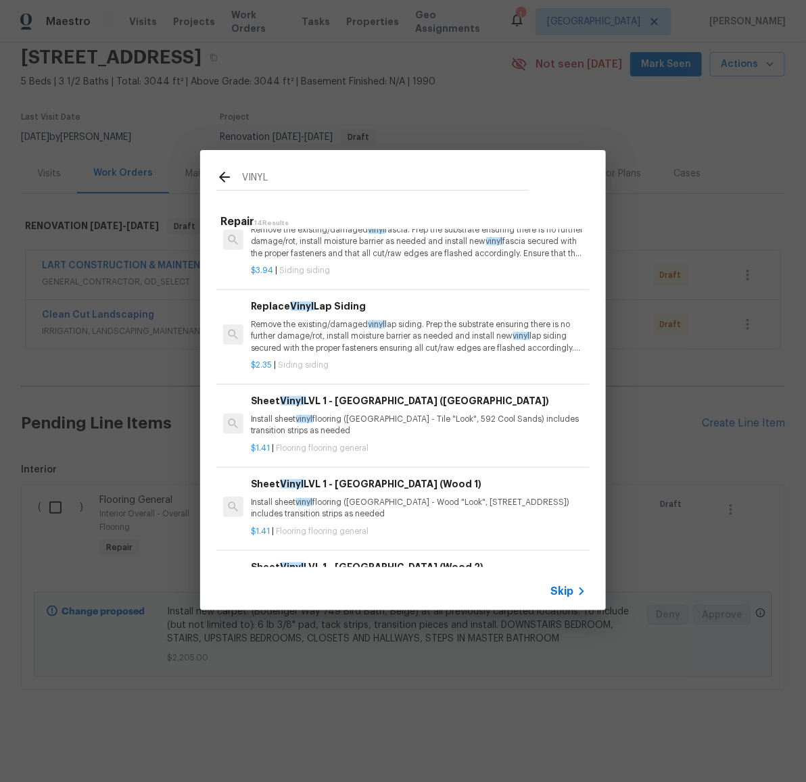
type input "VINYL"
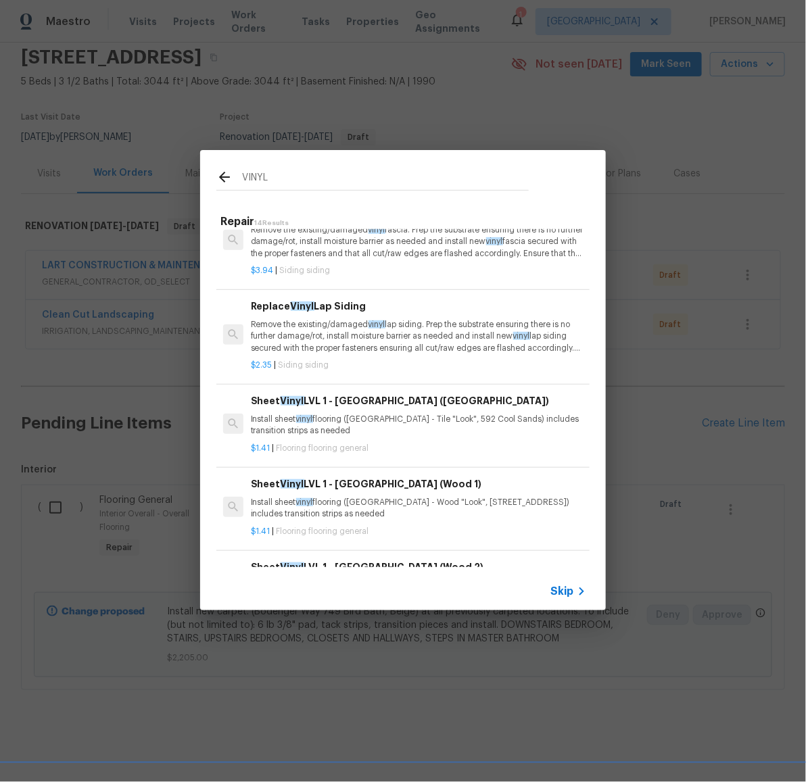
click at [353, 503] on p "Install sheet vinyl flooring ([GEOGRAPHIC_DATA] - Wood "Look", [STREET_ADDRESS]…" at bounding box center [418, 508] width 335 height 23
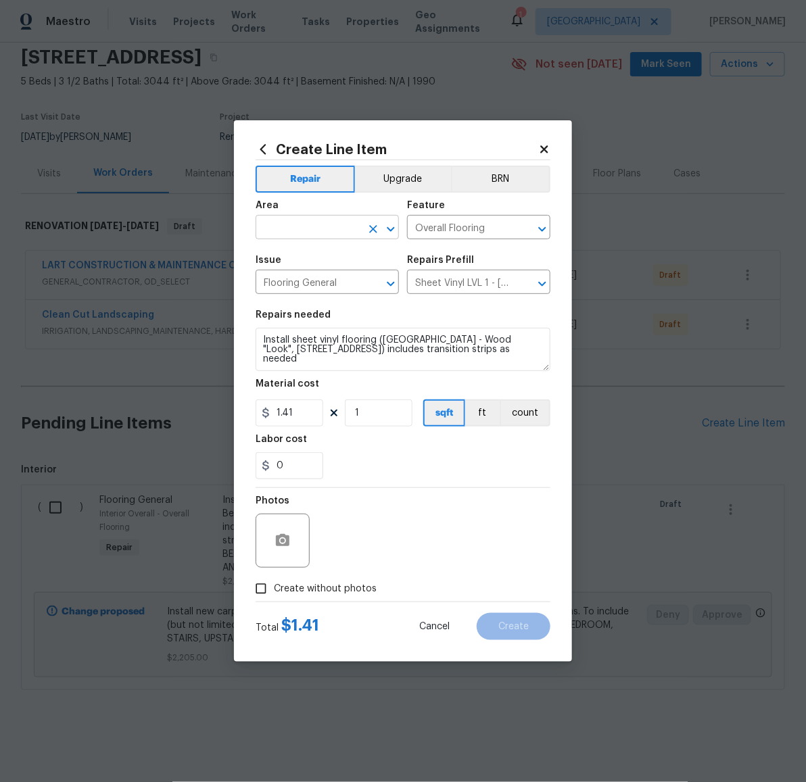
click at [331, 232] on input "text" at bounding box center [307, 228] width 105 height 21
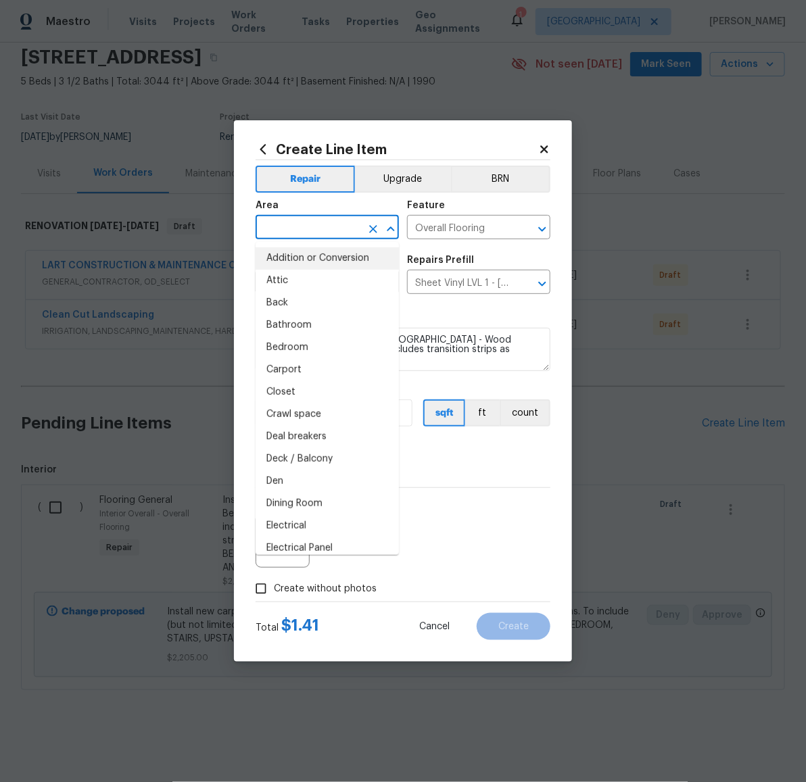
click at [326, 257] on li "Addition or Conversion" at bounding box center [326, 258] width 143 height 22
type input "Addition or Conversion"
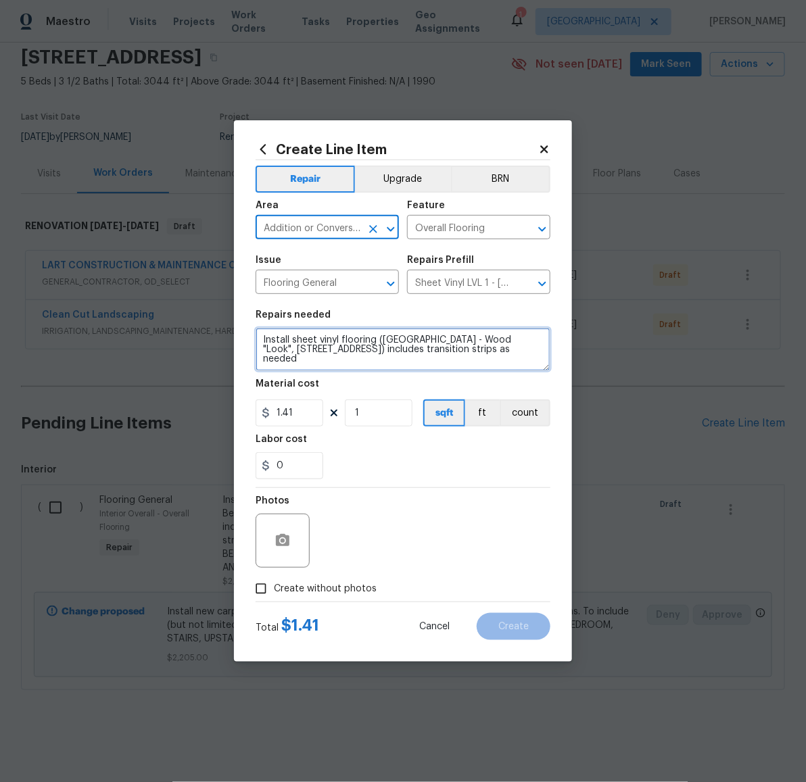
click at [502, 357] on textarea "Install sheet vinyl flooring ([GEOGRAPHIC_DATA] - Wood "Look", [STREET_ADDRESS]…" at bounding box center [402, 349] width 295 height 43
type textarea "Install sheet vinyl flooring ([GEOGRAPHIC_DATA] - Wood "Look", [STREET_ADDRESS]…"
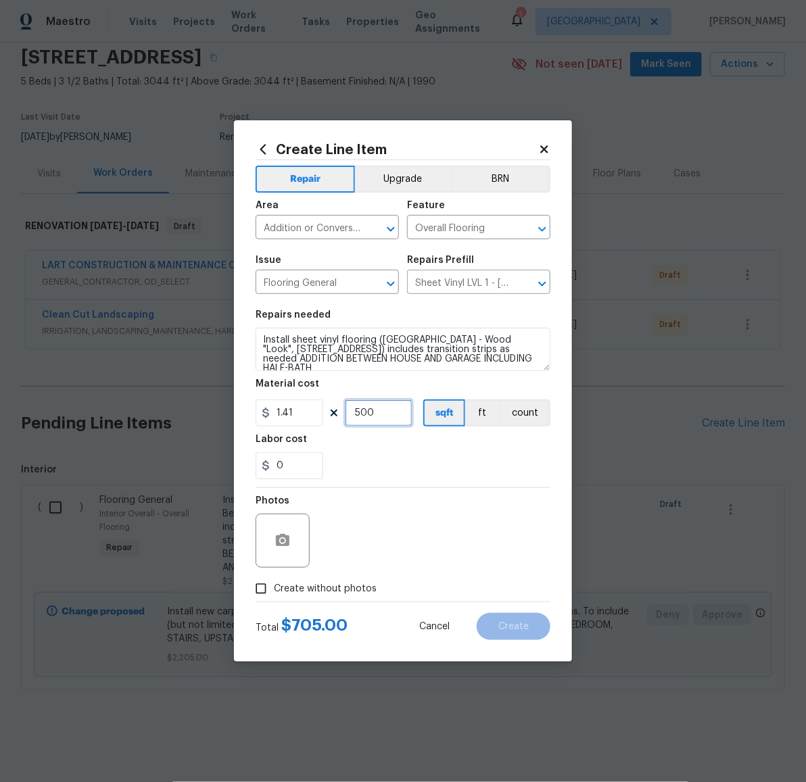
type input "500"
click at [309, 593] on span "Create without photos" at bounding box center [325, 589] width 103 height 14
click at [274, 593] on input "Create without photos" at bounding box center [261, 589] width 26 height 26
checkbox input "true"
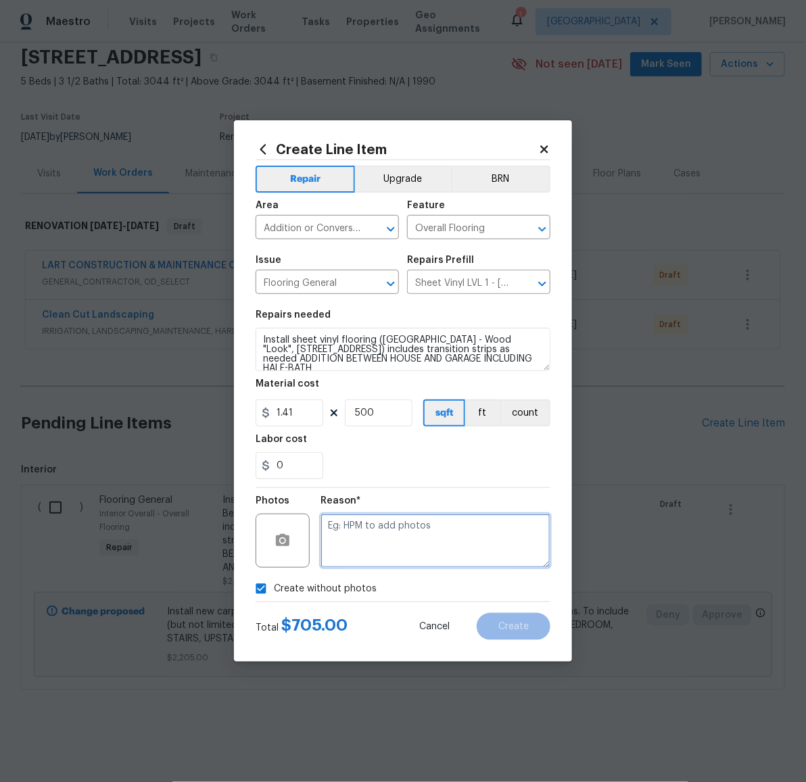
click at [370, 555] on textarea at bounding box center [435, 541] width 230 height 54
paste textarea "LATER"
type textarea "LATER"
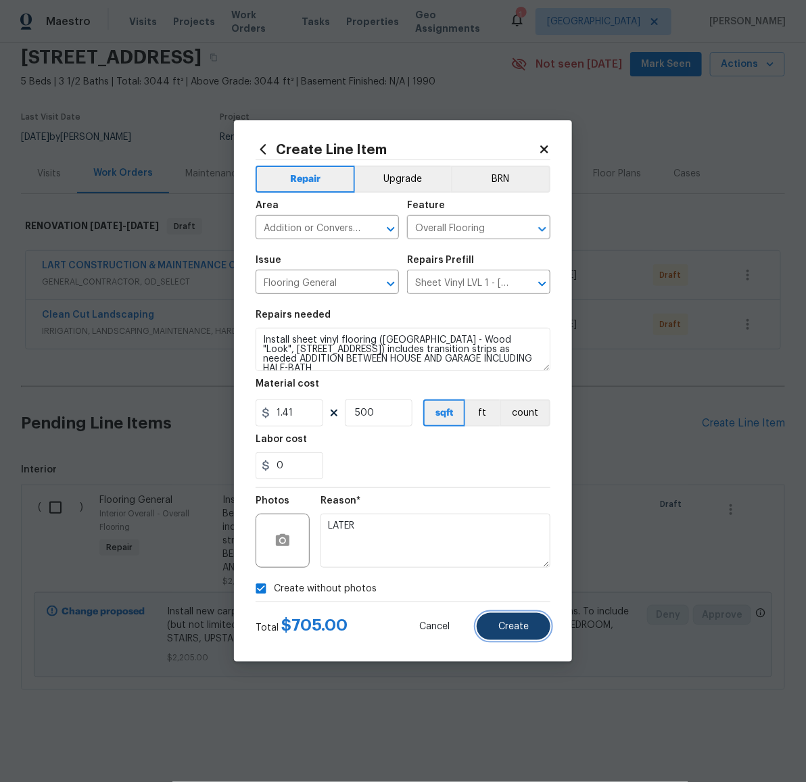
click at [526, 631] on span "Create" at bounding box center [513, 627] width 30 height 10
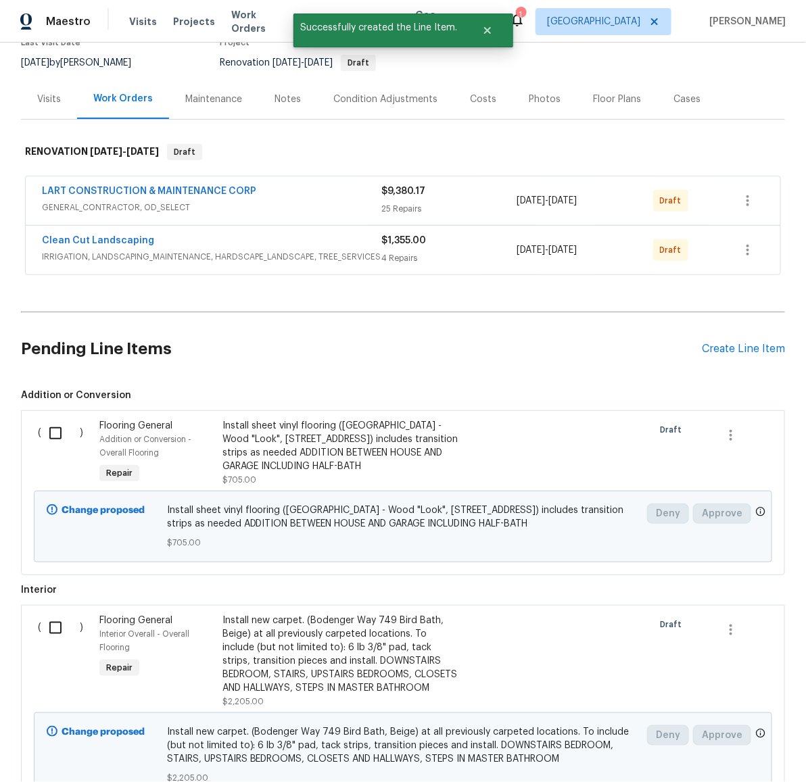
scroll to position [193, 0]
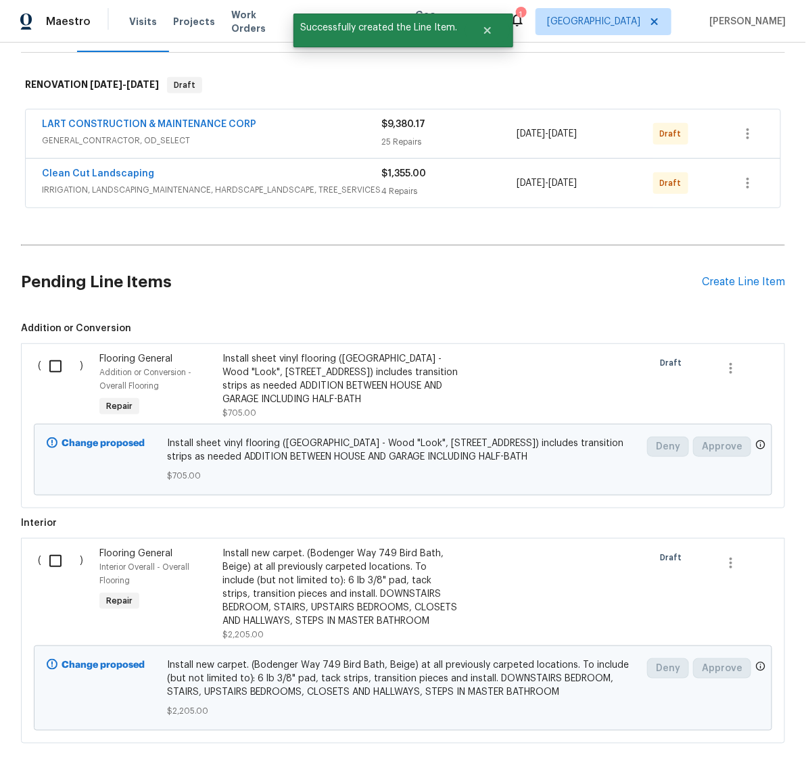
drag, startPoint x: 44, startPoint y: 366, endPoint x: 47, endPoint y: 383, distance: 17.9
click at [44, 366] on input "checkbox" at bounding box center [60, 366] width 39 height 28
checkbox input "true"
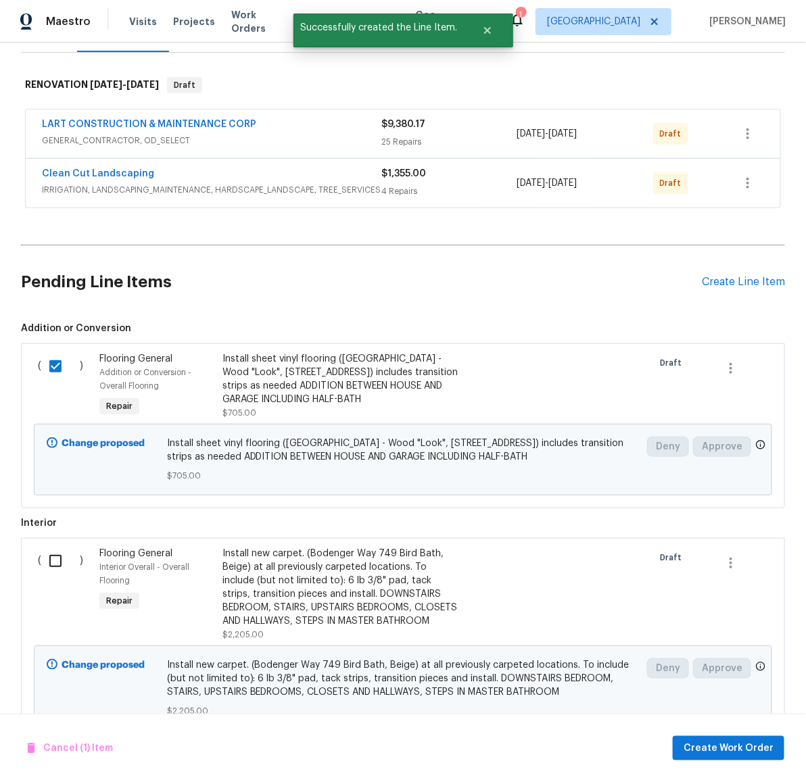
click at [51, 559] on input "checkbox" at bounding box center [60, 561] width 39 height 28
checkbox input "true"
click at [714, 754] on span "Create Work Order" at bounding box center [728, 748] width 90 height 17
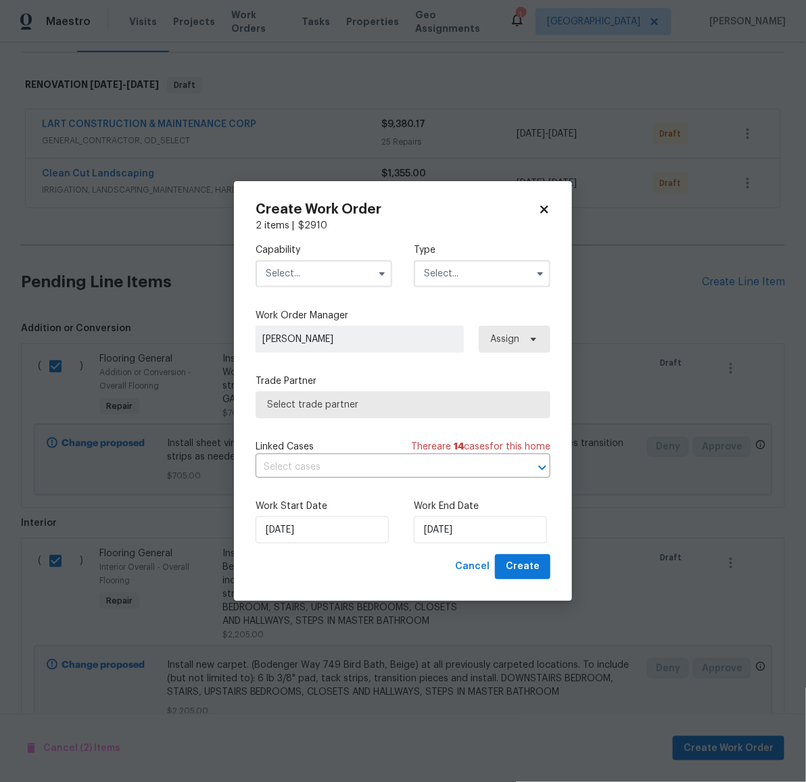
click at [310, 270] on input "text" at bounding box center [323, 273] width 137 height 27
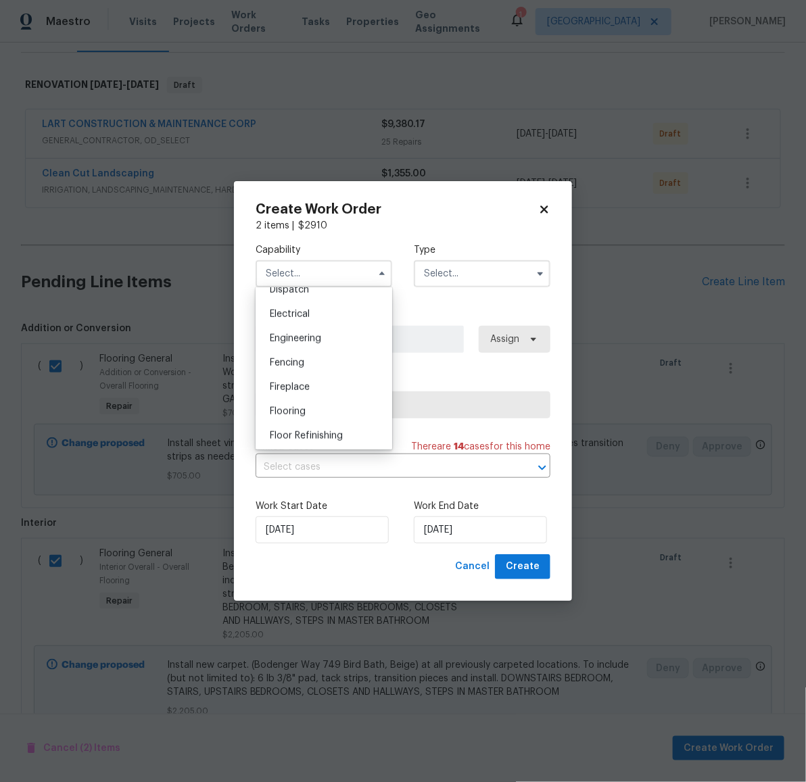
scroll to position [504, 0]
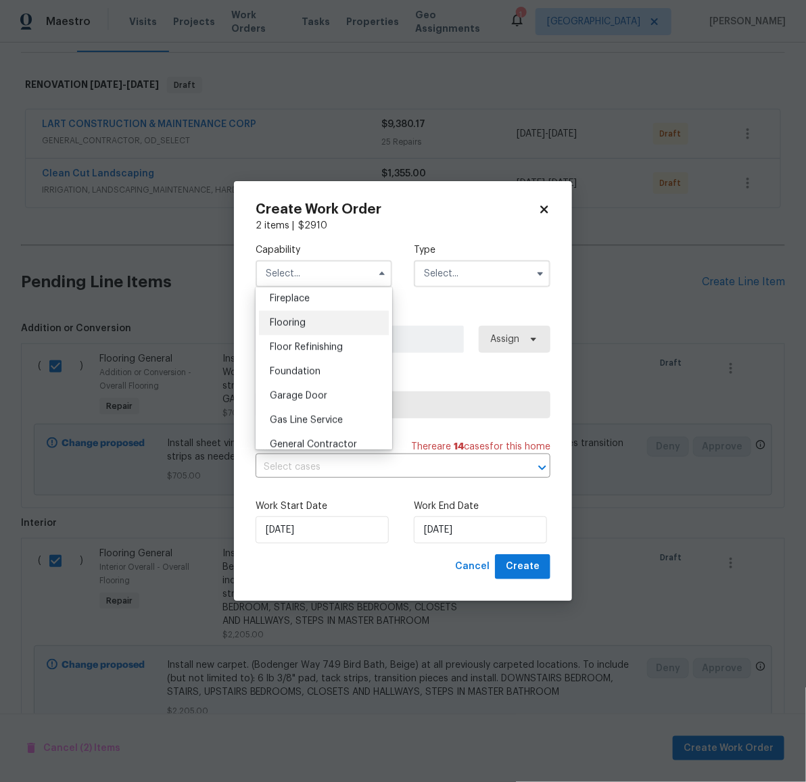
click at [331, 335] on div "Flooring" at bounding box center [324, 323] width 130 height 24
type input "Flooring"
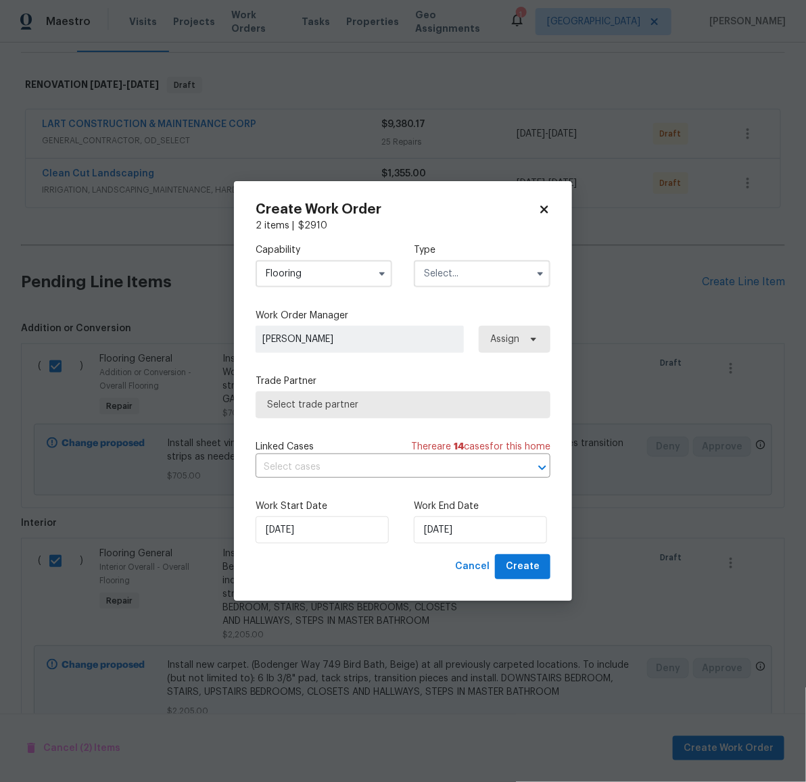
click at [469, 274] on input "text" at bounding box center [482, 273] width 137 height 27
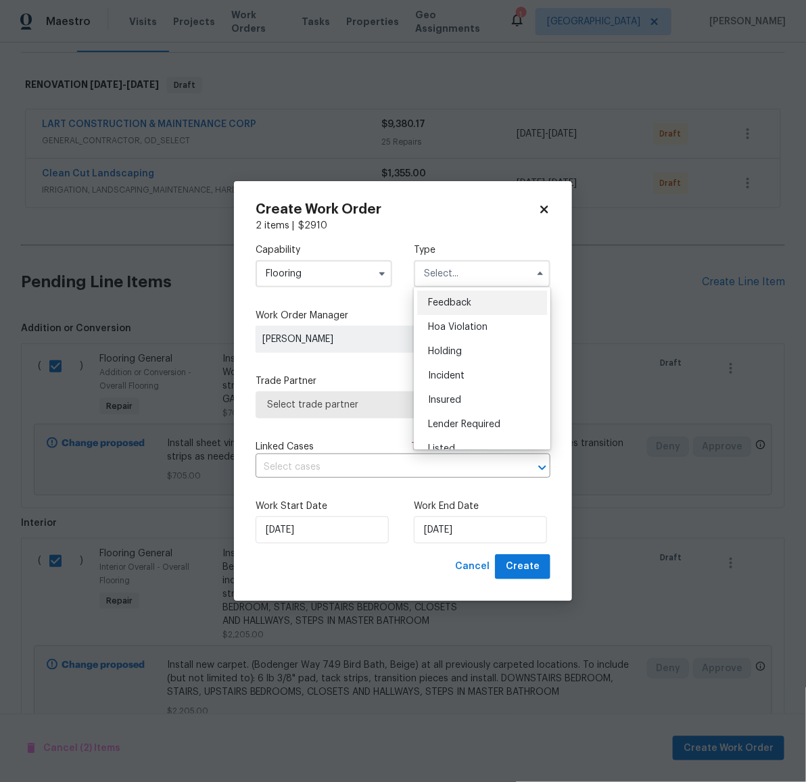
scroll to position [306, 0]
click at [476, 339] on span "Renovation" at bounding box center [453, 337] width 50 height 9
type input "Renovation"
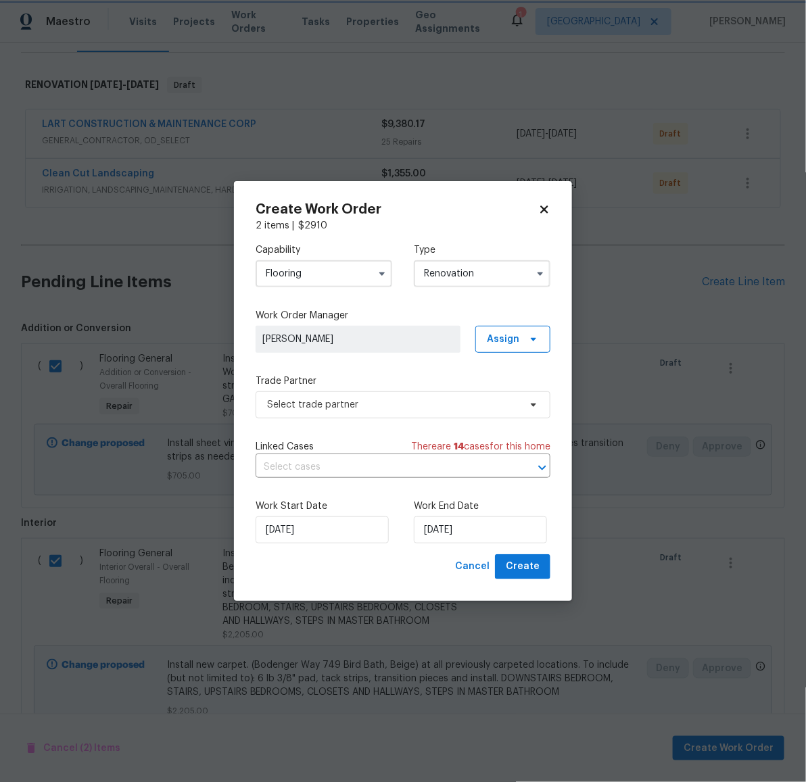
scroll to position [0, 0]
click at [410, 398] on span "Select trade partner" at bounding box center [393, 405] width 252 height 14
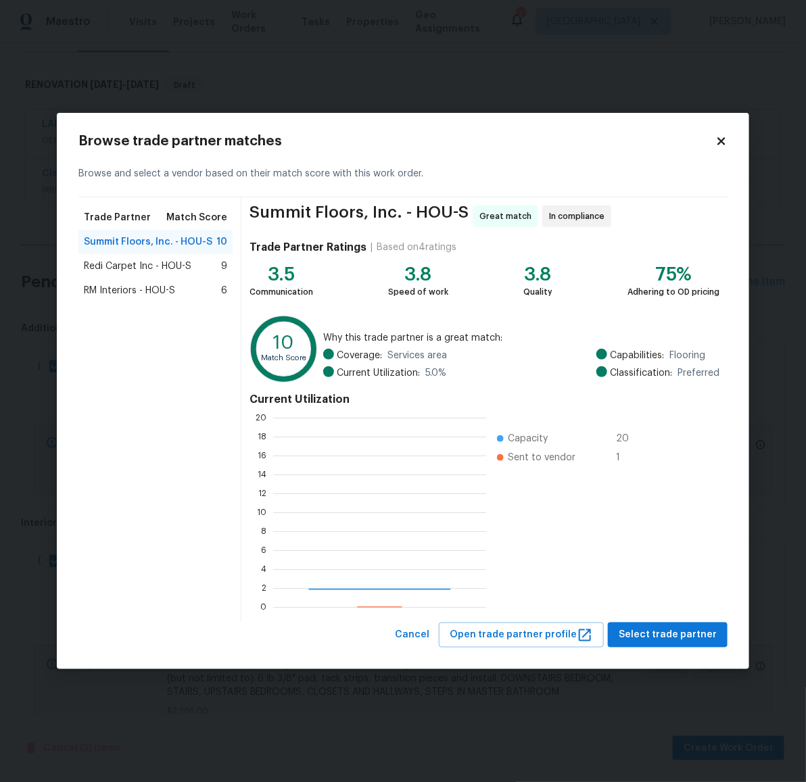
scroll to position [176, 200]
click at [685, 637] on span "Select trade partner" at bounding box center [667, 635] width 98 height 17
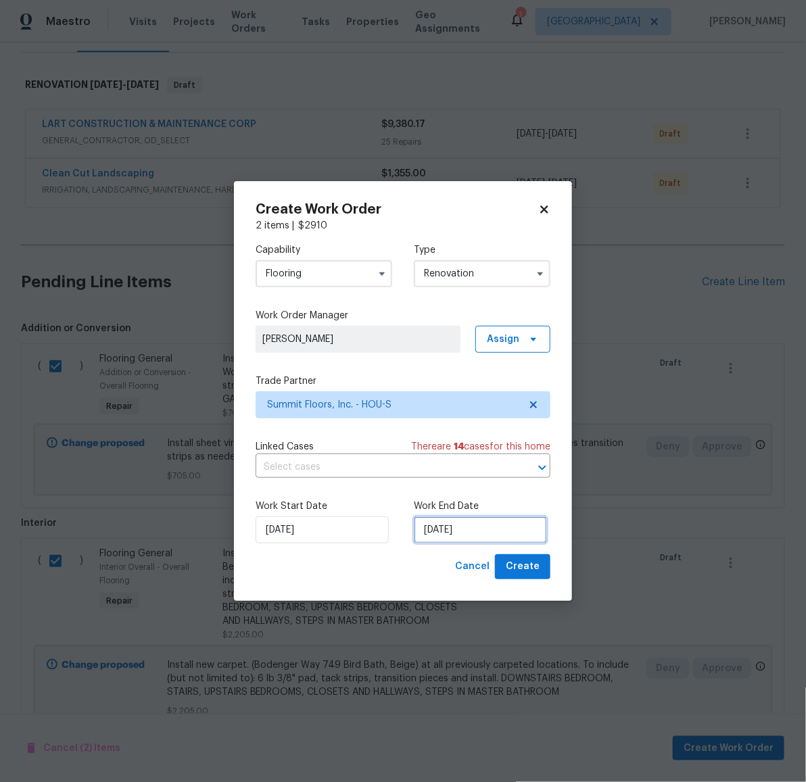
click at [481, 526] on input "[DATE]" at bounding box center [480, 529] width 133 height 27
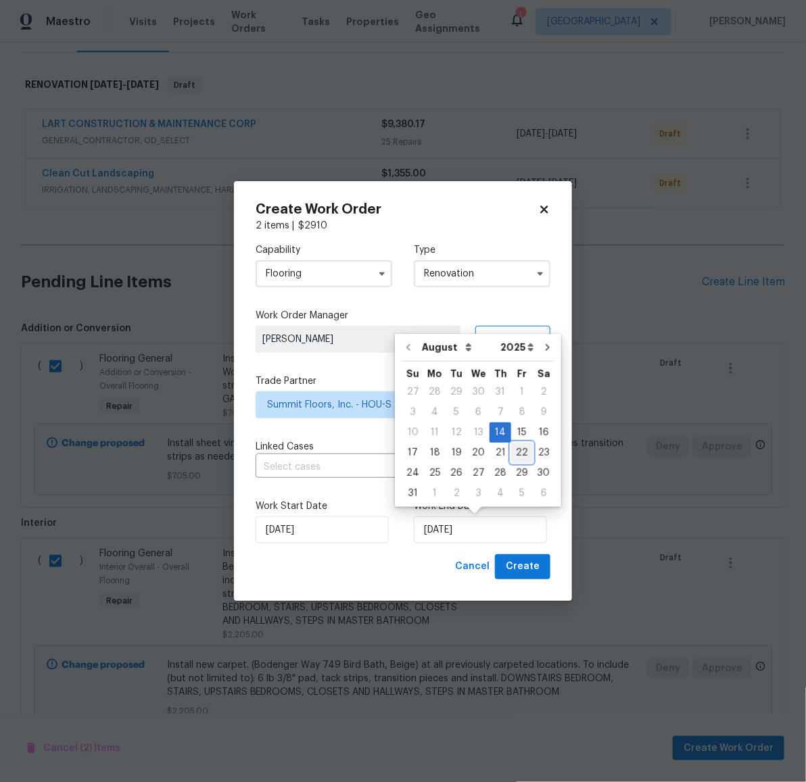
click at [516, 451] on div "22" at bounding box center [522, 452] width 22 height 19
type input "[DATE]"
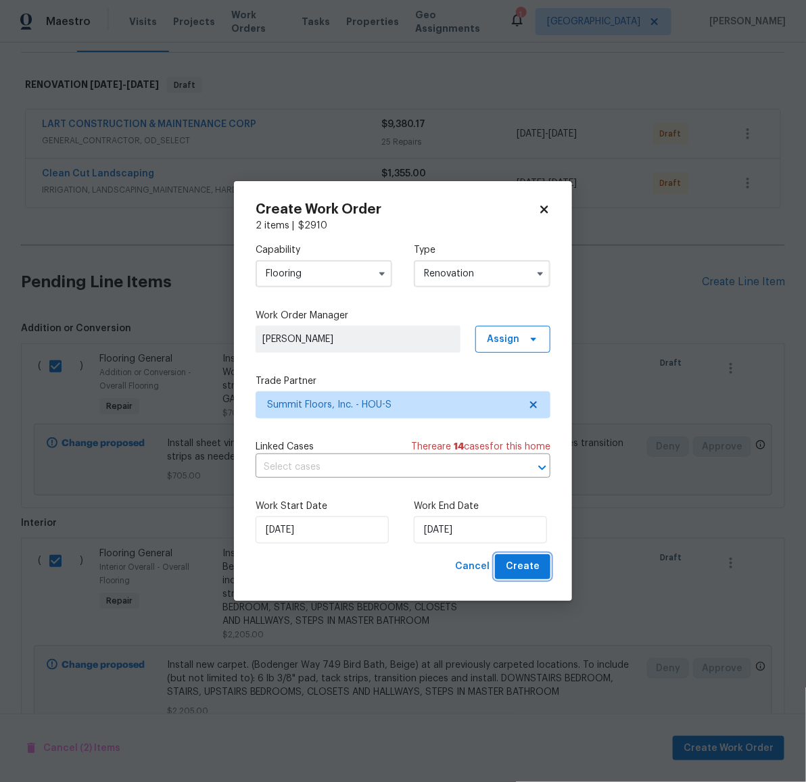
click at [520, 570] on span "Create" at bounding box center [523, 566] width 34 height 17
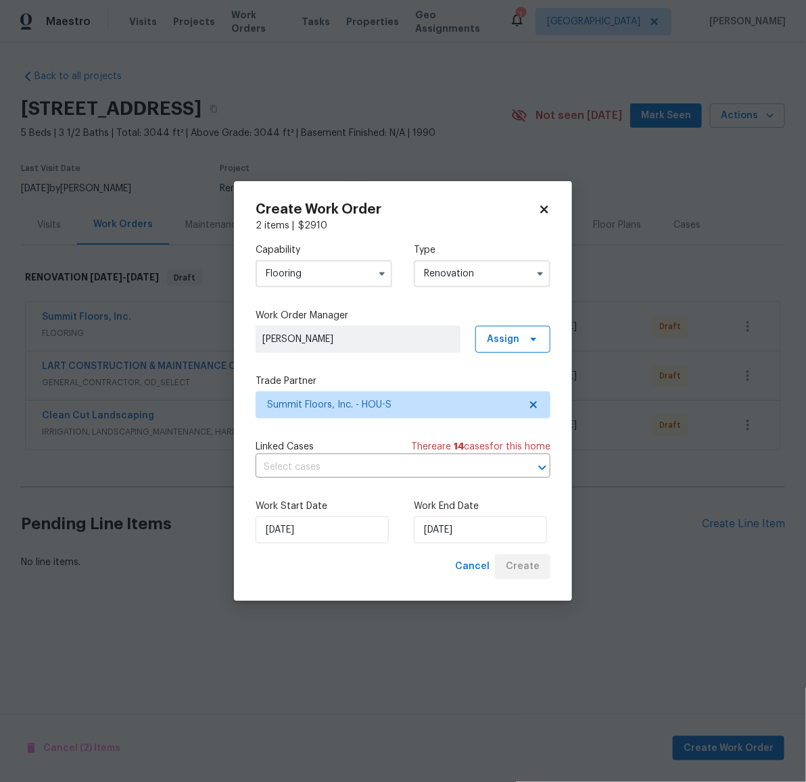
scroll to position [0, 0]
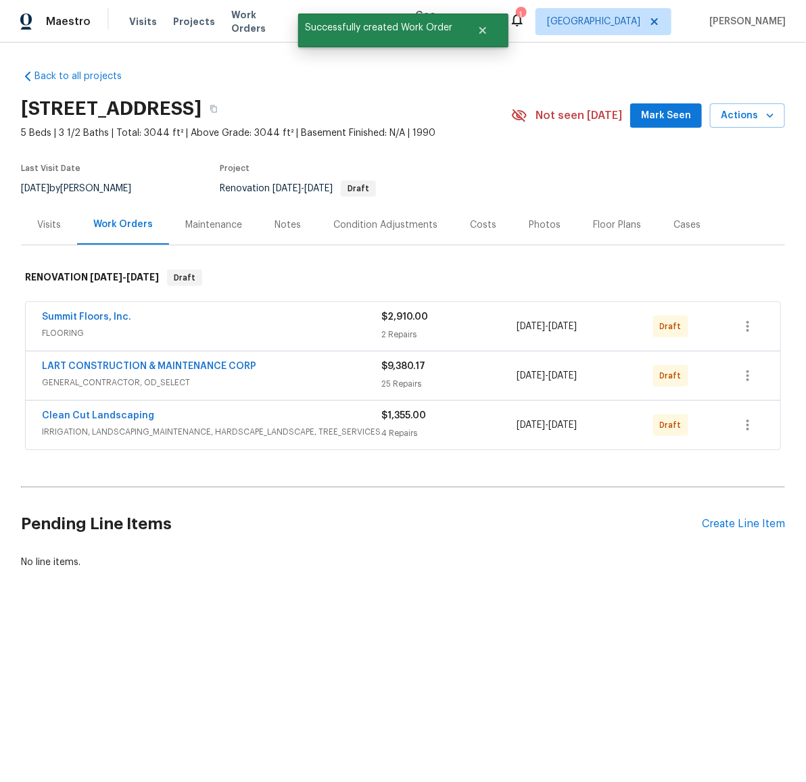
click at [638, 588] on div "Back to all projects [STREET_ADDRESS] 5 Beds | 3 1/2 Baths | Total: 3044 ft² | …" at bounding box center [403, 352] width 806 height 618
click at [748, 383] on icon "button" at bounding box center [747, 376] width 16 height 16
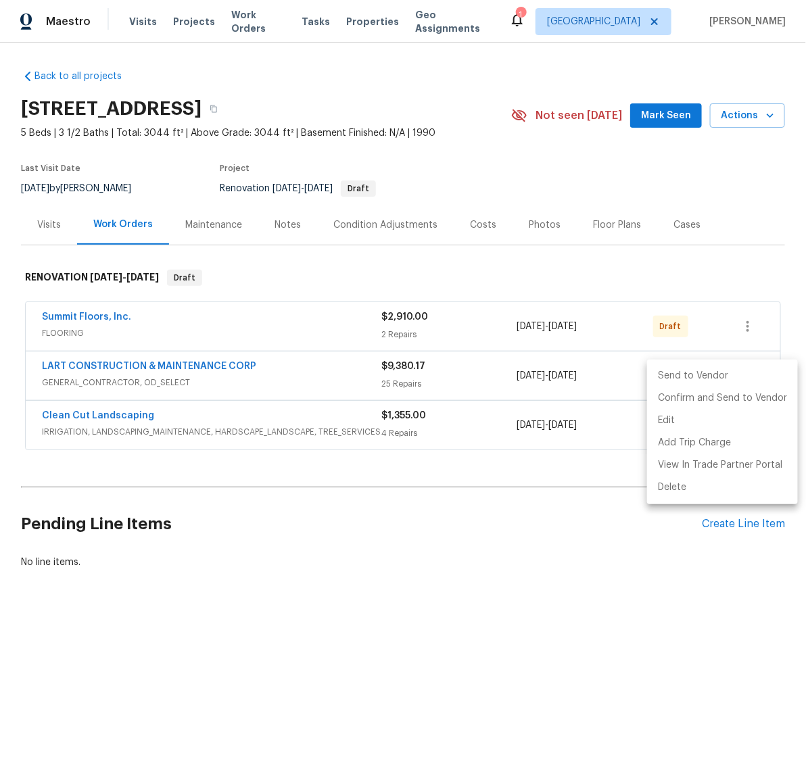
click at [686, 372] on li "Send to Vendor" at bounding box center [722, 376] width 151 height 22
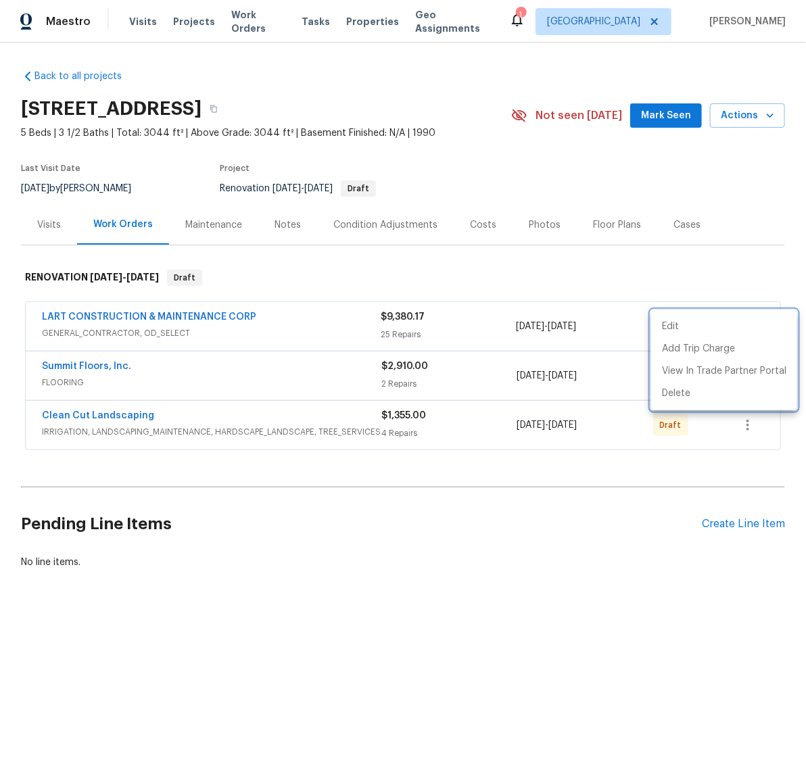
click at [627, 573] on div at bounding box center [403, 391] width 806 height 782
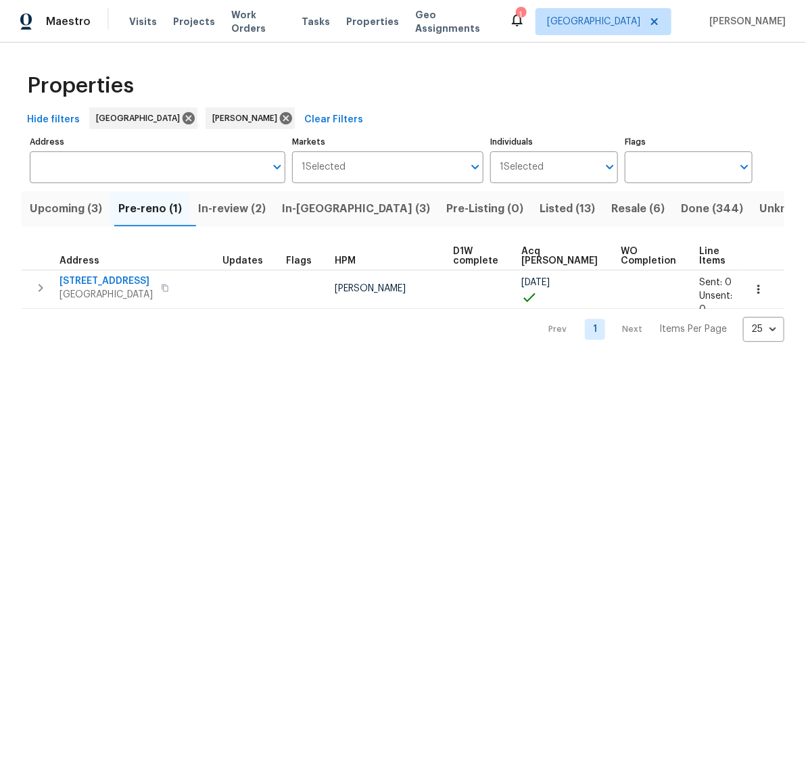
click at [319, 207] on span "In-reno (3)" at bounding box center [356, 208] width 148 height 19
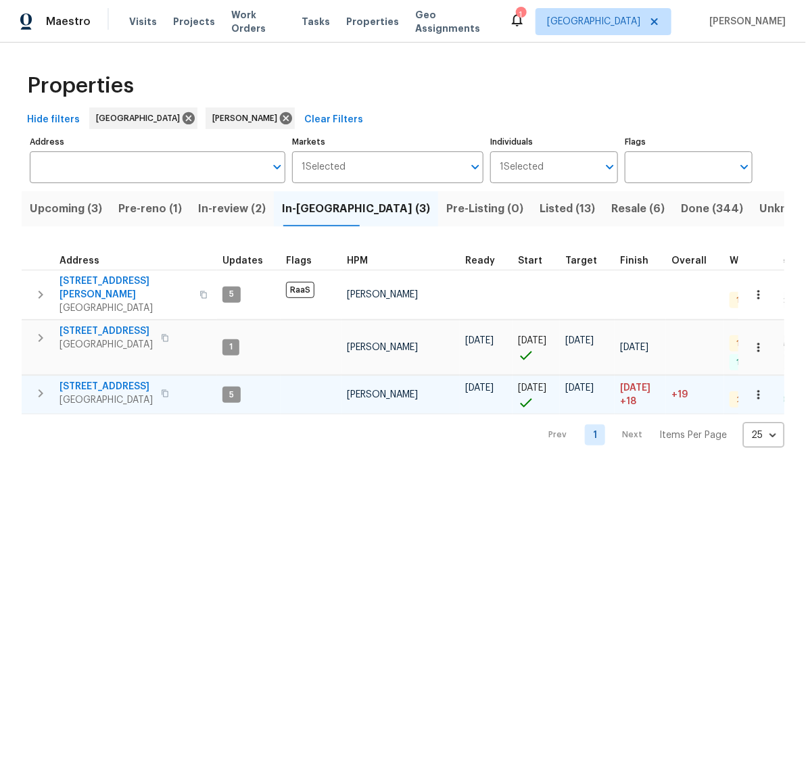
click at [117, 380] on span "3530 Glowing Horizon Rd" at bounding box center [105, 387] width 93 height 14
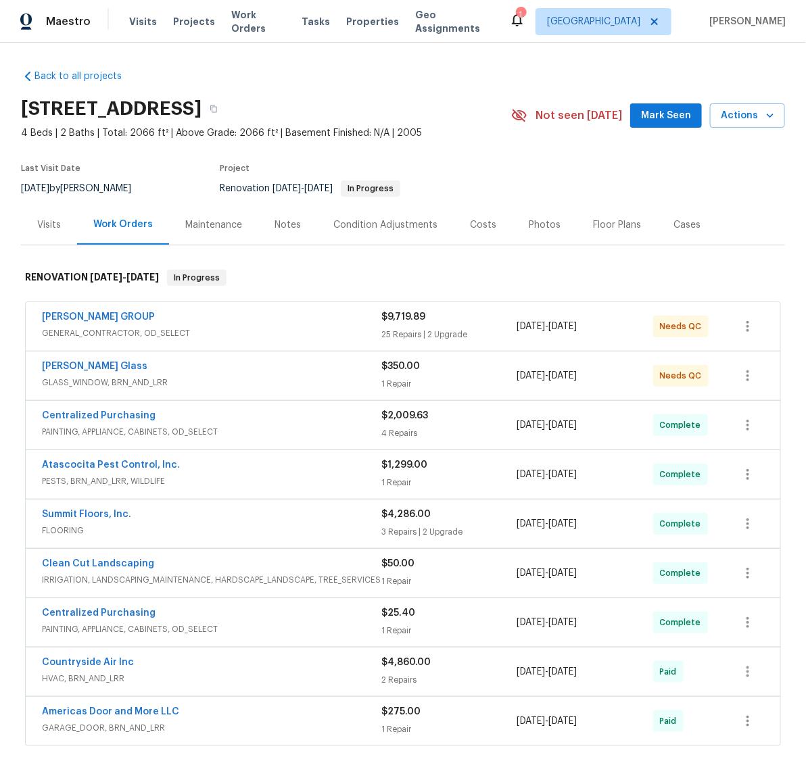
click at [537, 226] on div "Photos" at bounding box center [545, 225] width 32 height 14
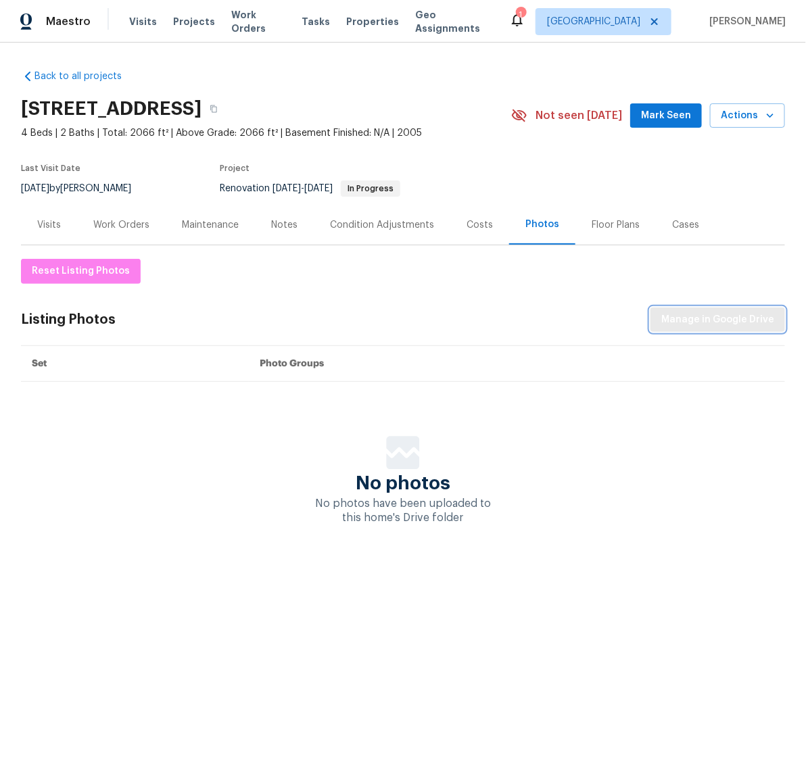
click at [711, 322] on span "Manage in Google Drive" at bounding box center [717, 320] width 113 height 17
